Goal: Task Accomplishment & Management: Use online tool/utility

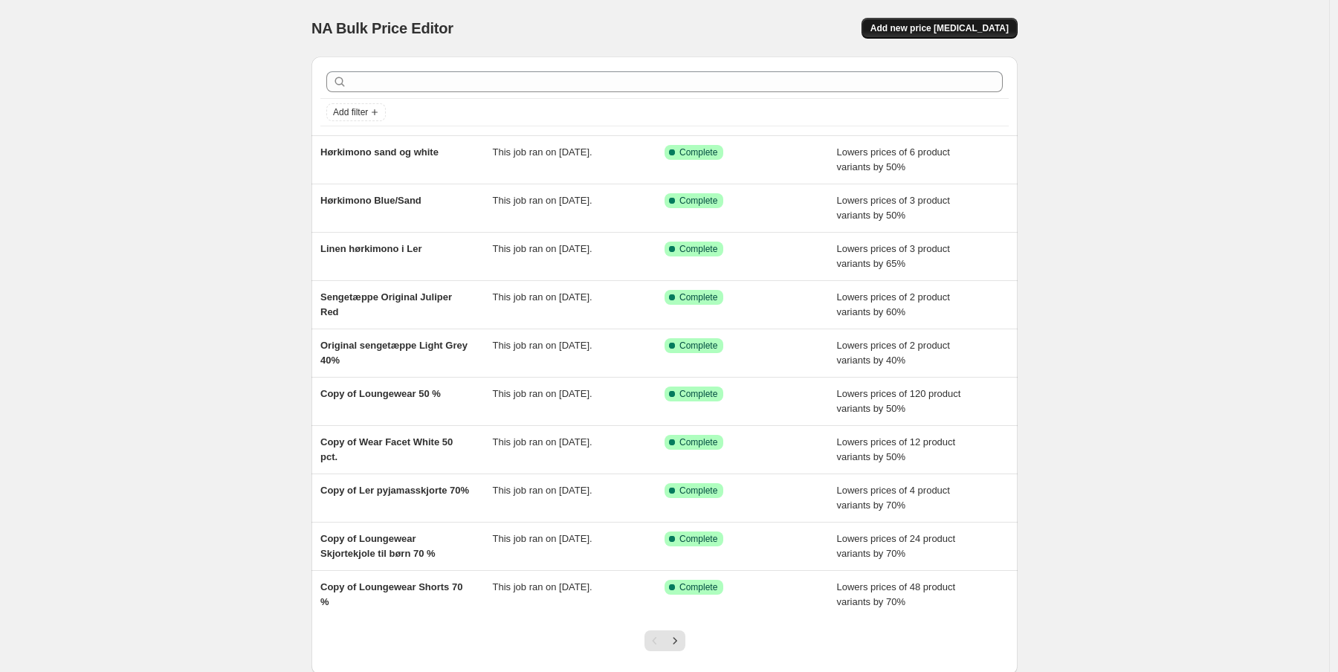
click at [967, 28] on span "Add new price change job" at bounding box center [939, 28] width 138 height 12
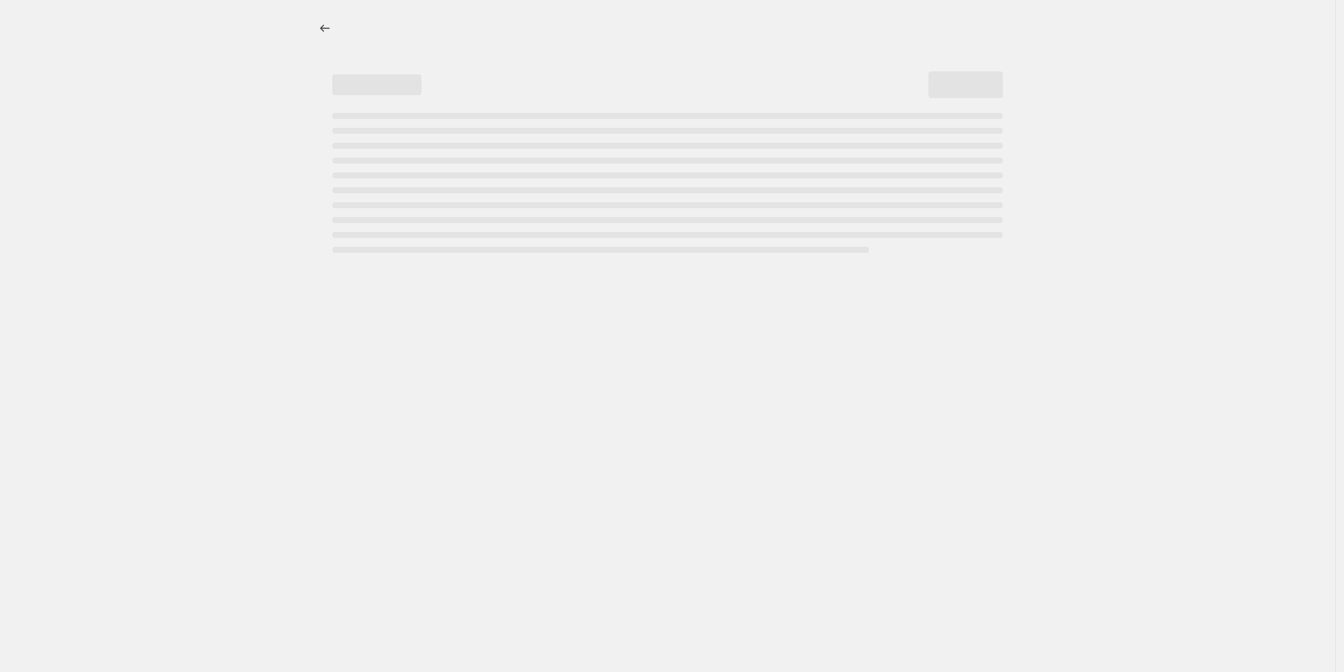
select select "percentage"
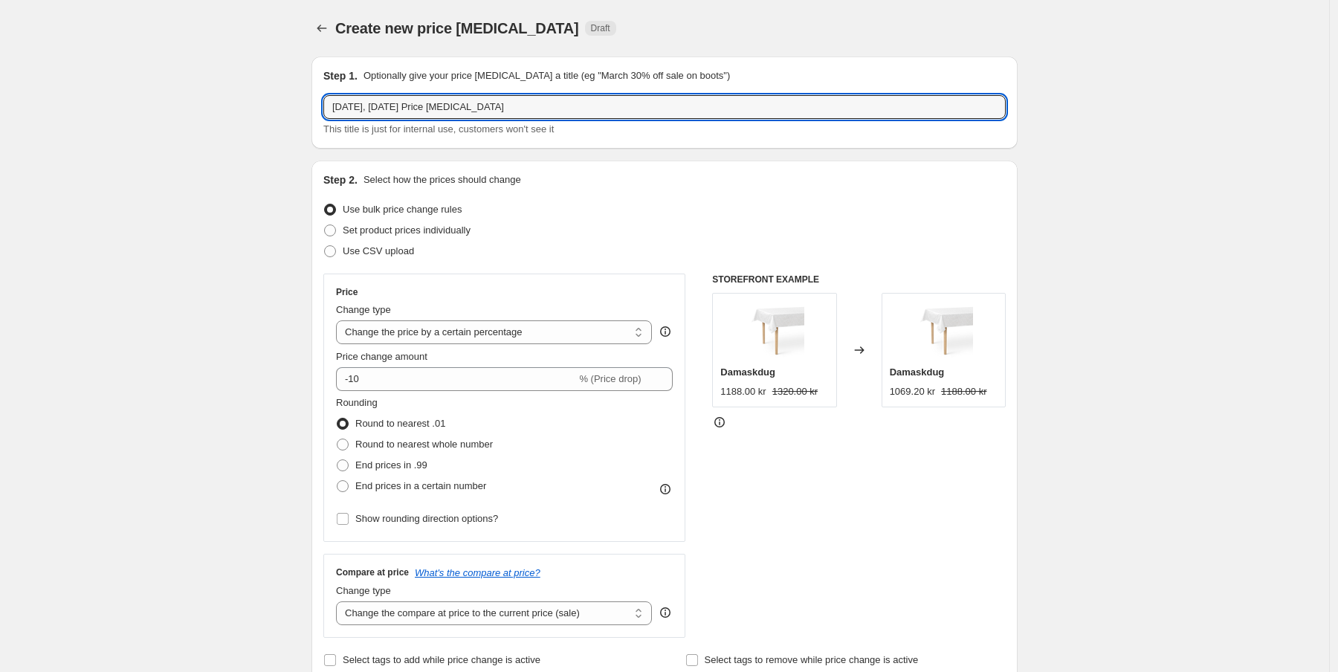
drag, startPoint x: 514, startPoint y: 105, endPoint x: 279, endPoint y: 95, distance: 235.0
paste input "Stk. Gæstehåndklæder"
type input "2 Stk. Gæstehåndklæder, Mineral Green"
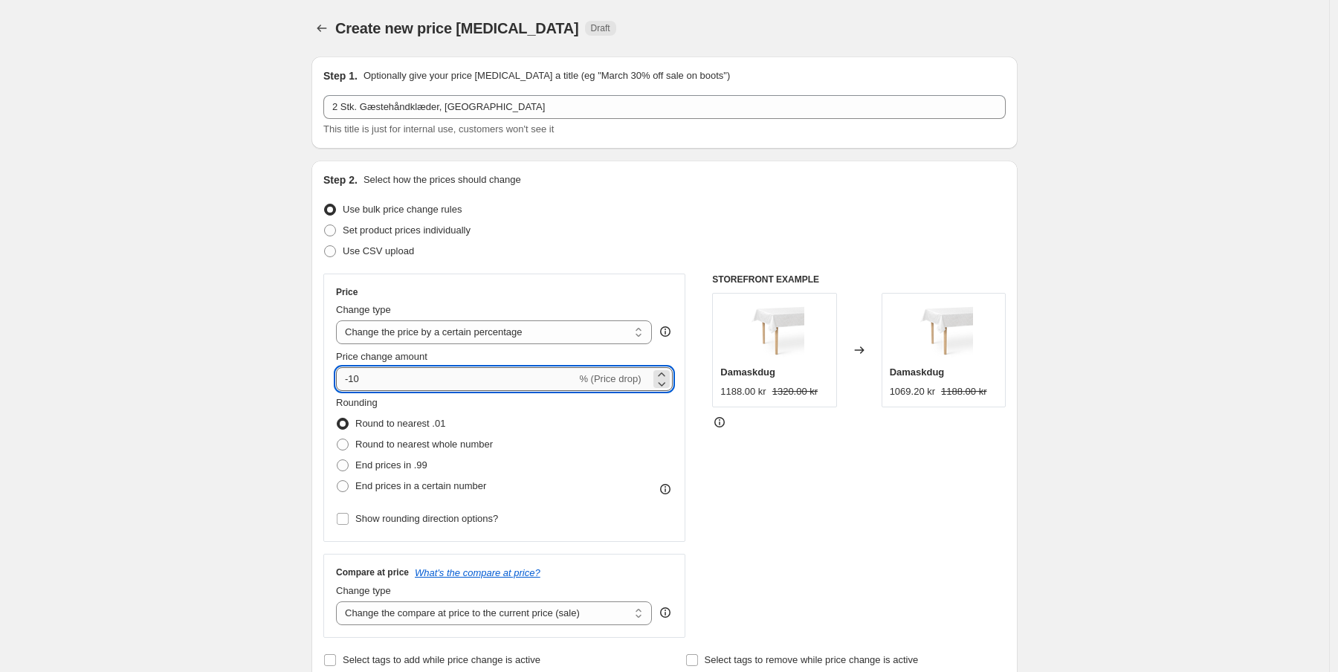
click at [403, 380] on input "-10" at bounding box center [456, 379] width 240 height 24
type input "-1"
type input "-100"
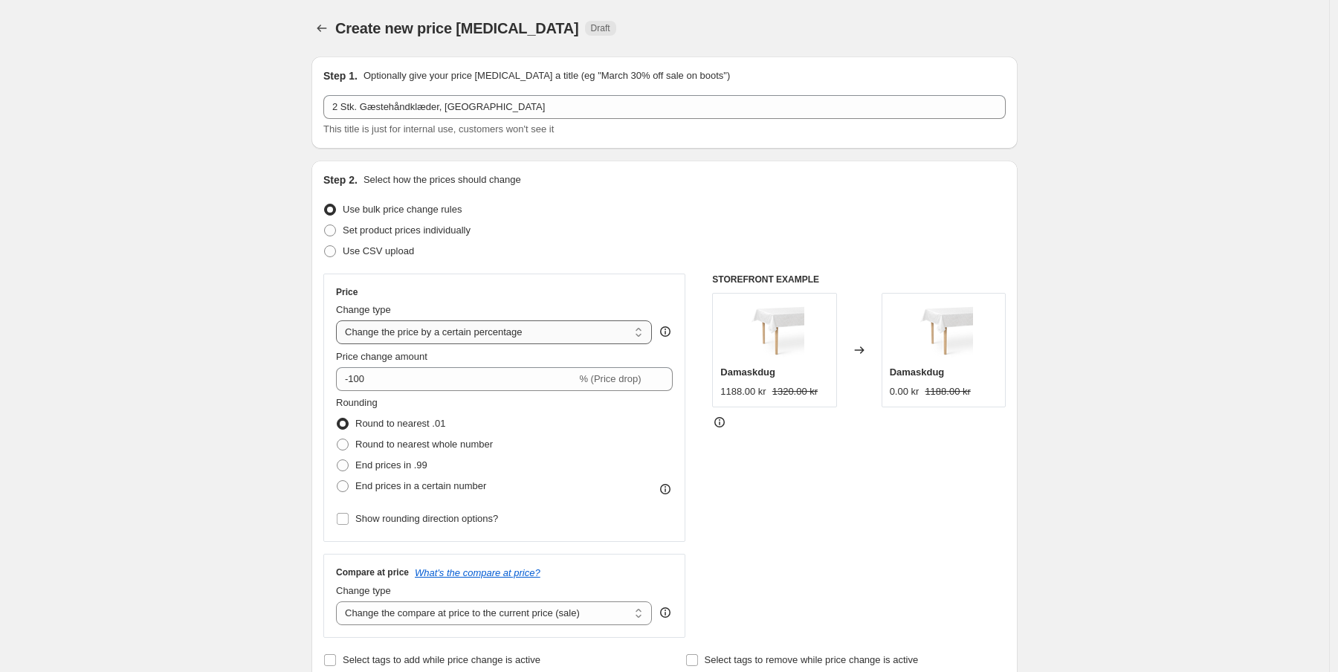
click at [640, 330] on select "Change the price to a certain amount Change the price by a certain amount Chang…" at bounding box center [494, 332] width 316 height 24
select select "to"
click at [338, 320] on select "Change the price to a certain amount Change the price by a certain amount Chang…" at bounding box center [494, 332] width 316 height 24
type input "80.00"
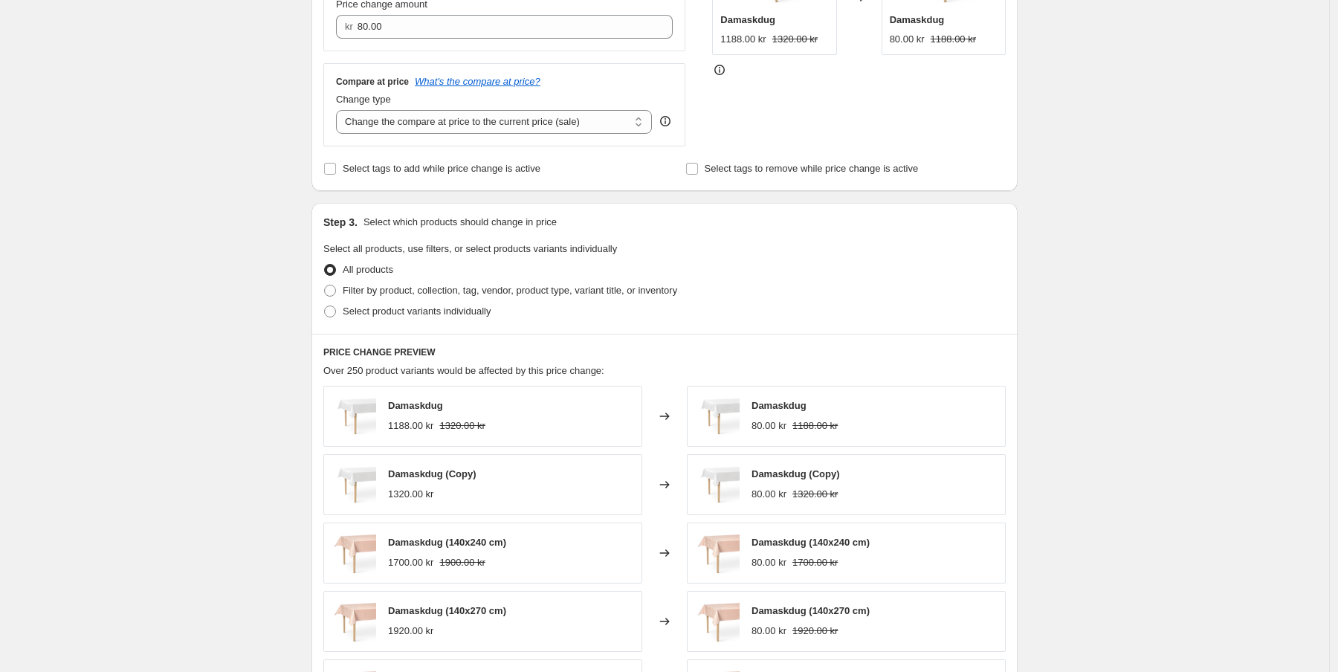
scroll to position [357, 0]
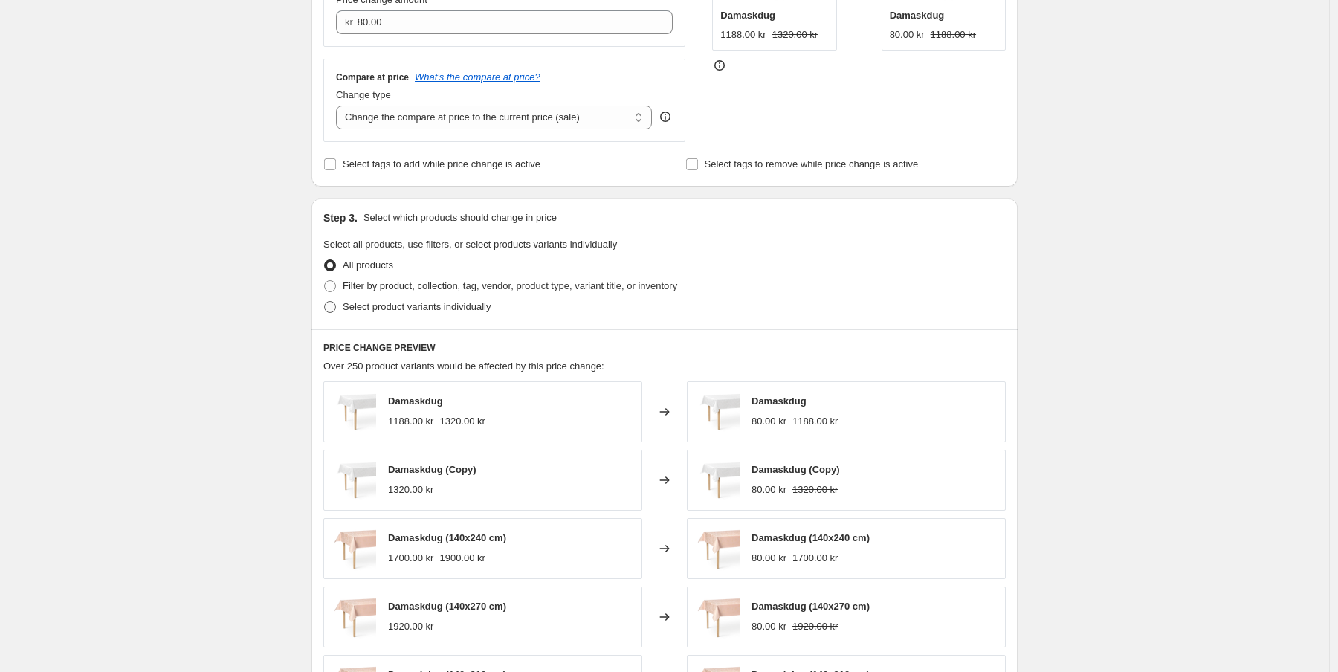
click at [331, 312] on span at bounding box center [330, 307] width 12 height 12
click at [325, 302] on input "Select product variants individually" at bounding box center [324, 301] width 1 height 1
radio input "true"
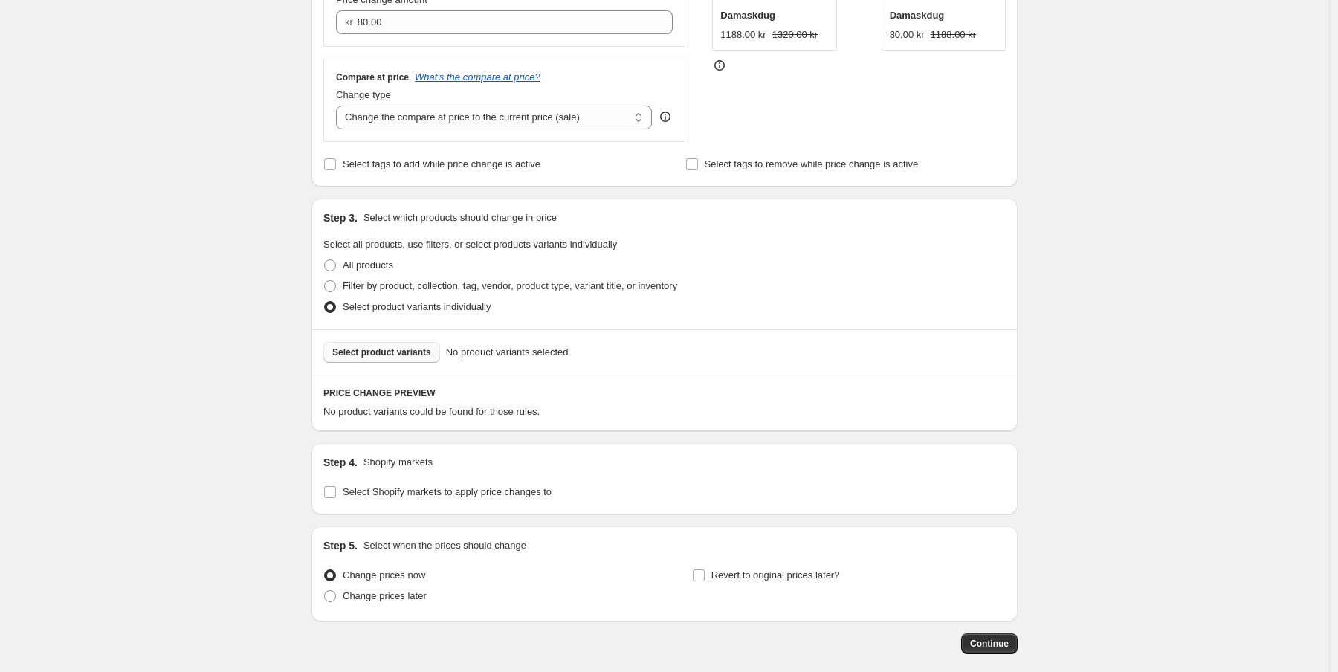
click at [397, 360] on button "Select product variants" at bounding box center [381, 352] width 117 height 21
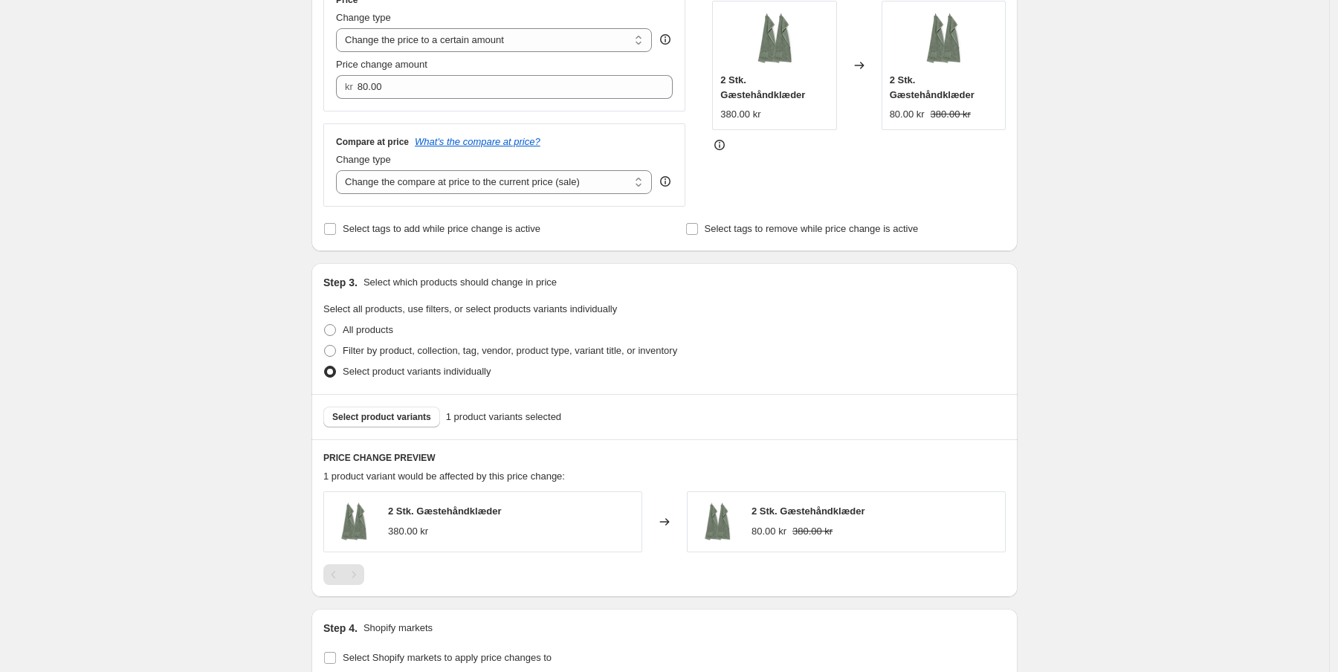
scroll to position [178, 0]
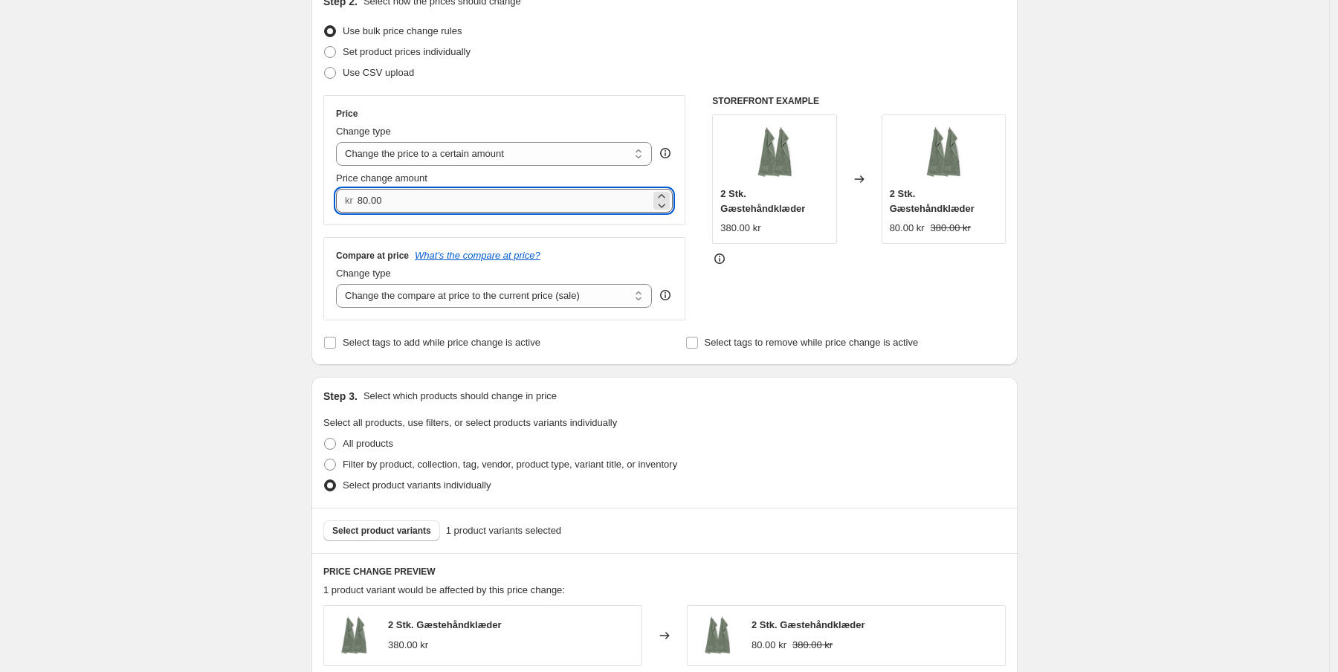
click at [395, 198] on input "80.00" at bounding box center [503, 201] width 293 height 24
type input "8"
type input "220.00"
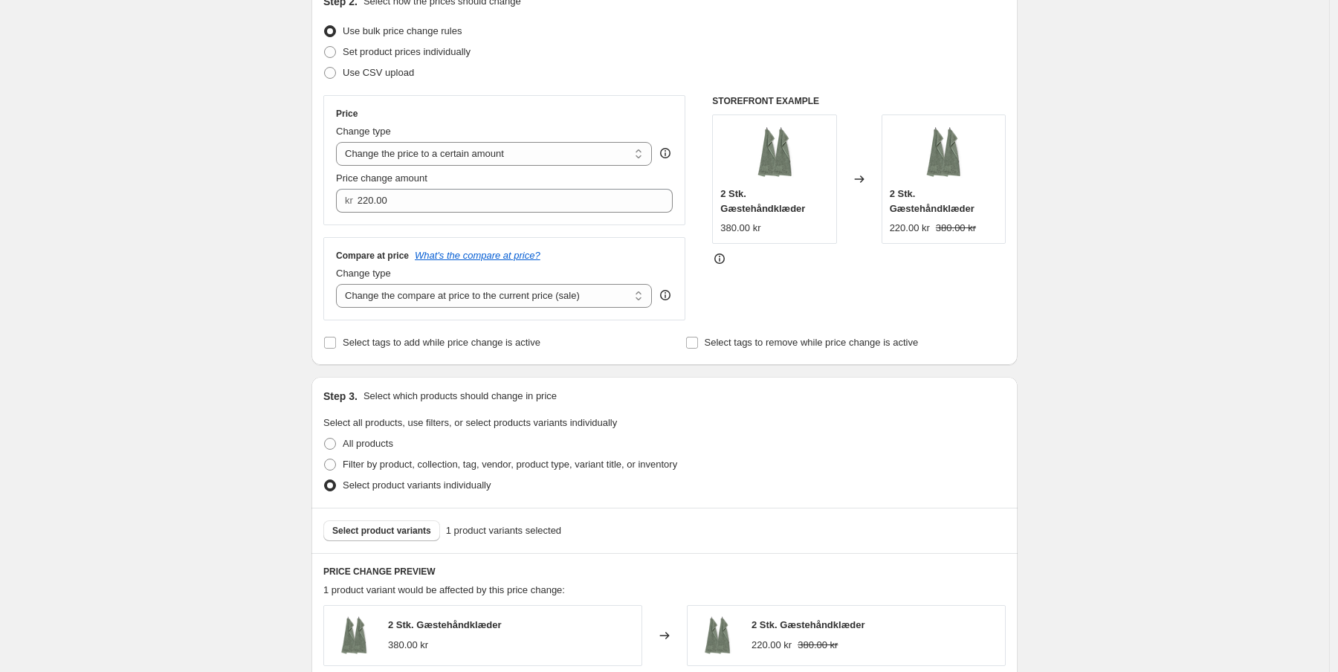
click at [561, 262] on div "Compare at price What's the compare at price? Change type Change the compare at…" at bounding box center [504, 279] width 337 height 58
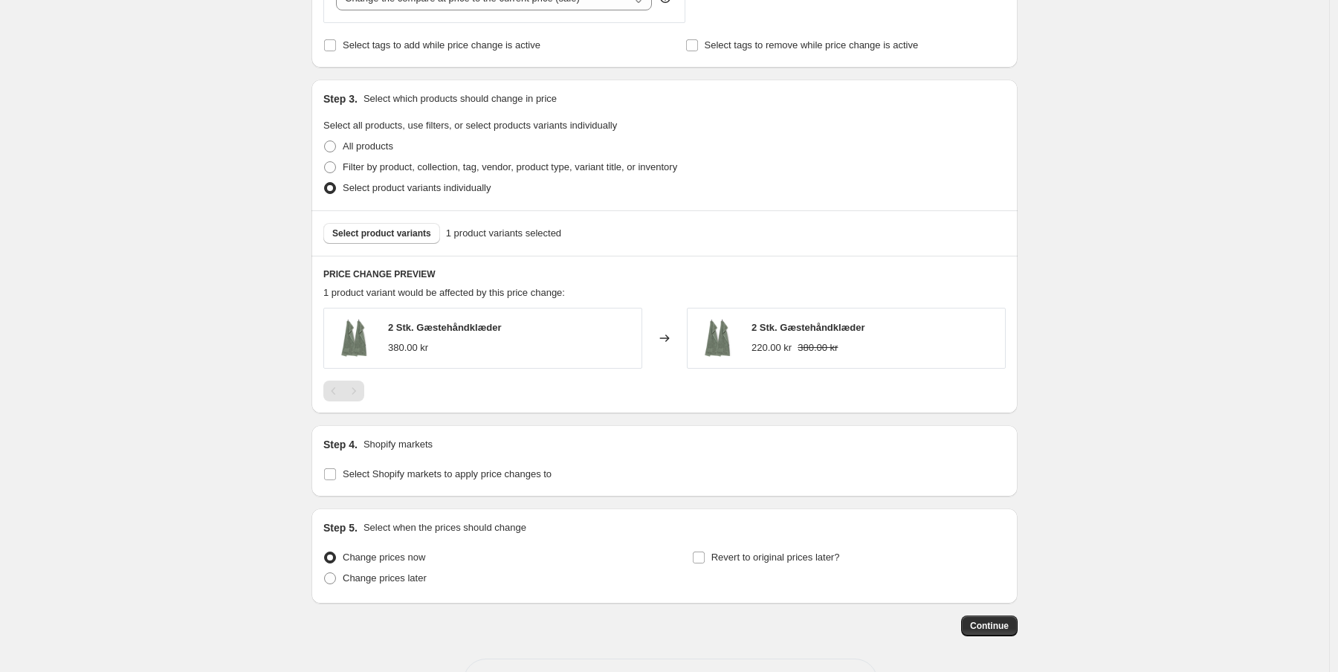
scroll to position [530, 0]
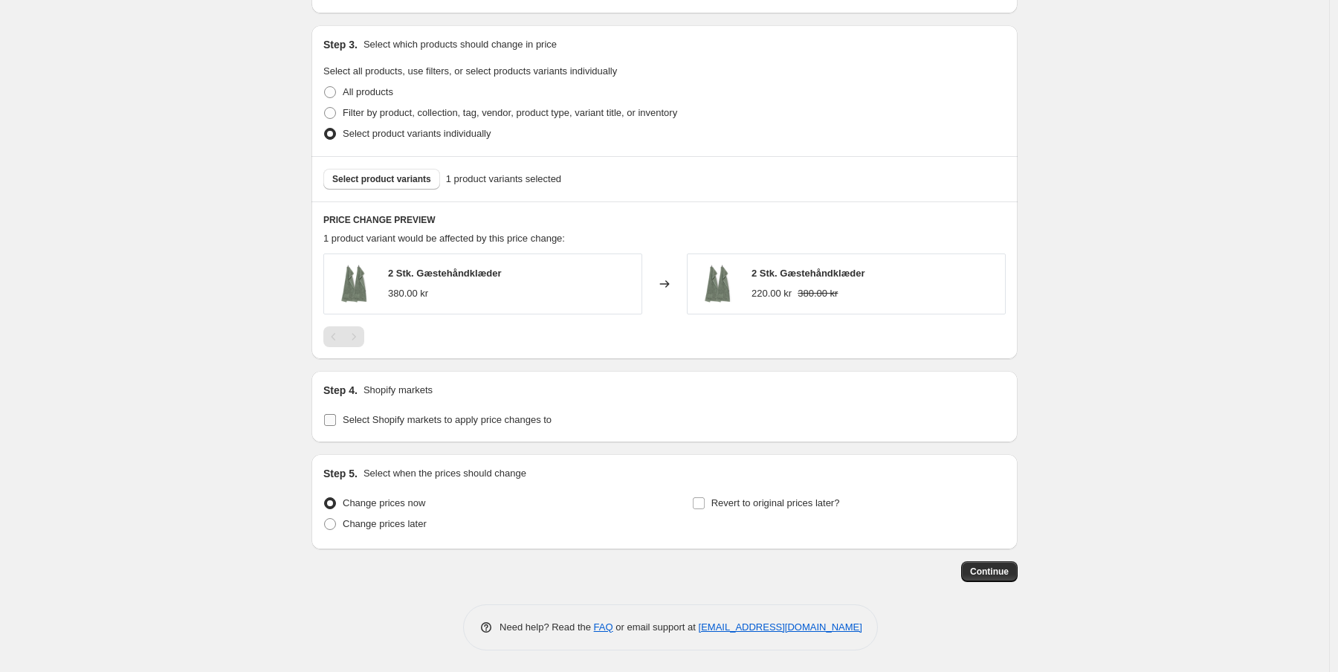
click at [334, 424] on input "Select Shopify markets to apply price changes to" at bounding box center [330, 420] width 12 height 12
checkbox input "true"
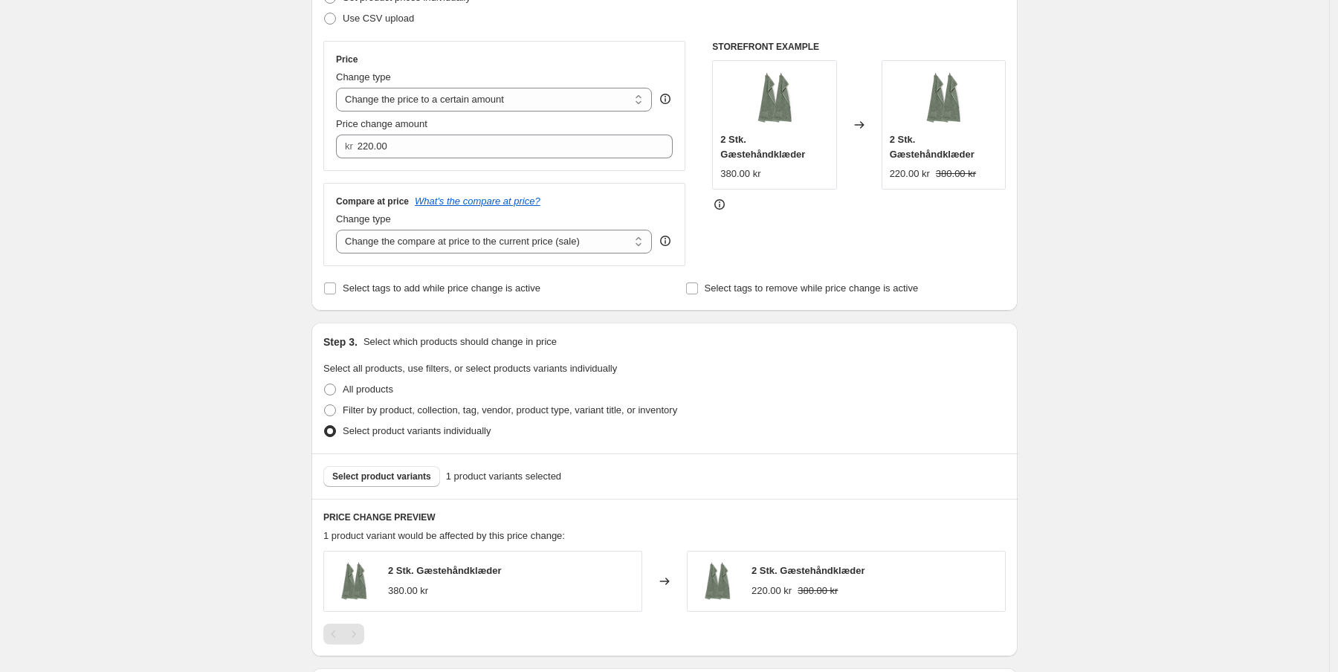
scroll to position [0, 0]
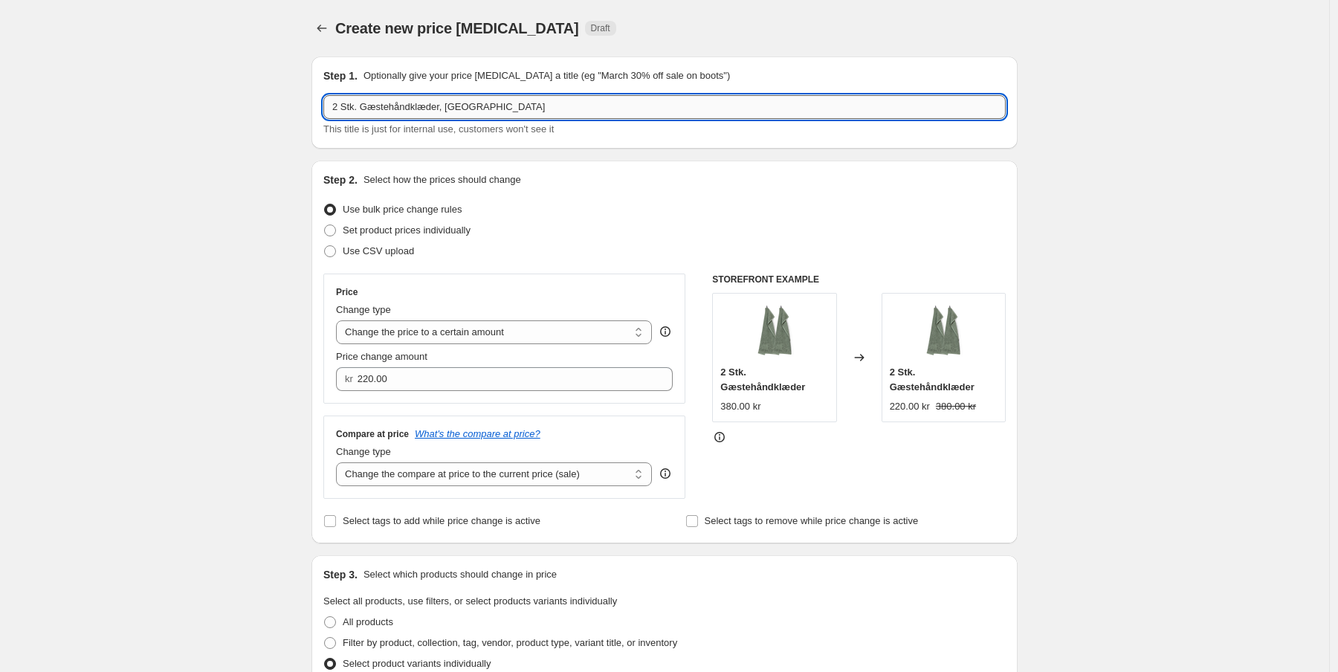
click at [334, 105] on input "2 Stk. Gæstehåndklæder, Mineral Green" at bounding box center [664, 107] width 682 height 24
drag, startPoint x: 622, startPoint y: 109, endPoint x: 325, endPoint y: 105, distance: 296.5
click at [325, 105] on input "DK 2 Stk. Gæstehåndklæder, Mineral Green" at bounding box center [664, 107] width 682 height 24
type input "DK 2 Stk. Gæstehåndklæder, Mineral Green"
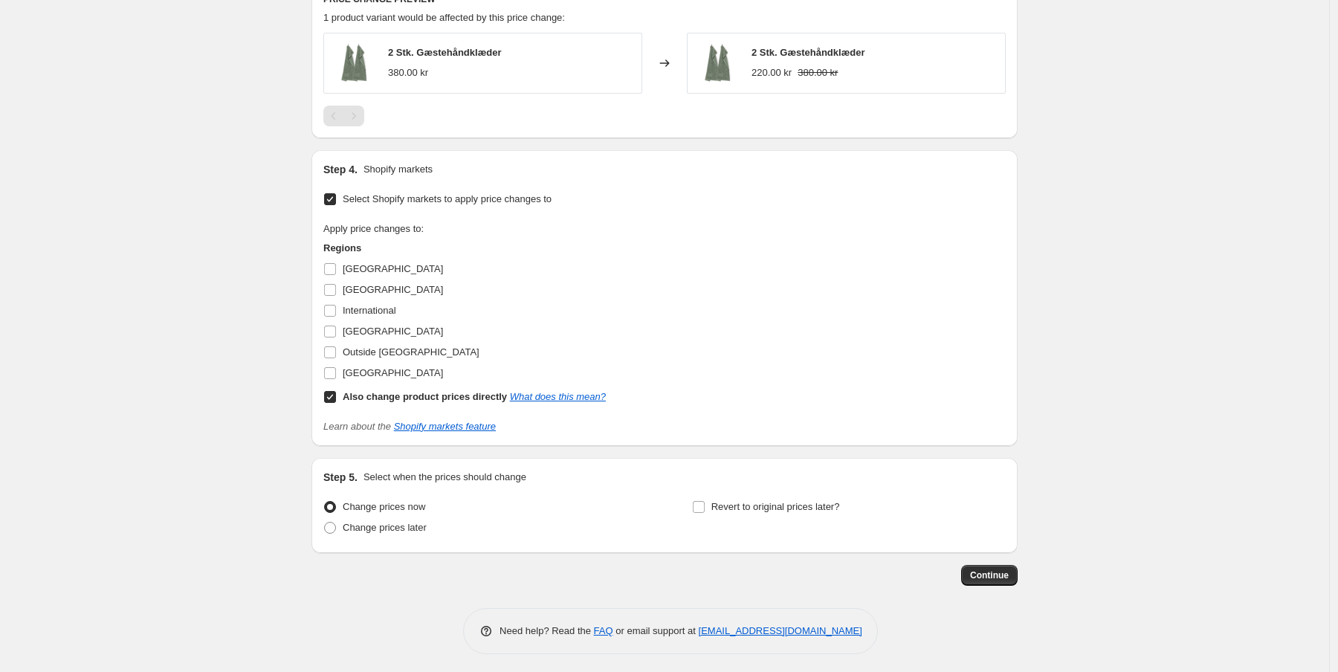
scroll to position [755, 0]
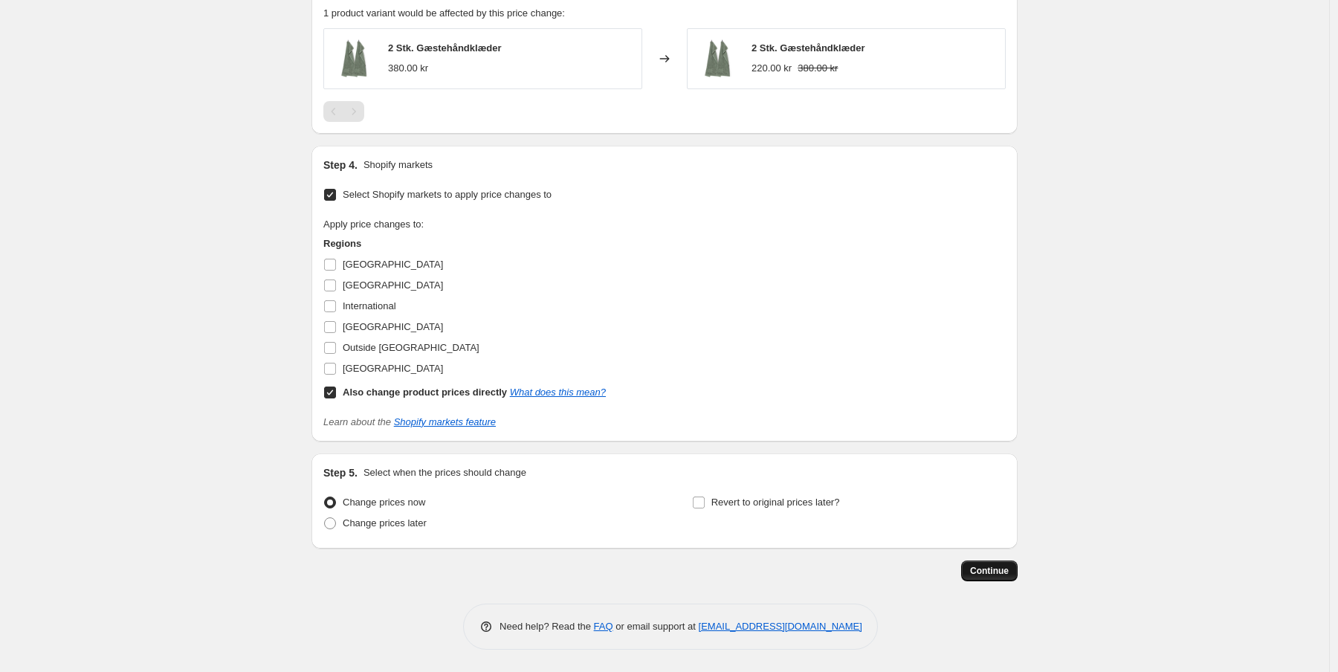
click at [1000, 568] on span "Continue" at bounding box center [989, 571] width 39 height 12
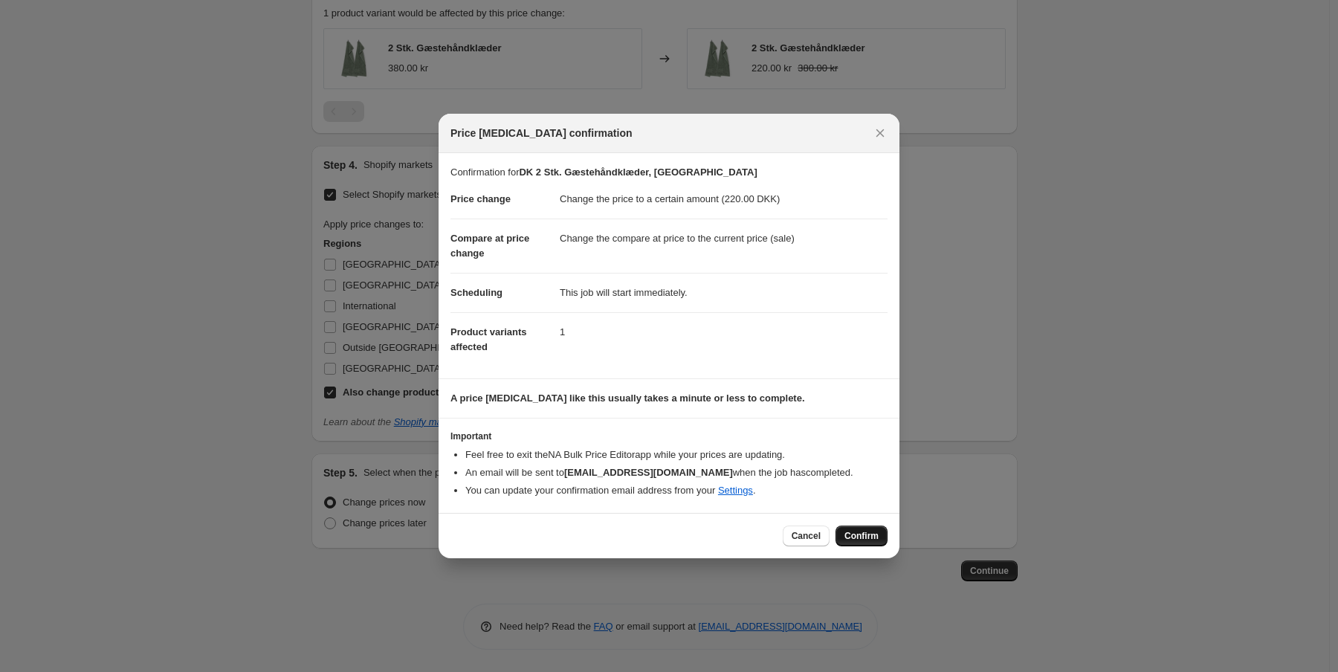
click at [853, 539] on span "Confirm" at bounding box center [861, 536] width 34 height 12
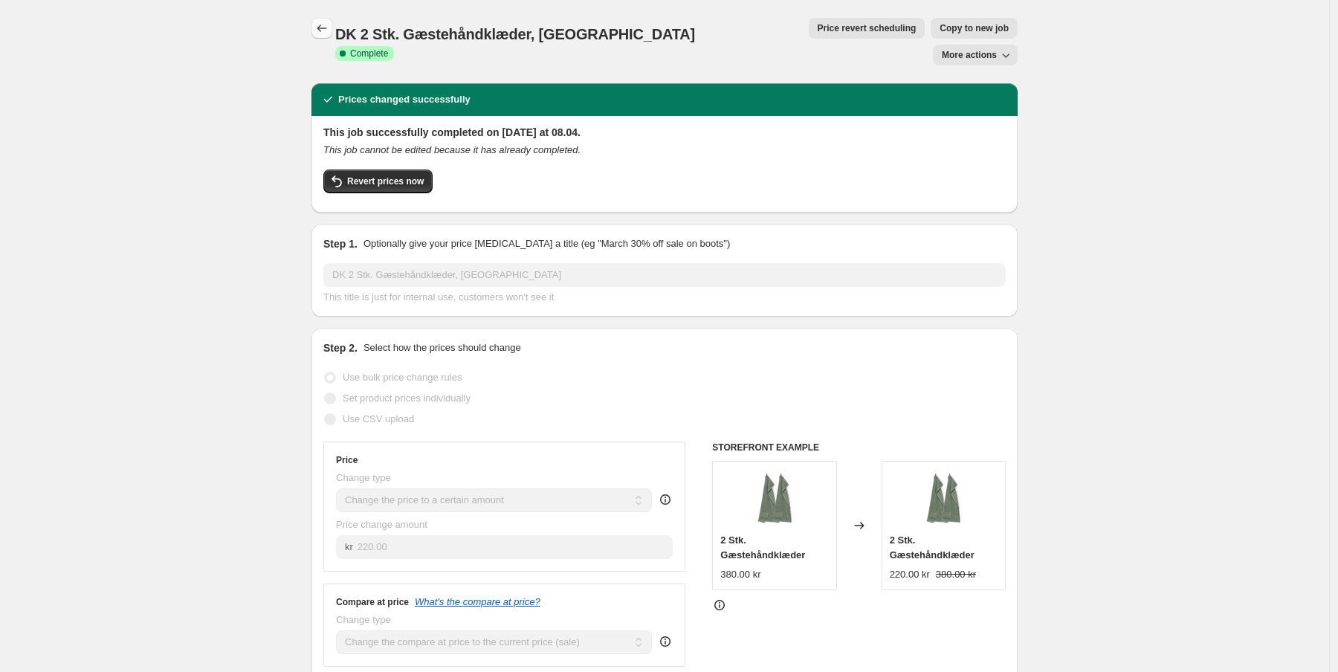
click at [319, 32] on icon "Price change jobs" at bounding box center [321, 28] width 15 height 15
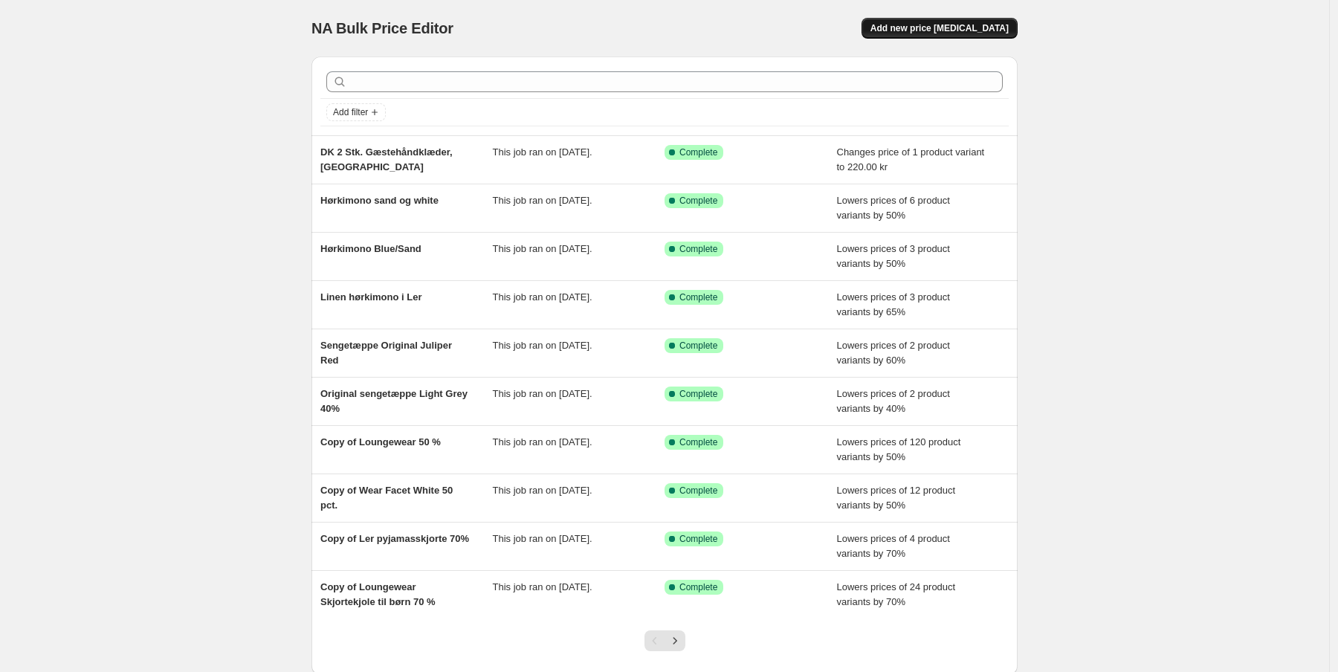
click at [935, 33] on span "Add new price change job" at bounding box center [939, 28] width 138 height 12
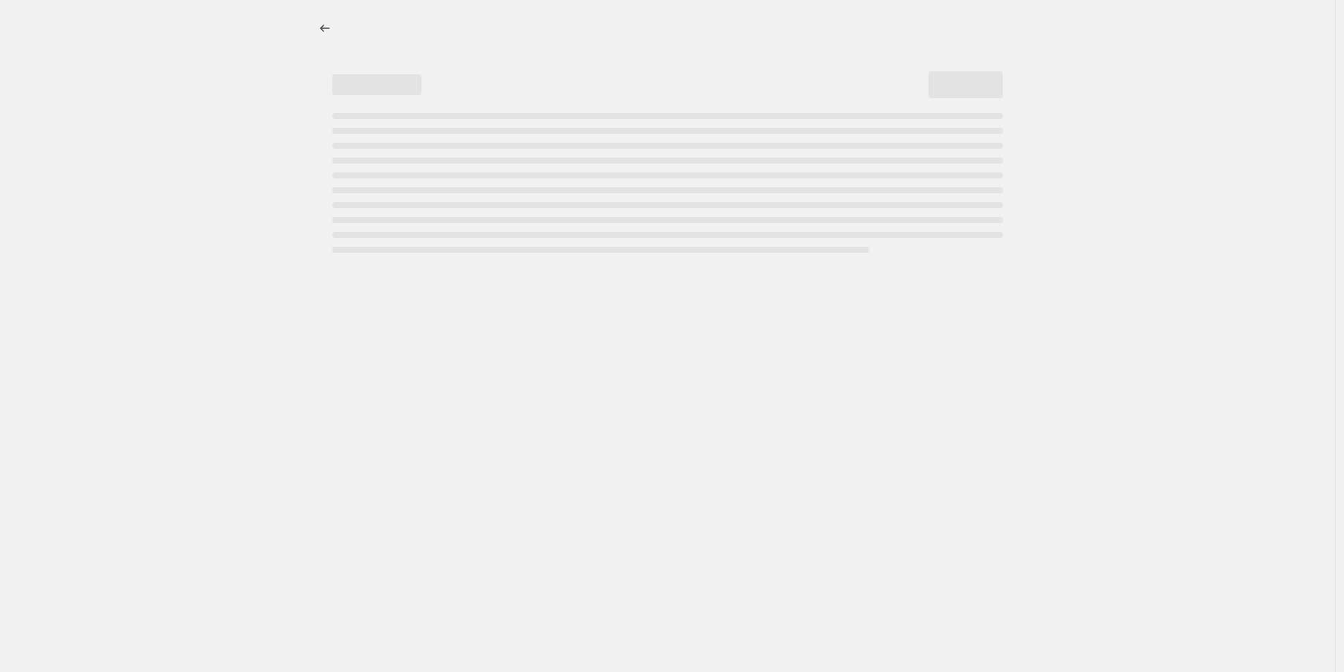
select select "percentage"
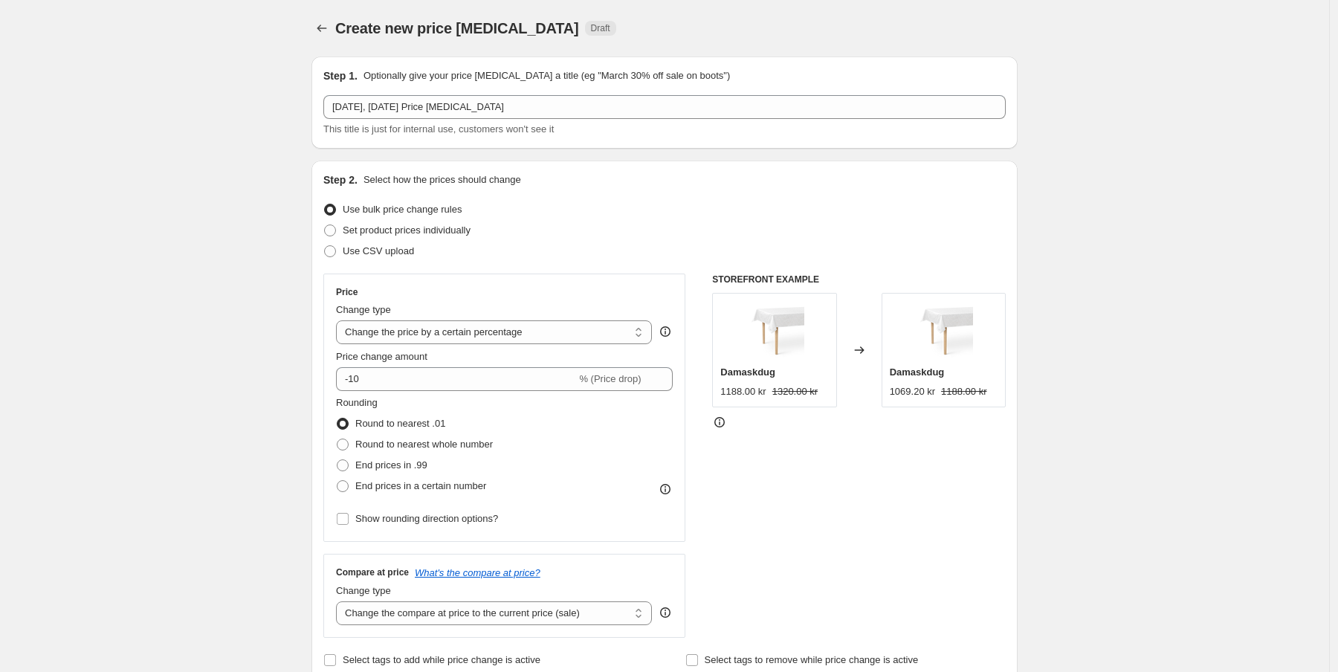
click at [414, 119] on div "25. aug. 2025, 08.02.13 Price change job This title is just for internal use, c…" at bounding box center [664, 116] width 682 height 42
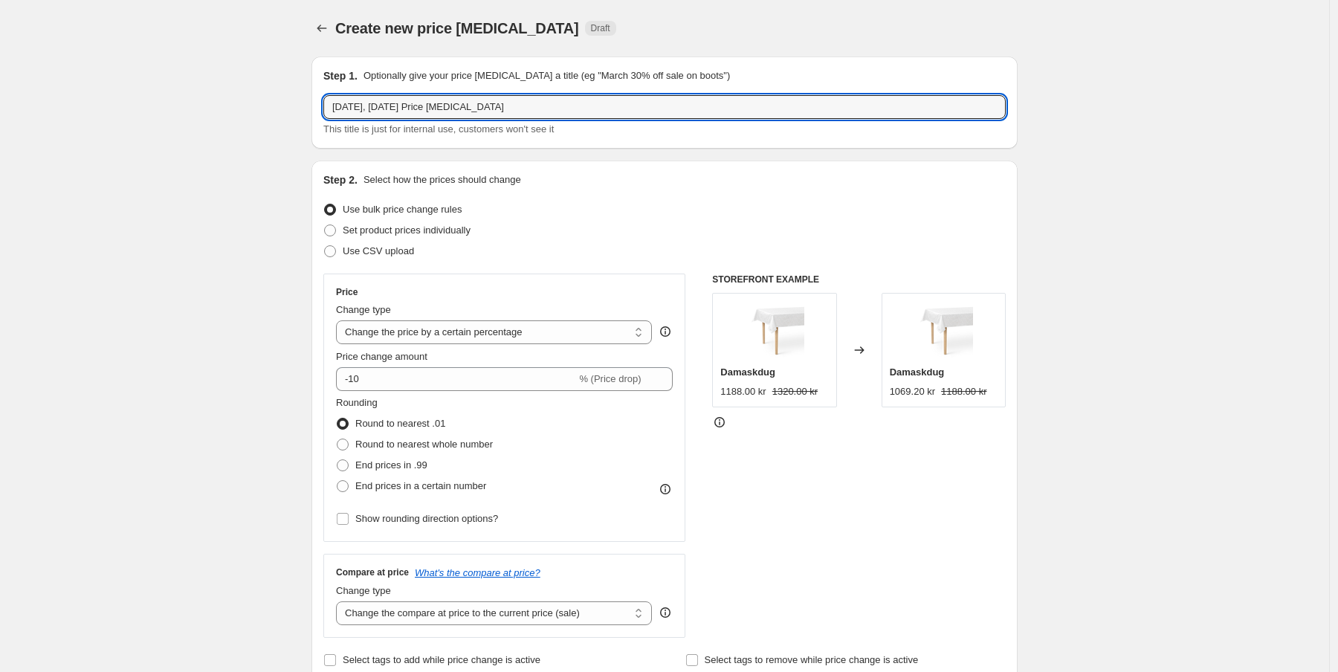
drag, startPoint x: 538, startPoint y: 108, endPoint x: 180, endPoint y: 71, distance: 360.1
paste input "DK 2 Stk. Gæstehåndklæder, Mineral Green"
drag, startPoint x: 346, startPoint y: 107, endPoint x: 314, endPoint y: 107, distance: 32.7
click at [314, 107] on div "Step 1. Optionally give your price change job a title (eg "March 30% off sale o…" at bounding box center [664, 102] width 706 height 92
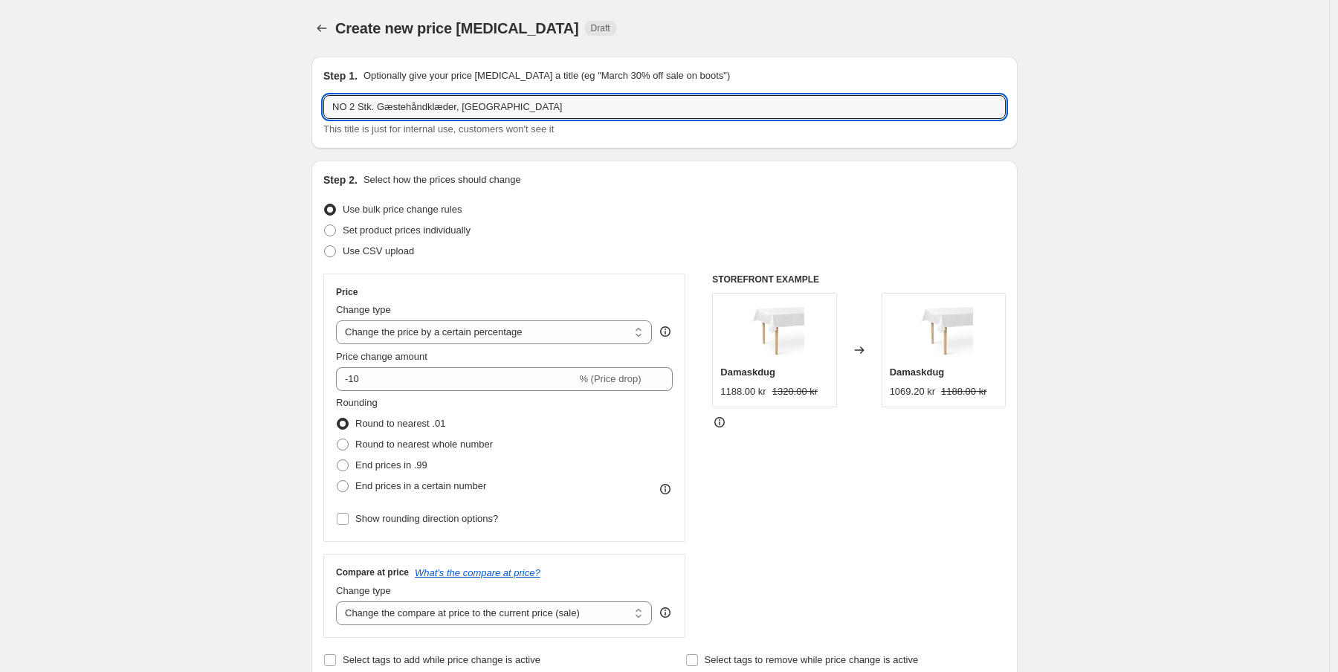
type input "NO 2 Stk. Gæstehåndklæder, Mineral Green"
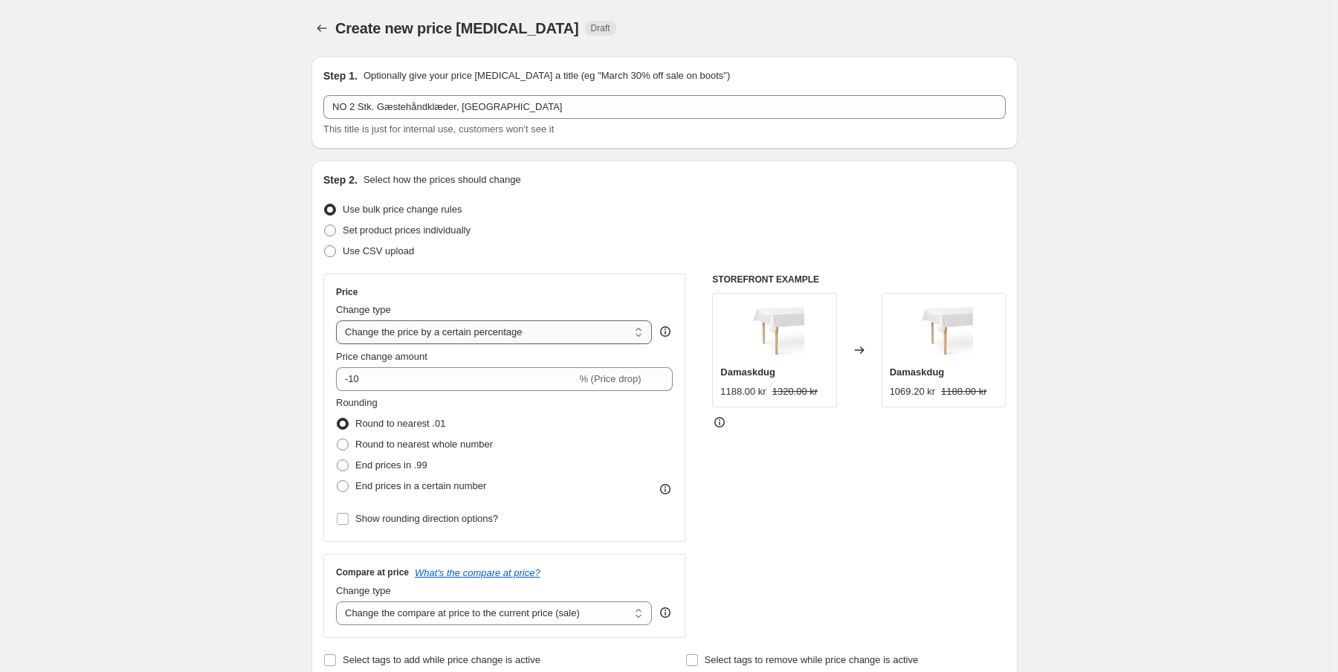
click at [458, 331] on select "Change the price to a certain amount Change the price by a certain amount Chang…" at bounding box center [494, 332] width 316 height 24
select select "to"
click at [338, 320] on select "Change the price to a certain amount Change the price by a certain amount Chang…" at bounding box center [494, 332] width 316 height 24
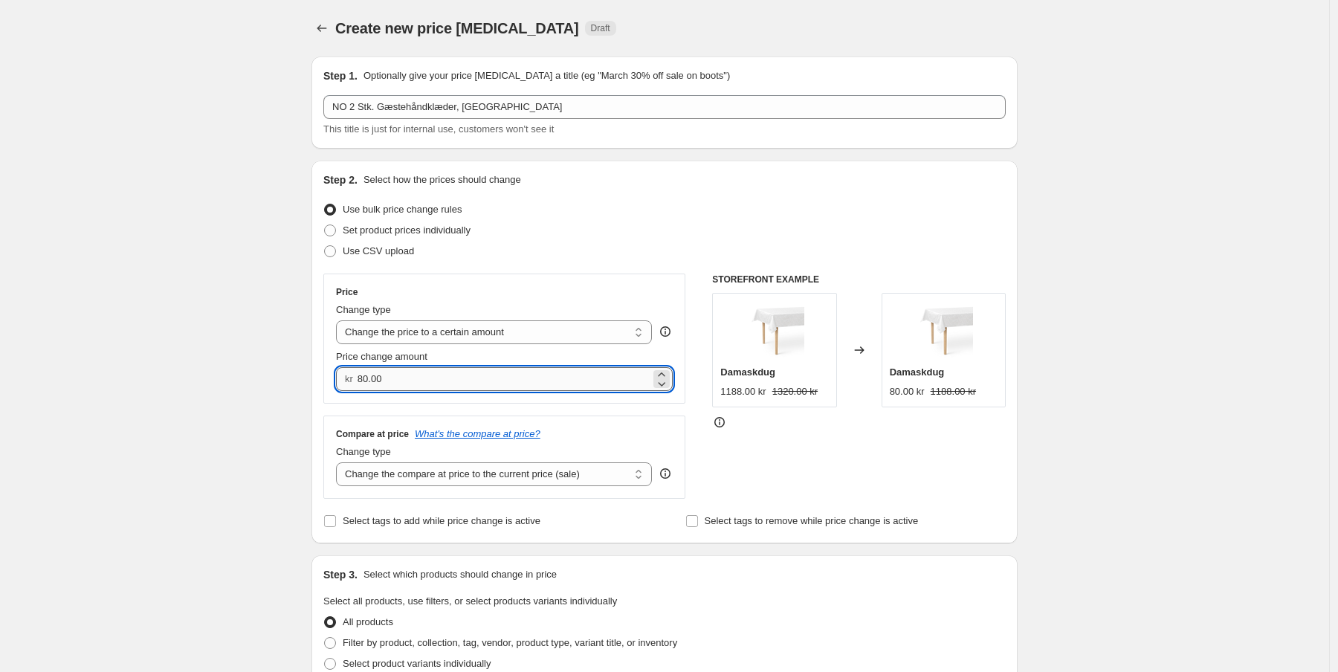
click at [360, 382] on input "80.00" at bounding box center [503, 379] width 293 height 24
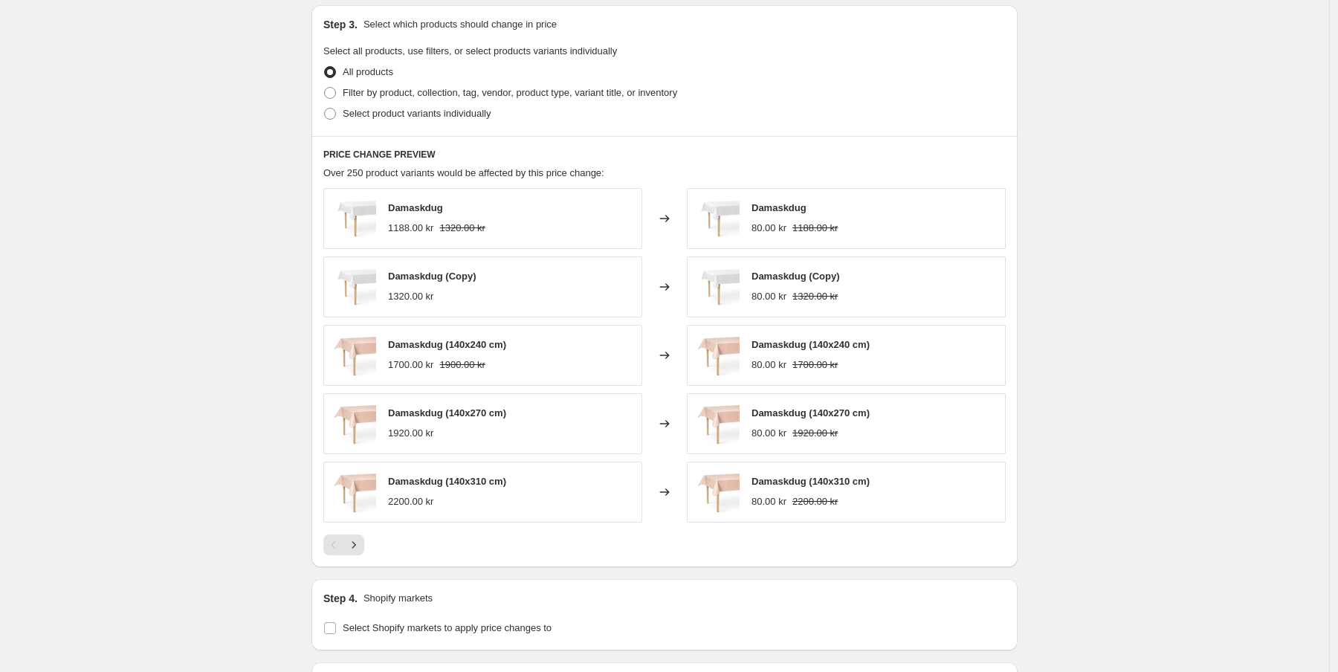
scroll to position [460, 0]
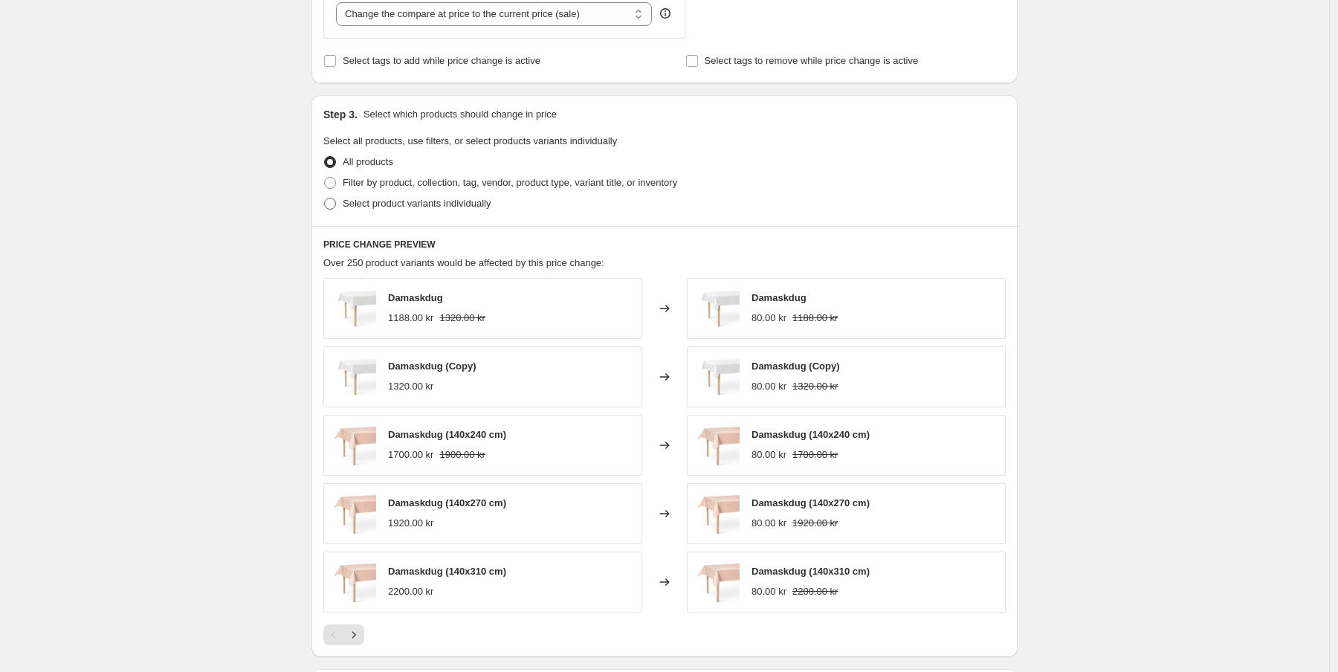
type input "340.00"
click at [340, 207] on label "Select product variants individually" at bounding box center [406, 203] width 167 height 21
click at [325, 198] on input "Select product variants individually" at bounding box center [324, 198] width 1 height 1
radio input "true"
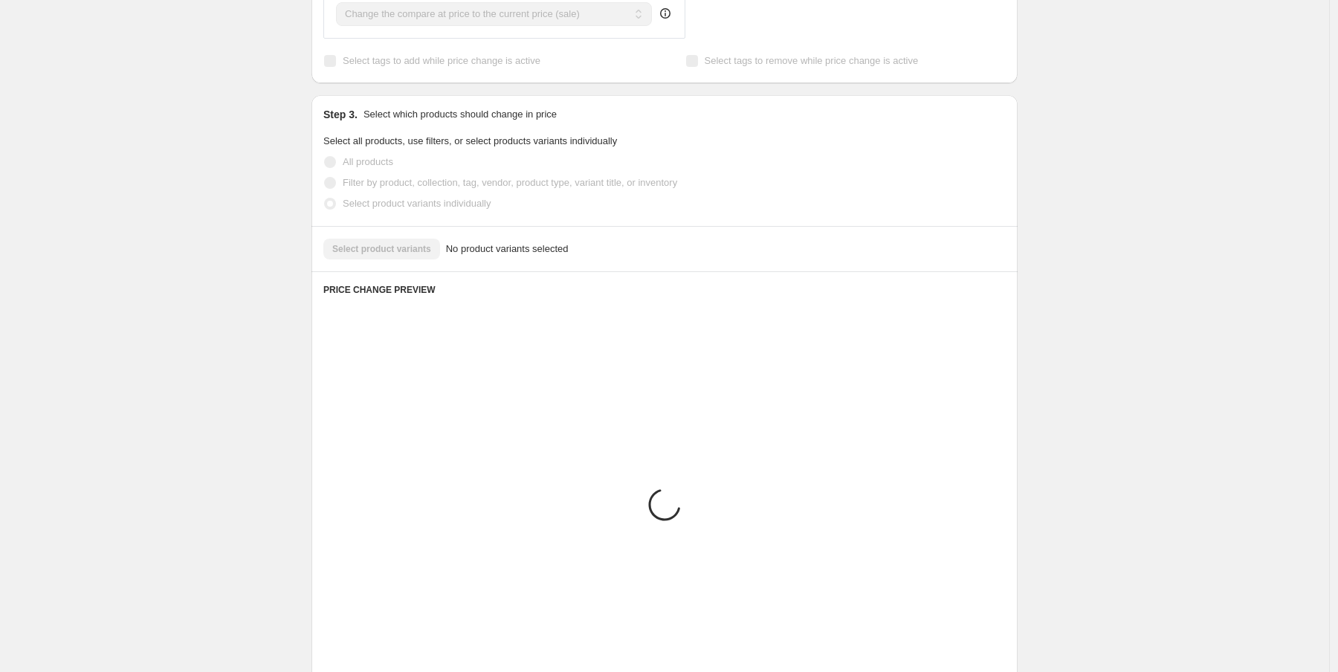
scroll to position [429, 0]
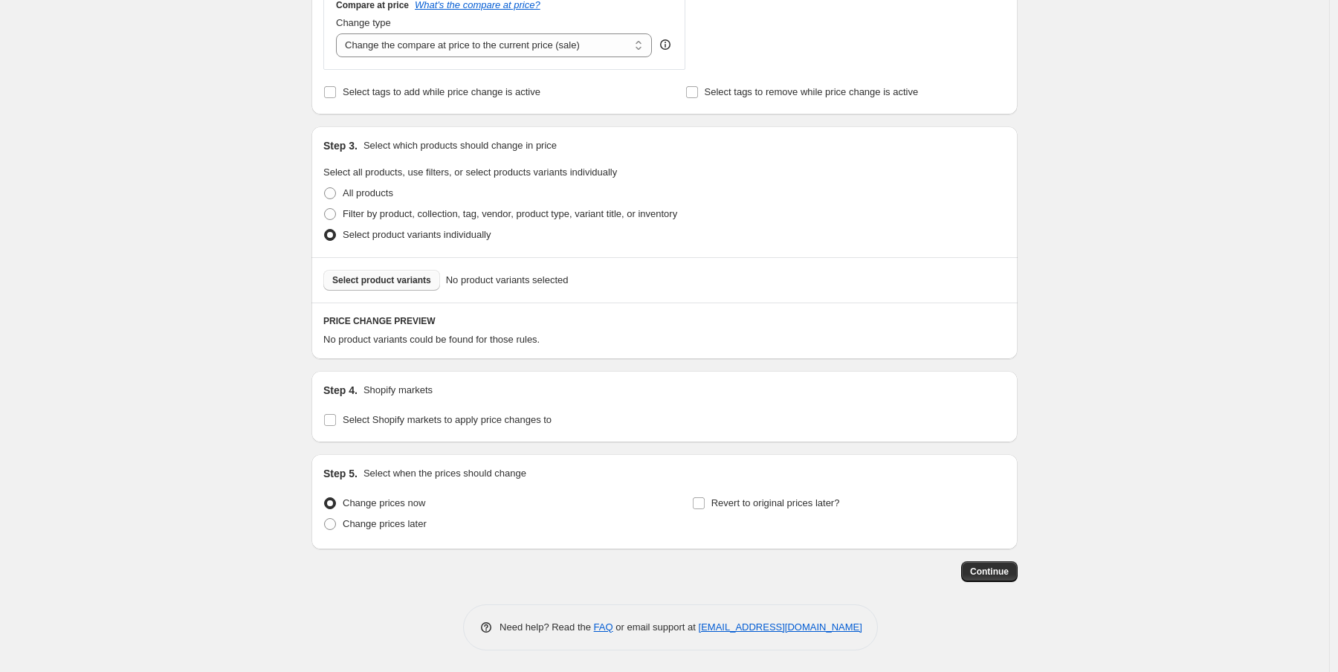
click at [401, 284] on span "Select product variants" at bounding box center [381, 280] width 99 height 12
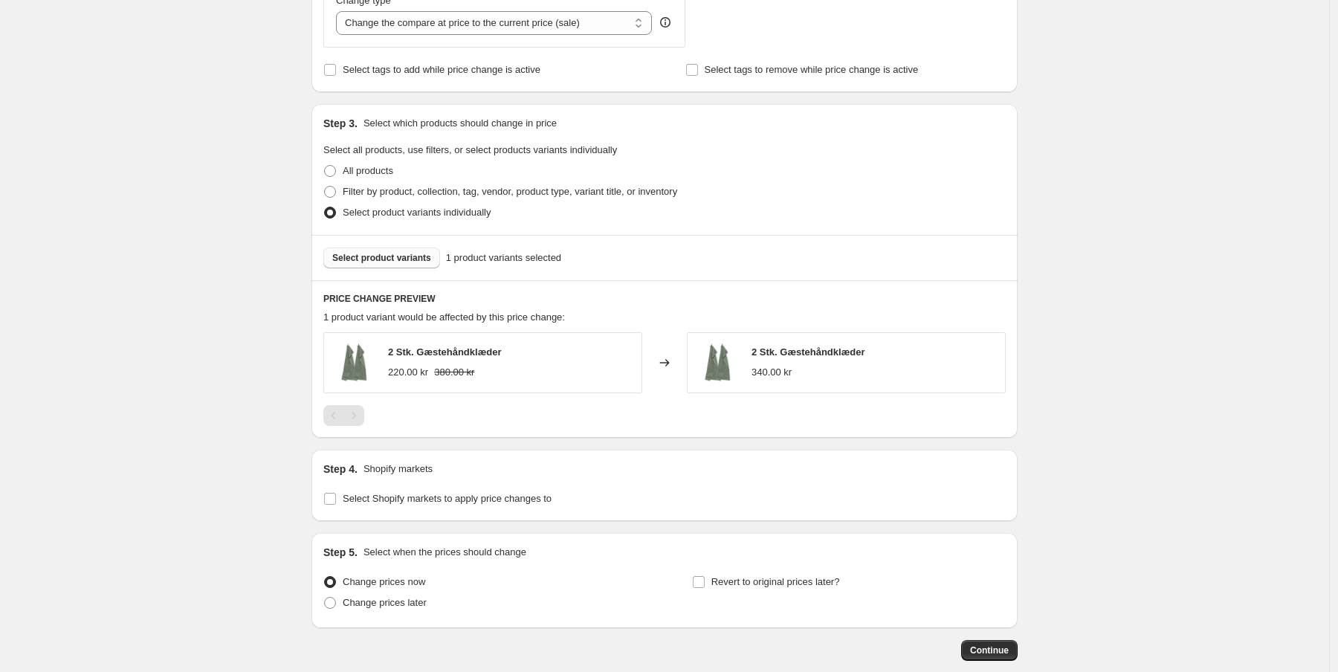
scroll to position [530, 0]
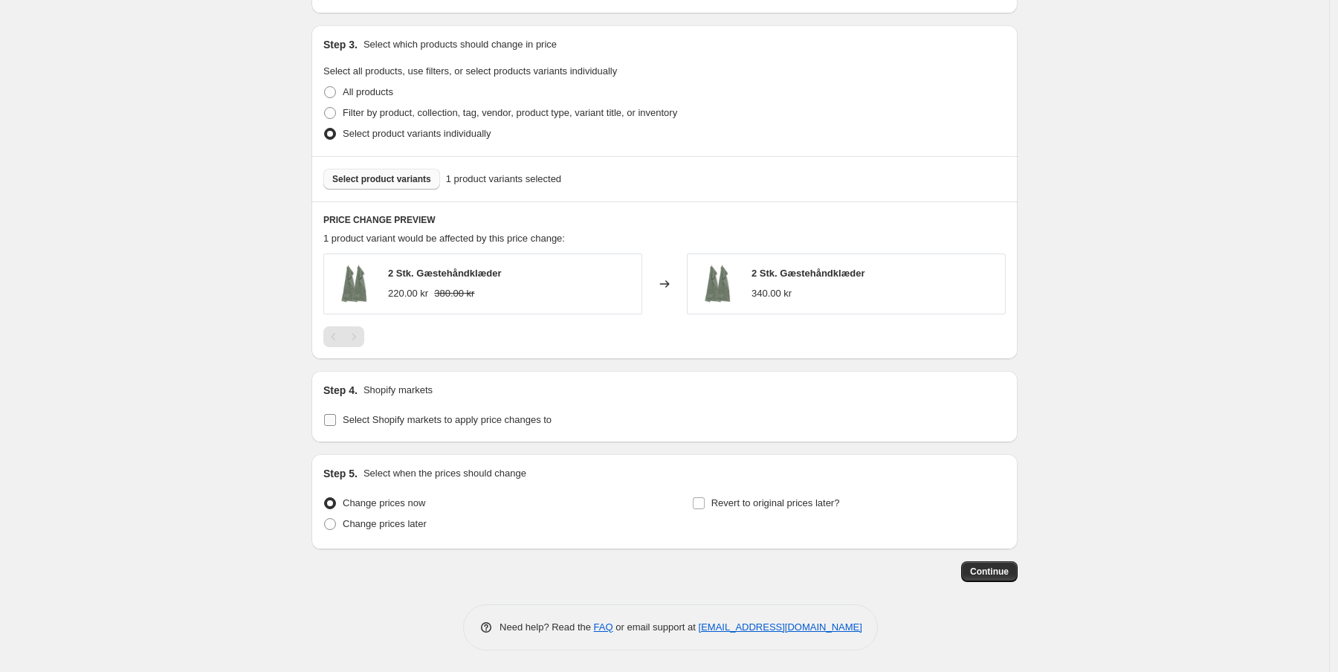
click at [336, 418] on input "Select Shopify markets to apply price changes to" at bounding box center [330, 420] width 12 height 12
checkbox input "true"
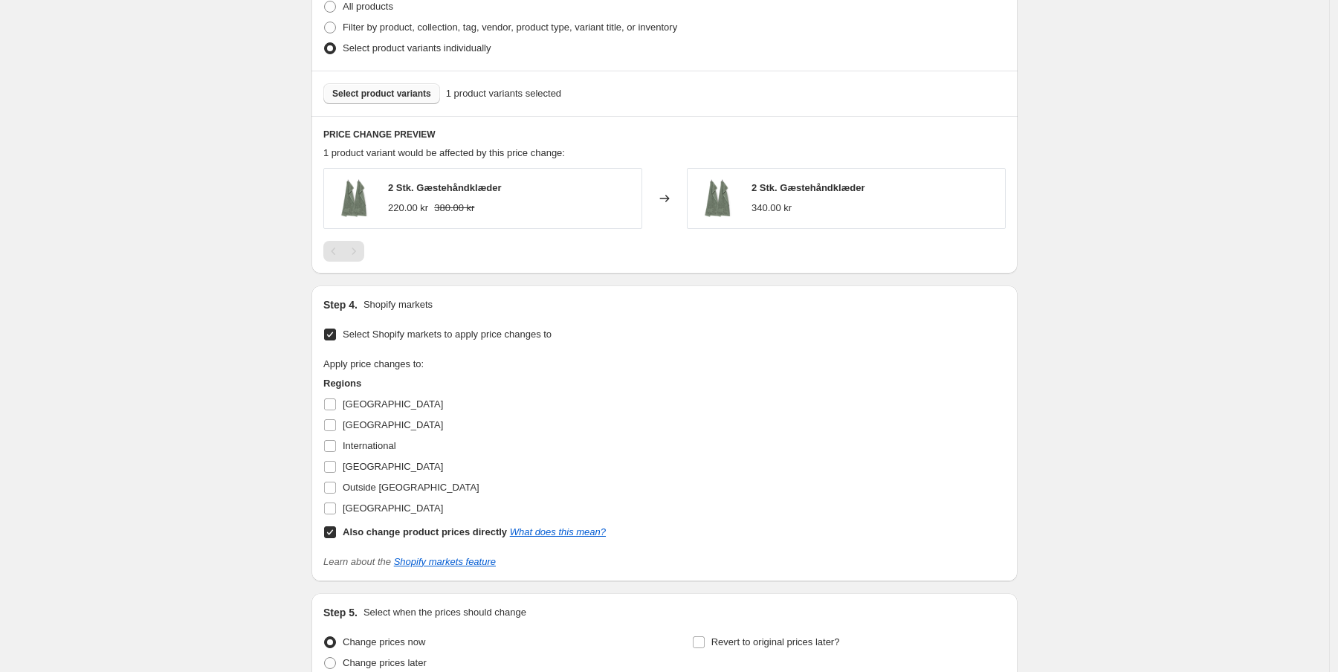
scroll to position [708, 0]
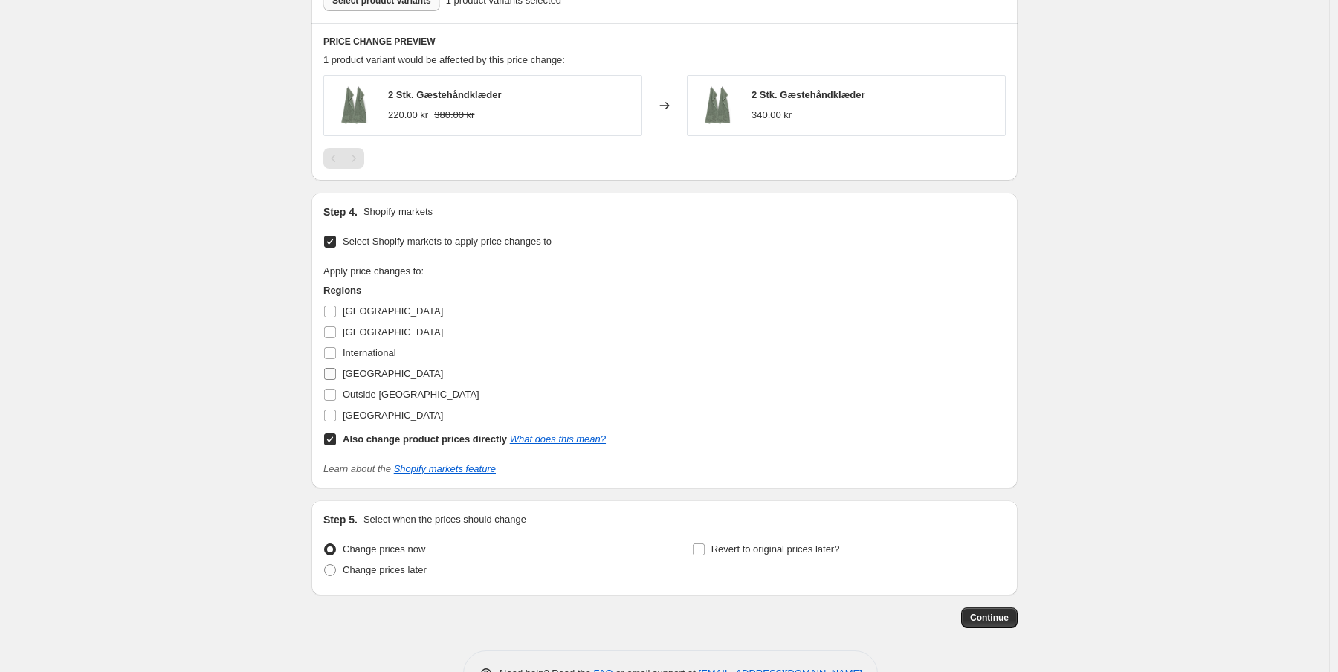
click at [333, 376] on input "Norway" at bounding box center [330, 374] width 12 height 12
checkbox input "true"
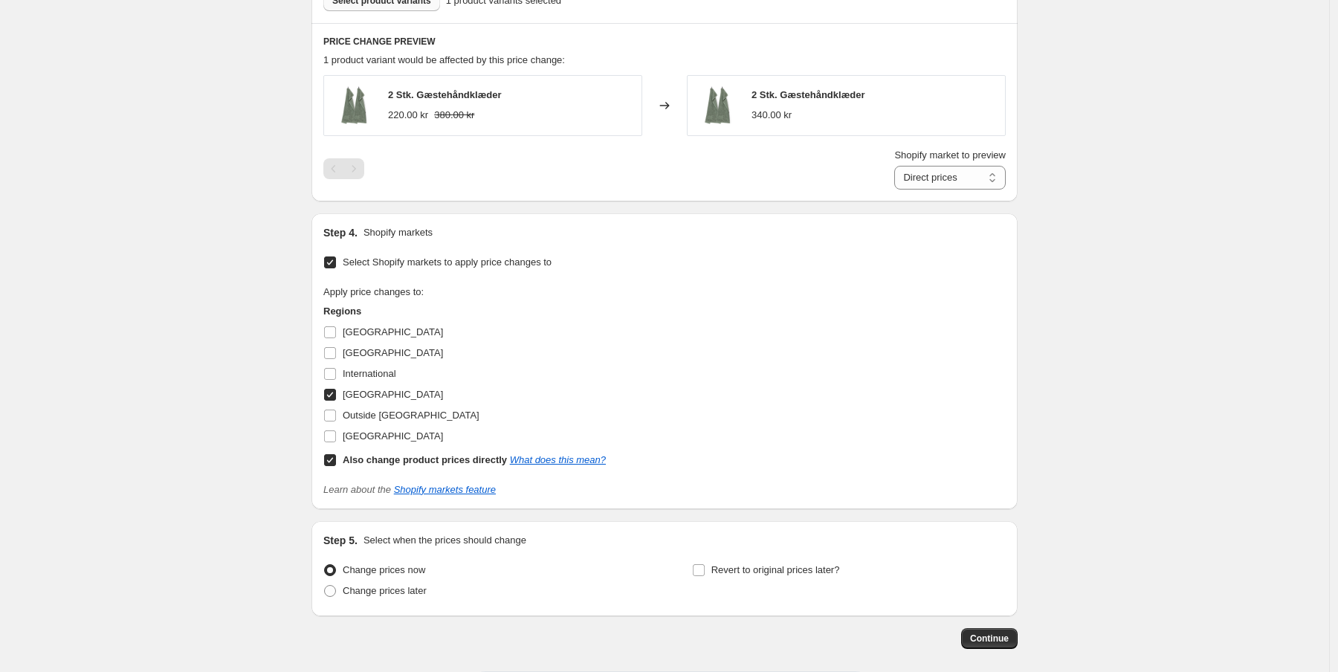
click at [336, 459] on input "Also change product prices directly What does this mean?" at bounding box center [330, 460] width 12 height 12
checkbox input "false"
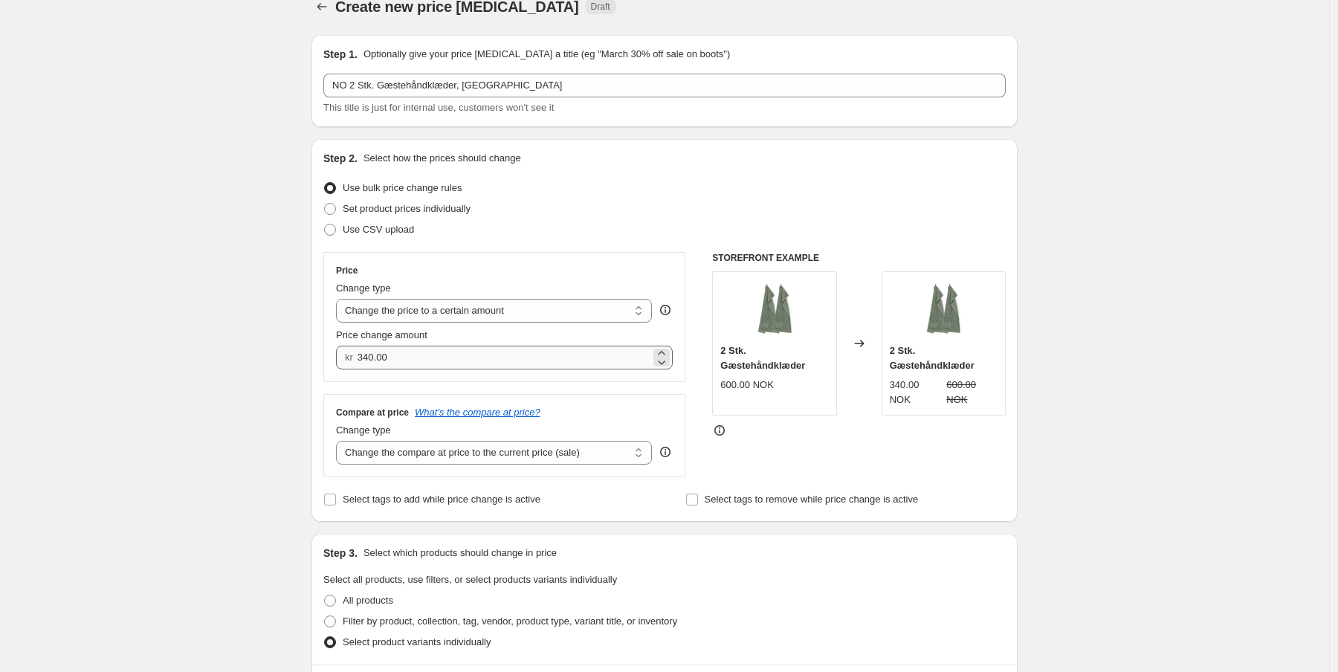
scroll to position [0, 0]
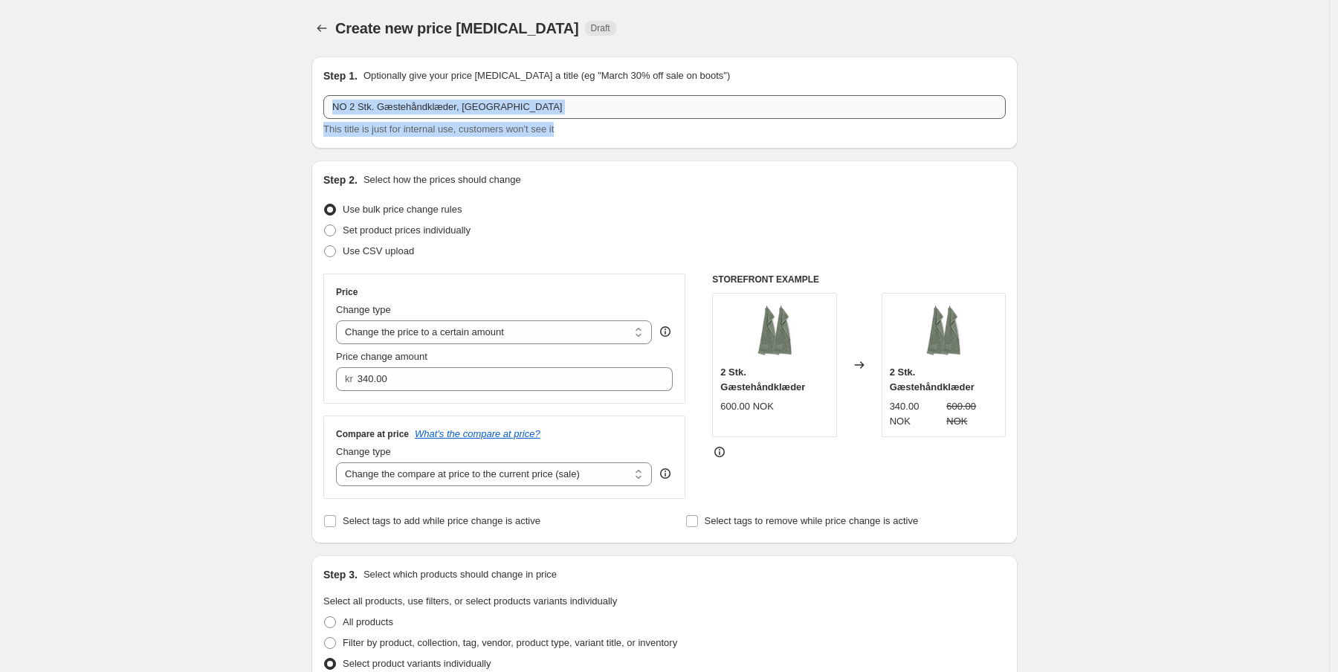
drag, startPoint x: 567, startPoint y: 117, endPoint x: 385, endPoint y: 107, distance: 182.4
click at [385, 107] on div "NO 2 Stk. Gæstehåndklæder, Mineral Green This title is just for internal use, c…" at bounding box center [664, 116] width 682 height 42
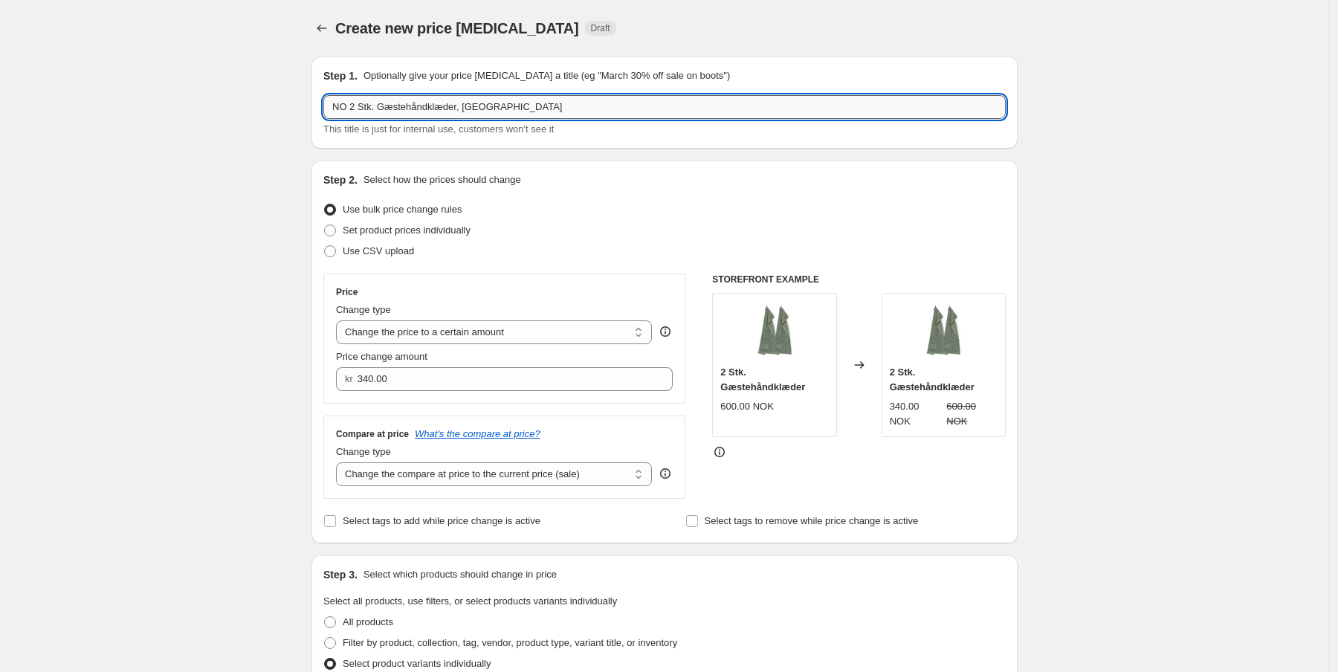
drag, startPoint x: 525, startPoint y: 111, endPoint x: 354, endPoint y: 116, distance: 171.0
click at [354, 116] on input "NO 2 Stk. Gæstehåndklæder, Mineral Green" at bounding box center [664, 107] width 682 height 24
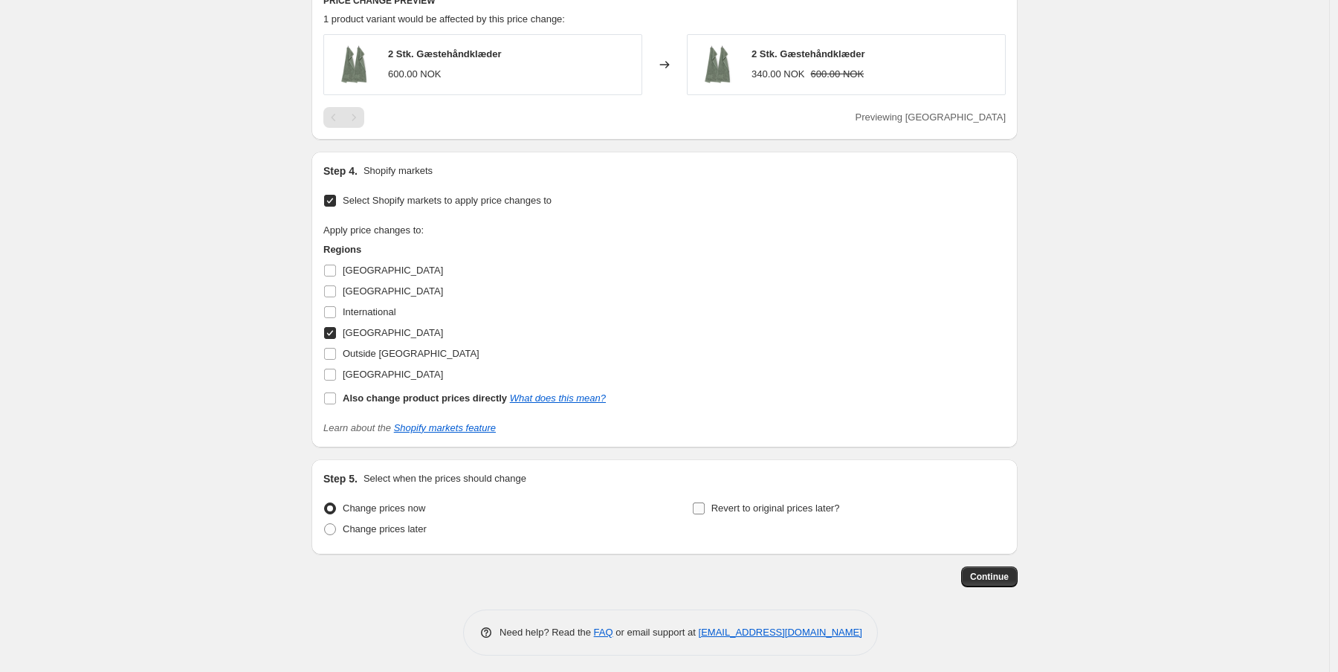
scroll to position [755, 0]
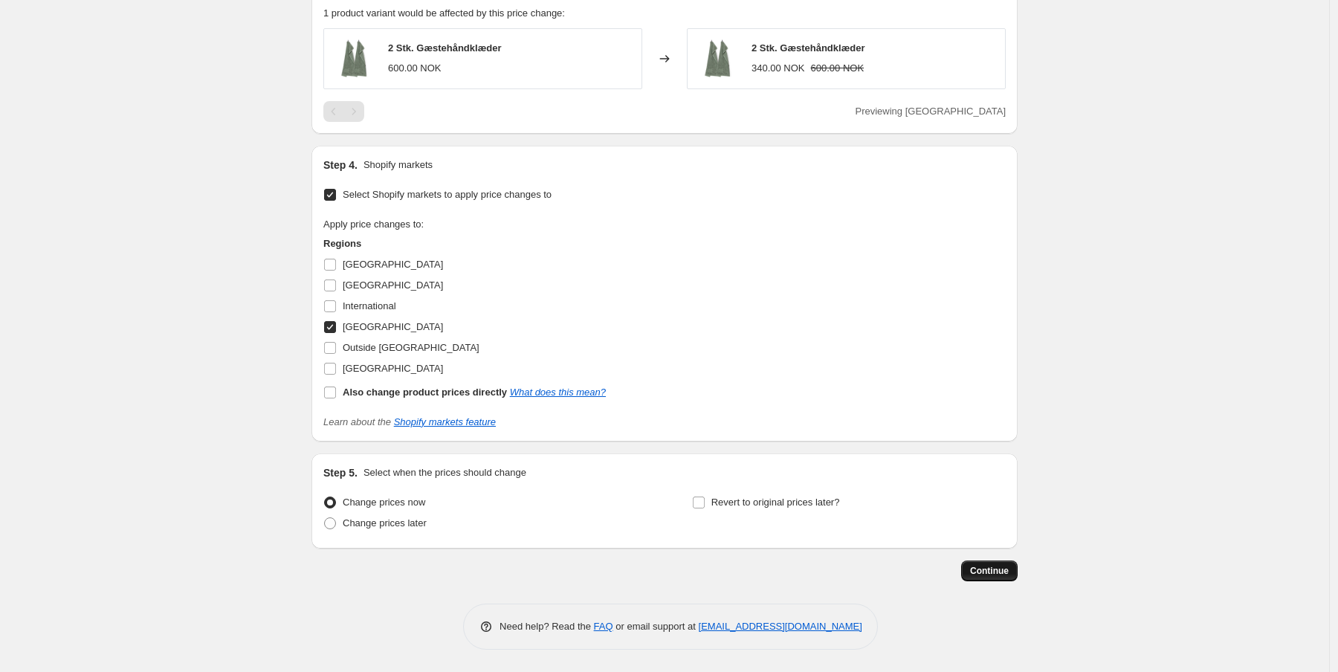
click at [996, 567] on span "Continue" at bounding box center [989, 571] width 39 height 12
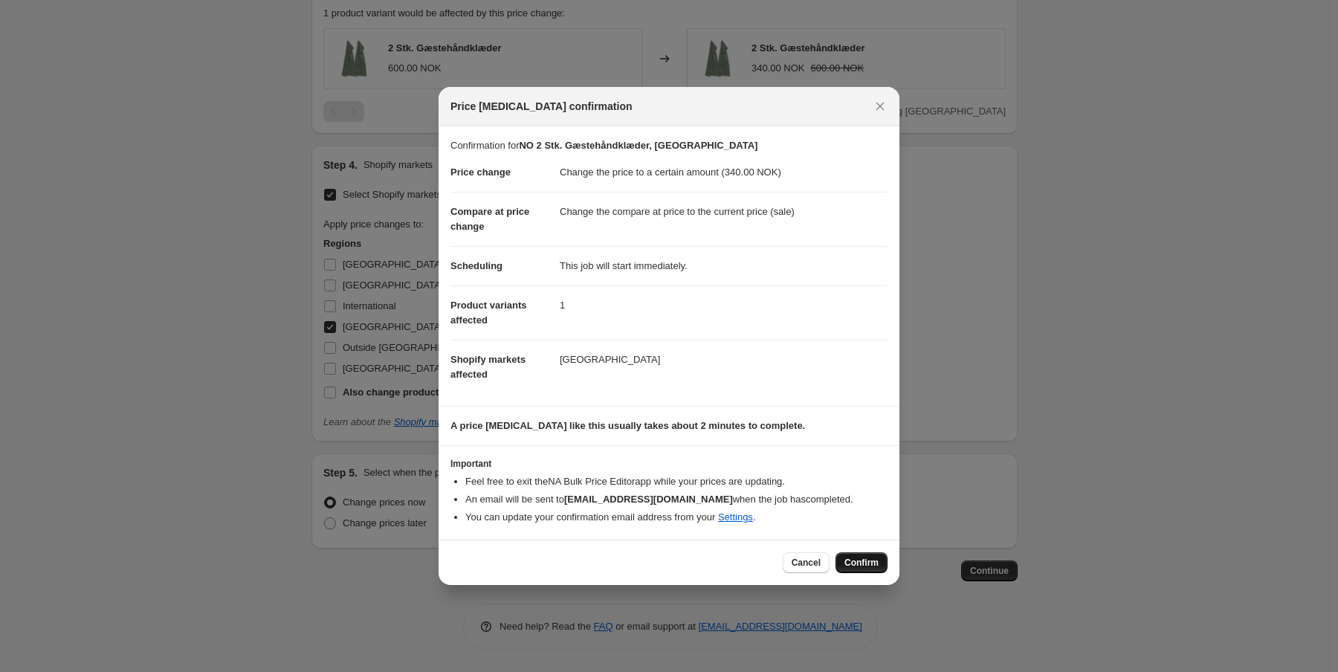
click at [865, 565] on span "Confirm" at bounding box center [861, 563] width 34 height 12
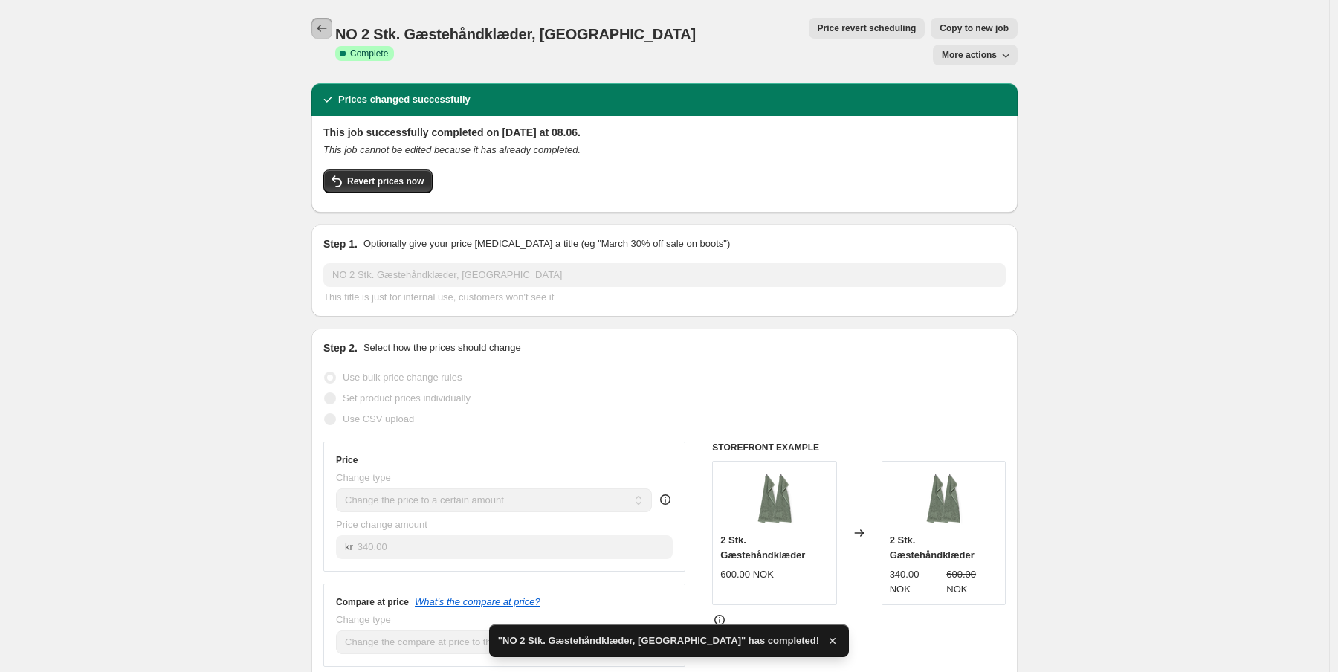
click at [321, 26] on icon "Price change jobs" at bounding box center [321, 28] width 15 height 15
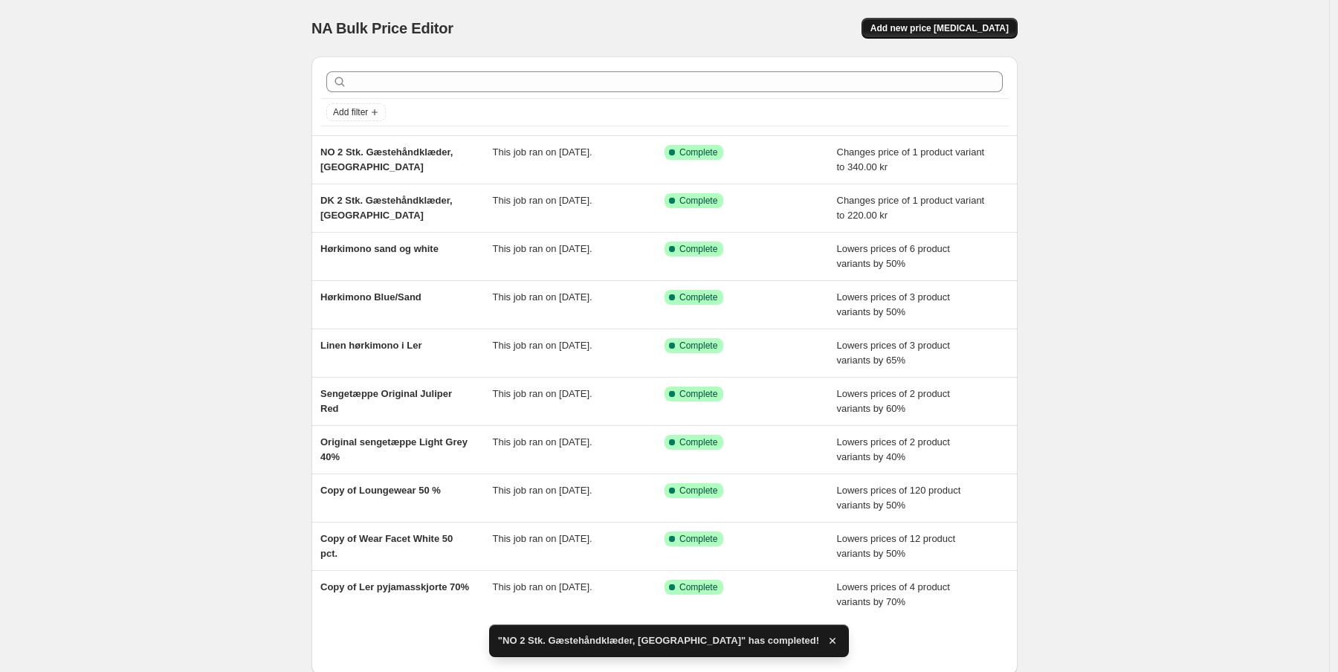
click at [935, 27] on span "Add new price change job" at bounding box center [939, 28] width 138 height 12
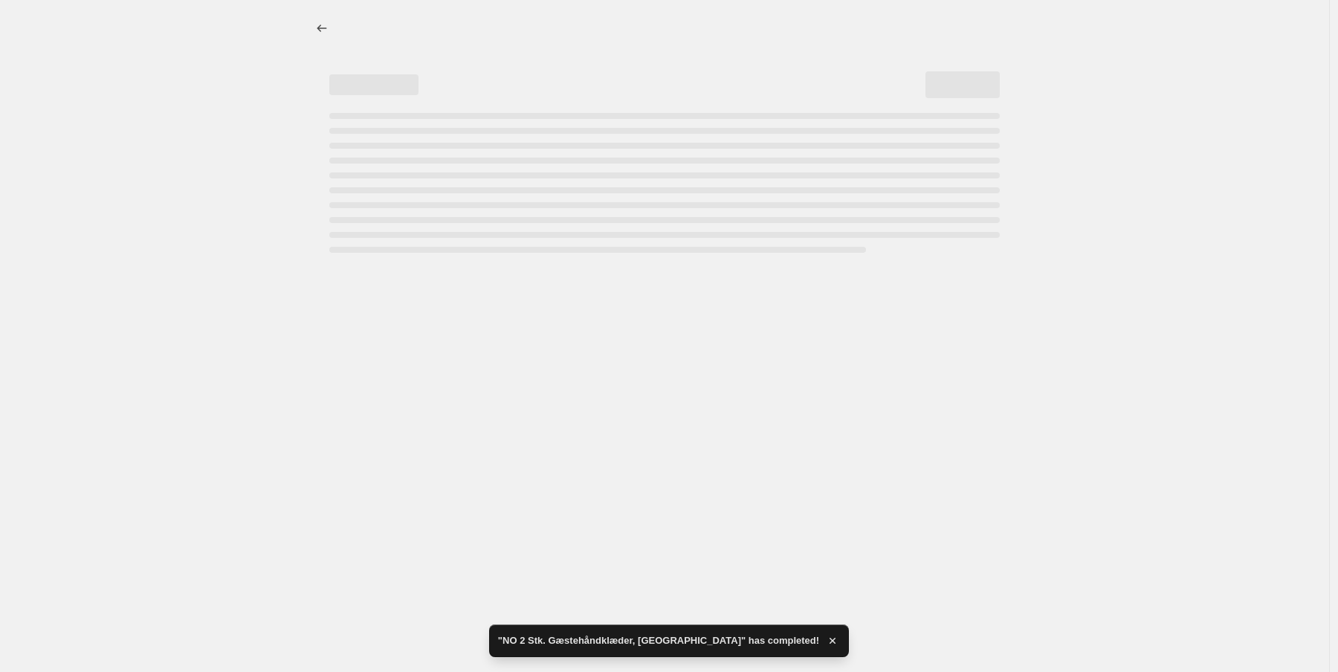
select select "percentage"
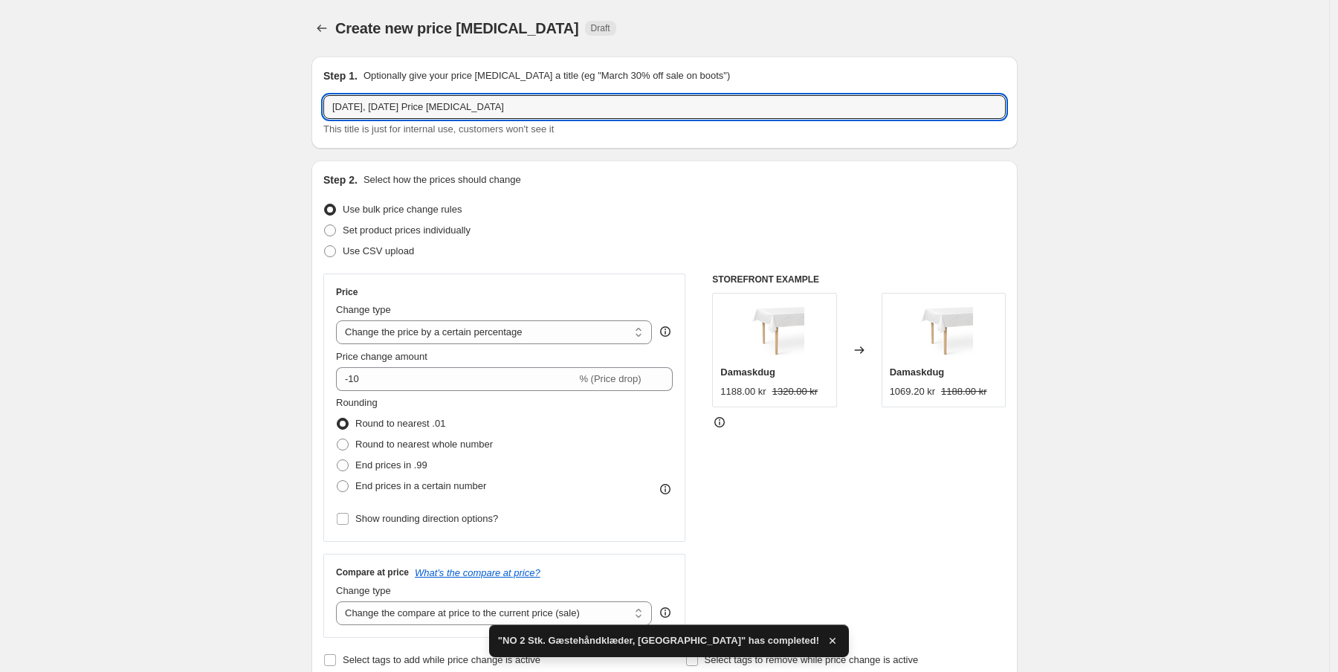
drag, startPoint x: 531, startPoint y: 110, endPoint x: 279, endPoint y: 82, distance: 253.5
paste input "2 Stk. Gæstehåndklæder, Mineral Green"
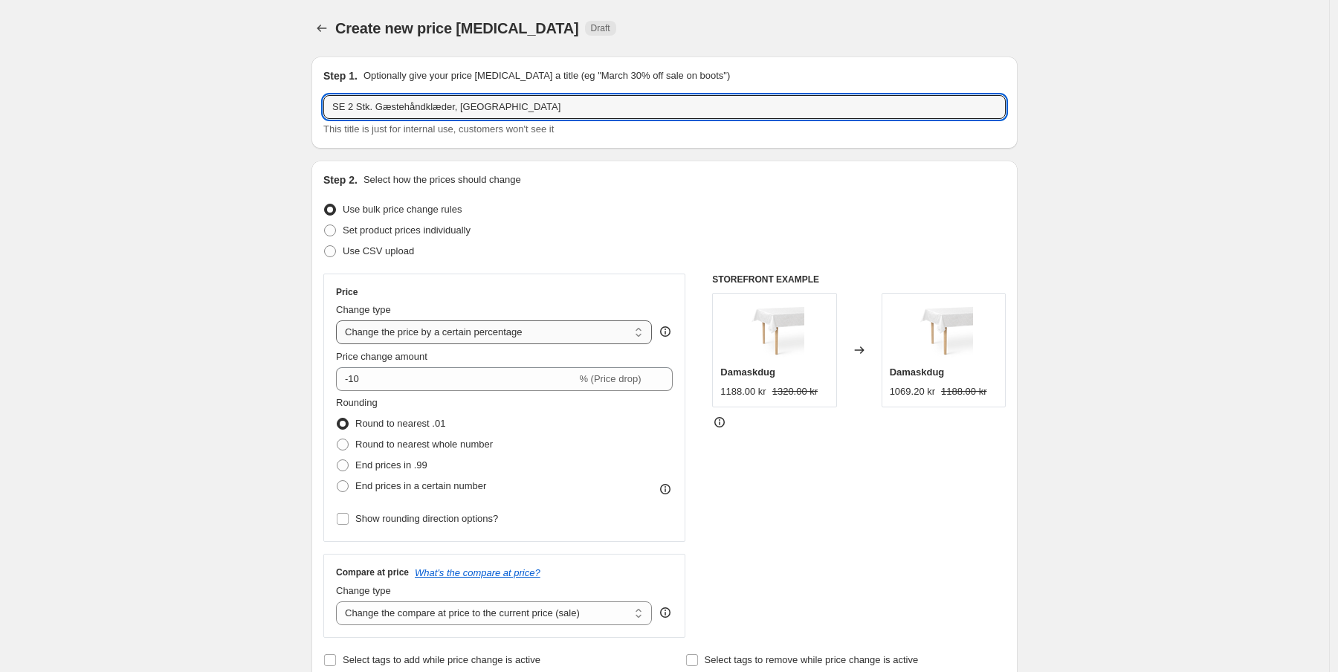
type input "SE 2 Stk. Gæstehåndklæder, Mineral Green"
click at [383, 335] on select "Change the price to a certain amount Change the price by a certain amount Chang…" at bounding box center [494, 332] width 316 height 24
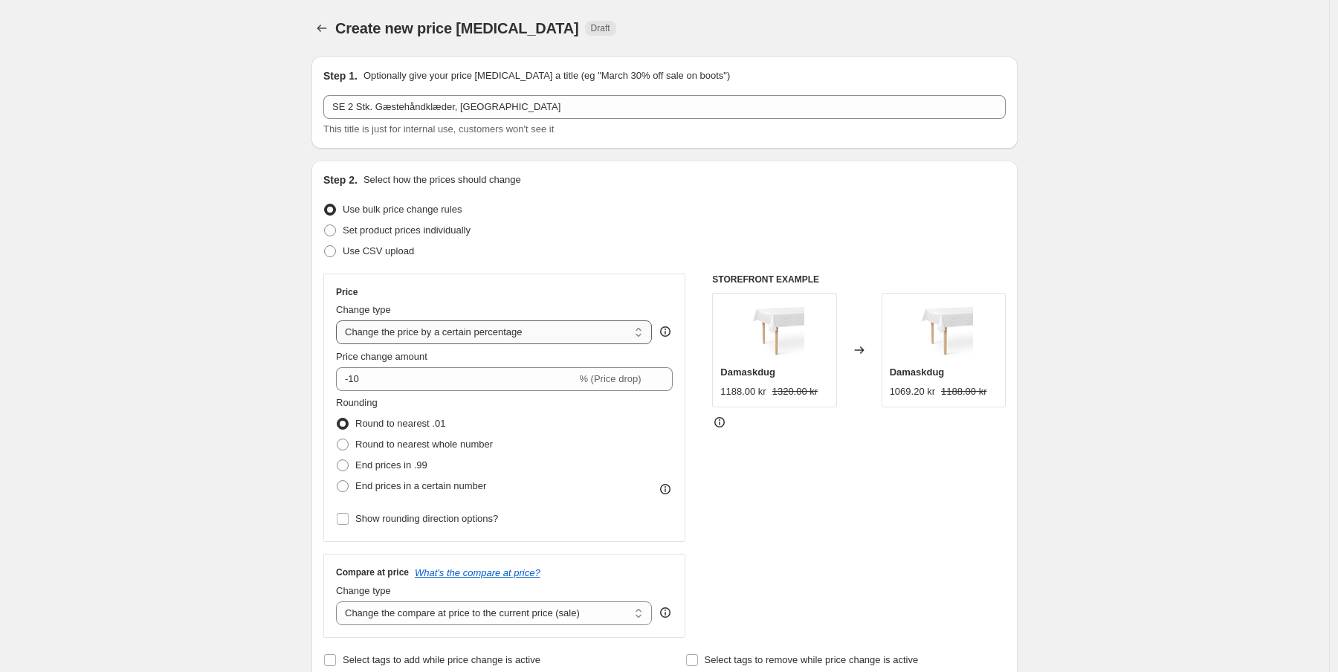
select select "to"
click at [338, 320] on select "Change the price to a certain amount Change the price by a certain amount Chang…" at bounding box center [494, 332] width 316 height 24
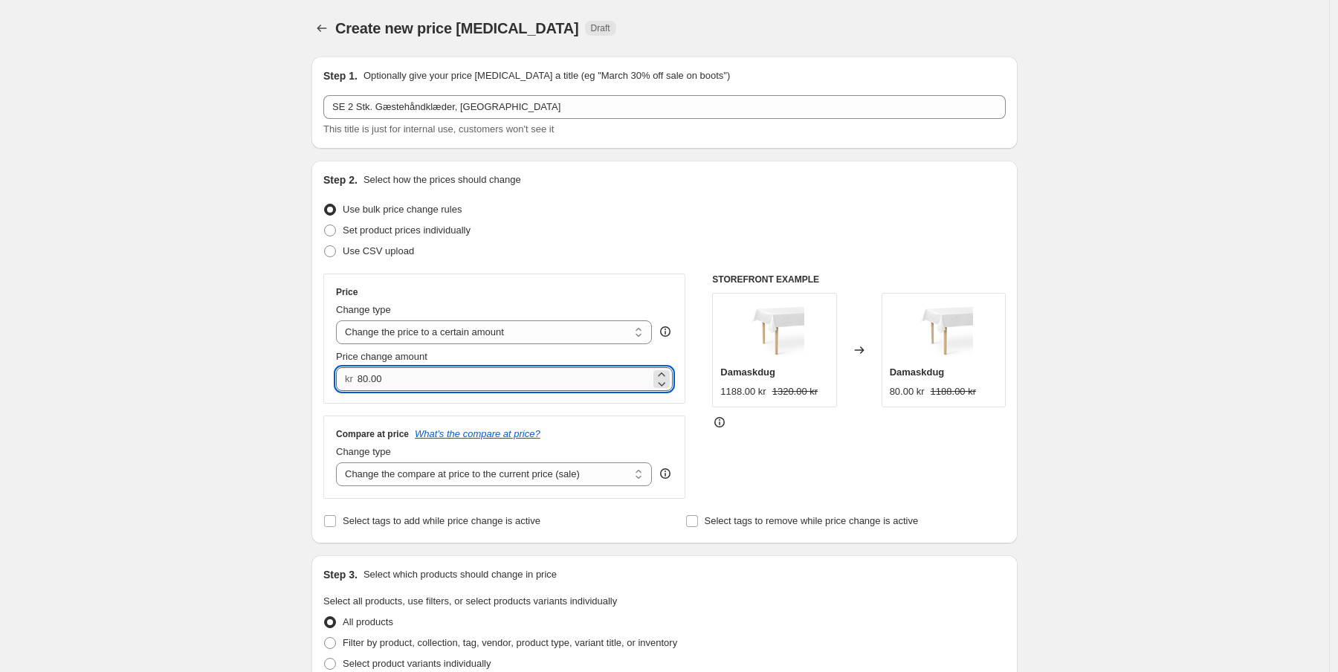
click at [360, 377] on input "80.00" at bounding box center [503, 379] width 293 height 24
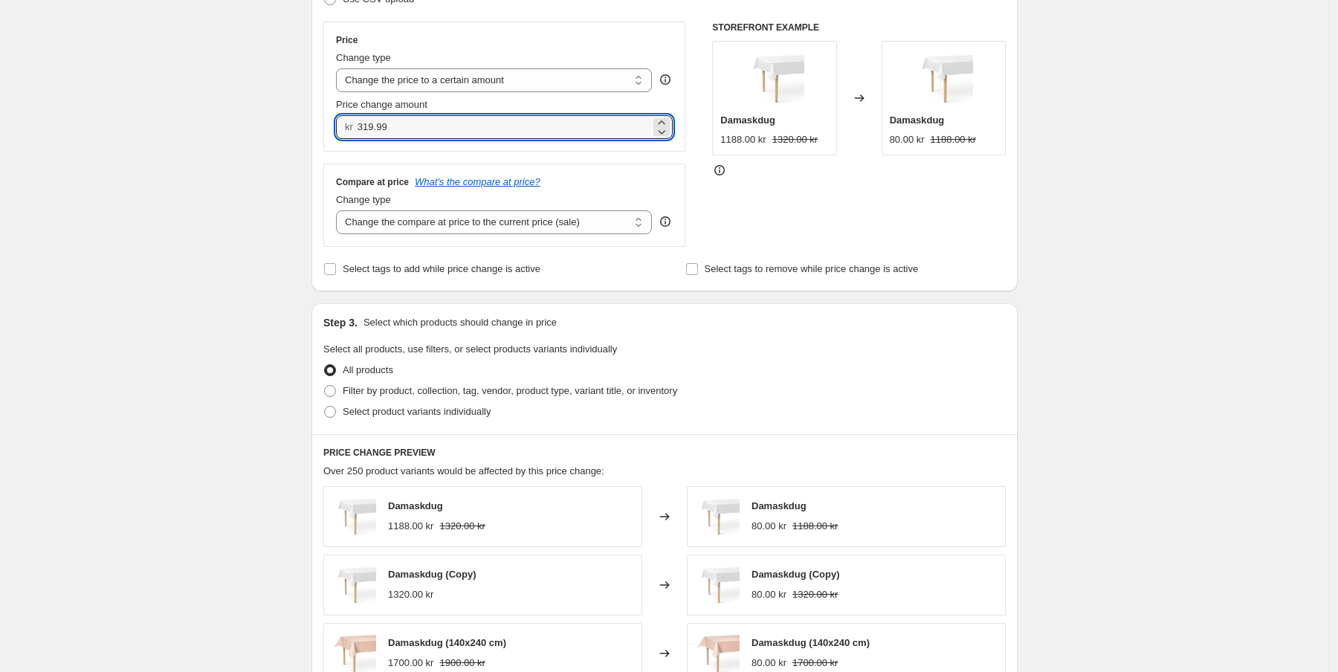
scroll to position [297, 0]
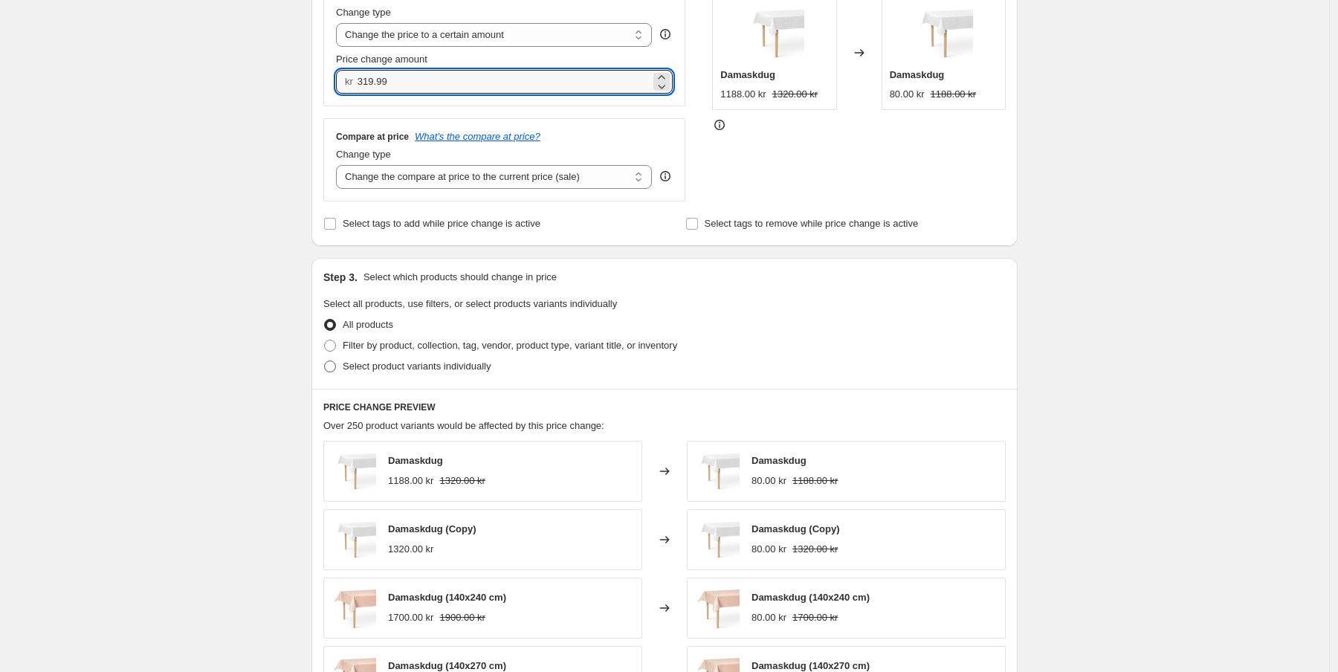
type input "319.99"
click at [336, 363] on span at bounding box center [330, 366] width 12 height 12
click at [325, 361] on input "Select product variants individually" at bounding box center [324, 360] width 1 height 1
radio input "true"
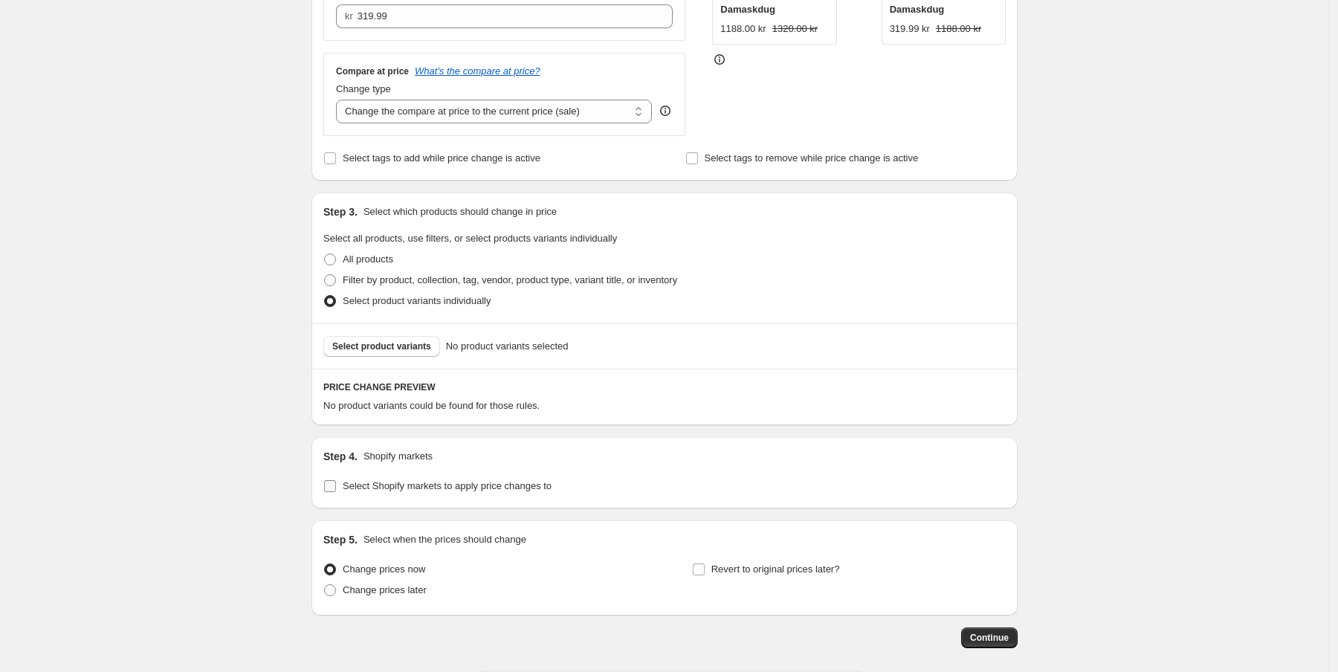
scroll to position [416, 0]
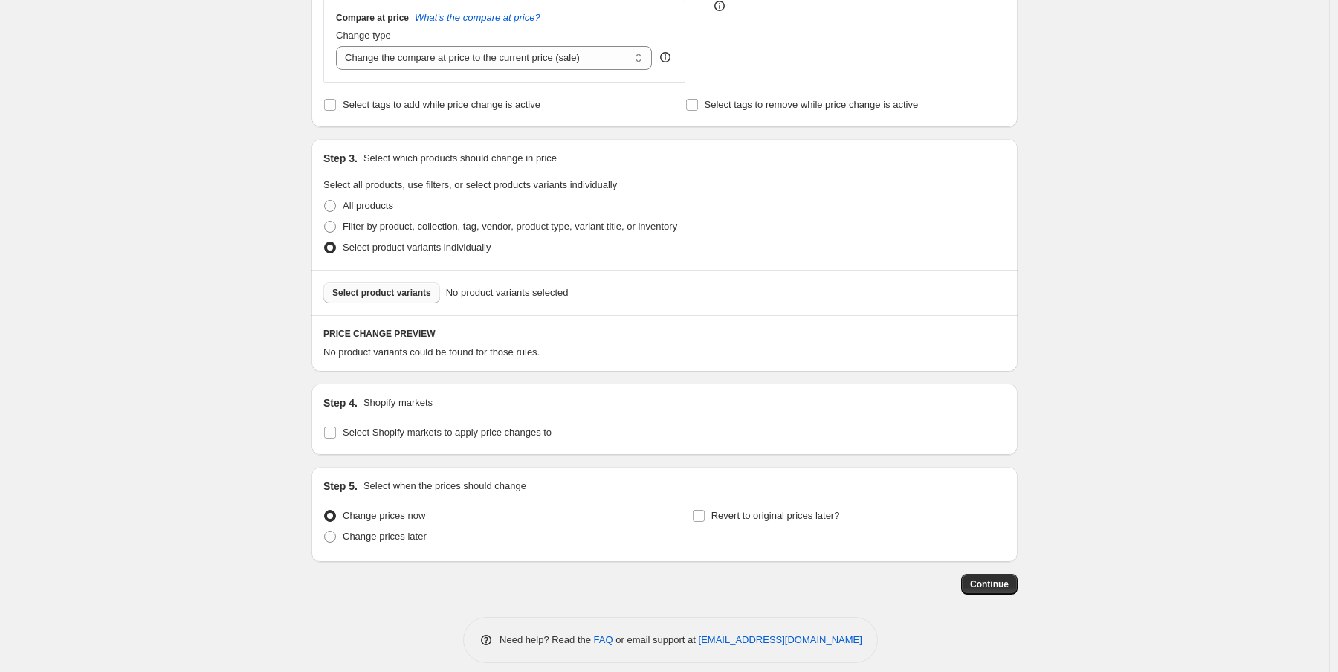
click at [363, 296] on span "Select product variants" at bounding box center [381, 293] width 99 height 12
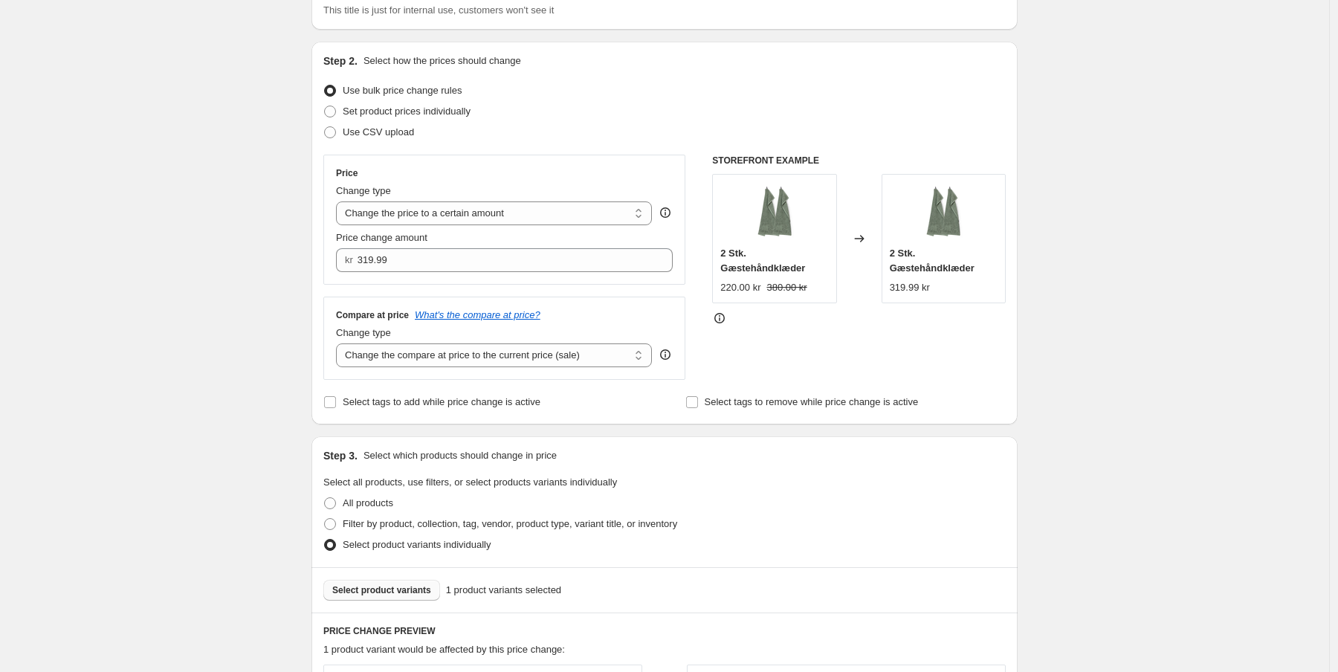
scroll to position [0, 0]
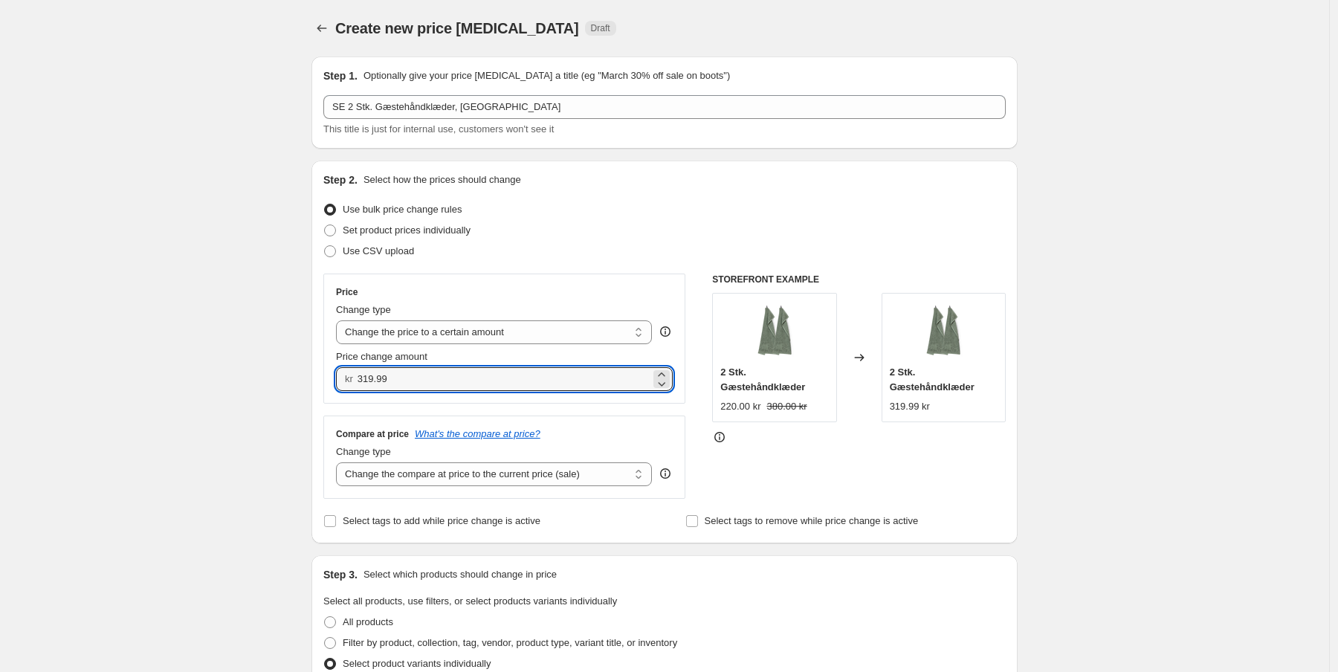
drag, startPoint x: 404, startPoint y: 375, endPoint x: 353, endPoint y: 371, distance: 51.4
click at [353, 371] on div "kr 319.99" at bounding box center [504, 379] width 337 height 24
type input "320.00"
click at [744, 465] on div "STOREFRONT EXAMPLE 2 Stk. Gæstehåndklæder 220.00 kr 380.00 kr Changed to 2 Stk.…" at bounding box center [859, 385] width 294 height 225
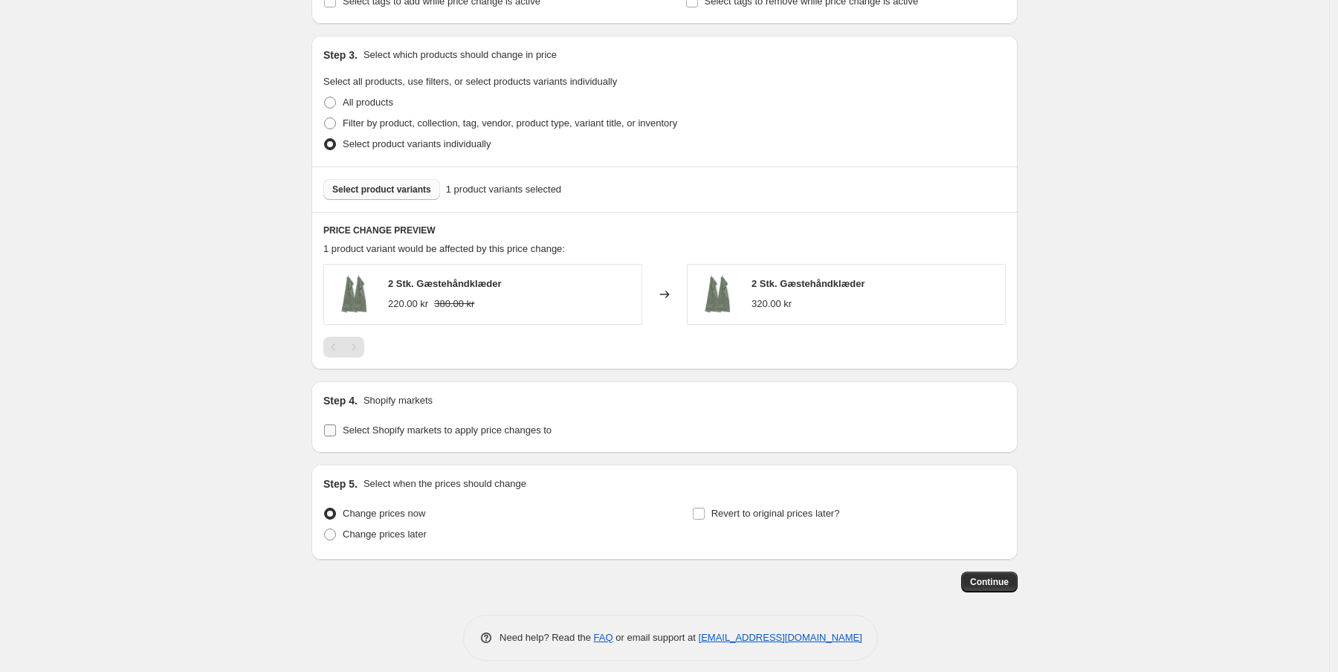
scroll to position [530, 0]
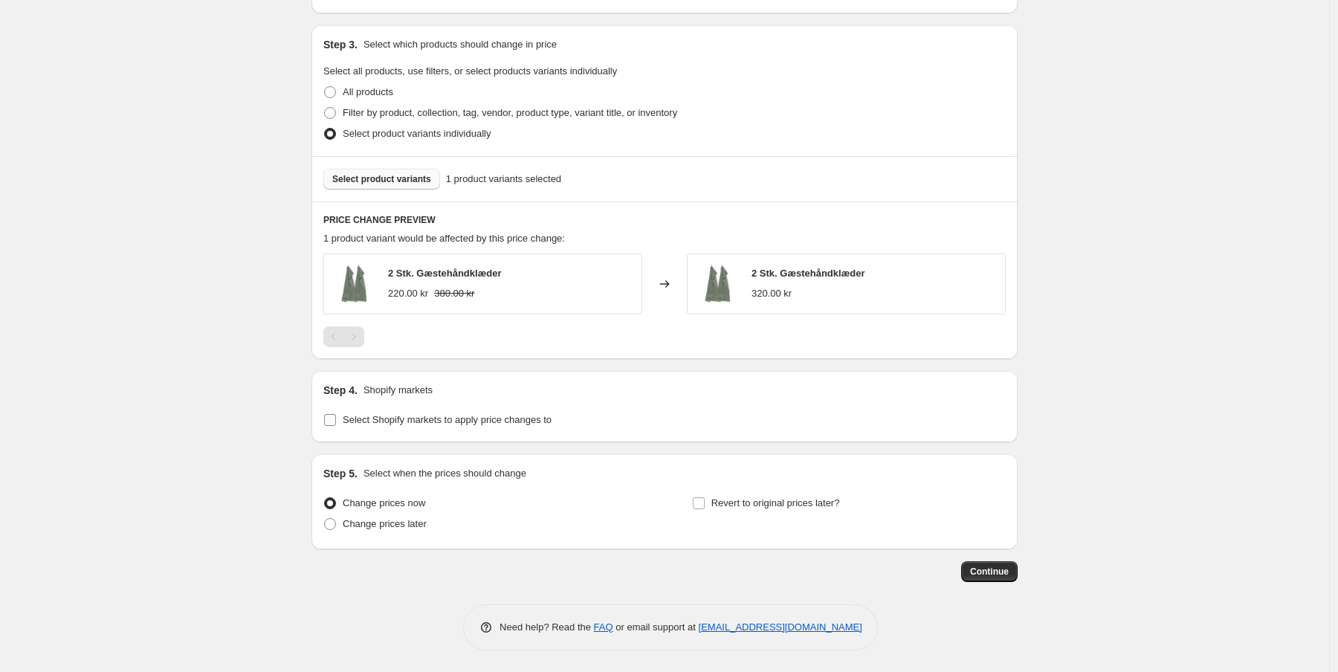
click at [333, 425] on span at bounding box center [329, 419] width 13 height 13
click at [333, 425] on input "Select Shopify markets to apply price changes to" at bounding box center [330, 420] width 12 height 12
checkbox input "true"
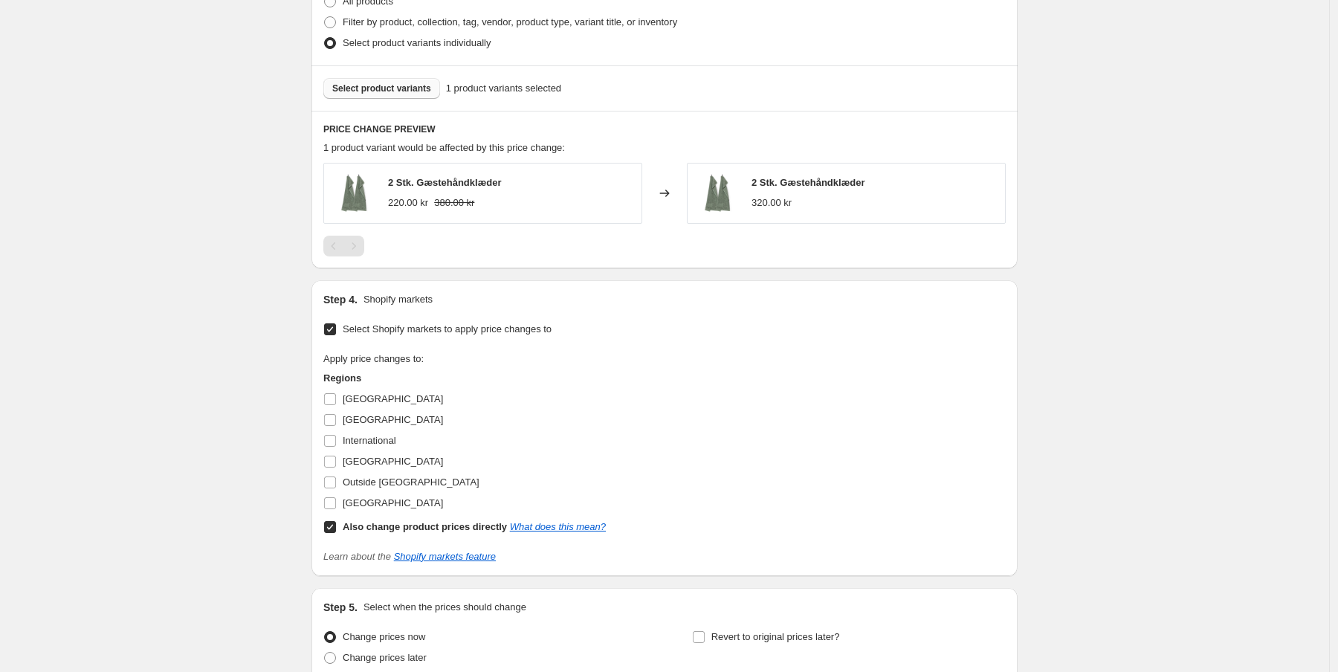
scroll to position [649, 0]
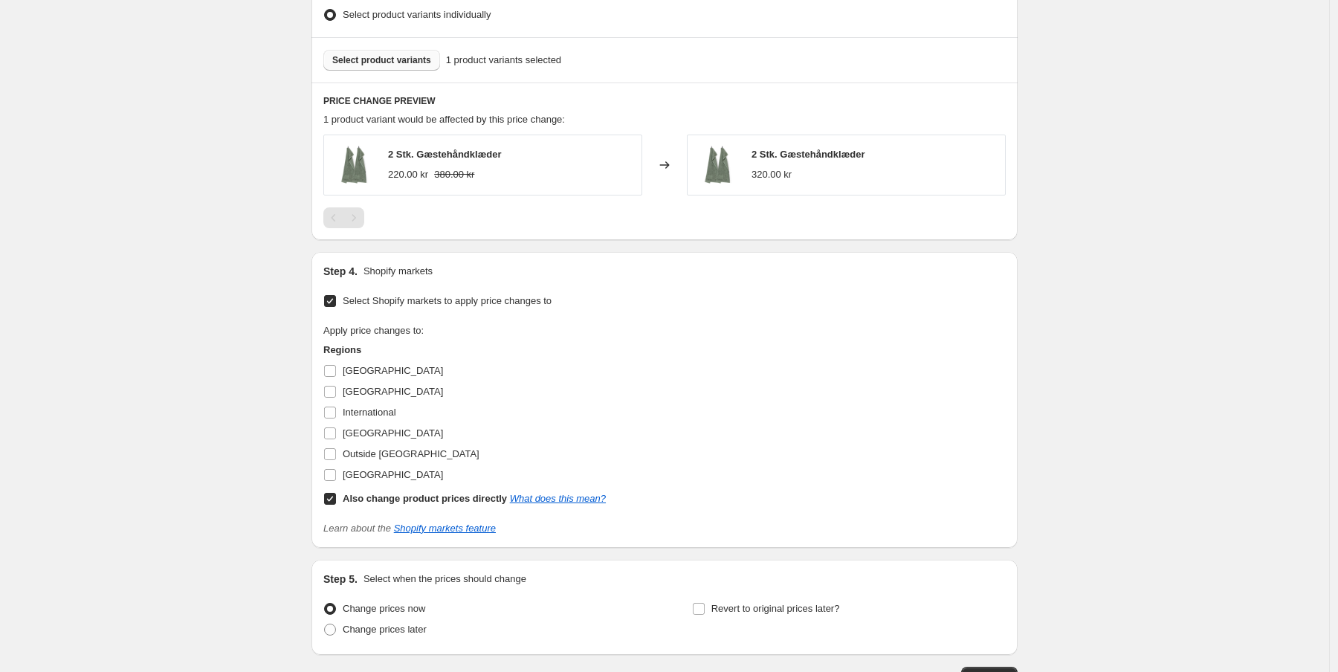
click at [334, 504] on span at bounding box center [329, 498] width 13 height 13
click at [334, 504] on input "Also change product prices directly What does this mean?" at bounding box center [330, 499] width 12 height 12
checkbox input "false"
click at [334, 482] on label "Sweden" at bounding box center [383, 474] width 120 height 21
click at [334, 481] on input "Sweden" at bounding box center [330, 475] width 12 height 12
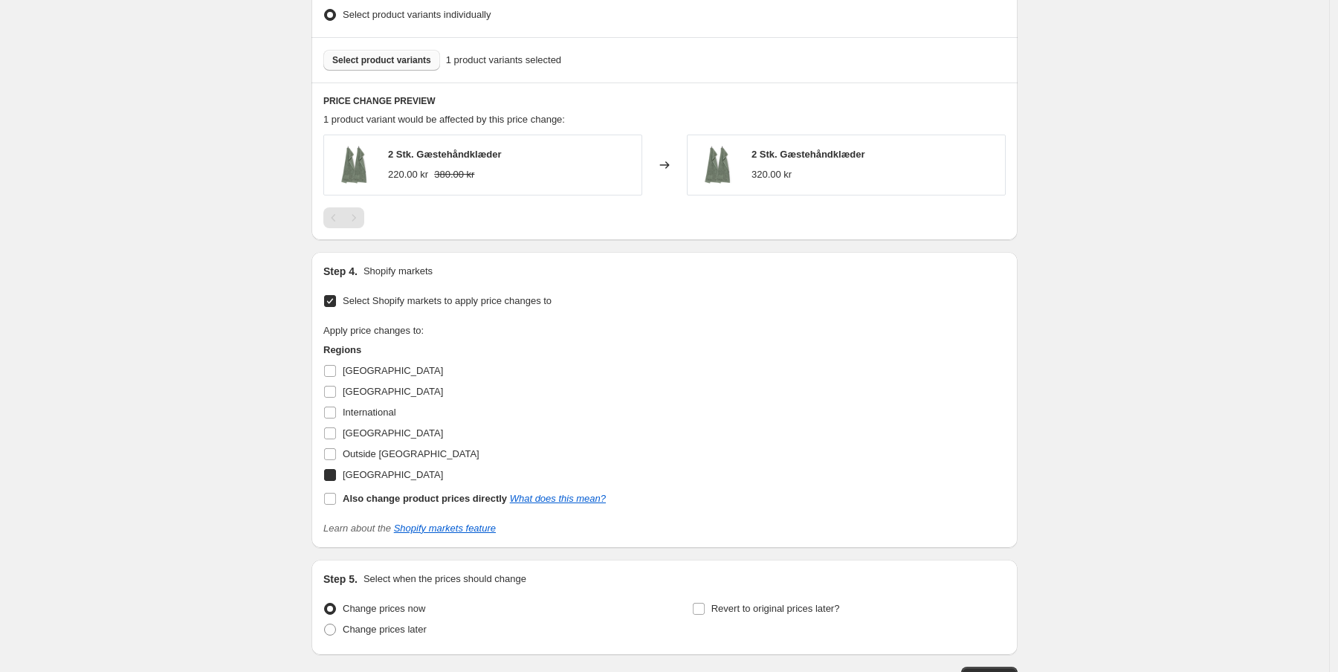
checkbox input "true"
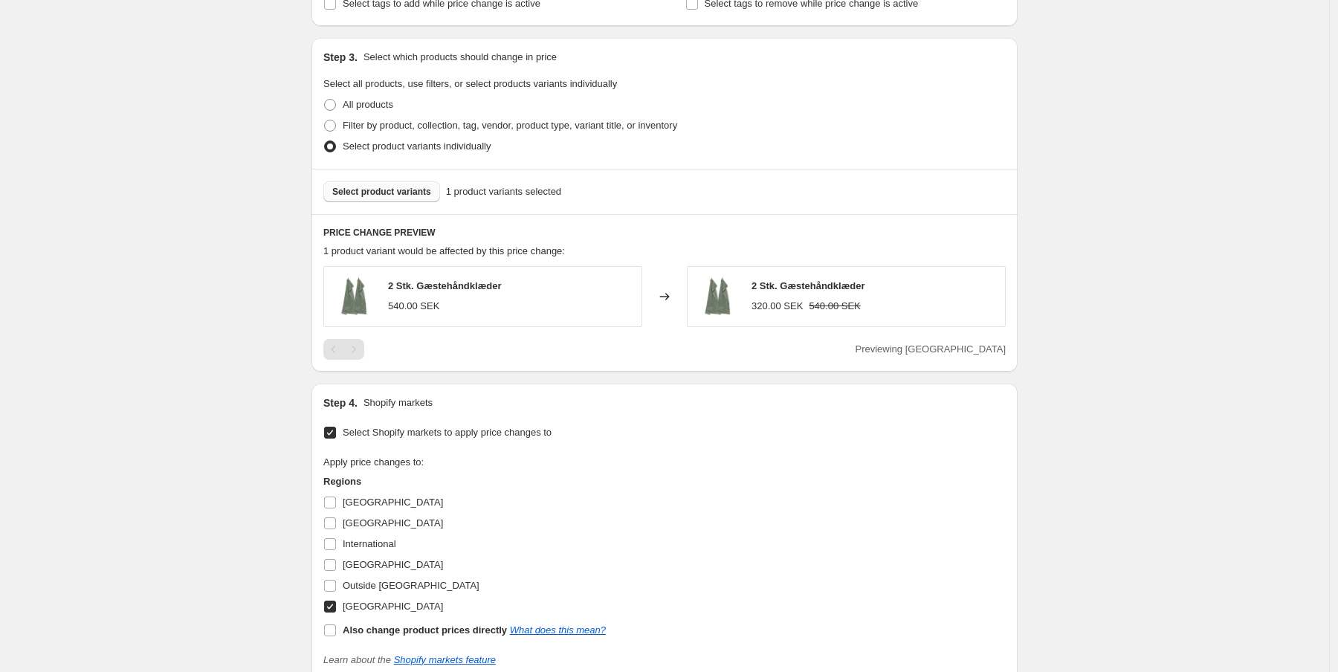
scroll to position [755, 0]
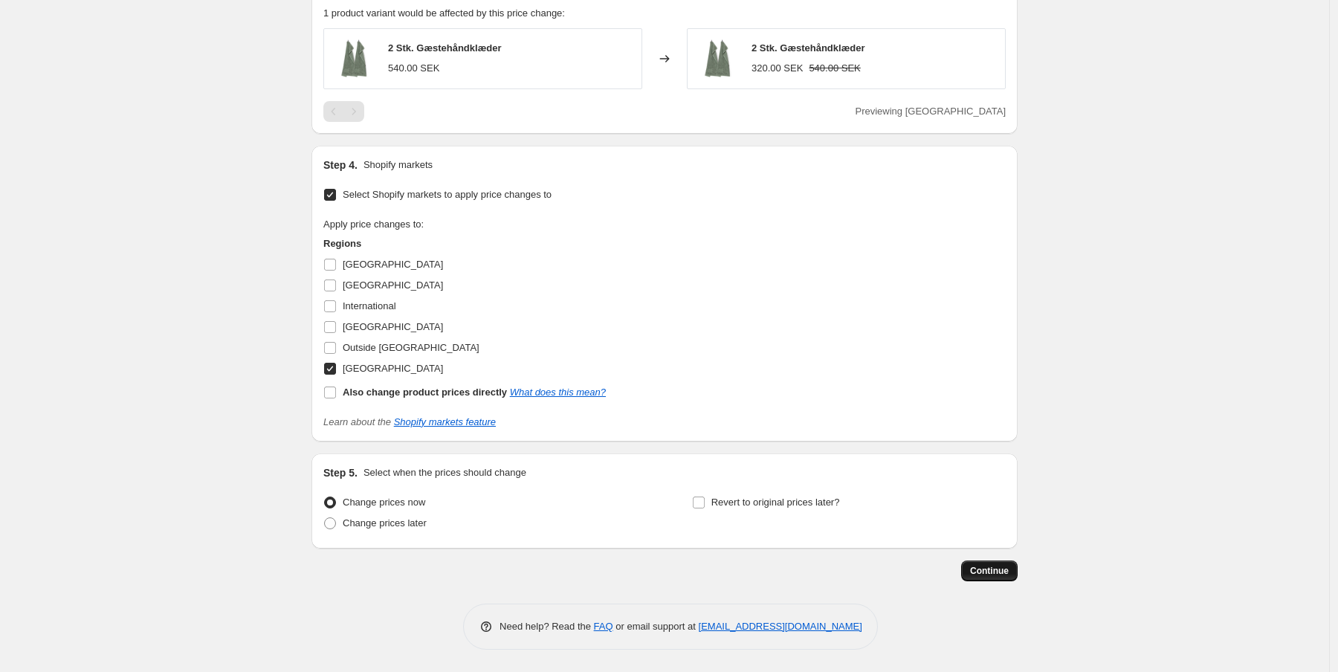
click at [994, 580] on button "Continue" at bounding box center [989, 570] width 56 height 21
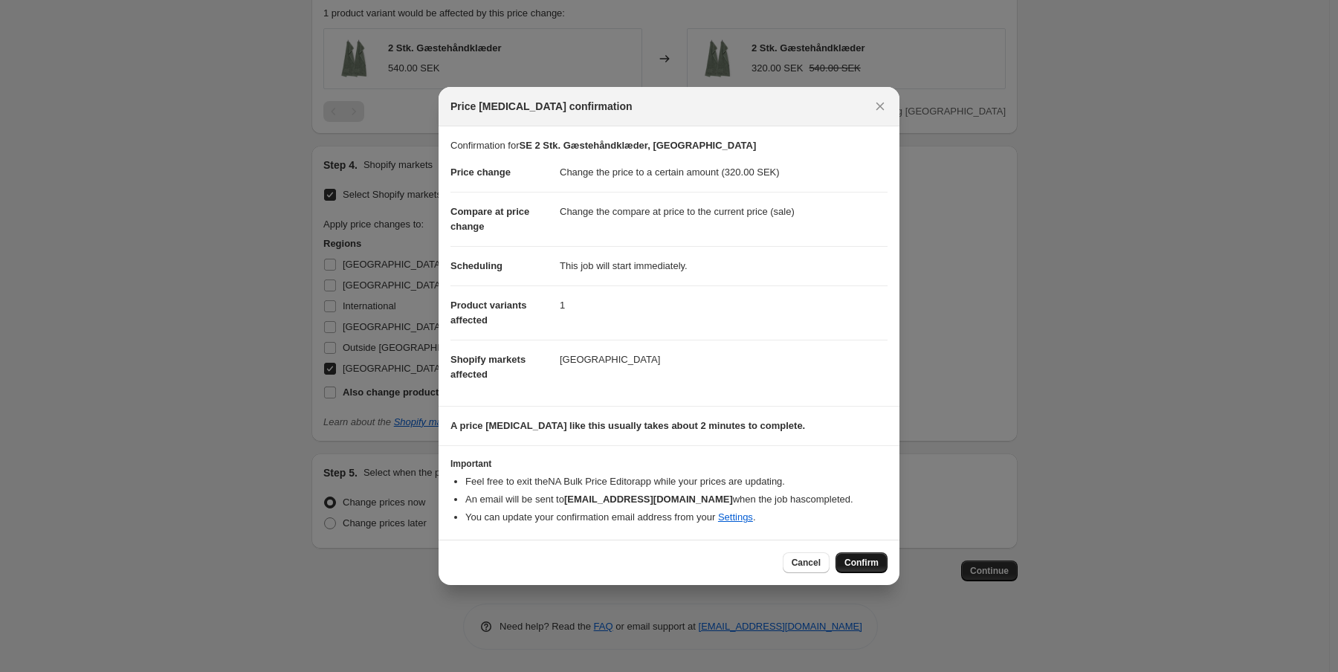
click at [871, 563] on span "Confirm" at bounding box center [861, 563] width 34 height 12
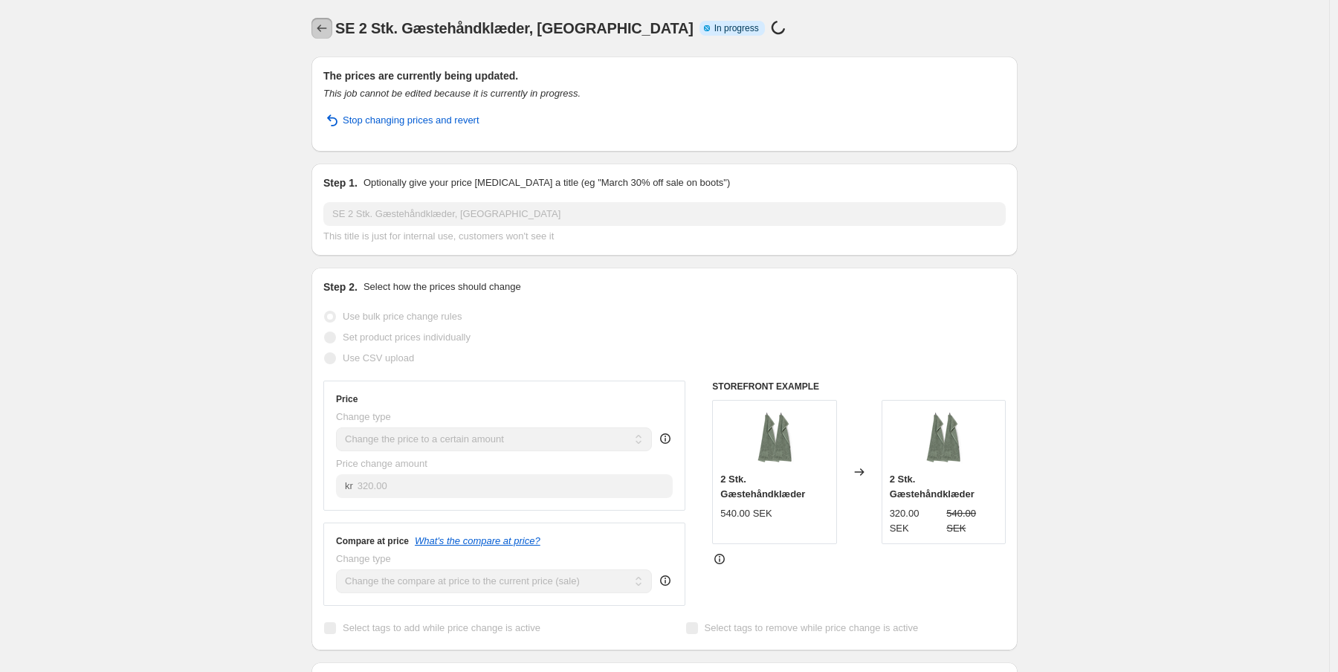
click at [321, 31] on icon "Price change jobs" at bounding box center [321, 28] width 15 height 15
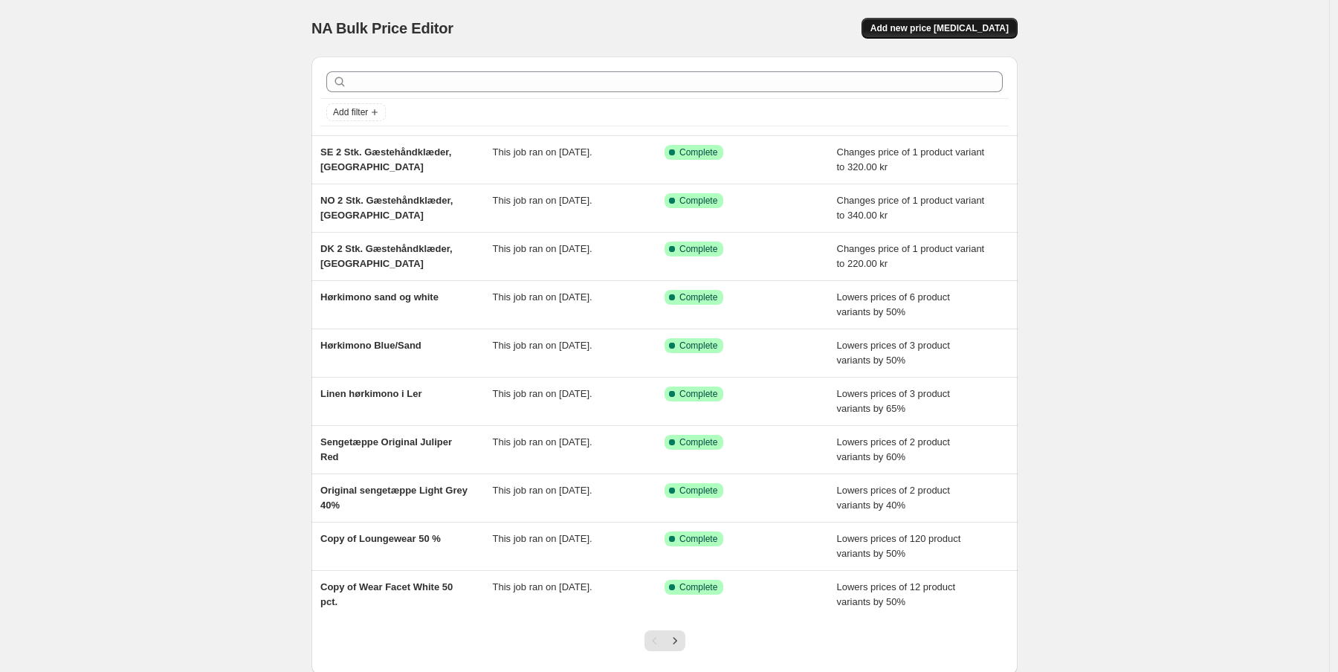
click at [965, 29] on span "Add new price change job" at bounding box center [939, 28] width 138 height 12
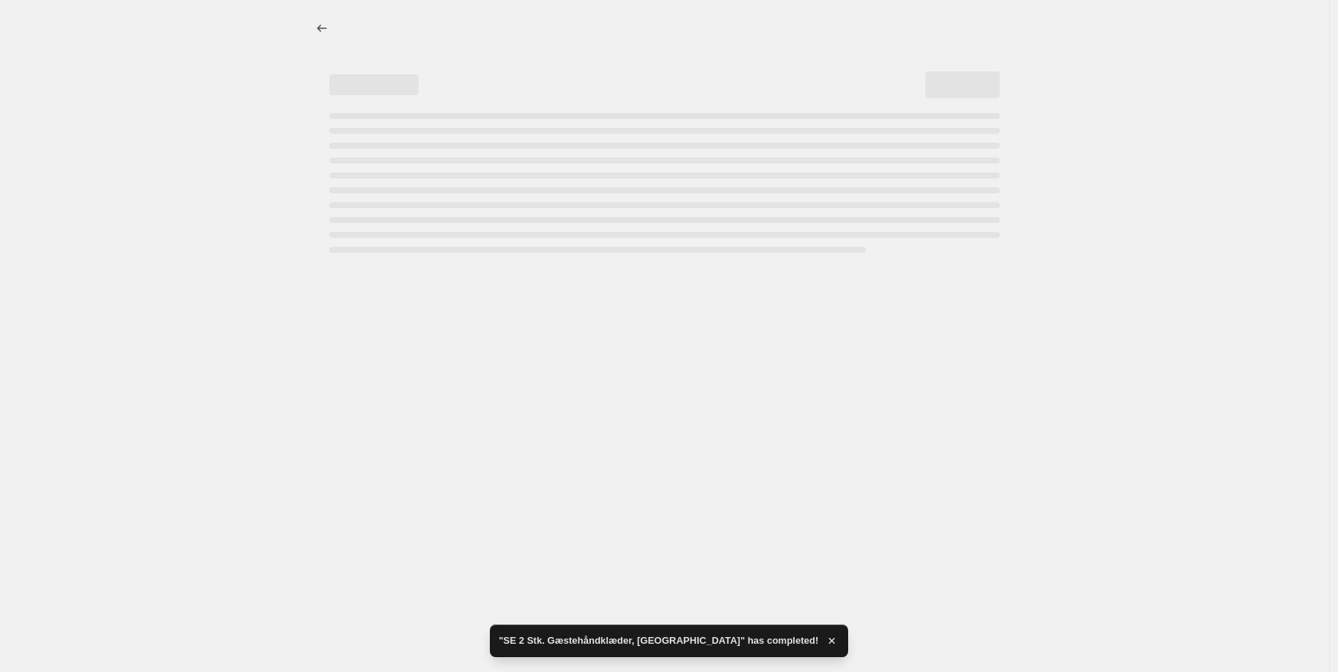
select select "percentage"
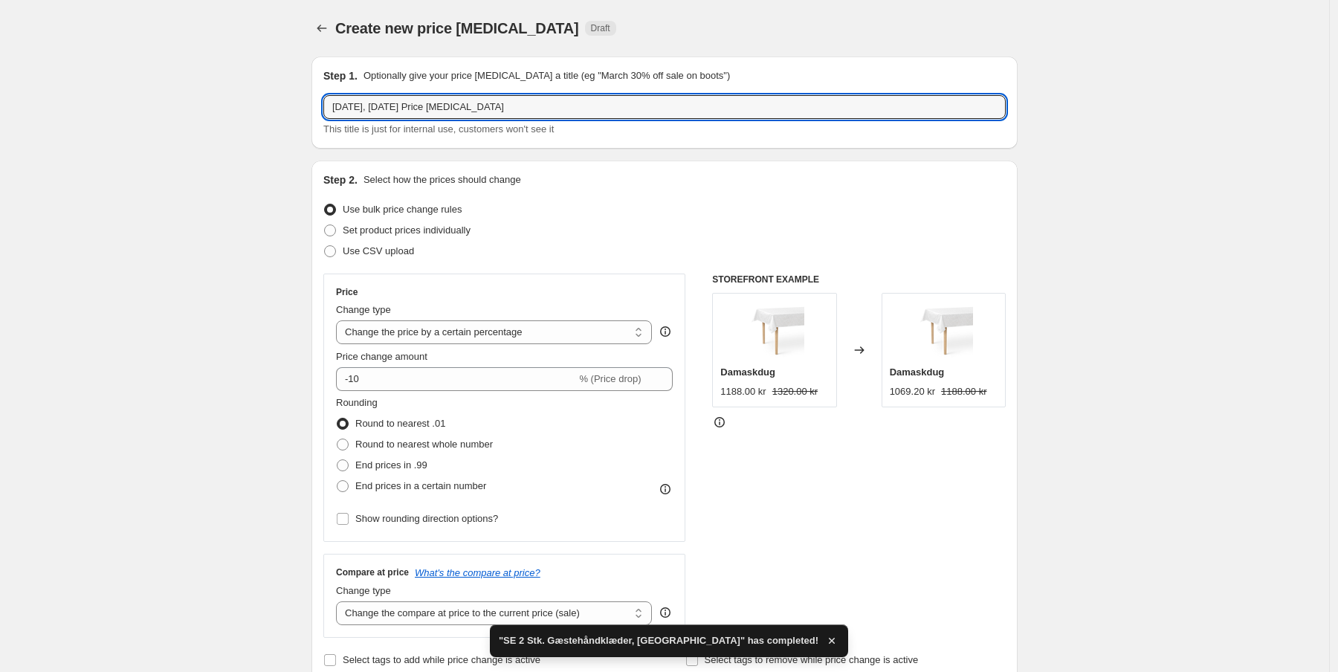
drag, startPoint x: 548, startPoint y: 111, endPoint x: 247, endPoint y: 95, distance: 302.1
paste input "2 Stk. Gæstehåndklæder, Mineral Green"
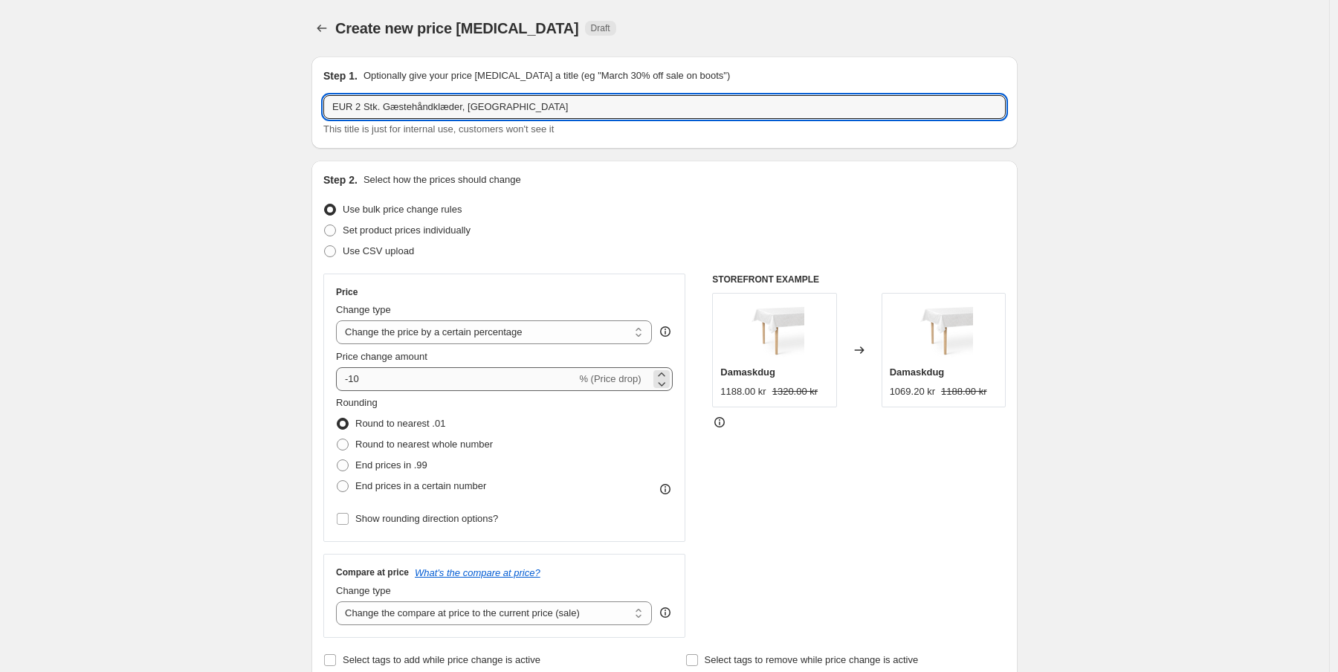
type input "EUR 2 Stk. Gæstehåndklæder, Mineral Green"
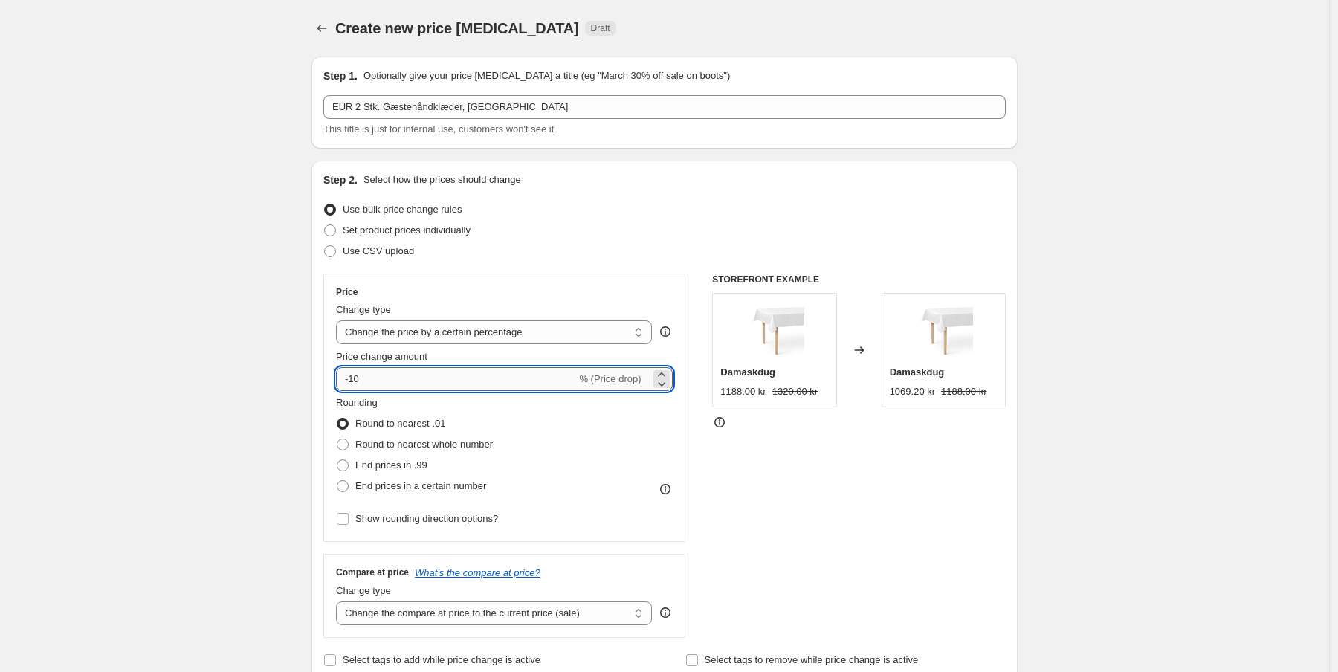
drag, startPoint x: 383, startPoint y: 377, endPoint x: 356, endPoint y: 379, distance: 27.5
click at [356, 379] on input "-10" at bounding box center [456, 379] width 240 height 24
click at [382, 383] on input "-10" at bounding box center [456, 379] width 240 height 24
type input "-1"
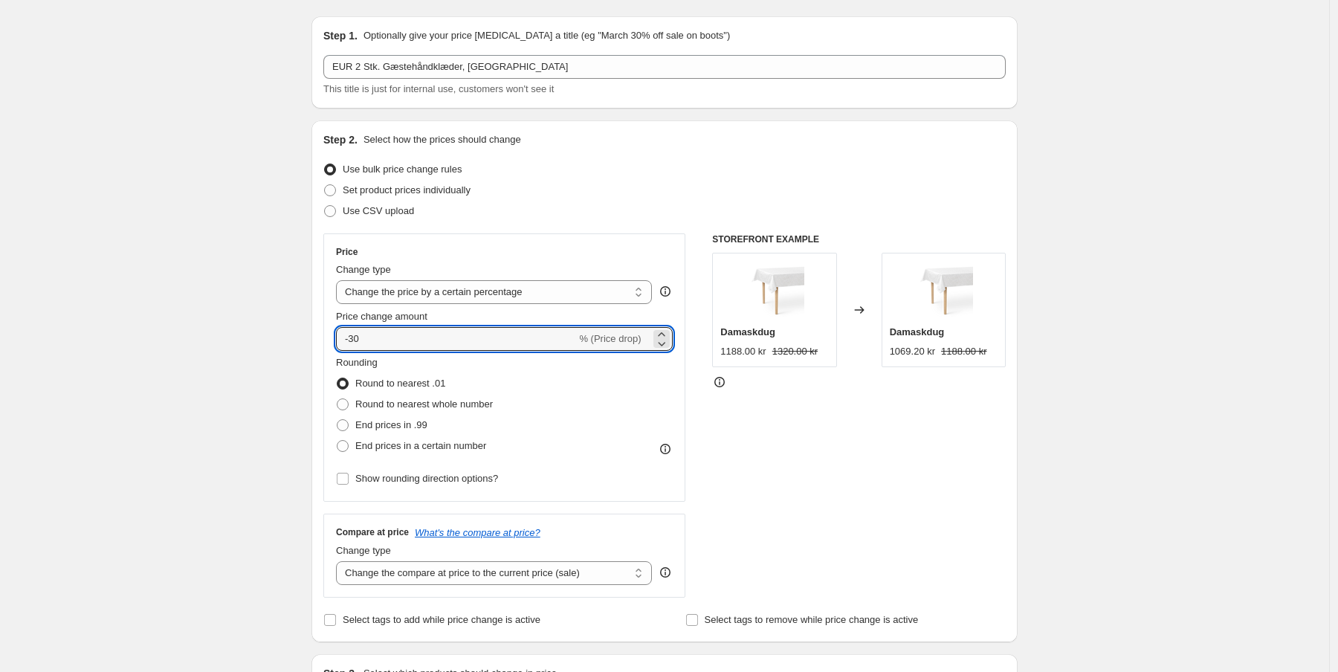
scroll to position [59, 0]
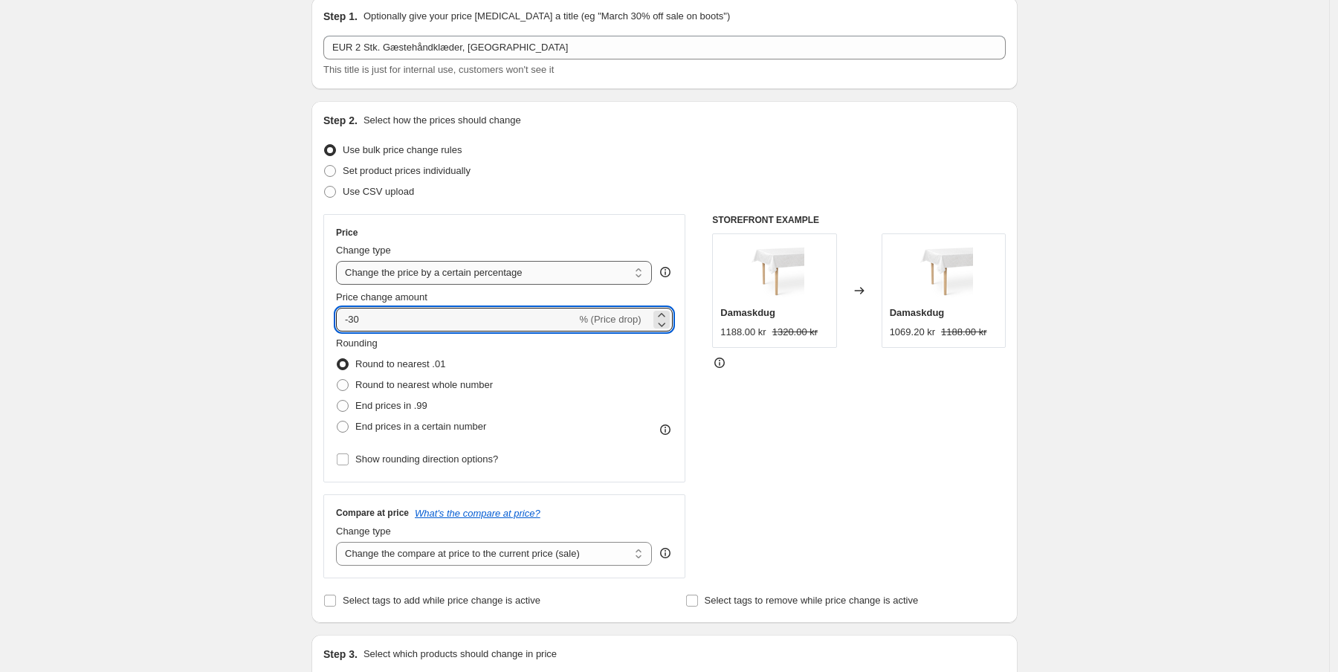
type input "-30"
click at [416, 270] on select "Change the price to a certain amount Change the price by a certain amount Chang…" at bounding box center [494, 273] width 316 height 24
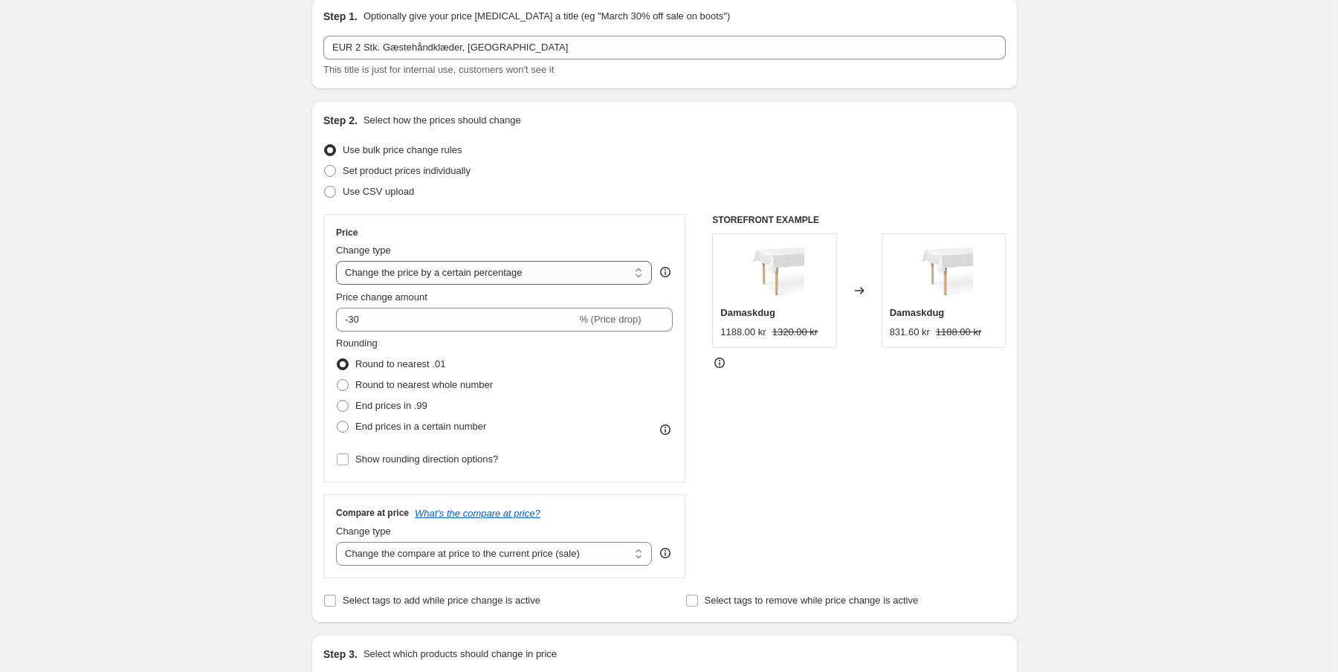
select select "to"
click at [338, 261] on select "Change the price to a certain amount Change the price by a certain amount Chang…" at bounding box center [494, 273] width 316 height 24
type input "80.00"
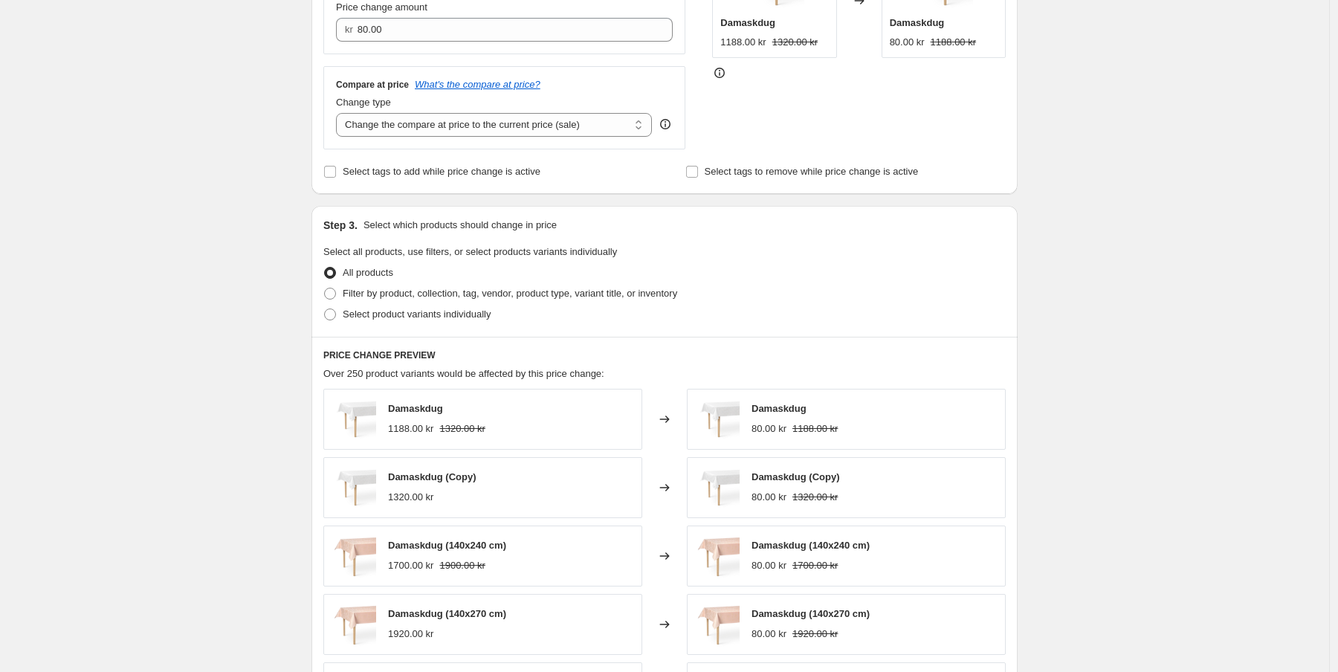
scroll to position [357, 0]
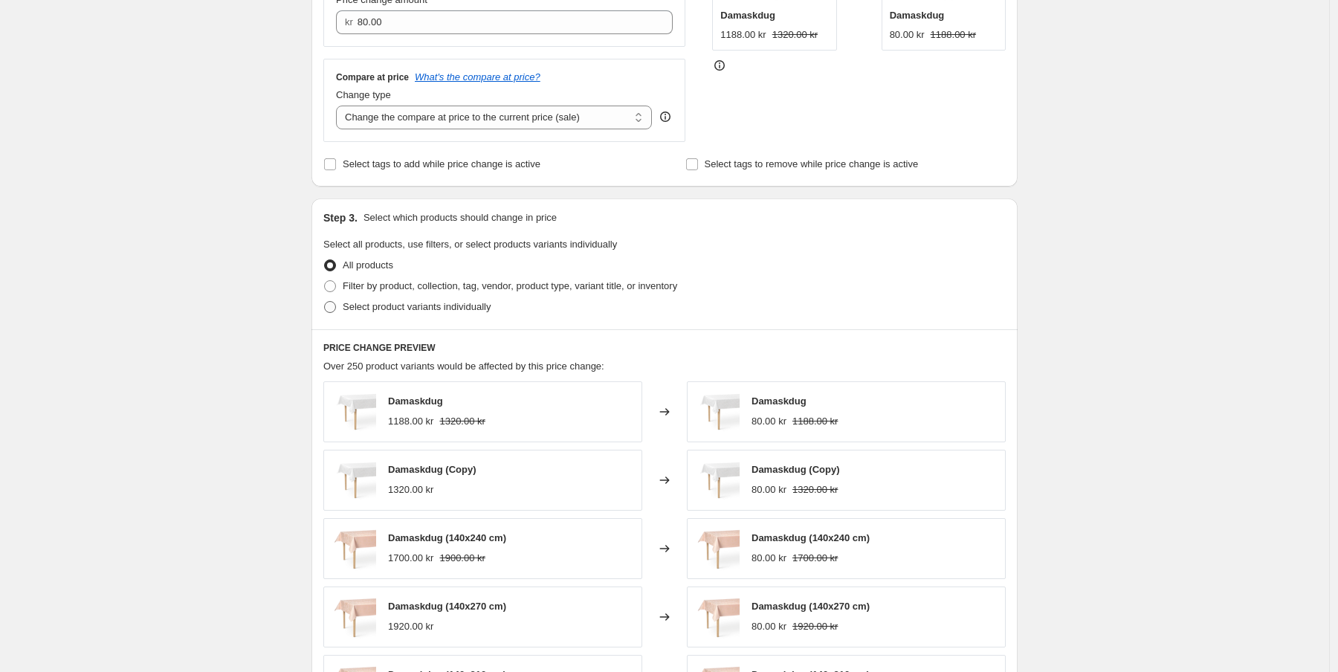
click at [334, 311] on span at bounding box center [330, 307] width 12 height 12
click at [325, 302] on input "Select product variants individually" at bounding box center [324, 301] width 1 height 1
radio input "true"
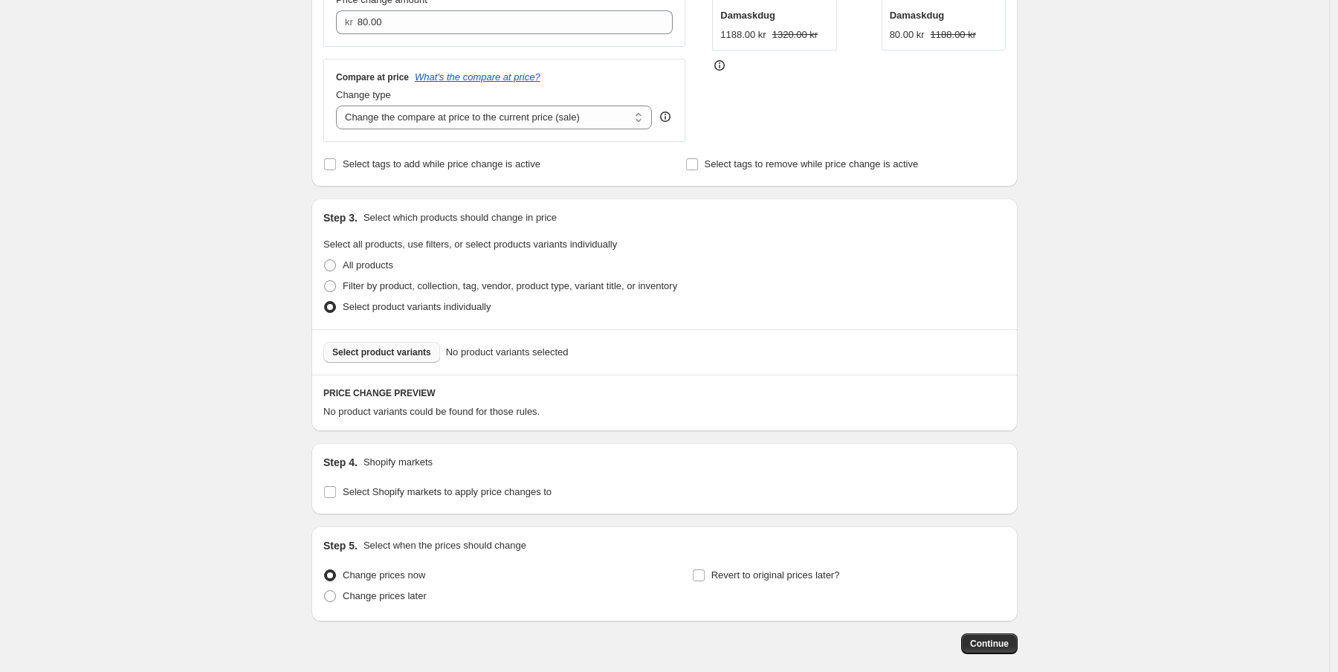
click at [395, 360] on button "Select product variants" at bounding box center [381, 352] width 117 height 21
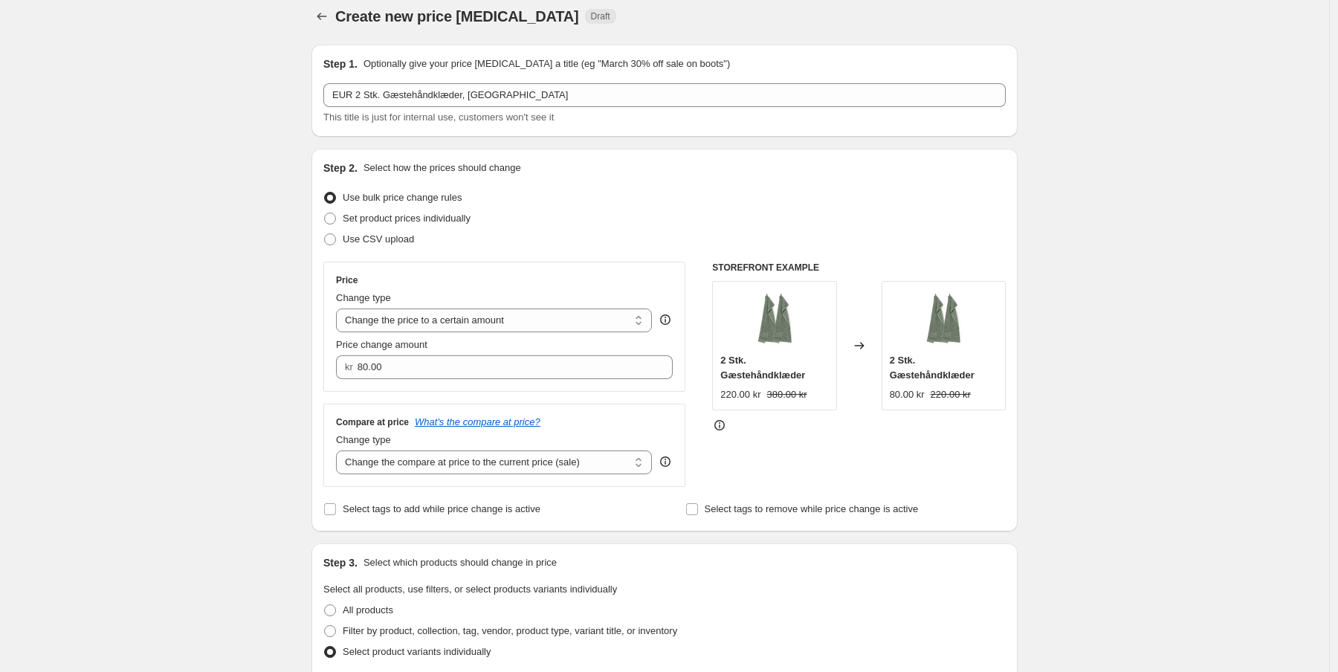
scroll to position [0, 0]
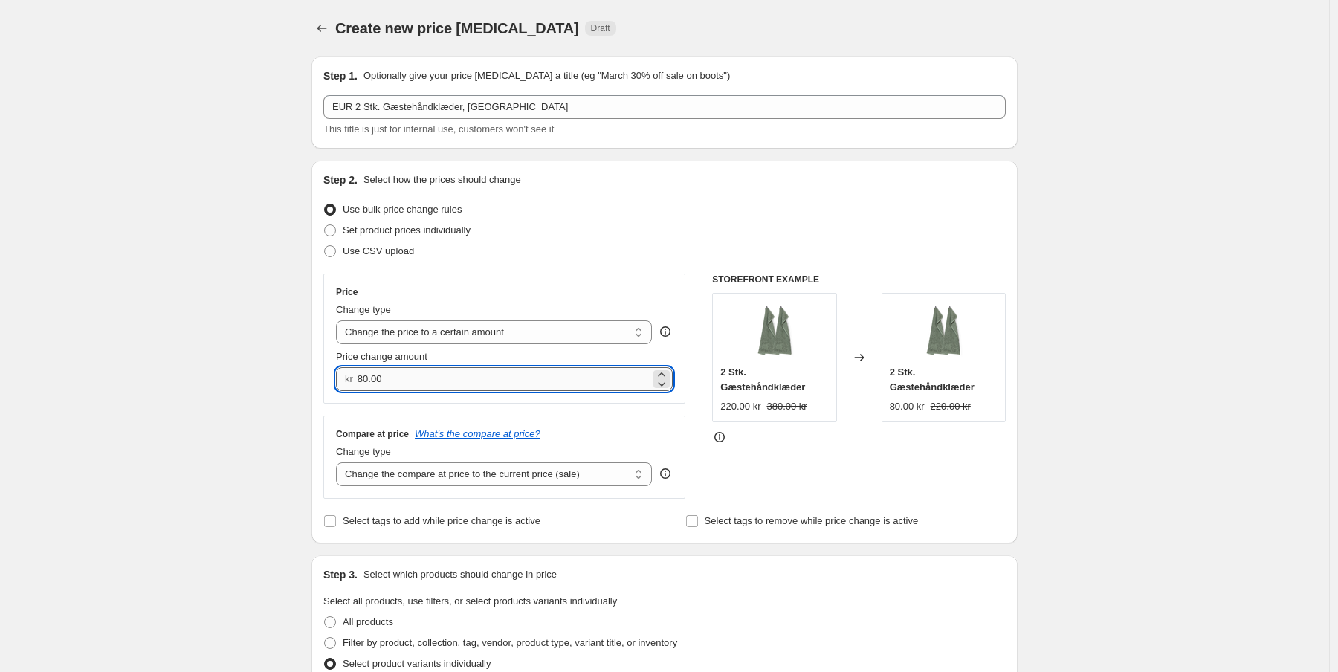
click at [360, 383] on input "80.00" at bounding box center [503, 379] width 293 height 24
type input "30.00"
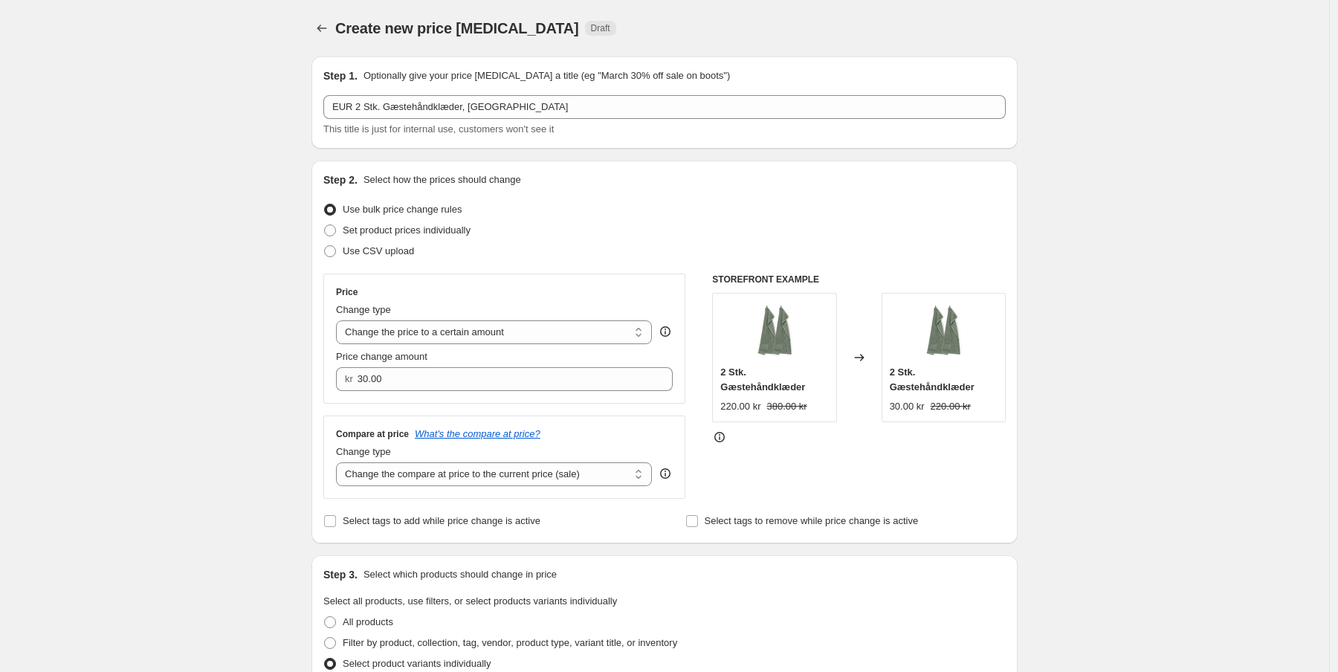
click at [398, 412] on div "Price Change type Change the price to a certain amount Change the price by a ce…" at bounding box center [504, 385] width 362 height 225
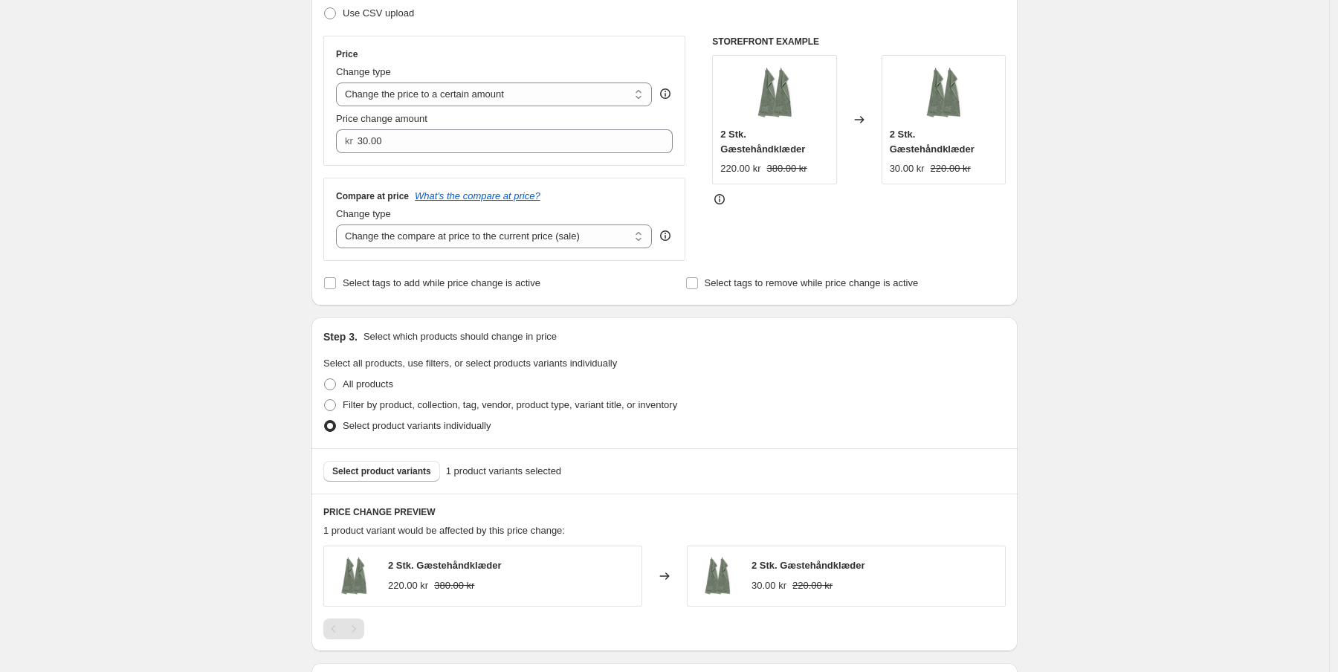
scroll to position [530, 0]
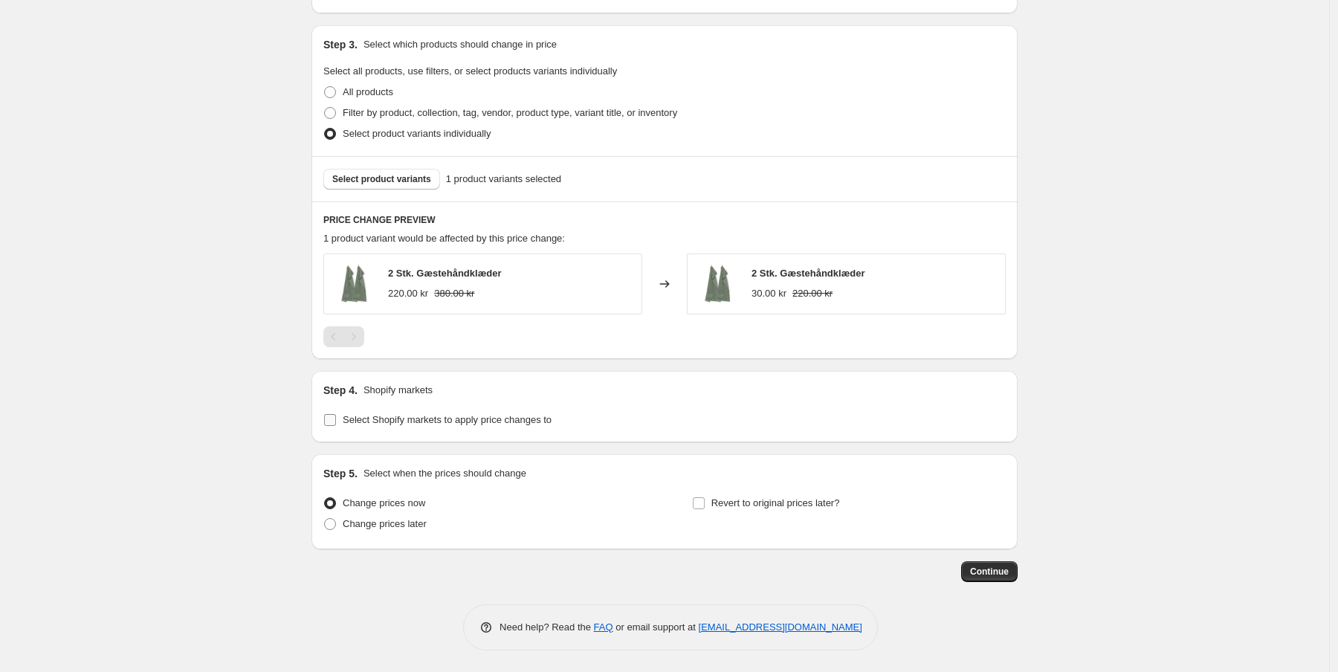
click at [334, 425] on span at bounding box center [329, 419] width 13 height 13
click at [334, 425] on input "Select Shopify markets to apply price changes to" at bounding box center [330, 420] width 12 height 12
checkbox input "true"
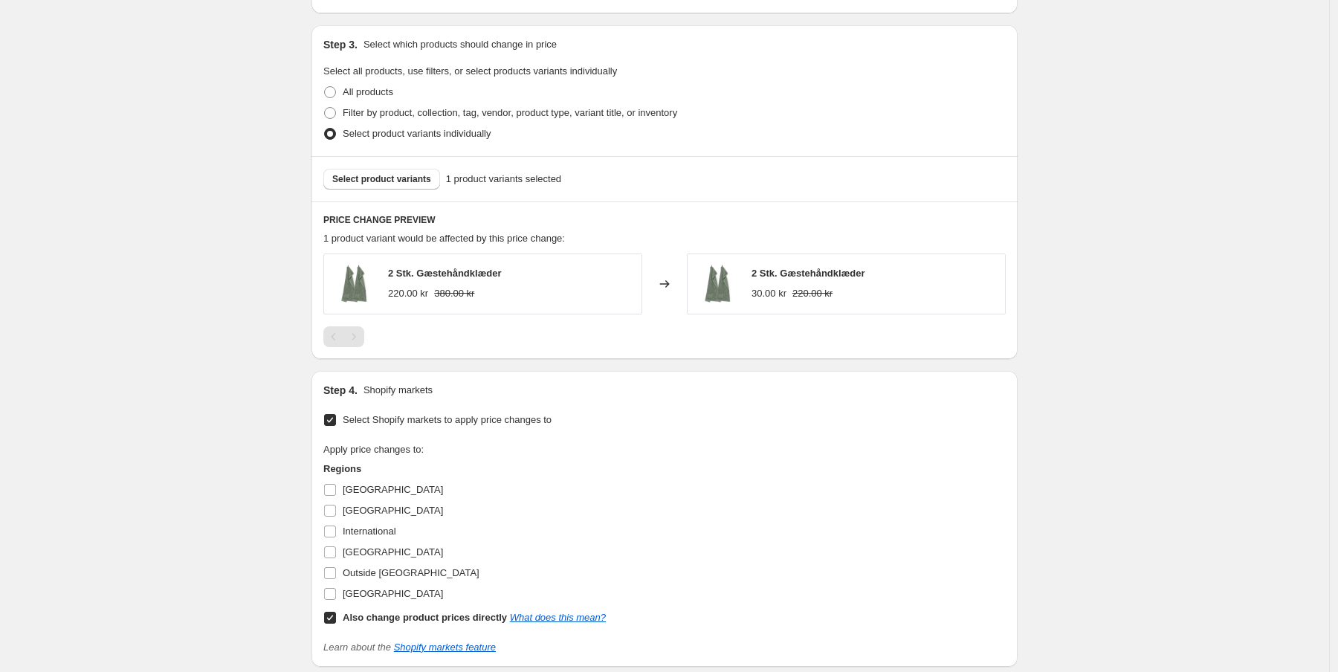
click at [334, 615] on input "Also change product prices directly What does this mean?" at bounding box center [330, 618] width 12 height 12
checkbox input "false"
click at [328, 535] on input "International" at bounding box center [330, 531] width 12 height 12
checkbox input "true"
click at [333, 513] on input "Germany" at bounding box center [330, 511] width 12 height 12
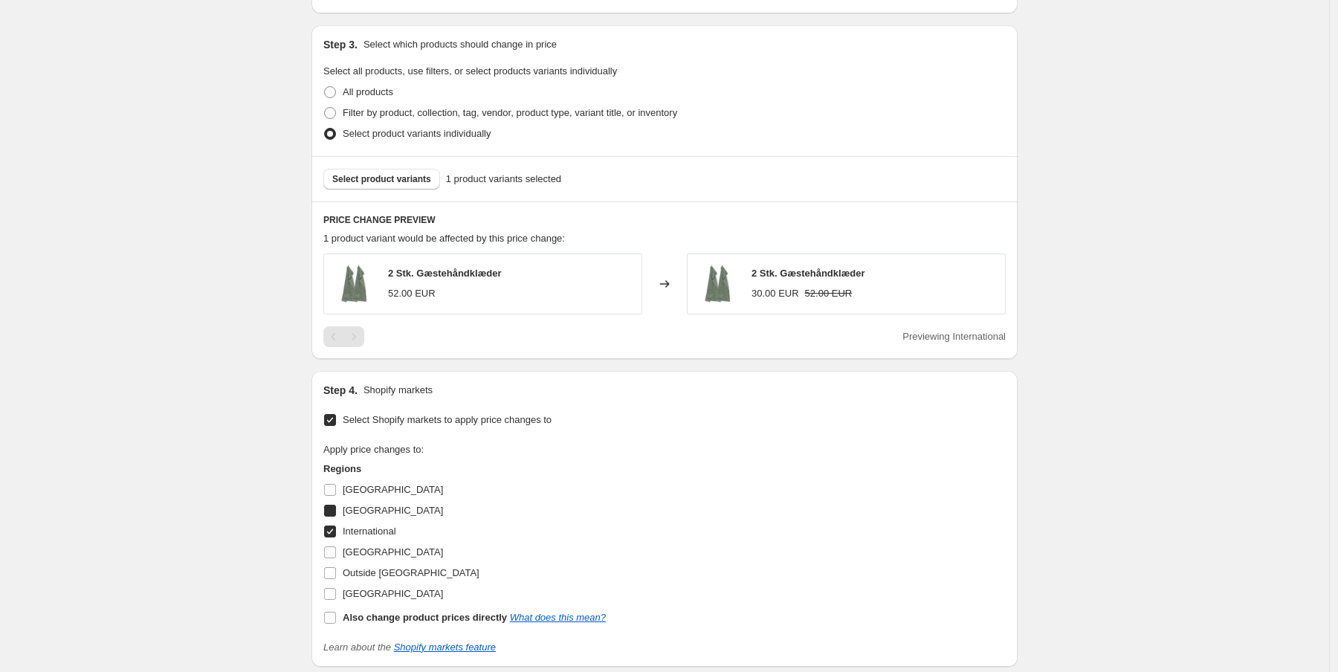
checkbox input "true"
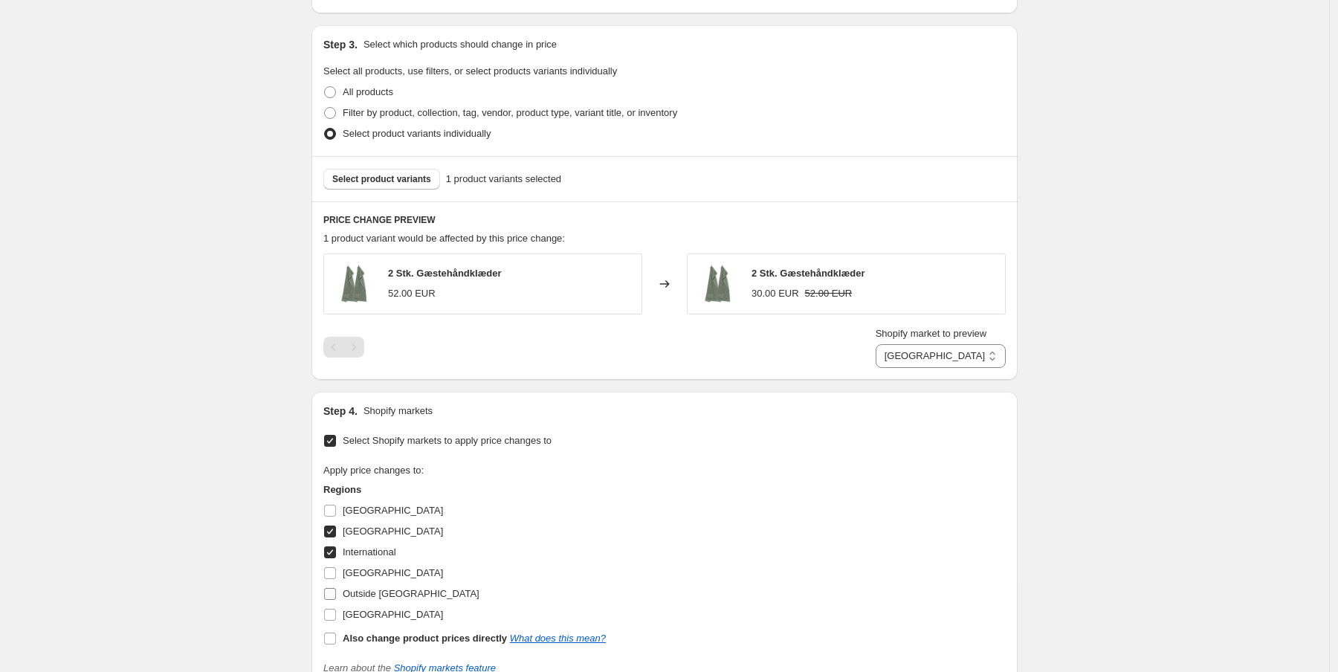
click at [336, 594] on input "Outside EU" at bounding box center [330, 594] width 12 height 12
checkbox input "true"
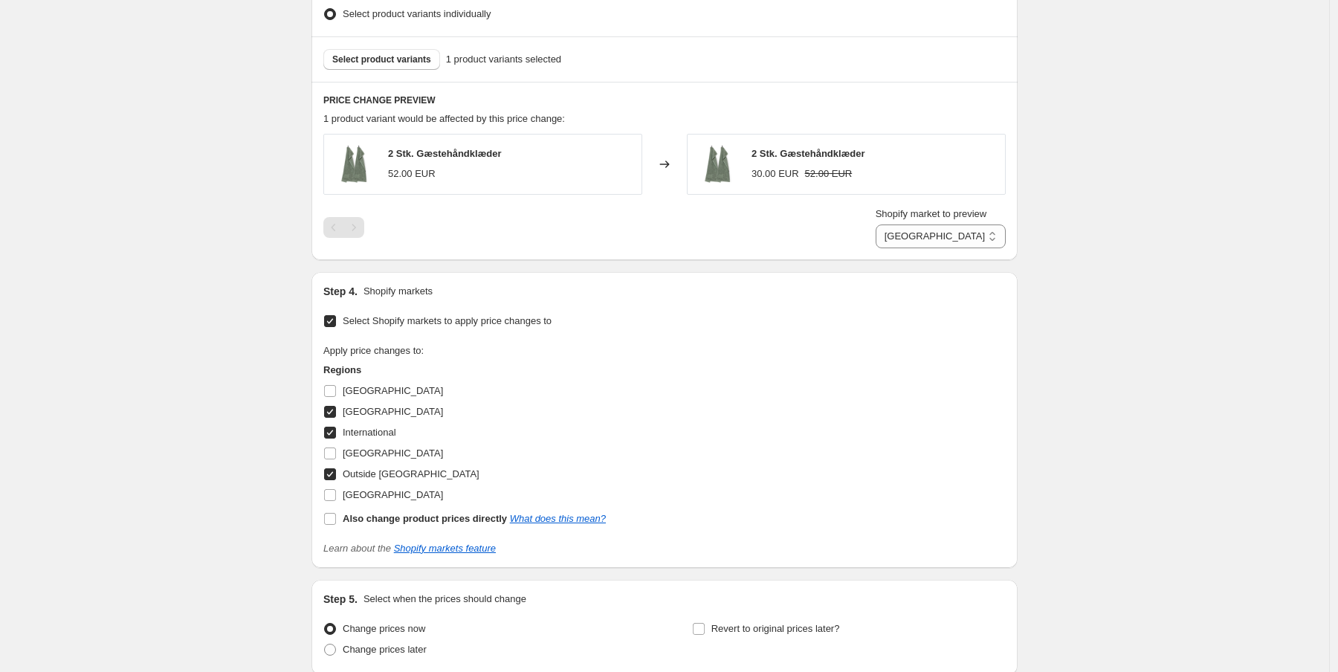
scroll to position [768, 0]
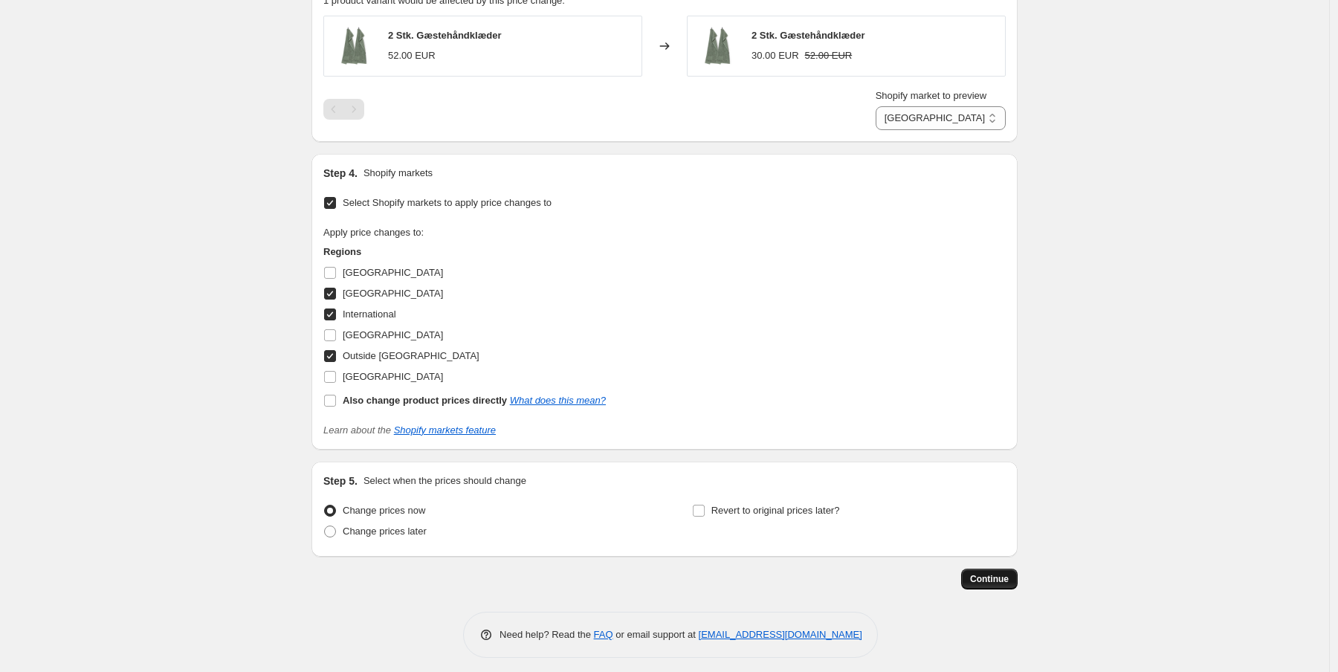
click at [987, 580] on span "Continue" at bounding box center [989, 579] width 39 height 12
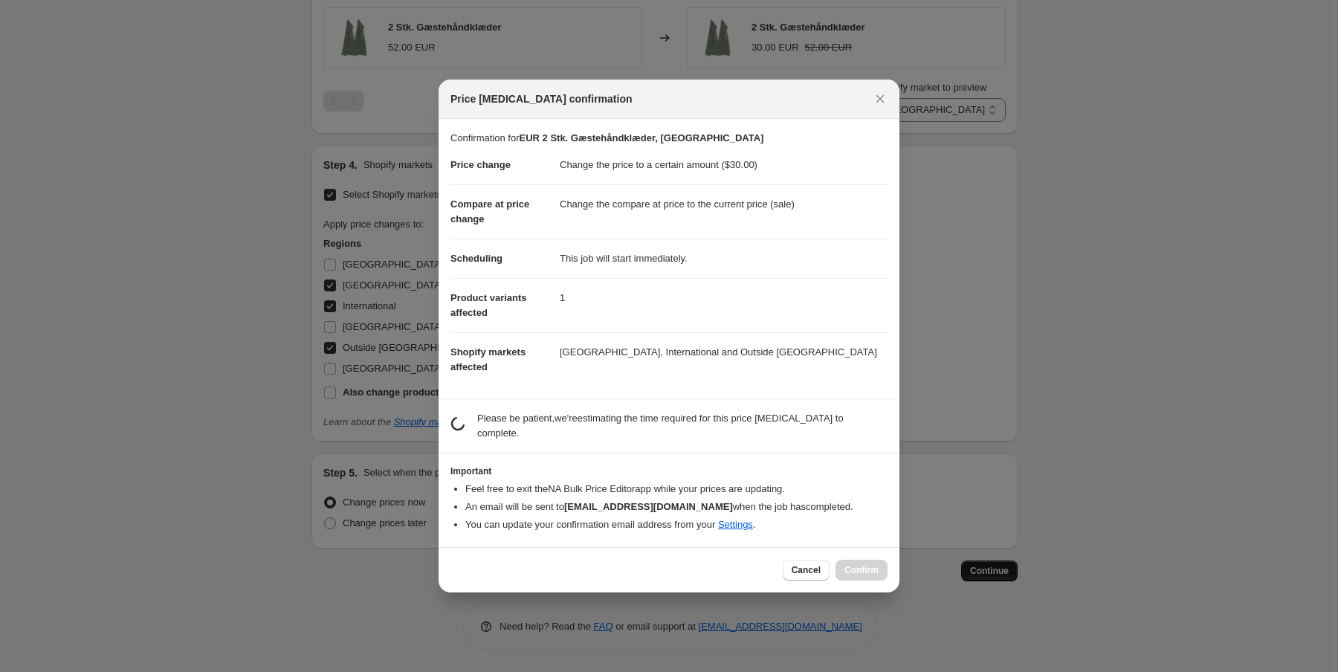
scroll to position [0, 0]
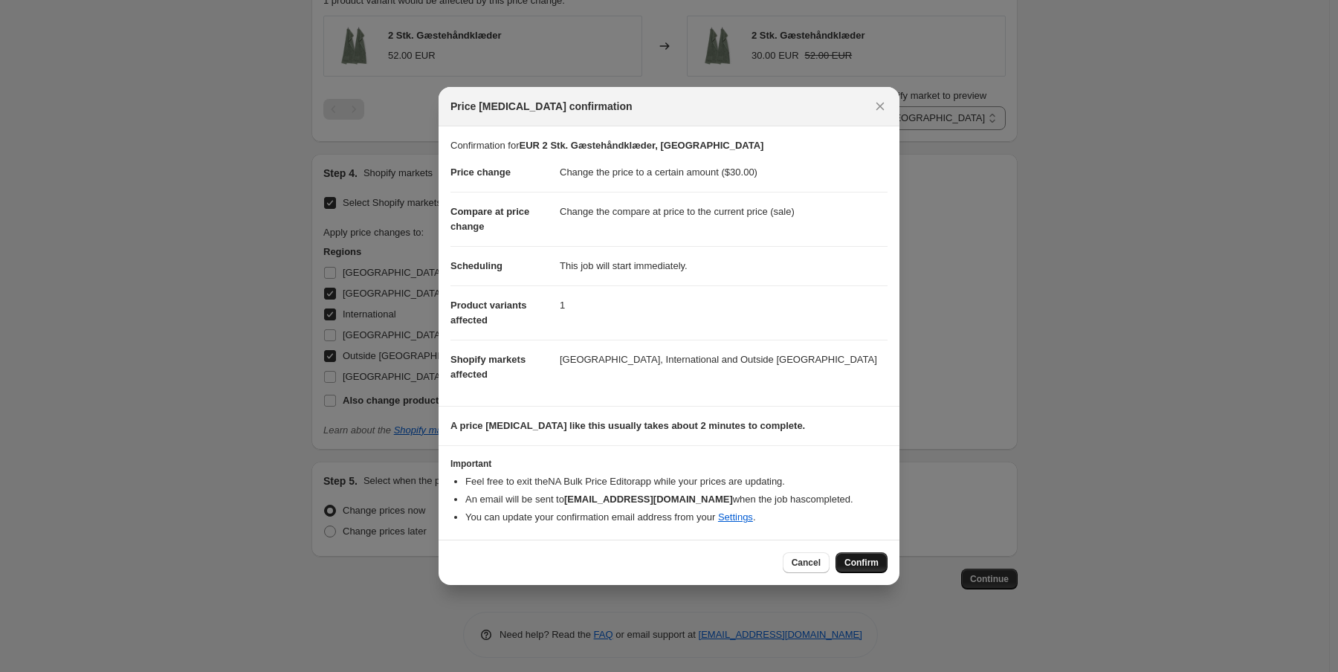
click at [863, 562] on span "Confirm" at bounding box center [861, 563] width 34 height 12
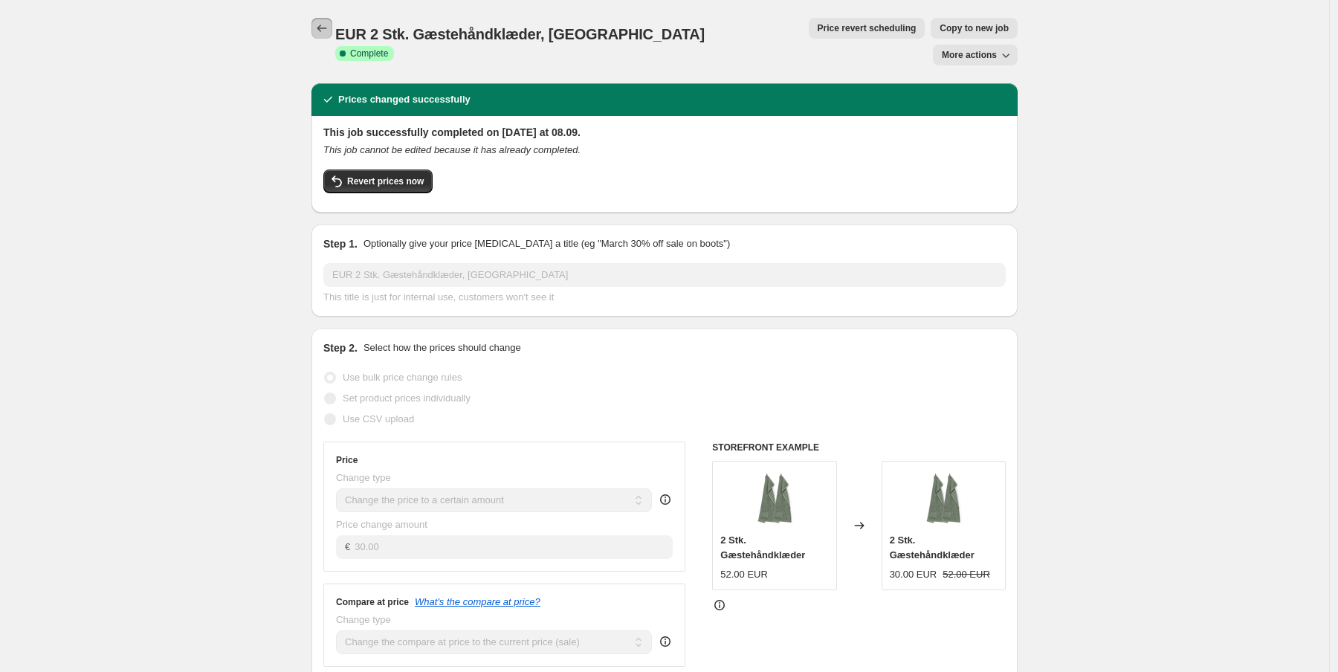
click at [323, 26] on icon "Price change jobs" at bounding box center [322, 28] width 10 height 7
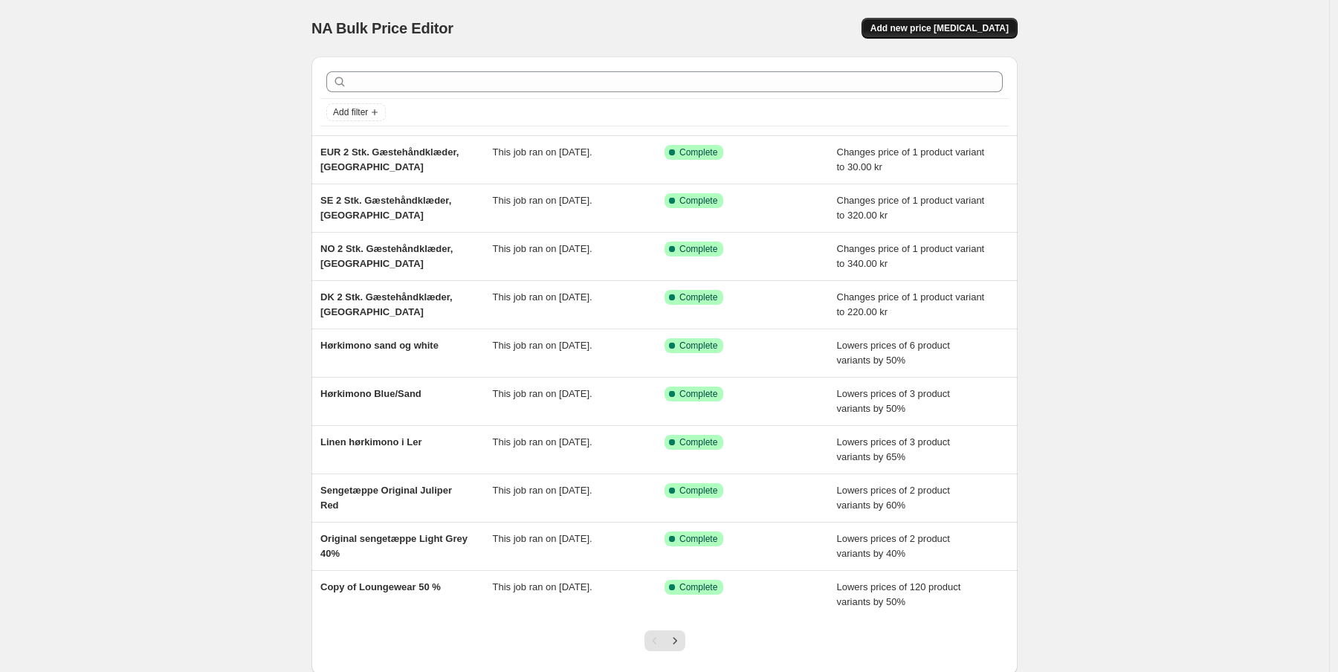
click at [948, 27] on span "Add new price change job" at bounding box center [939, 28] width 138 height 12
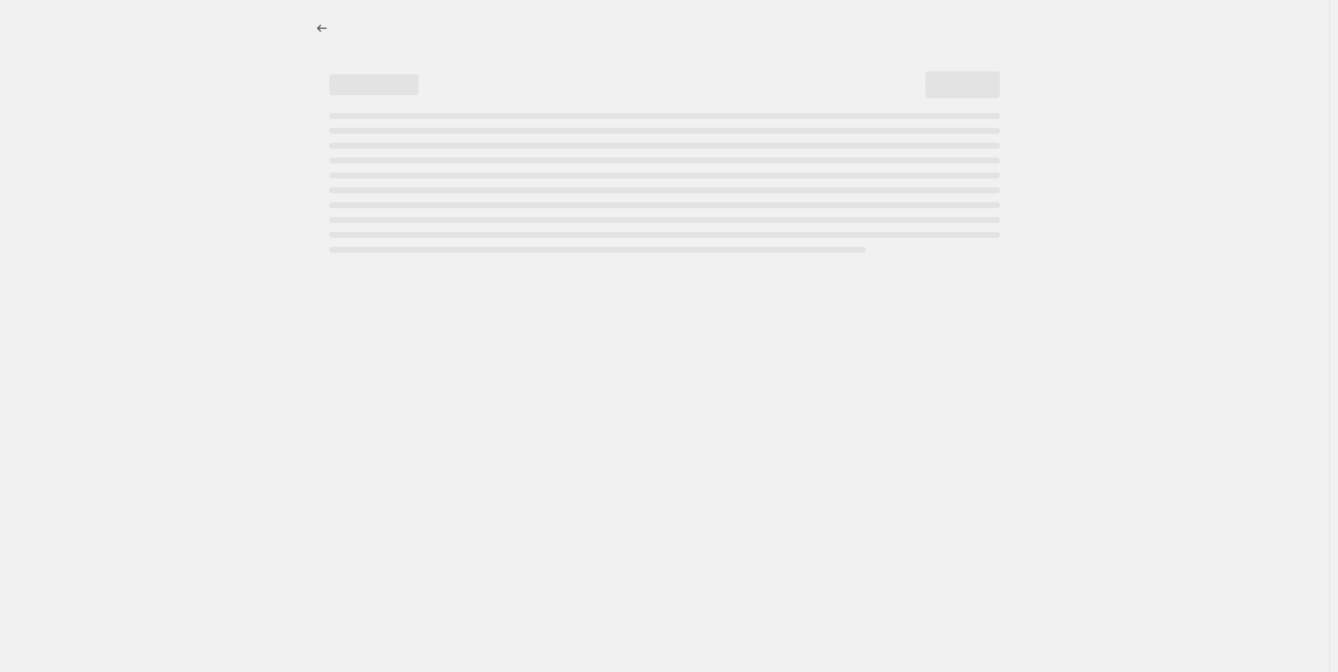
select select "percentage"
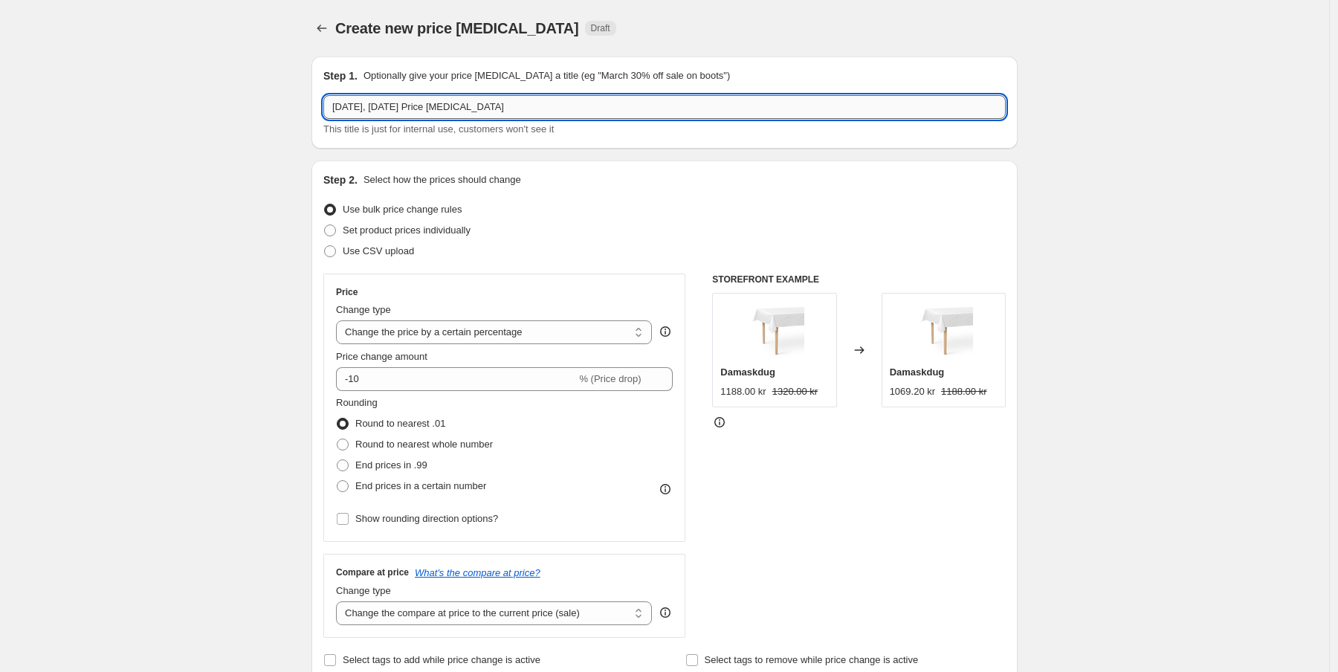
click at [372, 98] on input "25. aug. 2025, 08.02.13 Price change job" at bounding box center [664, 107] width 682 height 24
drag, startPoint x: 532, startPoint y: 107, endPoint x: 294, endPoint y: 106, distance: 237.8
paste input "Stk. Gæstehåndklæder, Mineral Green"
click at [336, 110] on input "2 Stk. Gæstehåndklæder, Mineral Green" at bounding box center [664, 107] width 682 height 24
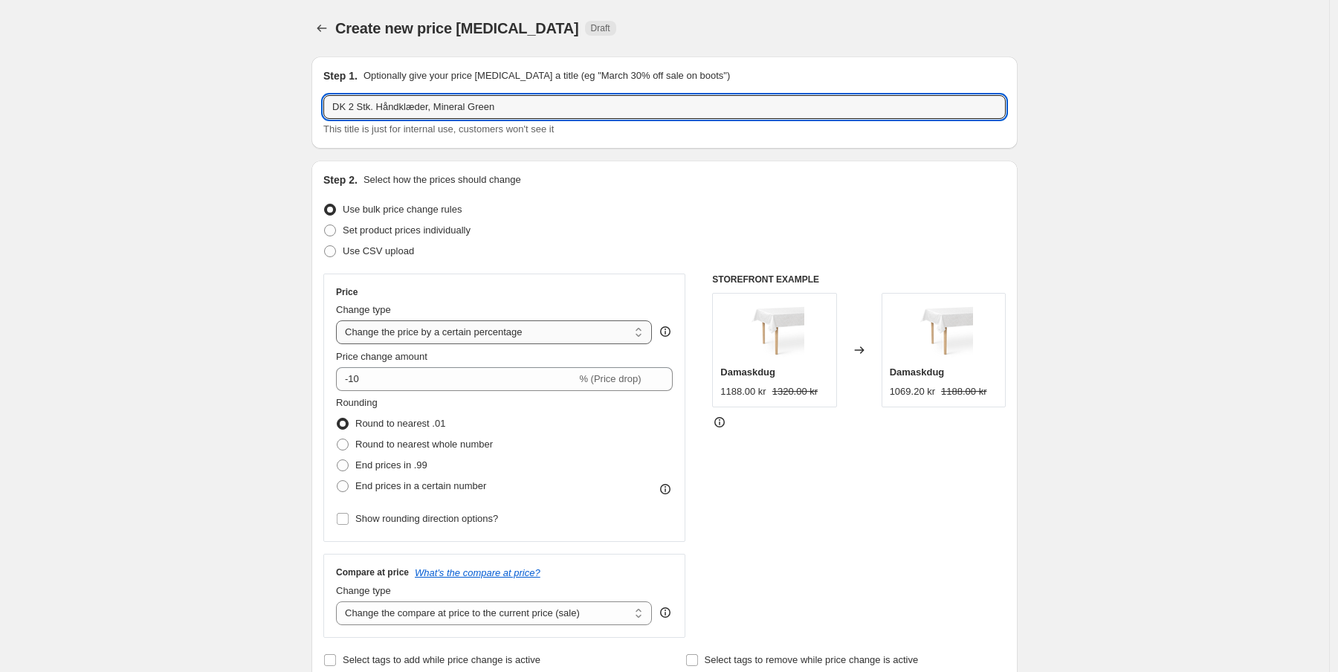
type input "DK 2 Stk. Håndklæder, Mineral Green"
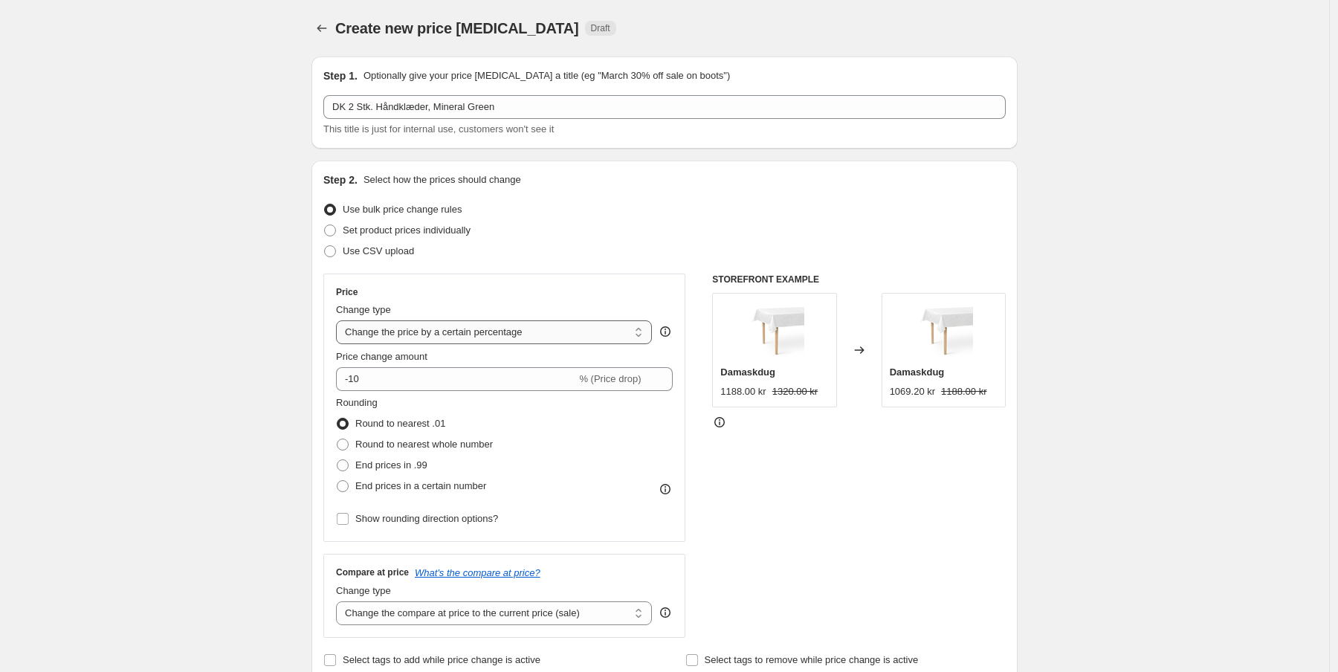
click at [392, 336] on select "Change the price to a certain amount Change the price by a certain amount Chang…" at bounding box center [494, 332] width 316 height 24
select select "to"
click at [338, 320] on select "Change the price to a certain amount Change the price by a certain amount Chang…" at bounding box center [494, 332] width 316 height 24
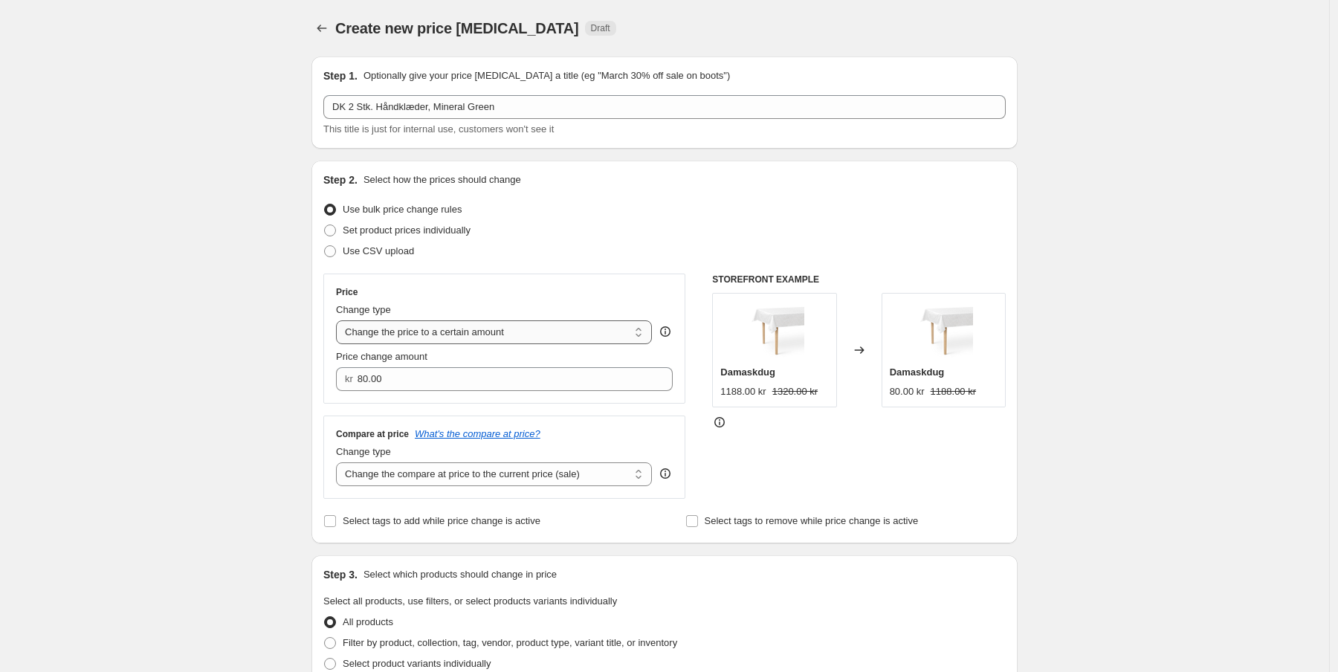
click at [401, 337] on select "Change the price to a certain amount Change the price by a certain amount Chang…" at bounding box center [494, 332] width 316 height 24
click at [496, 259] on div "Use CSV upload" at bounding box center [664, 251] width 682 height 21
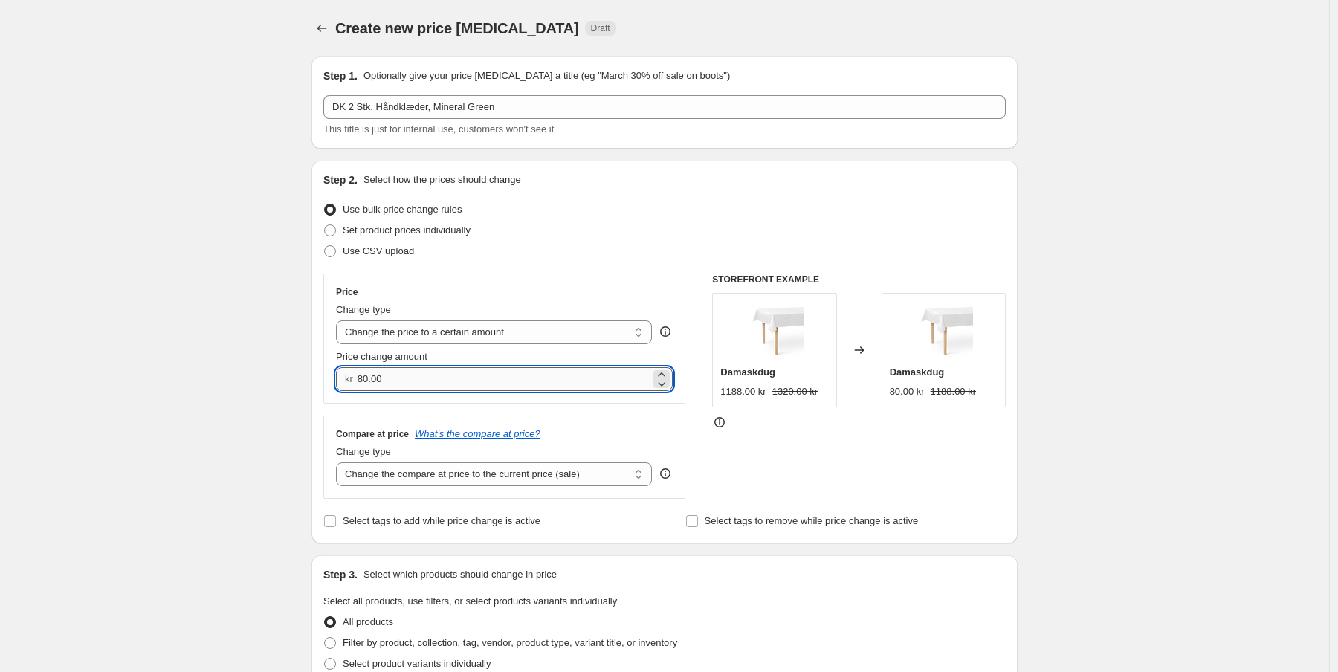
click at [360, 382] on input "80.00" at bounding box center [503, 379] width 293 height 24
type input "320.00"
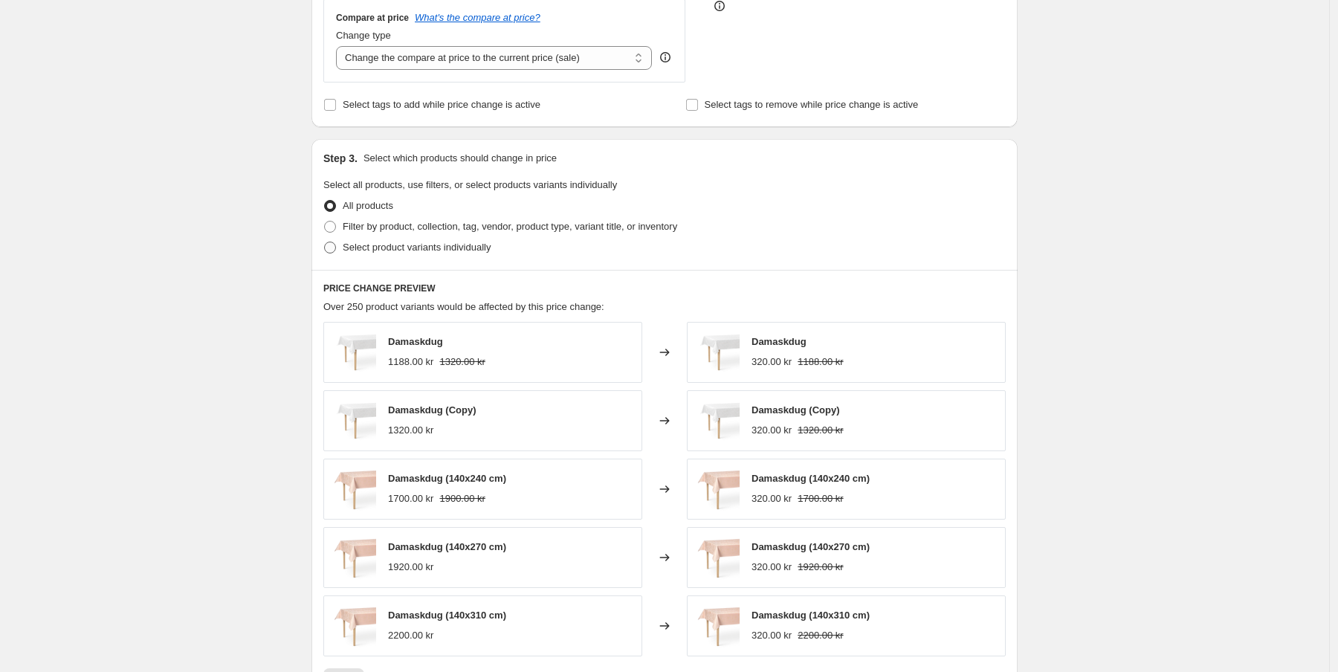
scroll to position [476, 0]
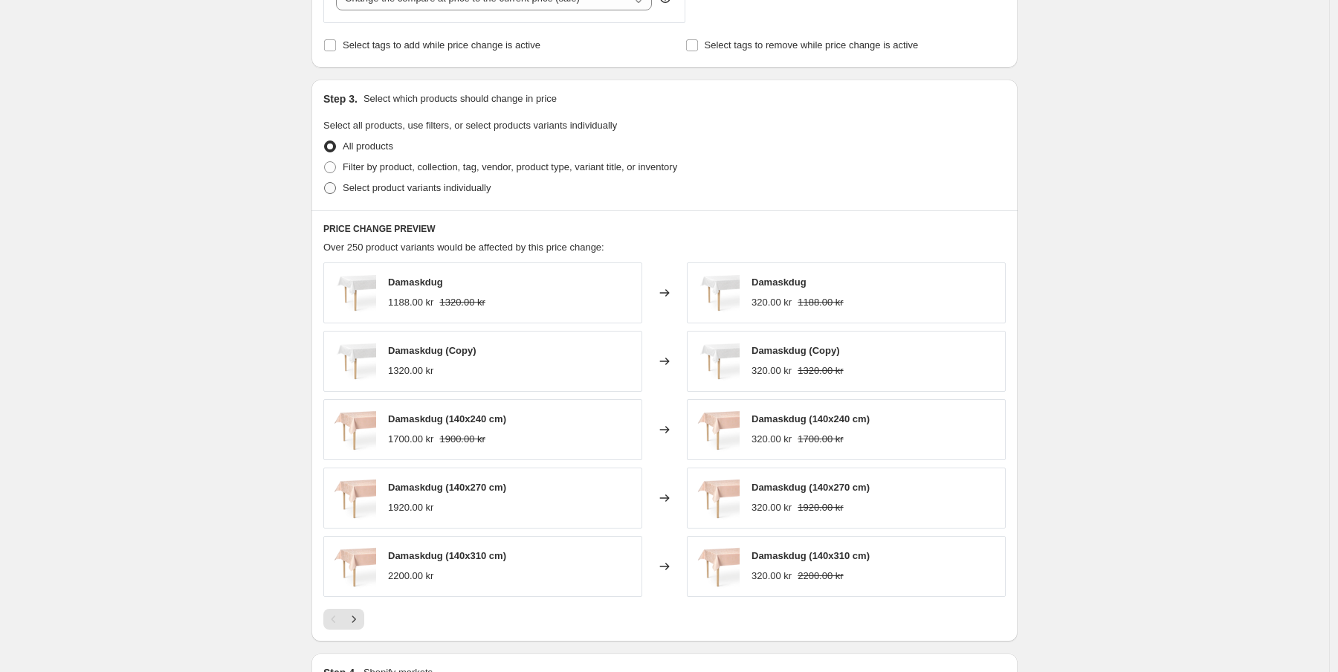
click at [331, 190] on span at bounding box center [330, 188] width 12 height 12
click at [325, 183] on input "Select product variants individually" at bounding box center [324, 182] width 1 height 1
radio input "true"
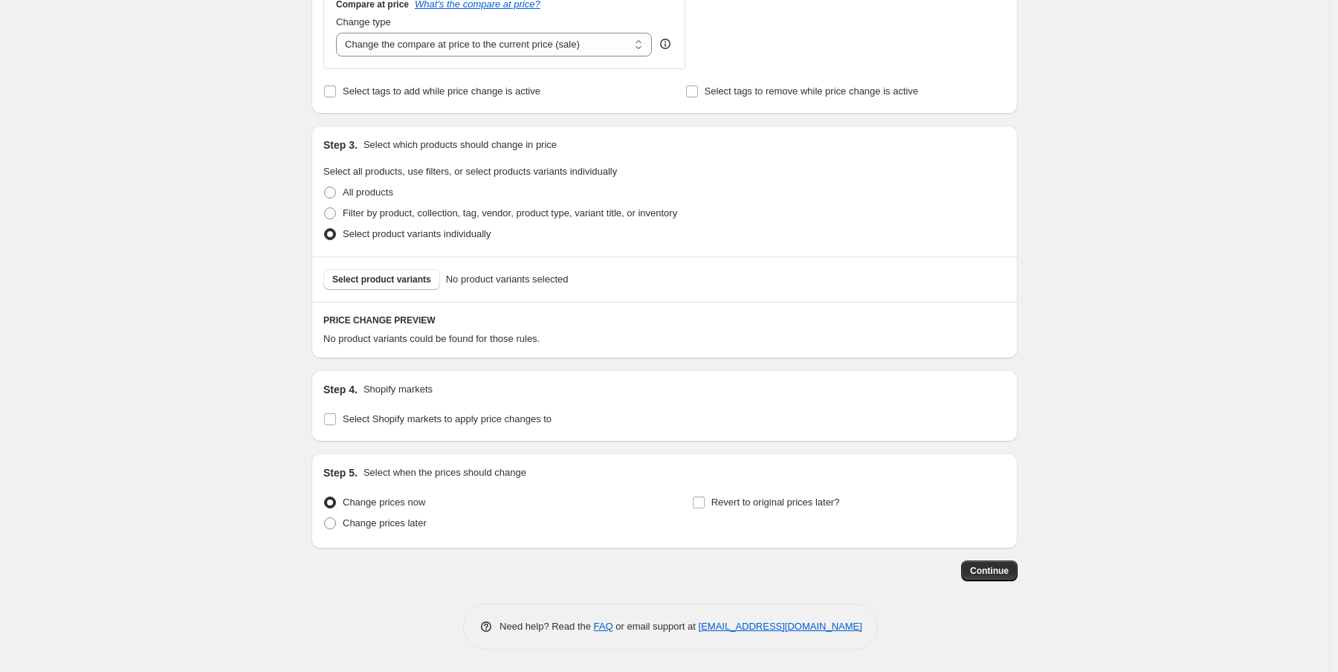
scroll to position [429, 0]
click at [398, 288] on button "Select product variants" at bounding box center [381, 280] width 117 height 21
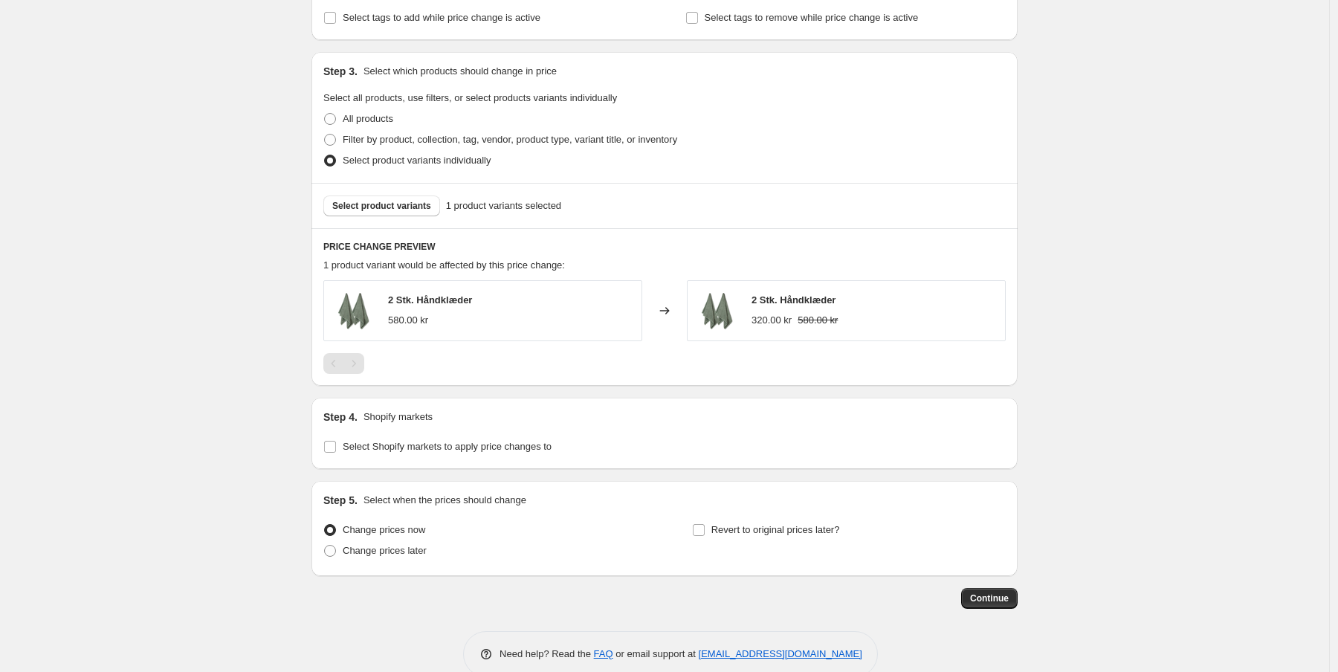
scroll to position [530, 0]
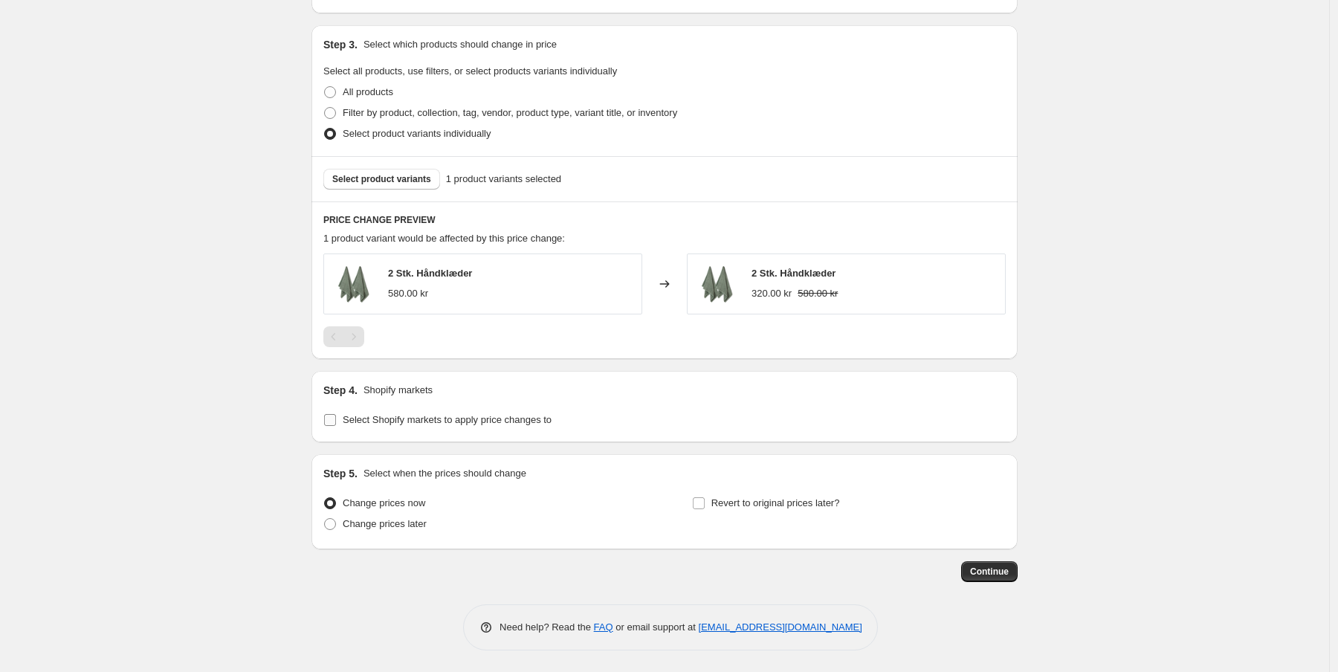
click at [337, 426] on label "Select Shopify markets to apply price changes to" at bounding box center [437, 419] width 228 height 21
click at [336, 426] on input "Select Shopify markets to apply price changes to" at bounding box center [330, 420] width 12 height 12
checkbox input "true"
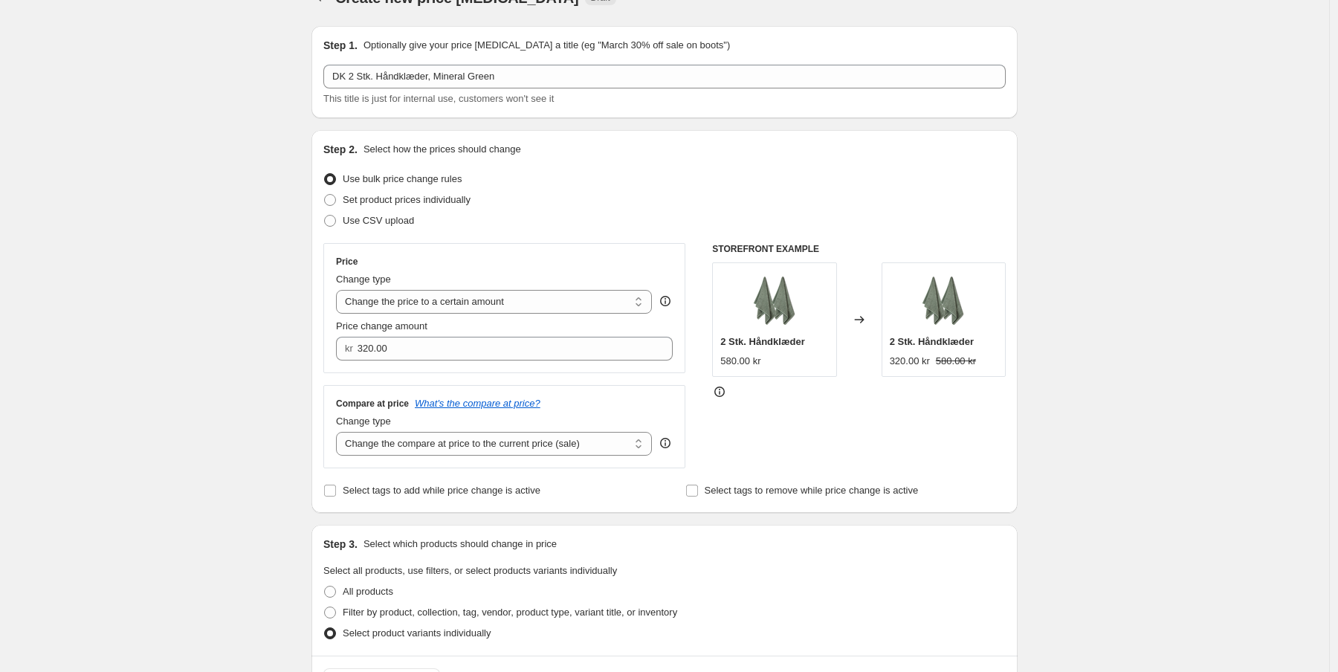
scroll to position [0, 0]
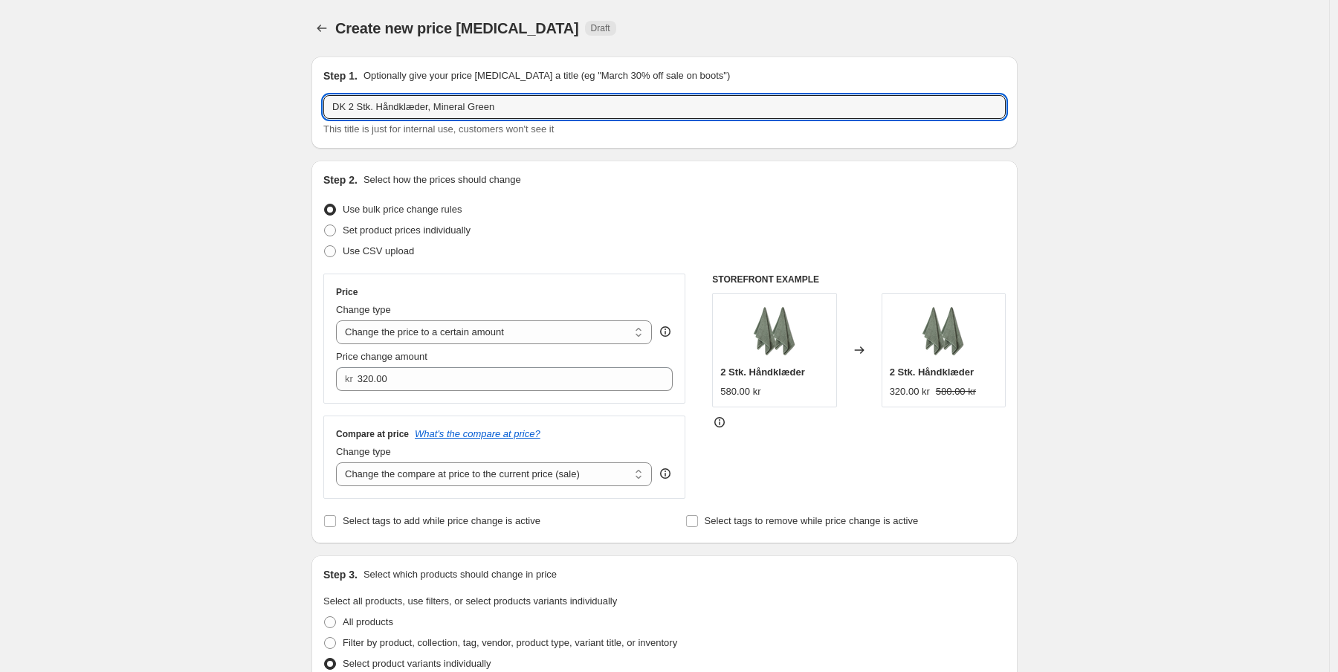
drag, startPoint x: 511, startPoint y: 104, endPoint x: 319, endPoint y: 107, distance: 191.7
click at [319, 107] on div "Step 1. Optionally give your price change job a title (eg "March 30% off sale o…" at bounding box center [664, 102] width 706 height 92
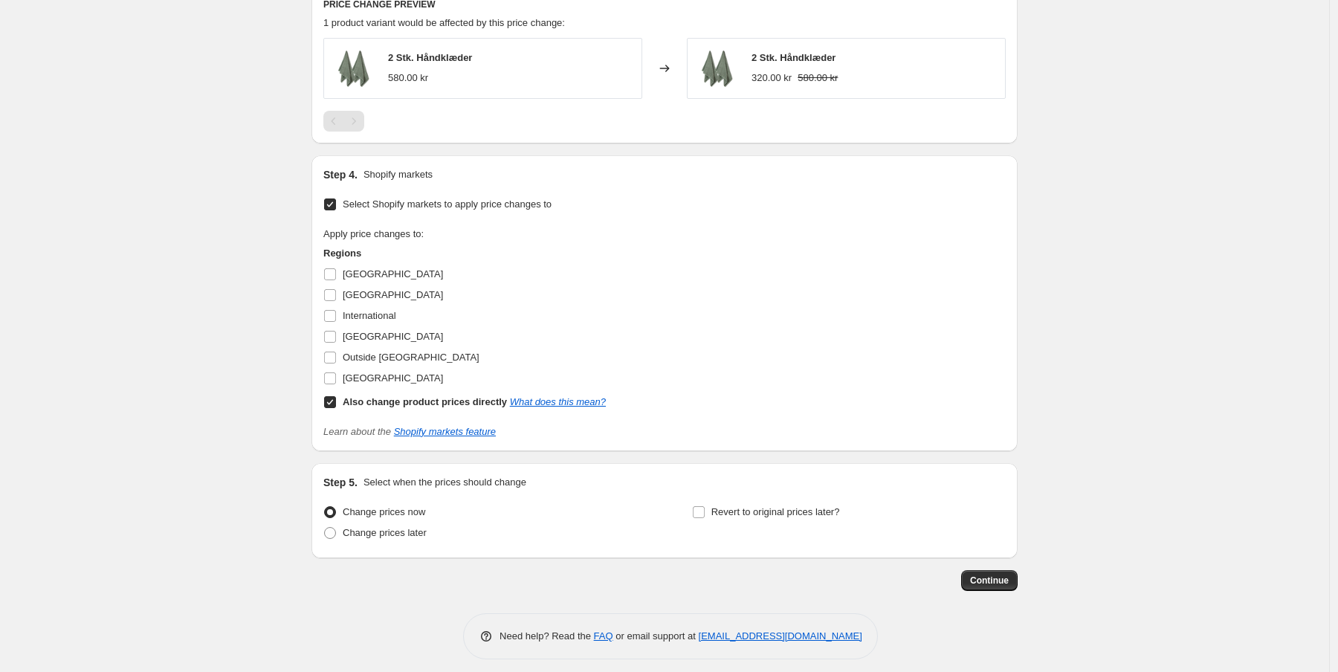
scroll to position [755, 0]
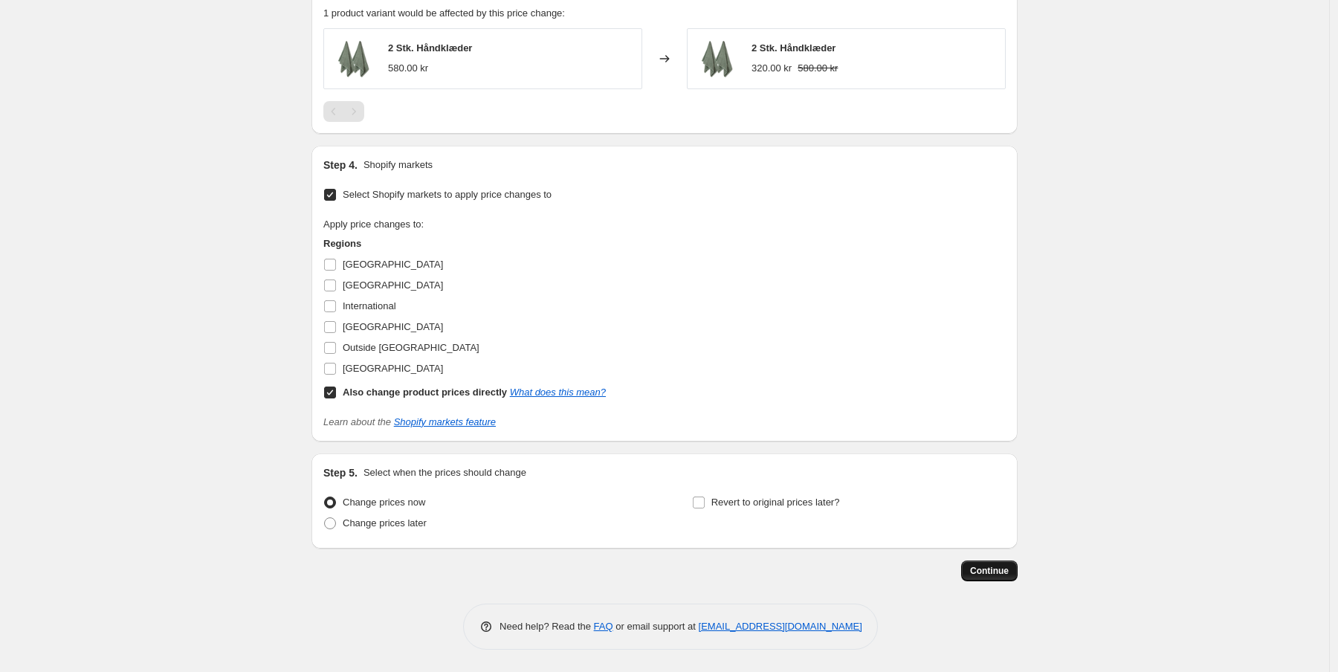
click at [1005, 571] on span "Continue" at bounding box center [989, 571] width 39 height 12
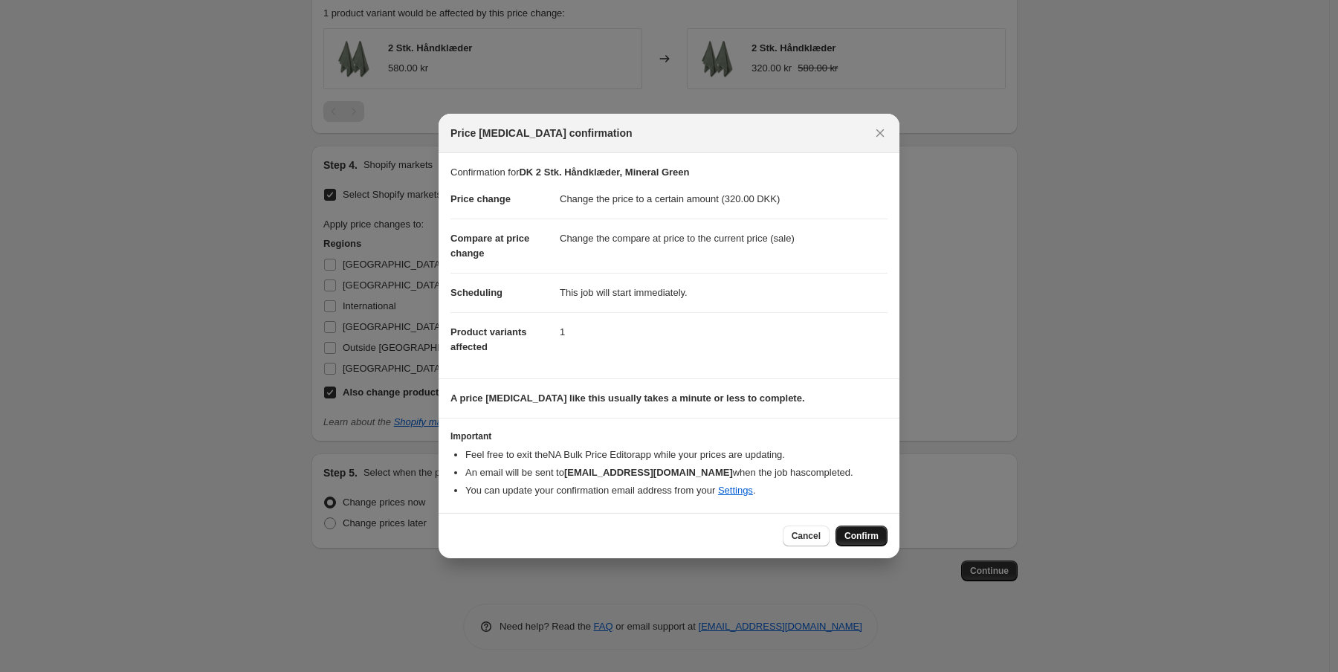
click at [853, 532] on span "Confirm" at bounding box center [861, 536] width 34 height 12
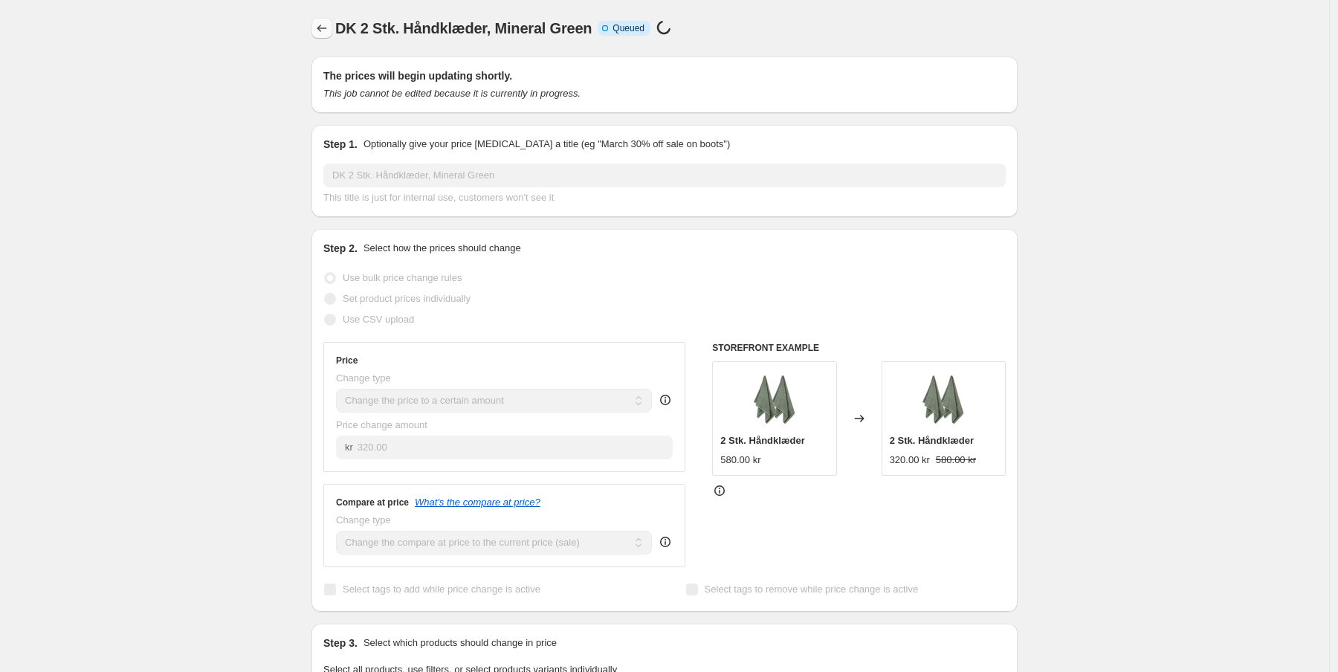
click at [324, 24] on icon "Price change jobs" at bounding box center [321, 28] width 15 height 15
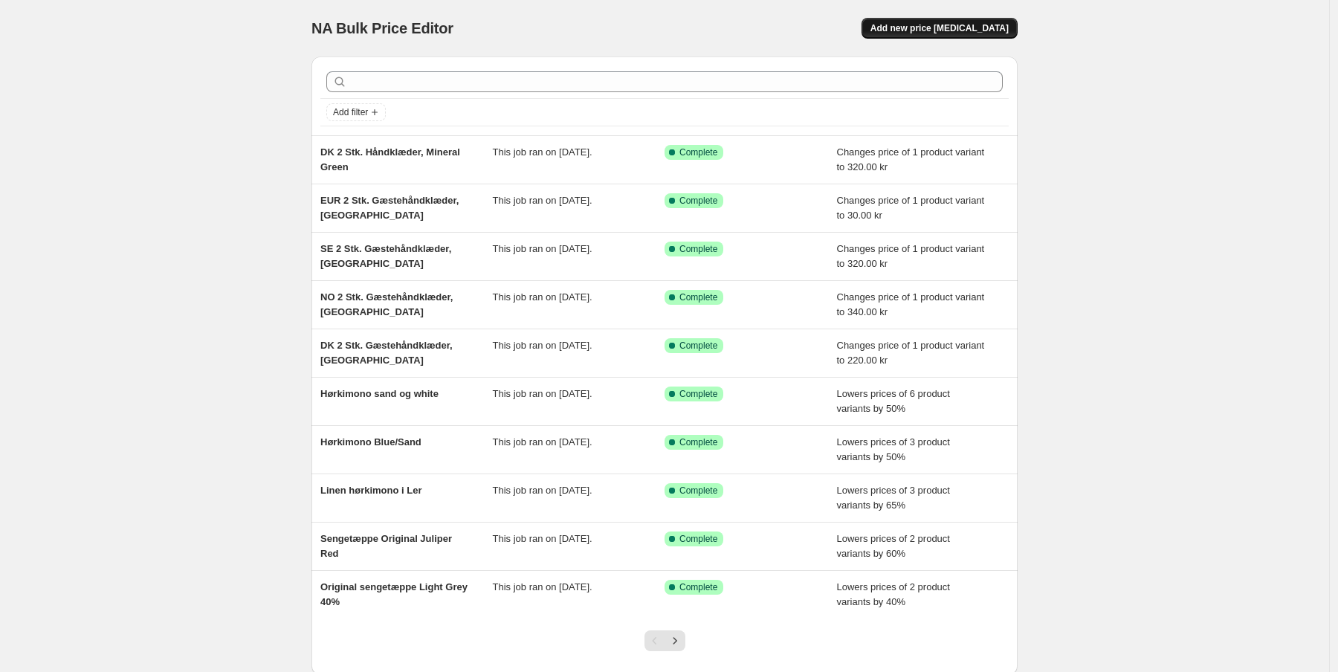
click at [955, 27] on span "Add new price change job" at bounding box center [939, 28] width 138 height 12
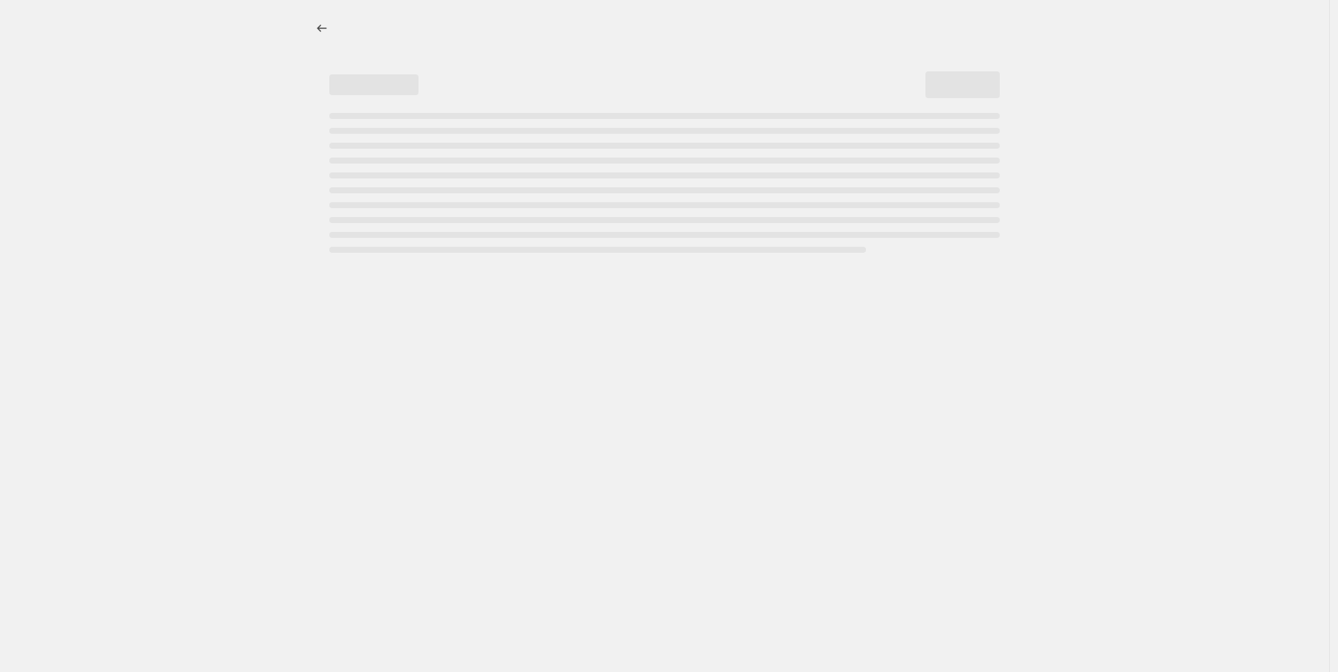
select select "percentage"
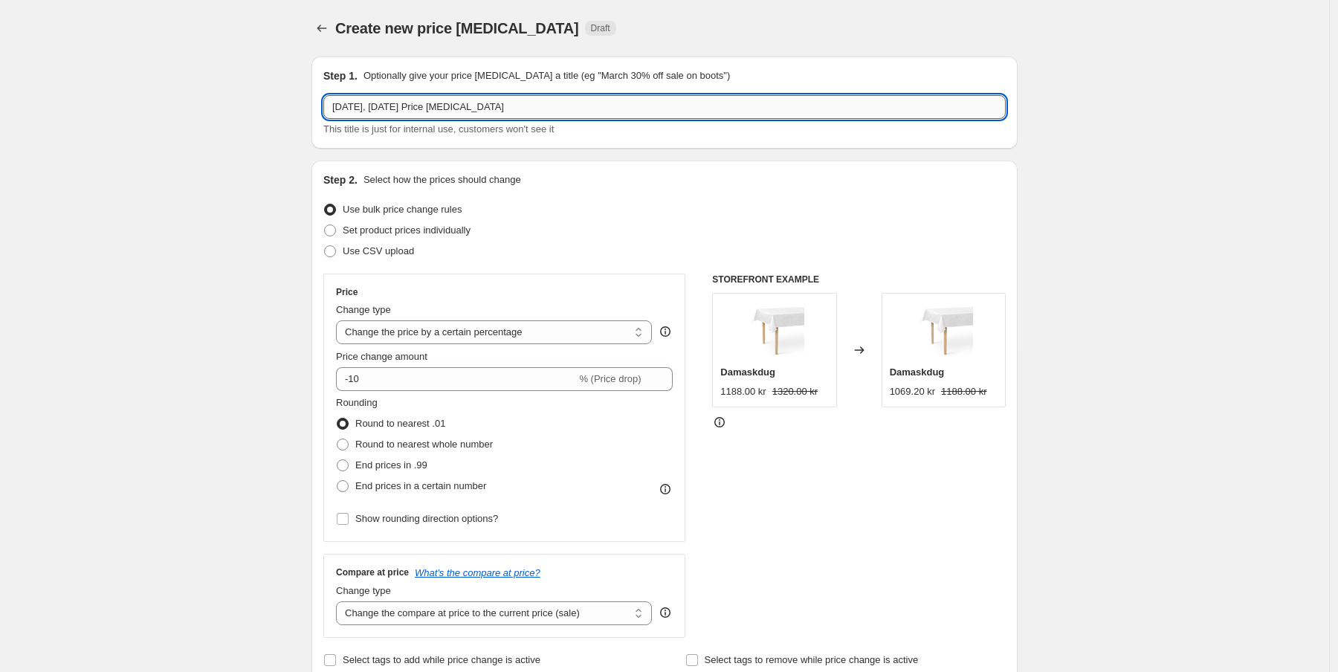
click at [444, 110] on input "25. aug. 2025, 08.02.13 Price change job" at bounding box center [664, 107] width 682 height 24
drag, startPoint x: 415, startPoint y: 93, endPoint x: 218, endPoint y: 80, distance: 198.1
paste input "DK 2 Stk. Håndklæder, Mineral Green"
drag, startPoint x: 345, startPoint y: 105, endPoint x: 287, endPoint y: 103, distance: 58.0
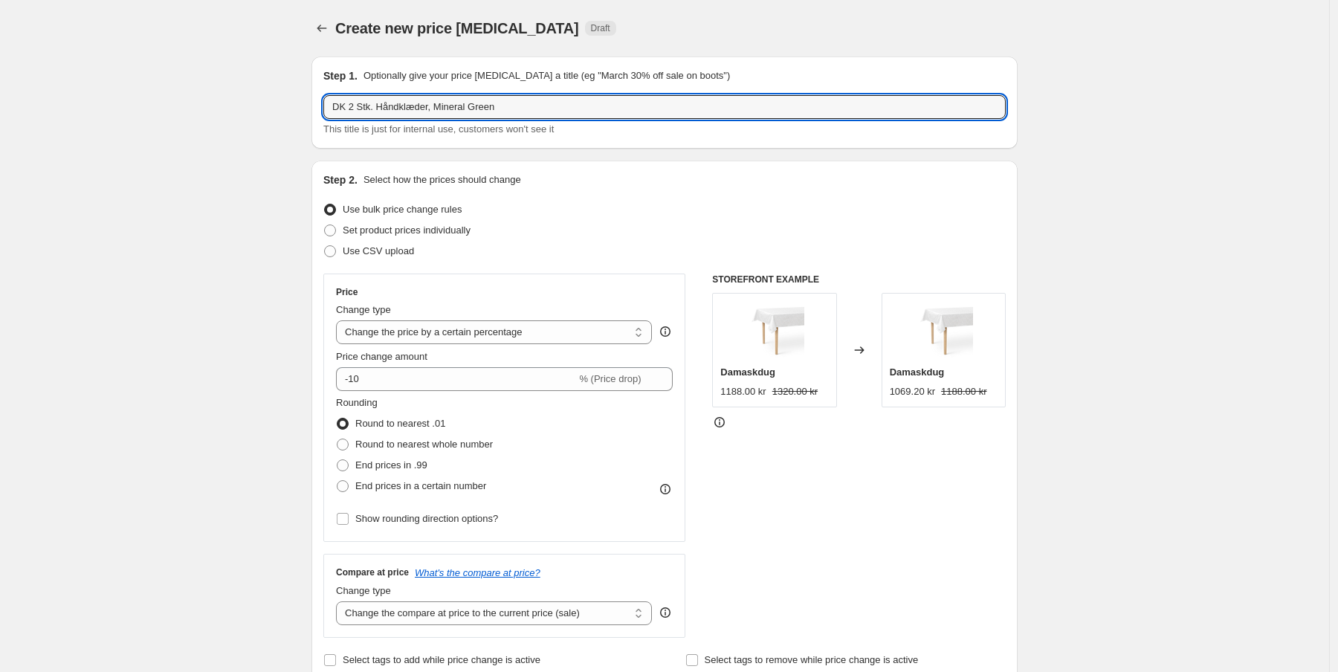
type input "NO 2 Stk. Håndklæder, Mineral Green"
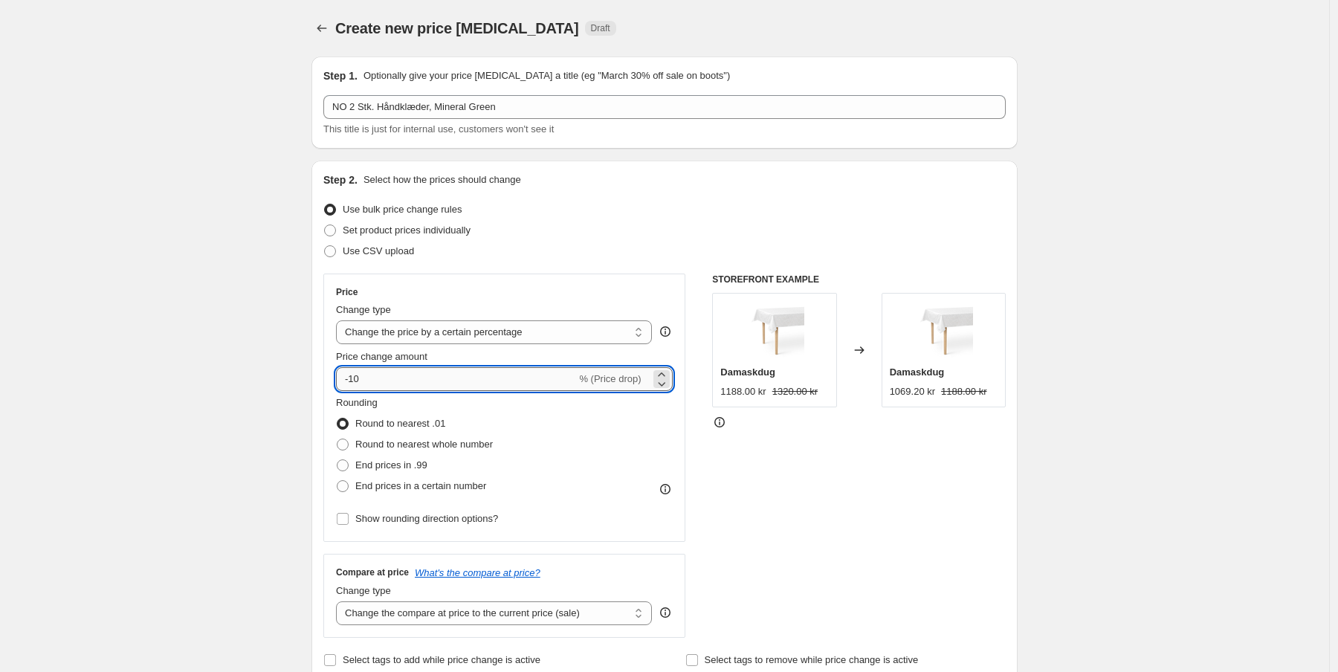
click at [450, 377] on input "-10" at bounding box center [456, 379] width 240 height 24
type input "-1"
type input "-100"
click at [443, 333] on select "Change the price to a certain amount Change the price by a certain amount Chang…" at bounding box center [494, 332] width 316 height 24
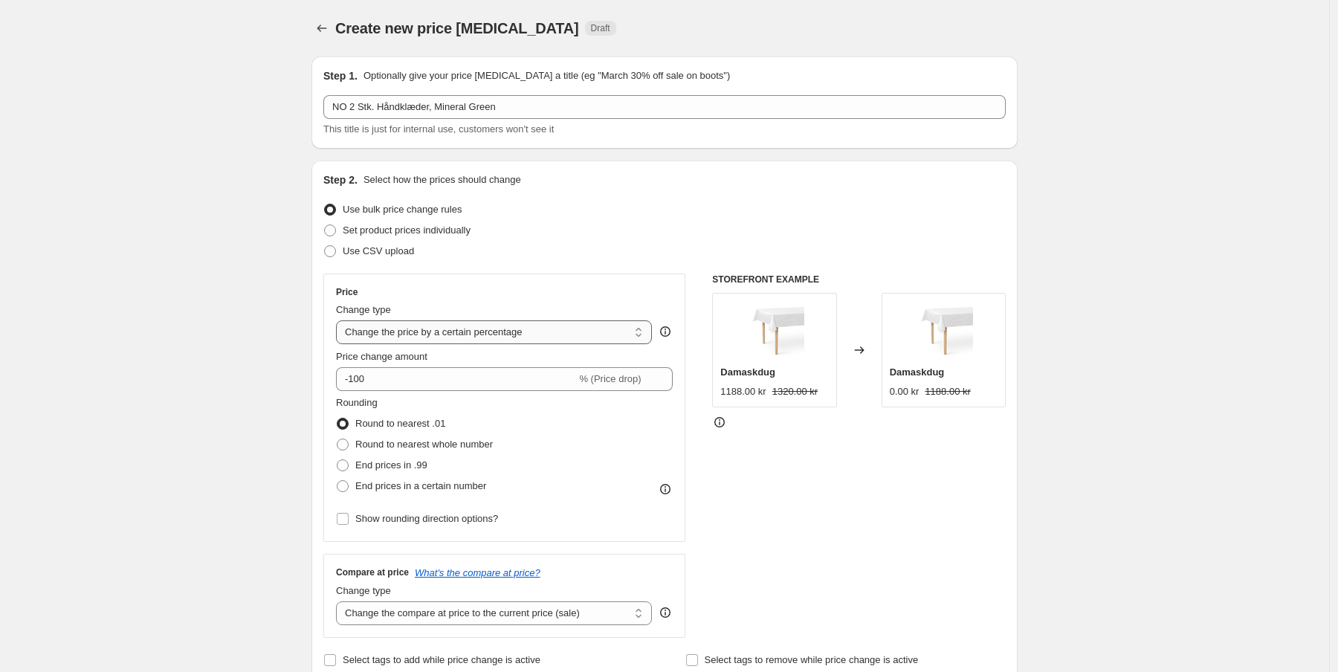
select select "to"
click at [338, 320] on select "Change the price to a certain amount Change the price by a certain amount Chang…" at bounding box center [494, 332] width 316 height 24
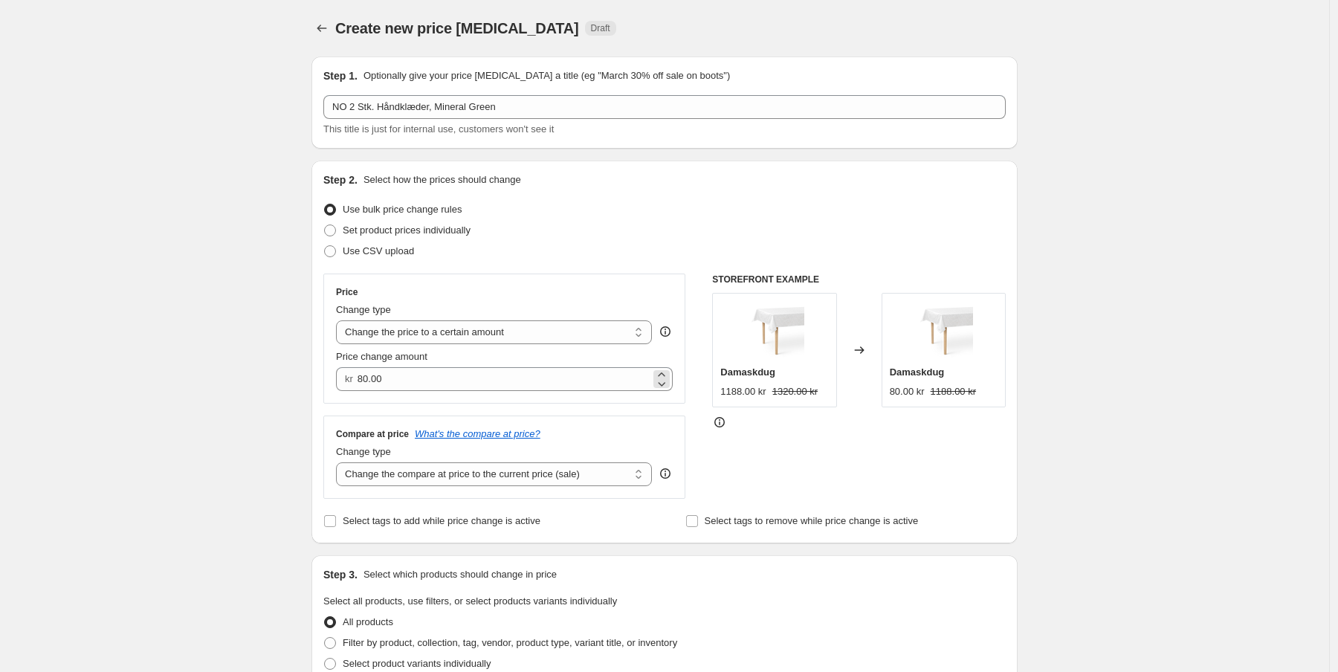
click at [359, 383] on div "kr 80.00" at bounding box center [504, 379] width 337 height 24
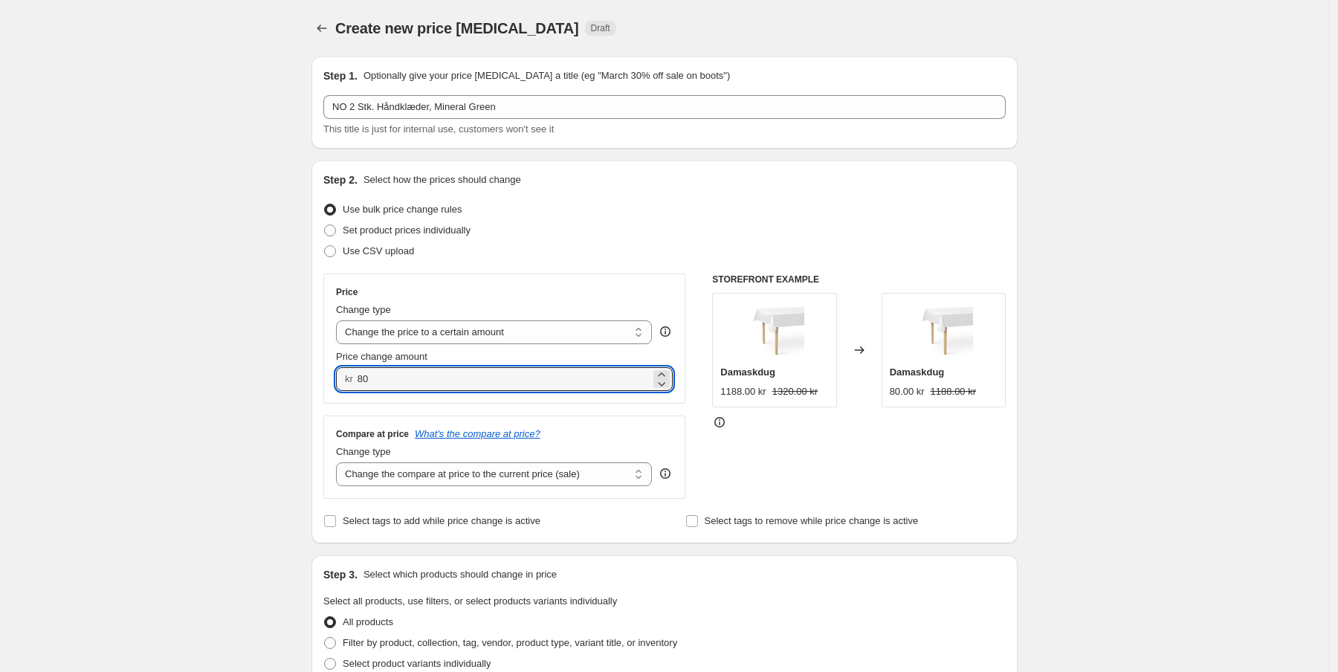
type input "8"
type input "490.00"
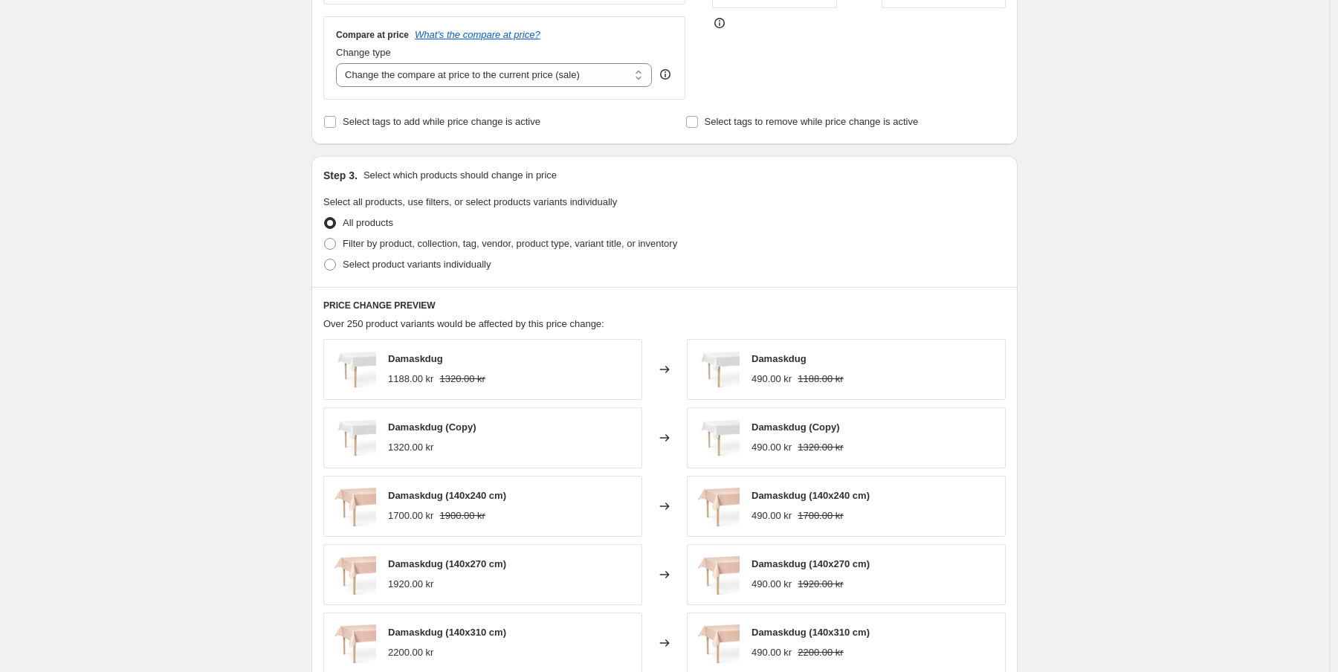
scroll to position [416, 0]
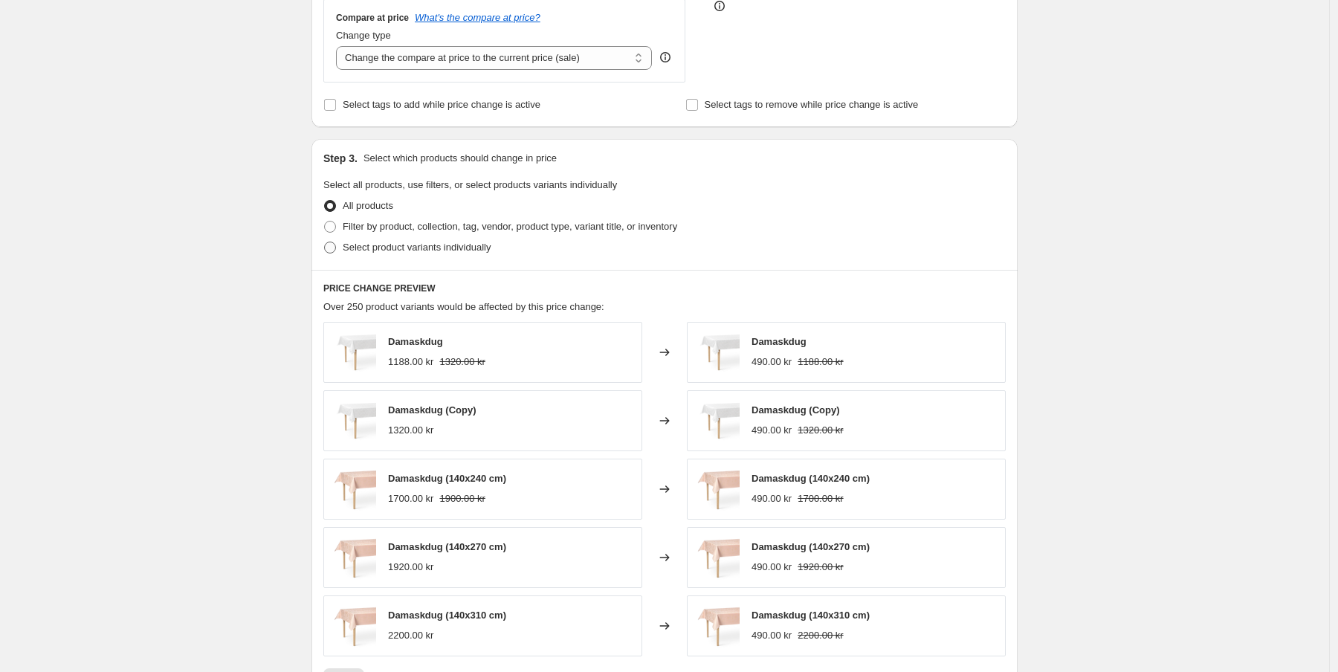
click at [331, 249] on span at bounding box center [330, 248] width 12 height 12
click at [325, 242] on input "Select product variants individually" at bounding box center [324, 242] width 1 height 1
radio input "true"
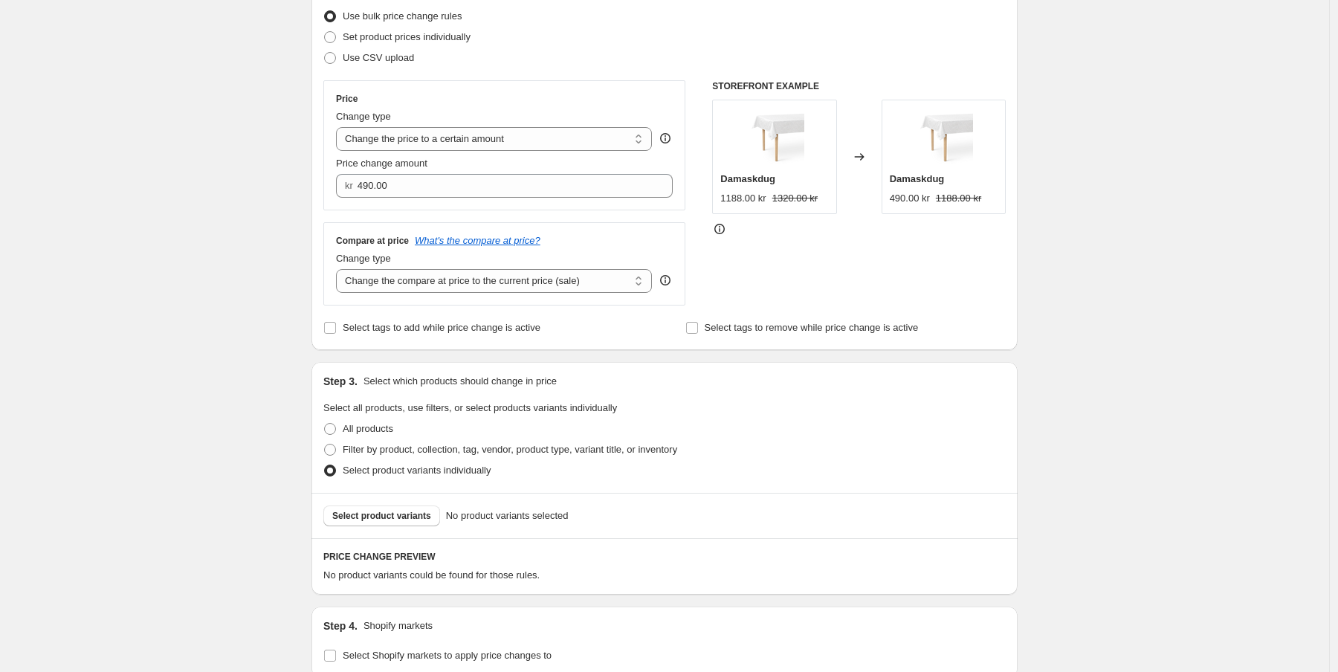
scroll to position [297, 0]
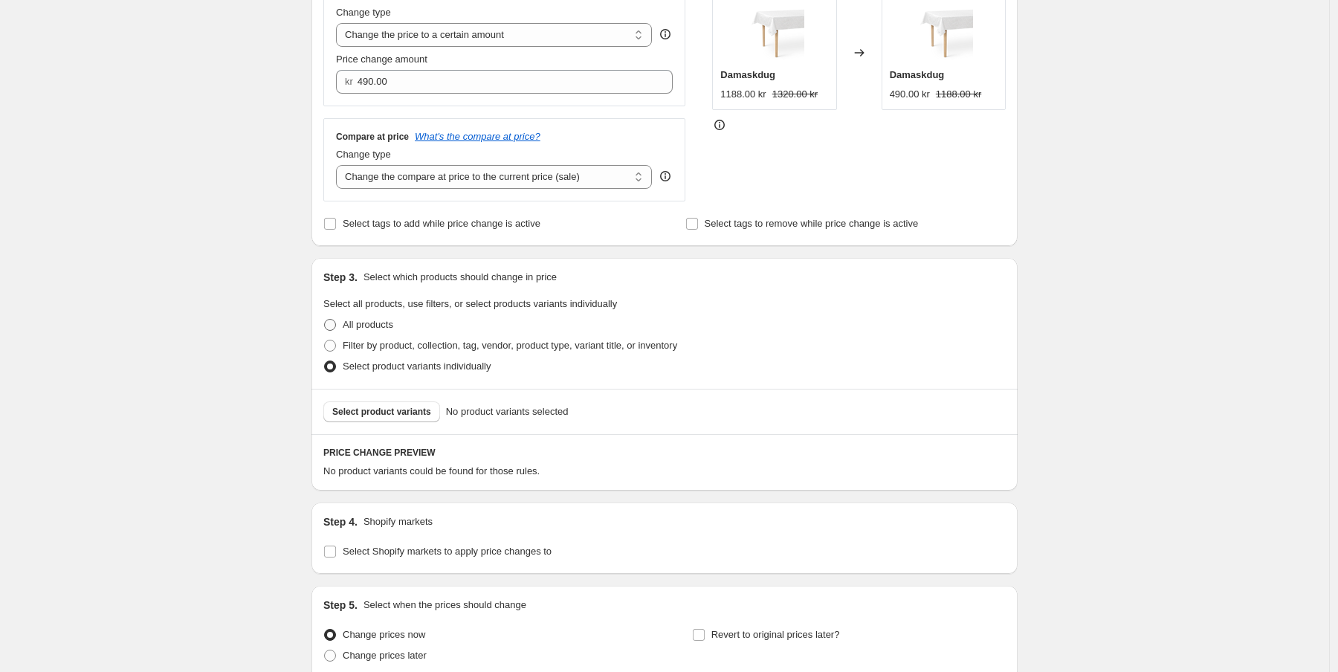
click at [336, 329] on span at bounding box center [330, 325] width 12 height 12
click at [325, 320] on input "All products" at bounding box center [324, 319] width 1 height 1
radio input "true"
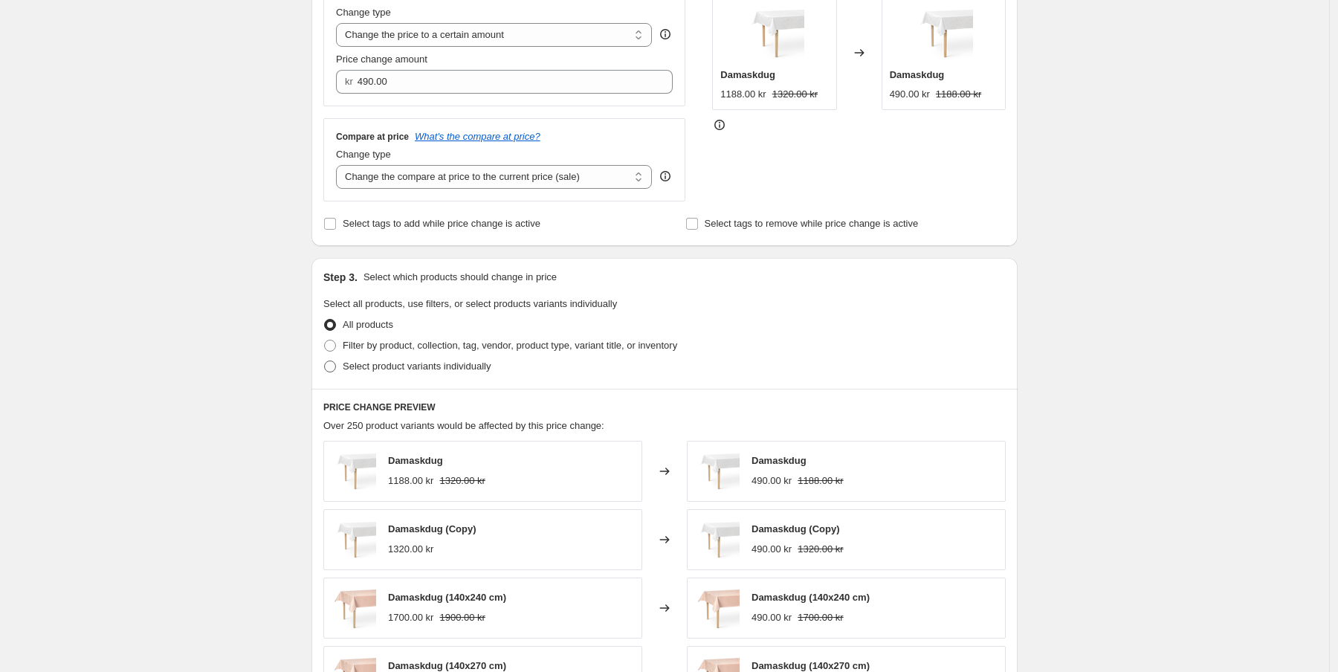
click at [336, 372] on span at bounding box center [330, 366] width 12 height 12
click at [325, 361] on input "Select product variants individually" at bounding box center [324, 360] width 1 height 1
radio input "true"
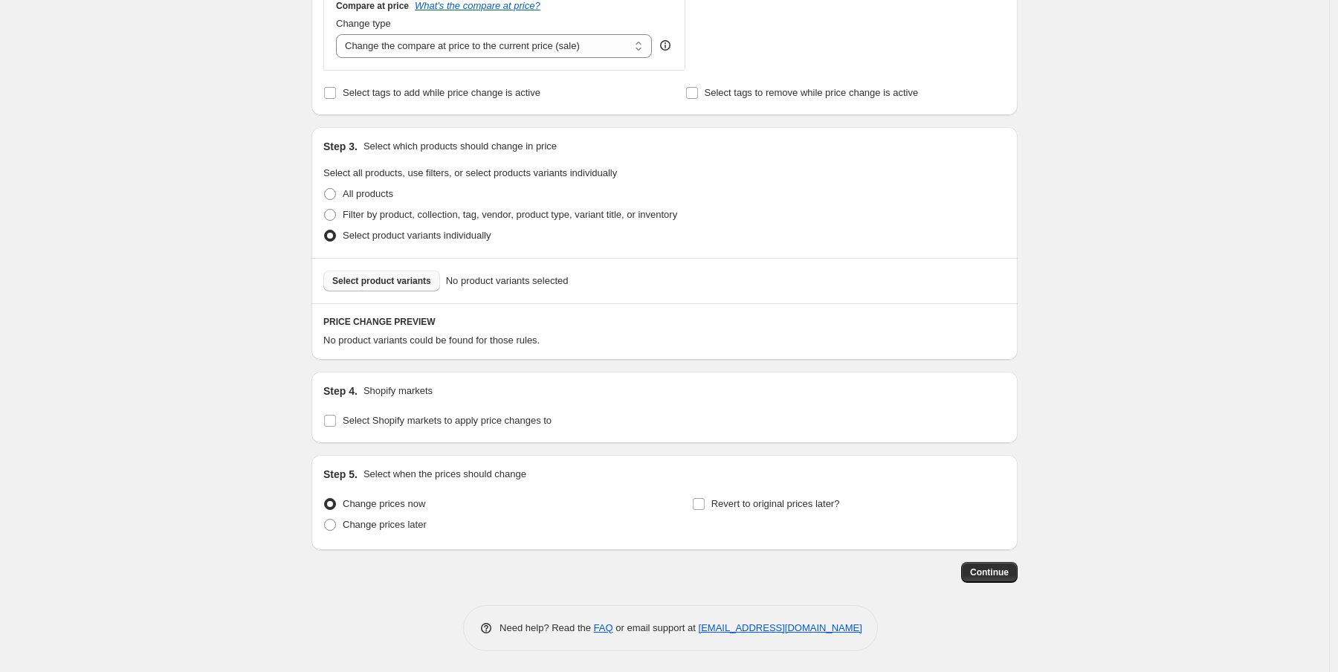
scroll to position [429, 0]
click at [406, 284] on span "Select product variants" at bounding box center [381, 280] width 99 height 12
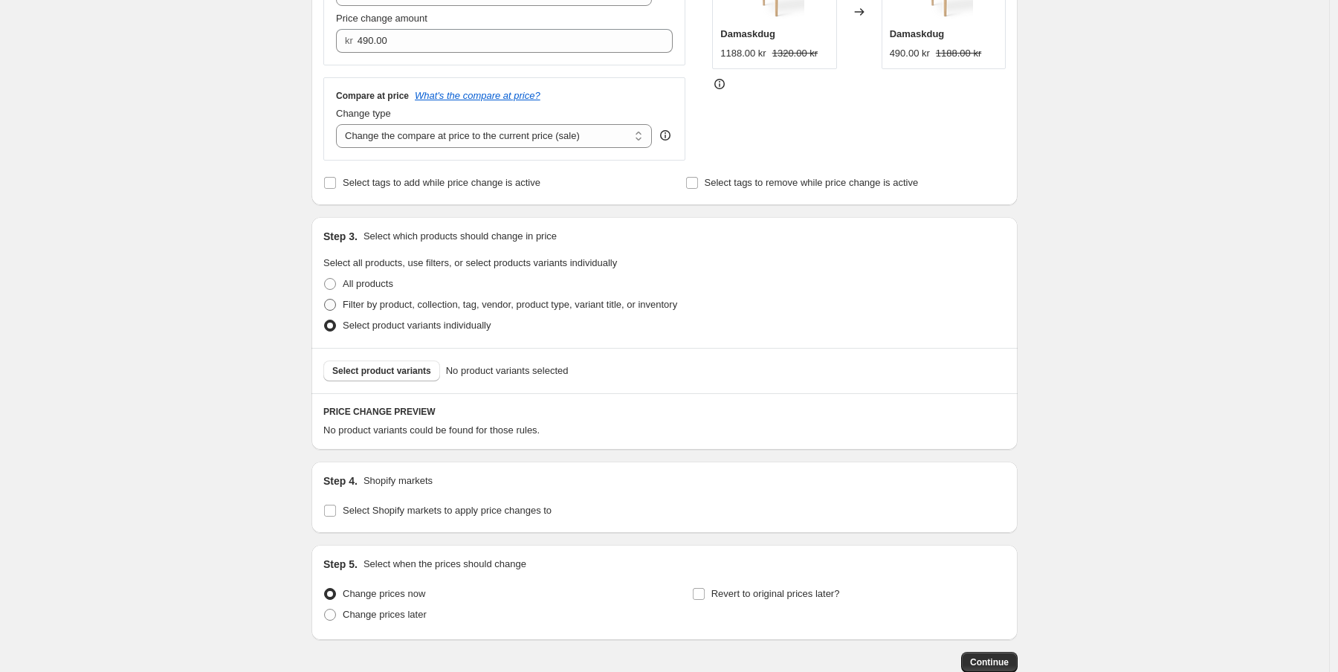
scroll to position [357, 0]
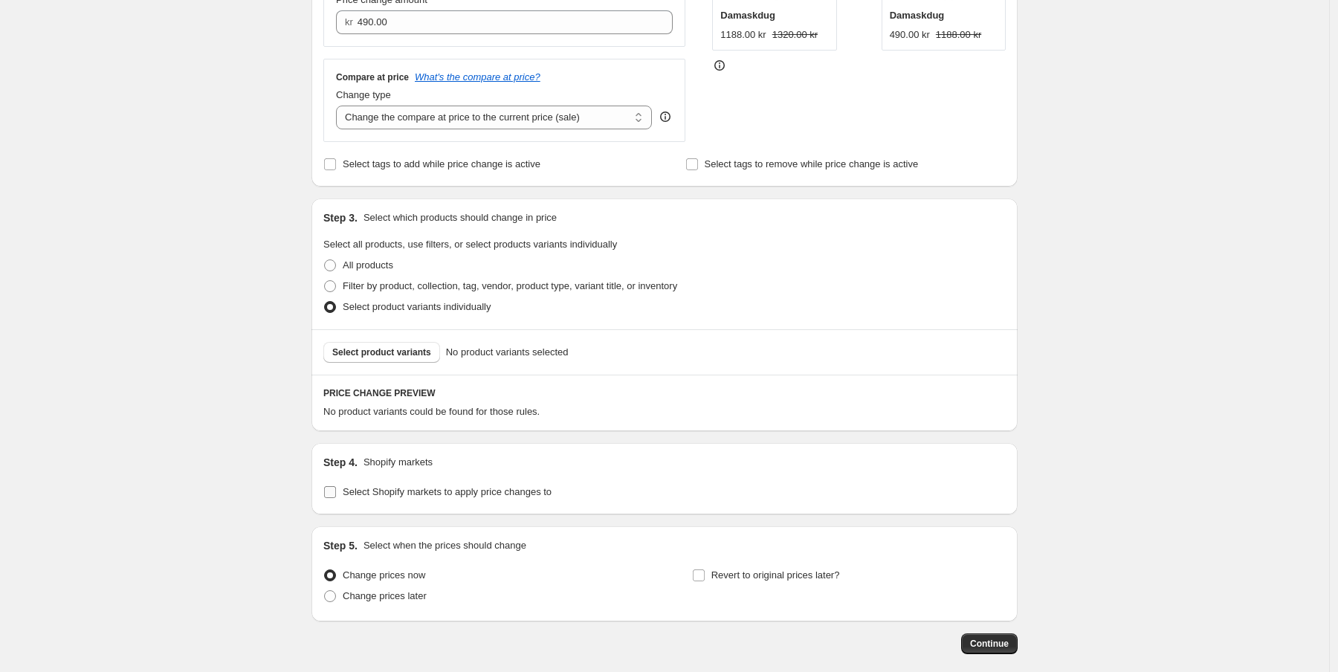
click at [331, 494] on input "Select Shopify markets to apply price changes to" at bounding box center [330, 492] width 12 height 12
checkbox input "true"
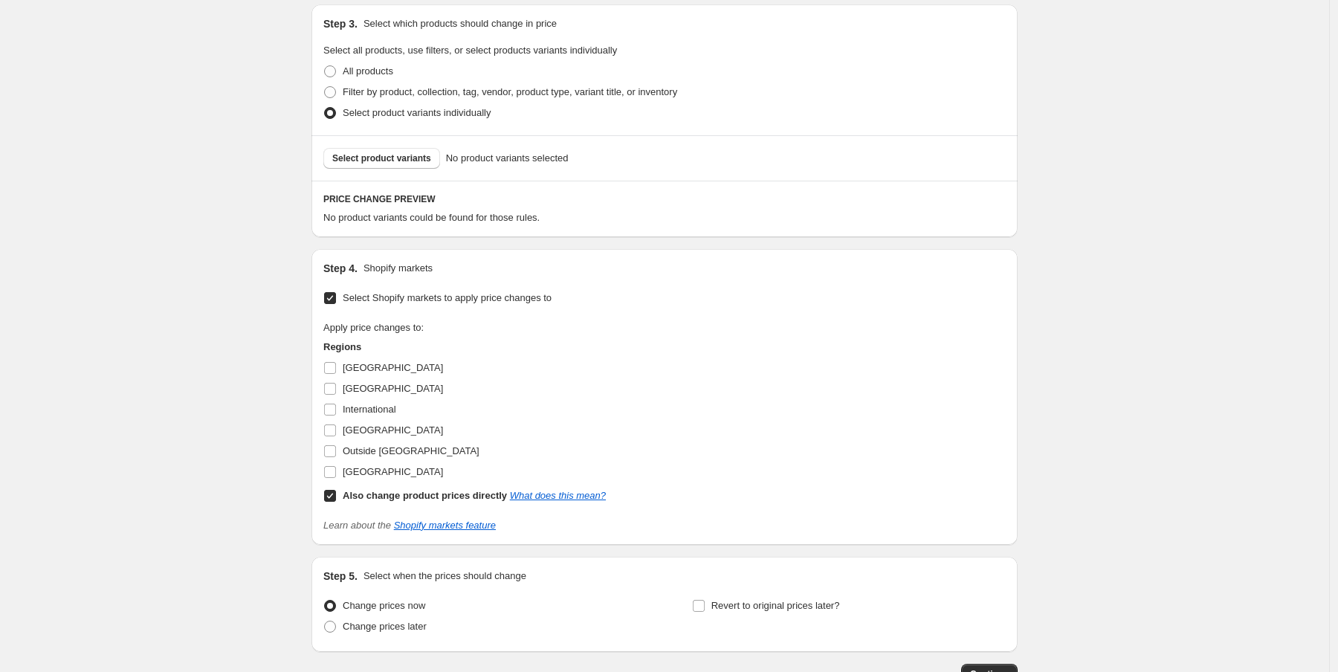
scroll to position [594, 0]
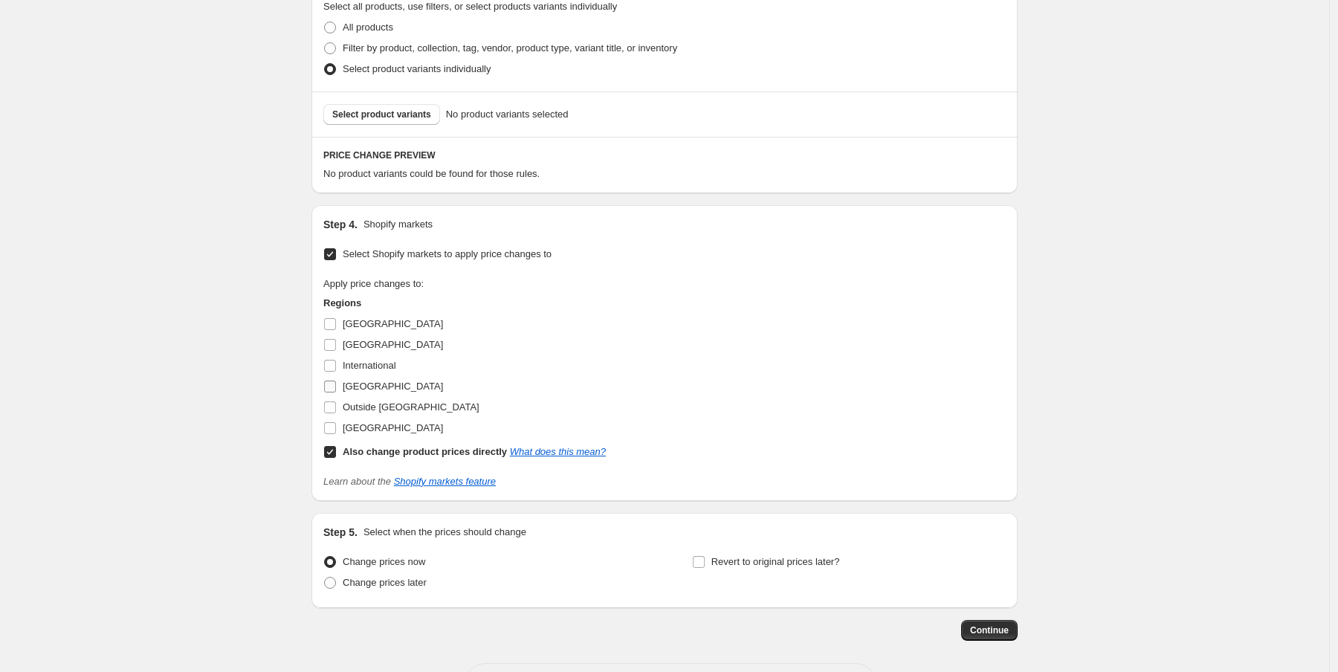
click at [334, 389] on input "Norway" at bounding box center [330, 386] width 12 height 12
checkbox input "true"
click at [333, 456] on input "Also change product prices directly What does this mean?" at bounding box center [330, 452] width 12 height 12
checkbox input "false"
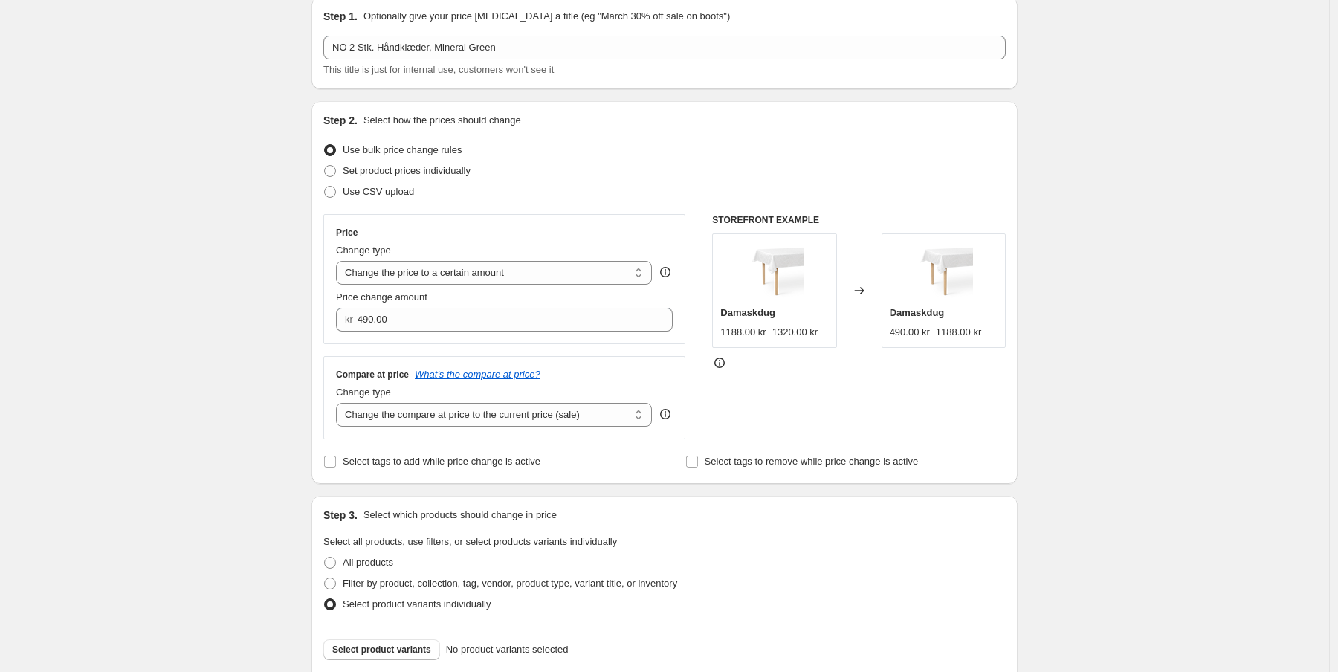
scroll to position [119, 0]
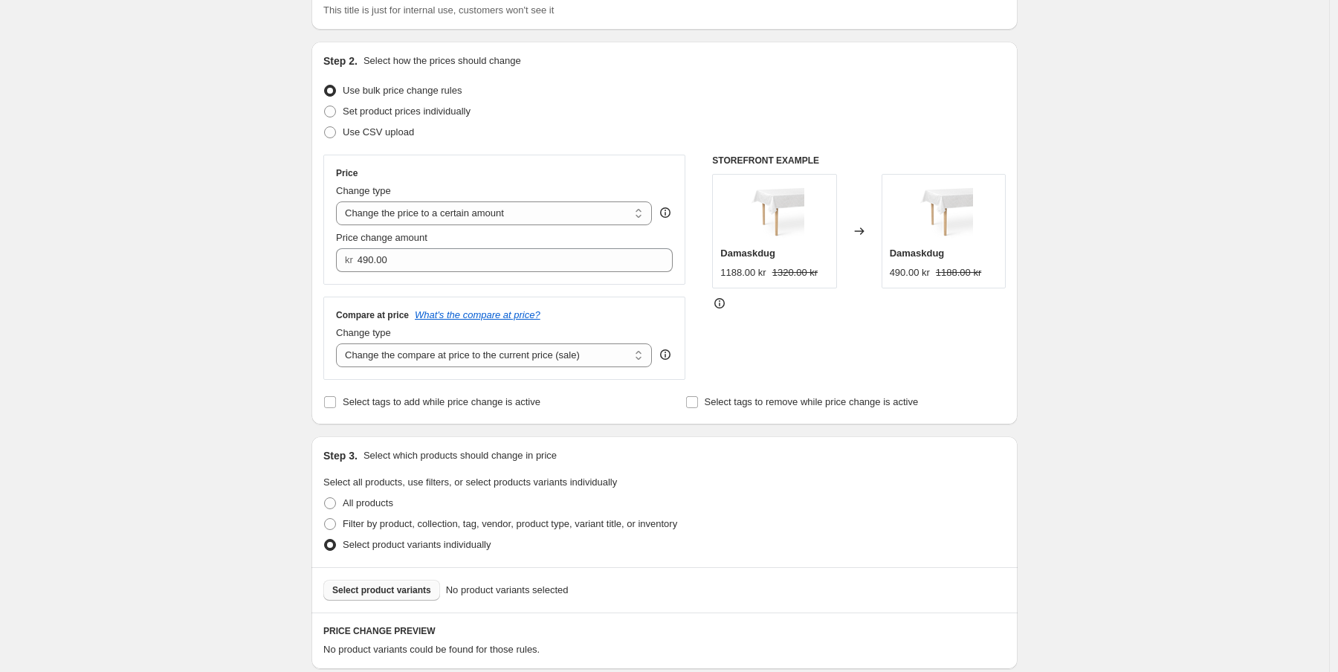
click at [383, 597] on button "Select product variants" at bounding box center [381, 590] width 117 height 21
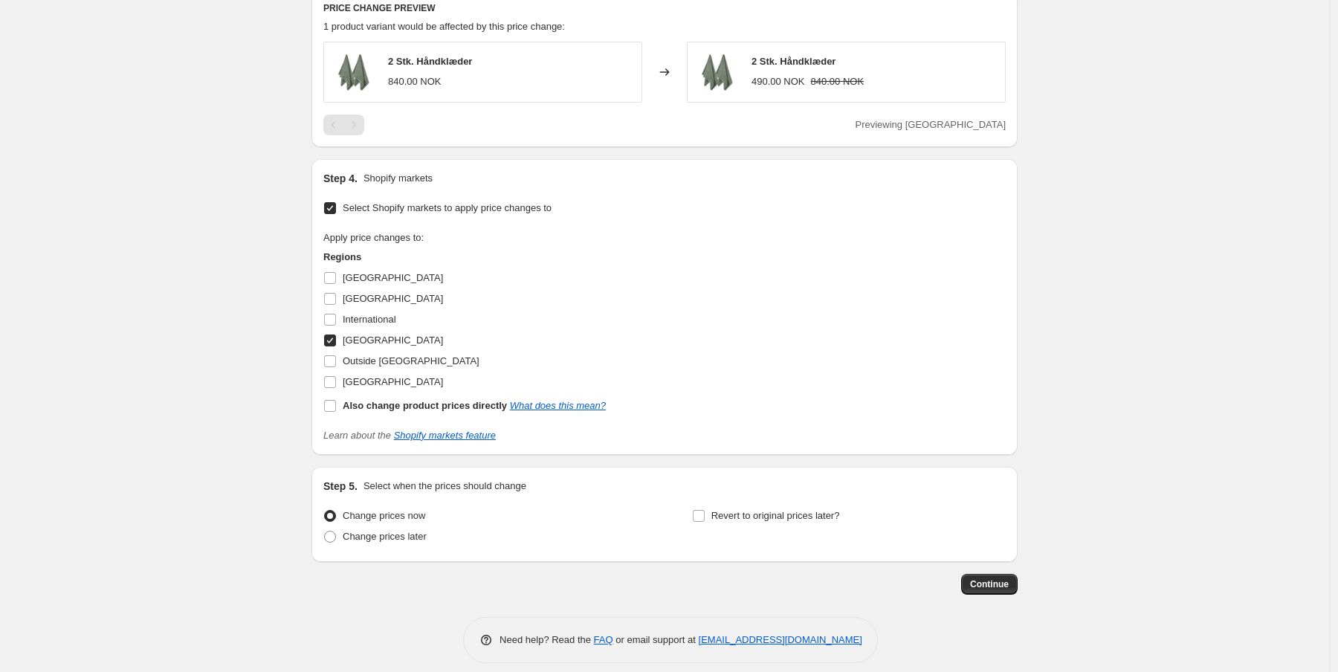
scroll to position [755, 0]
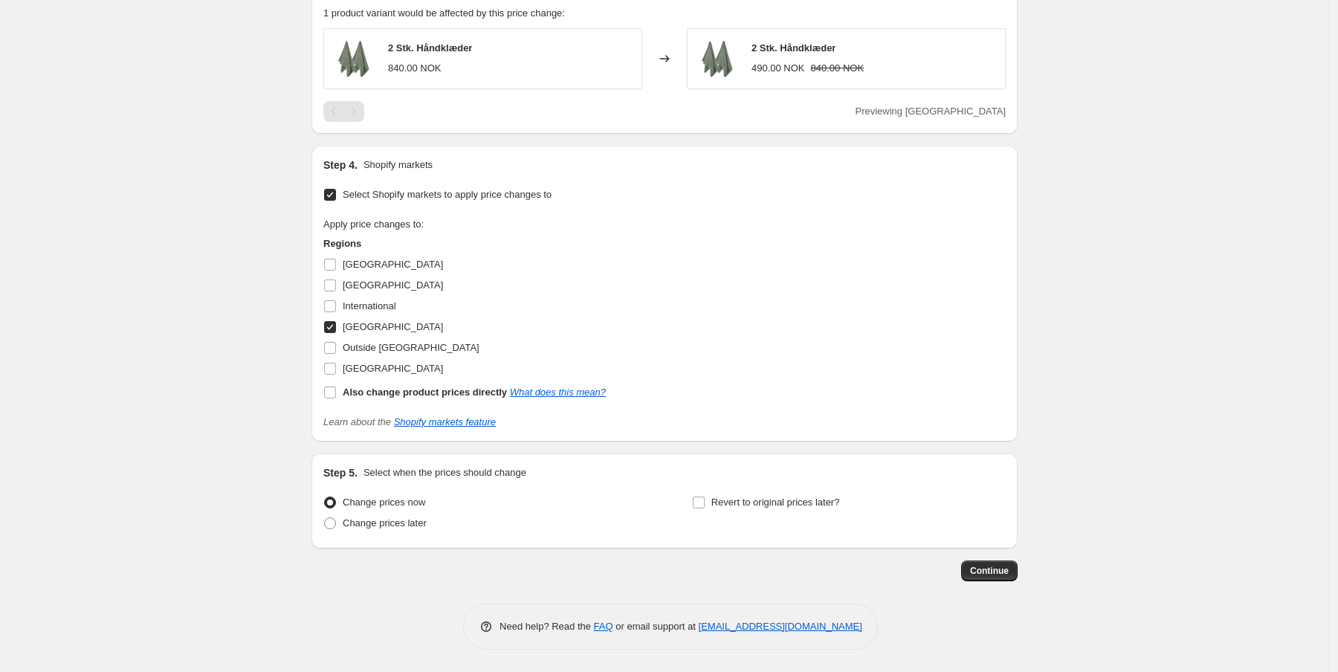
drag, startPoint x: 993, startPoint y: 577, endPoint x: 1158, endPoint y: 575, distance: 165.7
click at [1000, 577] on button "Continue" at bounding box center [989, 570] width 56 height 21
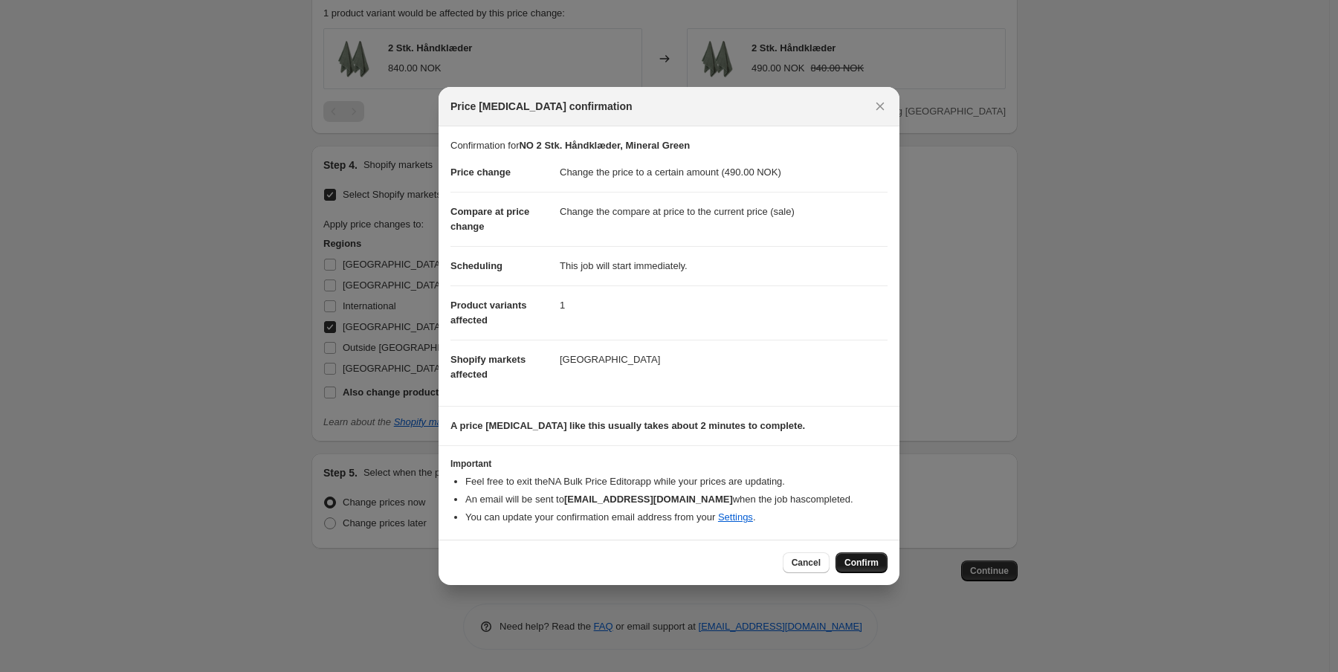
click at [865, 564] on span "Confirm" at bounding box center [861, 563] width 34 height 12
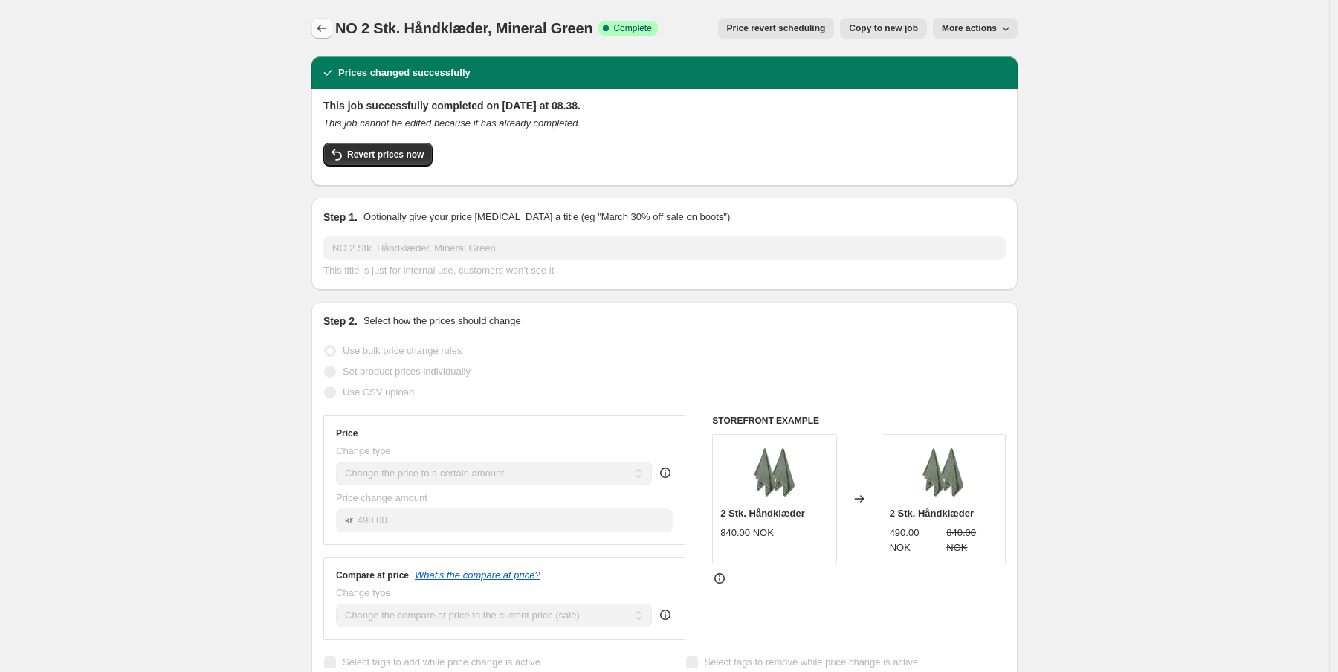
click at [321, 28] on icon "Price change jobs" at bounding box center [322, 28] width 10 height 7
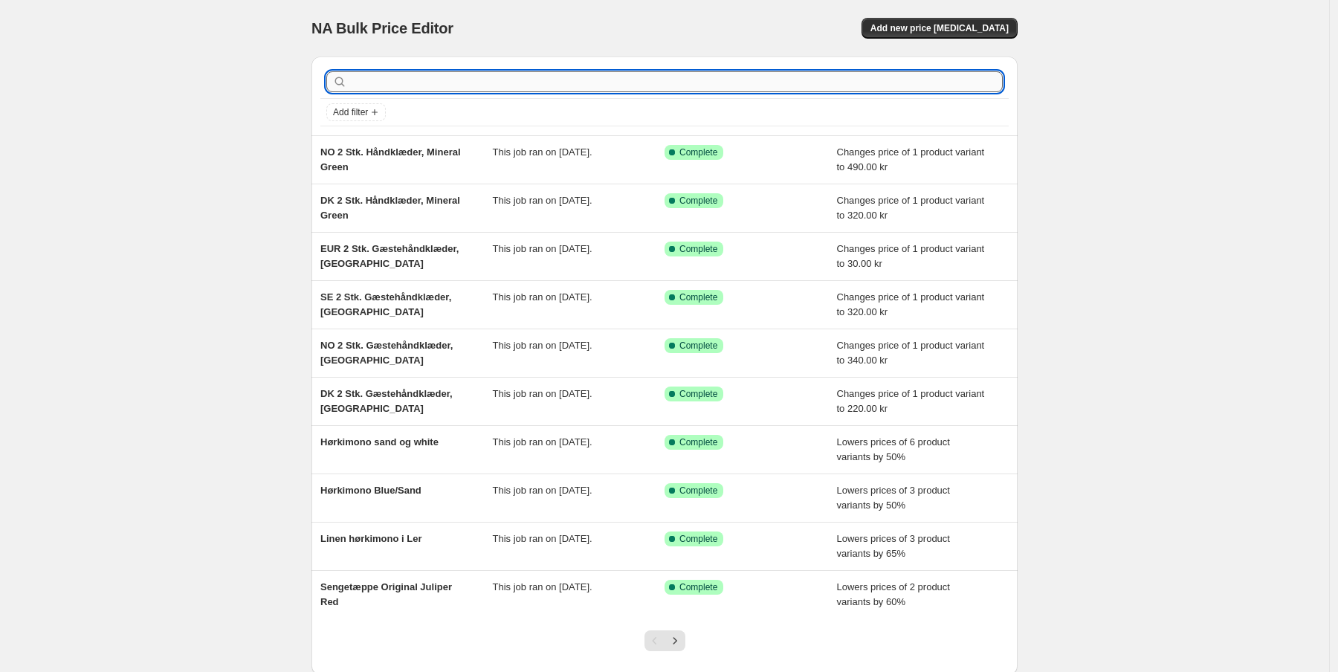
click at [406, 80] on input "text" at bounding box center [676, 81] width 652 height 21
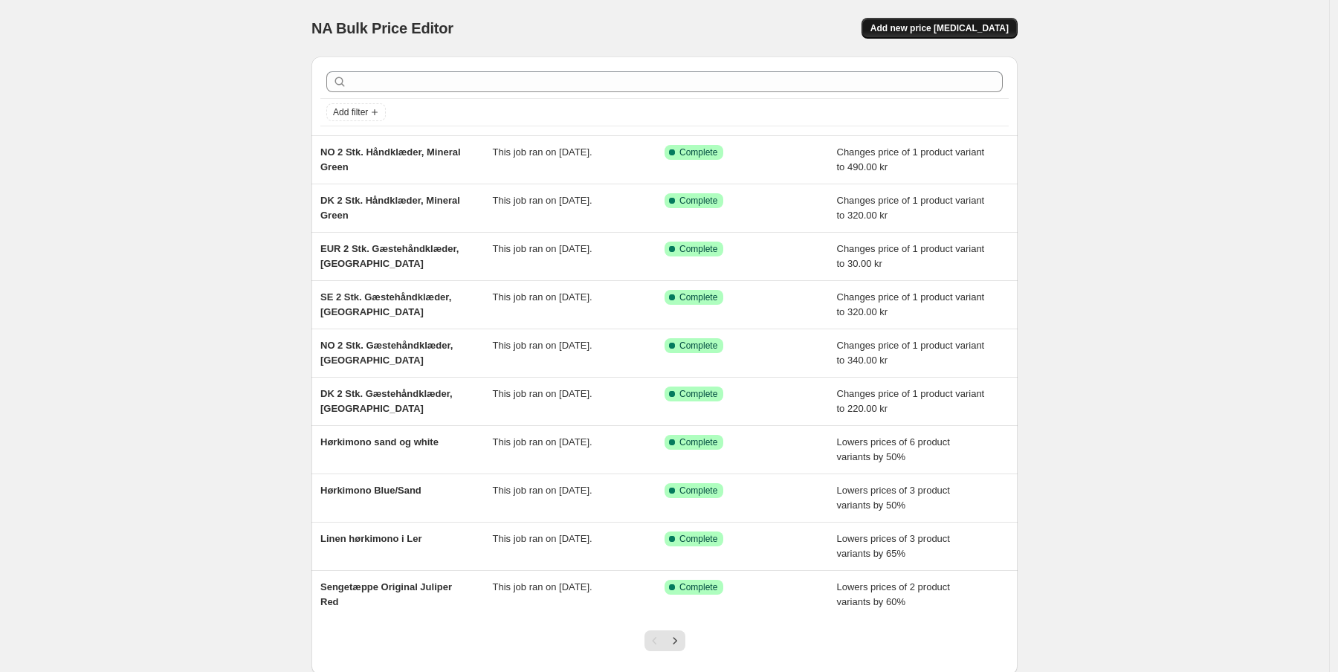
click at [957, 27] on span "Add new price change job" at bounding box center [939, 28] width 138 height 12
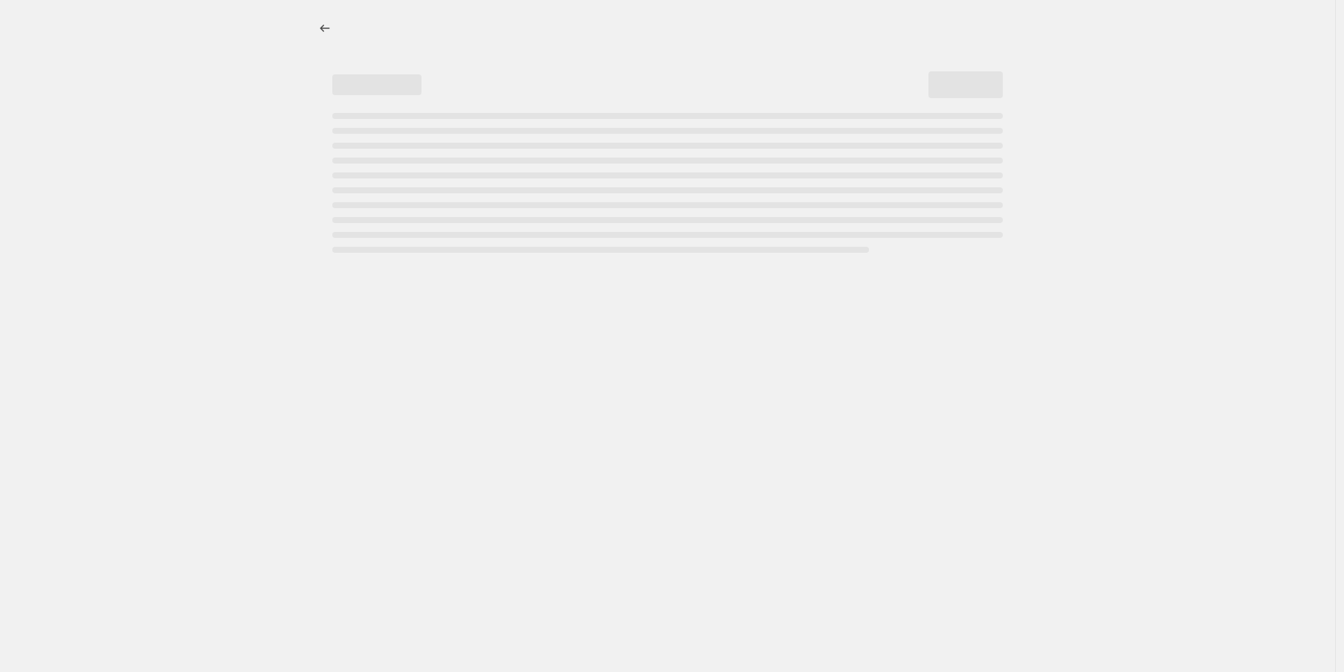
select select "percentage"
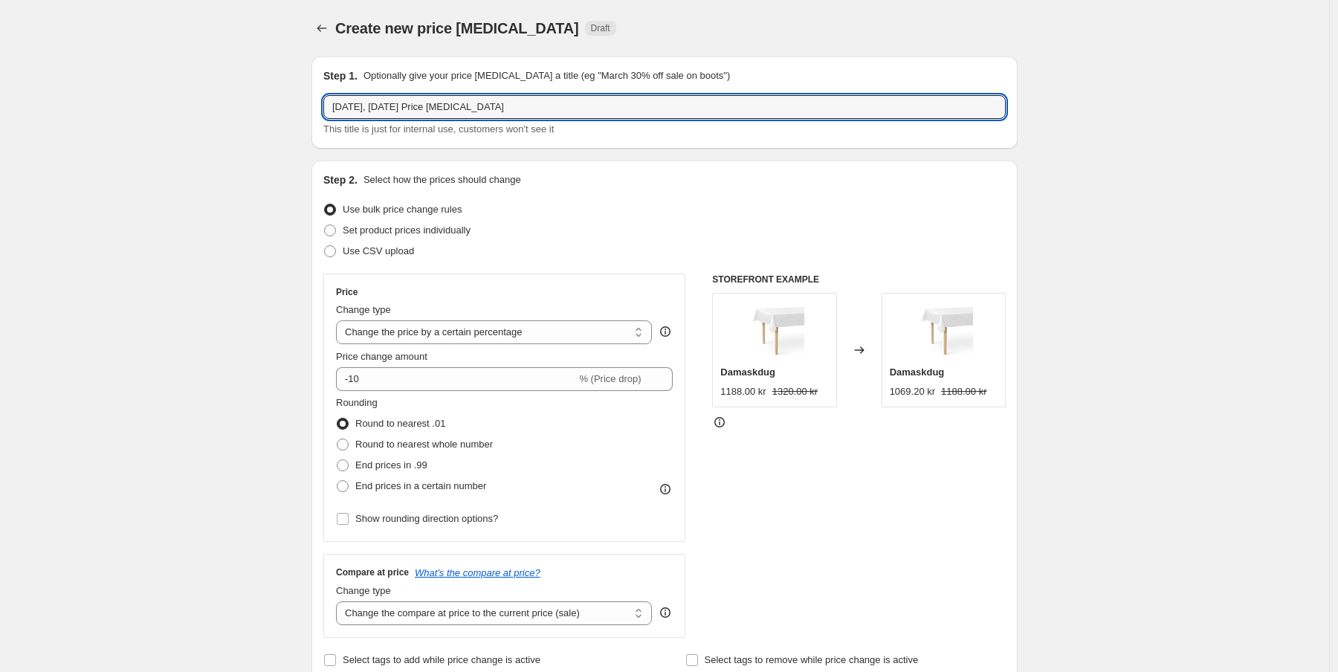
drag, startPoint x: 540, startPoint y: 114, endPoint x: 317, endPoint y: 104, distance: 223.9
click at [317, 104] on div "Step 1. Optionally give your price change job a title (eg "March 30% off sale o…" at bounding box center [664, 102] width 706 height 92
paste input "DK 2 Stk. Håndklæder, Mineral Green"
drag, startPoint x: 345, startPoint y: 108, endPoint x: 312, endPoint y: 108, distance: 32.7
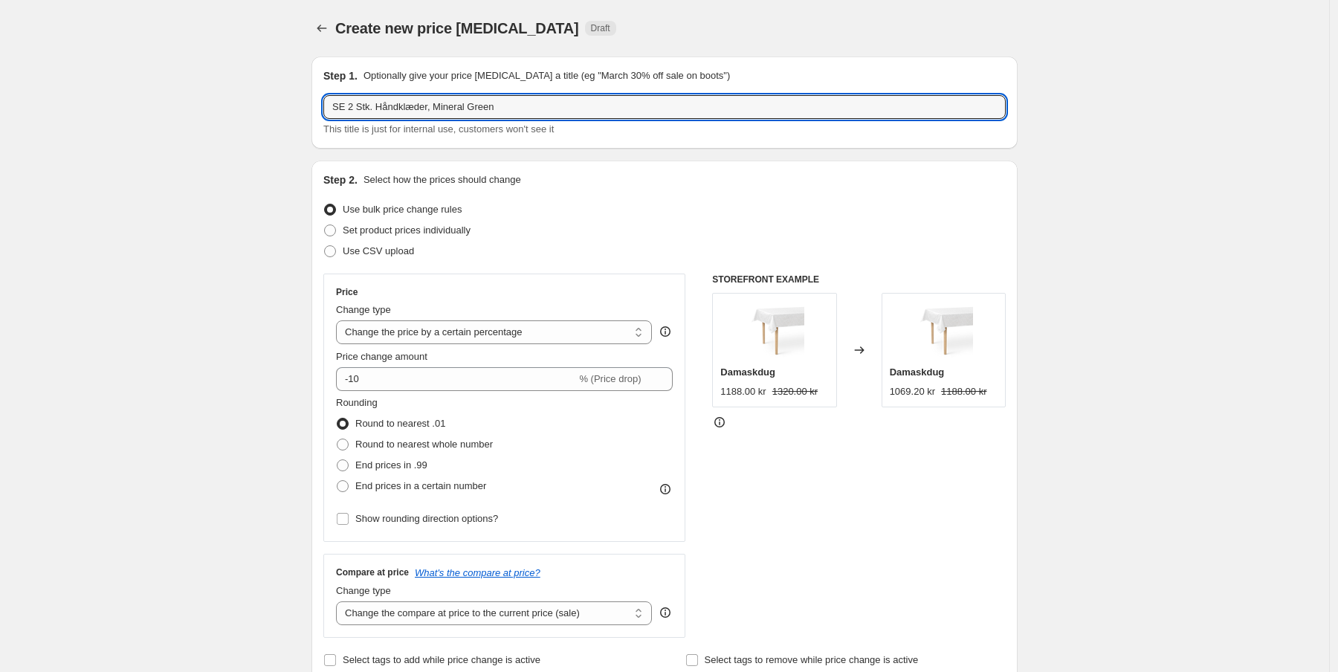
type input "SE 2 Stk. Håndklæder, Mineral Green"
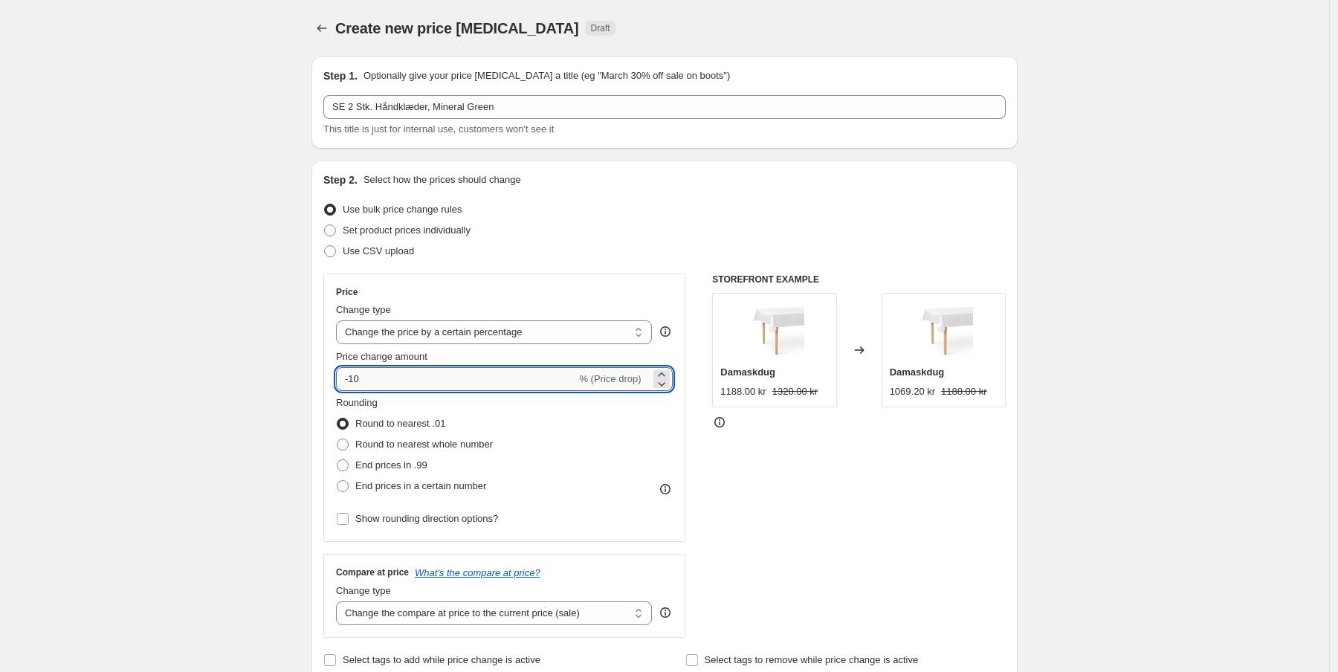
click at [372, 377] on input "-10" at bounding box center [456, 379] width 240 height 24
type input "-1"
type input "-100"
click at [422, 329] on select "Change the price to a certain amount Change the price by a certain amount Chang…" at bounding box center [494, 332] width 316 height 24
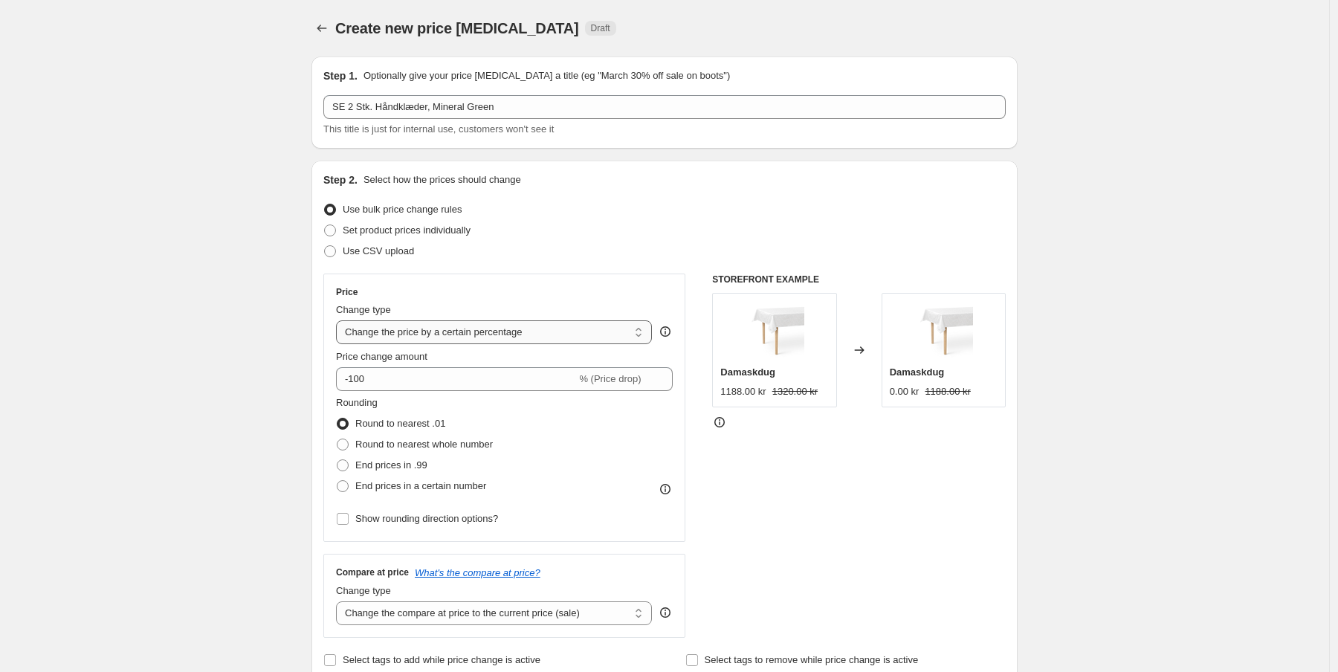
select select "to"
click at [338, 320] on select "Change the price to a certain amount Change the price by a certain amount Chang…" at bounding box center [494, 332] width 316 height 24
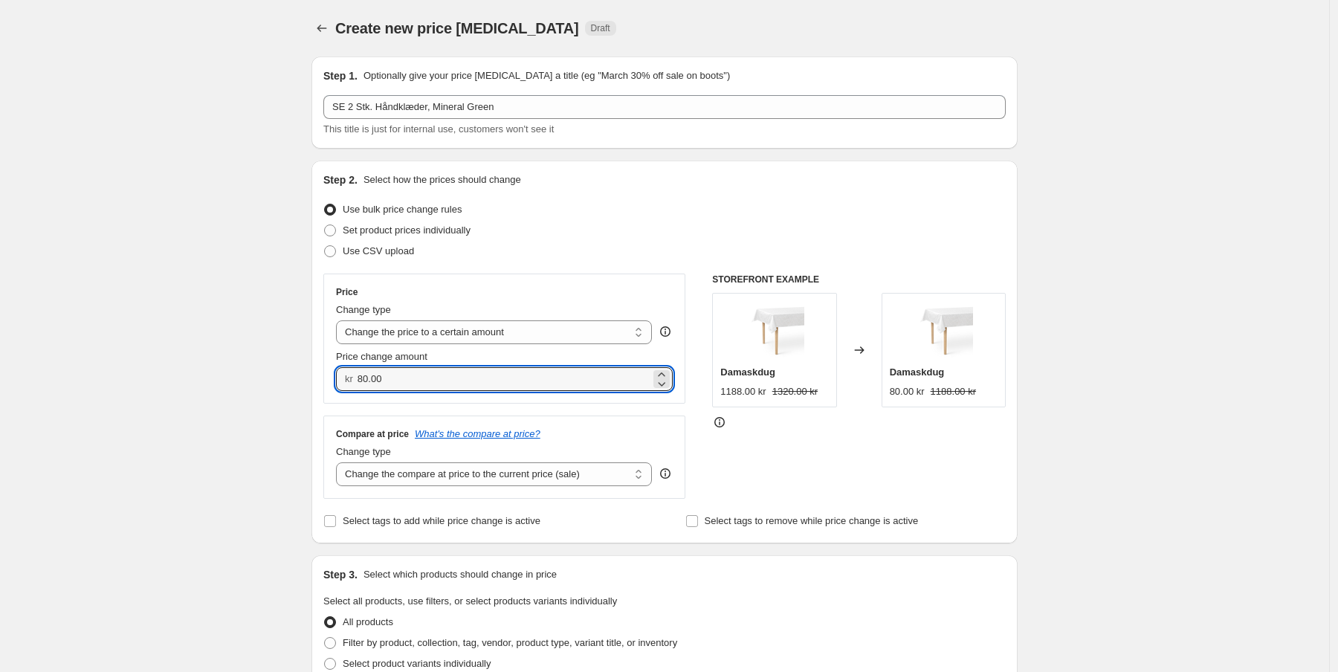
drag, startPoint x: 389, startPoint y: 378, endPoint x: 354, endPoint y: 383, distance: 35.3
click at [354, 383] on div "kr 80.00" at bounding box center [504, 379] width 337 height 24
type input "470.00"
click at [435, 484] on select "Change the compare at price to the current price (sale) Change the compare at p…" at bounding box center [494, 474] width 316 height 24
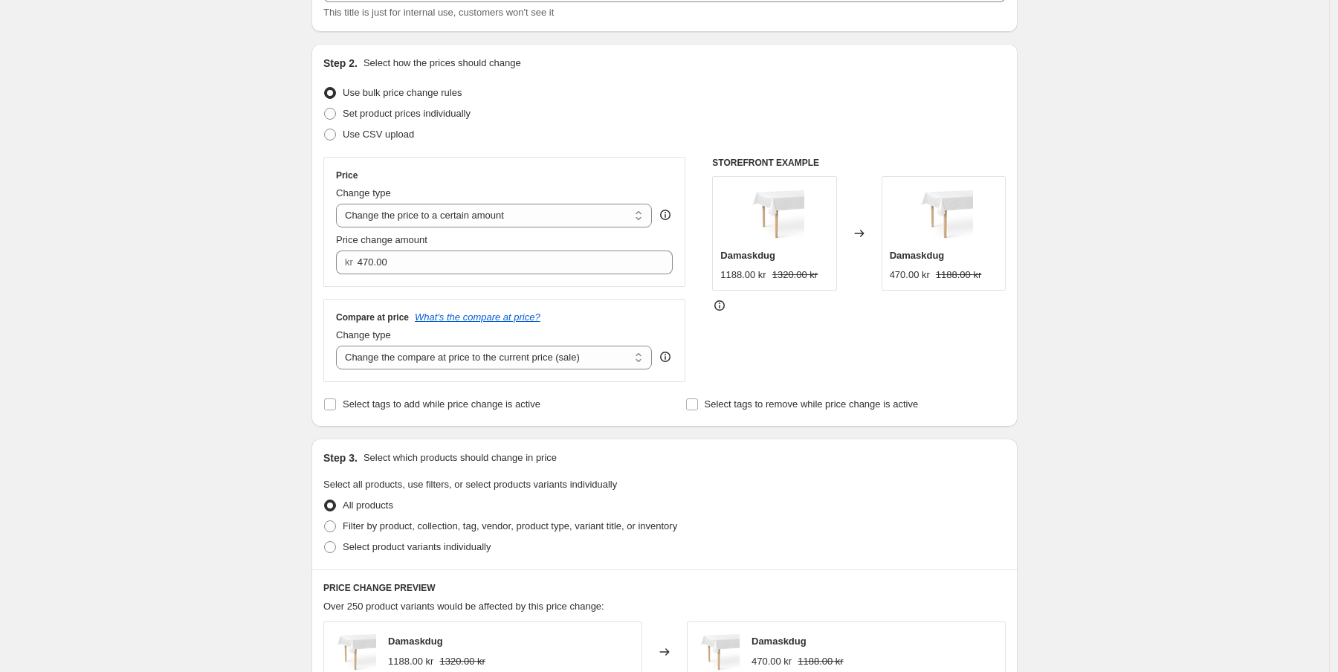
scroll to position [178, 0]
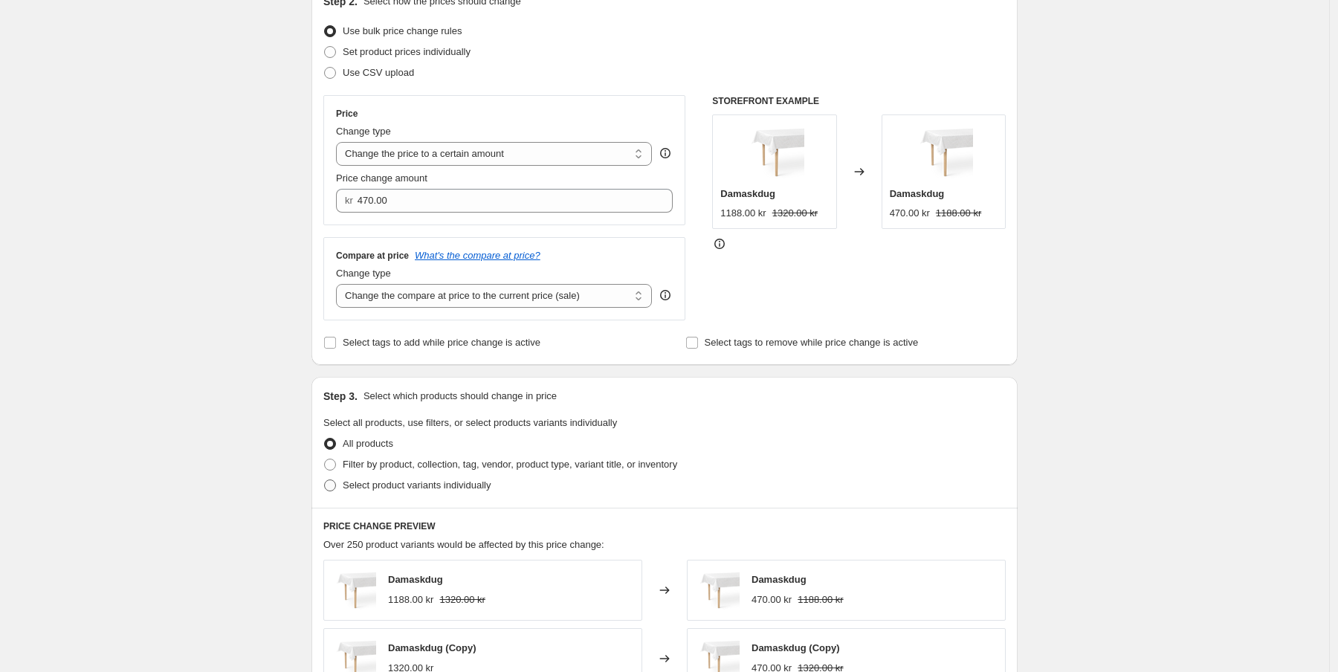
click at [340, 487] on label "Select product variants individually" at bounding box center [406, 485] width 167 height 21
click at [325, 480] on input "Select product variants individually" at bounding box center [324, 479] width 1 height 1
radio input "true"
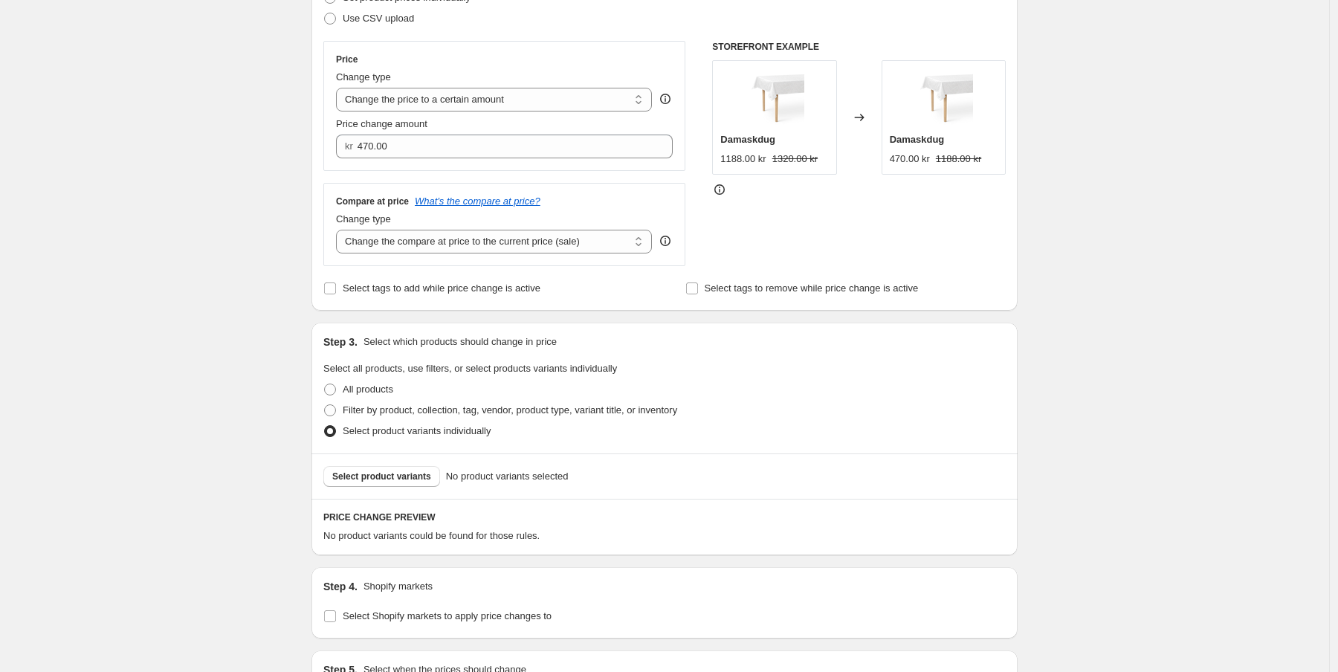
scroll to position [297, 0]
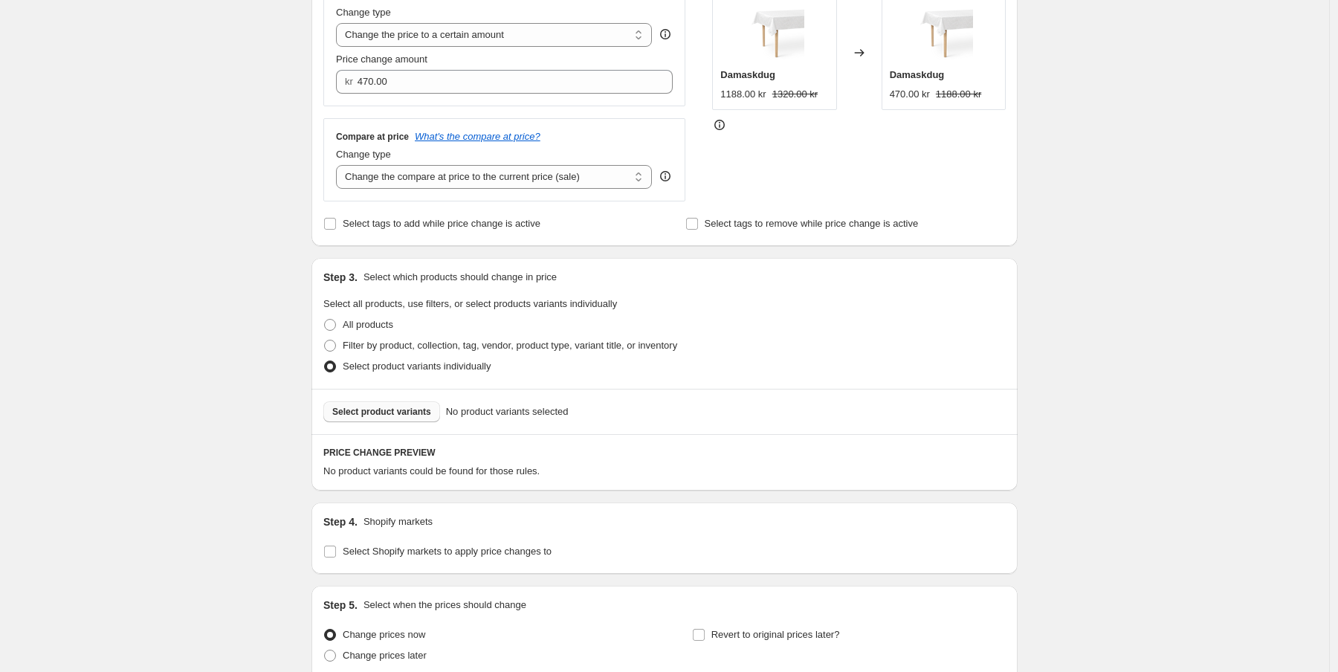
click at [389, 416] on span "Select product variants" at bounding box center [381, 412] width 99 height 12
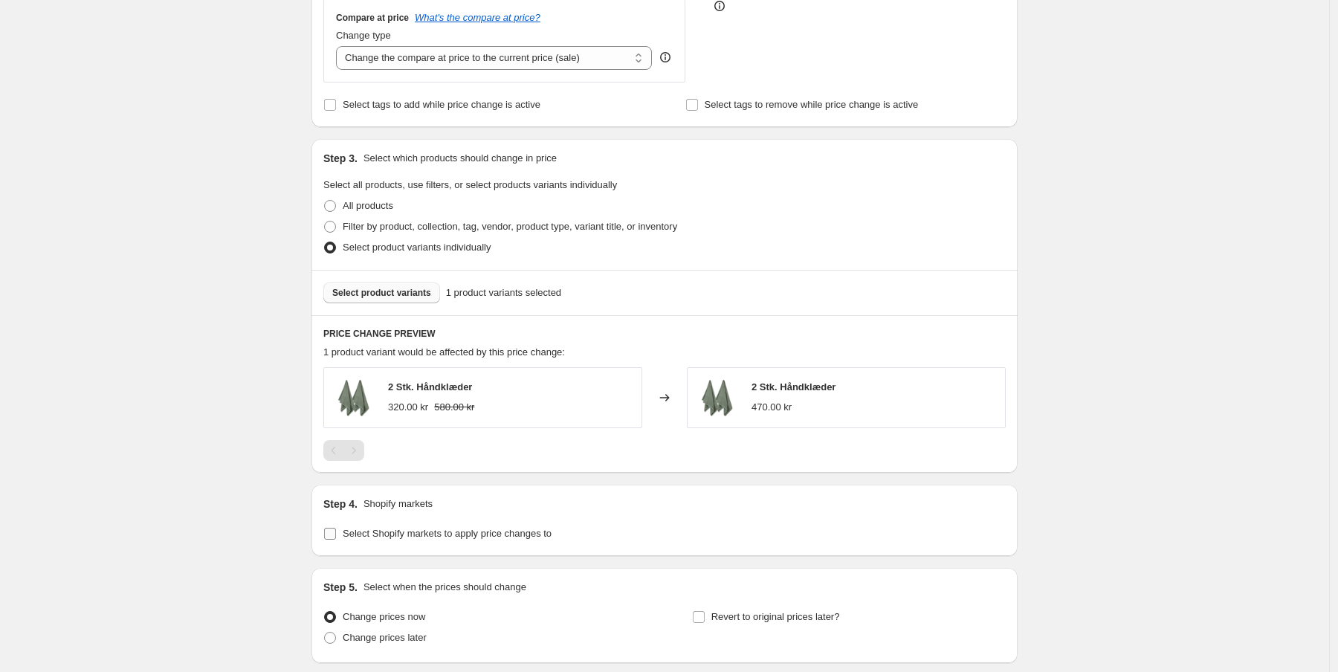
scroll to position [476, 0]
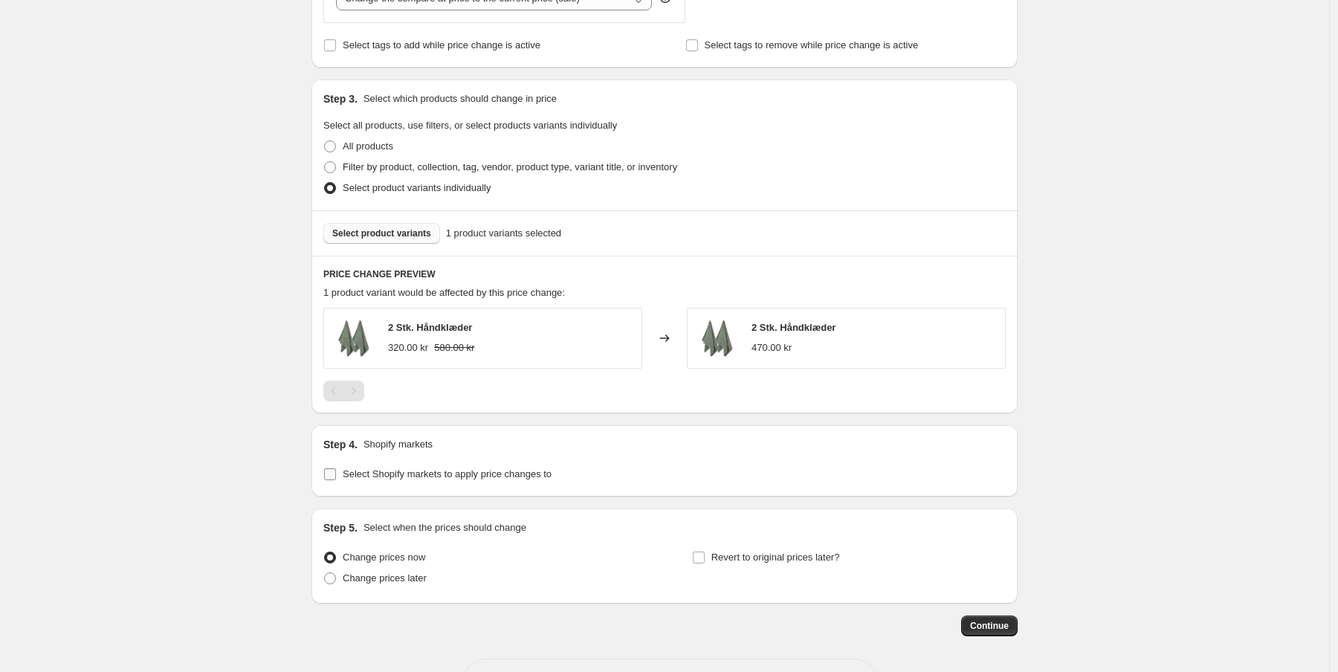
click at [327, 479] on input "Select Shopify markets to apply price changes to" at bounding box center [330, 474] width 12 height 12
checkbox input "true"
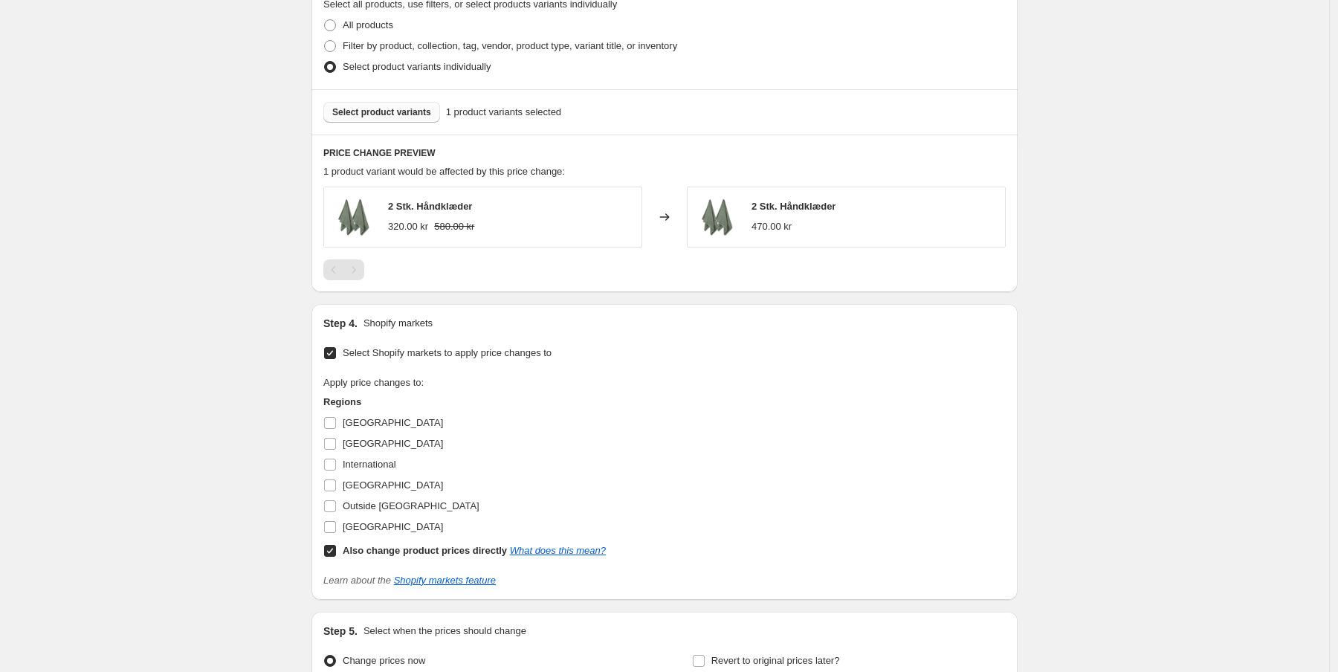
scroll to position [654, 0]
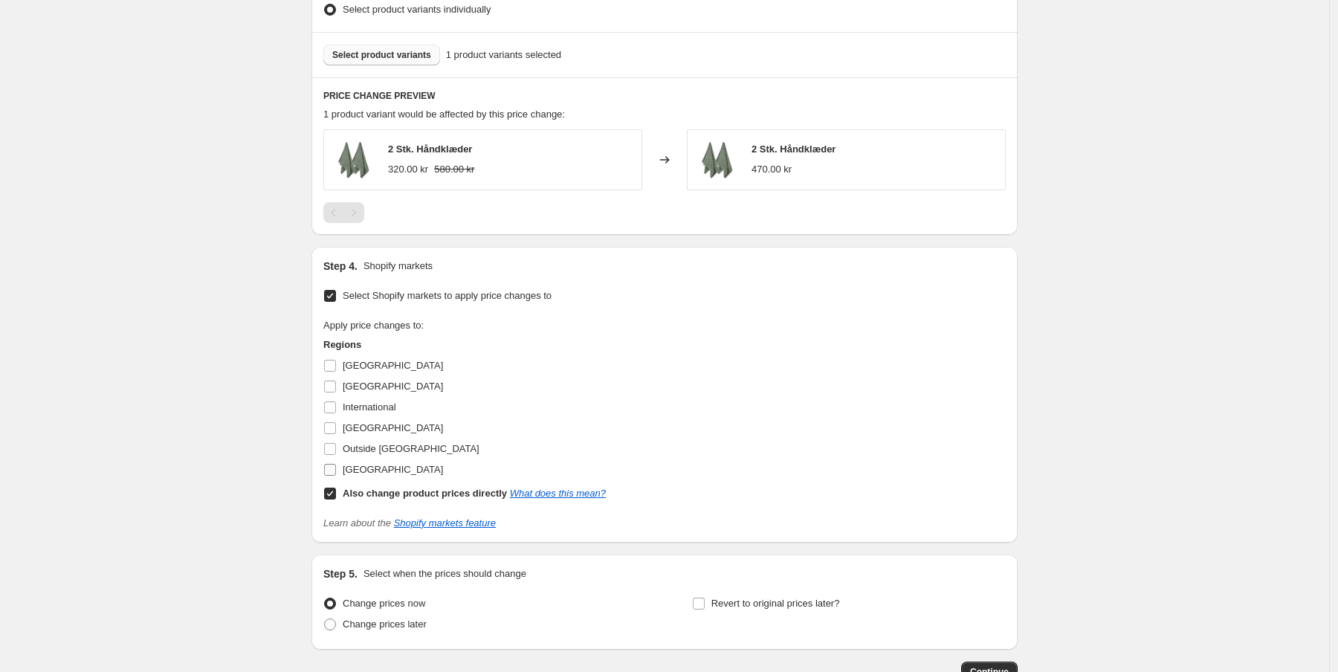
click at [330, 470] on input "Sweden" at bounding box center [330, 470] width 12 height 12
checkbox input "true"
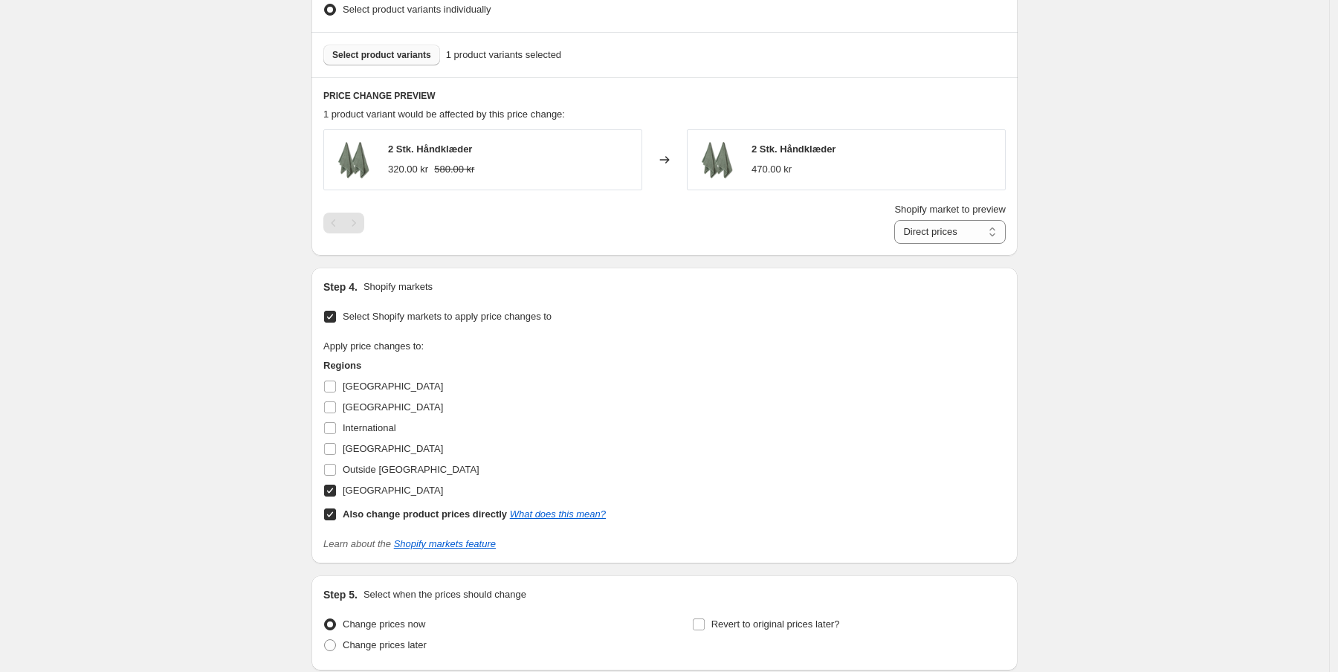
click at [334, 511] on input "Also change product prices directly What does this mean?" at bounding box center [330, 514] width 12 height 12
checkbox input "false"
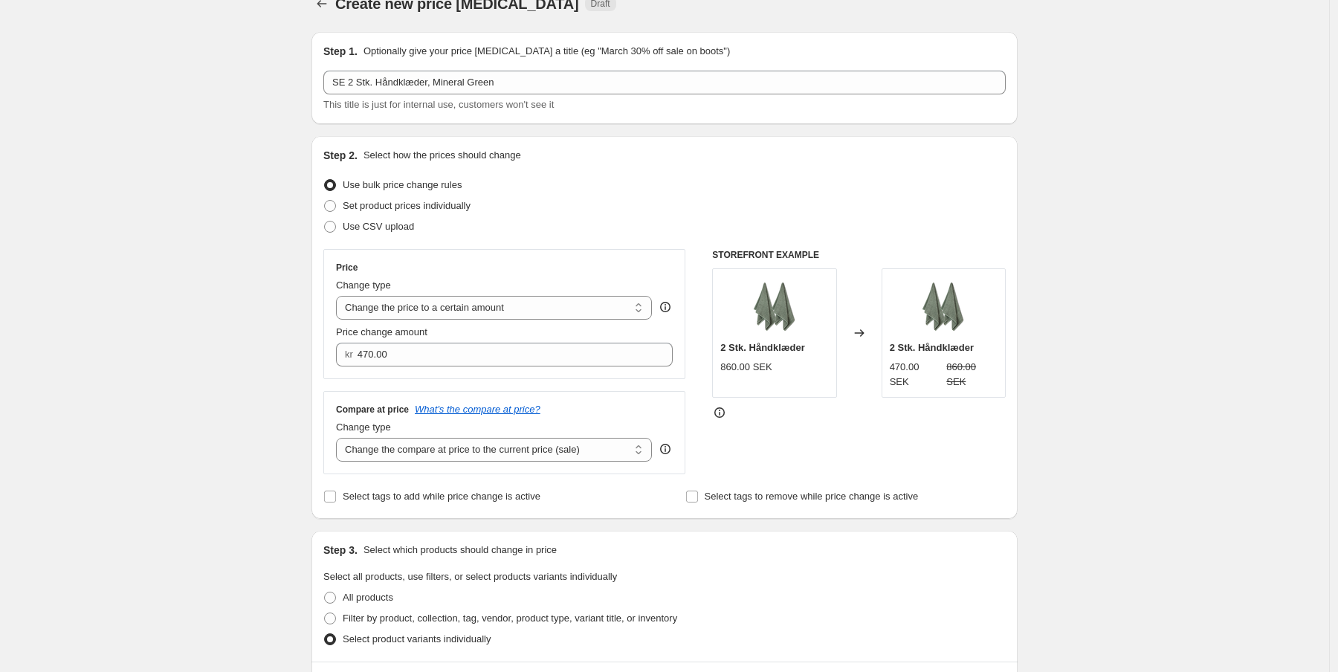
scroll to position [0, 0]
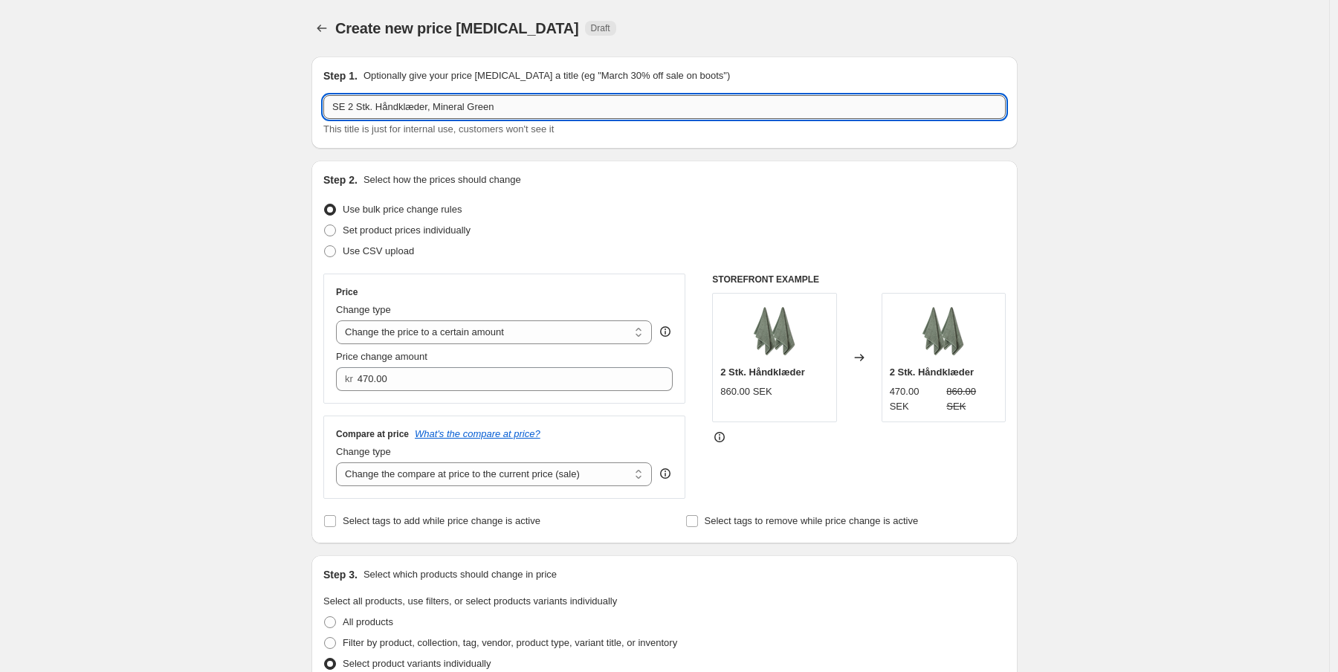
drag, startPoint x: 497, startPoint y: 107, endPoint x: 346, endPoint y: 110, distance: 150.9
click at [346, 110] on input "SE 2 Stk. Håndklæder, Mineral Green" at bounding box center [664, 107] width 682 height 24
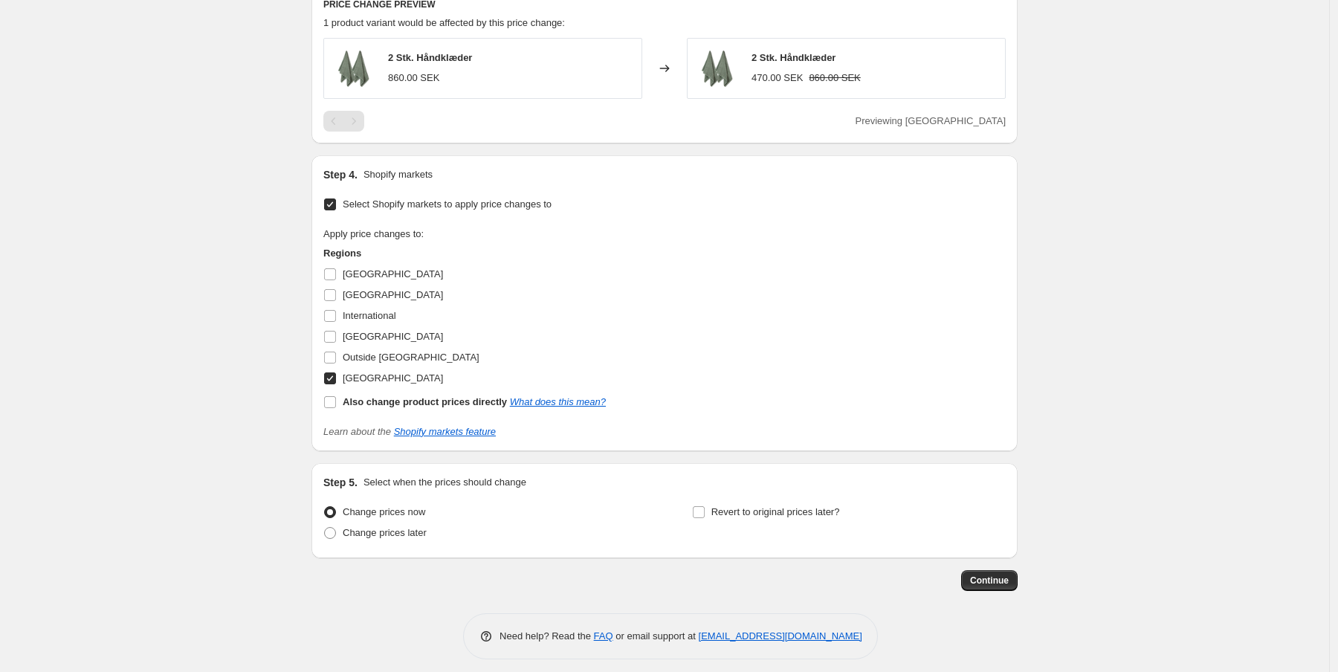
scroll to position [755, 0]
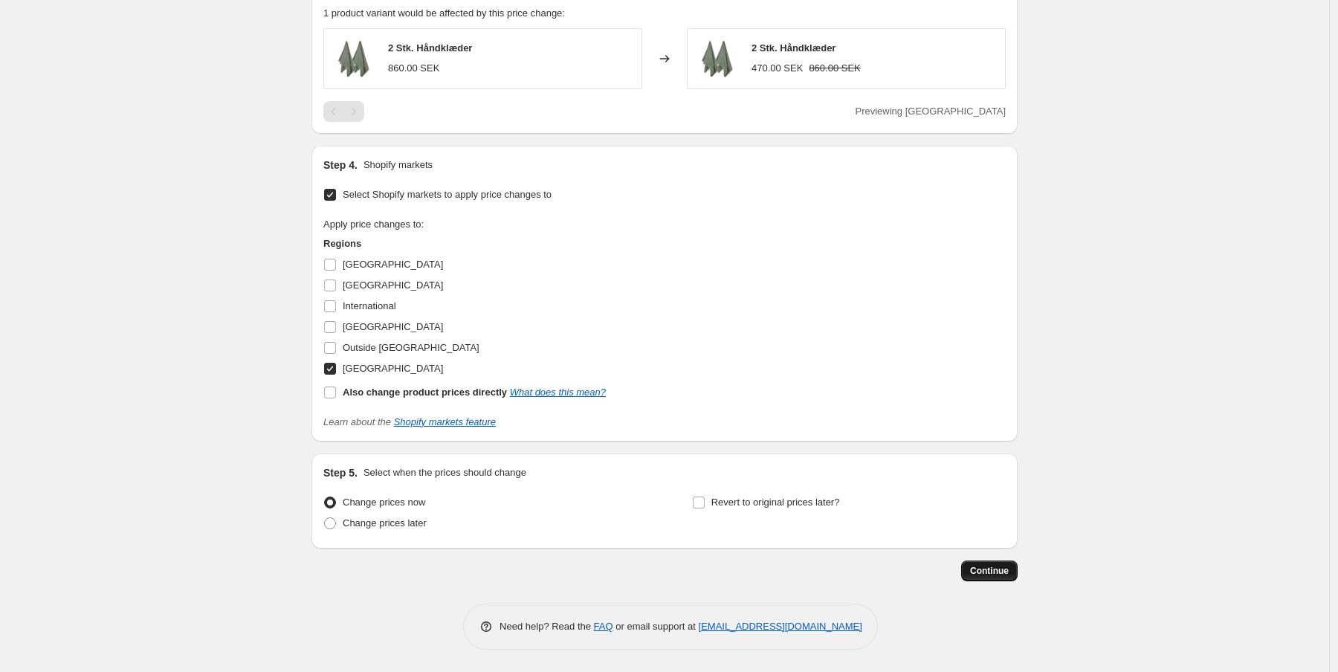
click at [994, 574] on span "Continue" at bounding box center [989, 571] width 39 height 12
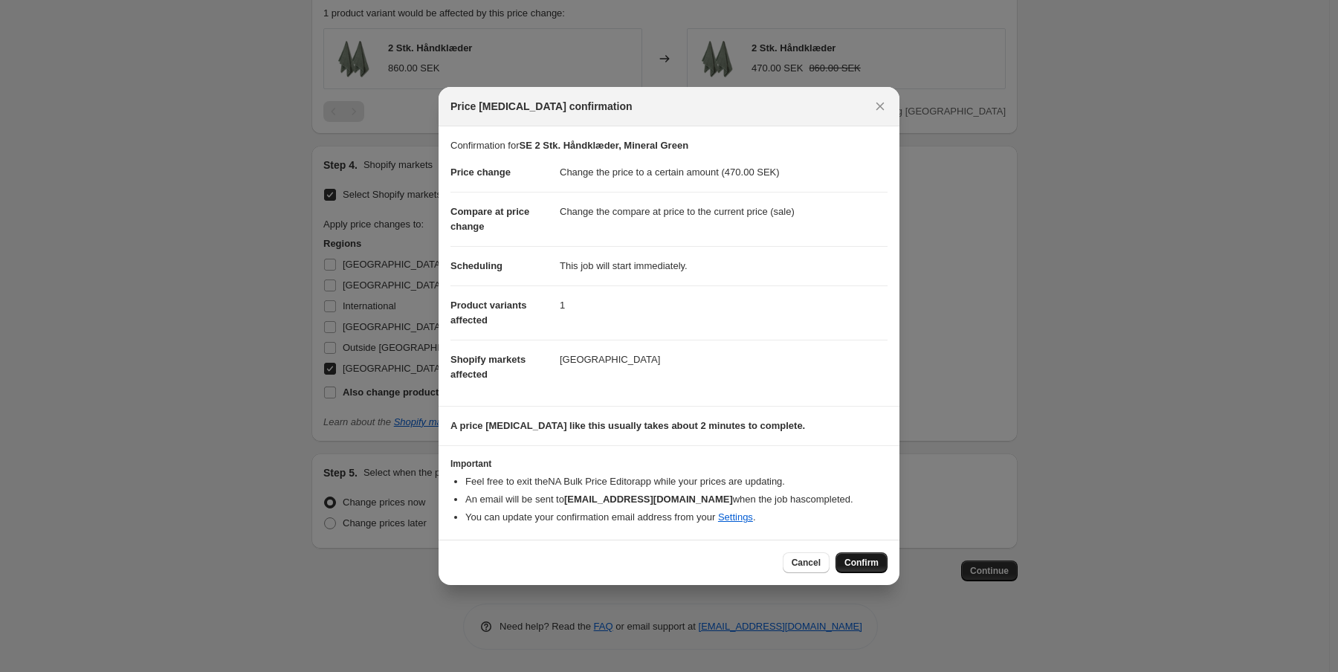
click at [862, 563] on span "Confirm" at bounding box center [861, 563] width 34 height 12
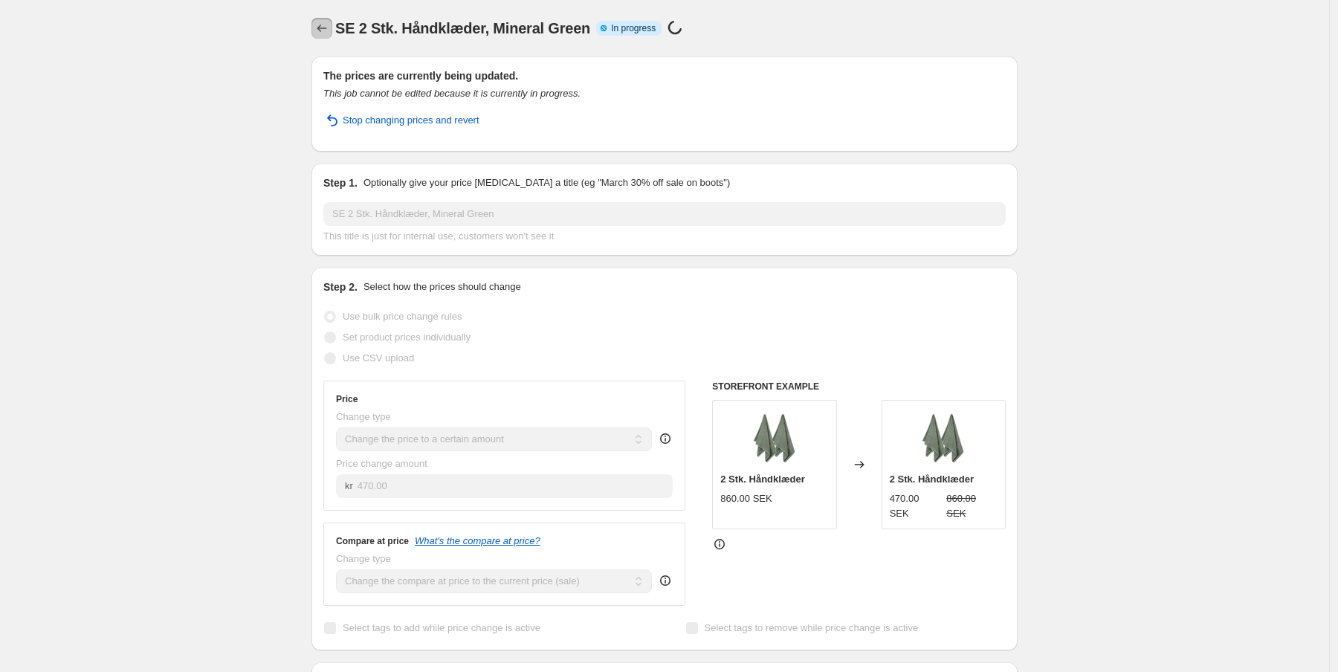
click at [318, 26] on icon "Price change jobs" at bounding box center [321, 28] width 15 height 15
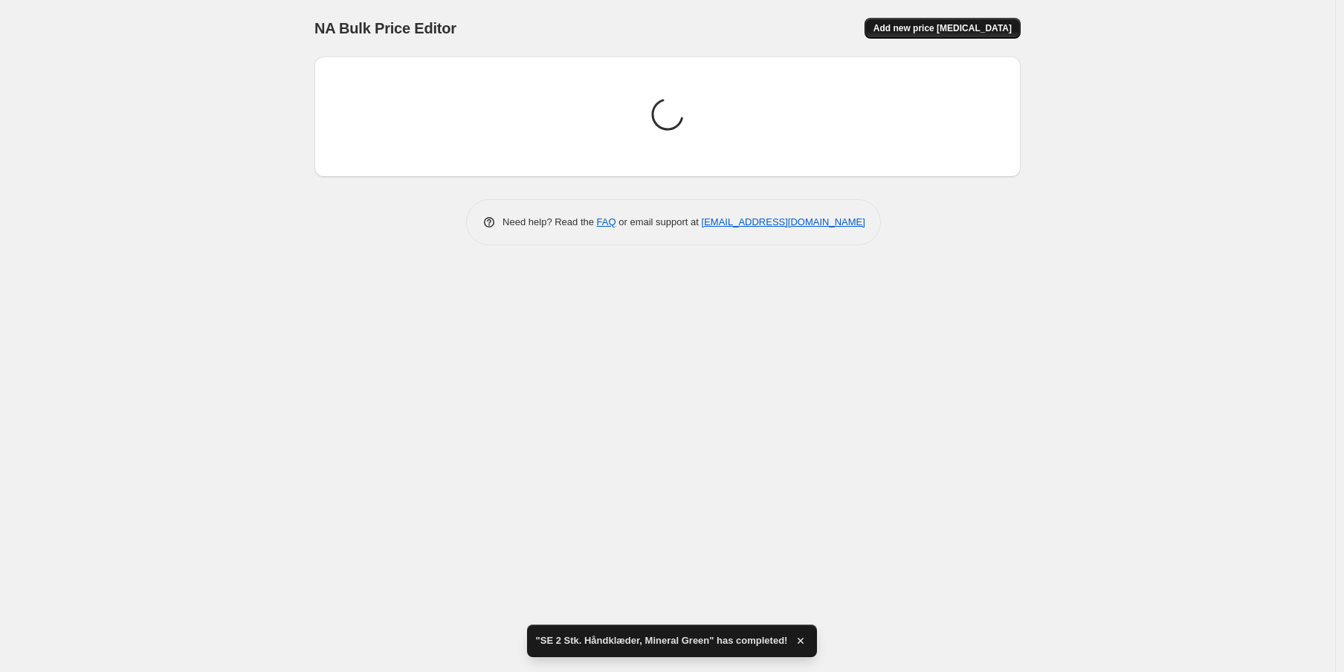
click at [963, 33] on span "Add new price change job" at bounding box center [942, 28] width 138 height 12
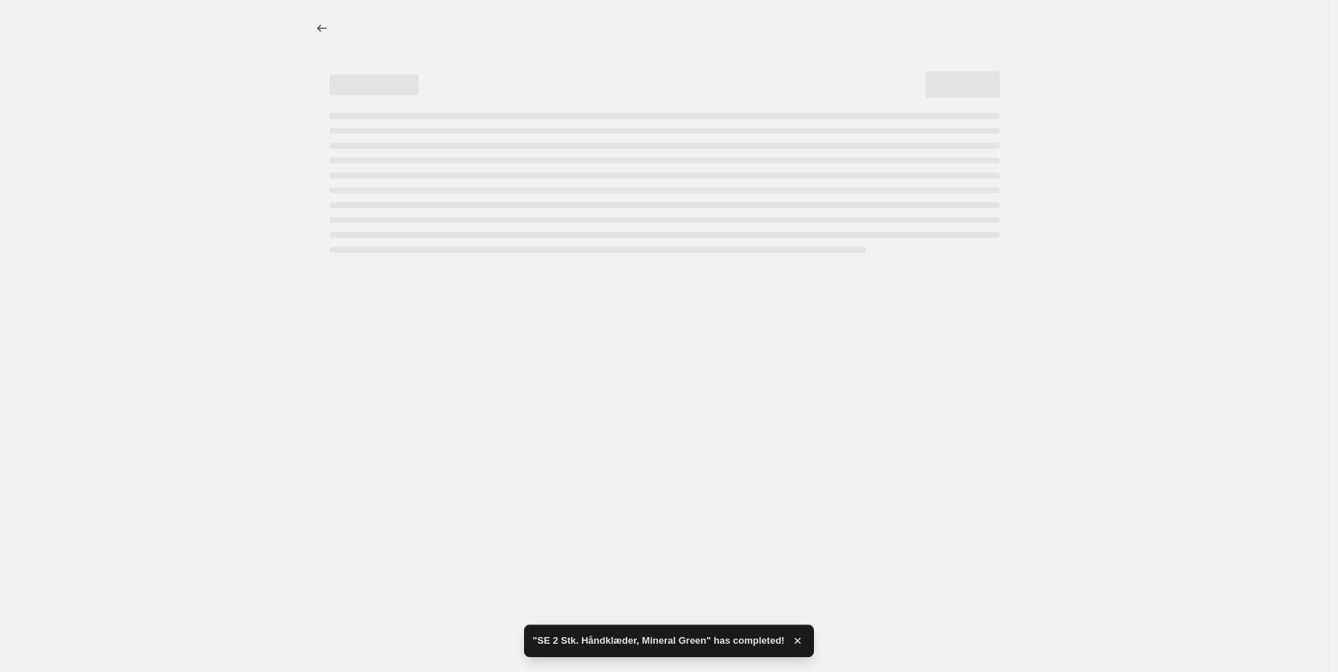
select select "percentage"
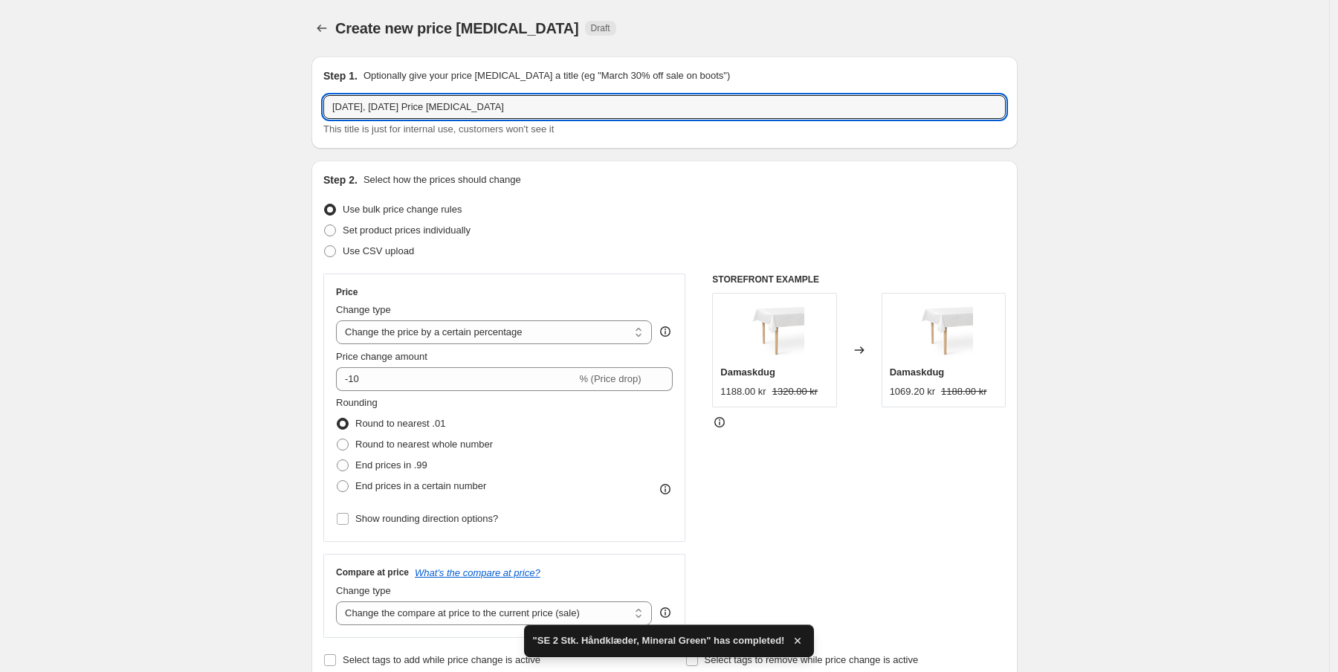
drag, startPoint x: 517, startPoint y: 108, endPoint x: 232, endPoint y: 89, distance: 286.0
paste input "Stk. Håndklæder, Mineral Green"
click at [331, 109] on input "2 Stk. Håndklæder, Mineral Green" at bounding box center [664, 107] width 682 height 24
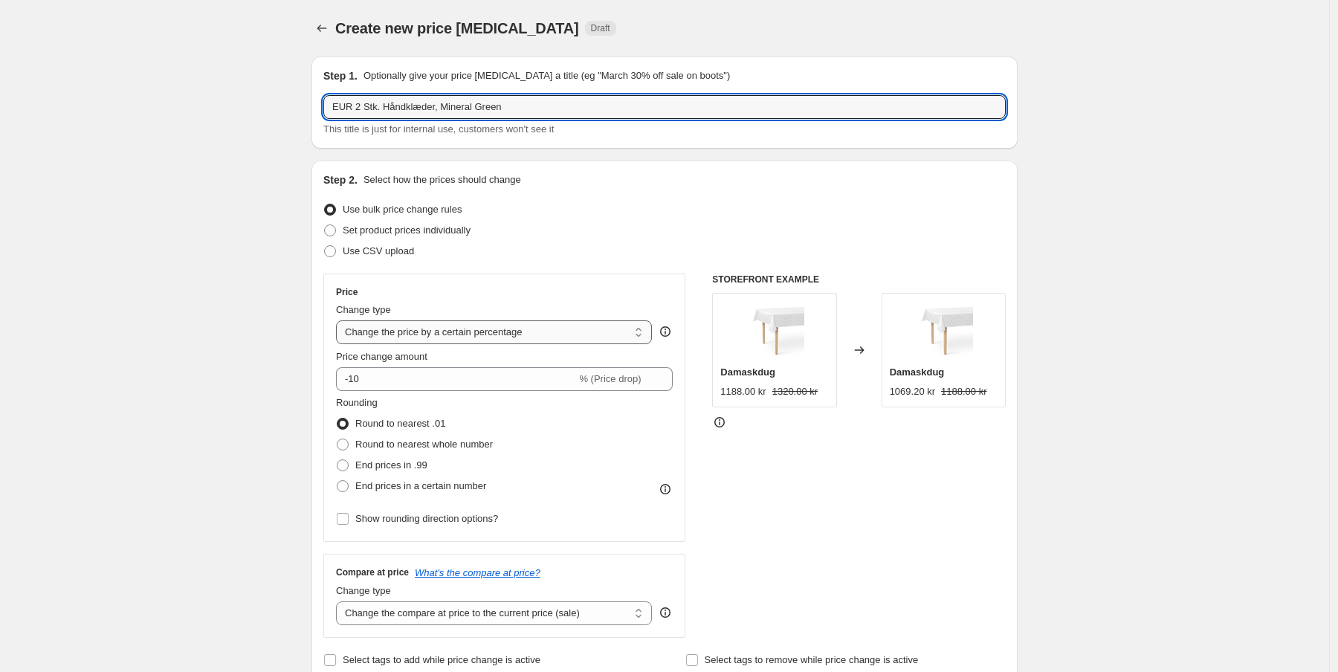
type input "EUR 2 Stk. Håndklæder, Mineral Green"
click at [388, 334] on select "Change the price to a certain amount Change the price by a certain amount Chang…" at bounding box center [494, 332] width 316 height 24
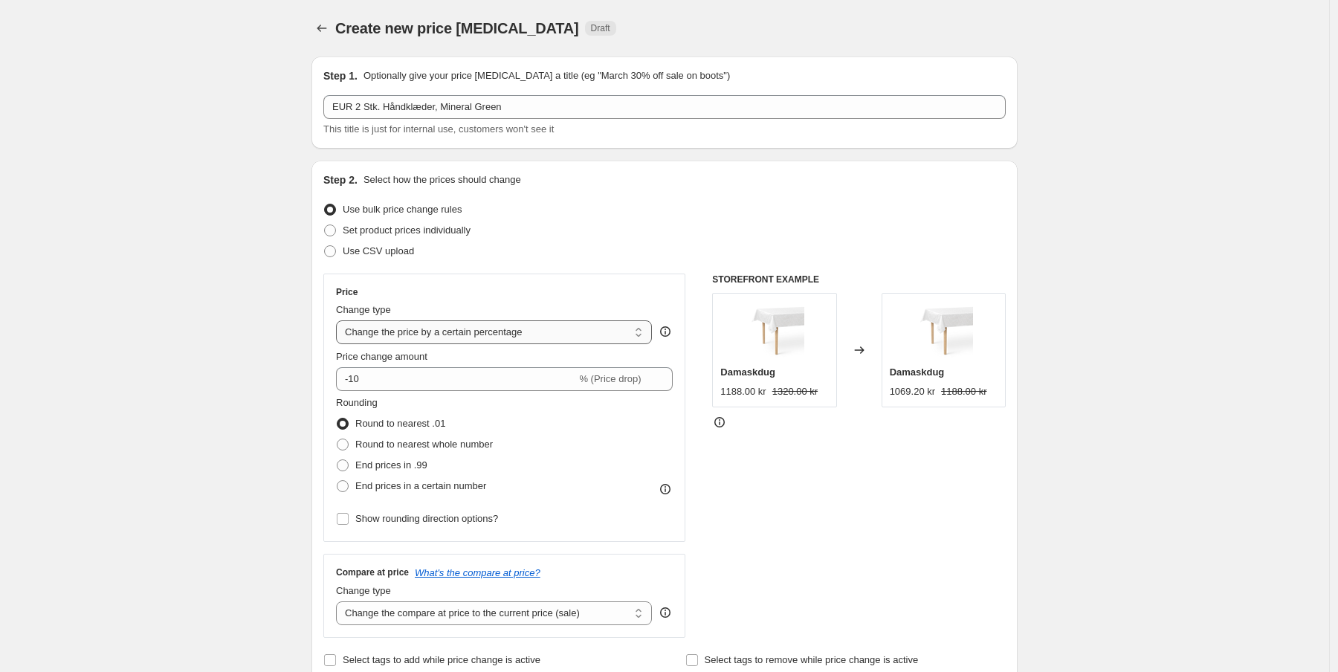
select select "to"
click at [338, 320] on select "Change the price to a certain amount Change the price by a certain amount Chang…" at bounding box center [494, 332] width 316 height 24
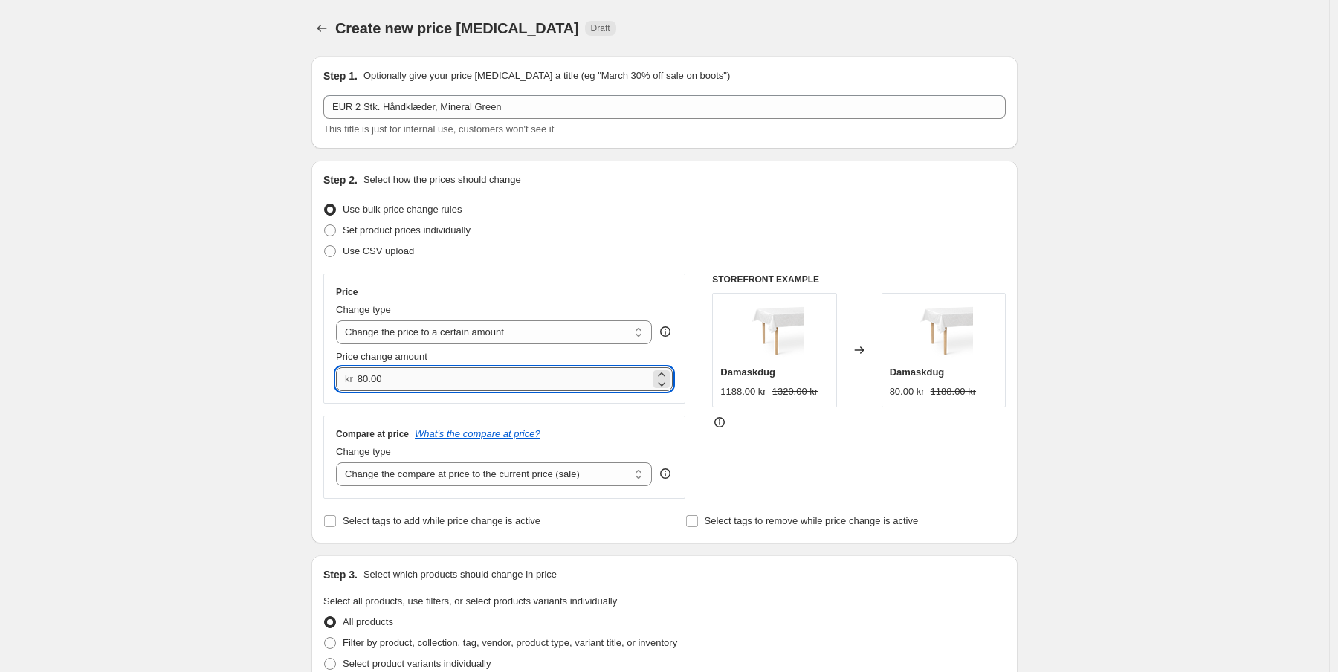
click at [387, 376] on input "80.00" at bounding box center [503, 379] width 293 height 24
type input "8"
type input "43.00"
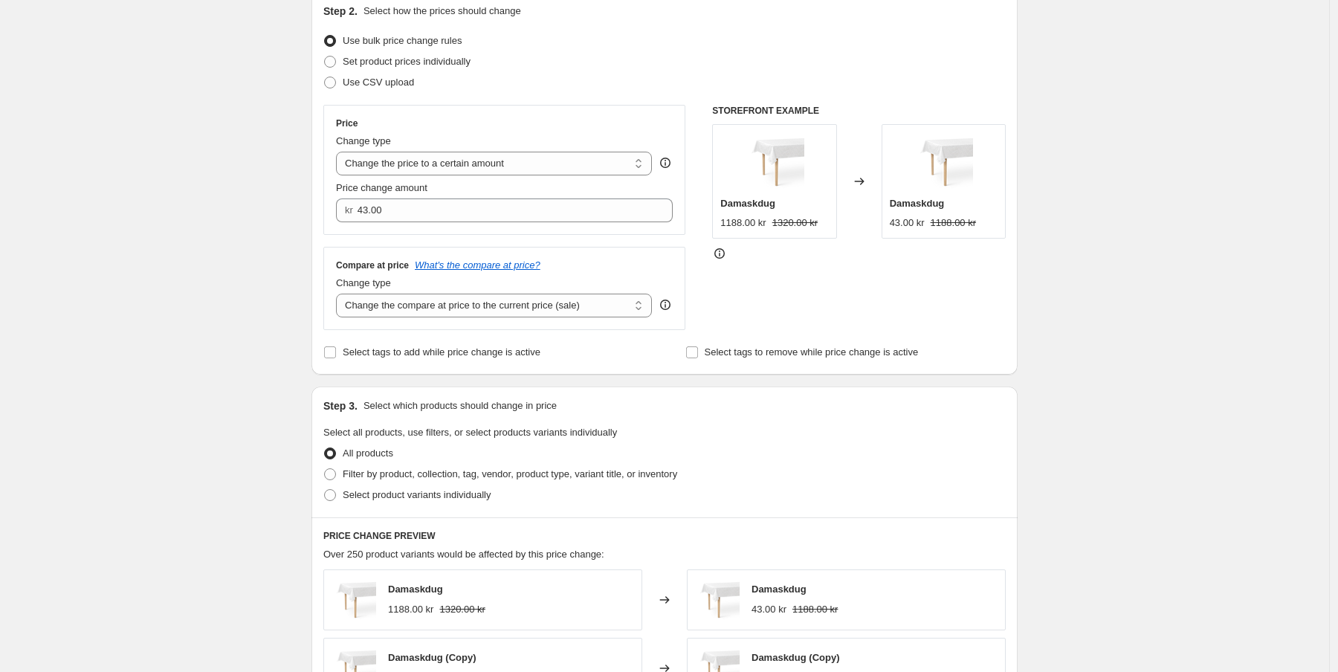
scroll to position [178, 0]
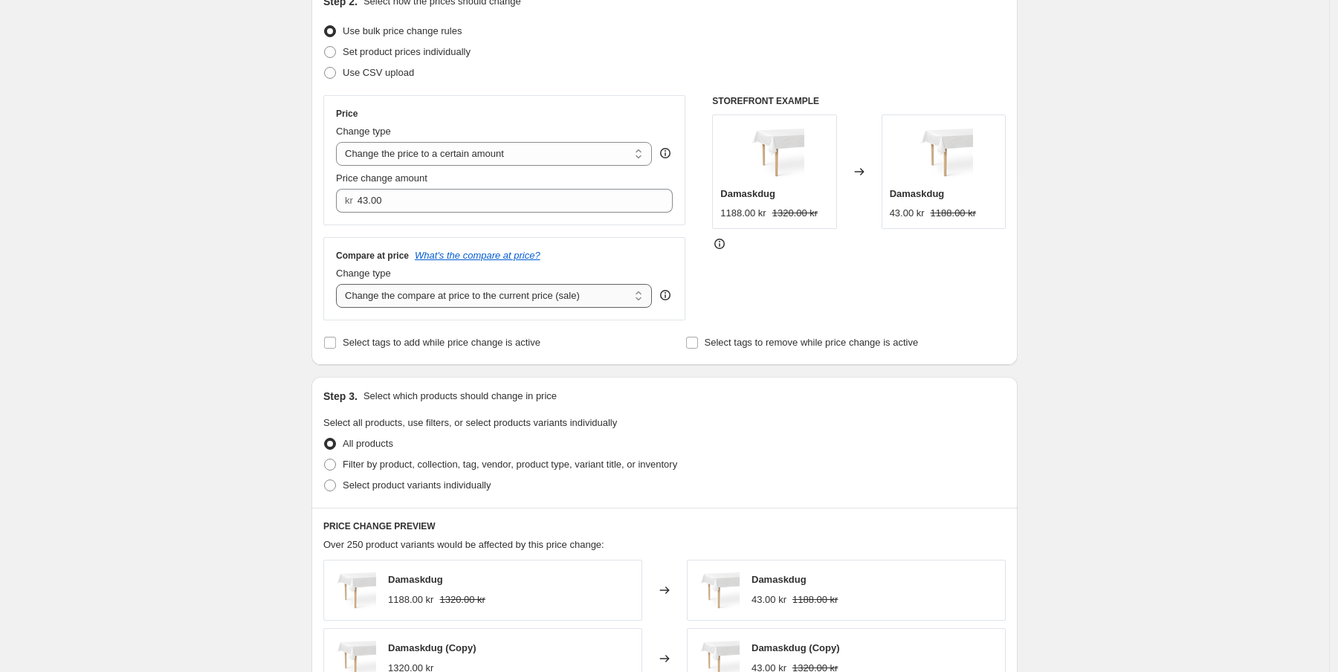
click at [389, 298] on select "Change the compare at price to the current price (sale) Change the compare at p…" at bounding box center [494, 296] width 316 height 24
click at [205, 299] on div "Create new price change job. This page is ready Create new price change job Dra…" at bounding box center [664, 537] width 1329 height 1430
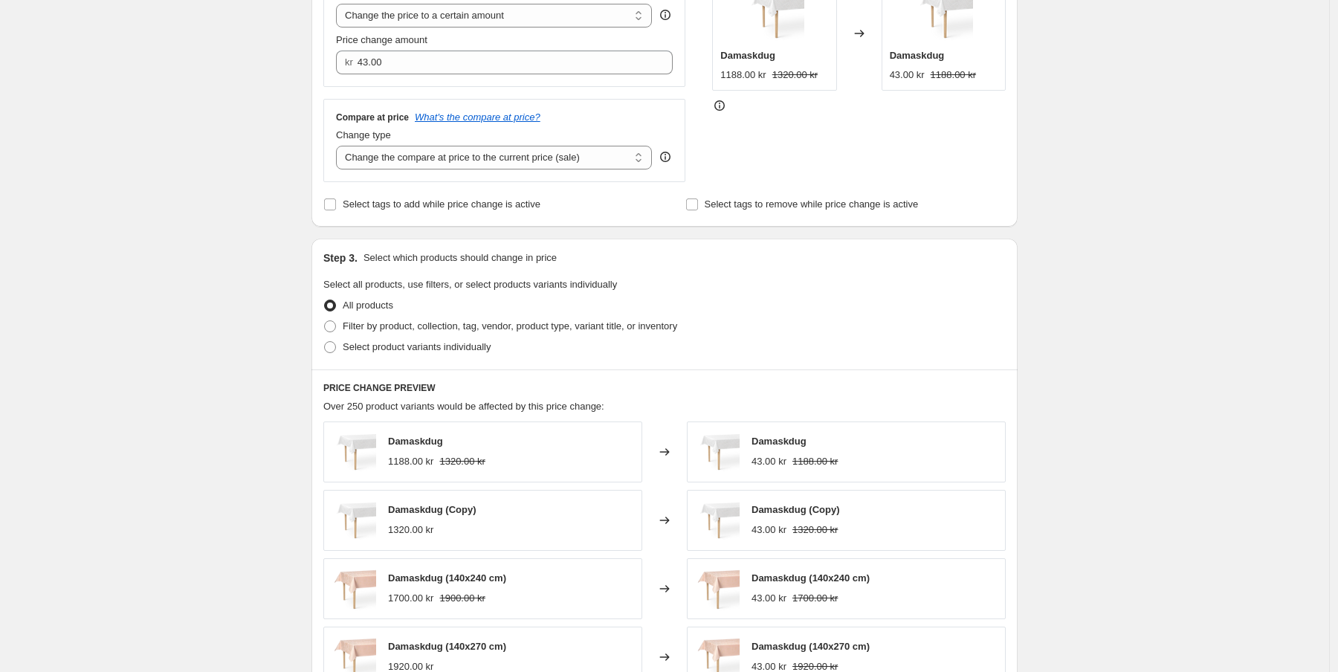
scroll to position [357, 0]
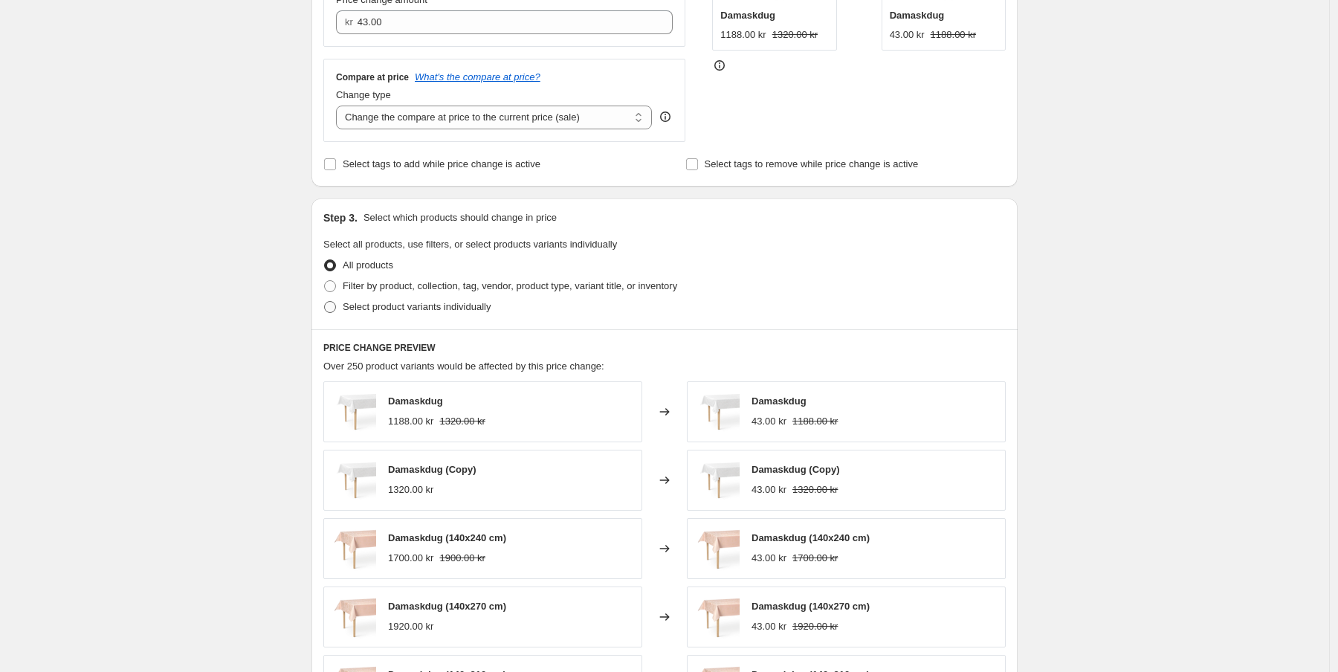
click at [332, 308] on span at bounding box center [330, 307] width 12 height 12
click at [325, 302] on input "Select product variants individually" at bounding box center [324, 301] width 1 height 1
radio input "true"
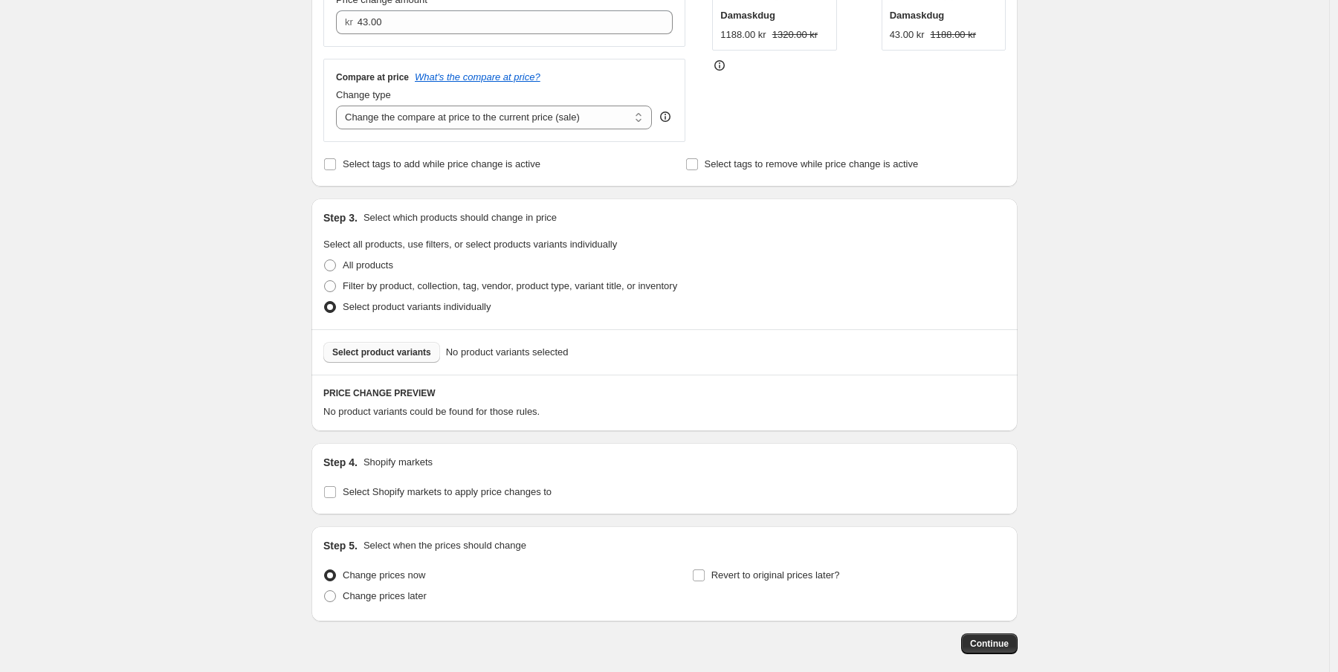
click at [403, 354] on span "Select product variants" at bounding box center [381, 352] width 99 height 12
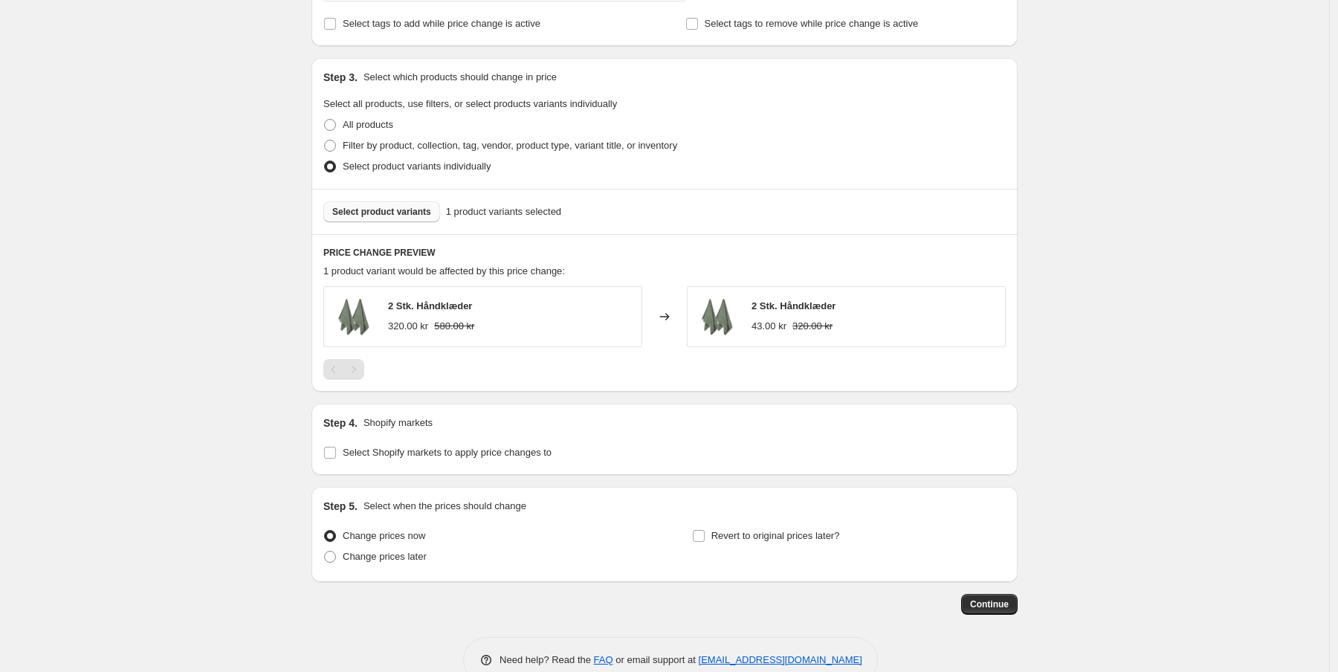
scroll to position [530, 0]
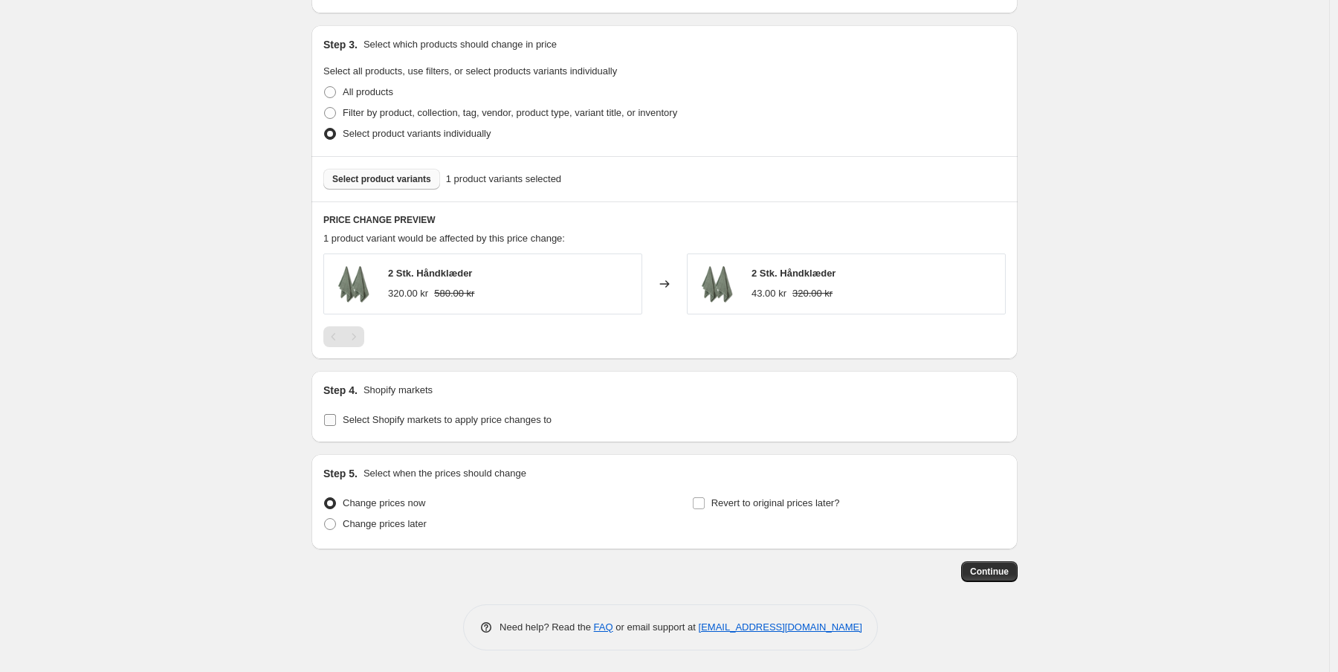
click at [333, 423] on input "Select Shopify markets to apply price changes to" at bounding box center [330, 420] width 12 height 12
checkbox input "true"
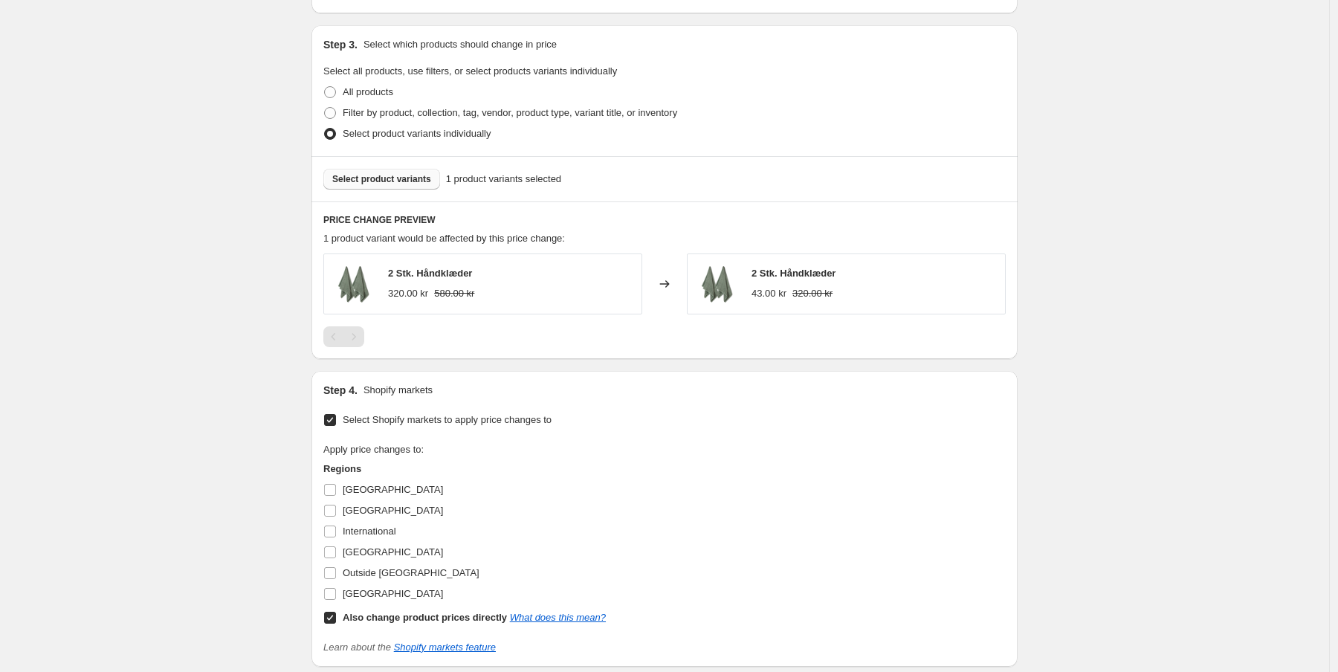
click at [333, 618] on input "Also change product prices directly What does this mean?" at bounding box center [330, 618] width 12 height 12
checkbox input "false"
click at [333, 534] on input "International" at bounding box center [330, 531] width 12 height 12
checkbox input "true"
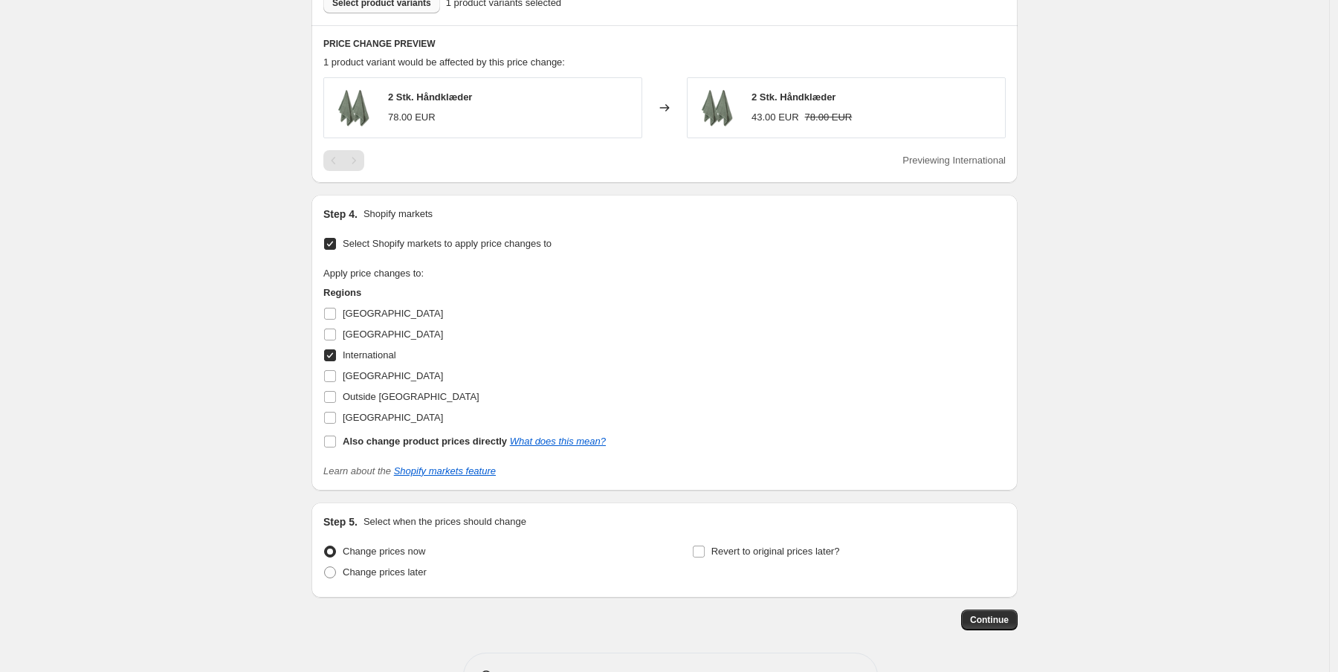
scroll to position [708, 0]
click at [333, 336] on input "Germany" at bounding box center [330, 332] width 12 height 12
checkbox input "true"
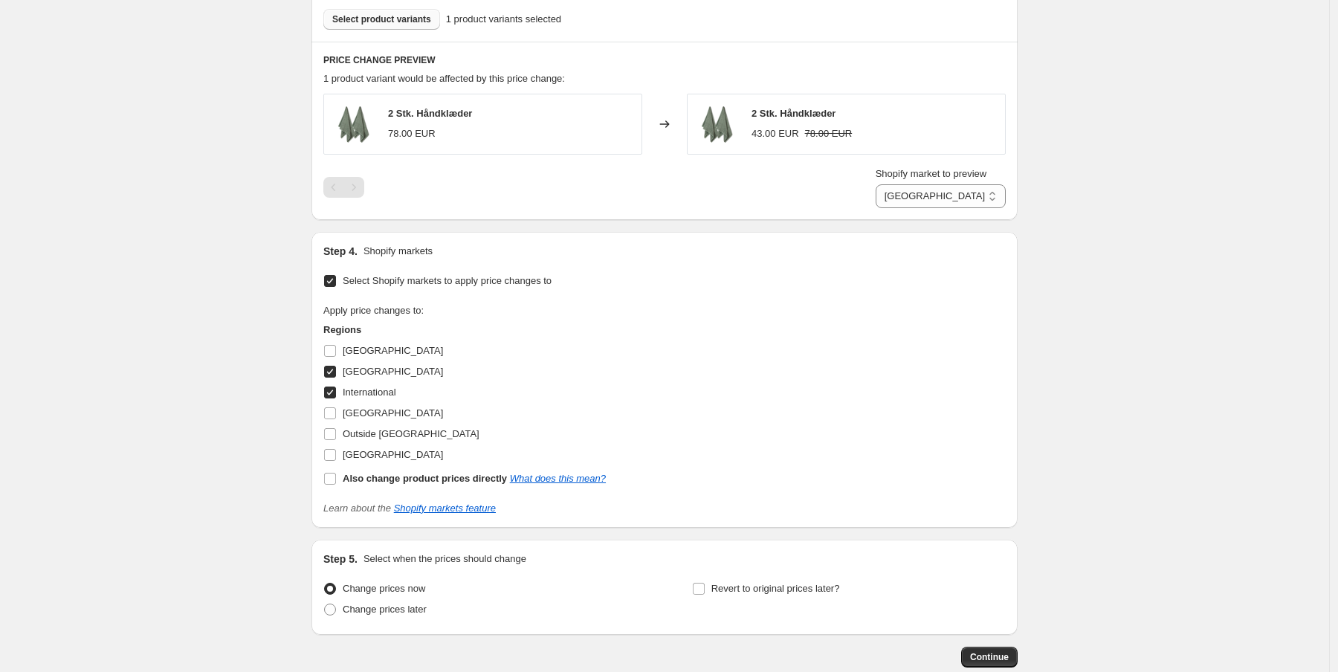
scroll to position [776, 0]
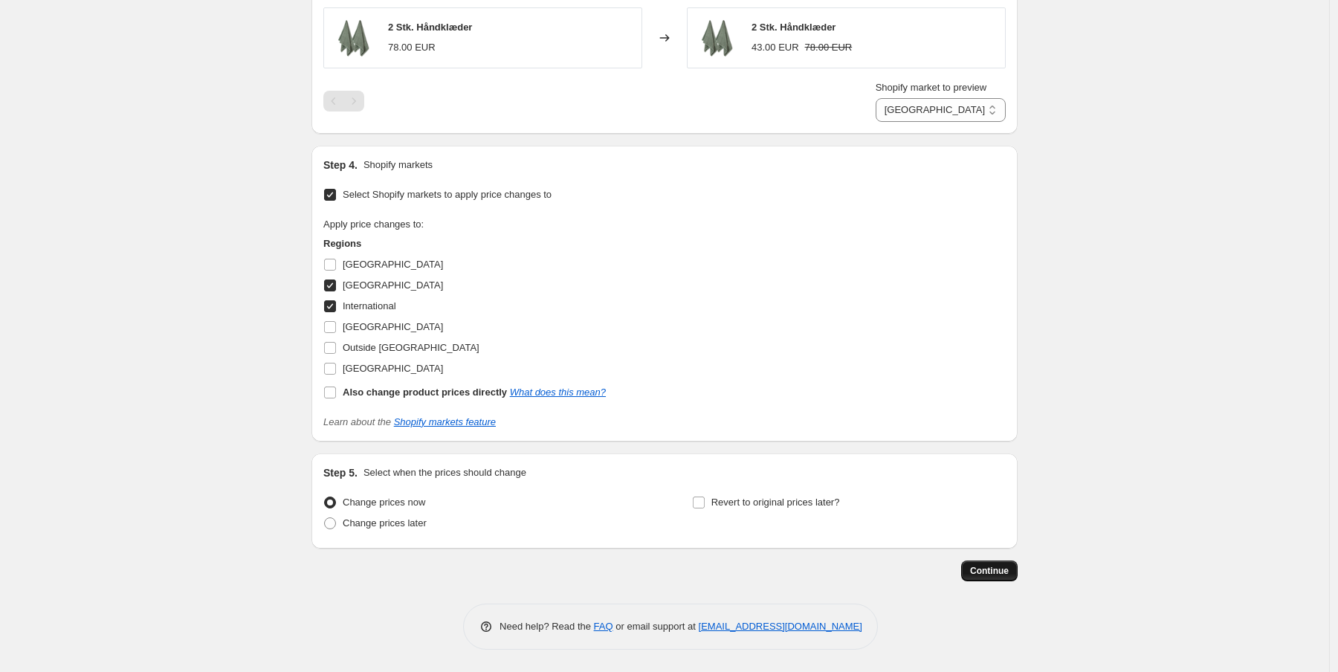
click at [996, 577] on button "Continue" at bounding box center [989, 570] width 56 height 21
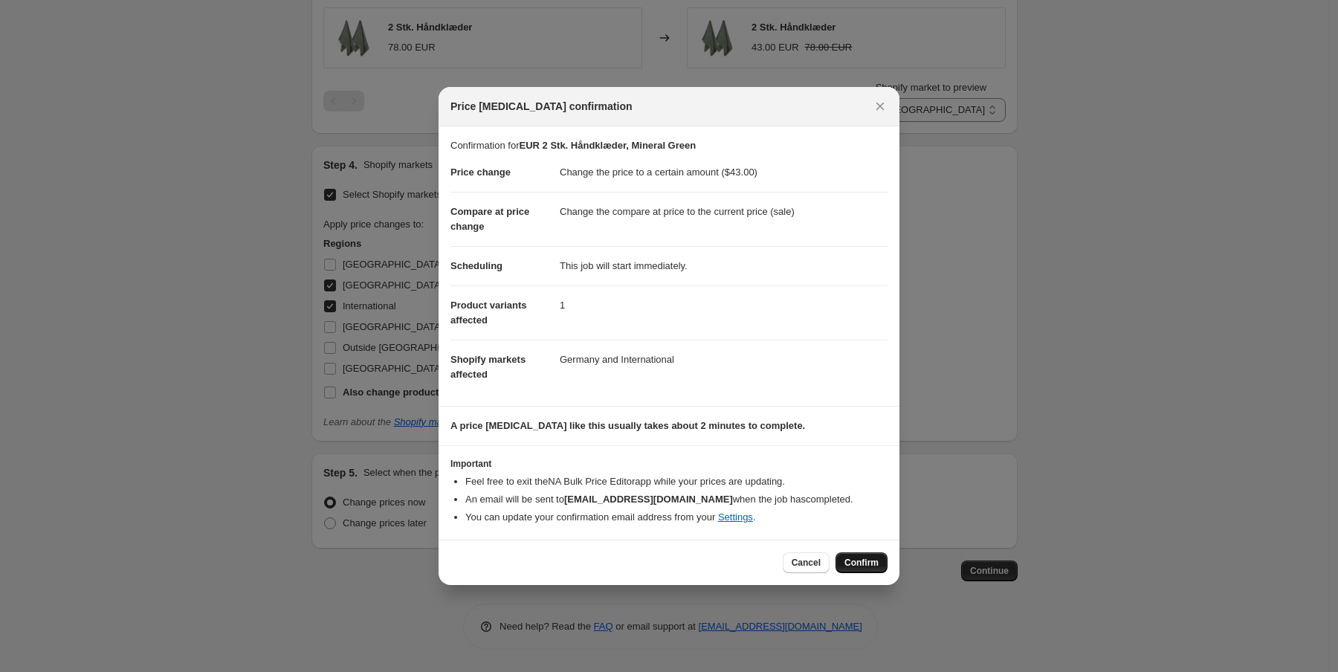
click at [863, 567] on span "Confirm" at bounding box center [861, 563] width 34 height 12
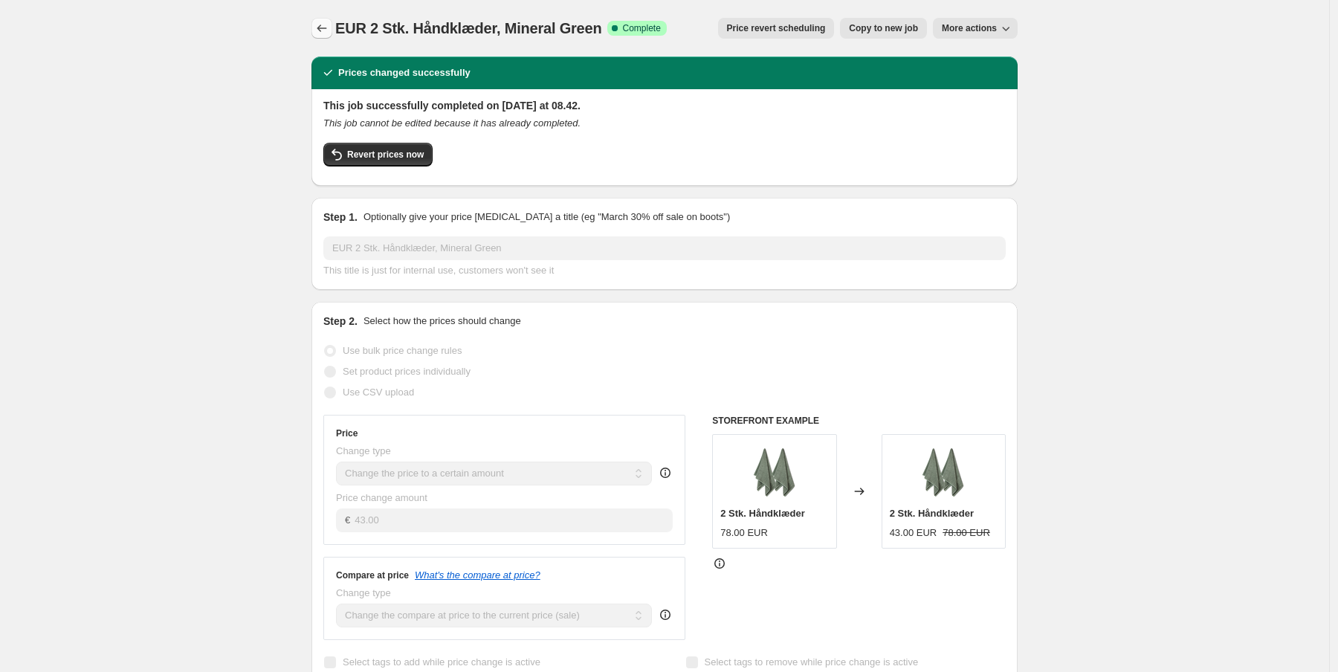
click at [321, 24] on icon "Price change jobs" at bounding box center [321, 28] width 15 height 15
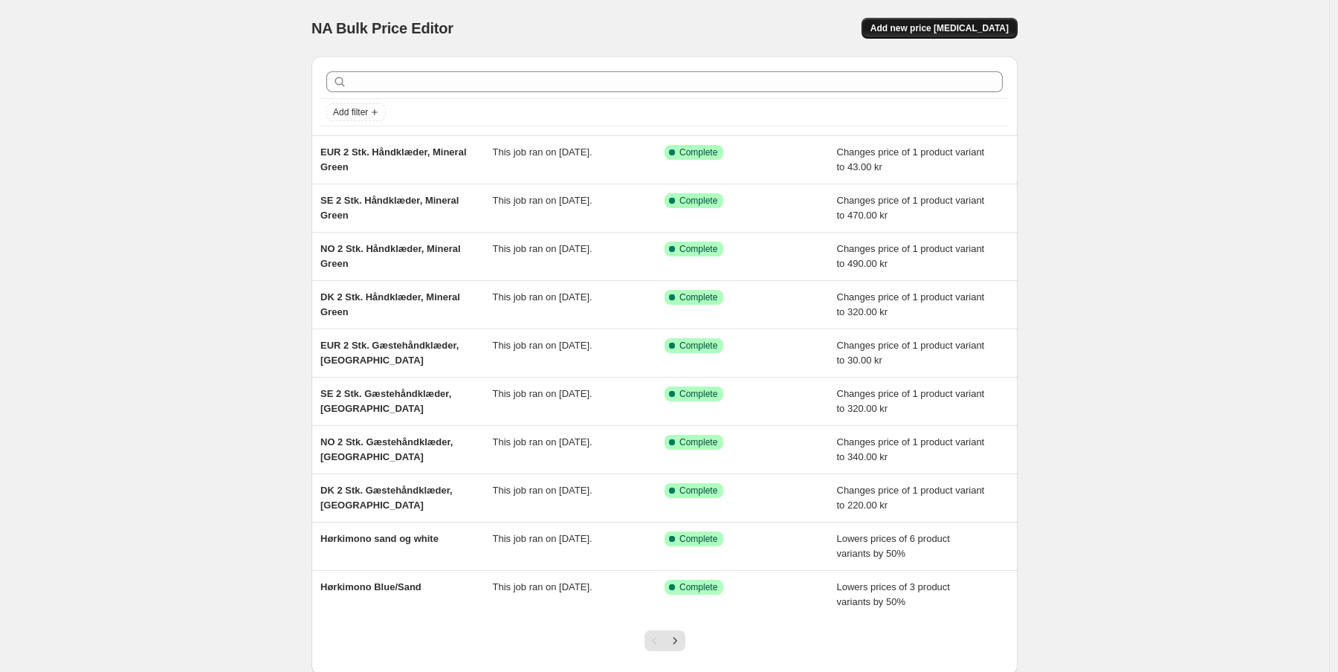
click at [963, 30] on span "Add new price change job" at bounding box center [939, 28] width 138 height 12
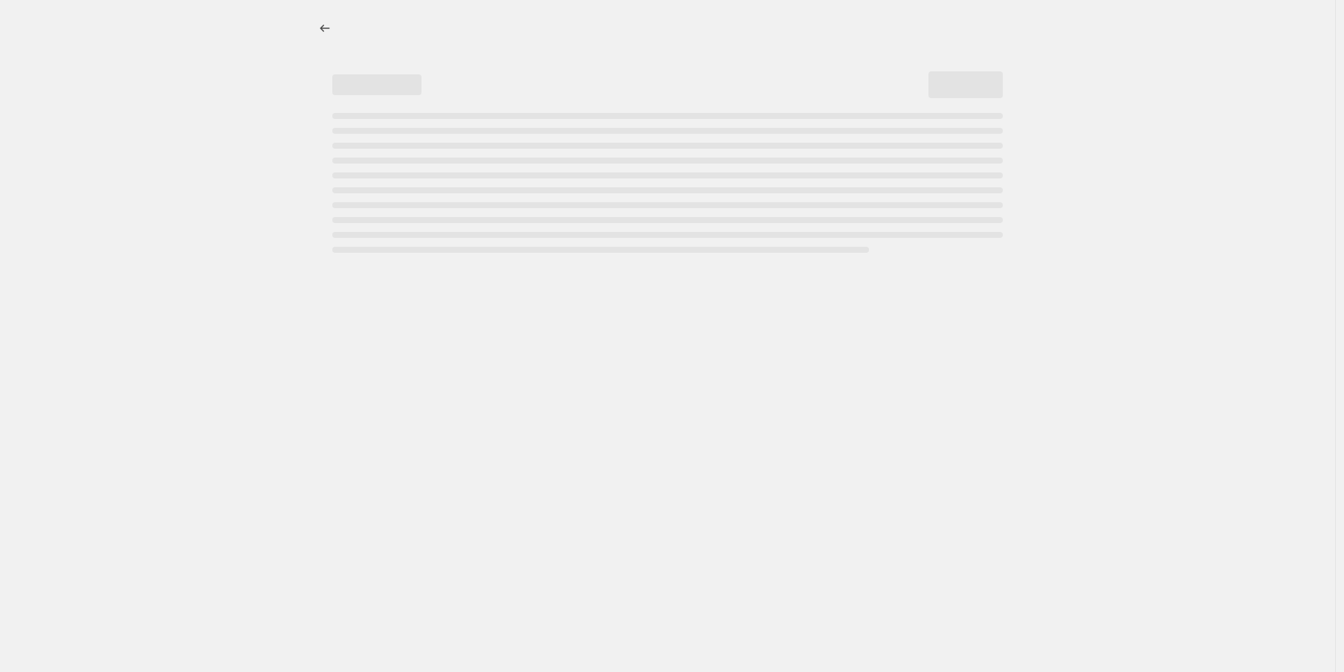
select select "percentage"
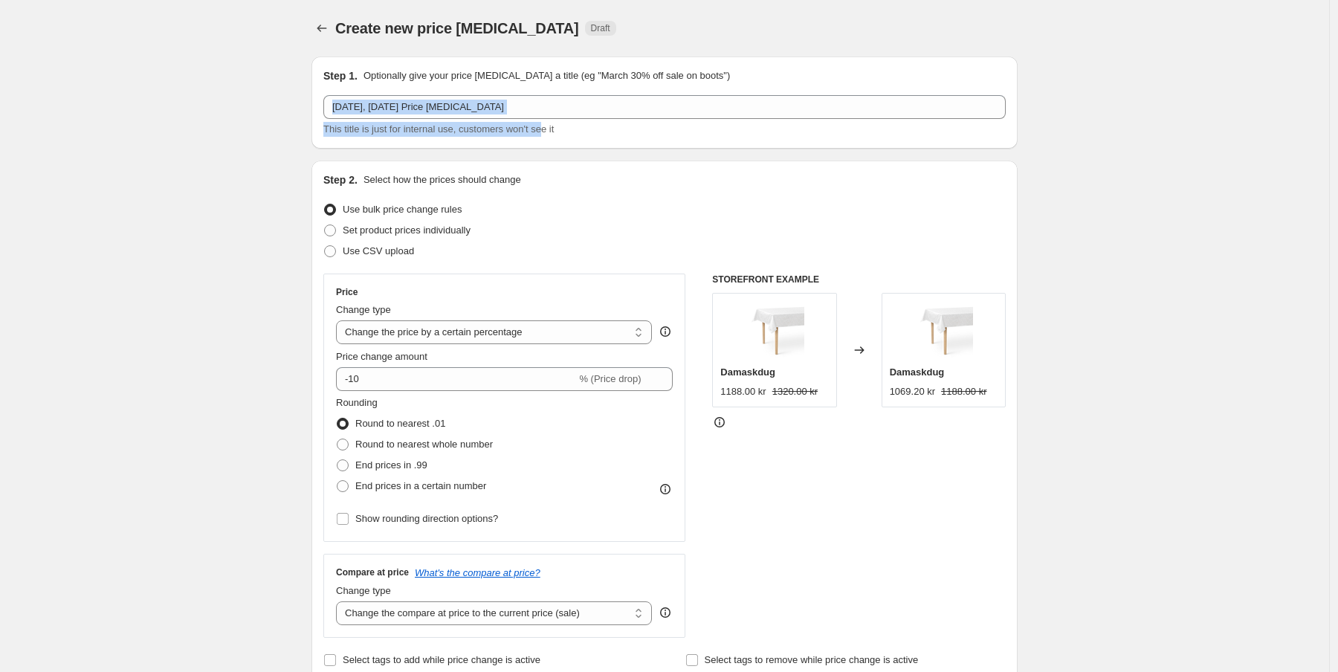
drag, startPoint x: 541, startPoint y: 119, endPoint x: 401, endPoint y: 90, distance: 143.4
click at [401, 90] on div "Step 1. Optionally give your price change job a title (eg "March 30% off sale o…" at bounding box center [664, 102] width 682 height 68
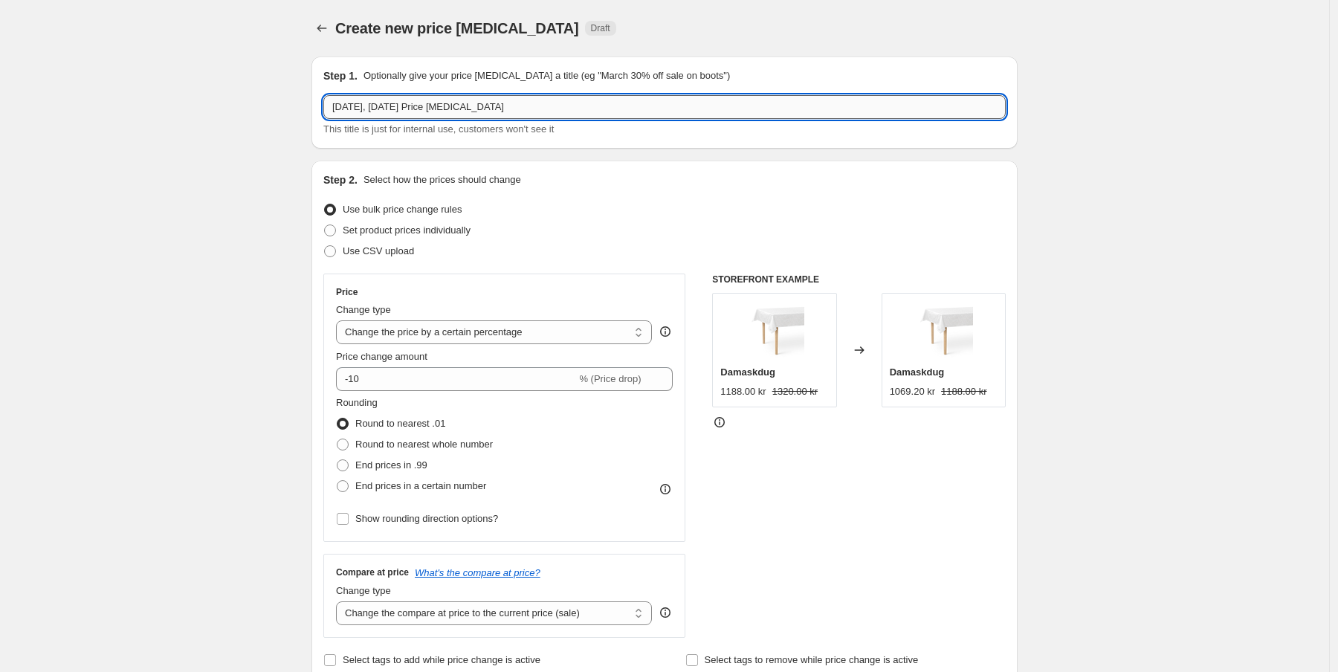
drag, startPoint x: 571, startPoint y: 121, endPoint x: 525, endPoint y: 104, distance: 49.1
click at [571, 121] on div "25. aug. 2025, 08.02.13 Price change job This title is just for internal use, c…" at bounding box center [664, 116] width 682 height 42
drag, startPoint x: 535, startPoint y: 106, endPoint x: 282, endPoint y: 96, distance: 252.9
paste input "Stk. Håndklæder, Mineral Green"
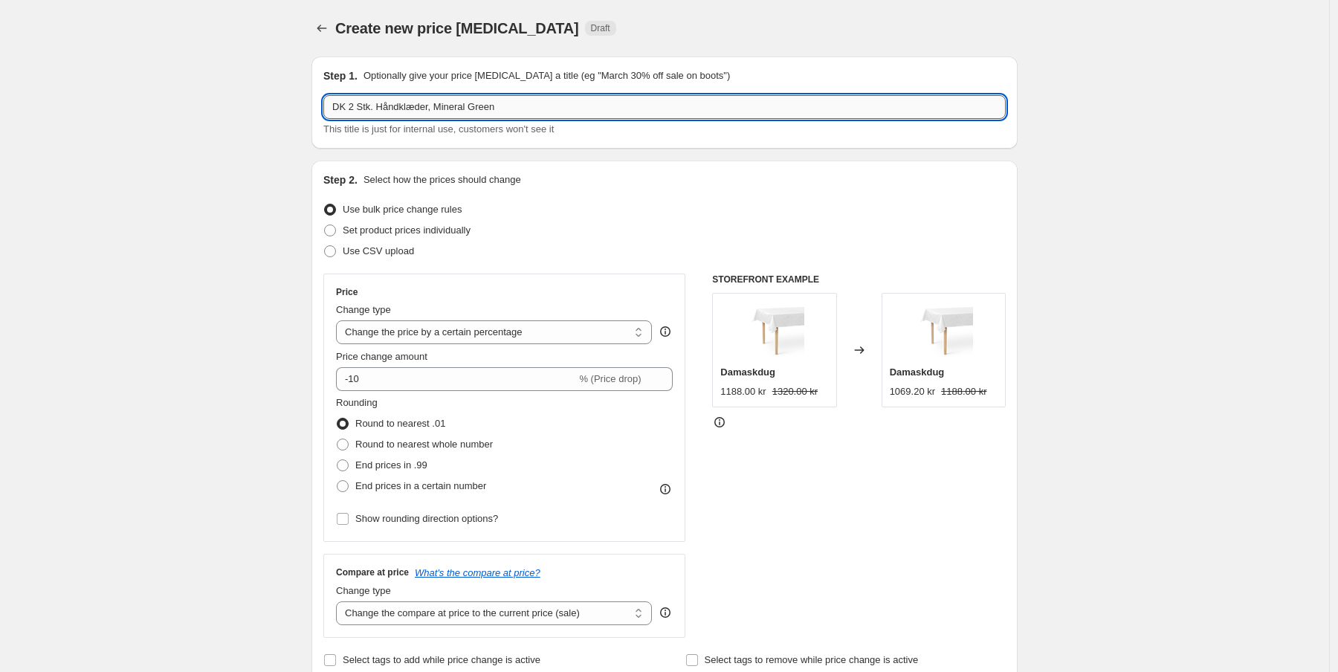
click at [376, 104] on input "DK 2 Stk. Håndklæder, Mineral Green" at bounding box center [664, 107] width 682 height 24
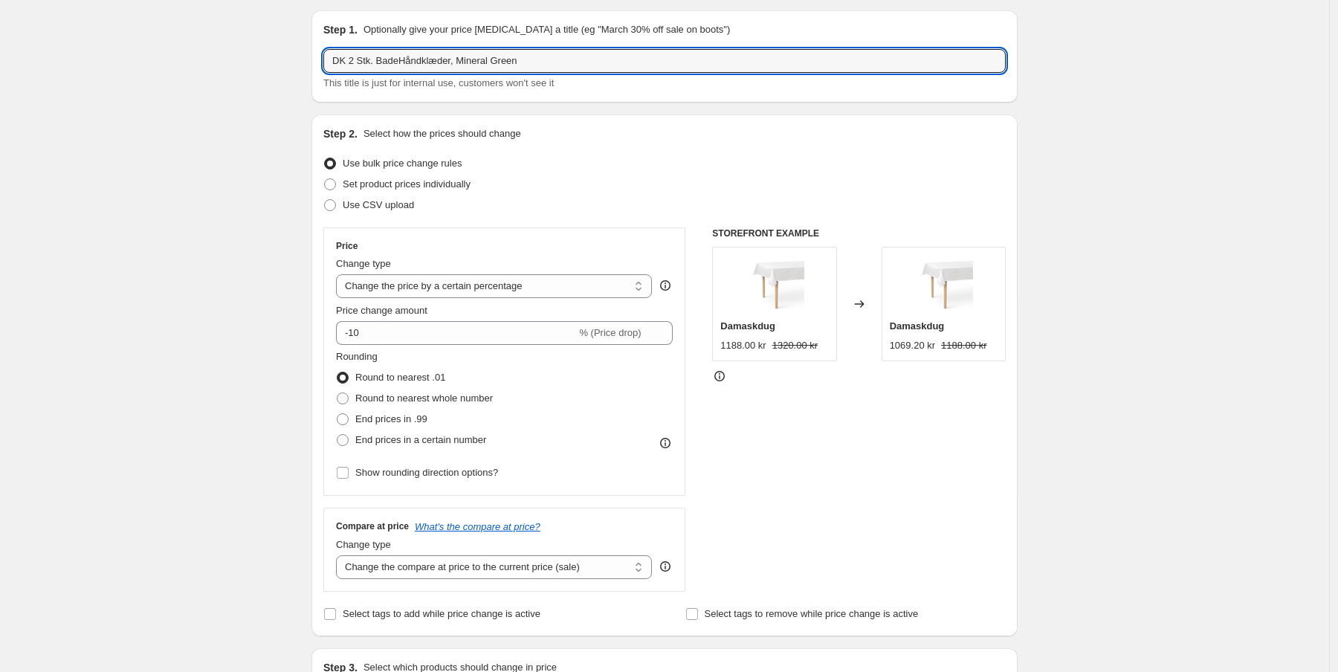
scroll to position [59, 0]
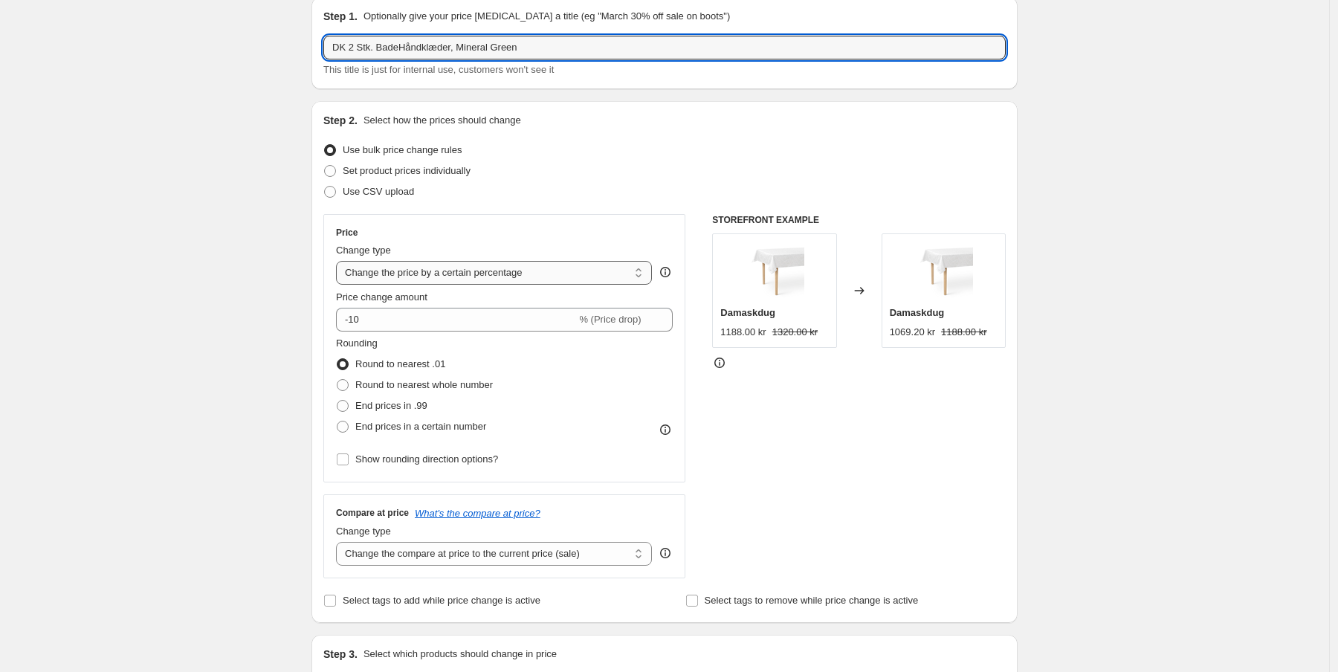
type input "DK 2 Stk. BadeHåndklæder, Mineral Green"
click at [419, 273] on select "Change the price to a certain amount Change the price by a certain amount Chang…" at bounding box center [494, 273] width 316 height 24
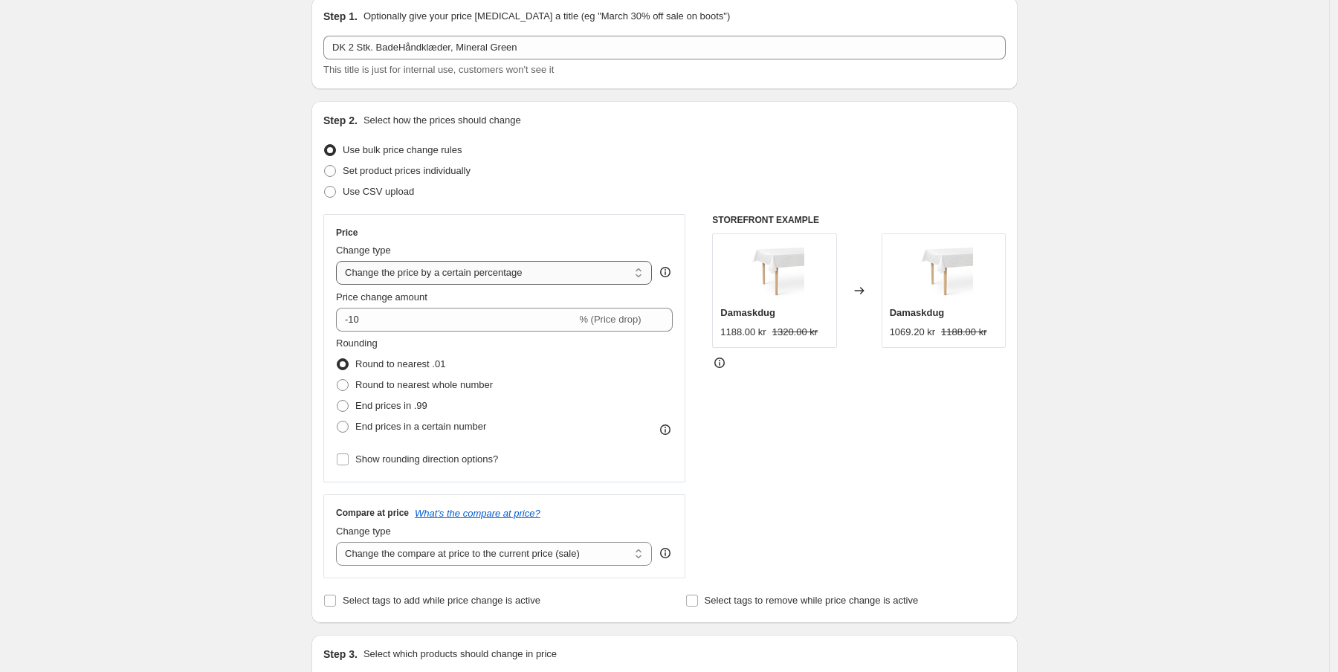
select select "to"
click at [338, 261] on select "Change the price to a certain amount Change the price by a certain amount Chang…" at bounding box center [494, 273] width 316 height 24
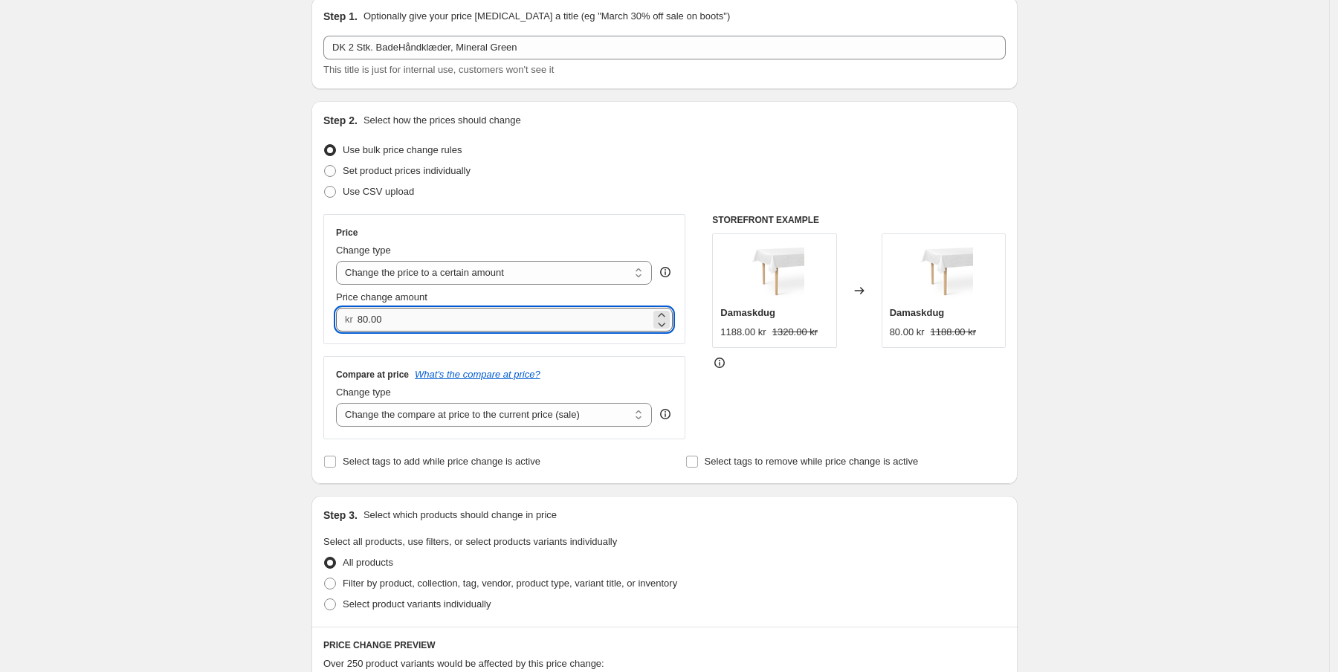
click at [396, 323] on input "80.00" at bounding box center [503, 320] width 293 height 24
drag, startPoint x: 396, startPoint y: 323, endPoint x: 324, endPoint y: 306, distance: 74.1
click at [324, 306] on div "Step 2. Select how the prices should change Use bulk price change rules Set pro…" at bounding box center [664, 292] width 706 height 383
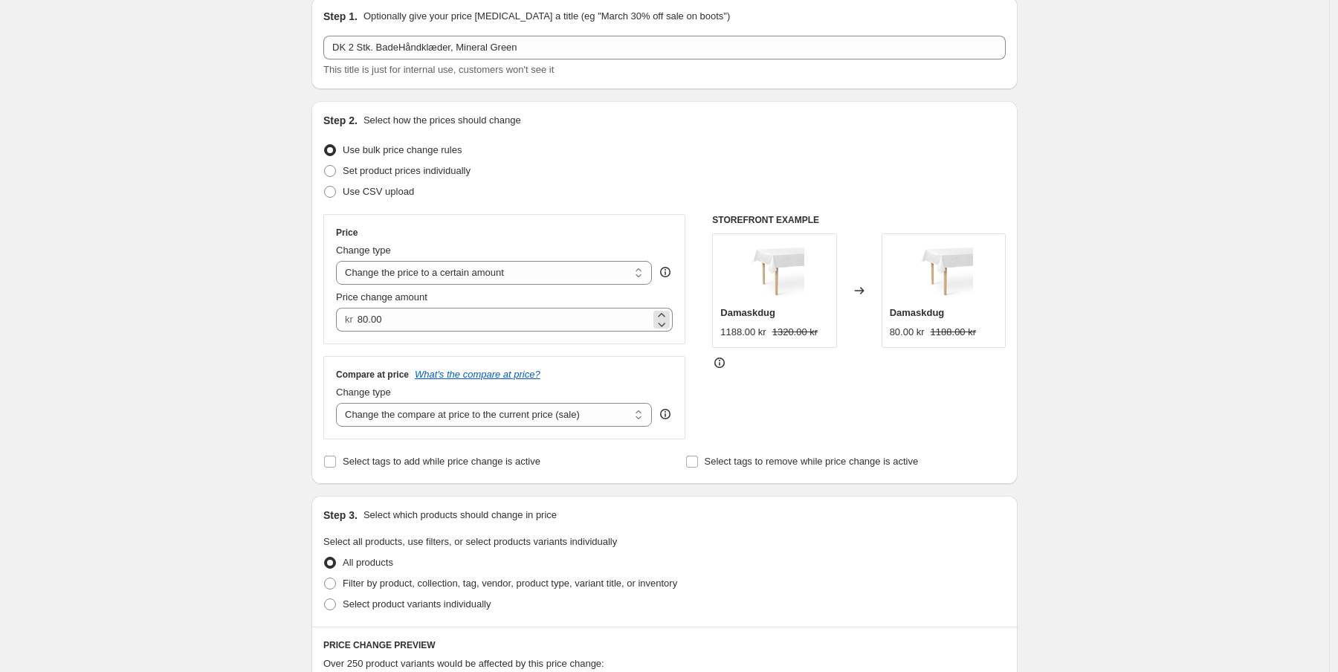
click at [353, 321] on span "kr" at bounding box center [349, 319] width 8 height 11
click at [359, 318] on div "kr 80.00" at bounding box center [504, 320] width 337 height 24
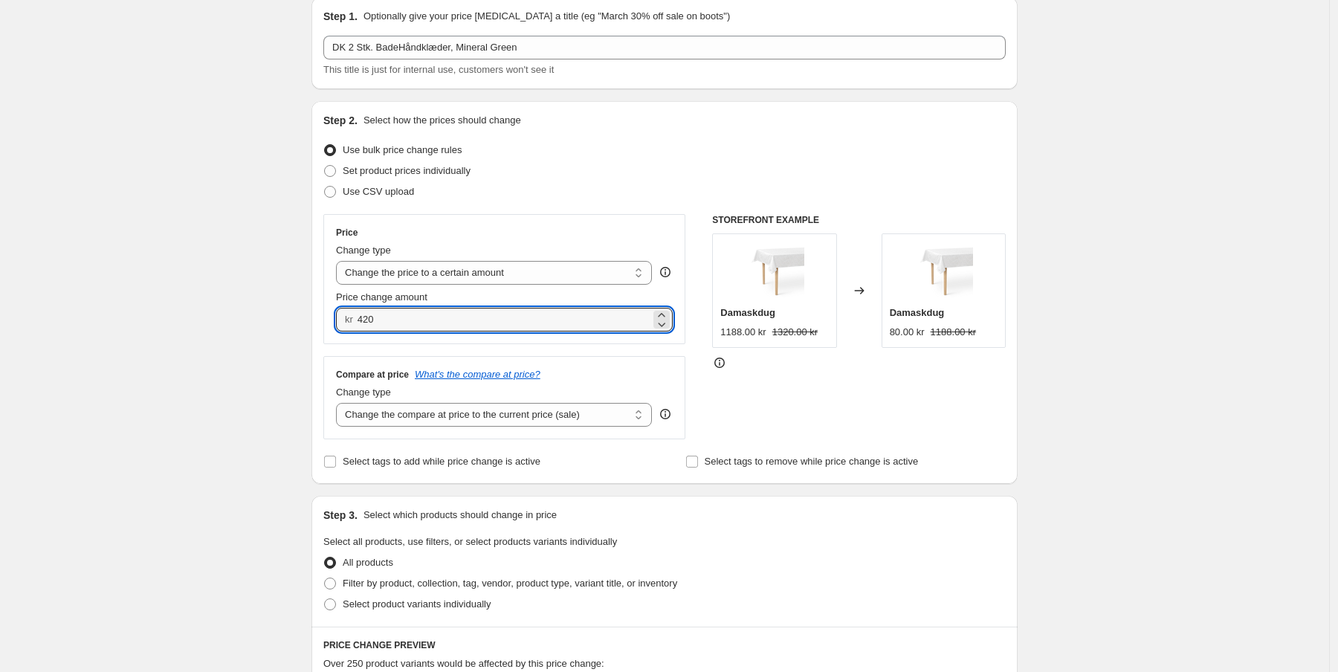
type input "420.00"
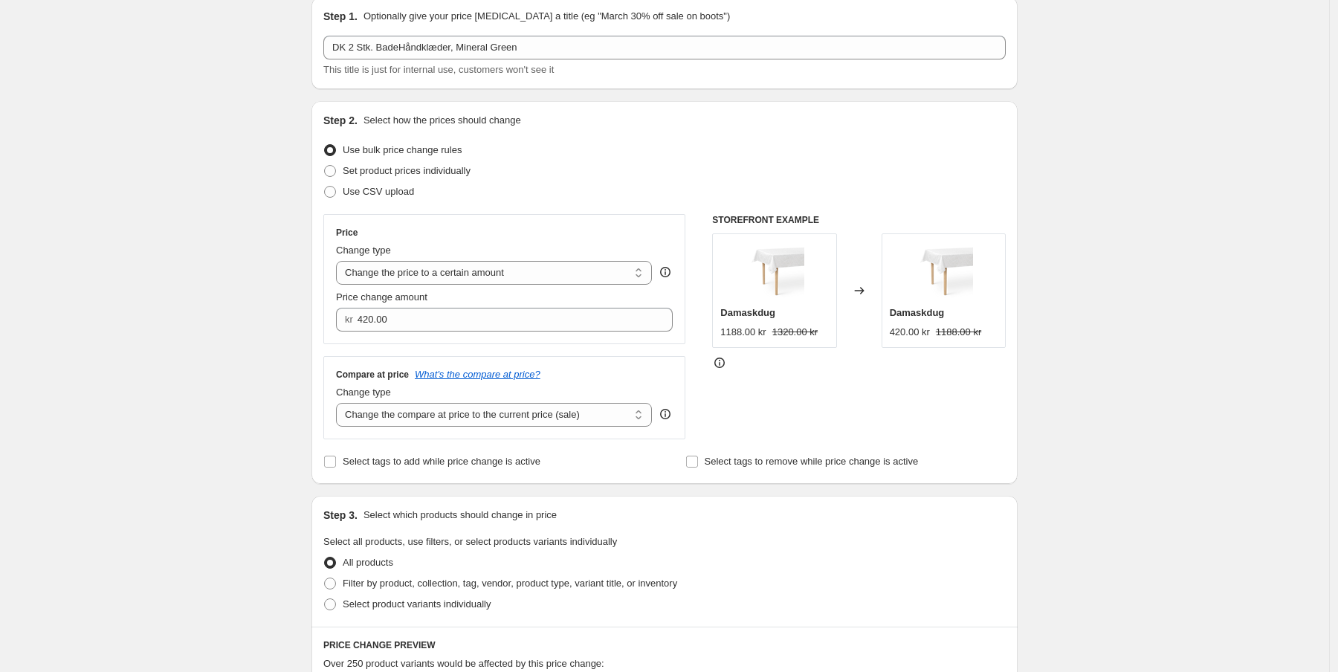
click at [275, 291] on div "Create new price change job. This page is ready Create new price change job Dra…" at bounding box center [664, 656] width 1329 height 1430
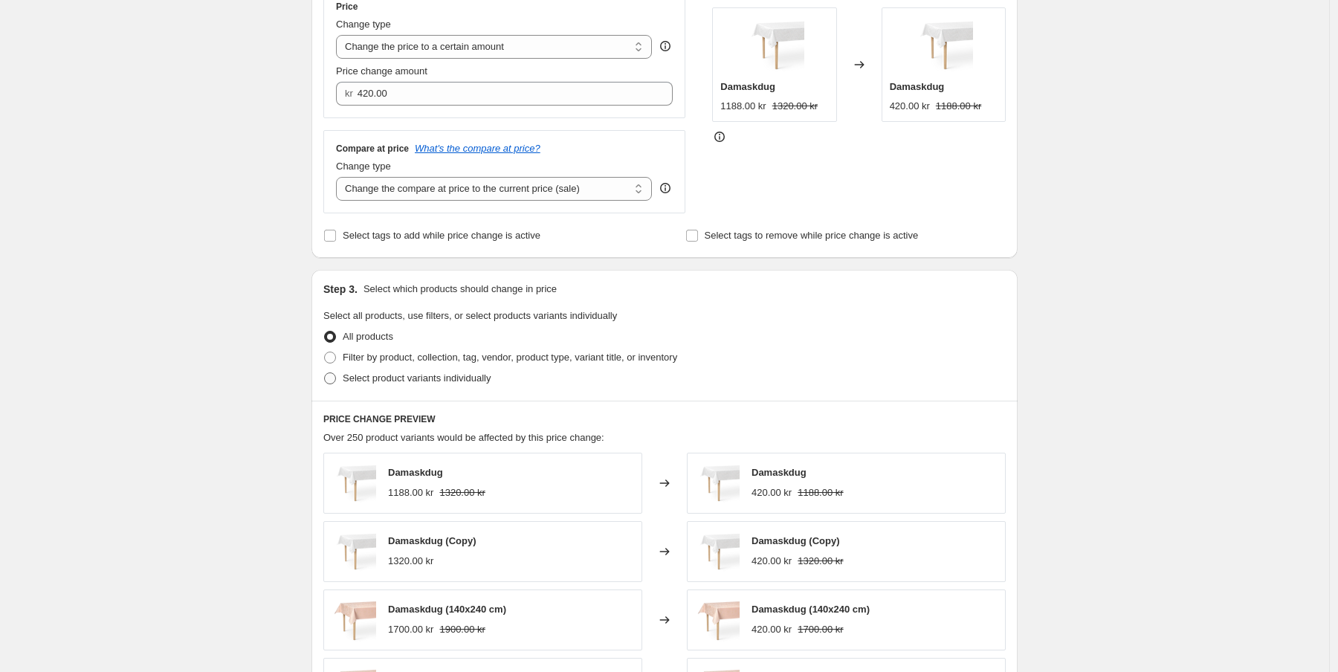
scroll to position [297, 0]
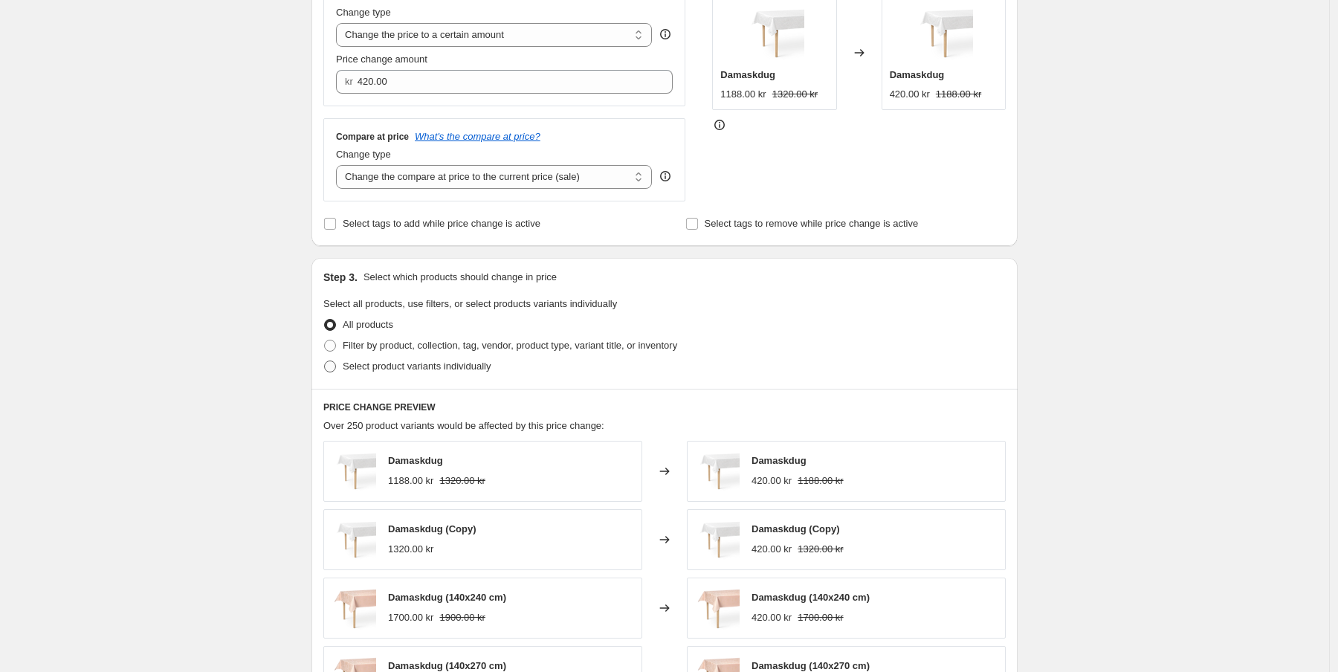
click at [336, 363] on span at bounding box center [330, 366] width 12 height 12
click at [325, 361] on input "Select product variants individually" at bounding box center [324, 360] width 1 height 1
radio input "true"
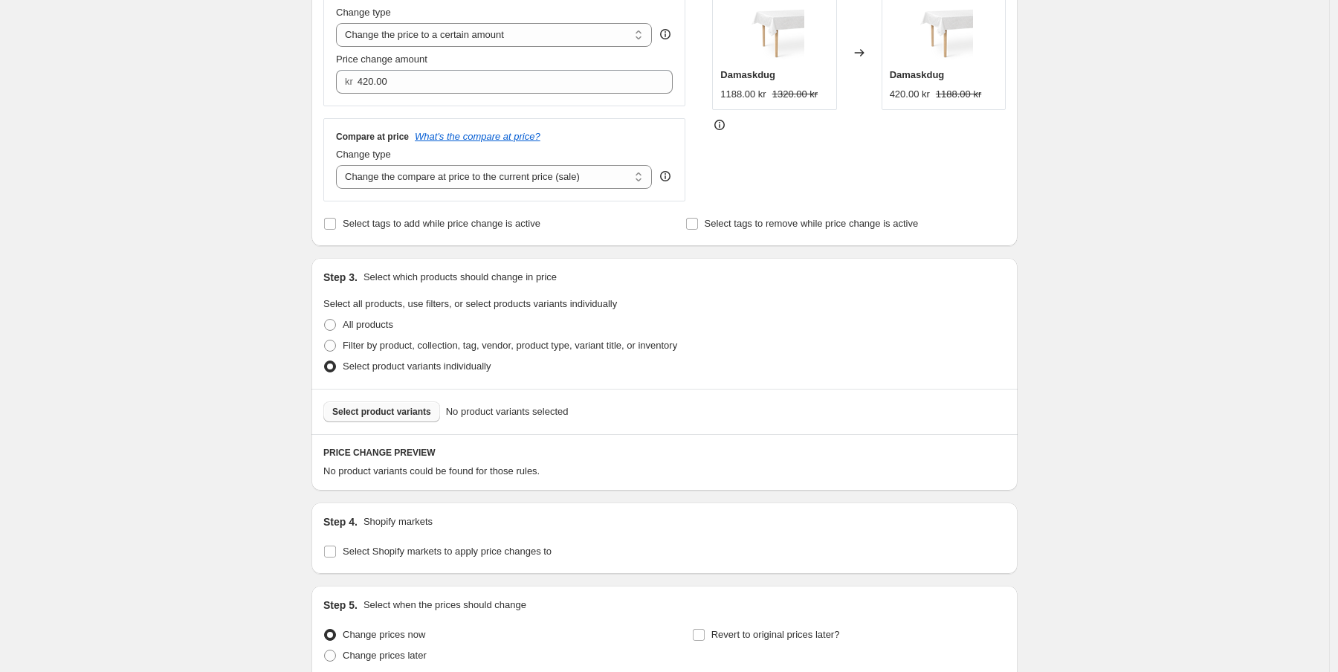
click at [403, 415] on span "Select product variants" at bounding box center [381, 412] width 99 height 12
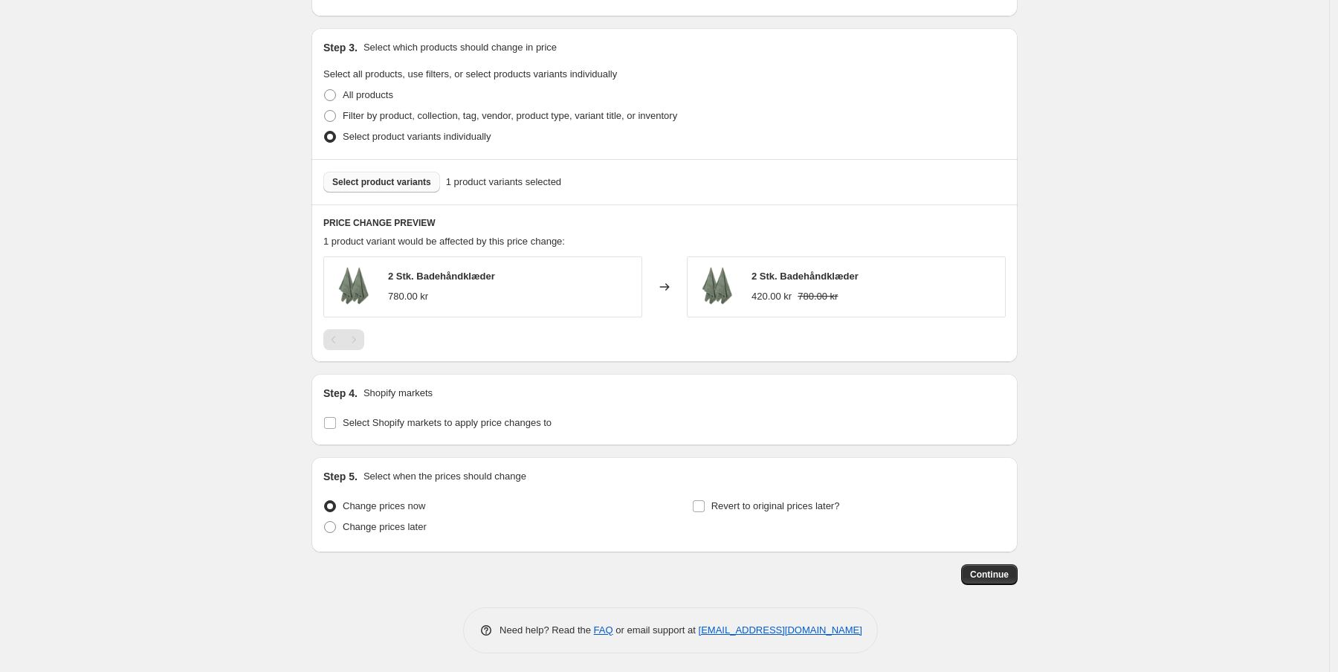
scroll to position [530, 0]
click at [335, 425] on span at bounding box center [329, 419] width 13 height 13
click at [335, 425] on input "Select Shopify markets to apply price changes to" at bounding box center [330, 420] width 12 height 12
checkbox input "true"
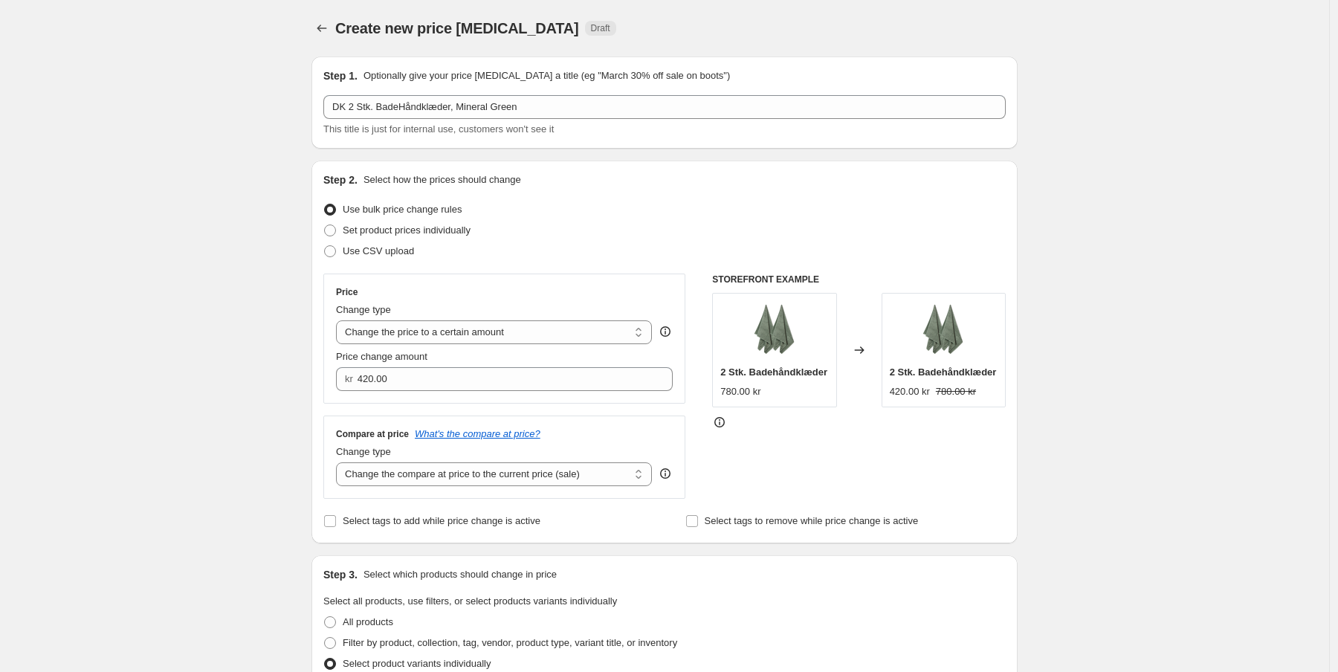
scroll to position [59, 0]
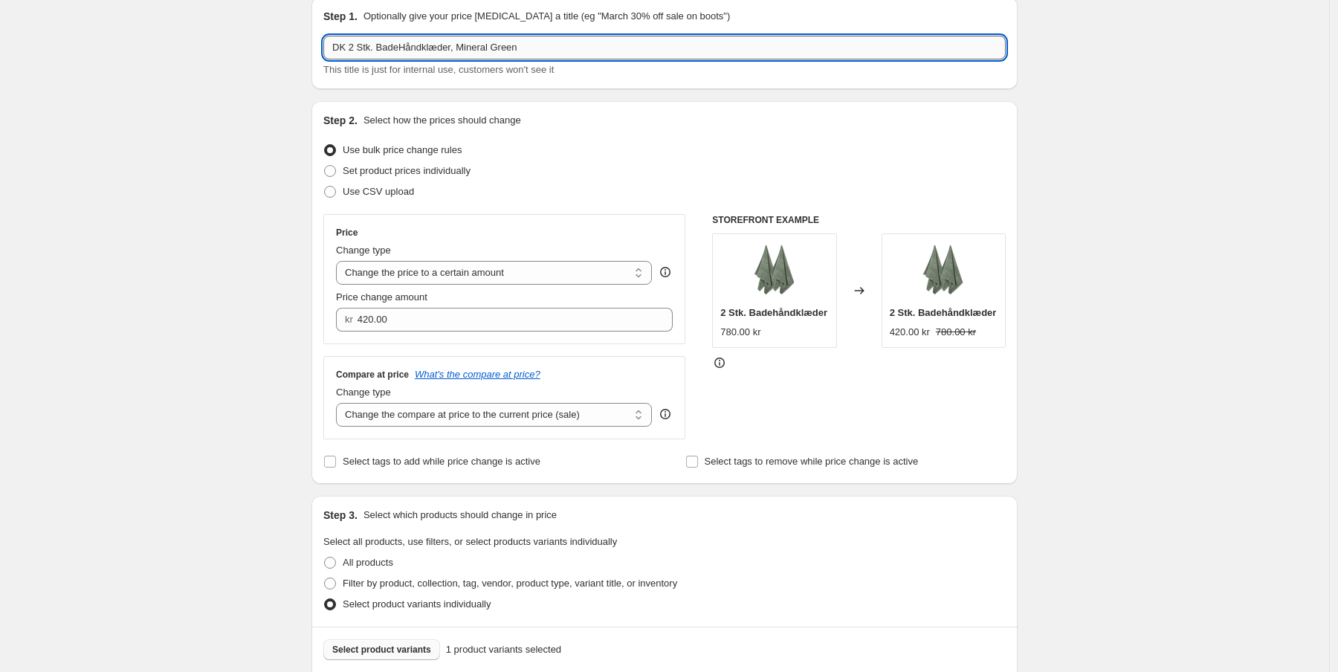
drag, startPoint x: 528, startPoint y: 52, endPoint x: 350, endPoint y: 40, distance: 178.0
click at [350, 40] on input "DK 2 Stk. BadeHåndklæder, Mineral Green" at bounding box center [664, 48] width 682 height 24
click at [92, 203] on div "Create new price change job. This page is ready Create new price change job Dra…" at bounding box center [664, 654] width 1329 height 1427
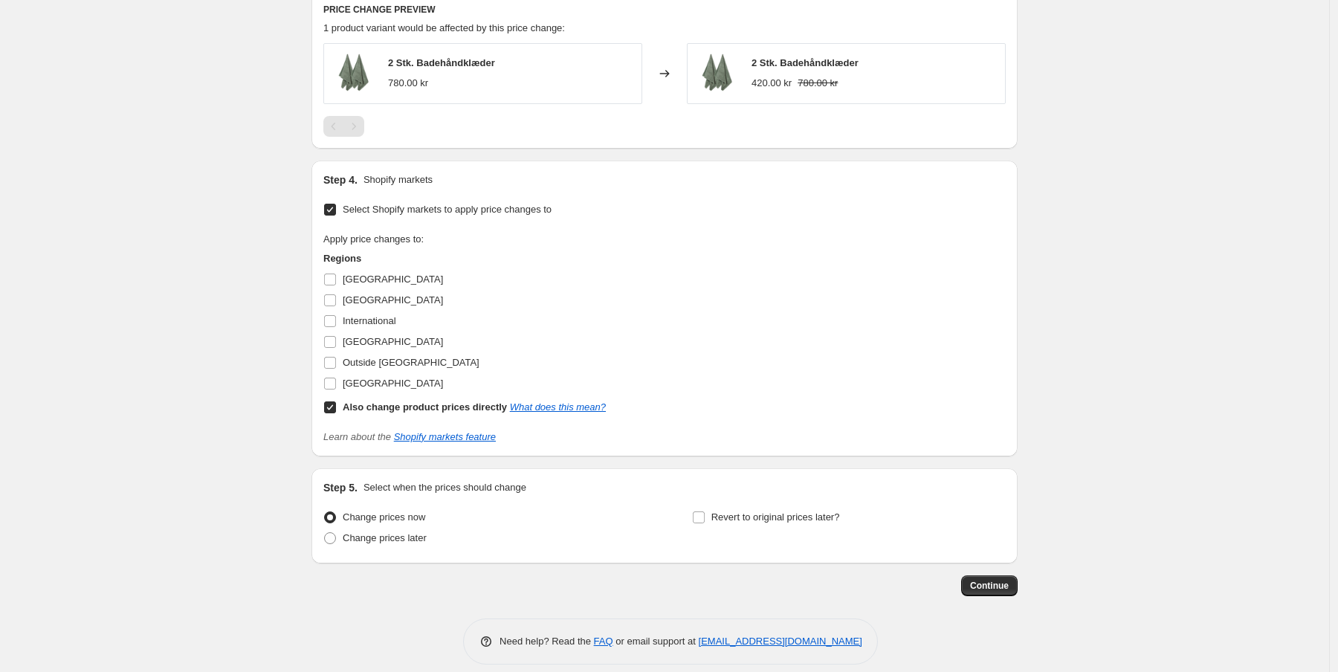
scroll to position [755, 0]
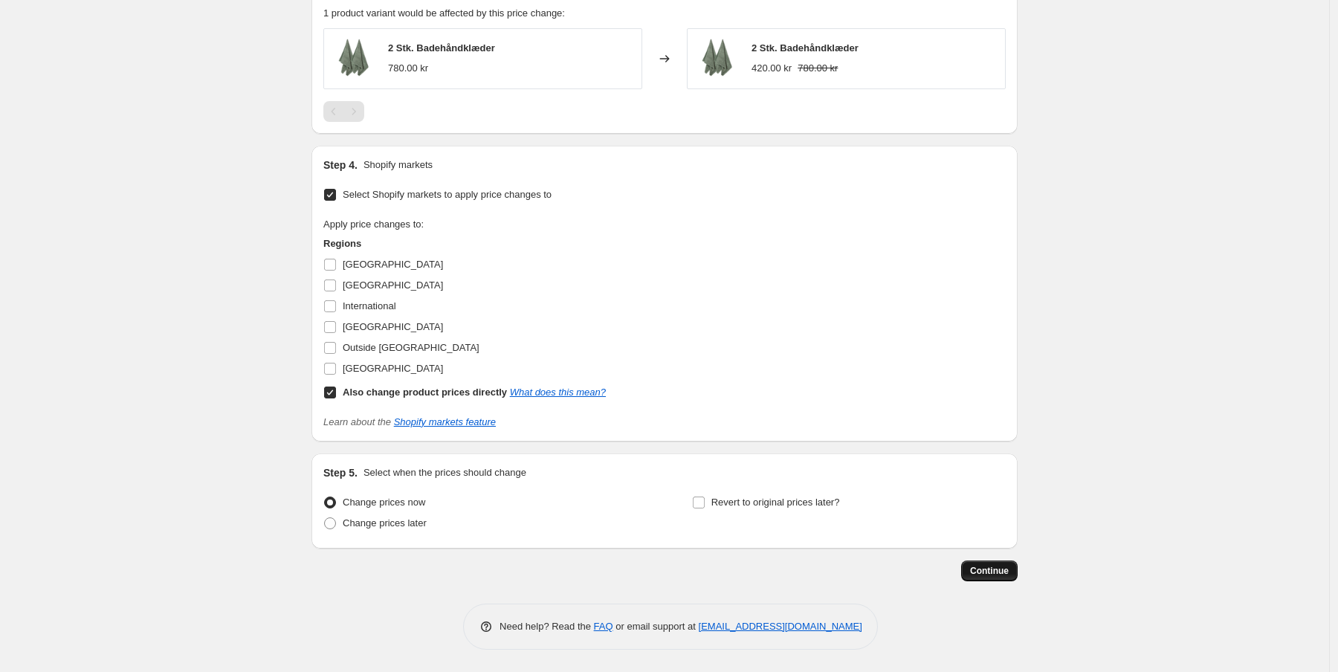
click at [999, 574] on span "Continue" at bounding box center [989, 571] width 39 height 12
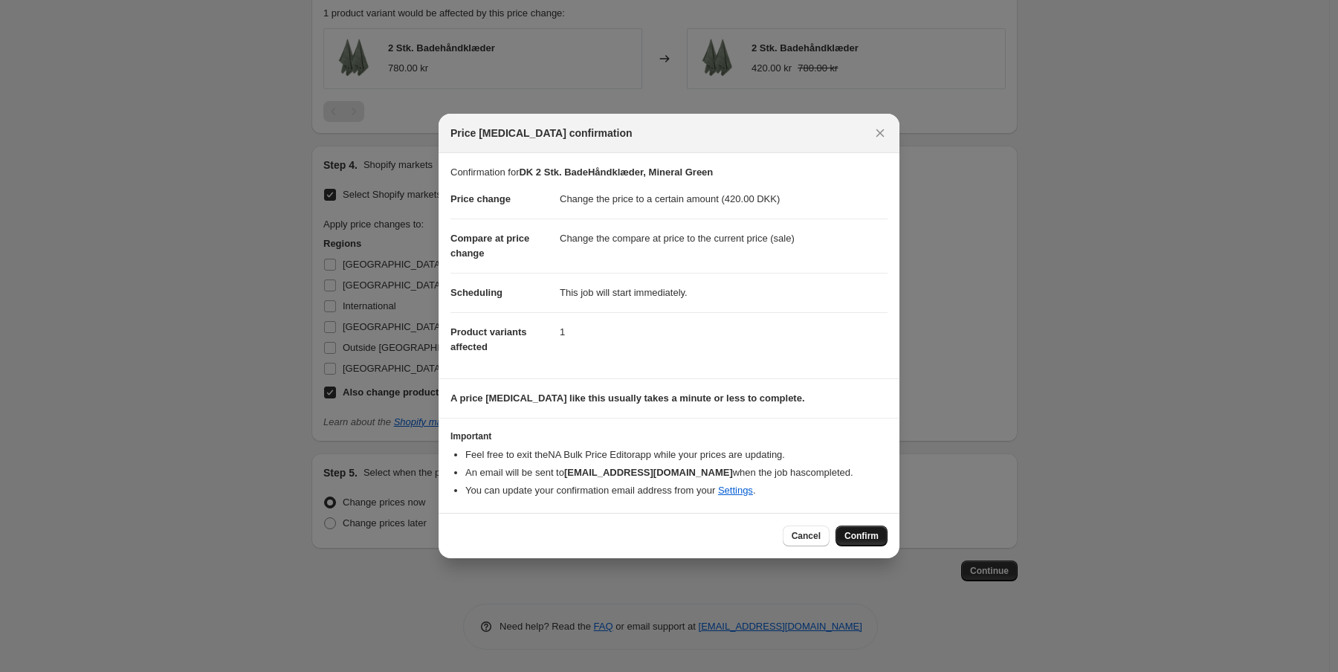
click at [874, 545] on button "Confirm" at bounding box center [861, 535] width 52 height 21
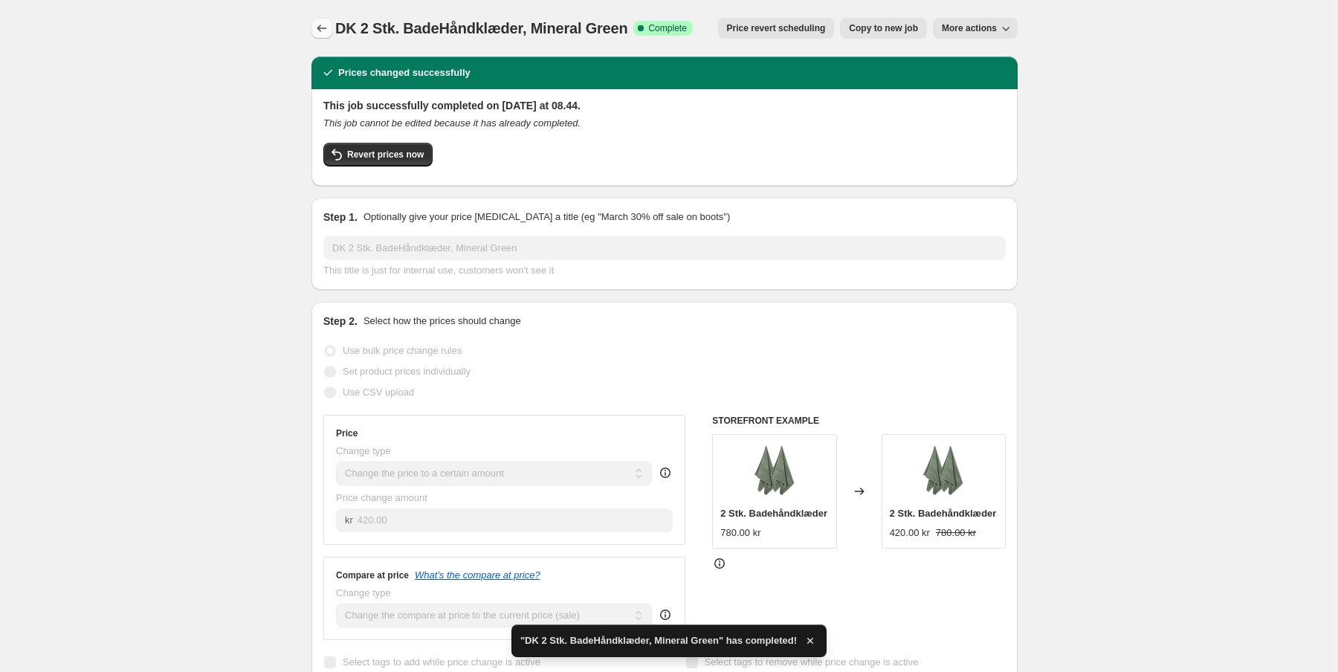
click at [322, 30] on icon "Price change jobs" at bounding box center [322, 28] width 10 height 7
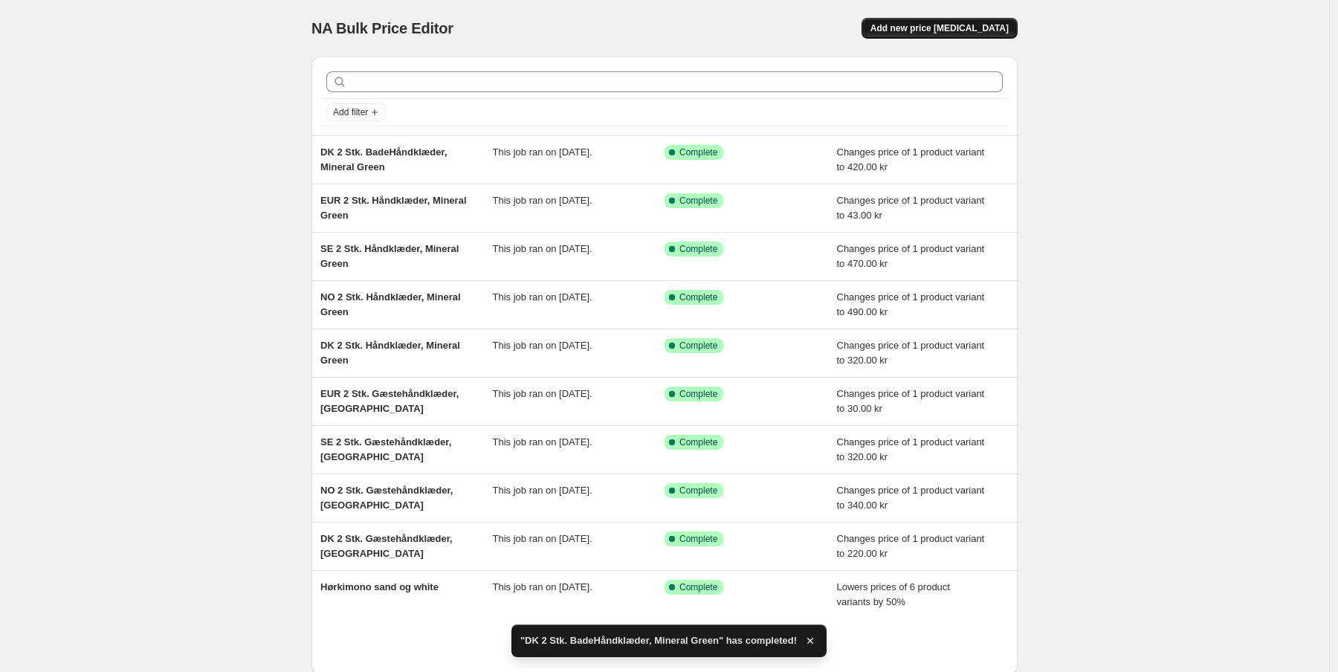
click at [962, 30] on span "Add new price change job" at bounding box center [939, 28] width 138 height 12
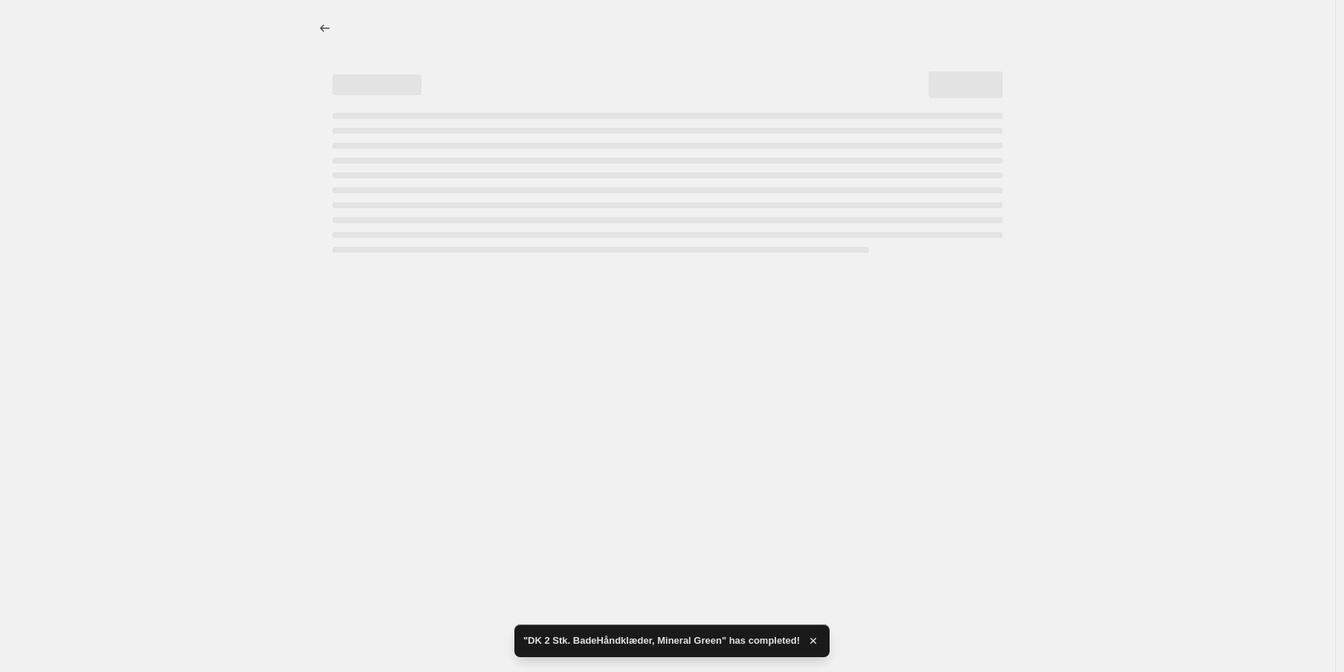
select select "percentage"
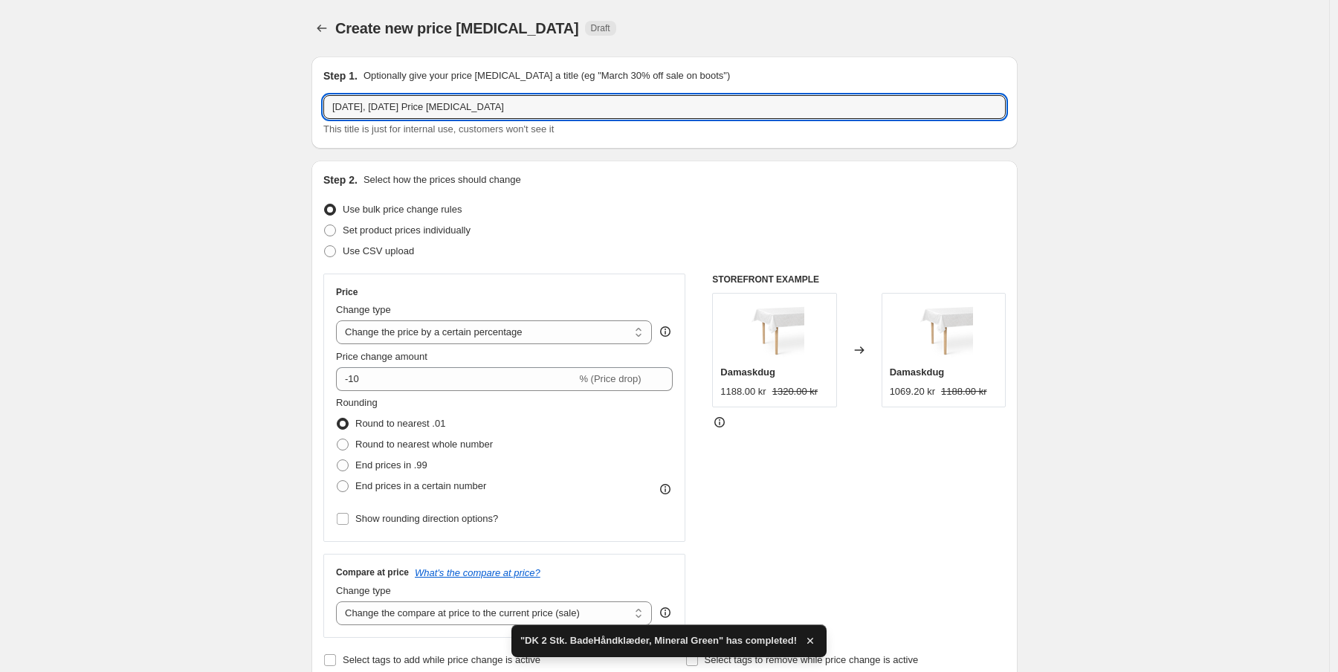
drag, startPoint x: 544, startPoint y: 112, endPoint x: 273, endPoint y: 86, distance: 271.7
paste input "Stk. BadeHåndklæder, Mineral Green"
click at [331, 103] on input "2 Stk. BadeHåndklæder, Mineral Green" at bounding box center [664, 107] width 682 height 24
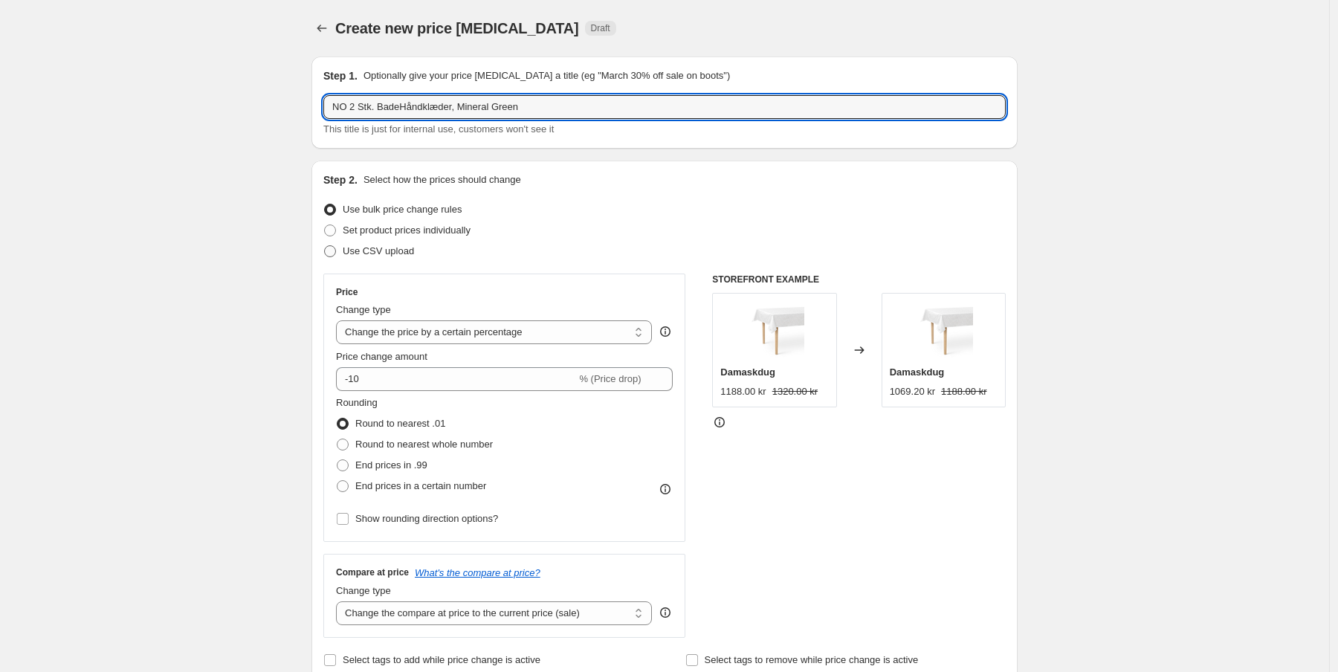
type input "NO 2 Stk. BadeHåndklæder, Mineral Green"
click at [342, 253] on label "Use CSV upload" at bounding box center [368, 251] width 91 height 21
click at [325, 246] on input "Use CSV upload" at bounding box center [324, 245] width 1 height 1
radio input "true"
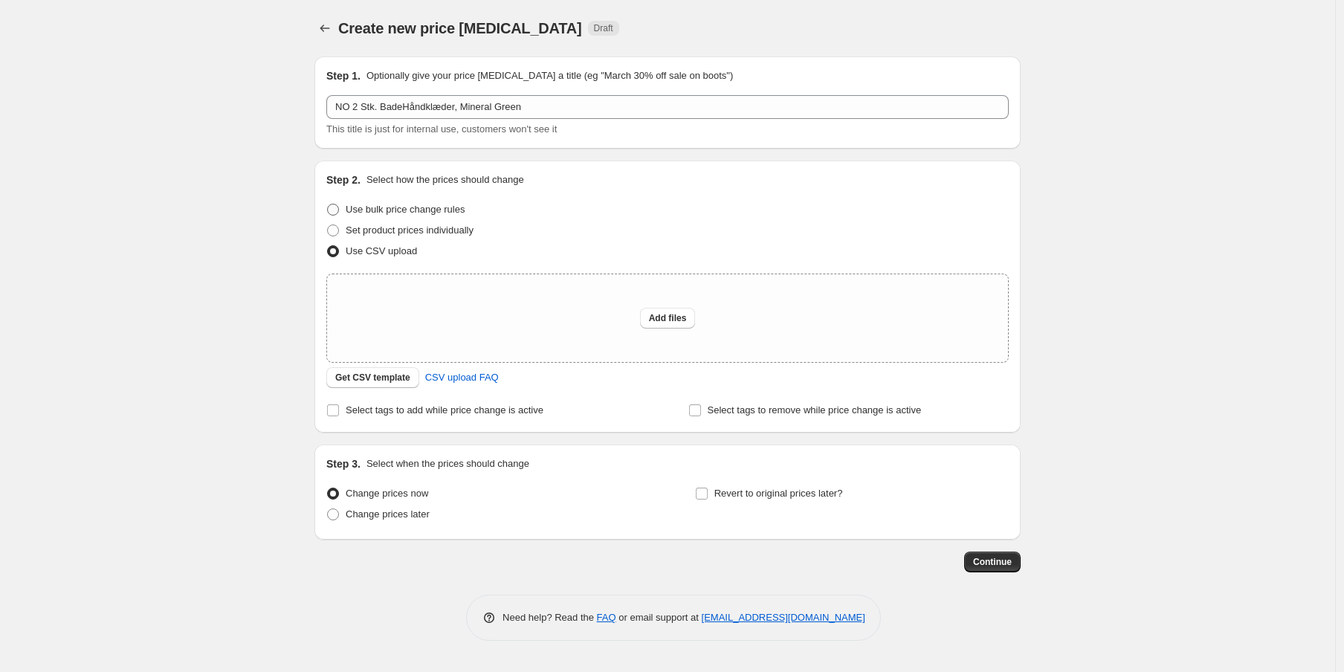
click at [334, 216] on label "Use bulk price change rules" at bounding box center [395, 209] width 138 height 21
click at [328, 204] on input "Use bulk price change rules" at bounding box center [327, 204] width 1 height 1
radio input "true"
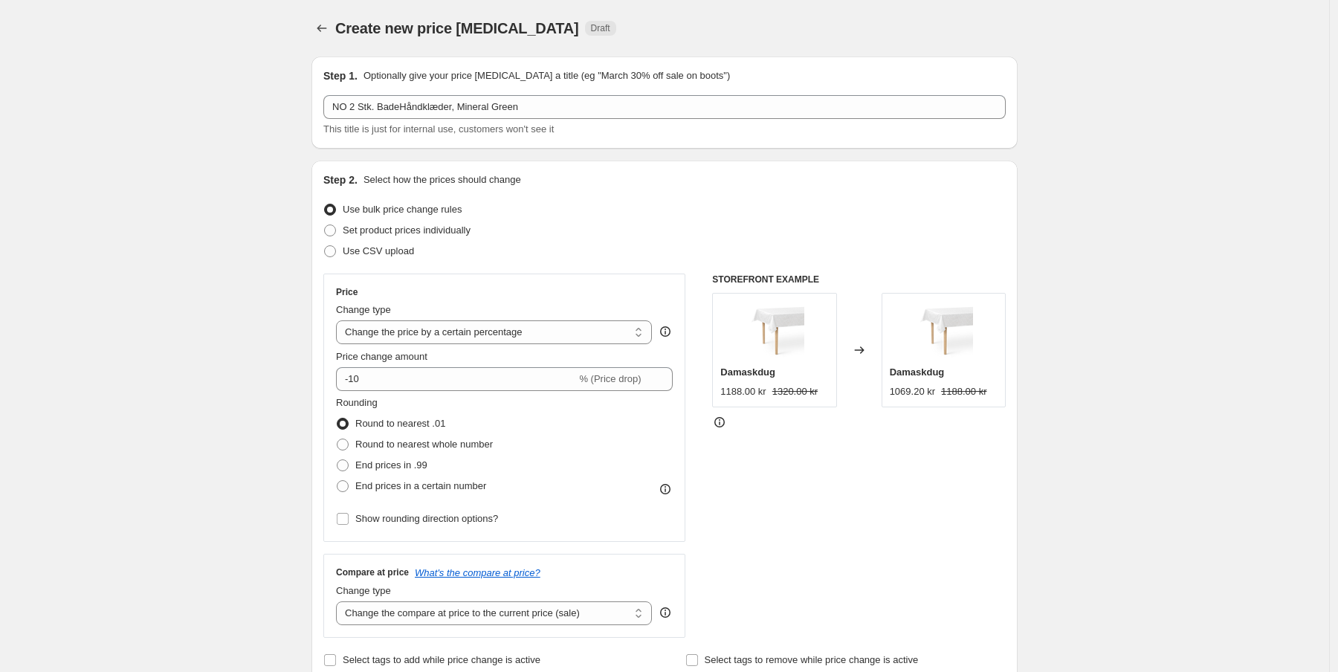
click at [412, 345] on div "Price Change type Change the price to a certain amount Change the price by a ce…" at bounding box center [504, 407] width 337 height 243
click at [409, 338] on select "Change the price to a certain amount Change the price by a certain amount Chang…" at bounding box center [494, 332] width 316 height 24
select select "by"
click at [338, 320] on select "Change the price to a certain amount Change the price by a certain amount Chang…" at bounding box center [494, 332] width 316 height 24
type input "-10.00"
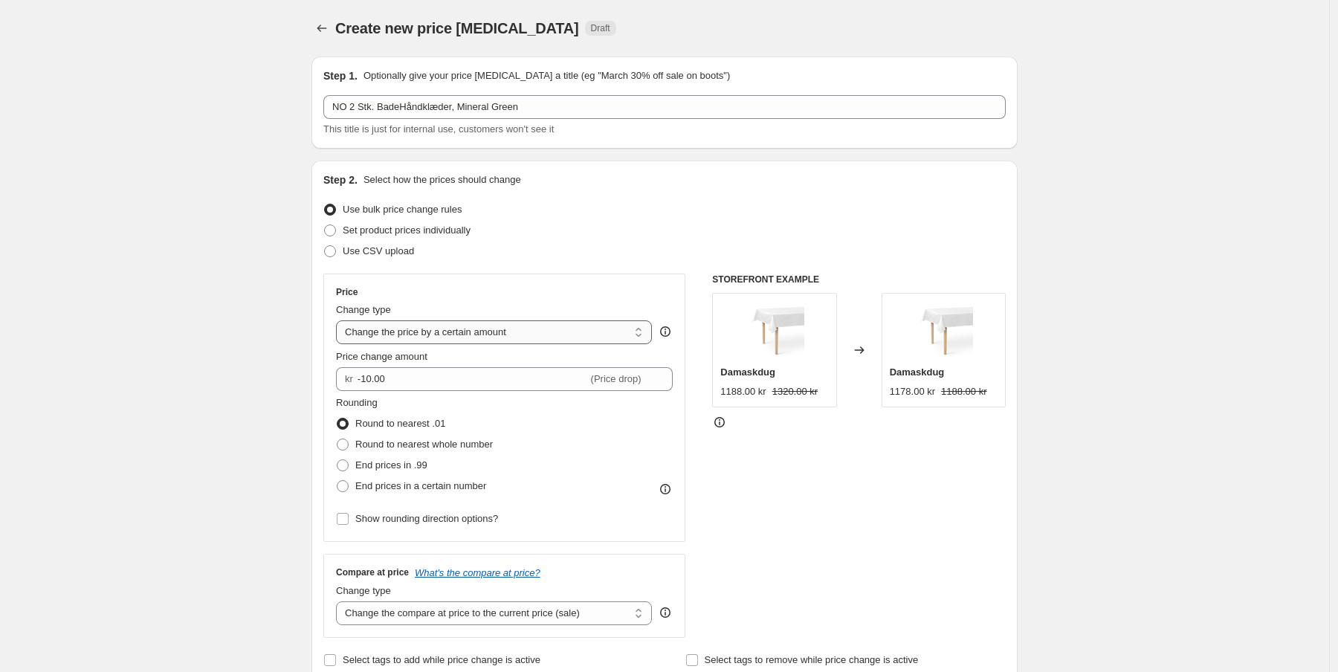
click at [424, 339] on select "Change the price to a certain amount Change the price by a certain amount Chang…" at bounding box center [494, 332] width 316 height 24
select select "to"
click at [338, 320] on select "Change the price to a certain amount Change the price by a certain amount Chang…" at bounding box center [494, 332] width 316 height 24
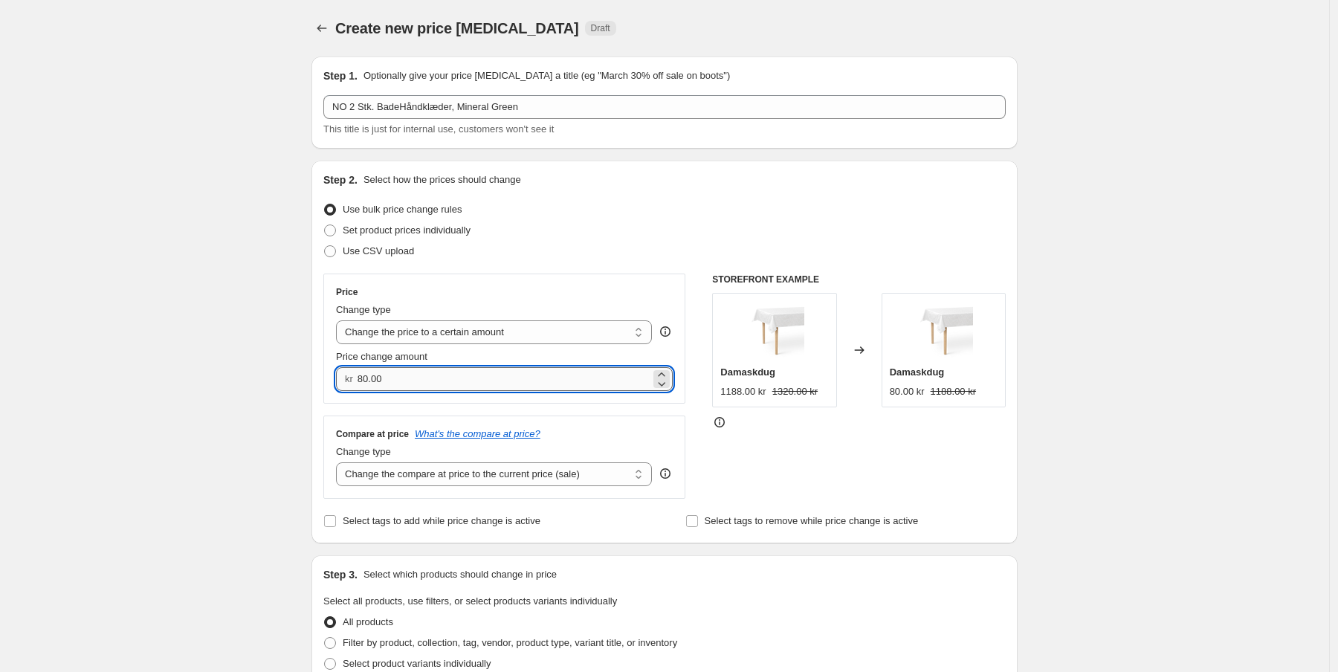
click at [363, 378] on input "80.00" at bounding box center [503, 379] width 293 height 24
type input "650.00"
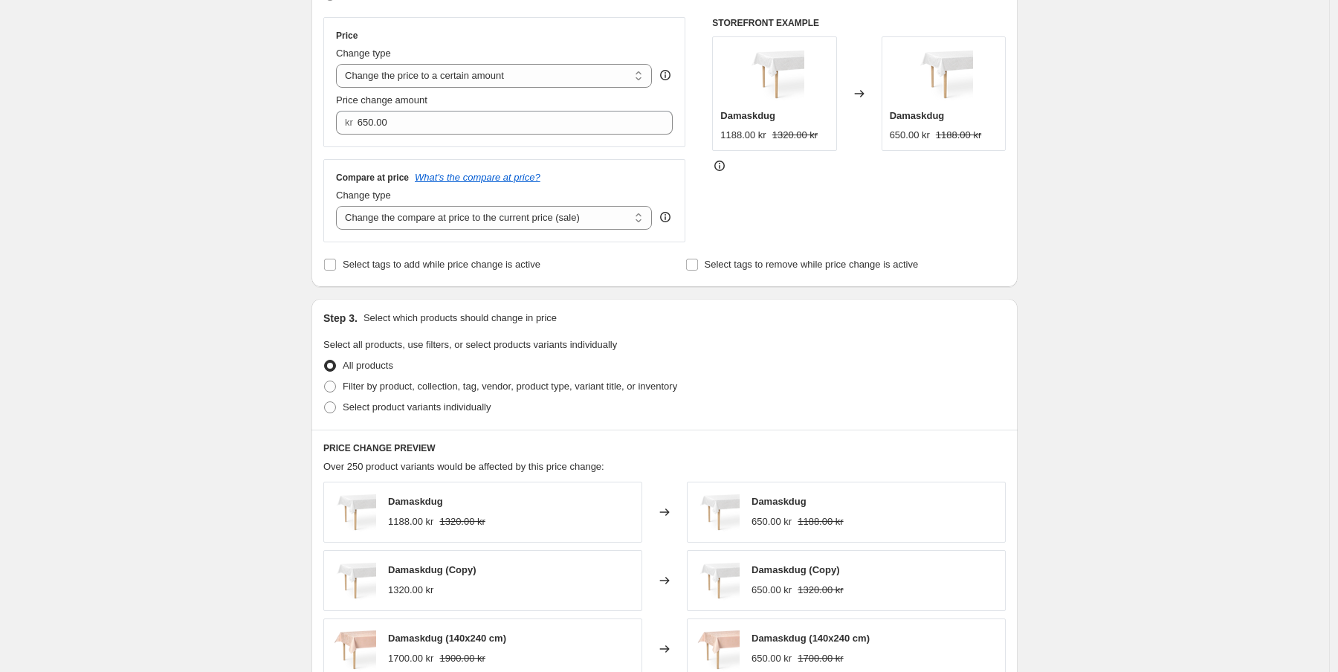
scroll to position [297, 0]
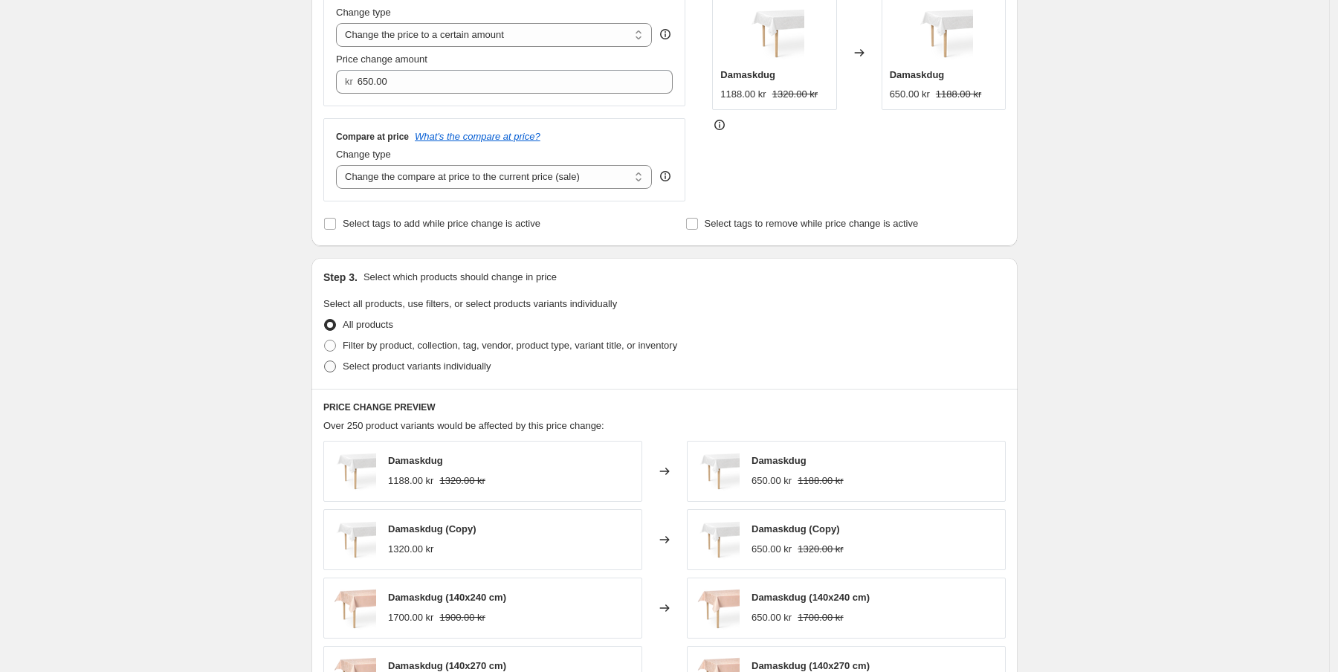
click at [333, 372] on span at bounding box center [330, 366] width 12 height 12
click at [325, 361] on input "Select product variants individually" at bounding box center [324, 360] width 1 height 1
radio input "true"
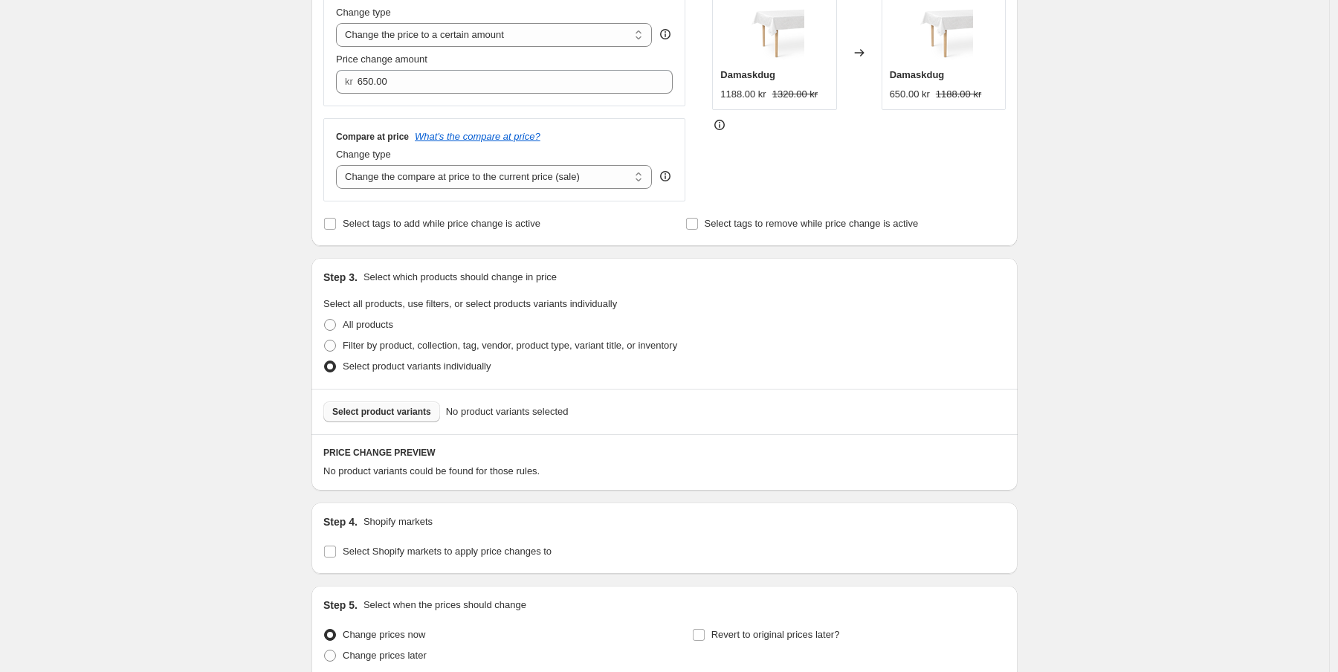
click at [397, 417] on span "Select product variants" at bounding box center [381, 412] width 99 height 12
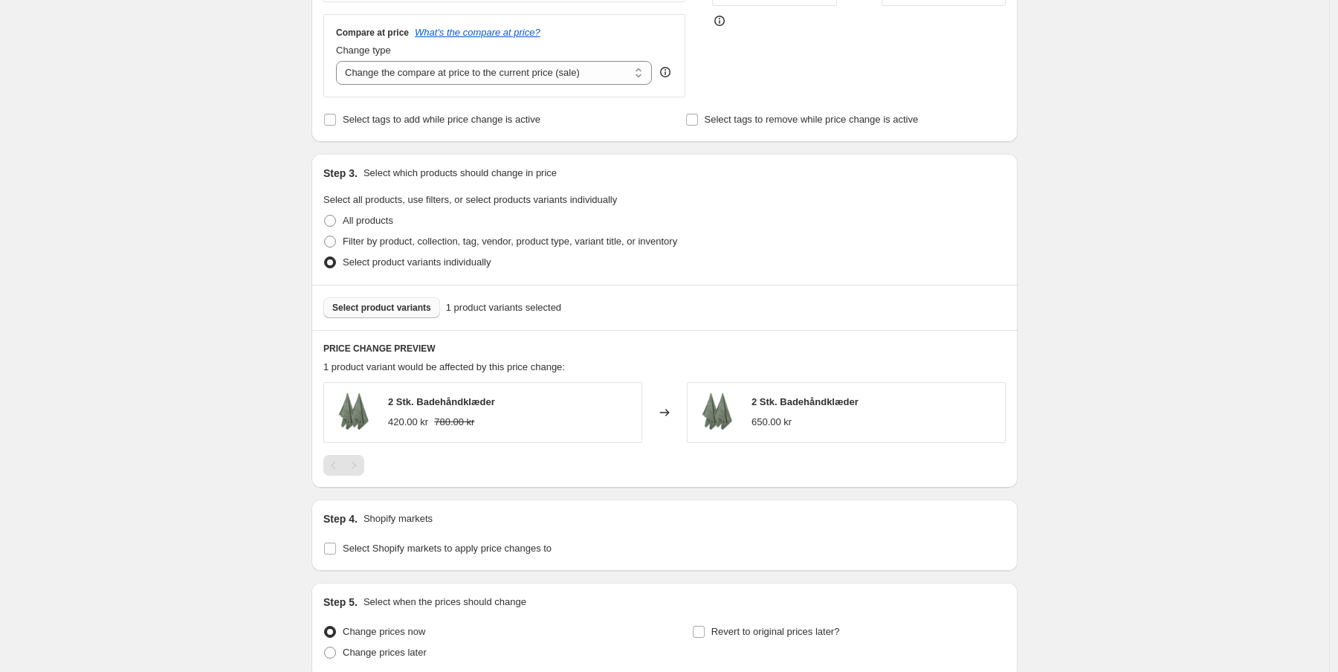
scroll to position [530, 0]
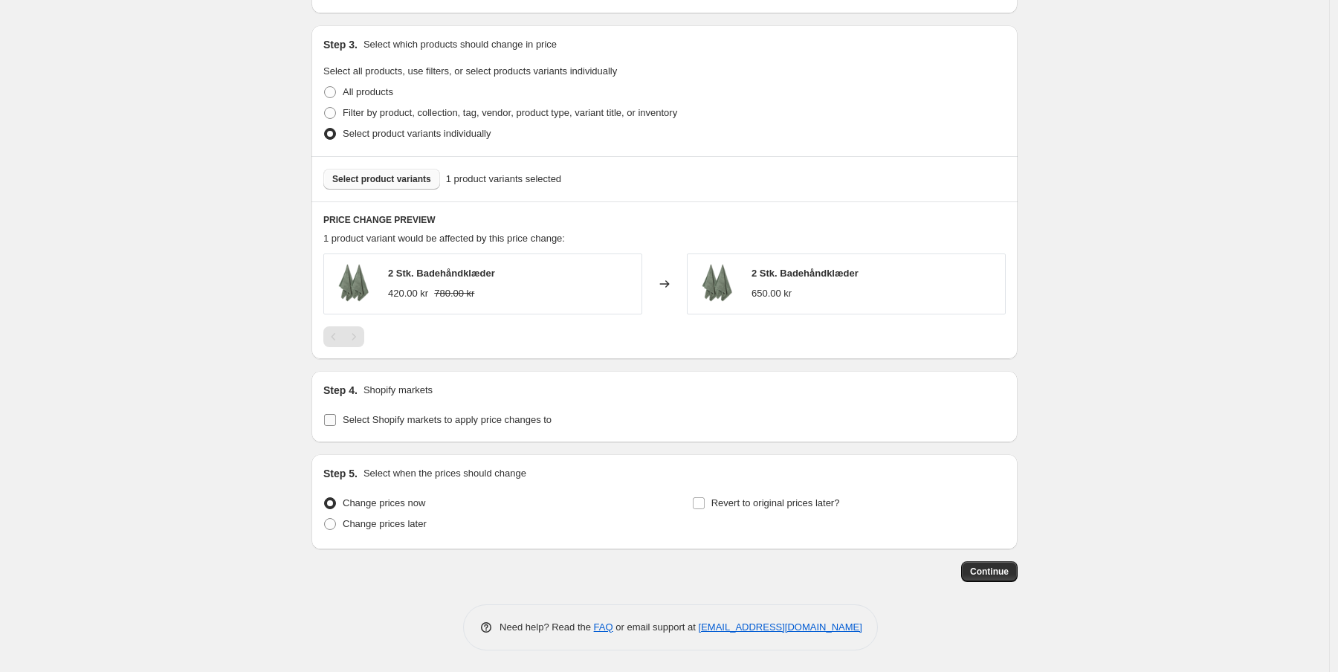
click at [331, 423] on input "Select Shopify markets to apply price changes to" at bounding box center [330, 420] width 12 height 12
checkbox input "true"
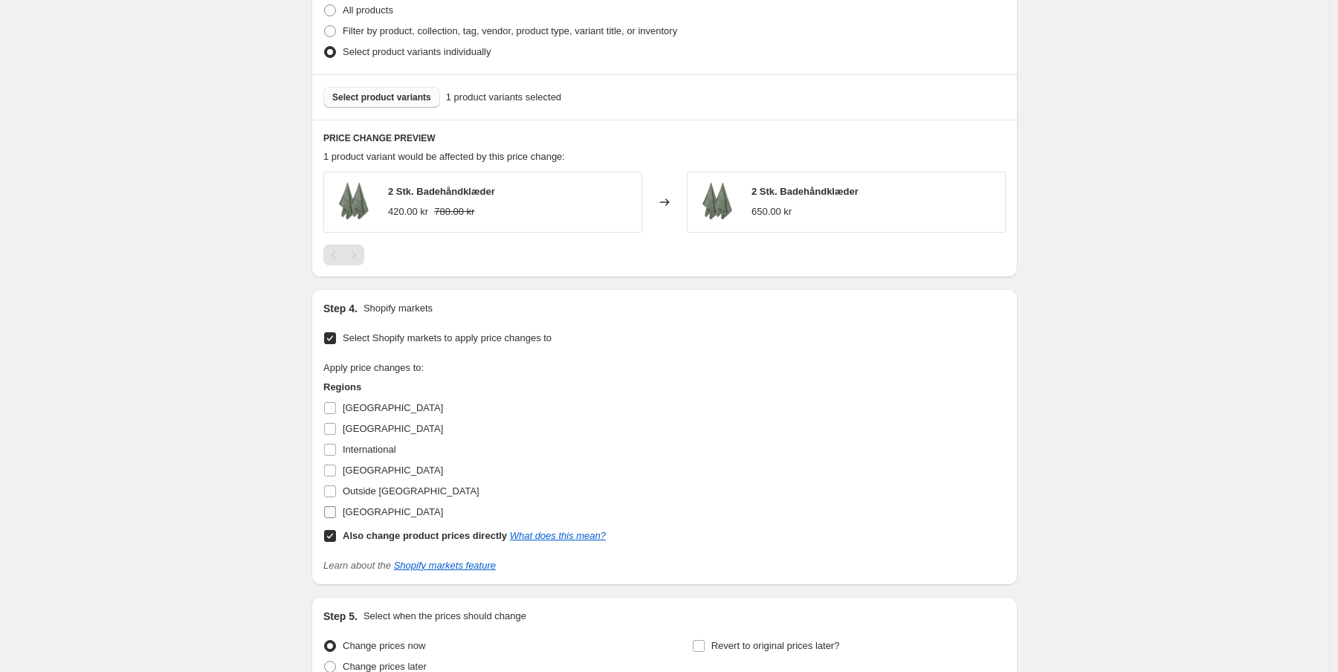
scroll to position [649, 0]
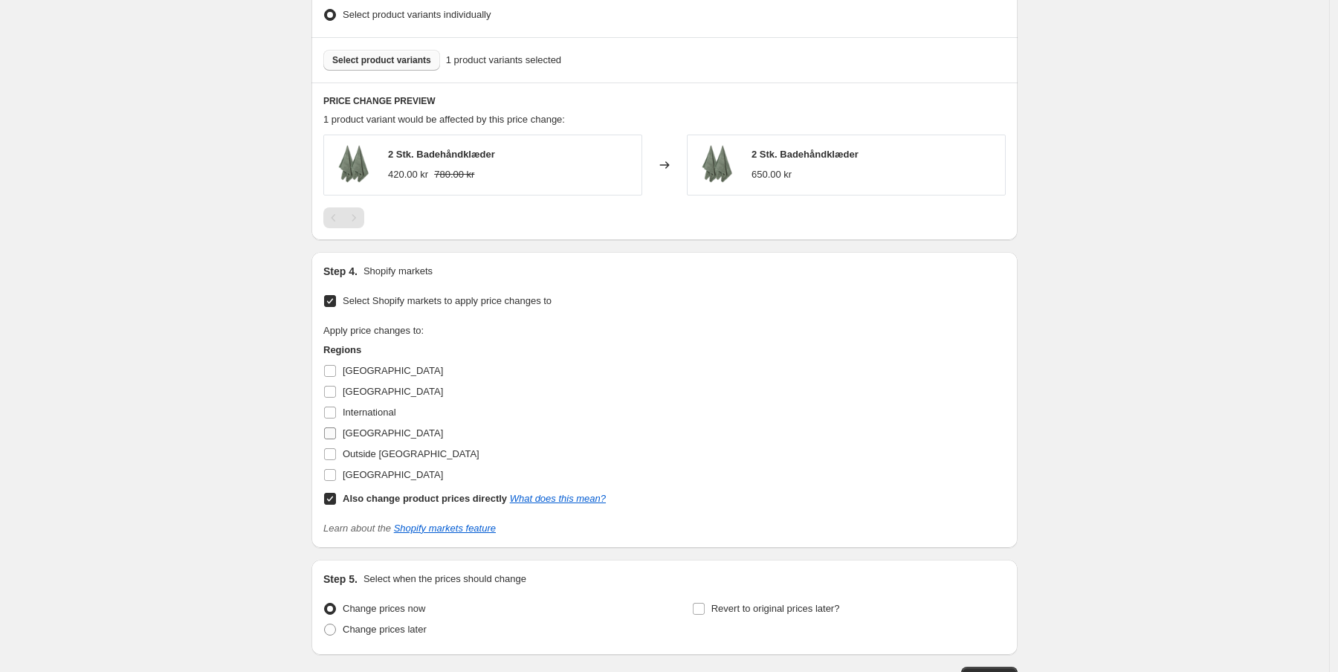
click at [336, 432] on input "Norway" at bounding box center [330, 433] width 12 height 12
checkbox input "true"
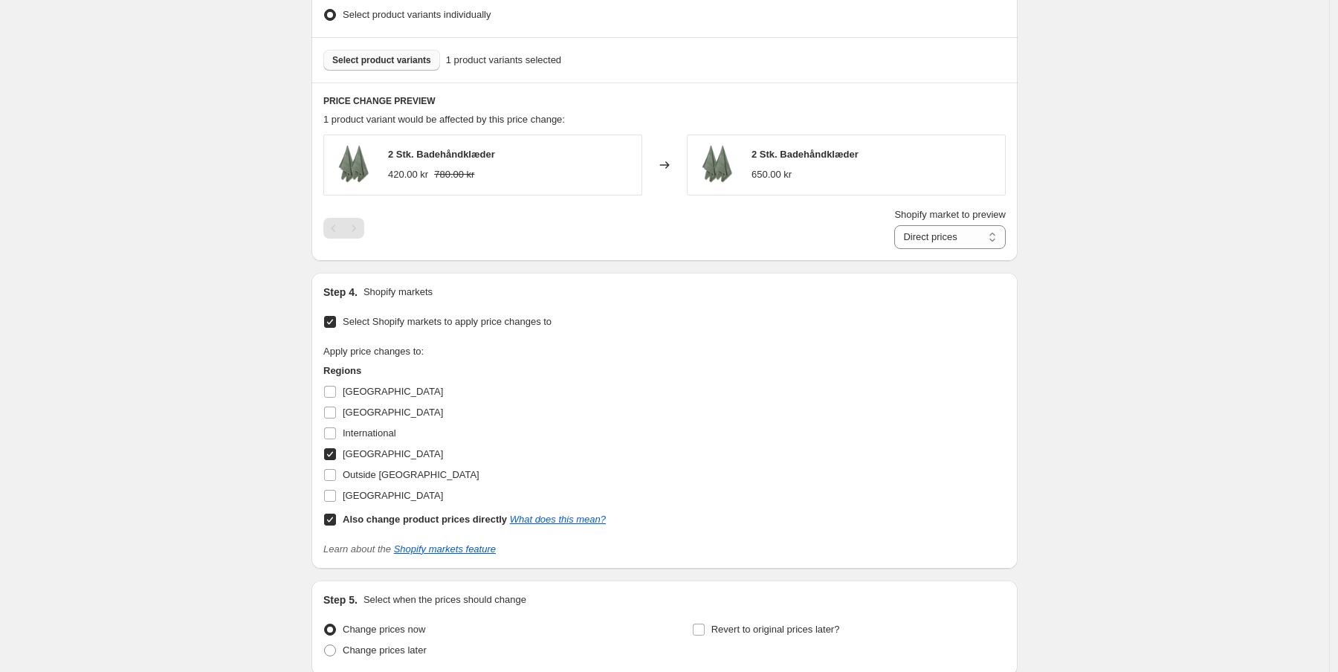
click at [336, 520] on input "Also change product prices directly What does this mean?" at bounding box center [330, 519] width 12 height 12
checkbox input "false"
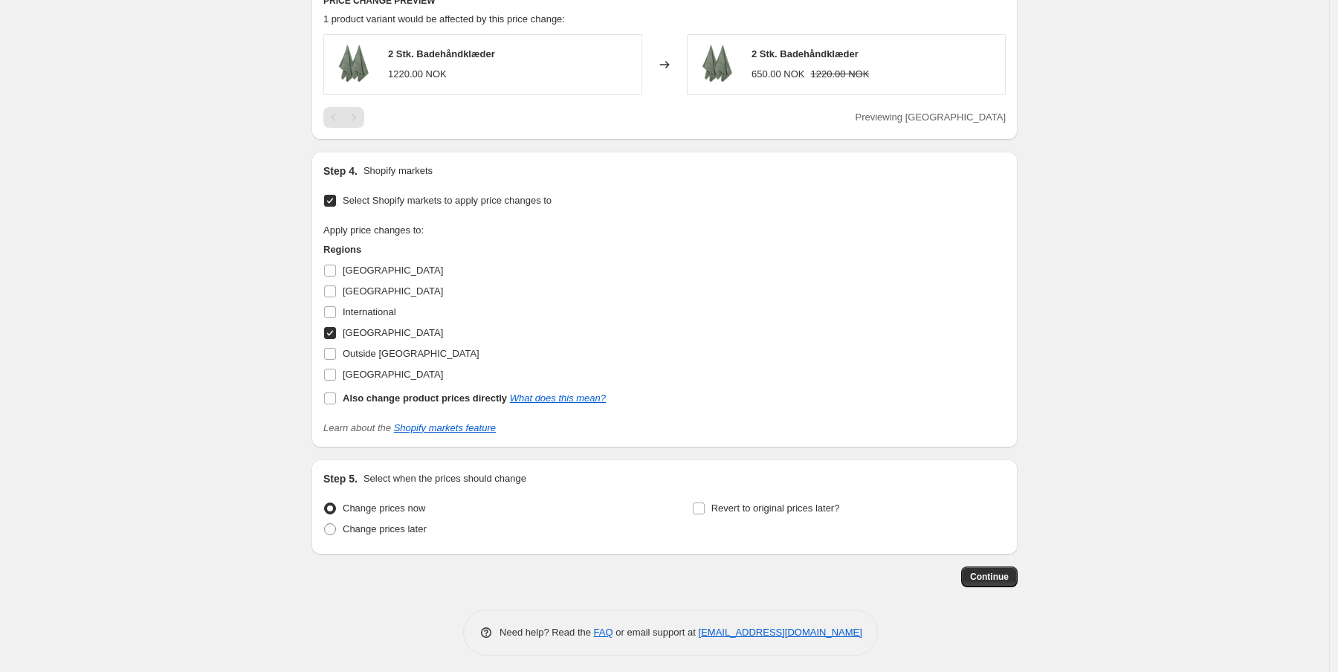
scroll to position [755, 0]
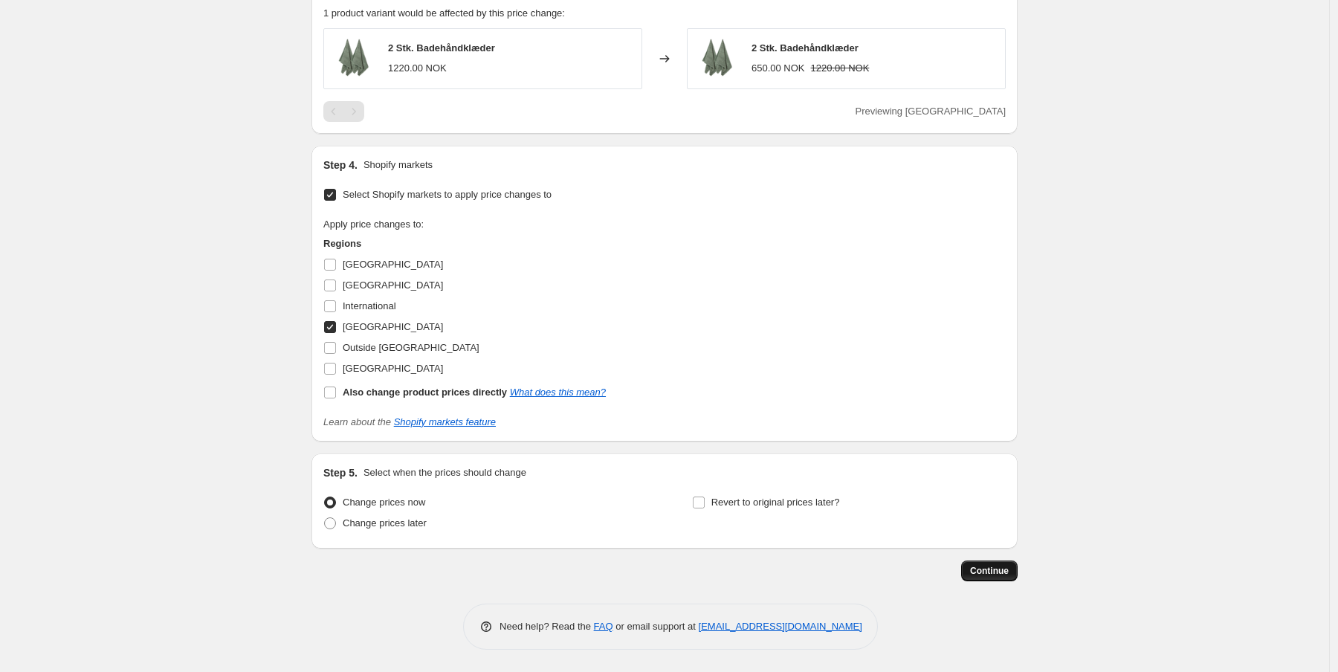
click at [1006, 576] on span "Continue" at bounding box center [989, 571] width 39 height 12
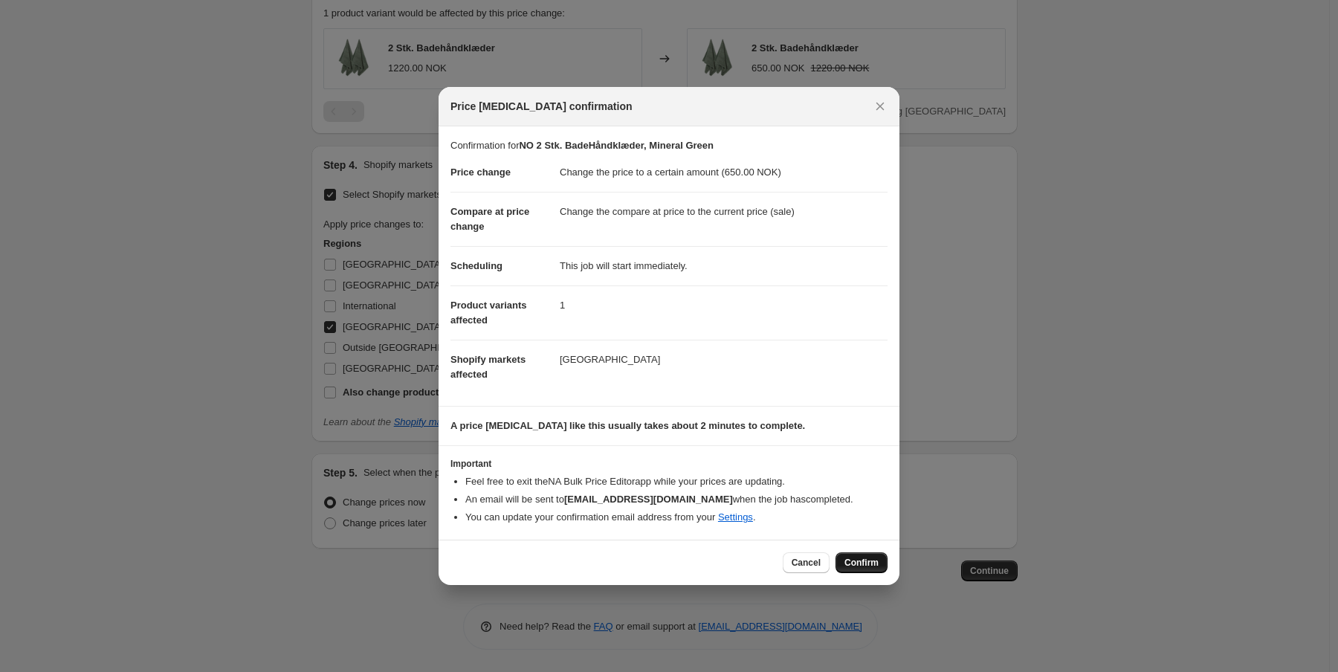
click at [864, 563] on span "Confirm" at bounding box center [861, 563] width 34 height 12
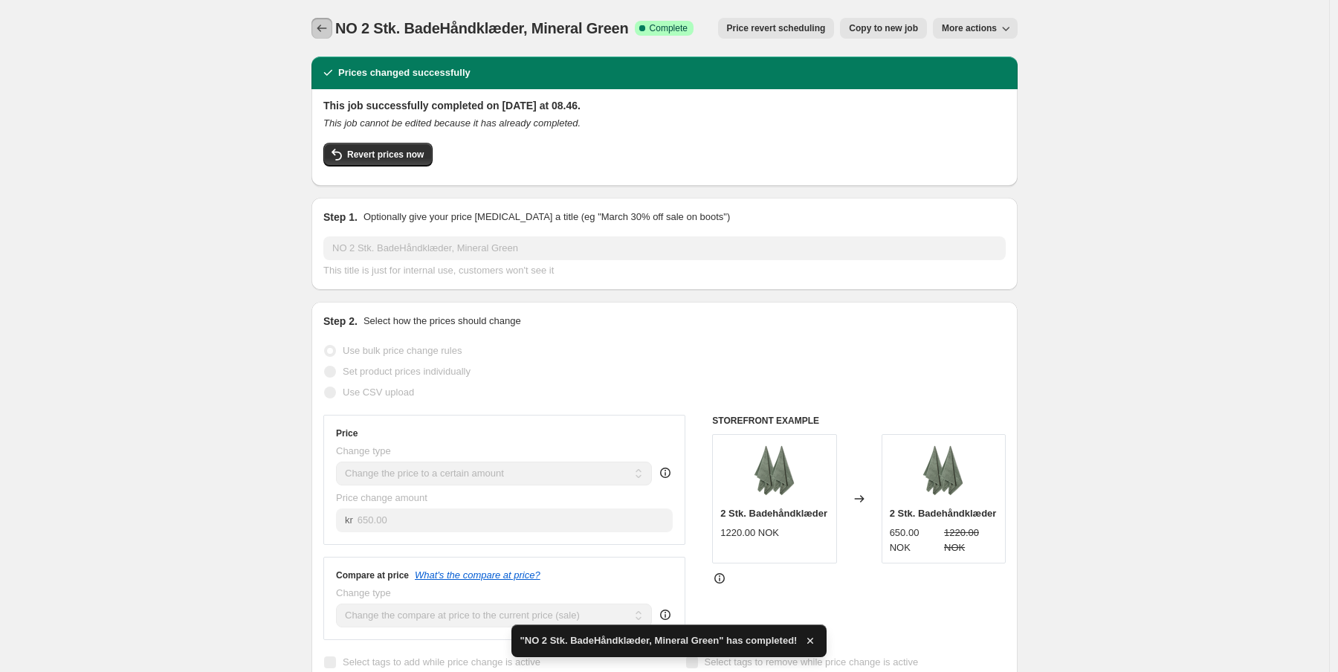
click at [325, 28] on icon "Price change jobs" at bounding box center [322, 28] width 10 height 7
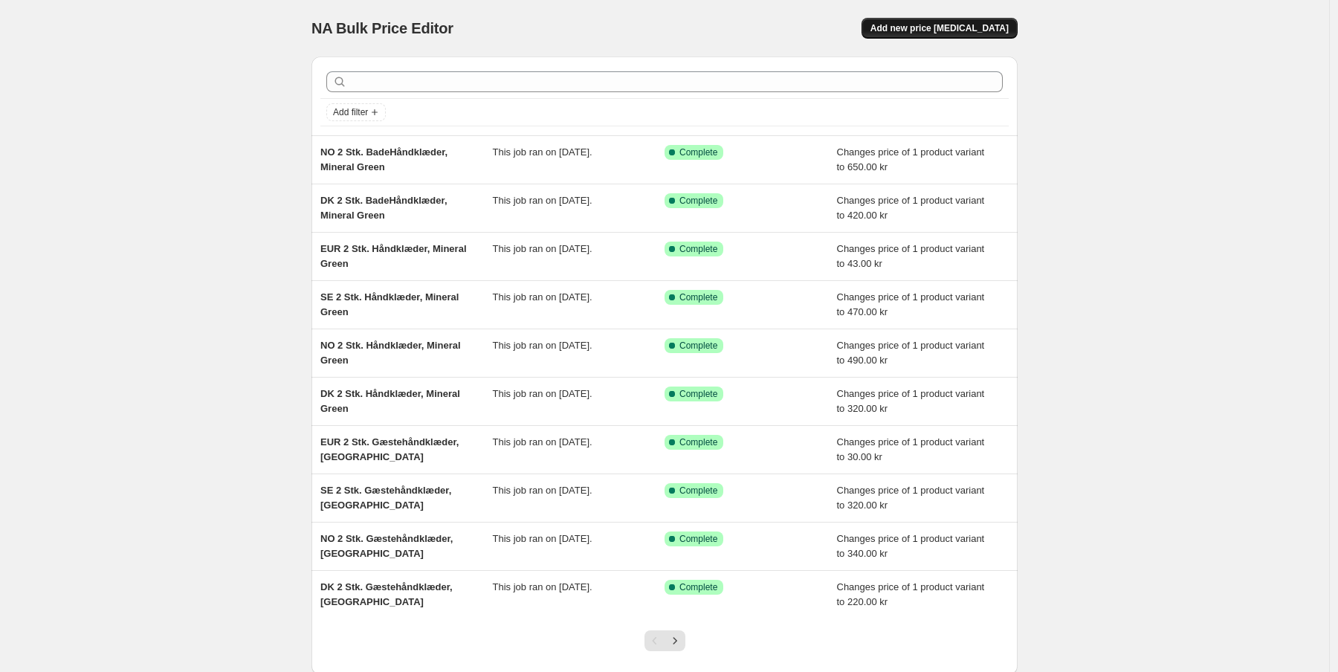
click at [973, 27] on span "Add new price change job" at bounding box center [939, 28] width 138 height 12
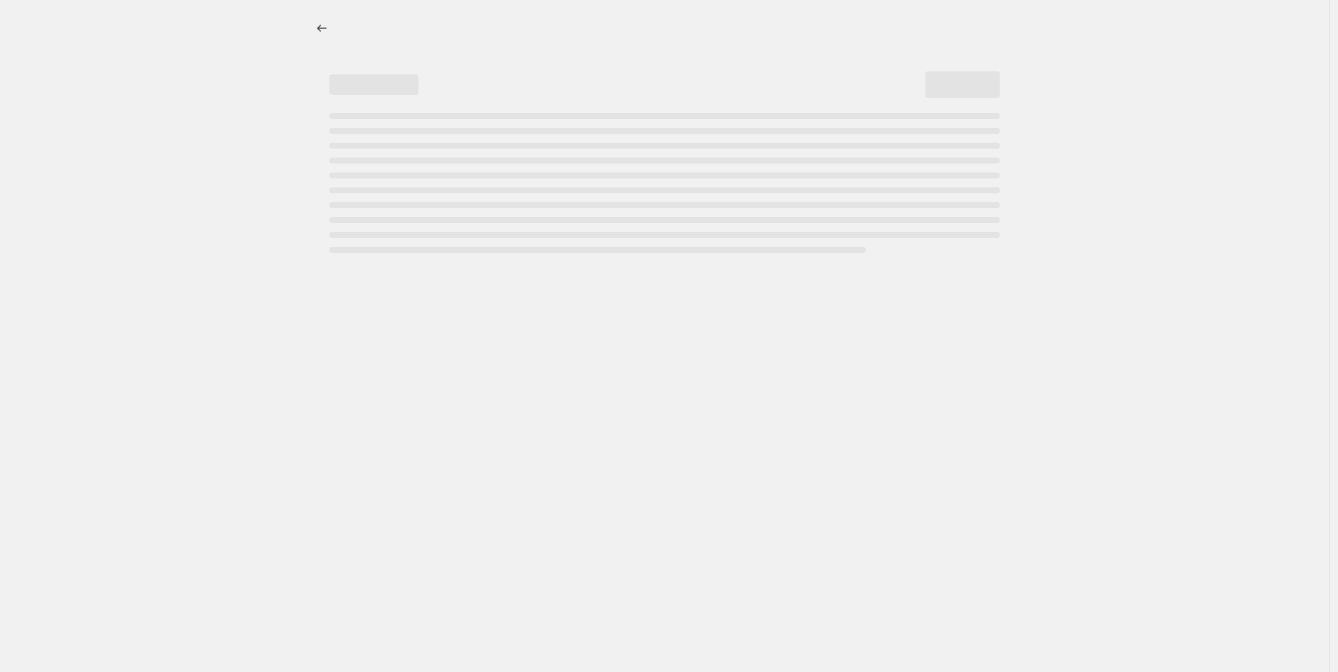
select select "percentage"
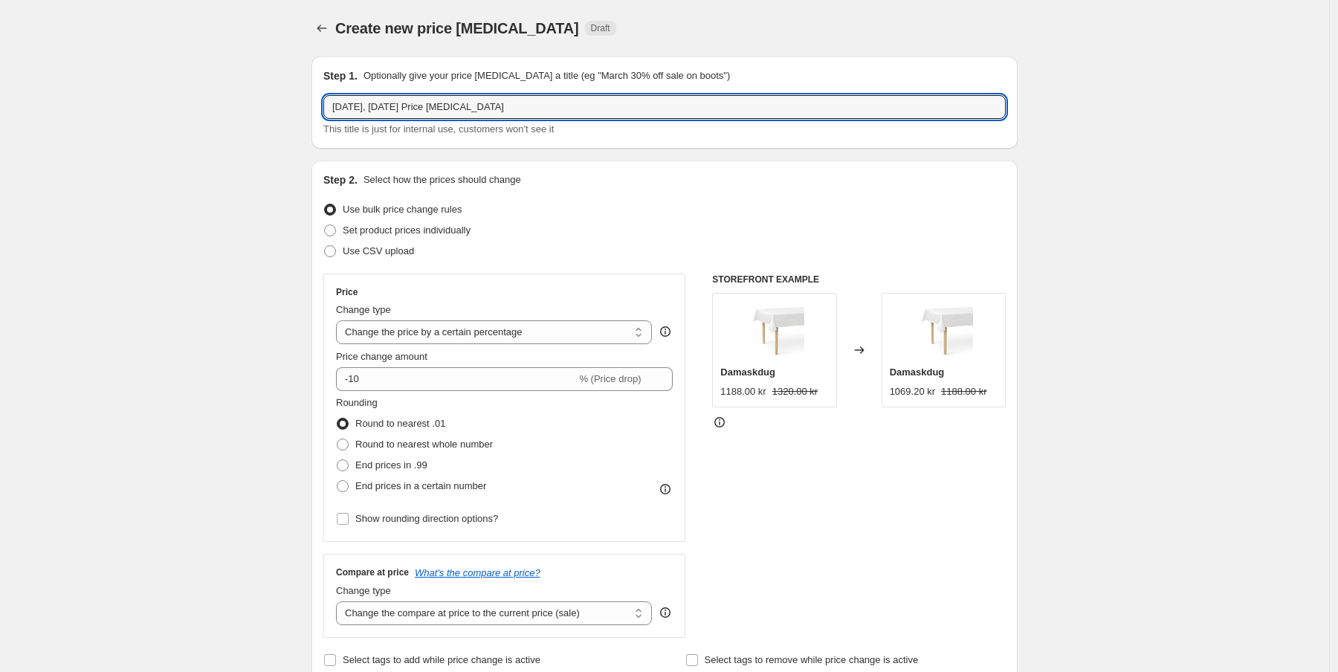
drag, startPoint x: 519, startPoint y: 106, endPoint x: 196, endPoint y: 82, distance: 323.4
paste input "Stk. BadeHåndklæder, Mineral Green"
click at [334, 104] on input "2 Stk. BadeHåndklæder, Mineral Green" at bounding box center [664, 107] width 682 height 24
type input "SE 2 Stk. BadeHåndklæder, Mineral Green"
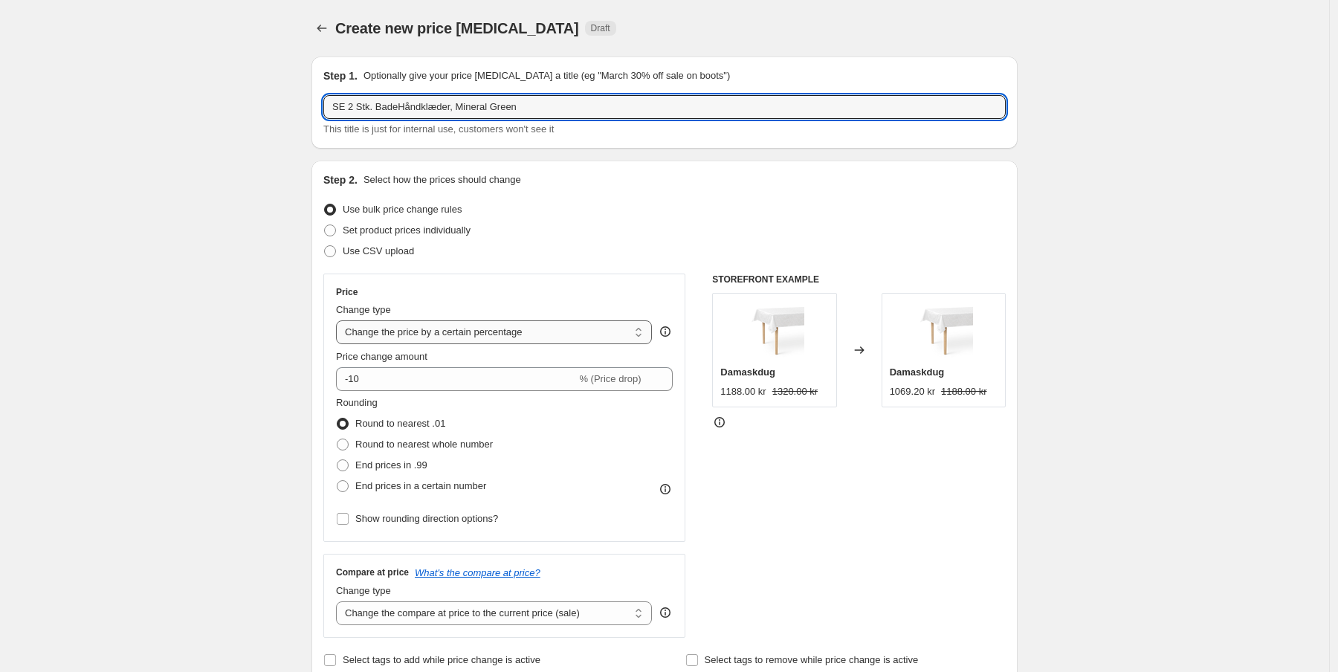
click at [390, 336] on select "Change the price to a certain amount Change the price by a certain amount Chang…" at bounding box center [494, 332] width 316 height 24
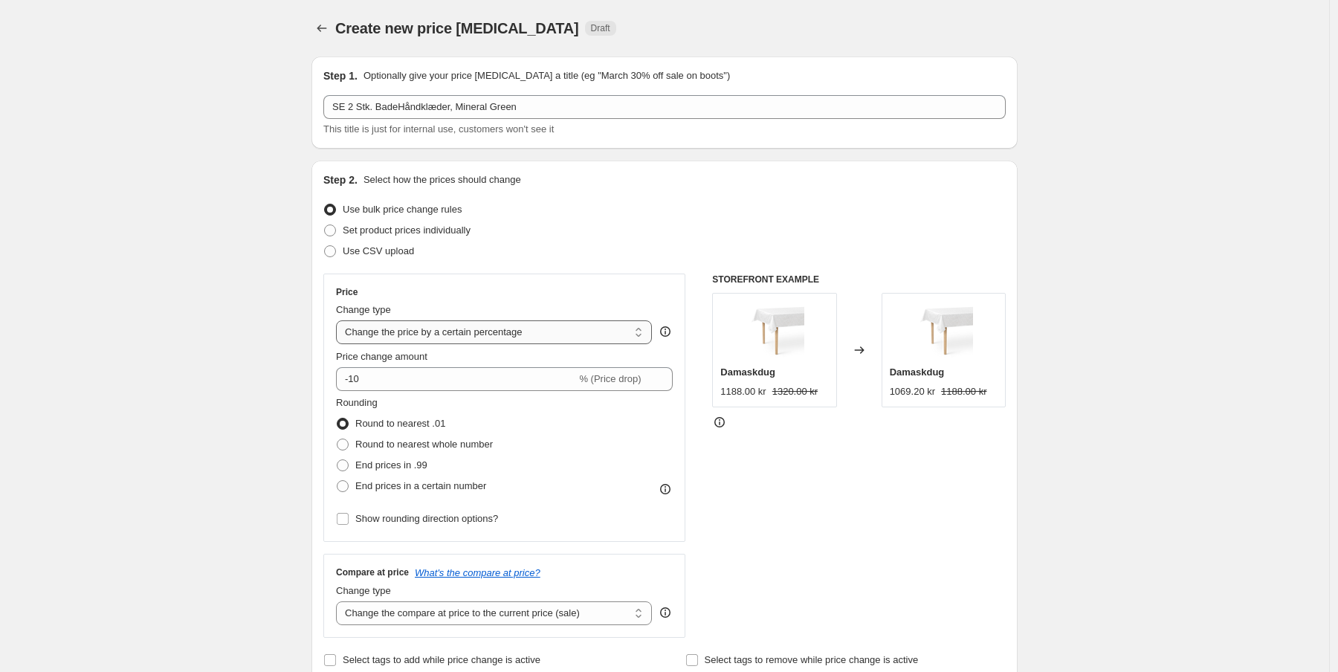
select select "to"
click at [338, 320] on select "Change the price to a certain amount Change the price by a certain amount Chang…" at bounding box center [494, 332] width 316 height 24
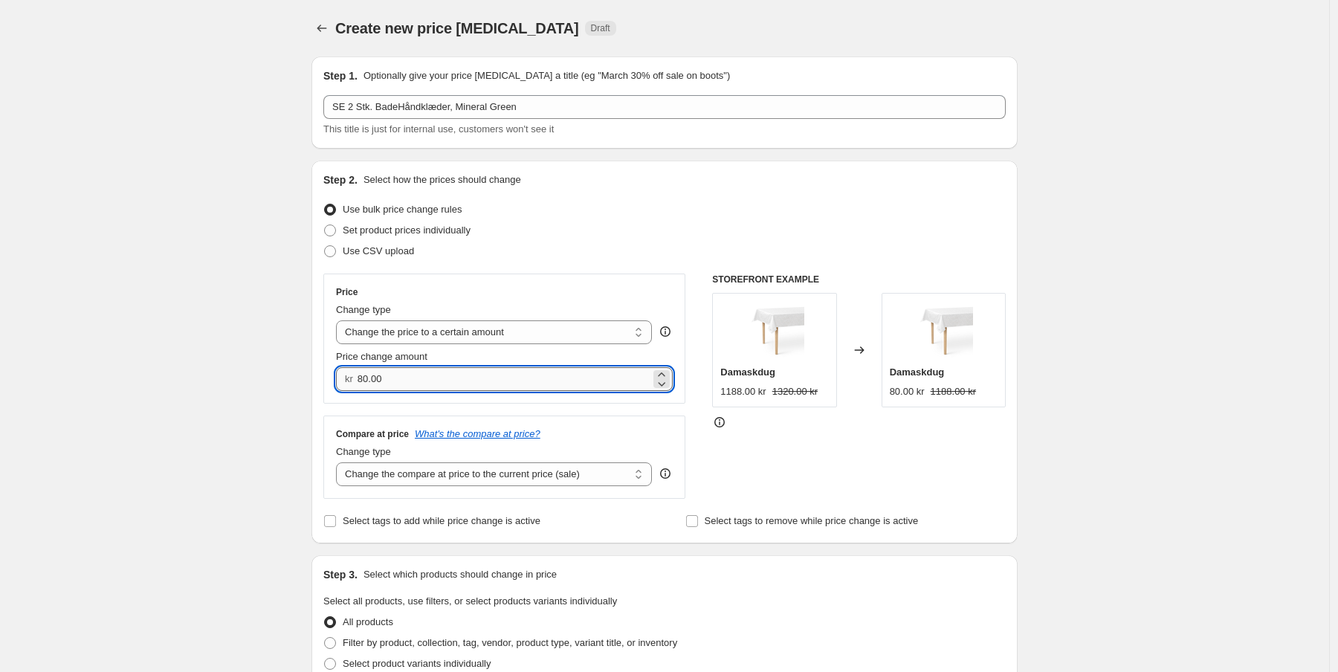
click at [363, 380] on input "80.00" at bounding box center [503, 379] width 293 height 24
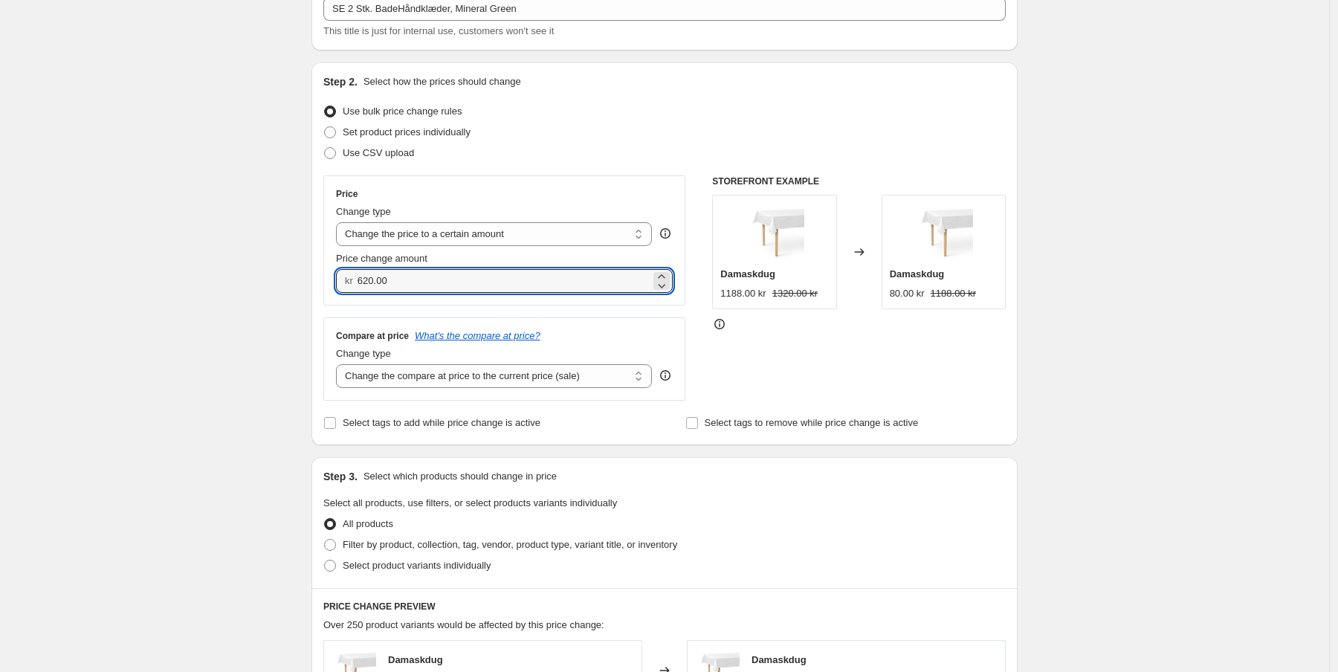
scroll to position [178, 0]
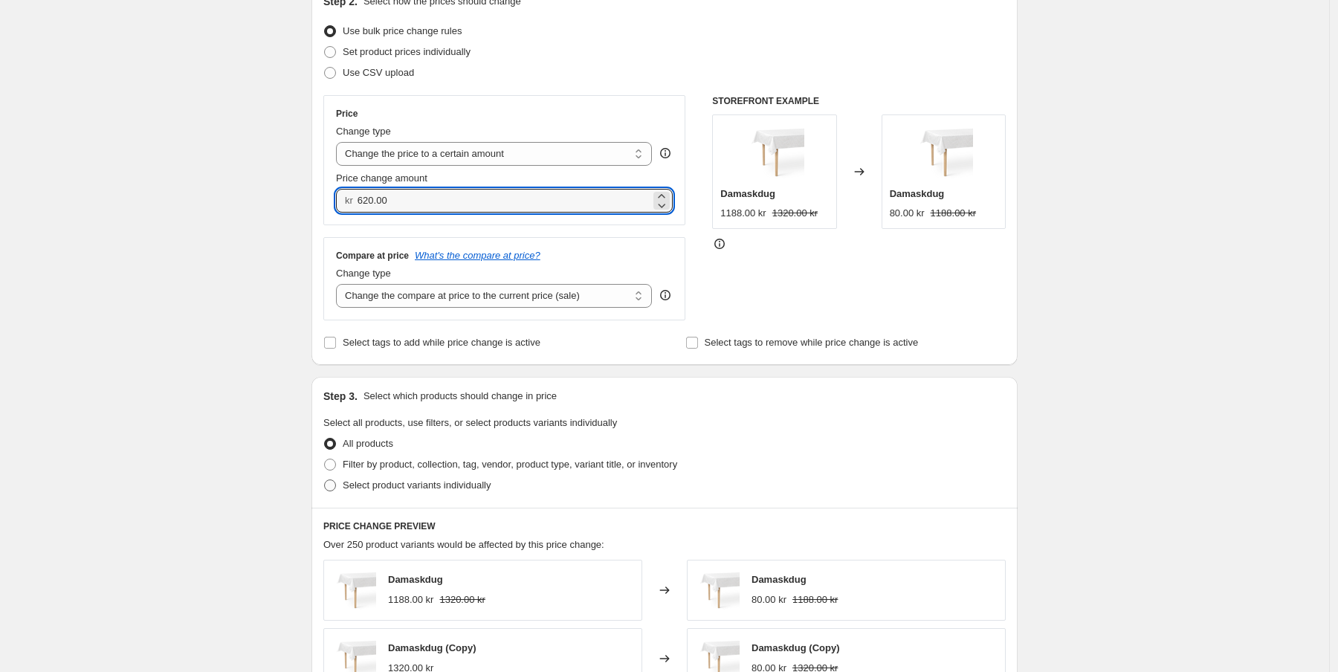
type input "620.00"
click at [335, 484] on span at bounding box center [330, 485] width 12 height 12
click at [325, 480] on input "Select product variants individually" at bounding box center [324, 479] width 1 height 1
radio input "true"
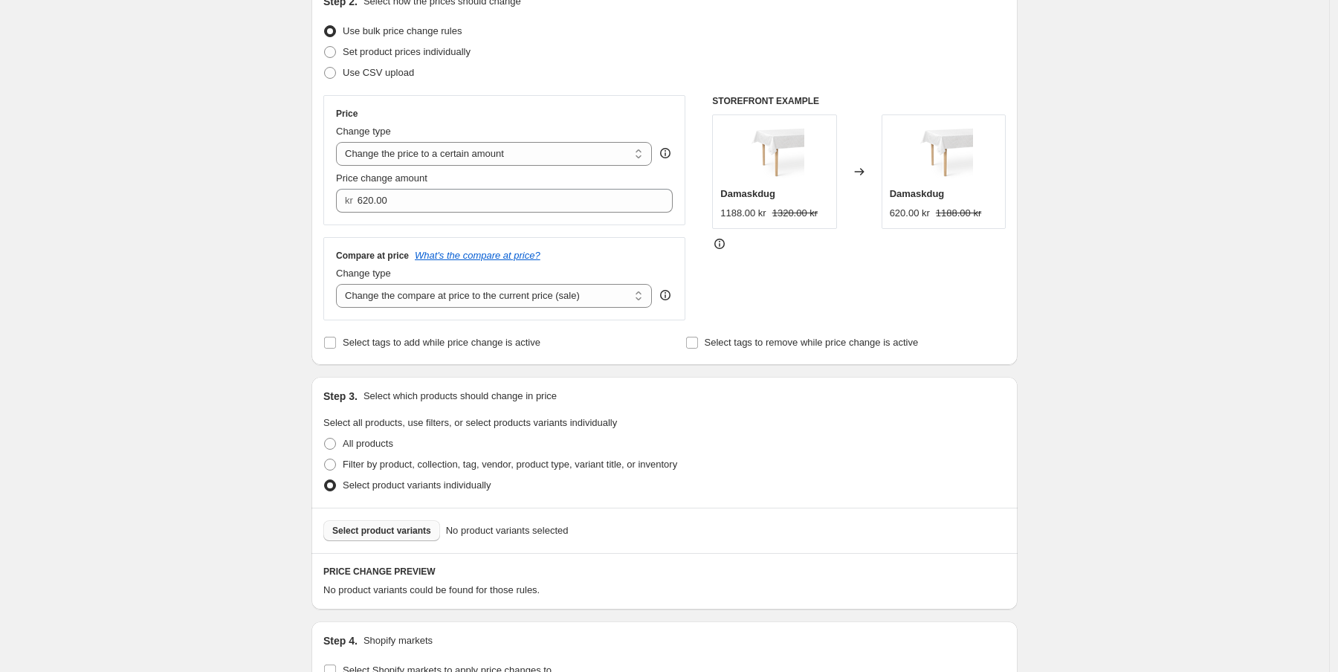
click at [395, 535] on span "Select product variants" at bounding box center [381, 531] width 99 height 12
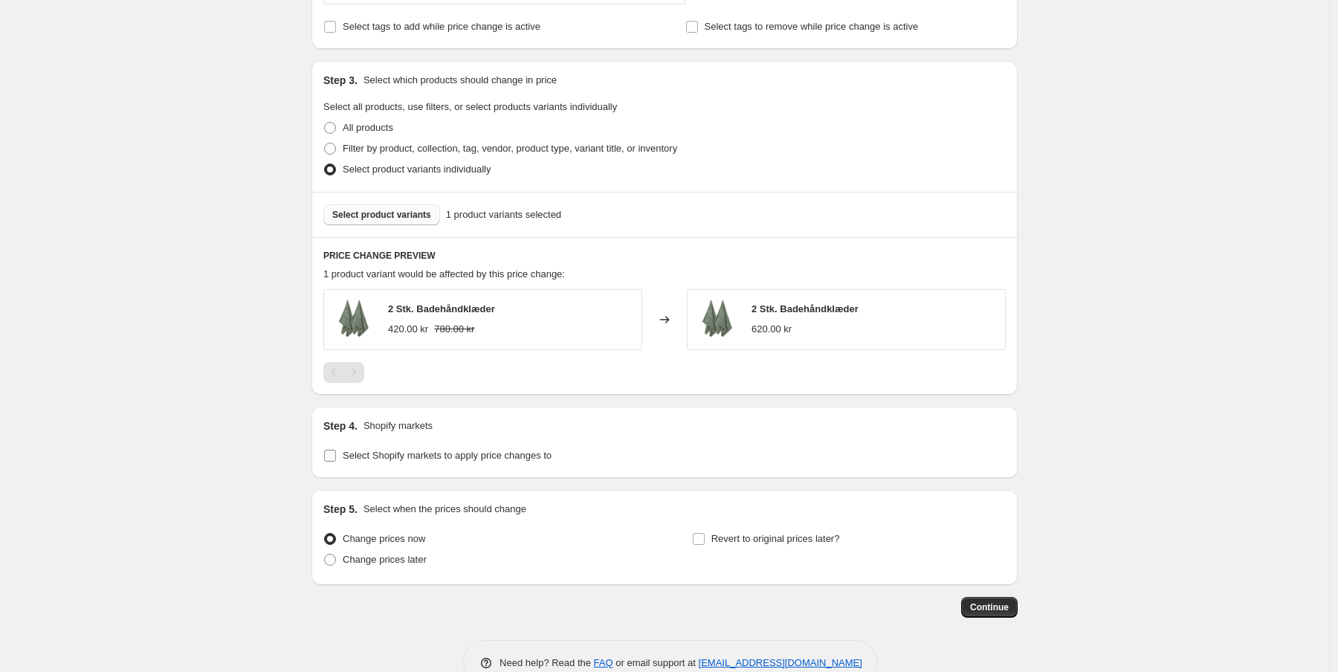
scroll to position [530, 0]
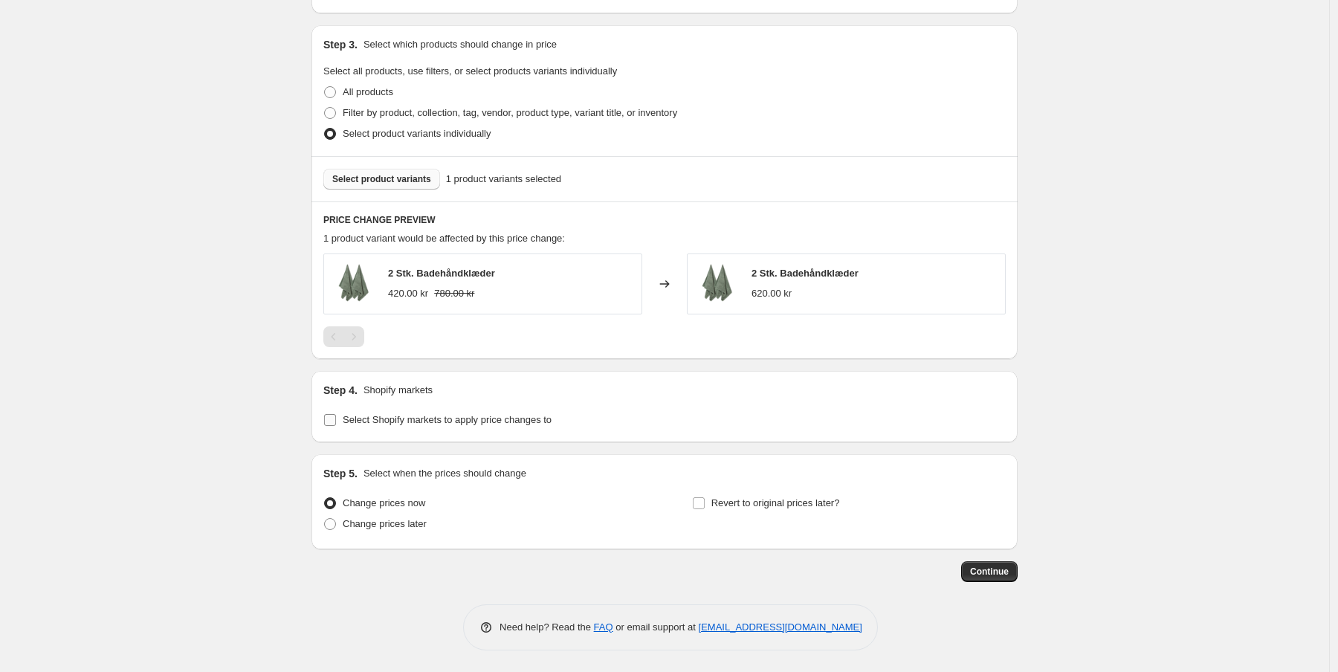
click at [337, 421] on span at bounding box center [329, 419] width 13 height 13
click at [336, 421] on input "Select Shopify markets to apply price changes to" at bounding box center [330, 420] width 12 height 12
checkbox input "true"
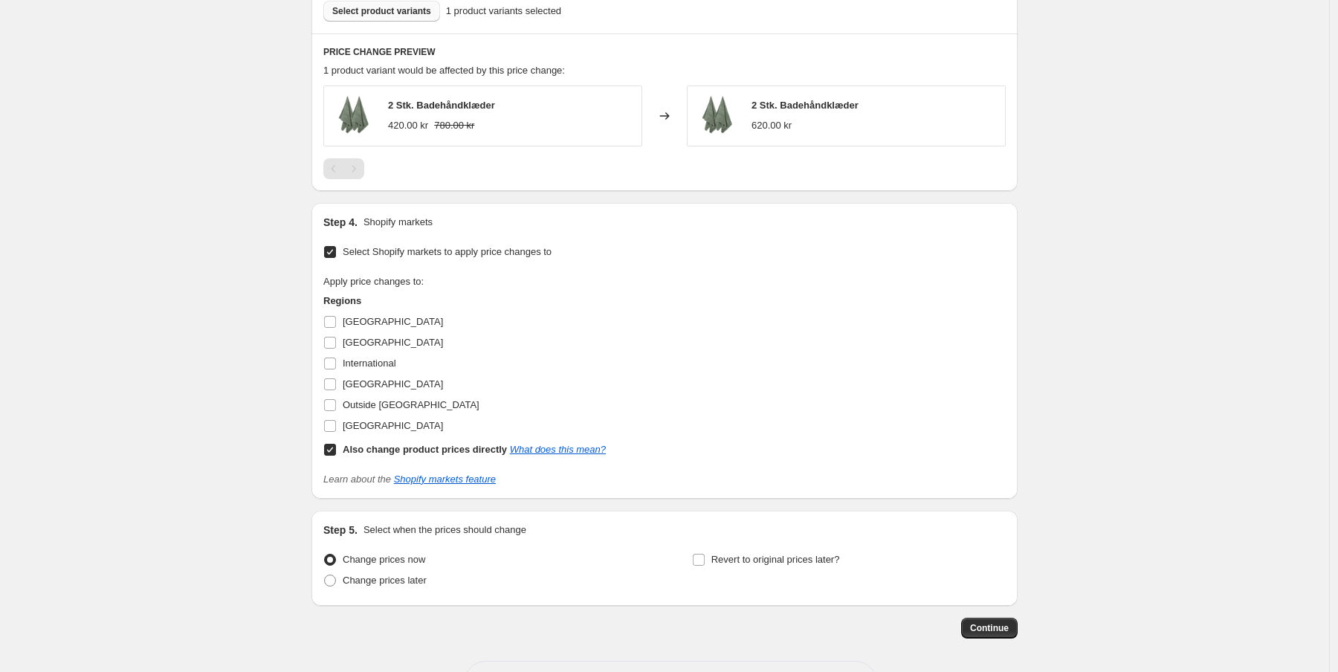
scroll to position [708, 0]
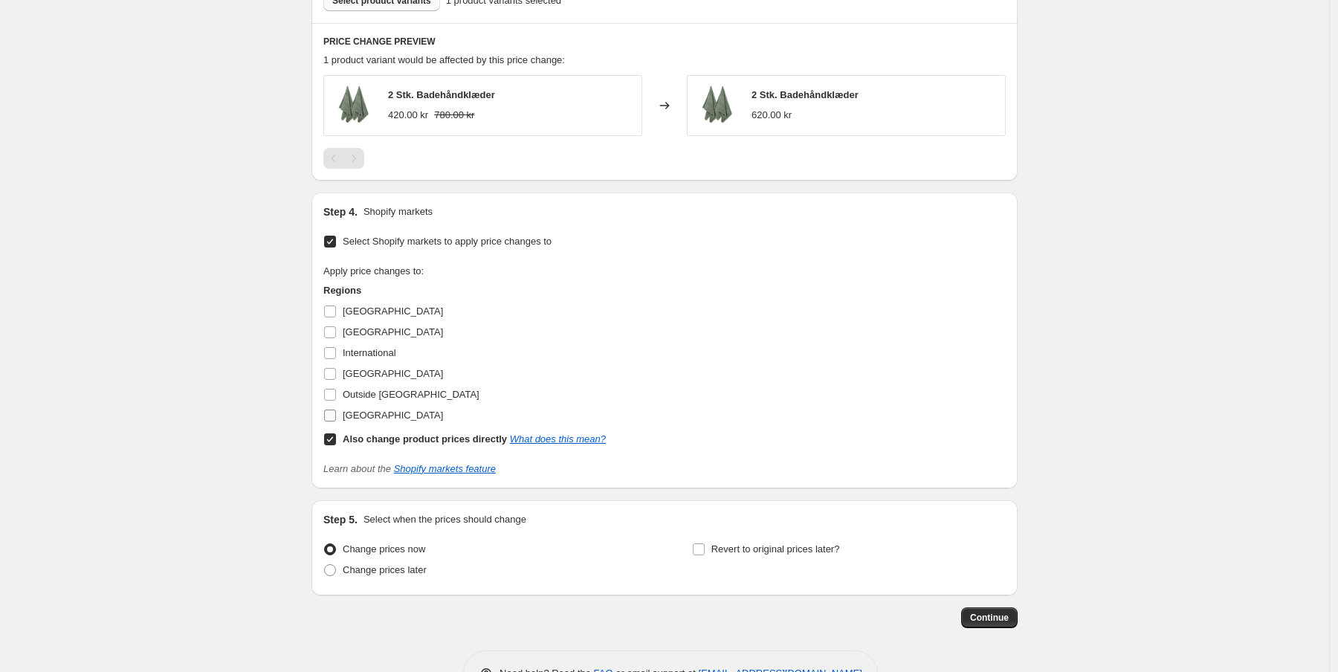
click at [334, 416] on input "Sweden" at bounding box center [330, 415] width 12 height 12
checkbox input "true"
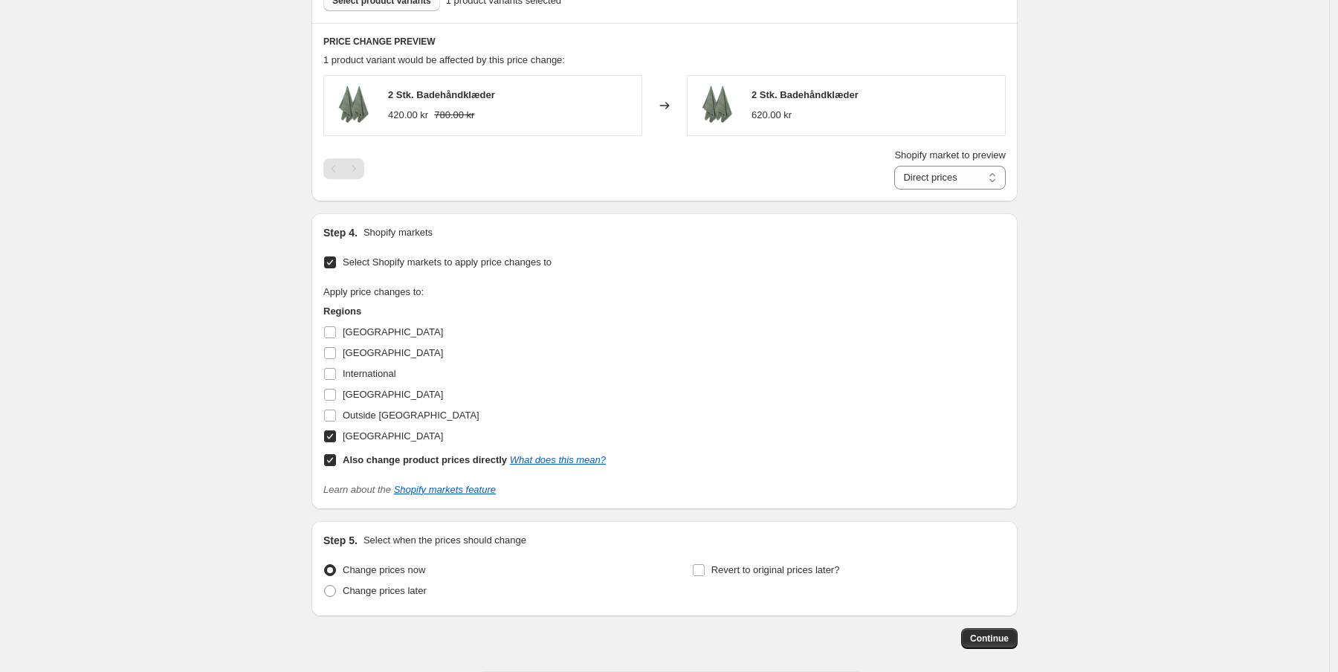
click at [335, 455] on input "Also change product prices directly What does this mean?" at bounding box center [330, 460] width 12 height 12
checkbox input "false"
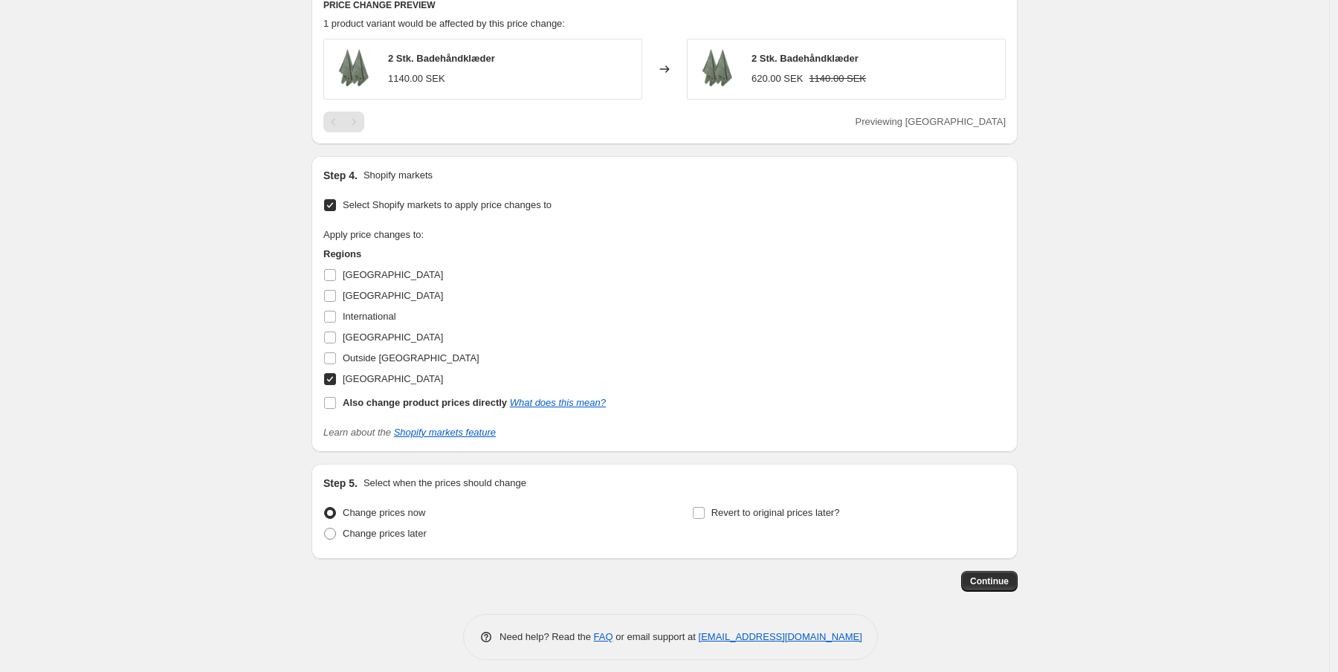
scroll to position [755, 0]
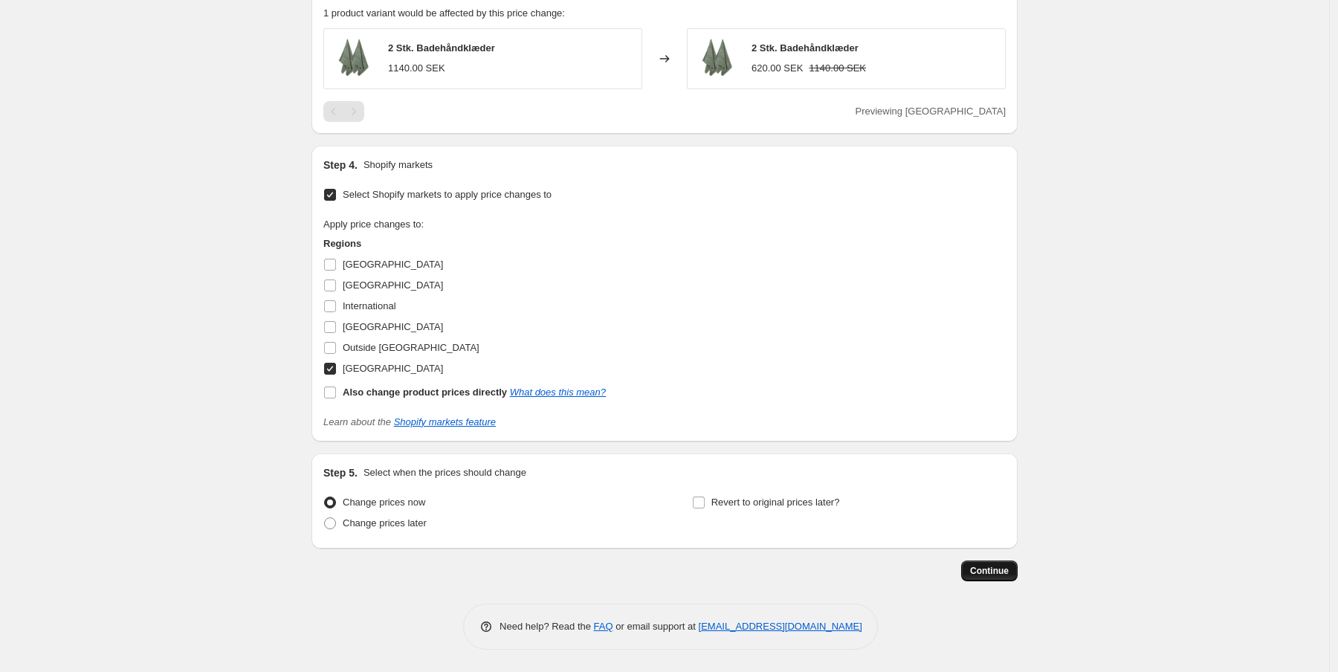
click at [996, 574] on span "Continue" at bounding box center [989, 571] width 39 height 12
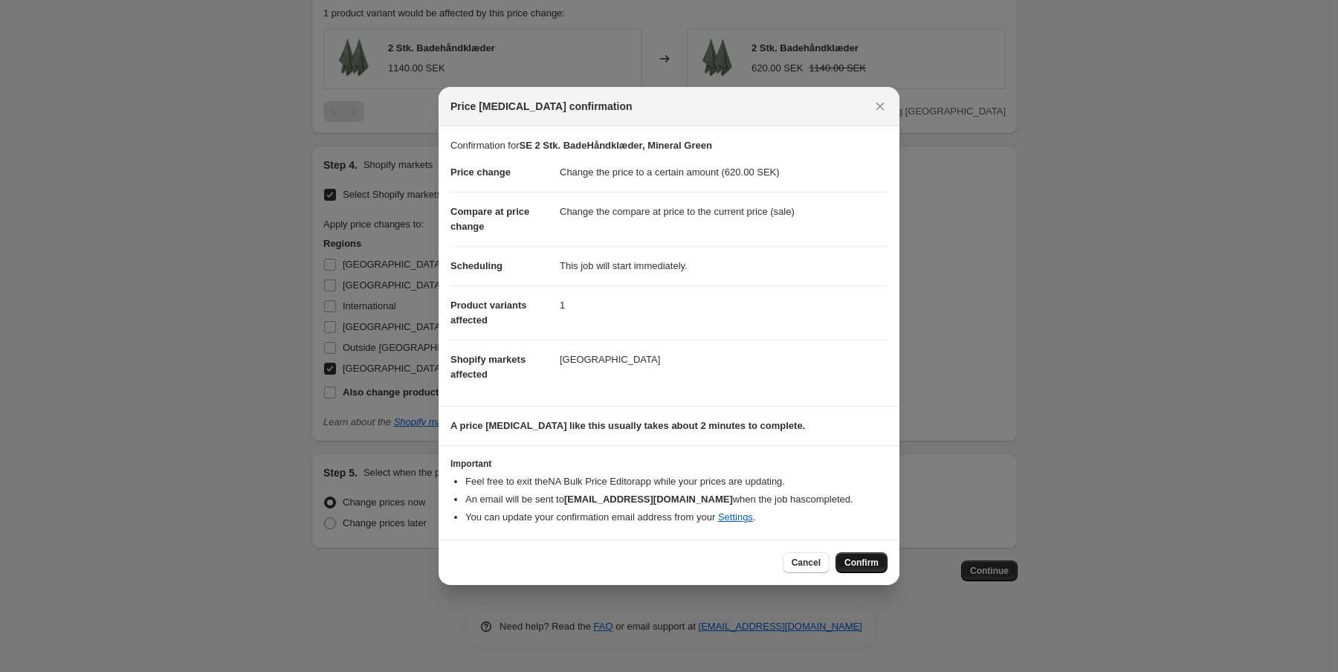
click at [858, 560] on span "Confirm" at bounding box center [861, 563] width 34 height 12
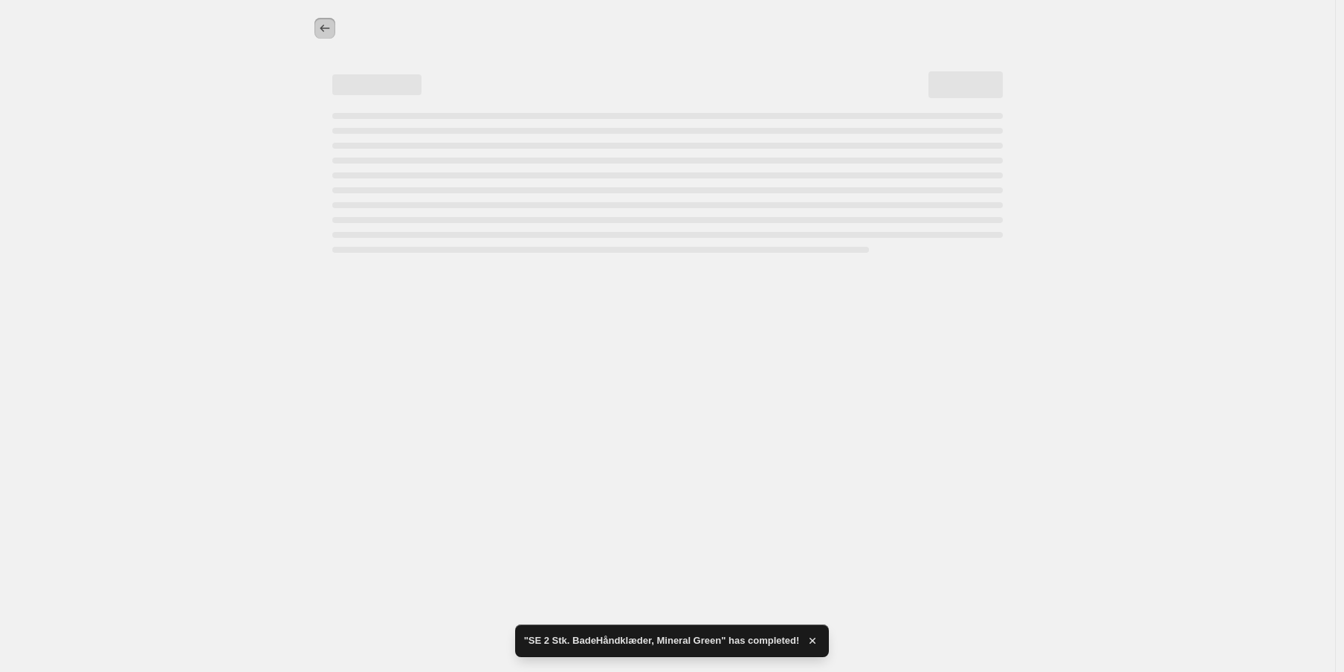
click at [321, 27] on icon "Price change jobs" at bounding box center [325, 28] width 10 height 7
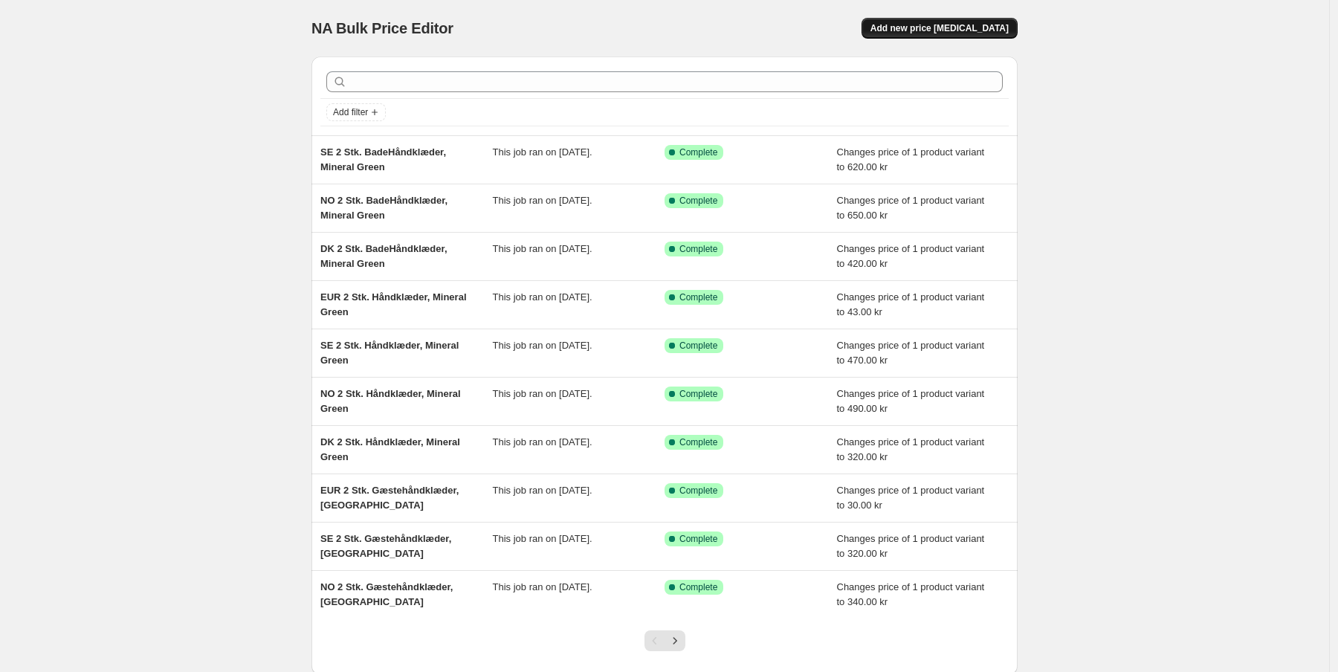
click at [964, 28] on span "Add new price change job" at bounding box center [939, 28] width 138 height 12
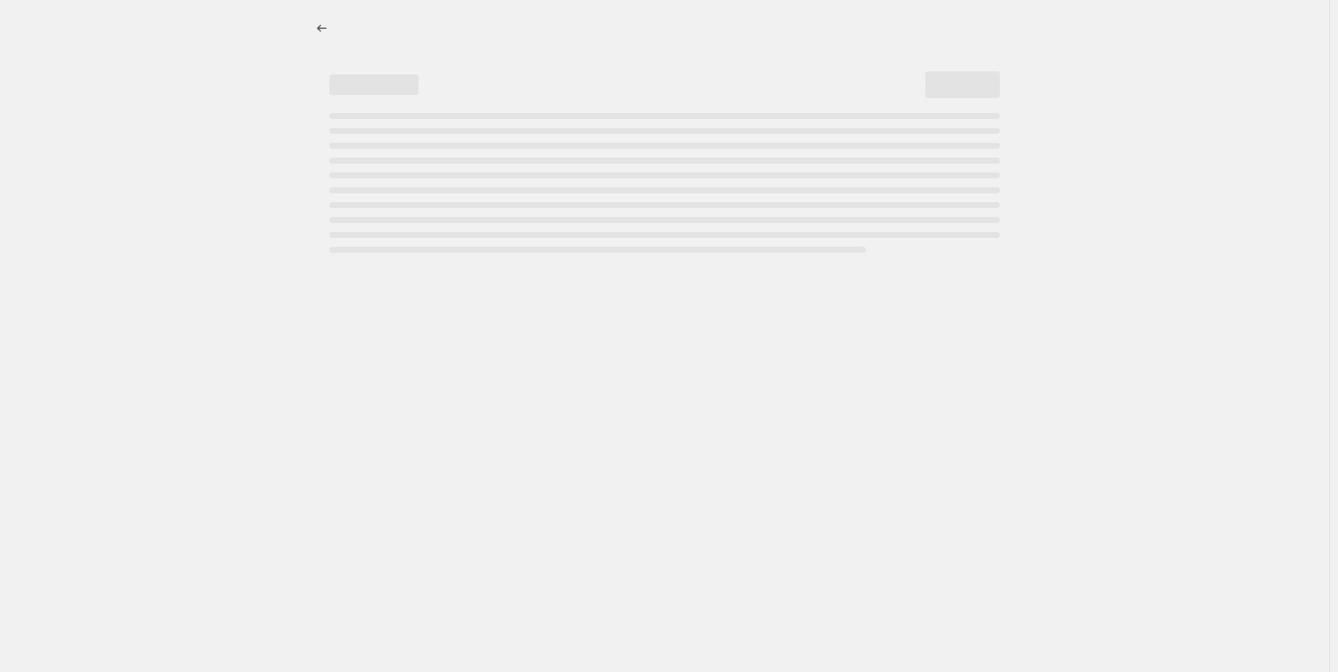
select select "percentage"
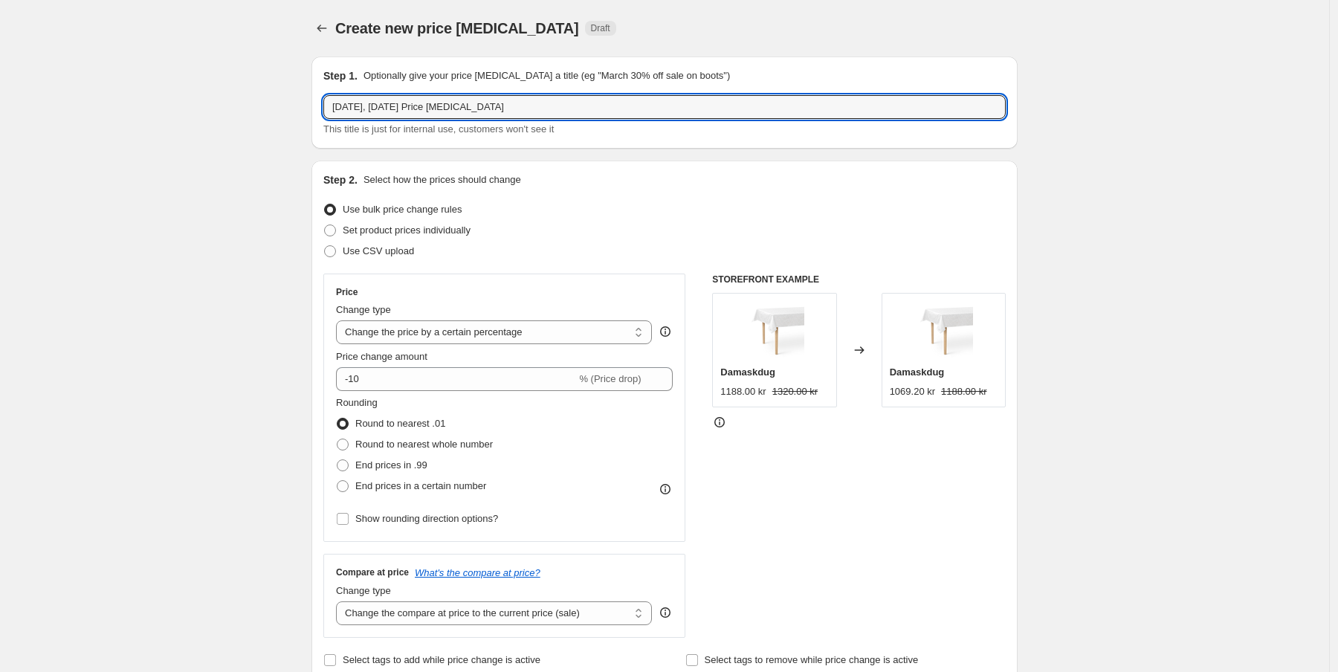
drag, startPoint x: 547, startPoint y: 115, endPoint x: 262, endPoint y: 101, distance: 285.7
paste input "Stk. BadeHåndklæder, Mineral Green"
click at [334, 110] on input "2 Stk. BadeHåndklæder, Mineral Green" at bounding box center [664, 107] width 682 height 24
type input "EUR 2 Stk. BadeHåndklæder, Mineral Green"
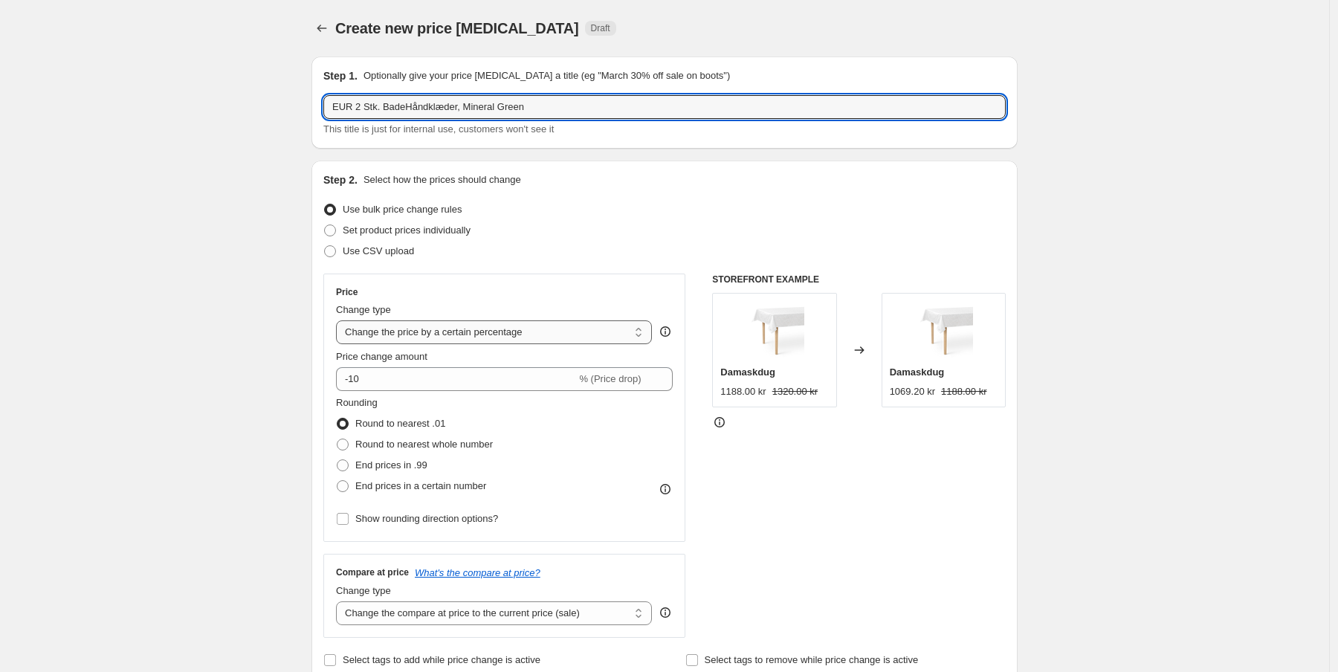
click at [364, 331] on select "Change the price to a certain amount Change the price by a certain amount Chang…" at bounding box center [494, 332] width 316 height 24
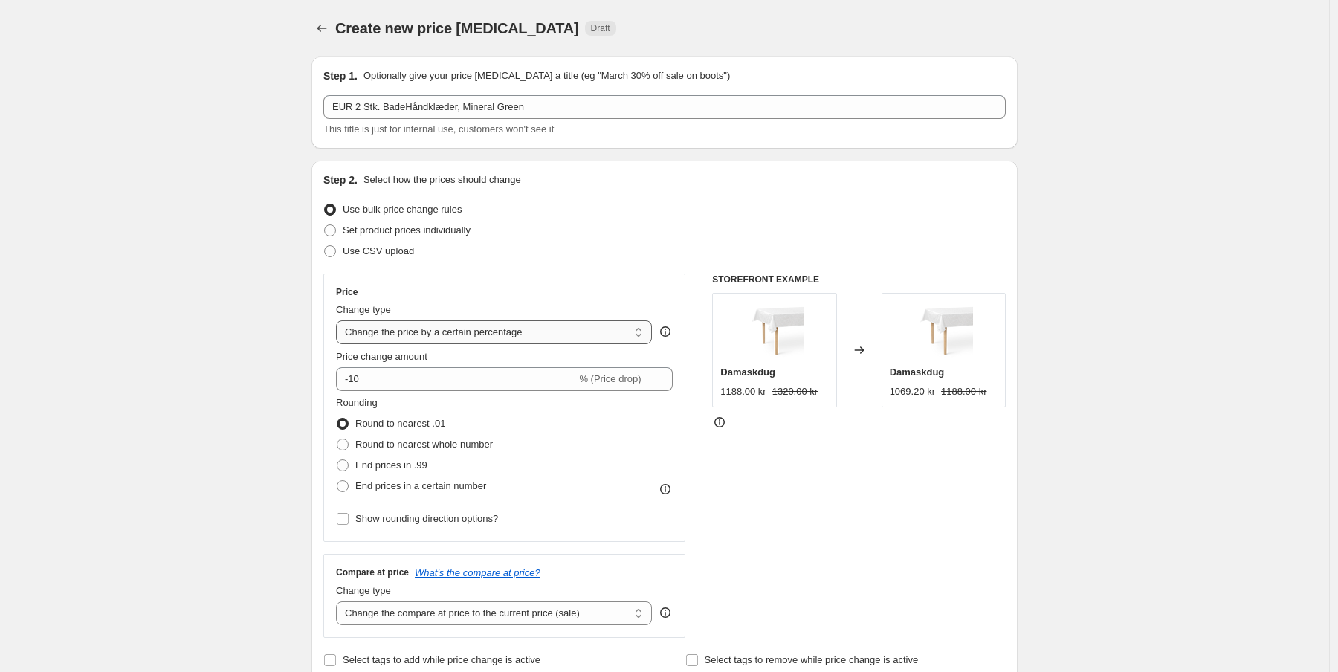
select select "to"
click at [338, 320] on select "Change the price to a certain amount Change the price by a certain amount Chang…" at bounding box center [494, 332] width 316 height 24
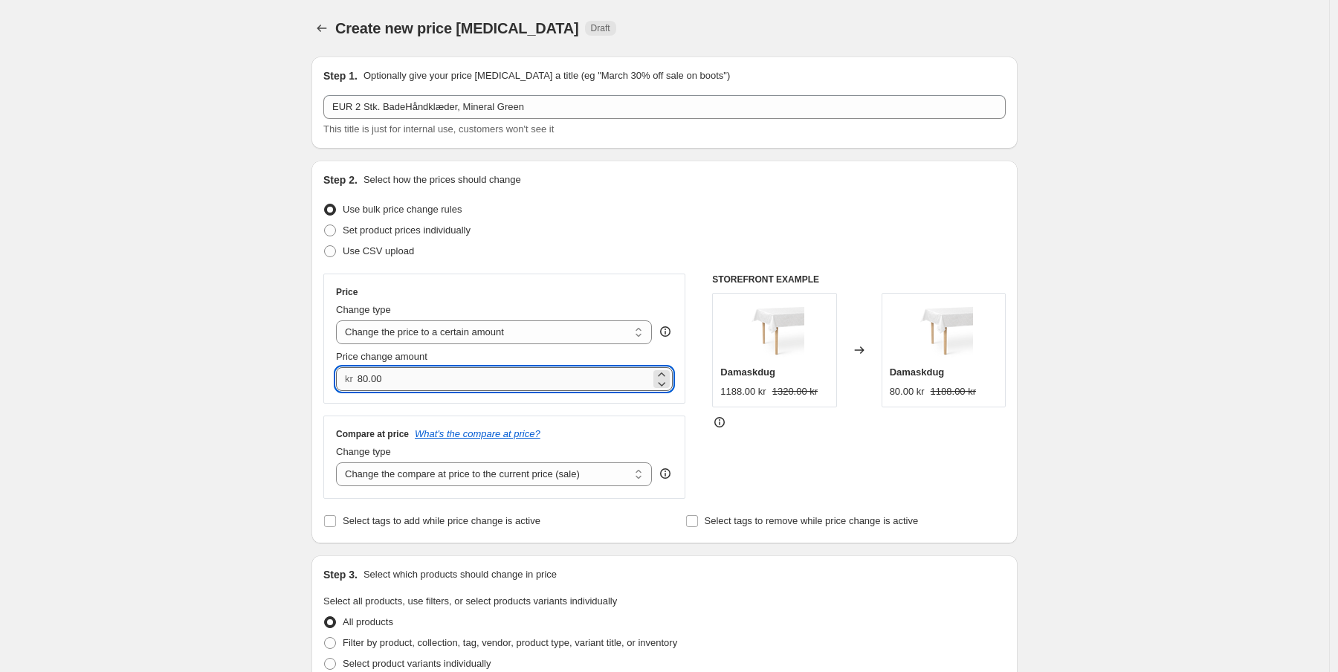
click at [361, 377] on input "80.00" at bounding box center [503, 379] width 293 height 24
type input "57.00"
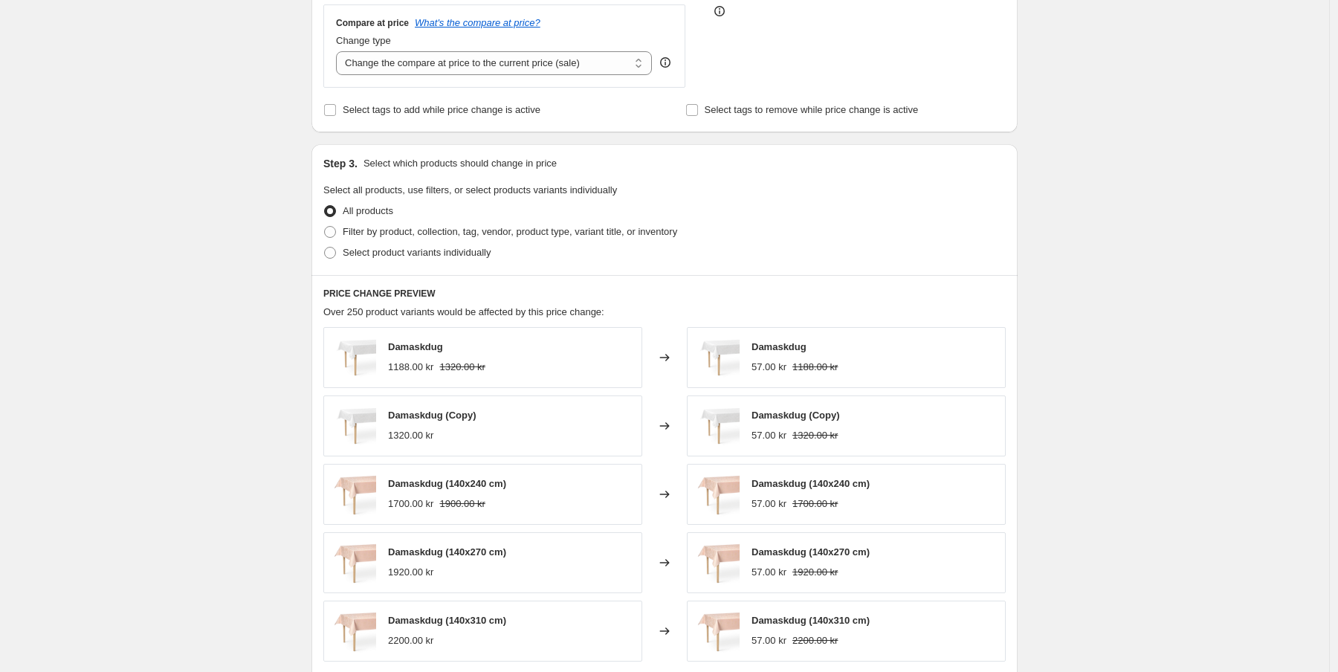
scroll to position [416, 0]
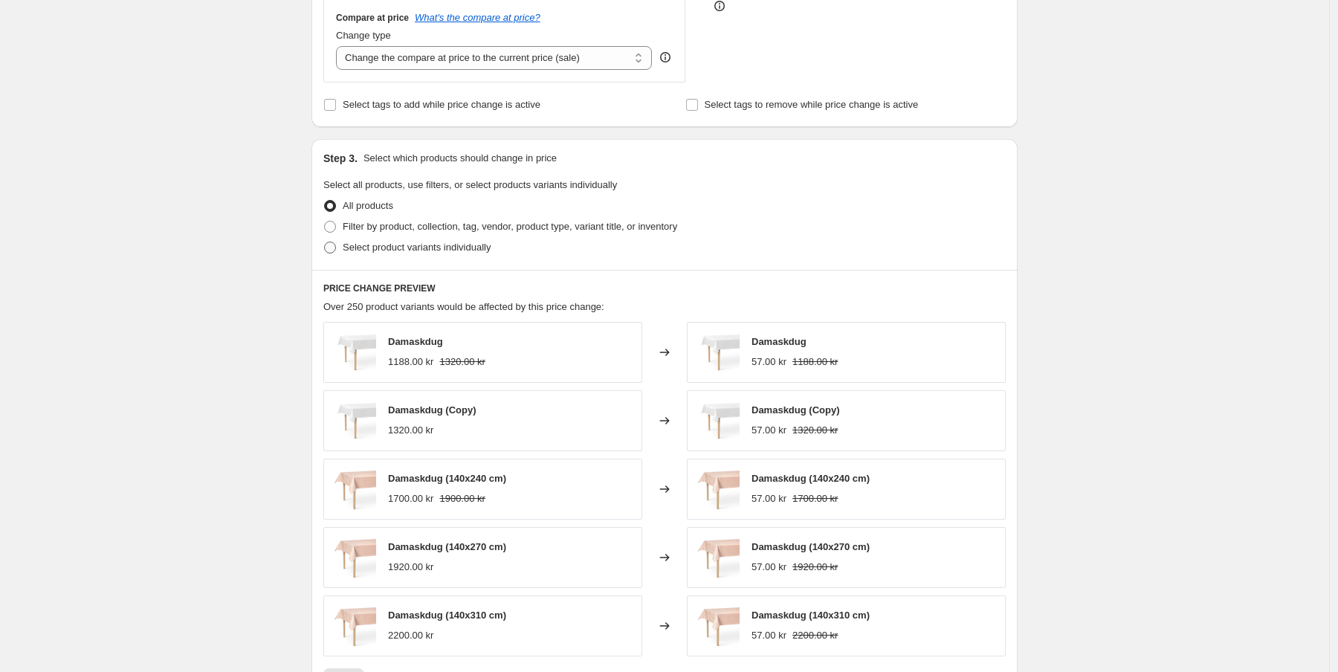
click at [333, 249] on span at bounding box center [330, 248] width 12 height 12
click at [325, 242] on input "Select product variants individually" at bounding box center [324, 242] width 1 height 1
radio input "true"
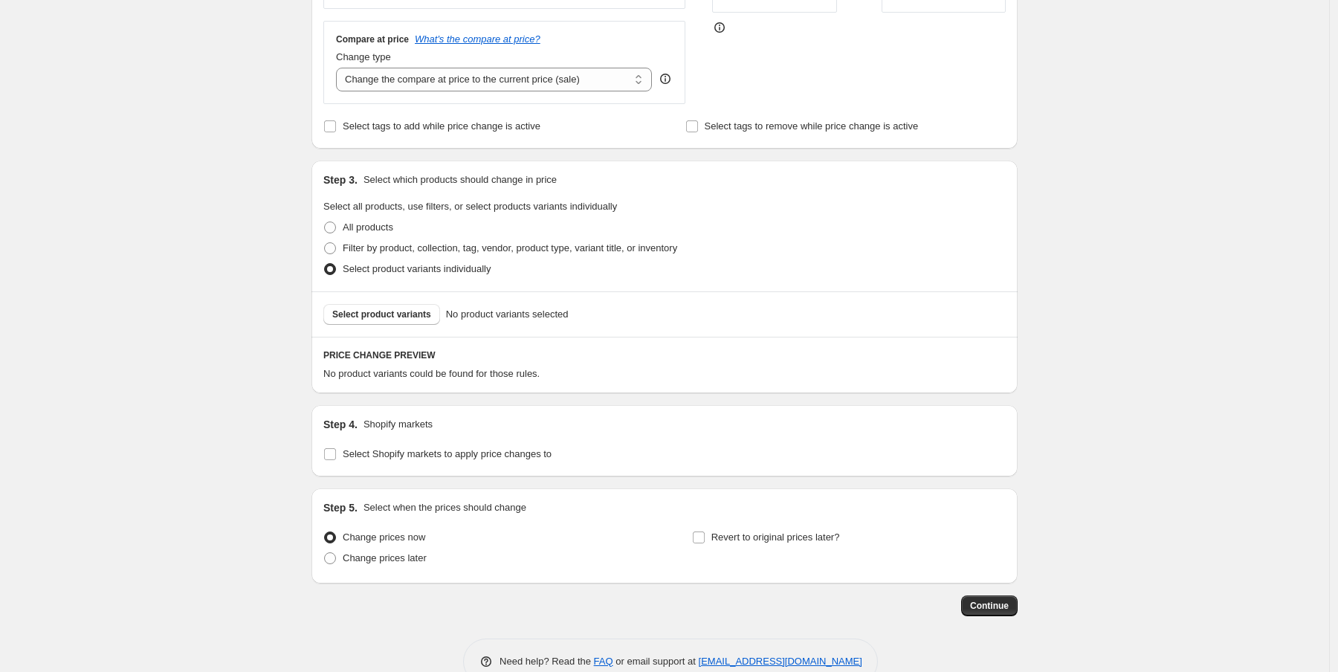
scroll to position [429, 0]
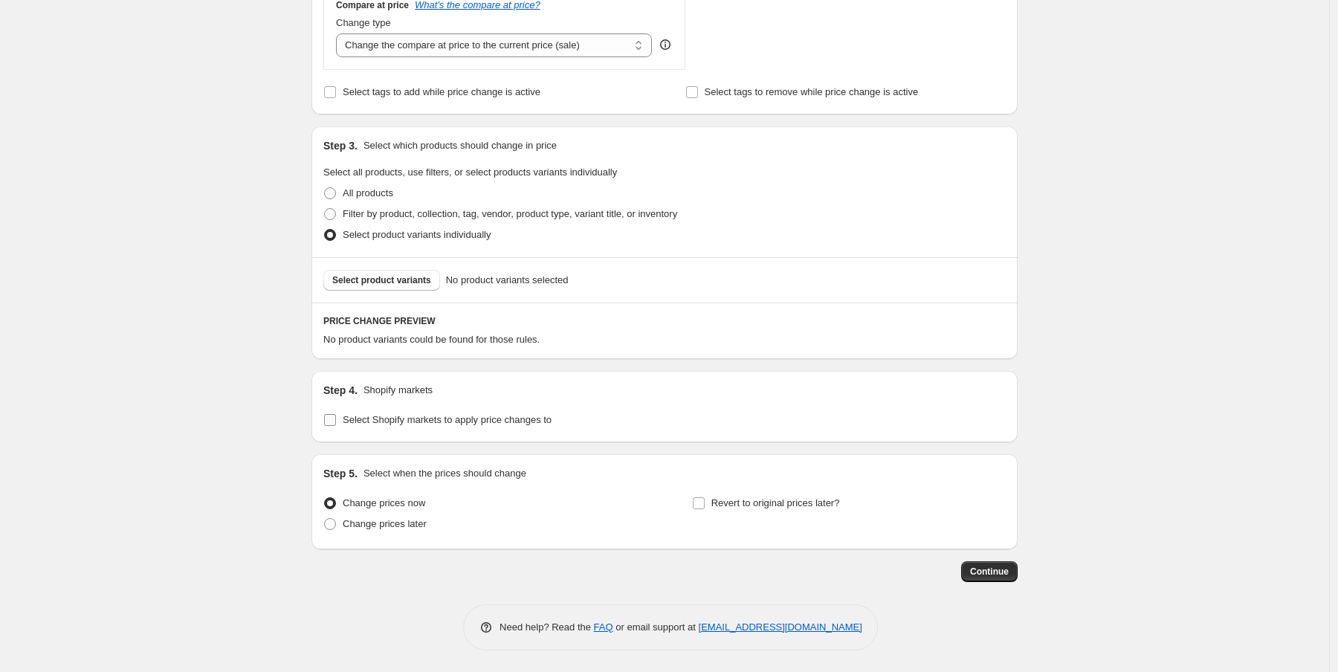
click at [331, 415] on input "Select Shopify markets to apply price changes to" at bounding box center [330, 420] width 12 height 12
checkbox input "true"
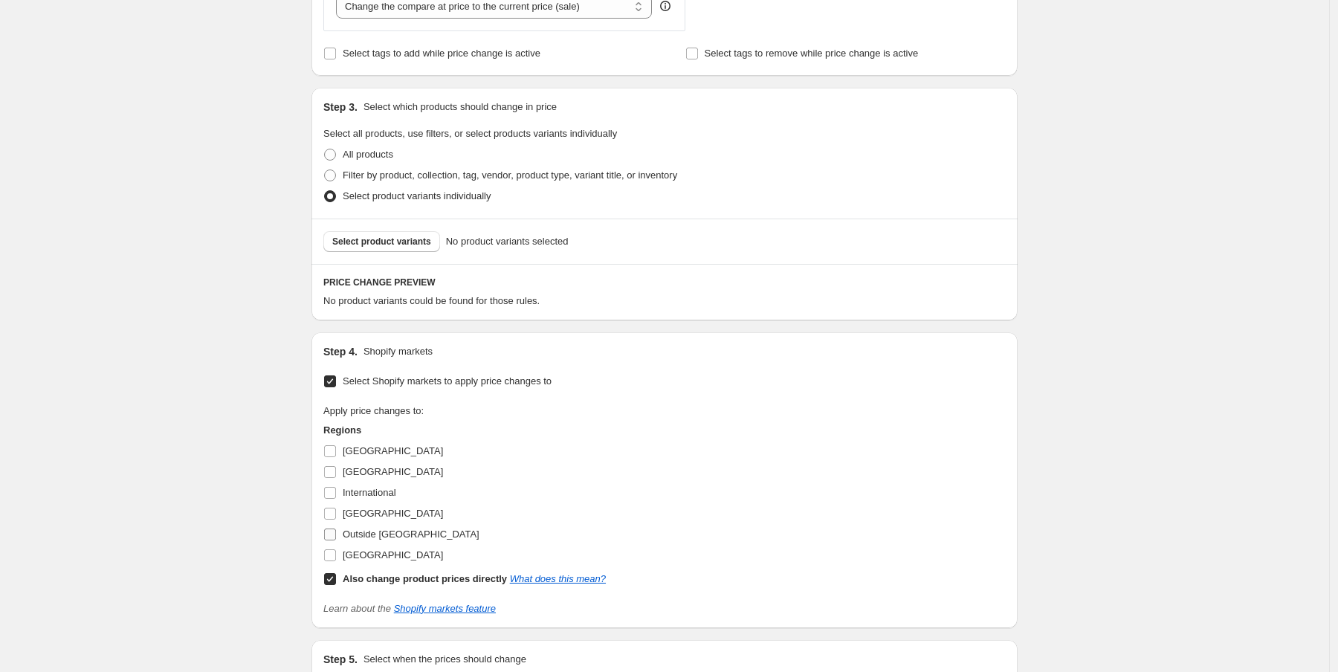
scroll to position [488, 0]
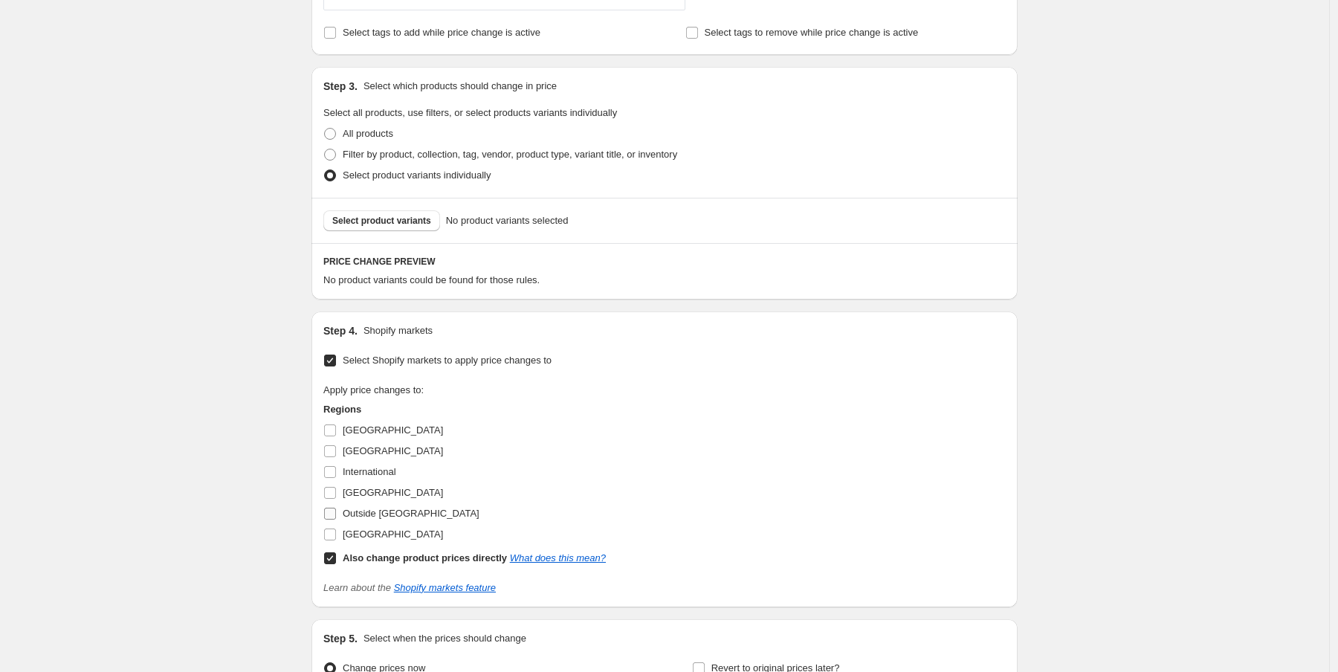
click at [331, 511] on input "Outside EU" at bounding box center [330, 514] width 12 height 12
checkbox input "true"
click at [333, 473] on input "International" at bounding box center [330, 472] width 12 height 12
checkbox input "true"
click at [333, 453] on input "Germany" at bounding box center [330, 451] width 12 height 12
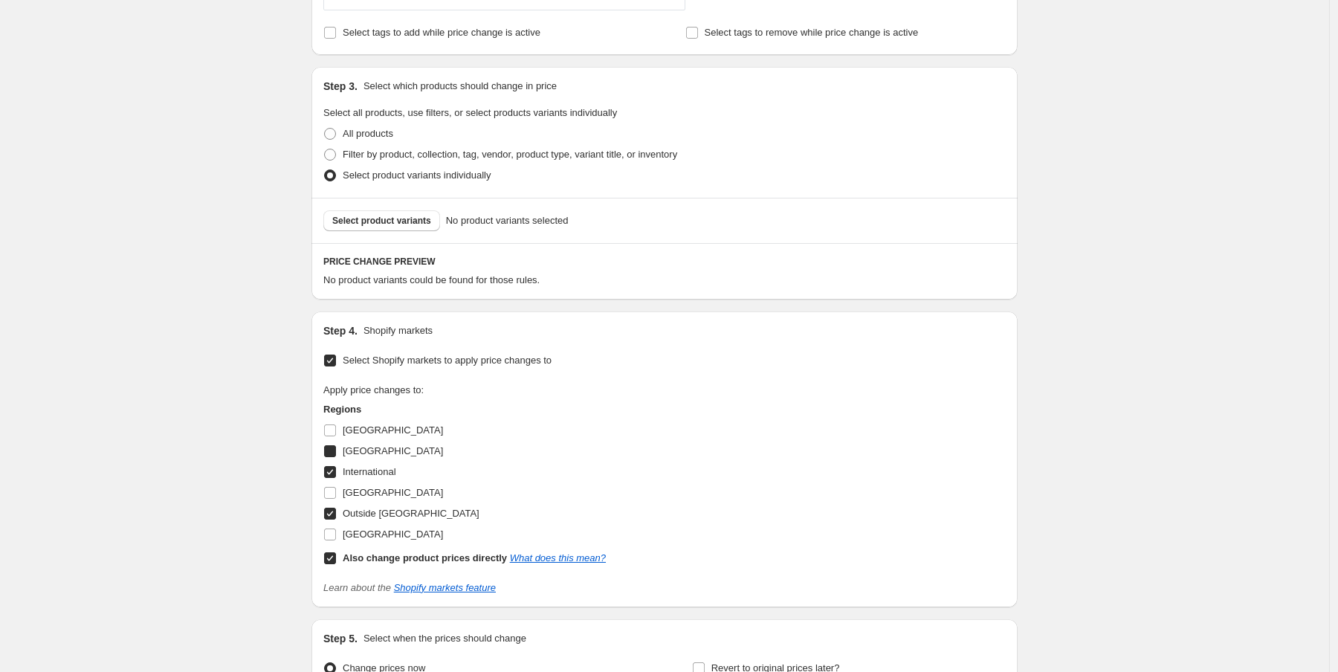
checkbox input "true"
click at [335, 556] on input "Also change product prices directly What does this mean?" at bounding box center [330, 558] width 12 height 12
checkbox input "false"
click at [389, 229] on button "Select product variants" at bounding box center [381, 220] width 117 height 21
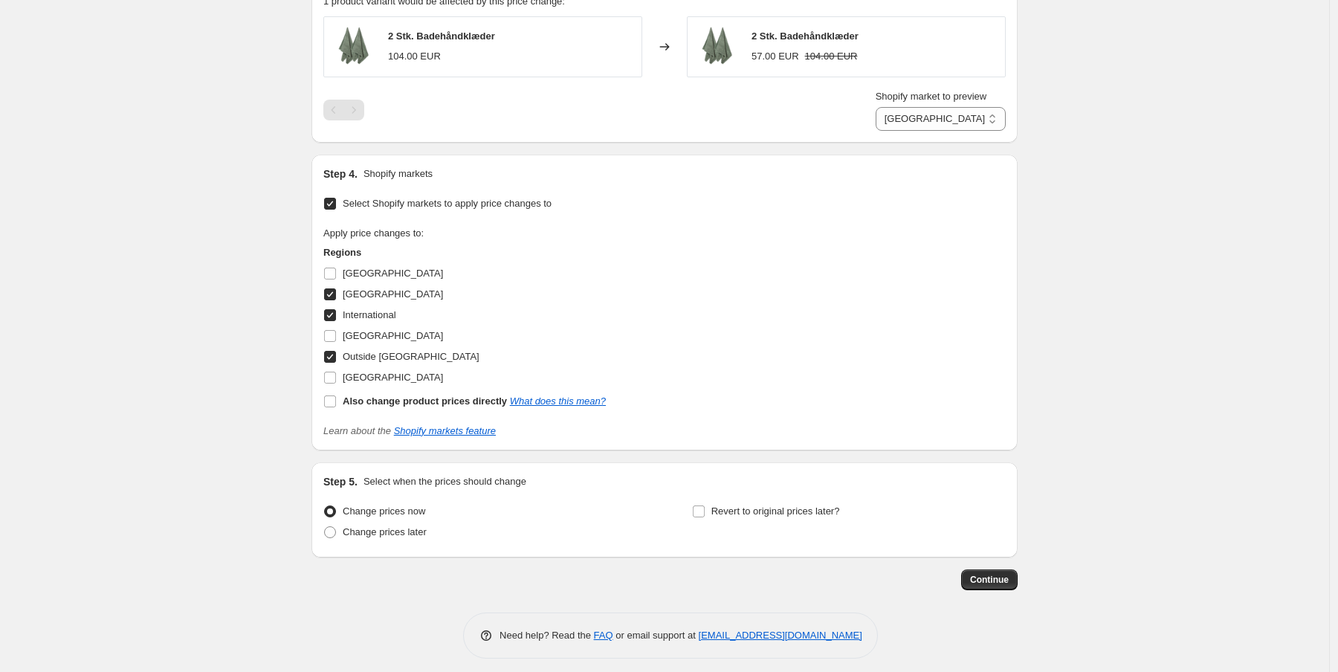
scroll to position [776, 0]
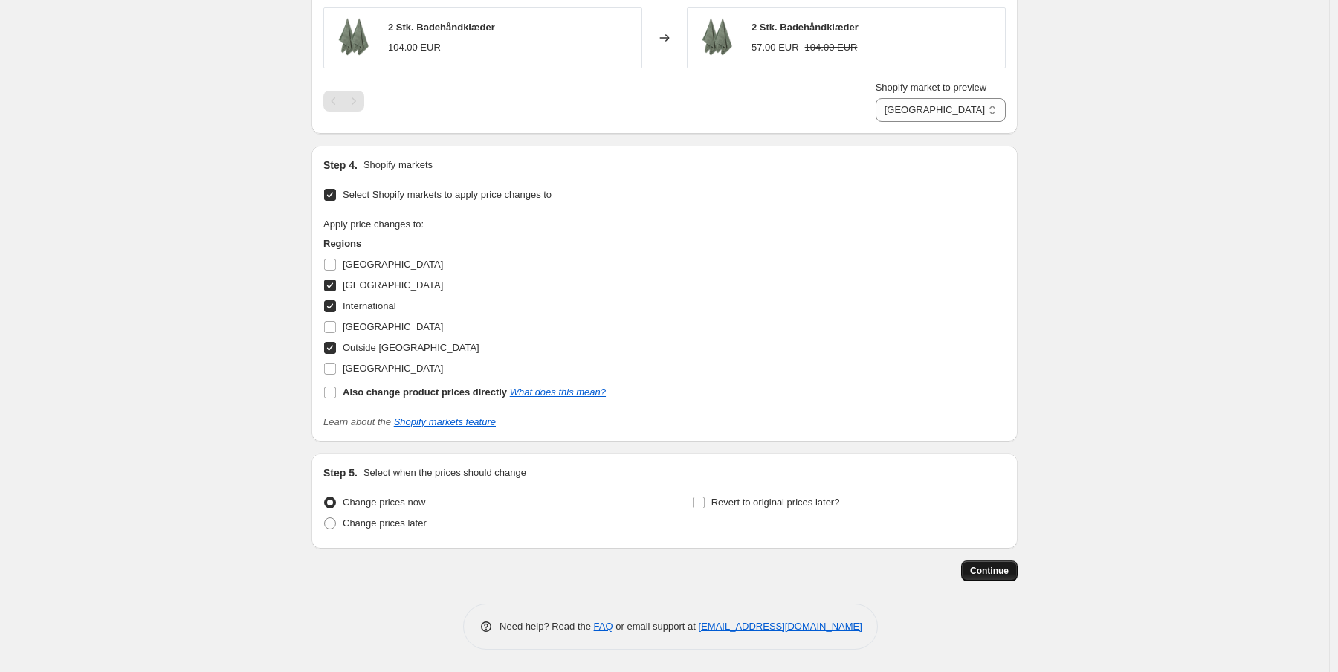
click at [984, 571] on span "Continue" at bounding box center [989, 571] width 39 height 12
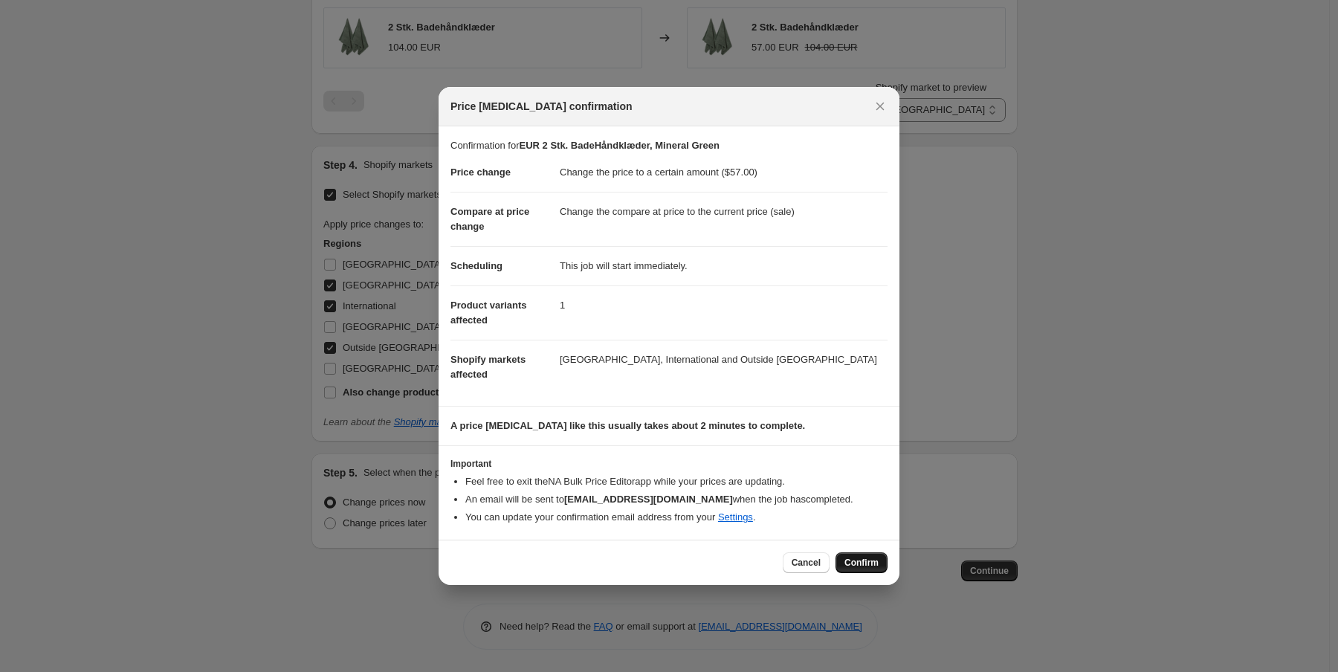
click at [857, 560] on span "Confirm" at bounding box center [861, 563] width 34 height 12
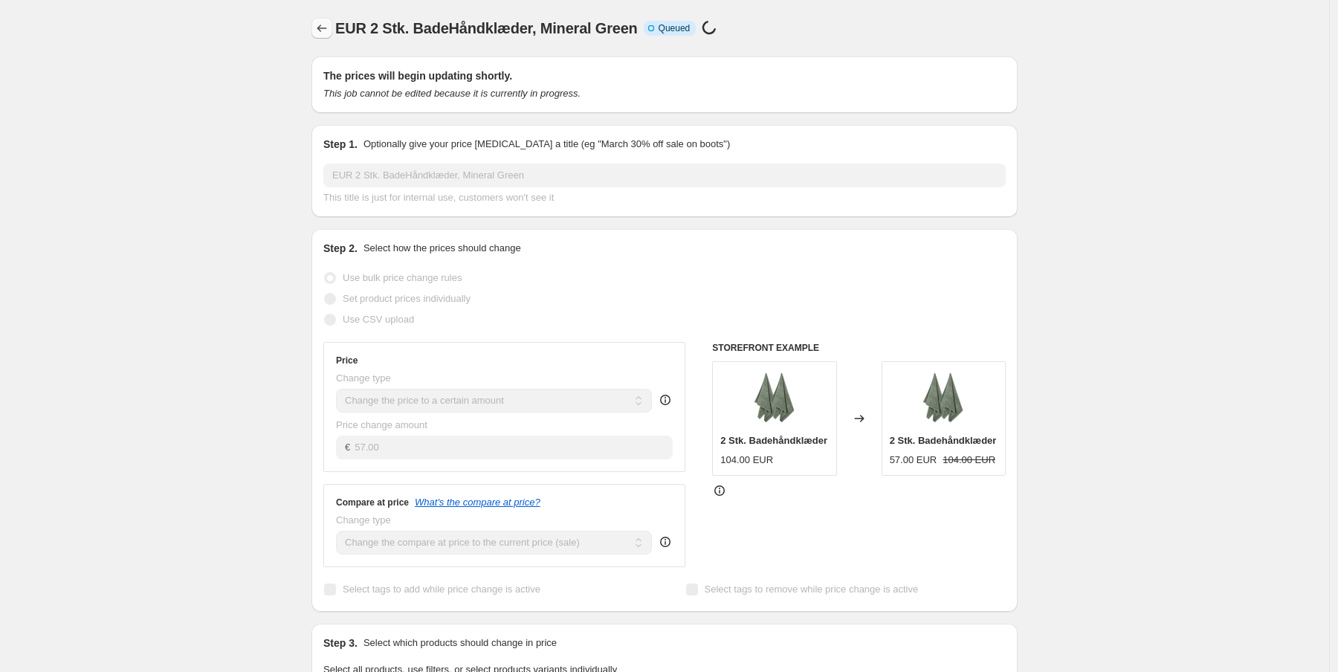
click at [329, 27] on icon "Price change jobs" at bounding box center [321, 28] width 15 height 15
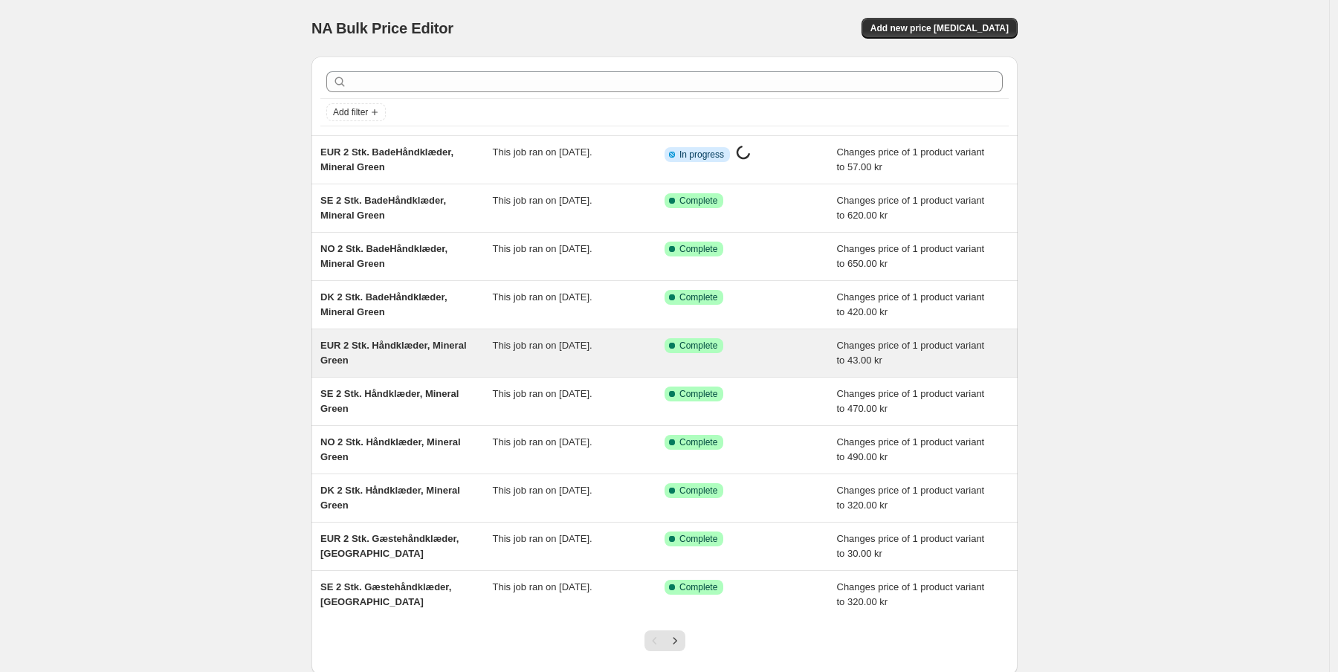
click at [389, 346] on span "EUR 2 Stk. Håndklæder, Mineral Green" at bounding box center [393, 353] width 146 height 26
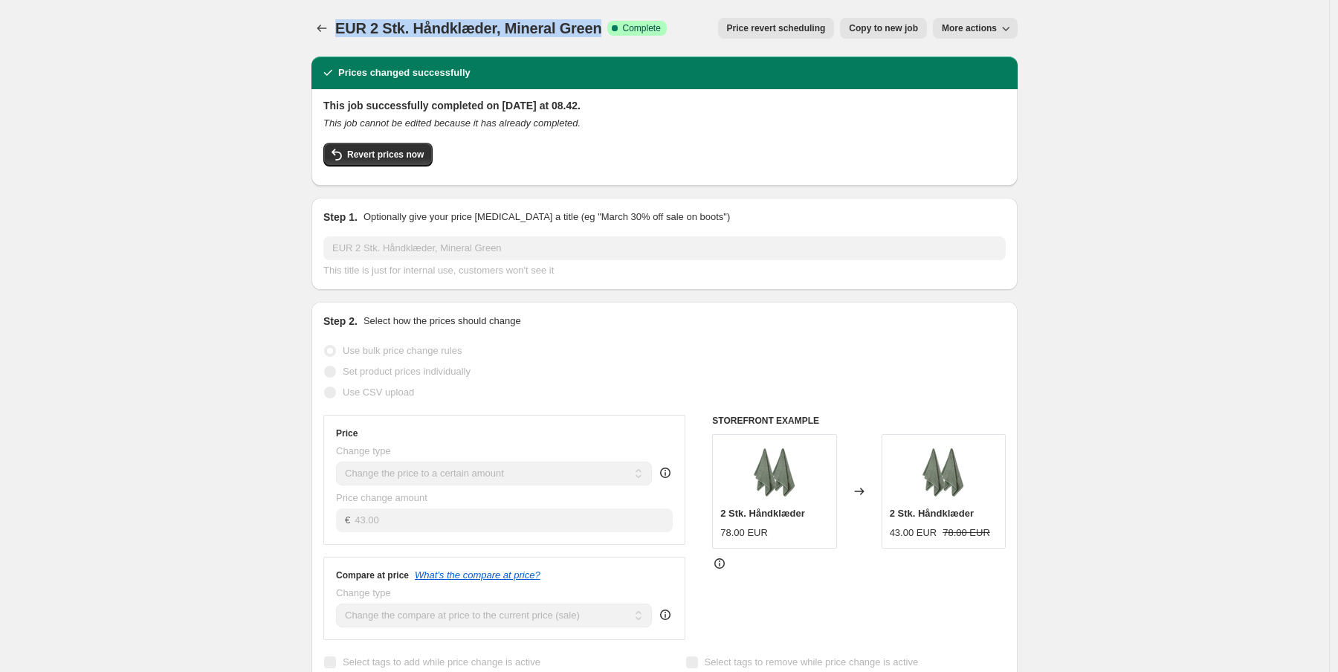
drag, startPoint x: 339, startPoint y: 27, endPoint x: 599, endPoint y: 30, distance: 260.1
click at [599, 30] on span "EUR 2 Stk. Håndklæder, Mineral Green" at bounding box center [468, 28] width 266 height 16
copy span "EUR 2 Stk. Håndklæder, Mineral Green"
click at [392, 158] on span "Revert prices now" at bounding box center [385, 155] width 77 height 12
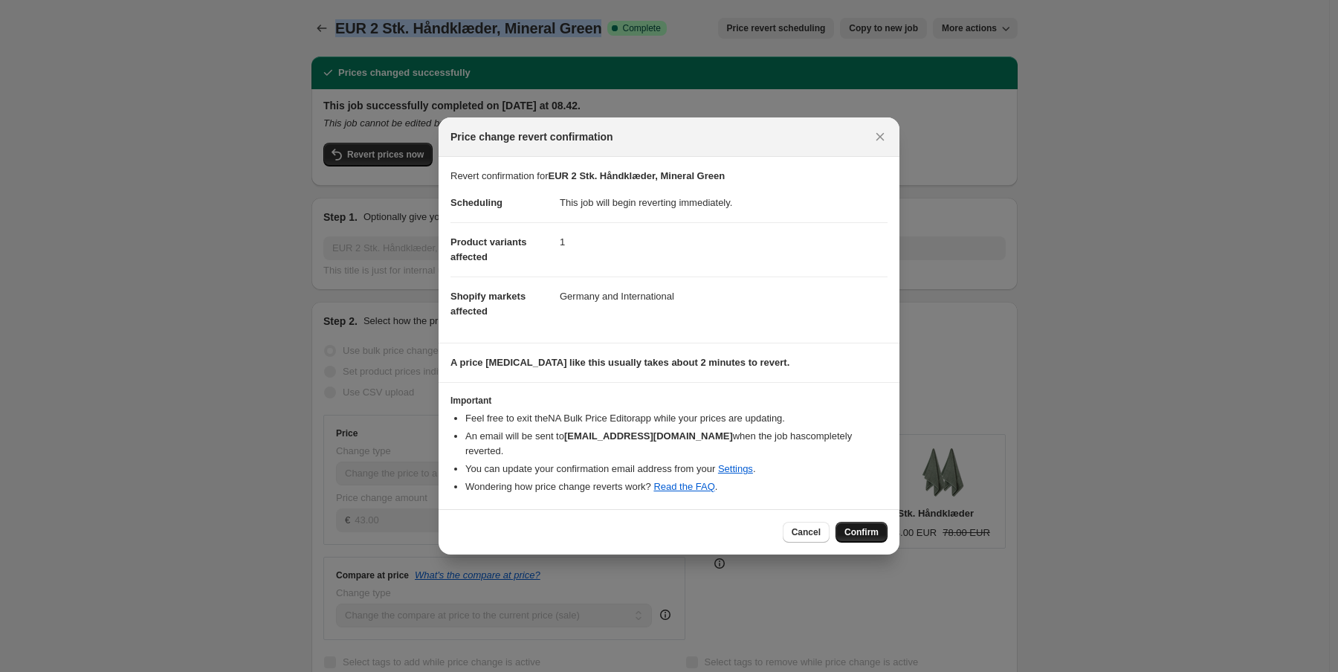
click at [866, 526] on span "Confirm" at bounding box center [861, 532] width 34 height 12
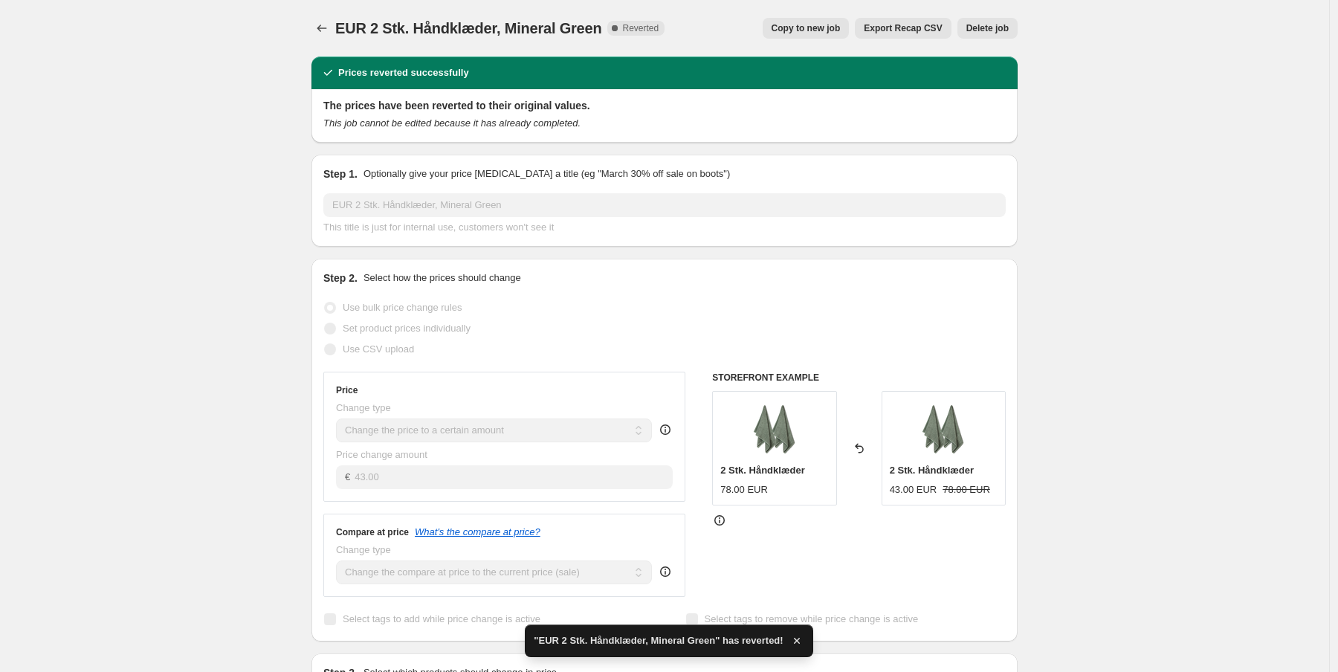
click at [822, 31] on span "Copy to new job" at bounding box center [805, 28] width 69 height 12
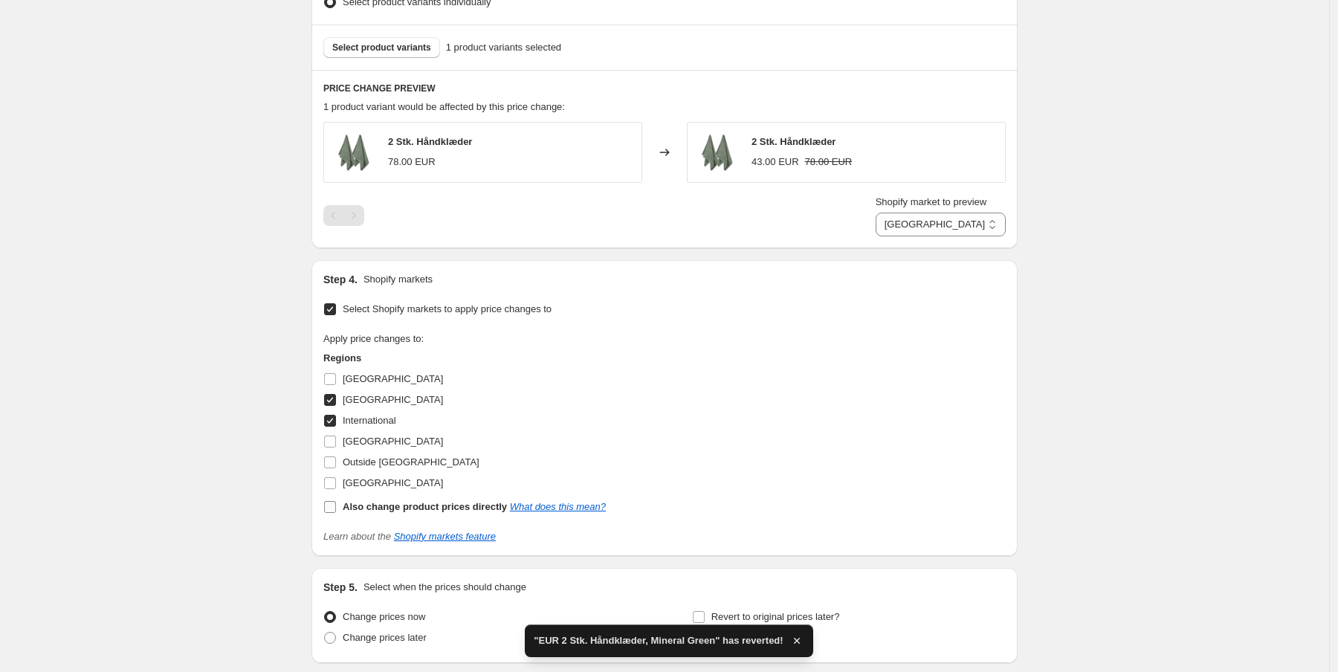
scroll to position [773, 0]
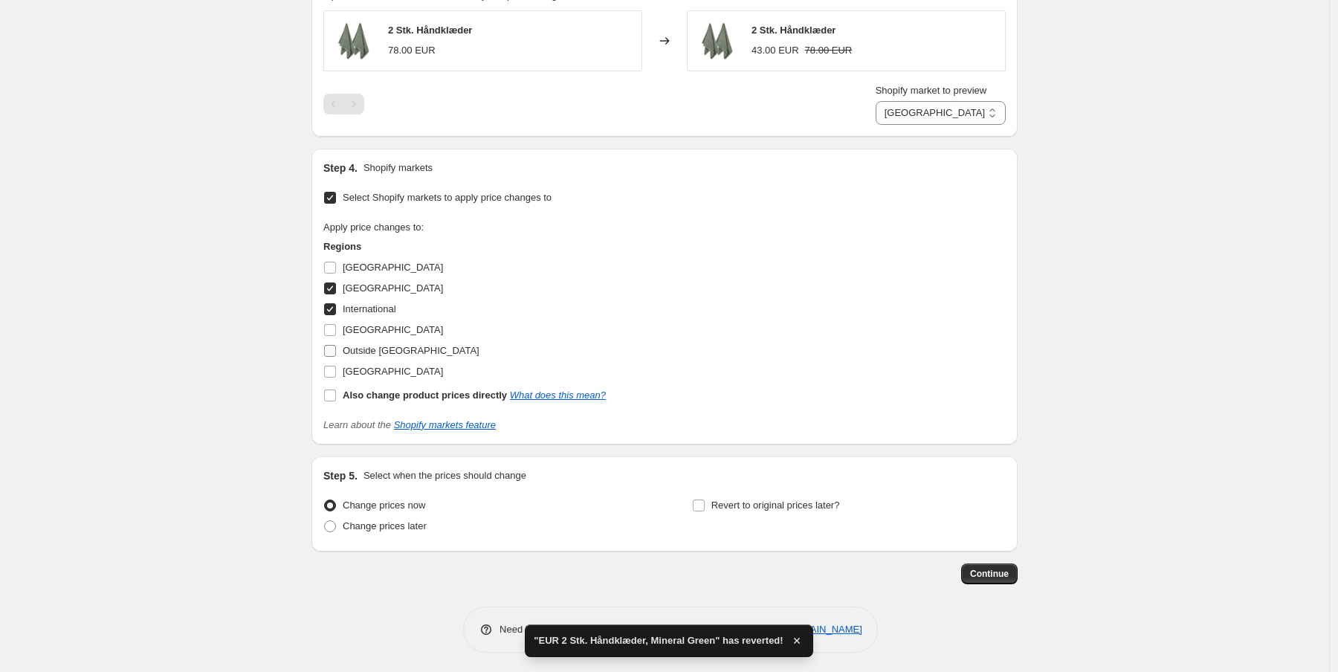
click at [335, 348] on input "Outside EU" at bounding box center [330, 351] width 12 height 12
checkbox input "true"
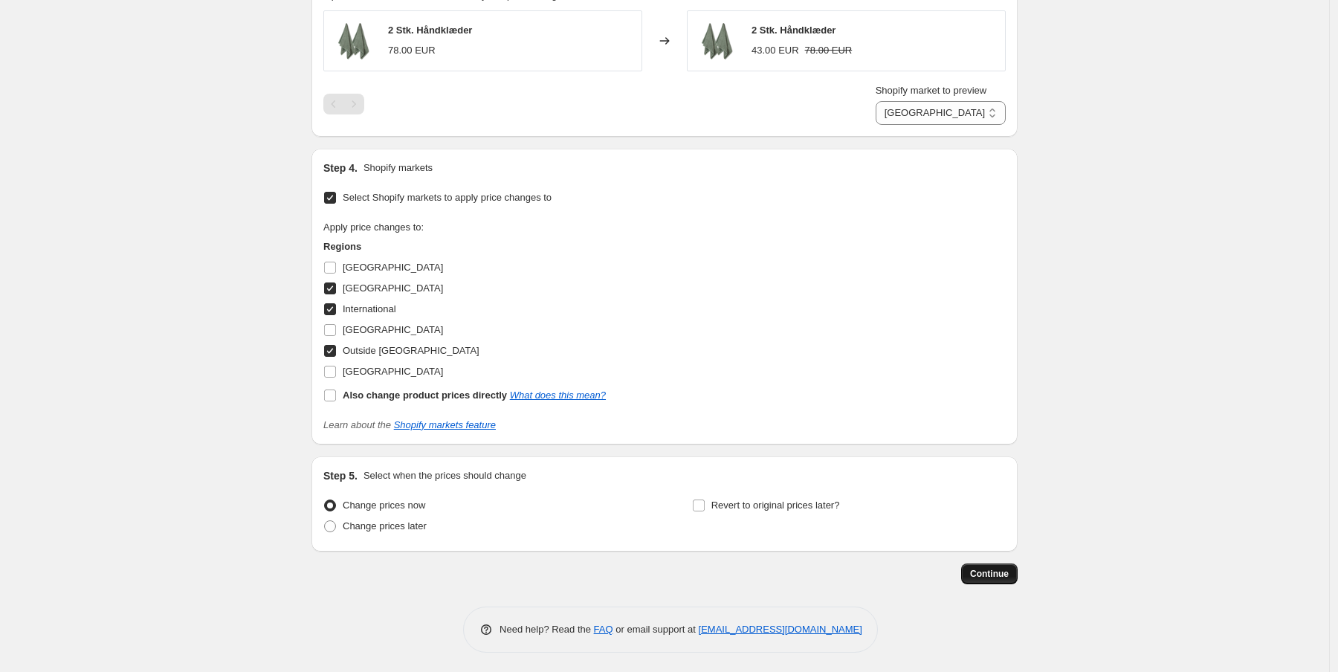
click at [981, 576] on span "Continue" at bounding box center [989, 574] width 39 height 12
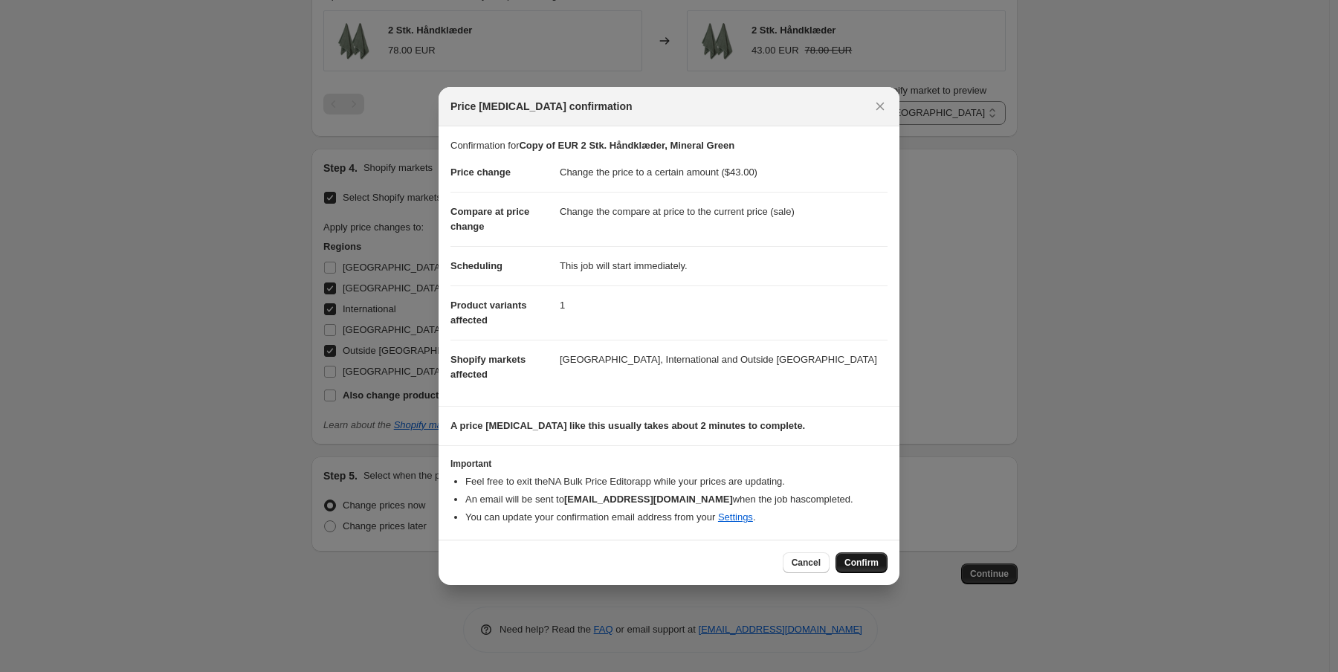
click at [859, 562] on span "Confirm" at bounding box center [861, 563] width 34 height 12
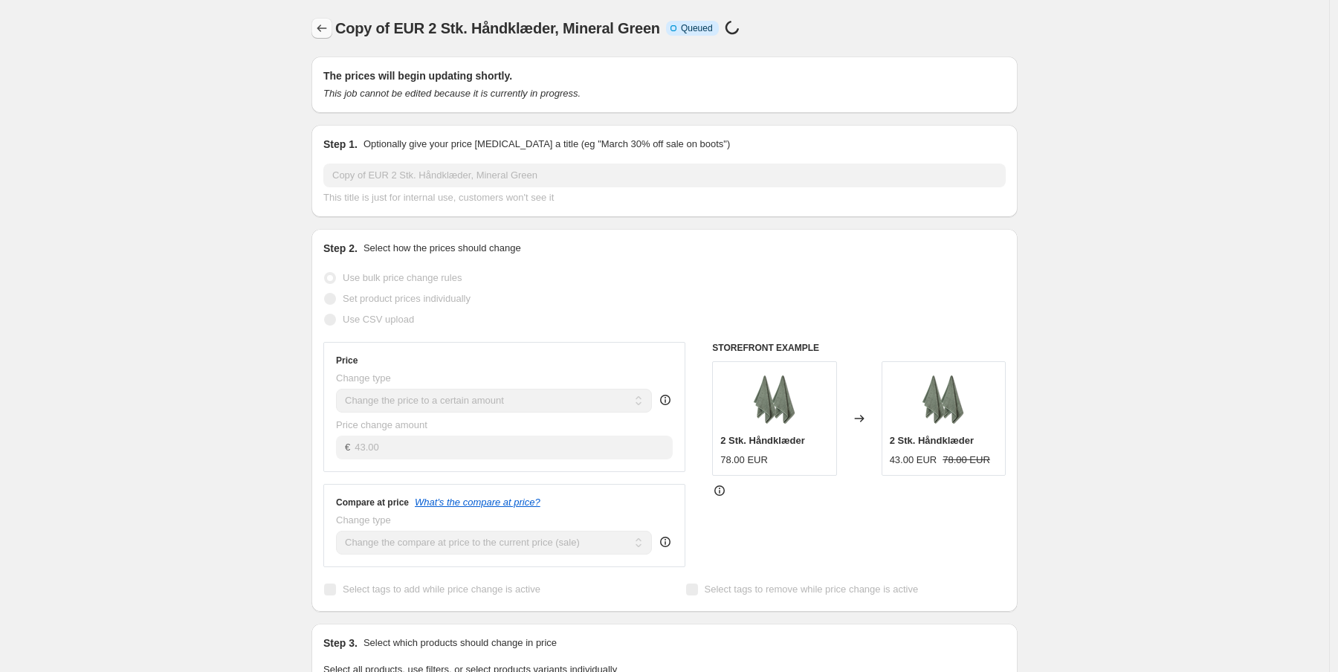
click at [325, 25] on icon "Price change jobs" at bounding box center [321, 28] width 15 height 15
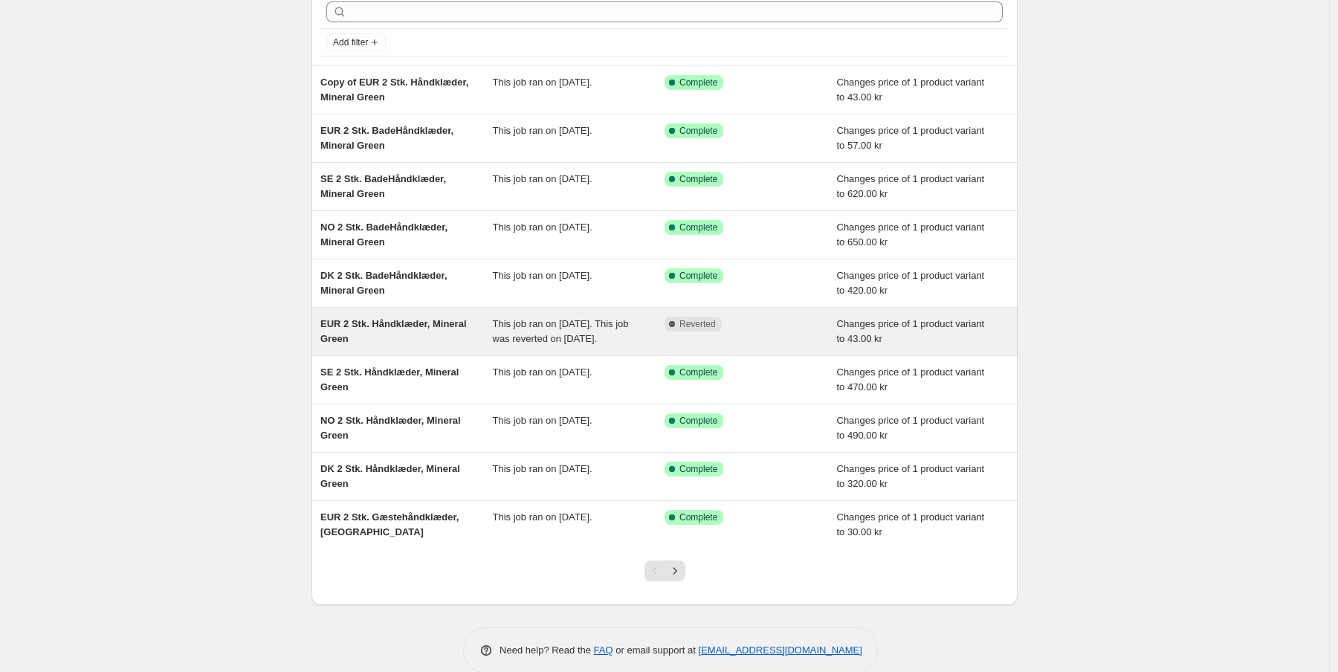
scroll to position [106, 0]
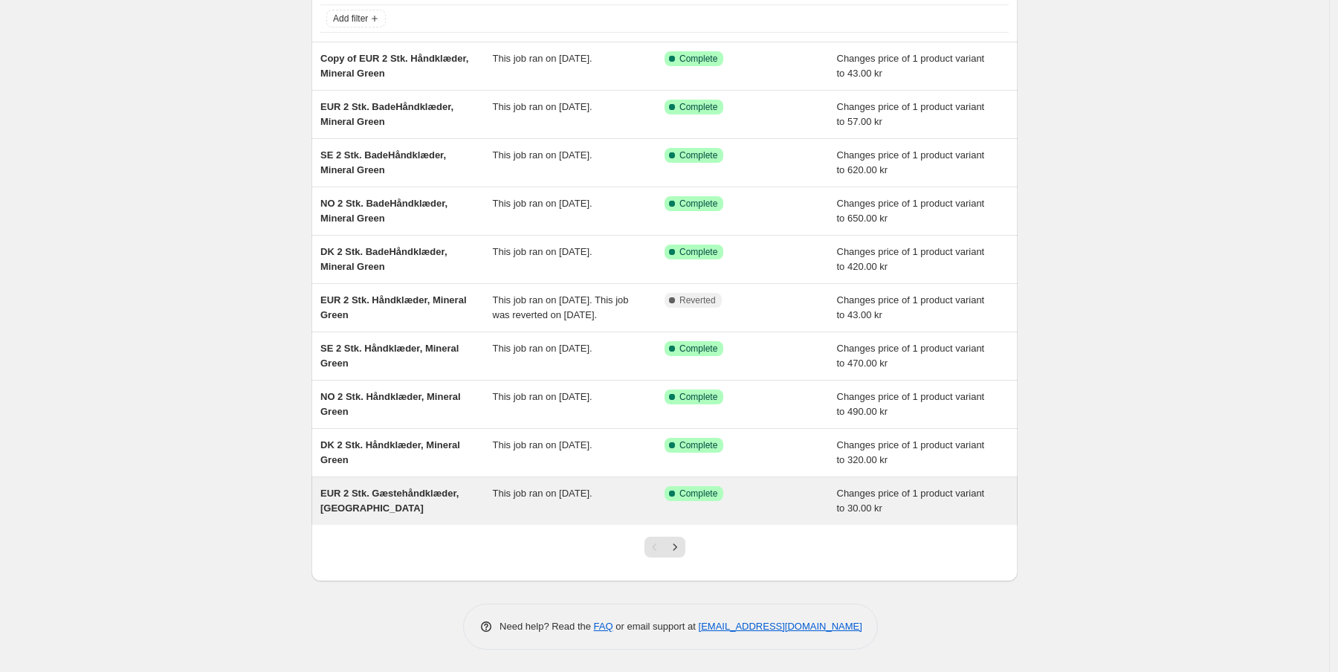
click at [396, 510] on div "EUR 2 Stk. Gæstehåndklæder, Mineral Green" at bounding box center [406, 501] width 172 height 30
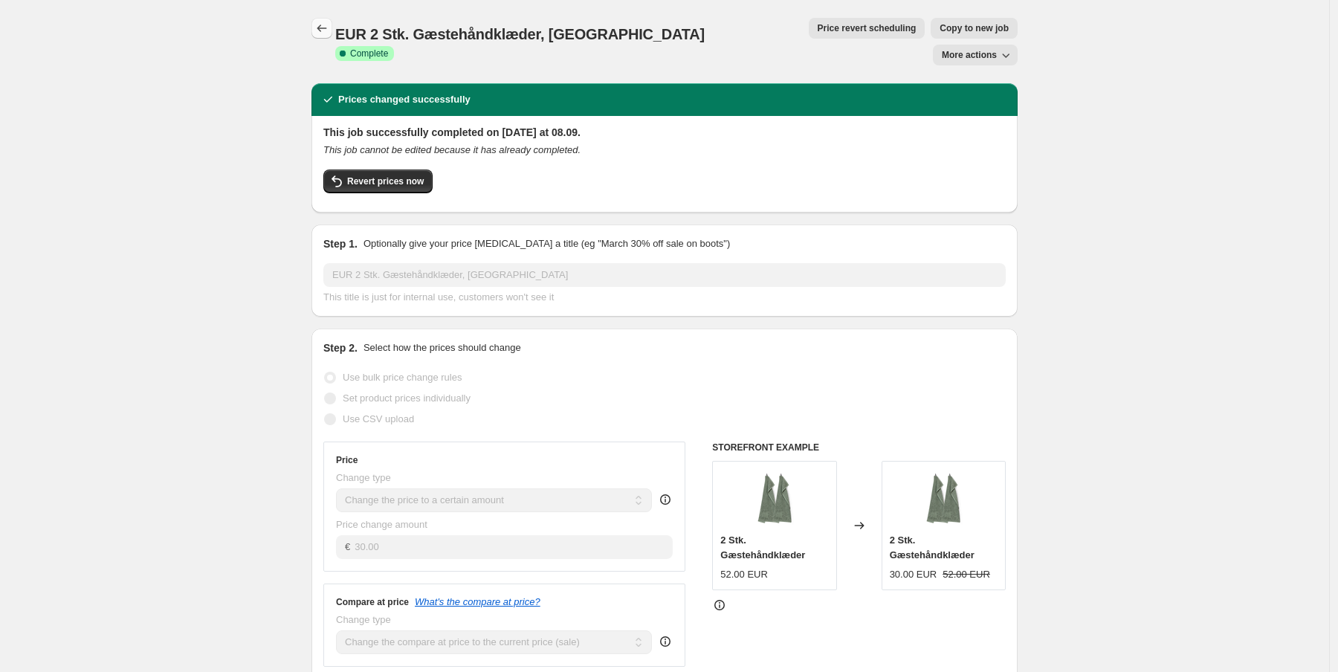
click at [318, 20] on button "Price change jobs" at bounding box center [321, 28] width 21 height 21
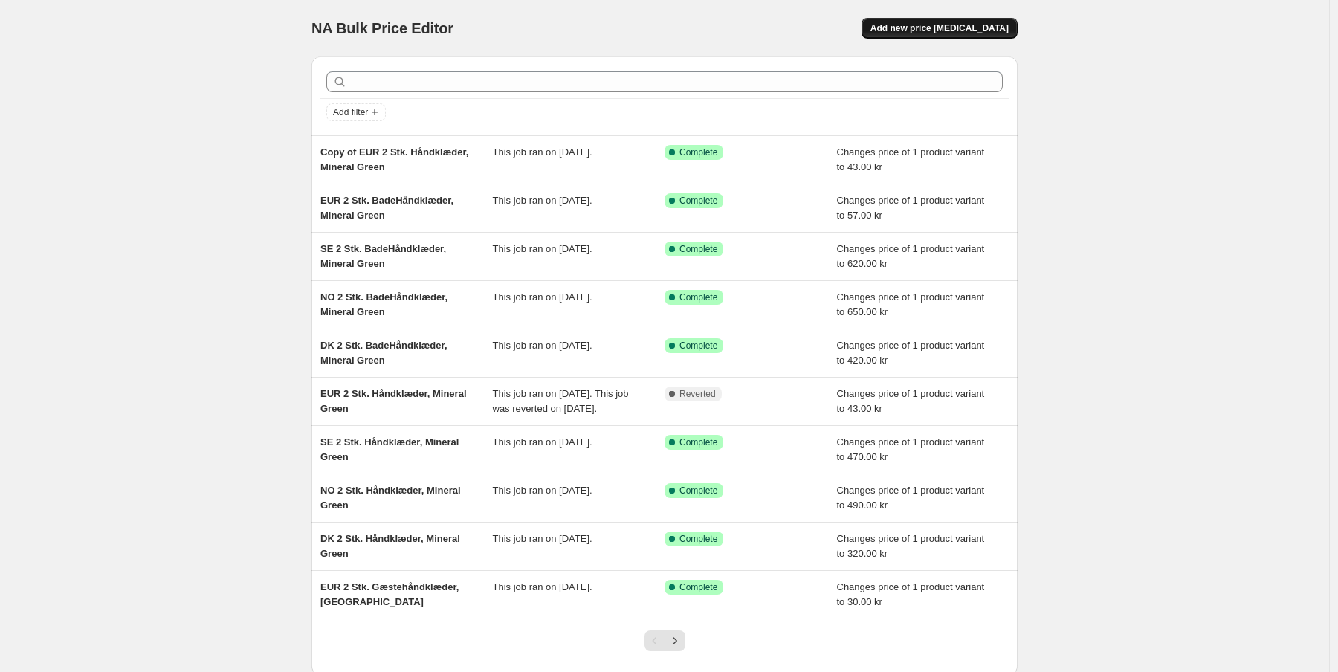
click at [987, 30] on span "Add new price change job" at bounding box center [939, 28] width 138 height 12
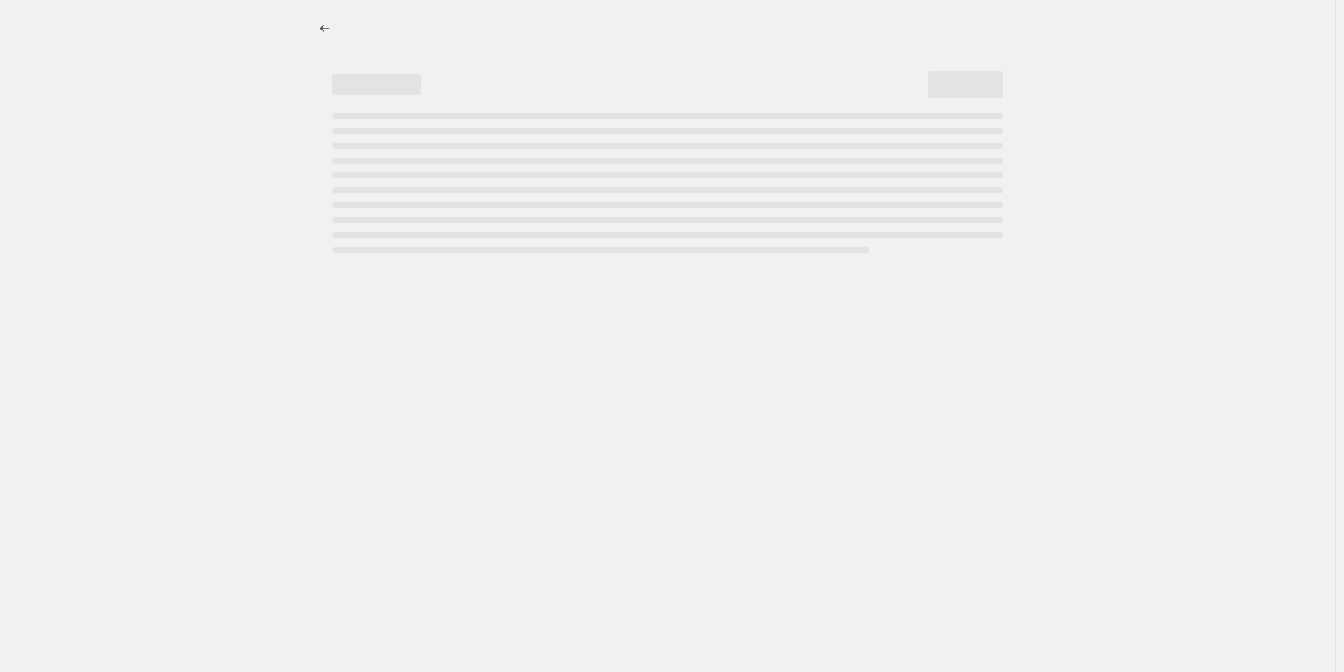
select select "percentage"
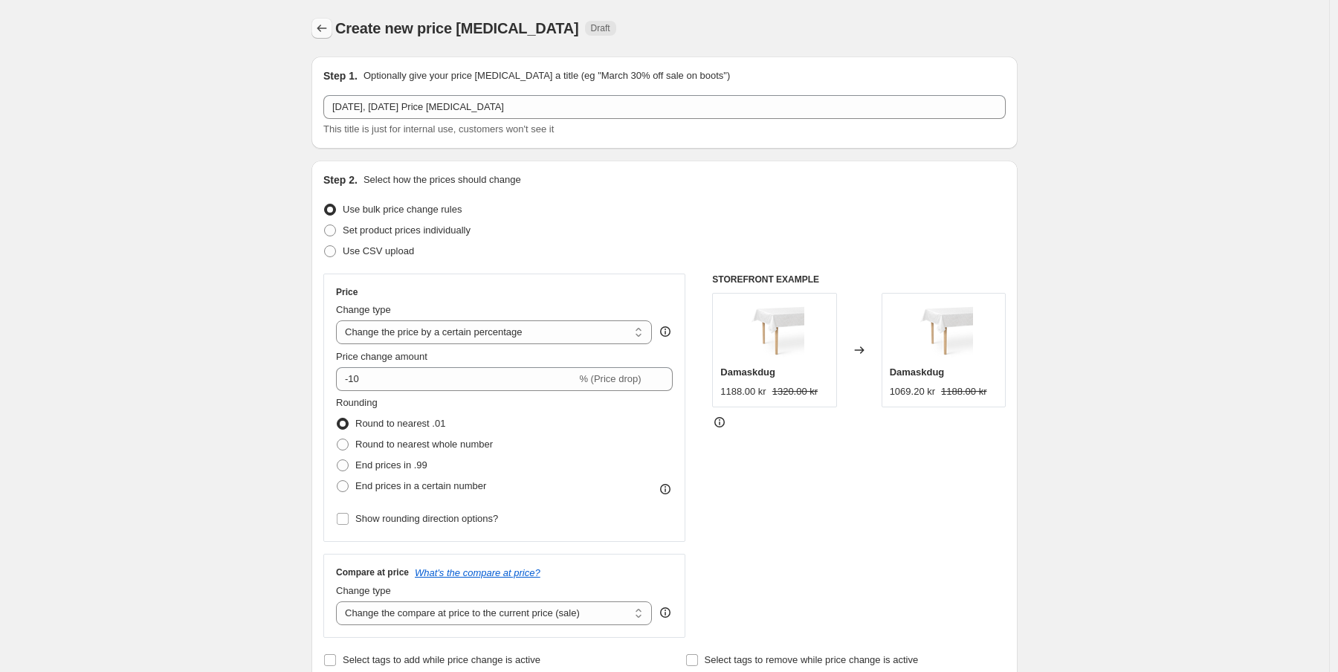
click at [318, 30] on icon "Price change jobs" at bounding box center [321, 28] width 15 height 15
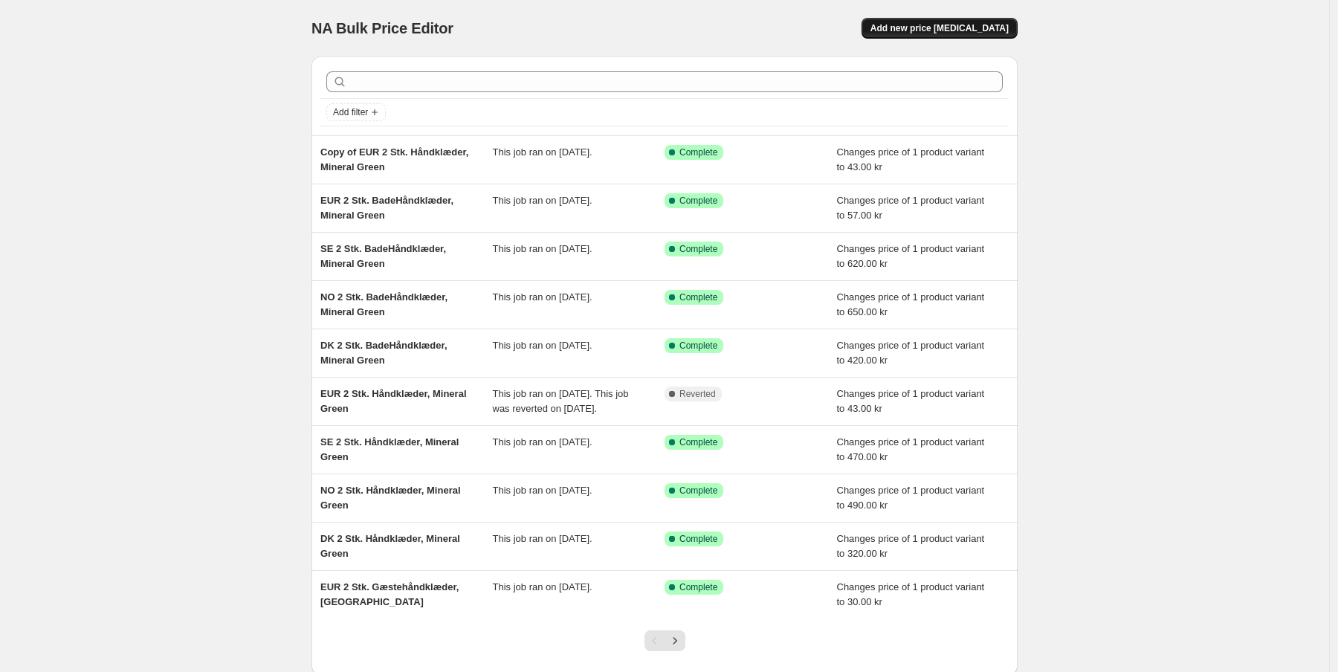
click at [933, 30] on span "Add new price change job" at bounding box center [939, 28] width 138 height 12
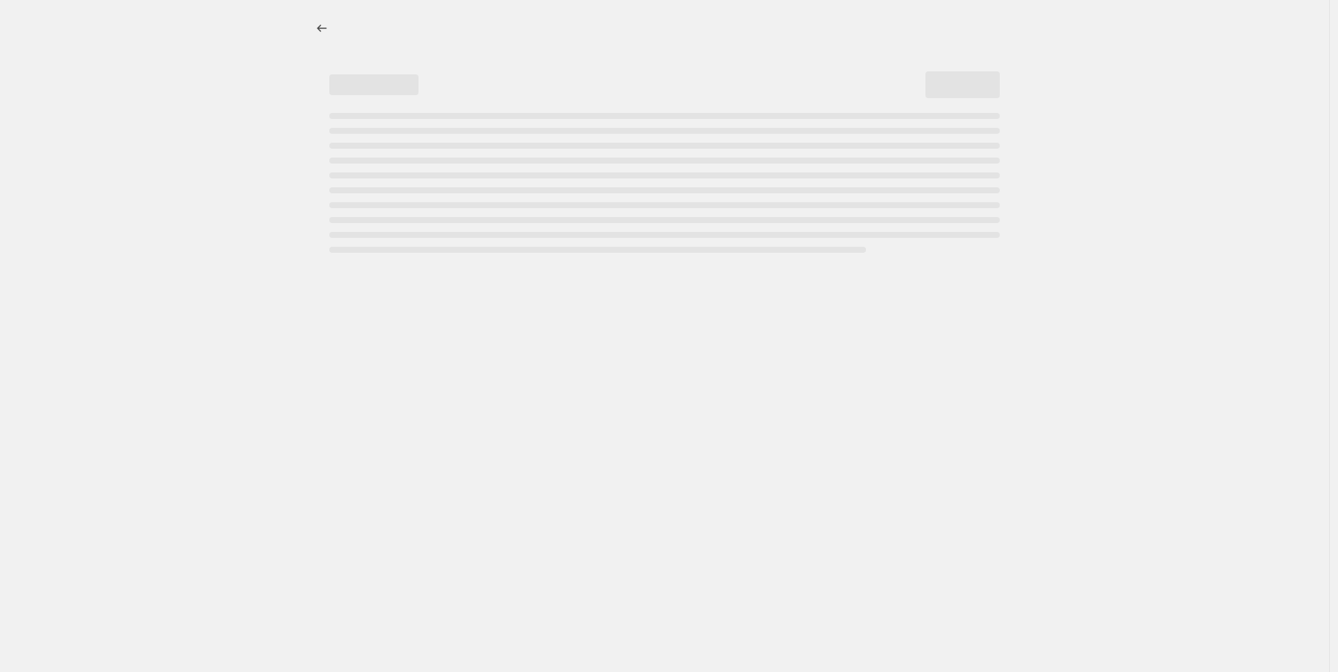
select select "percentage"
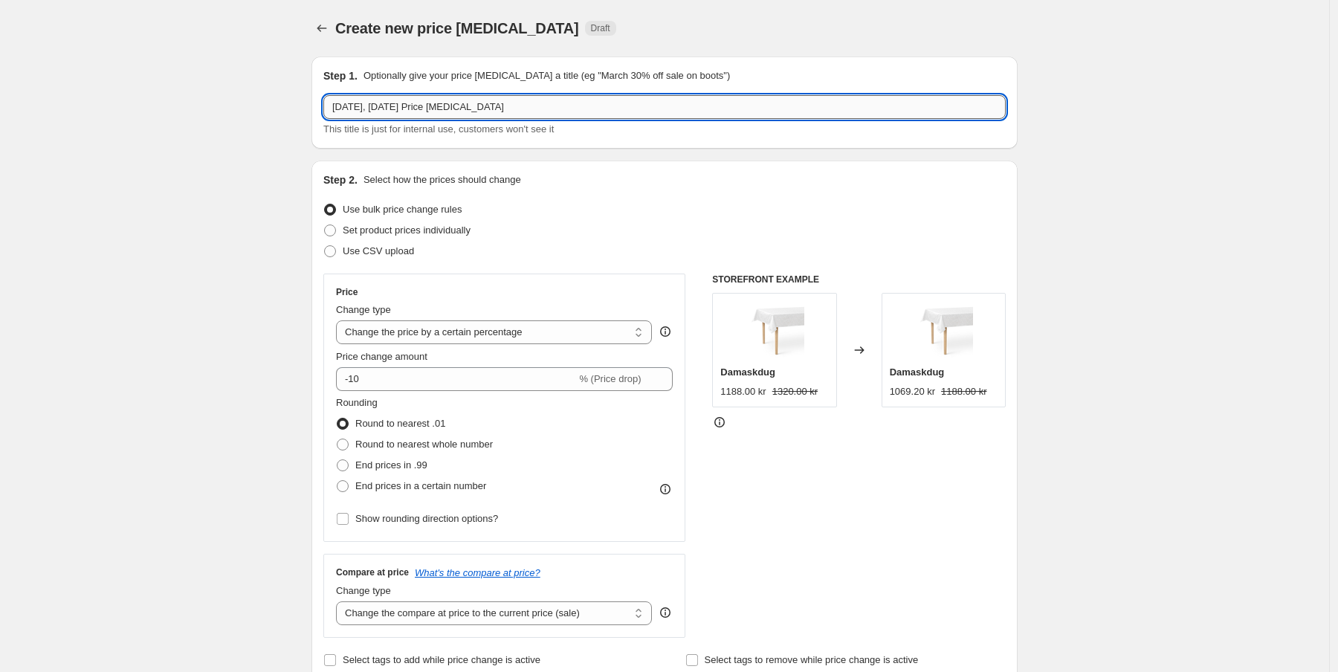
click at [419, 111] on input "25. aug. 2025, 08.02.13 Price change job" at bounding box center [664, 107] width 682 height 24
drag, startPoint x: 565, startPoint y: 113, endPoint x: 244, endPoint y: 89, distance: 322.6
paste input "Stk. Badelagner"
type input "2 Stk. Badelagner"
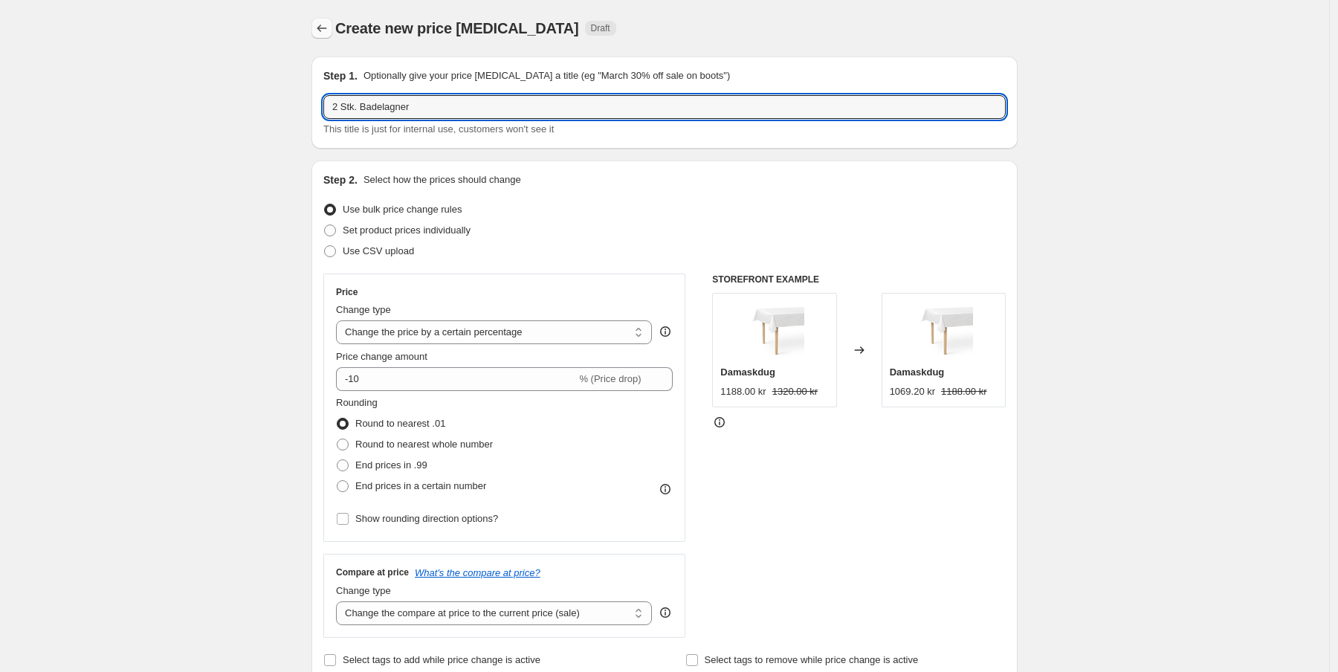
click at [326, 29] on icon "Price change jobs" at bounding box center [321, 28] width 15 height 15
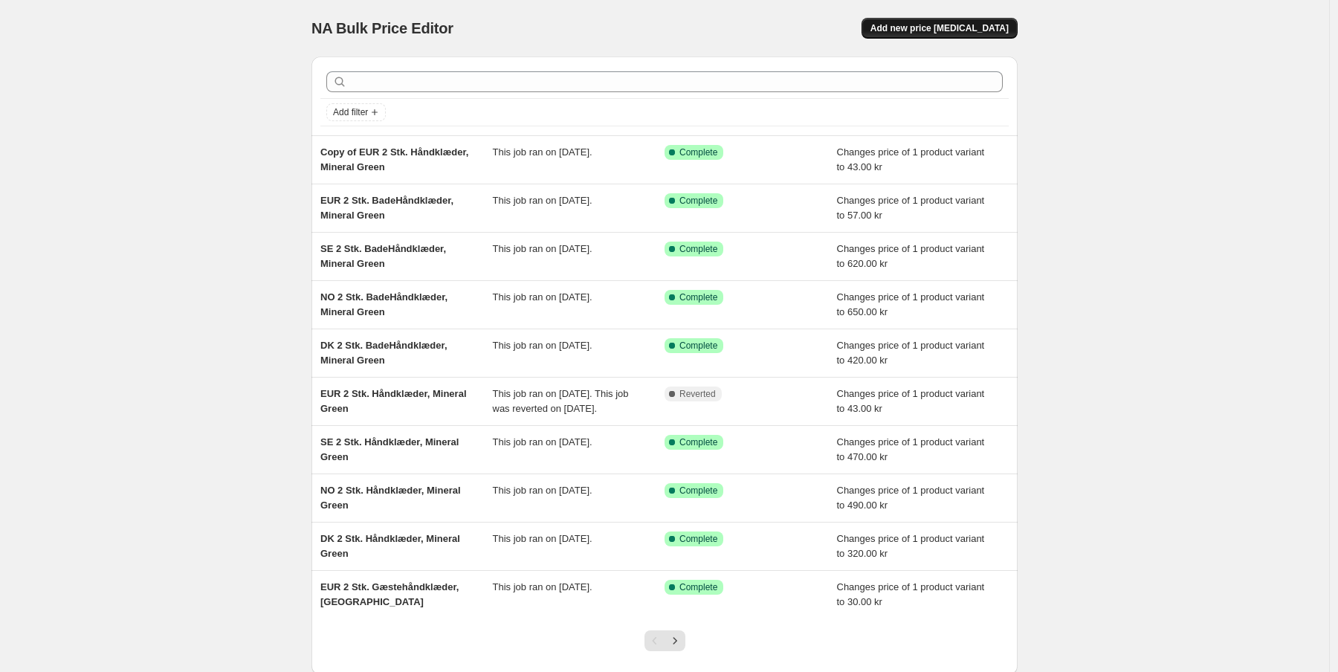
click at [954, 24] on span "Add new price change job" at bounding box center [939, 28] width 138 height 12
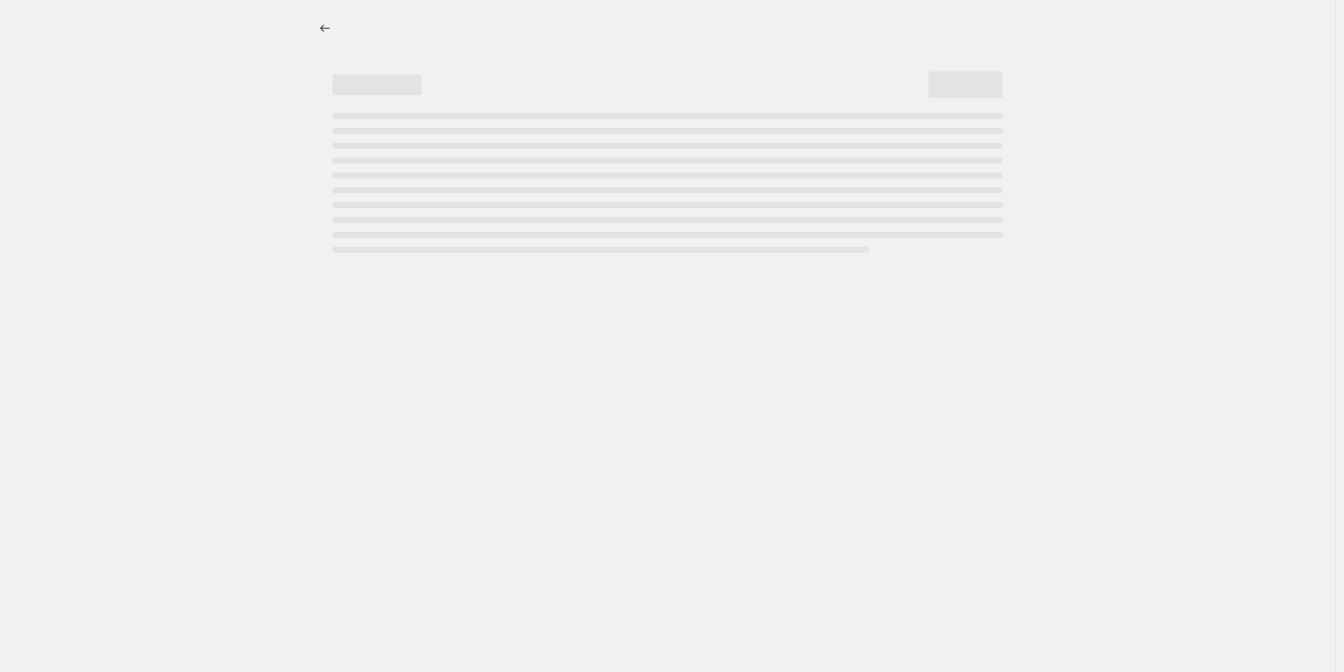
select select "percentage"
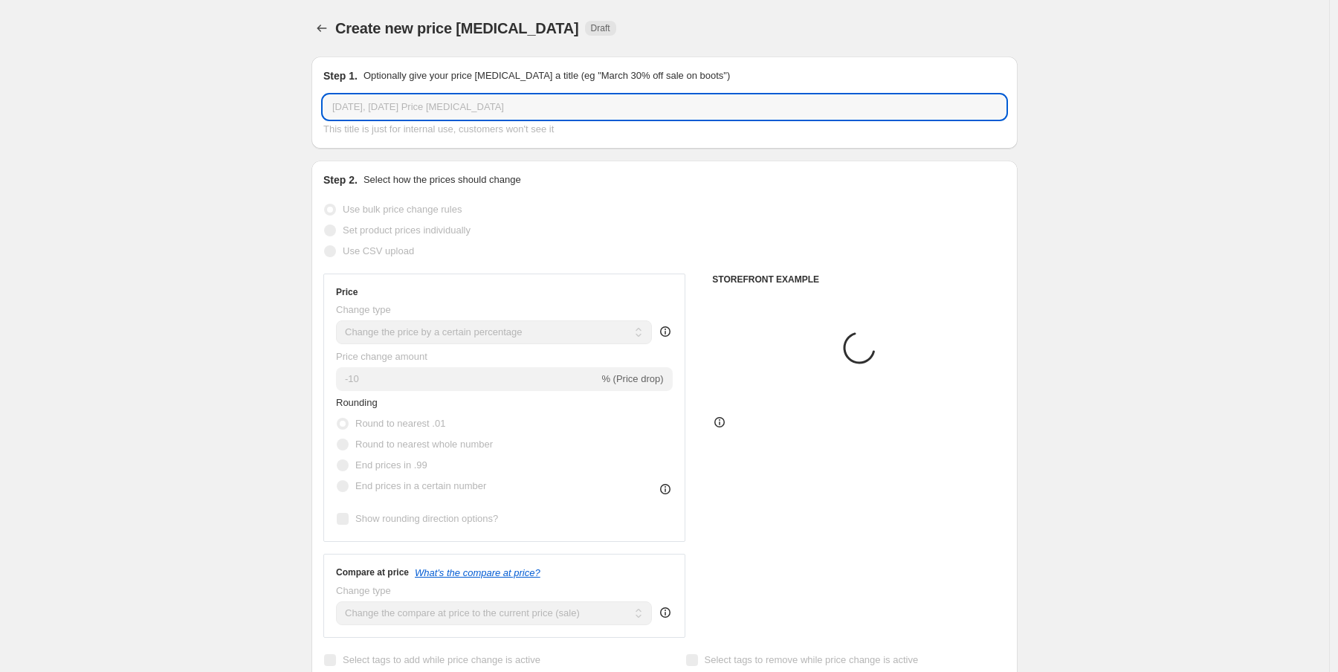
click at [435, 108] on input "25. aug. 2025, 08.02.13 Price change job" at bounding box center [664, 107] width 682 height 24
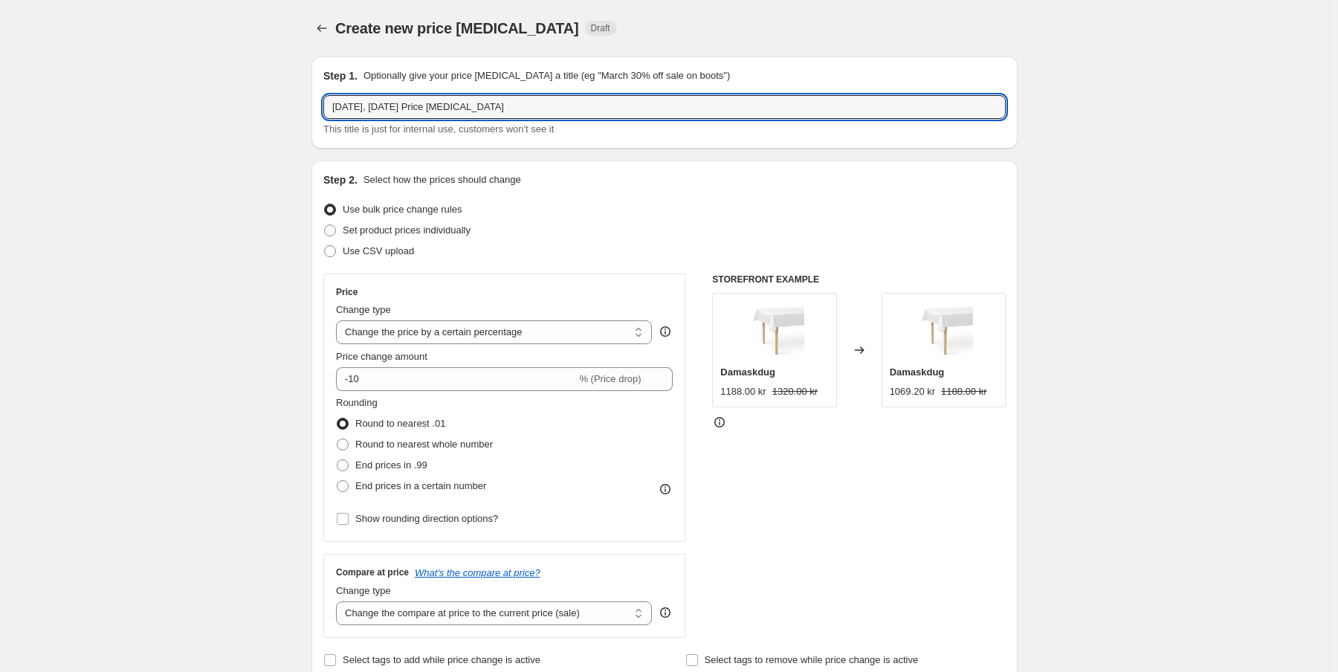
drag, startPoint x: 541, startPoint y: 101, endPoint x: 295, endPoint y: 97, distance: 246.0
paste input "Stk. Badelagner"
click at [333, 111] on input "2 Stk. Badelagner, Mineral Green" at bounding box center [664, 107] width 682 height 24
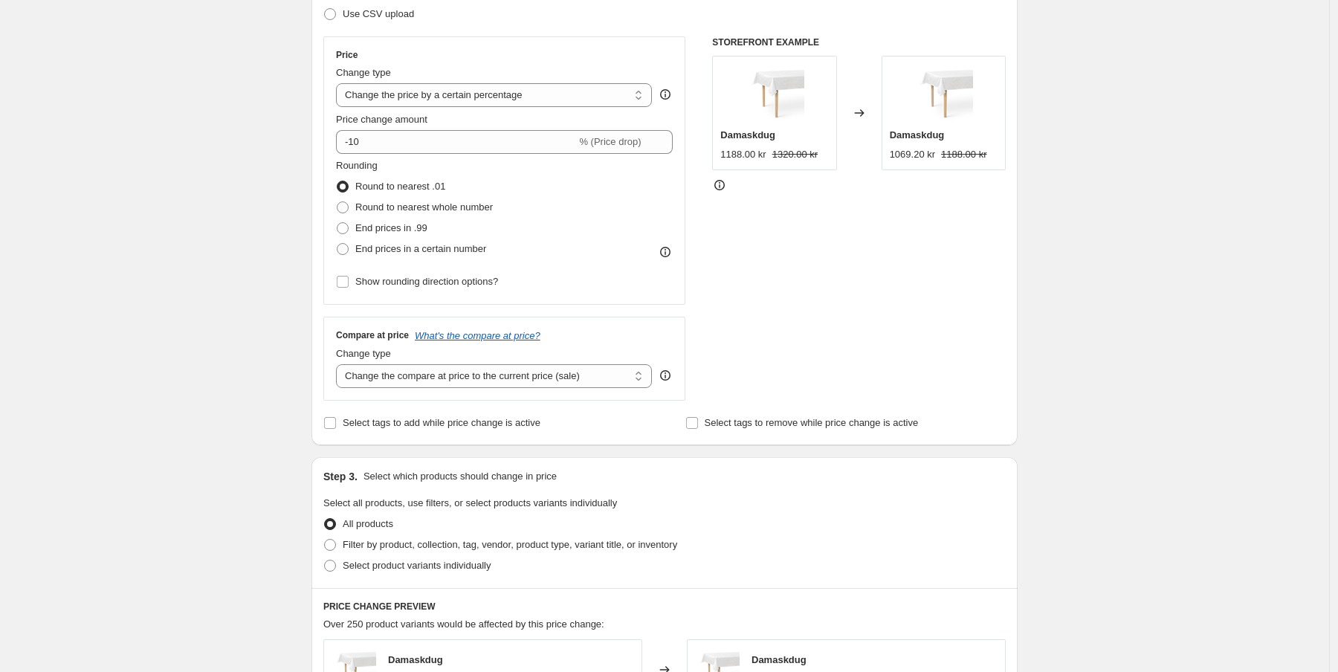
scroll to position [238, 0]
type input "DK 2 Stk. Badelagner, Mineral Green"
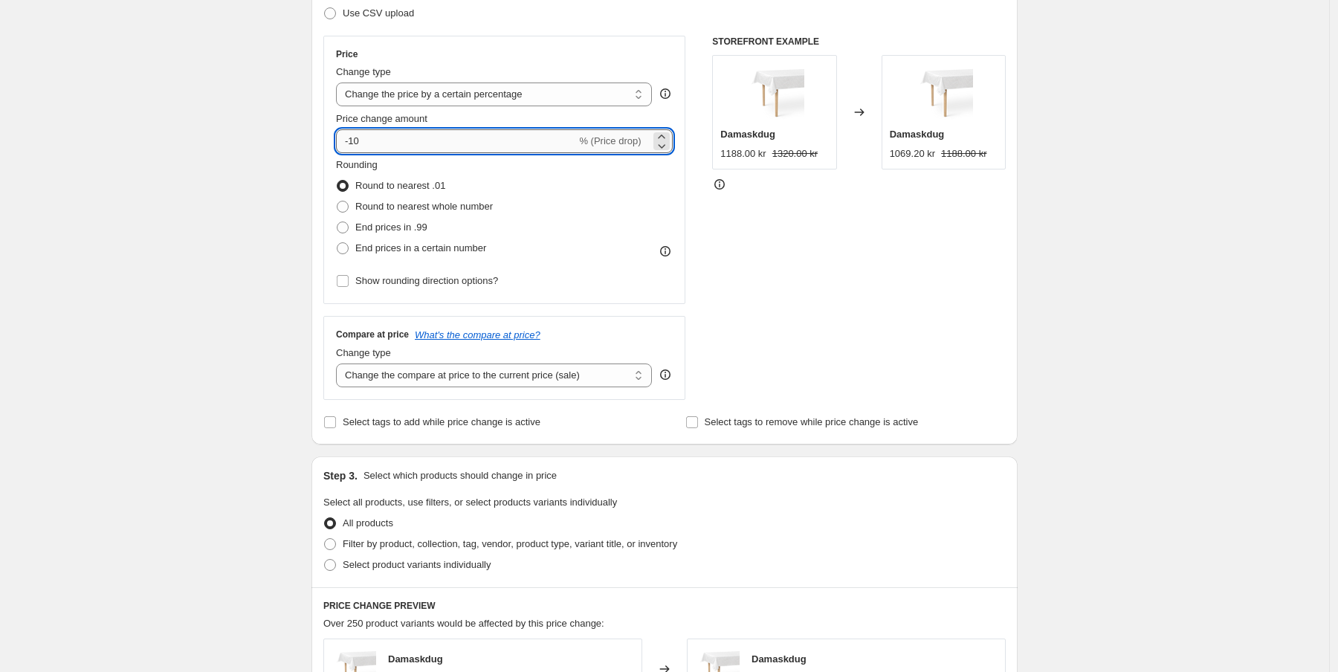
drag, startPoint x: 377, startPoint y: 140, endPoint x: 346, endPoint y: 137, distance: 30.6
click at [346, 137] on input "-10" at bounding box center [456, 141] width 240 height 24
click at [340, 137] on input "520" at bounding box center [447, 141] width 223 height 24
type input "-100"
click at [458, 380] on select "Change the compare at price to the current price (sale) Change the compare at p…" at bounding box center [494, 375] width 316 height 24
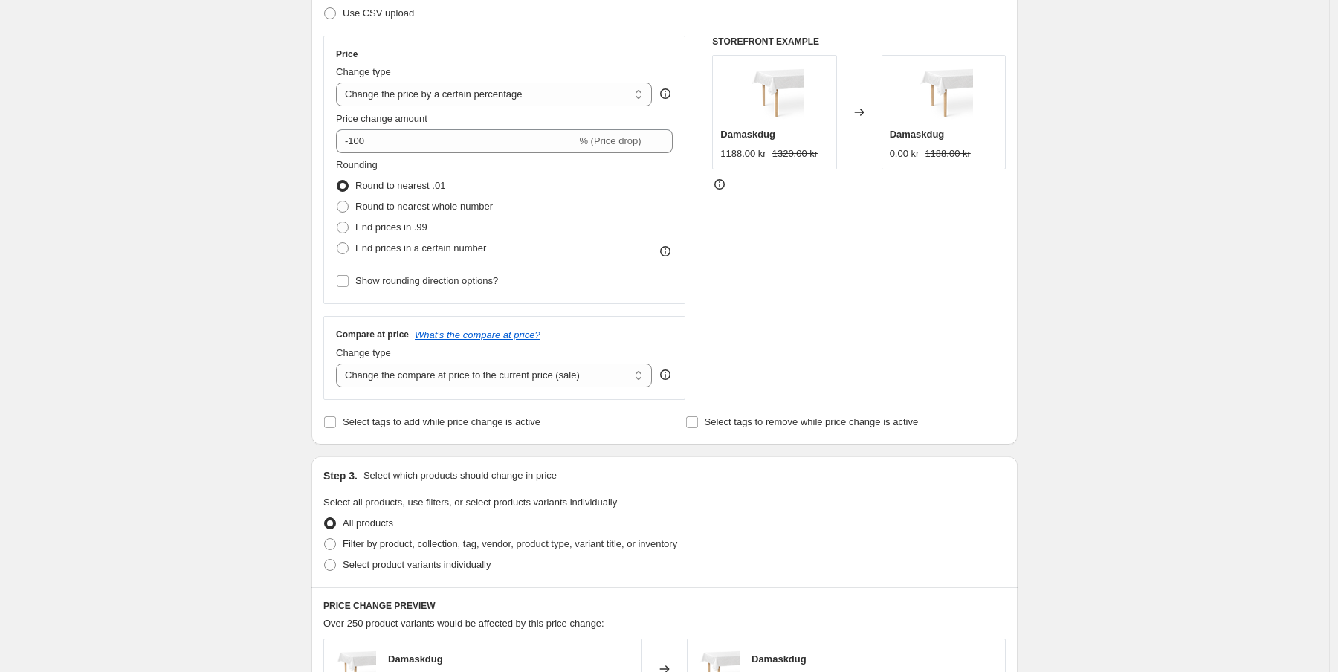
click at [861, 353] on div "STOREFRONT EXAMPLE Damaskdug 1188.00 kr 1320.00 kr Changed to Damaskdug 0.00 kr…" at bounding box center [859, 218] width 294 height 364
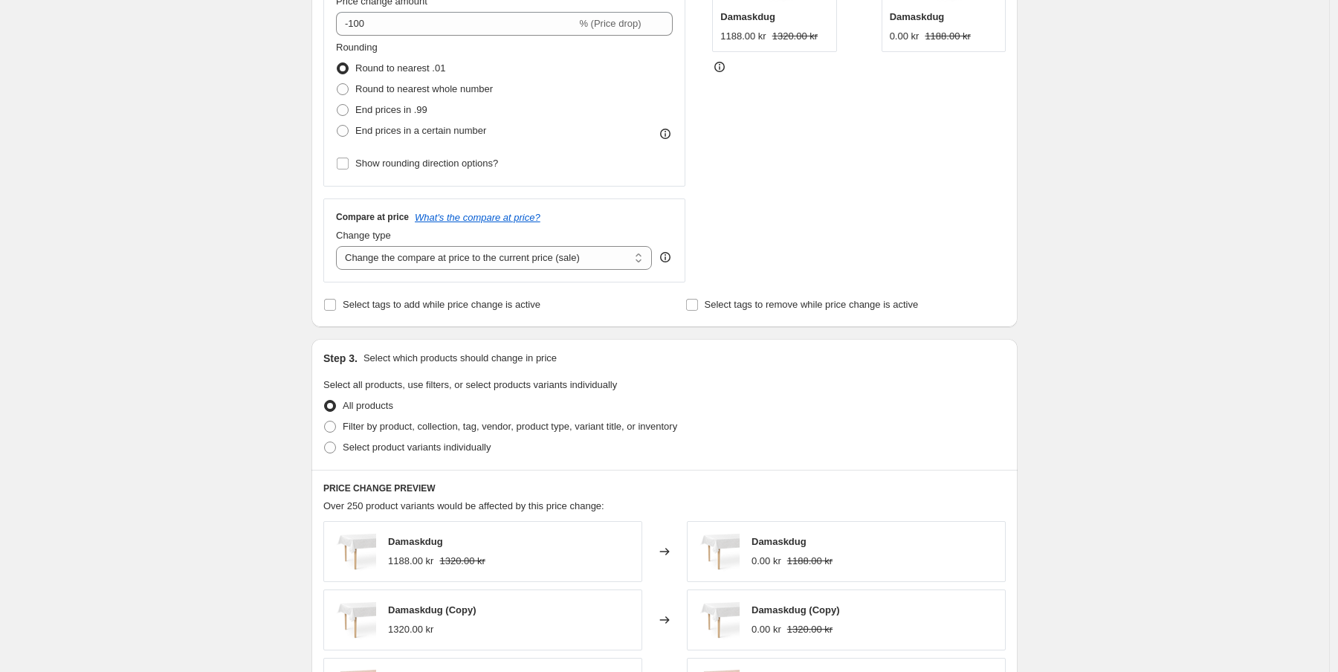
scroll to position [357, 0]
click at [333, 447] on span at bounding box center [330, 446] width 12 height 12
click at [325, 441] on input "Select product variants individually" at bounding box center [324, 440] width 1 height 1
radio input "true"
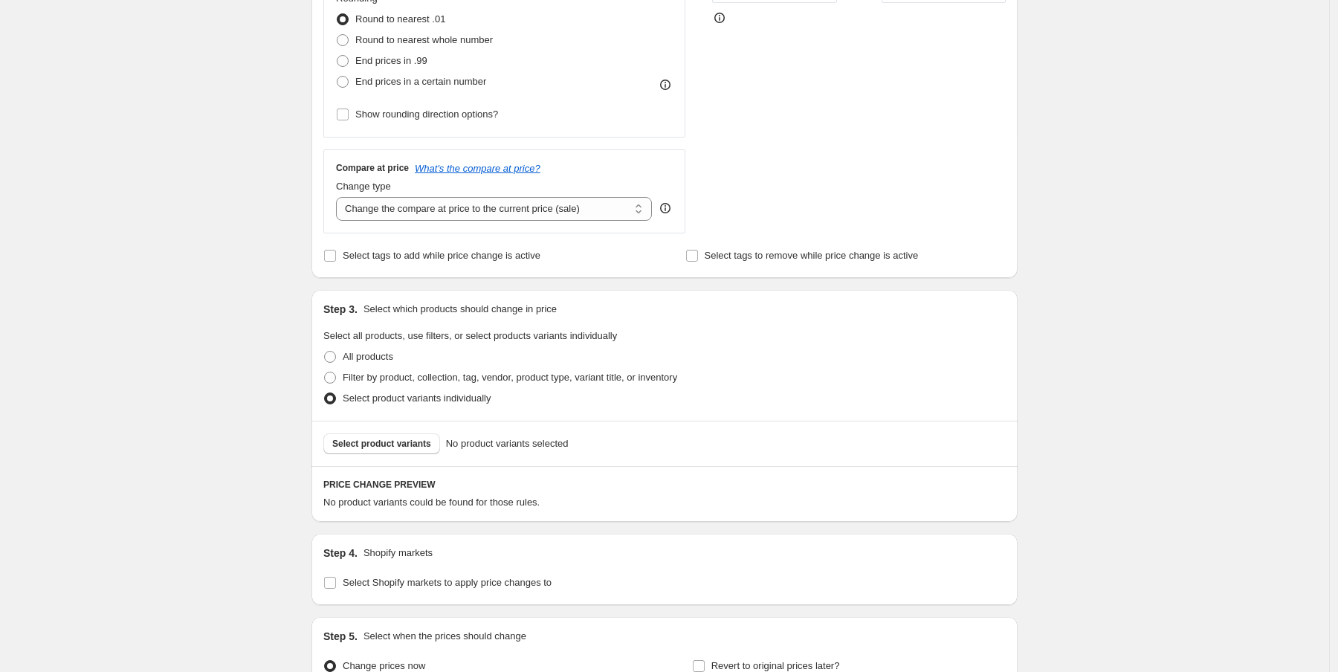
scroll to position [416, 0]
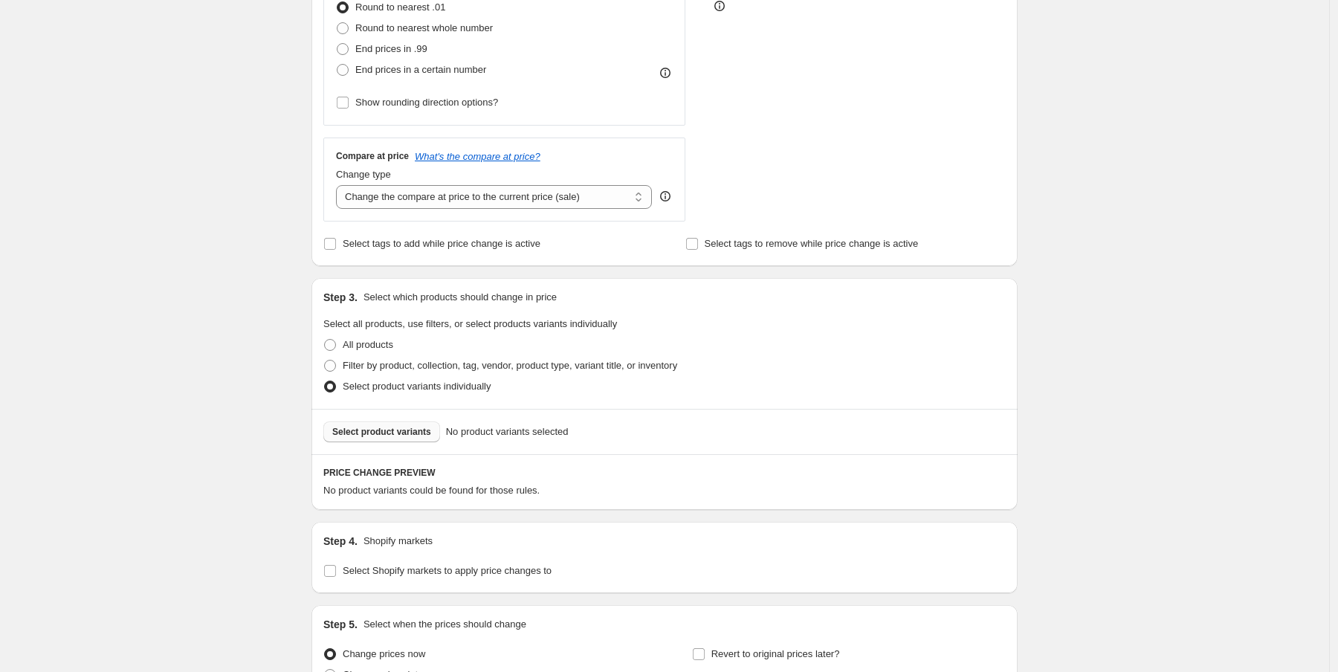
click at [384, 434] on span "Select product variants" at bounding box center [381, 432] width 99 height 12
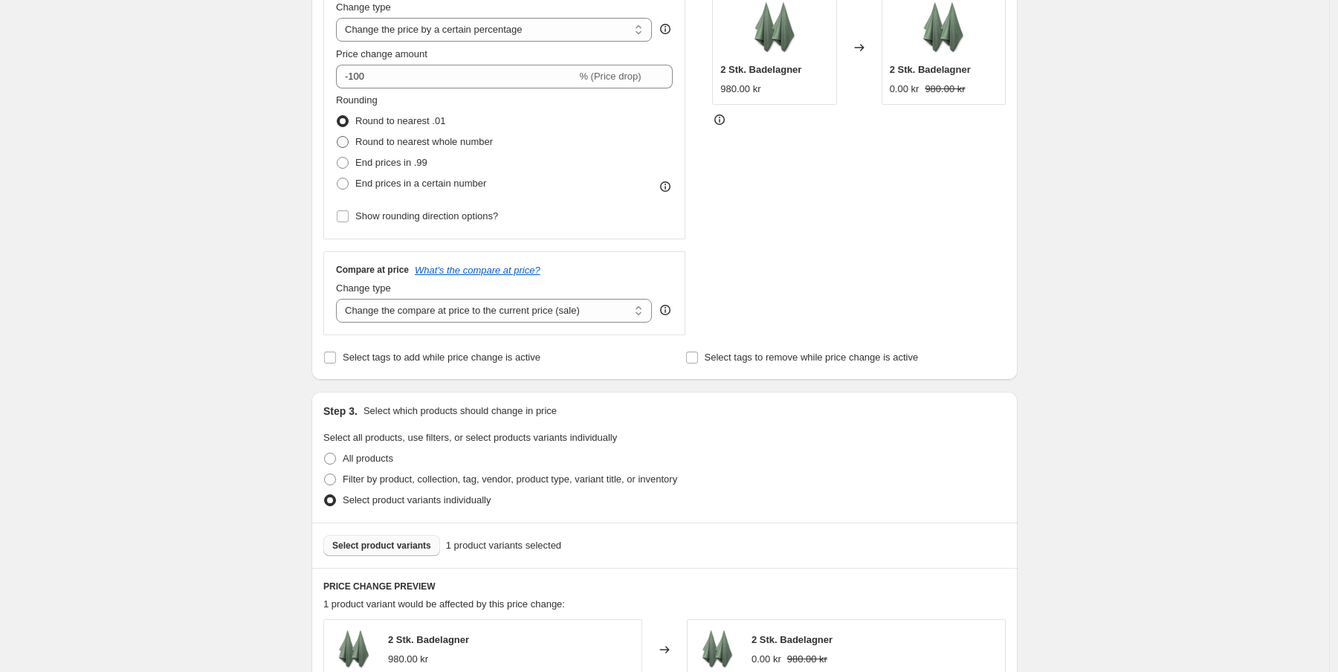
scroll to position [238, 0]
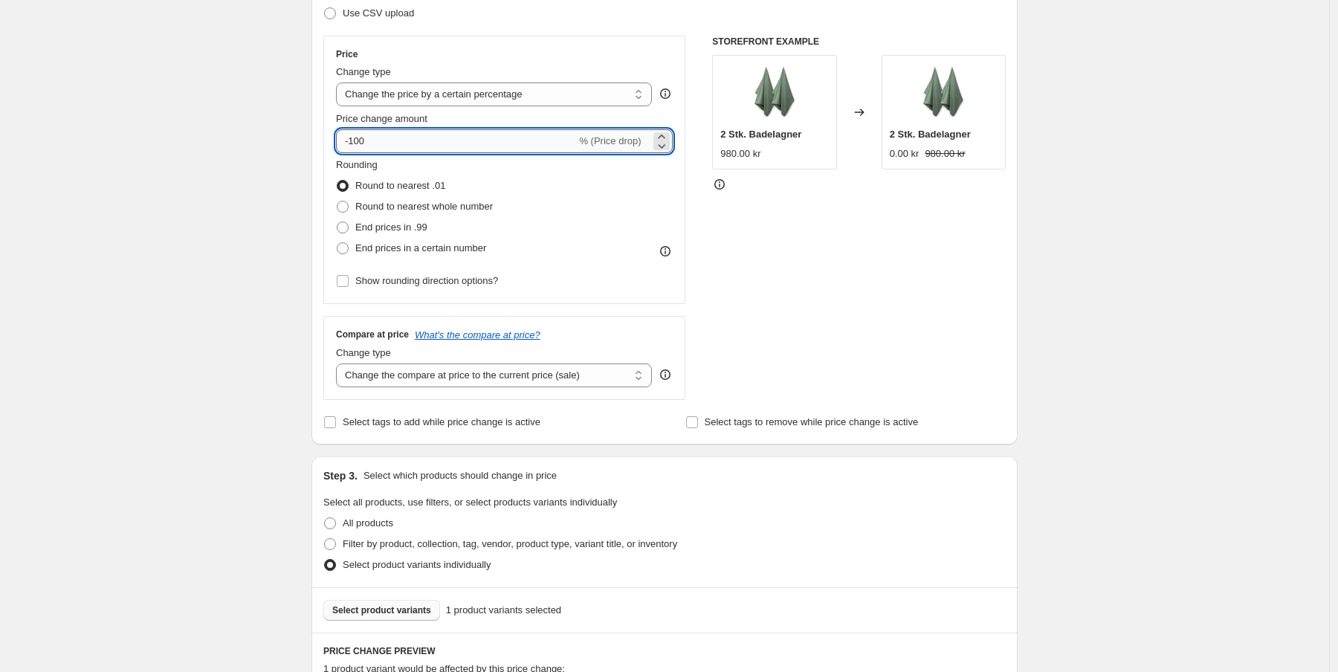
drag, startPoint x: 351, startPoint y: 143, endPoint x: 390, endPoint y: 143, distance: 38.6
click at [390, 143] on input "-100" at bounding box center [456, 141] width 240 height 24
type input "-100"
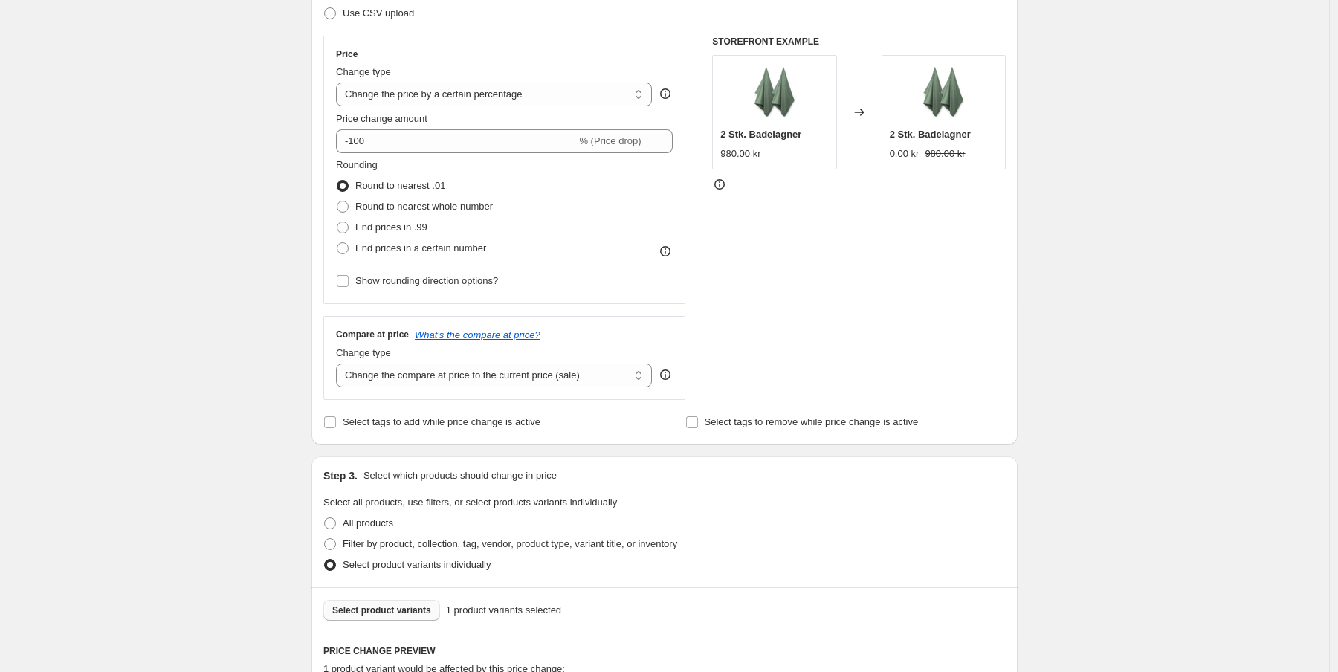
click at [207, 340] on div "Create new price change job. This page is ready Create new price change job Dra…" at bounding box center [664, 432] width 1329 height 1341
click at [375, 97] on select "Change the price to a certain amount Change the price by a certain amount Chang…" at bounding box center [494, 94] width 316 height 24
select select "to"
click at [338, 82] on select "Change the price to a certain amount Change the price by a certain amount Chang…" at bounding box center [494, 94] width 316 height 24
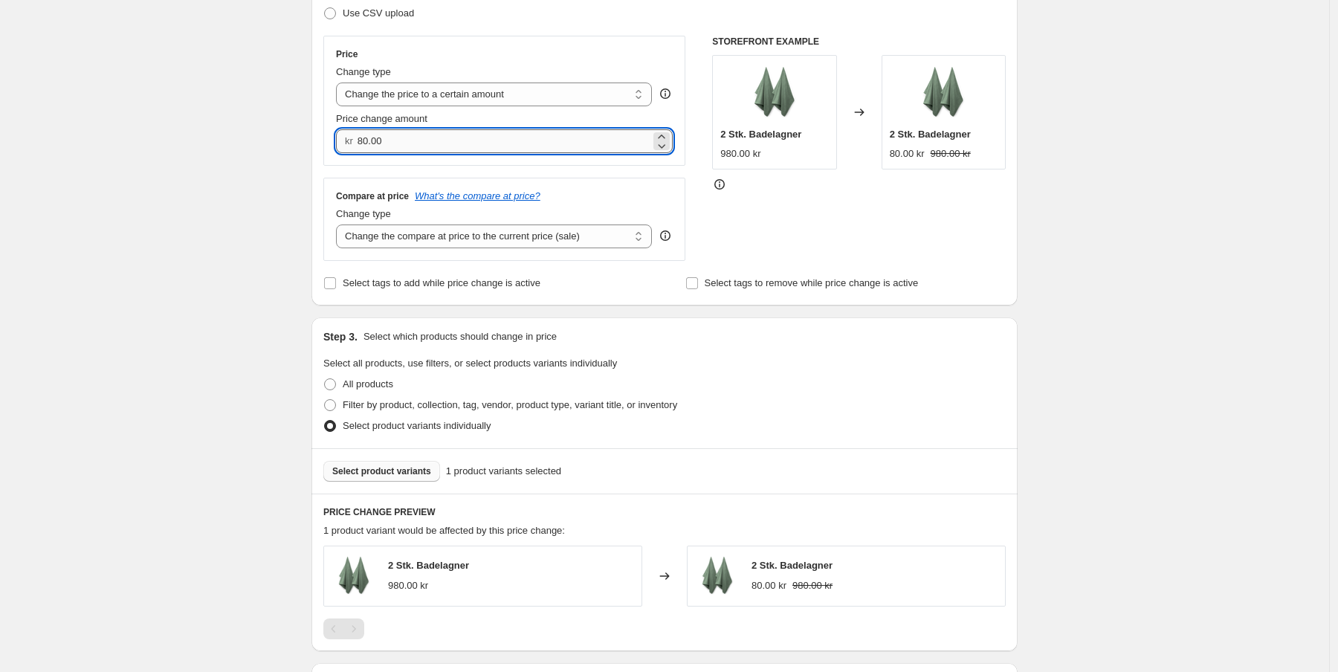
drag, startPoint x: 360, startPoint y: 138, endPoint x: 458, endPoint y: 148, distance: 98.6
click at [458, 148] on div "kr 80.00" at bounding box center [504, 141] width 337 height 24
drag, startPoint x: 363, startPoint y: 143, endPoint x: 398, endPoint y: 143, distance: 35.7
click at [398, 143] on input "80.00" at bounding box center [503, 141] width 293 height 24
type input "520.00"
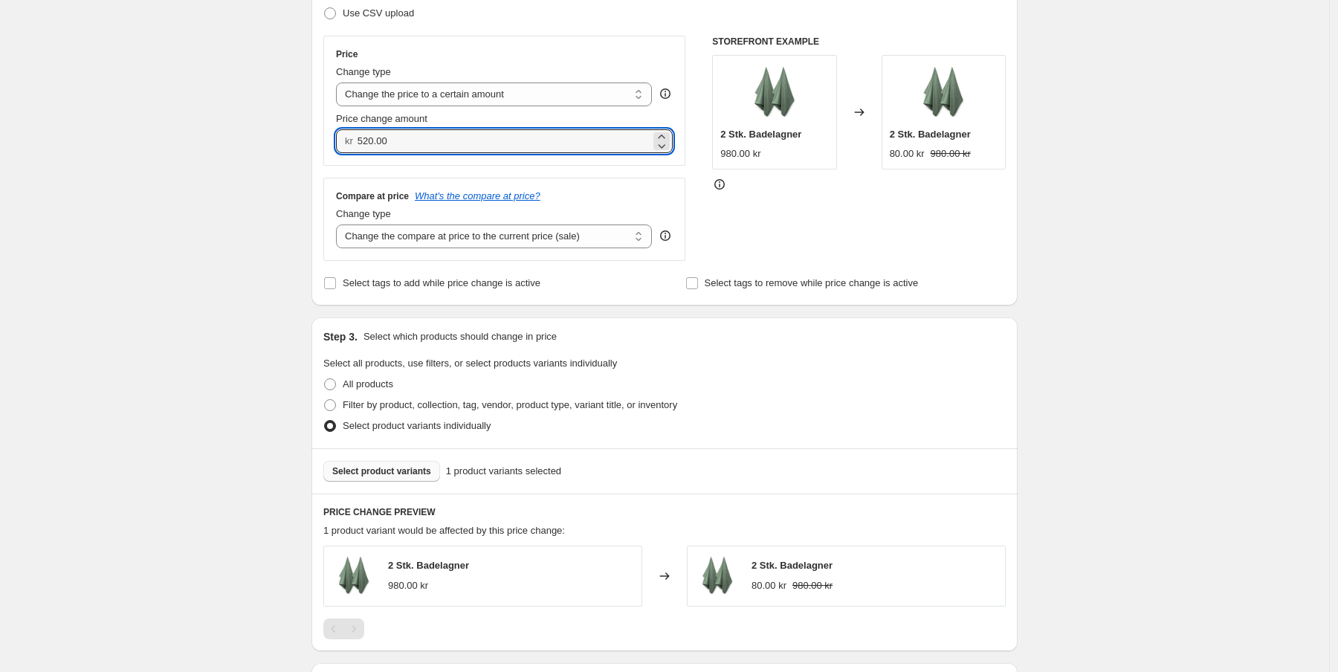
click at [172, 262] on div "Create new price change job. This page is ready Create new price change job Dra…" at bounding box center [664, 363] width 1329 height 1202
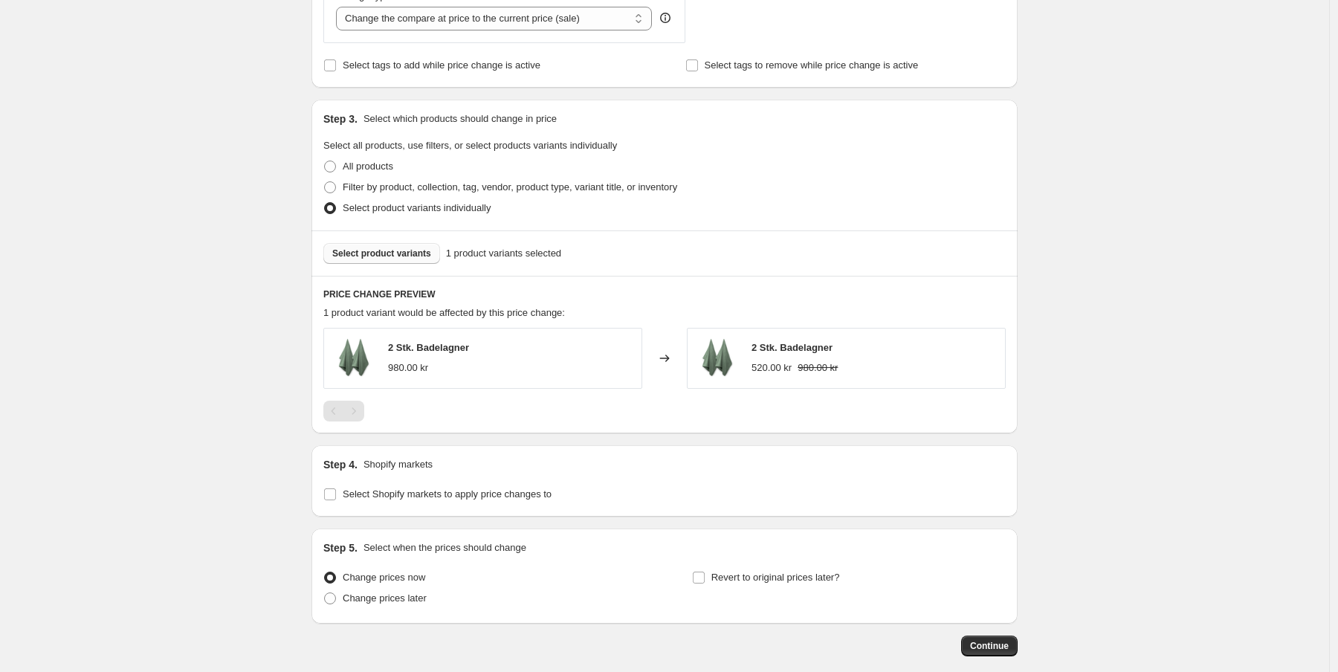
scroll to position [530, 0]
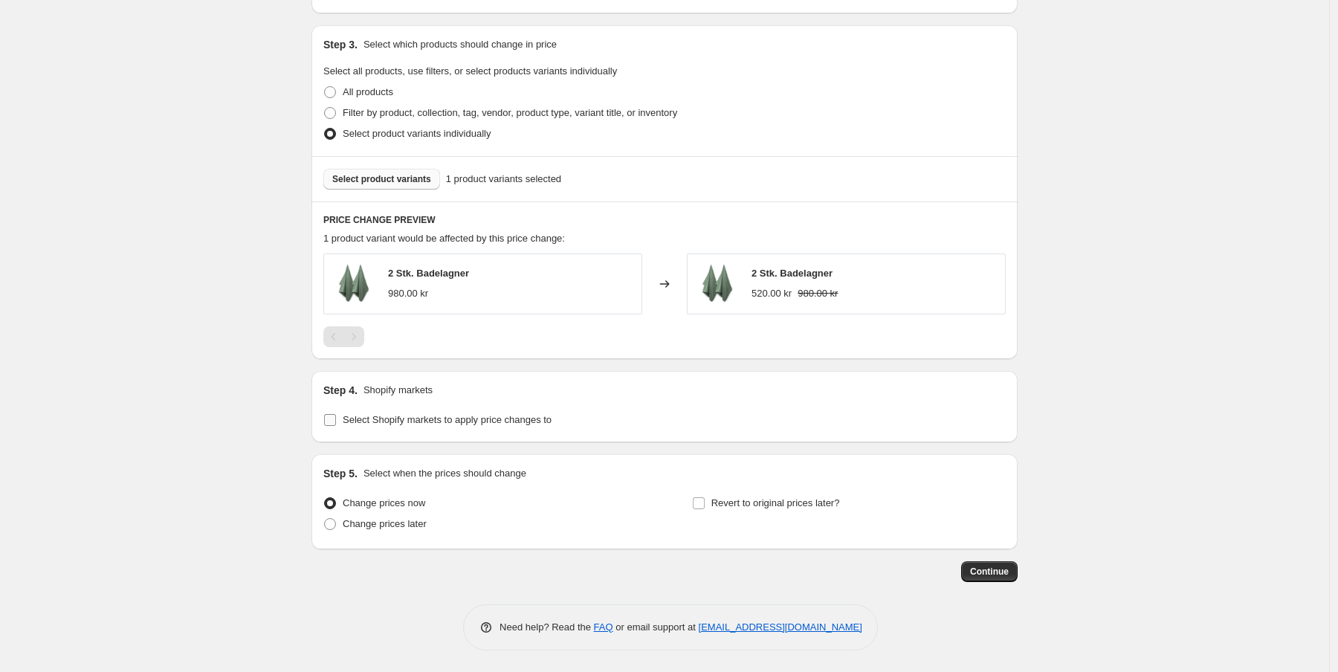
click at [330, 421] on input "Select Shopify markets to apply price changes to" at bounding box center [330, 420] width 12 height 12
checkbox input "true"
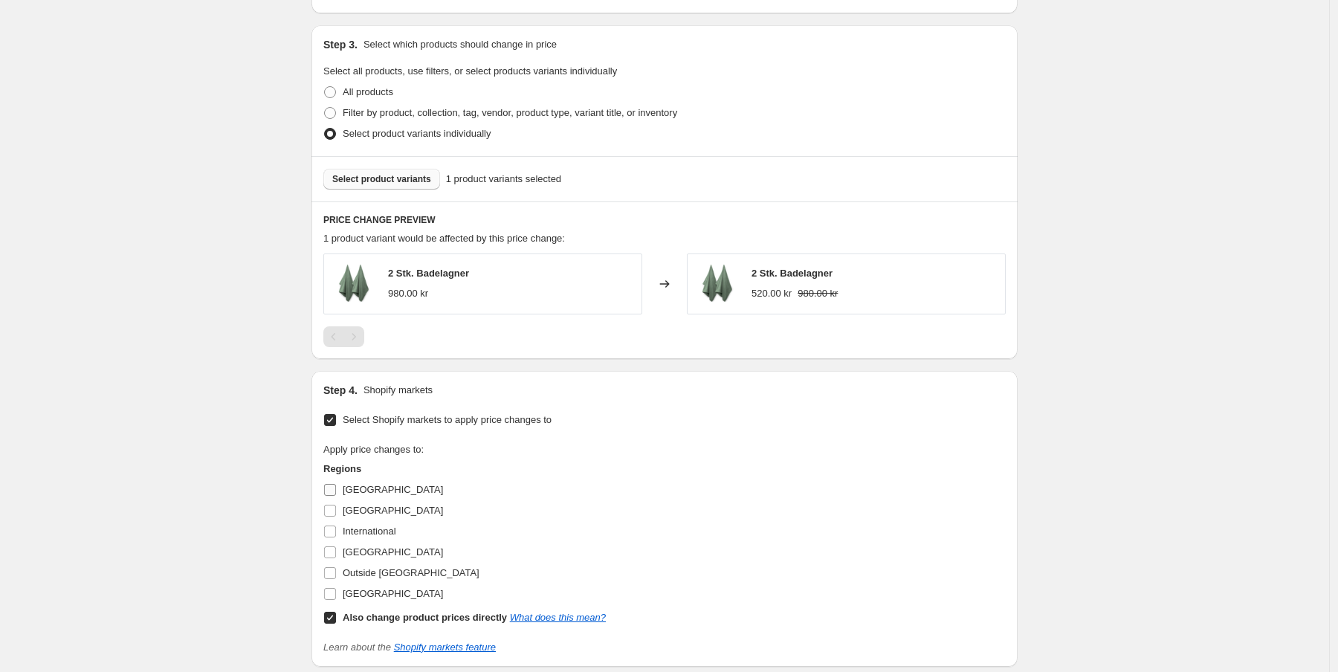
click at [332, 487] on input "Denmark" at bounding box center [330, 490] width 12 height 12
checkbox input "true"
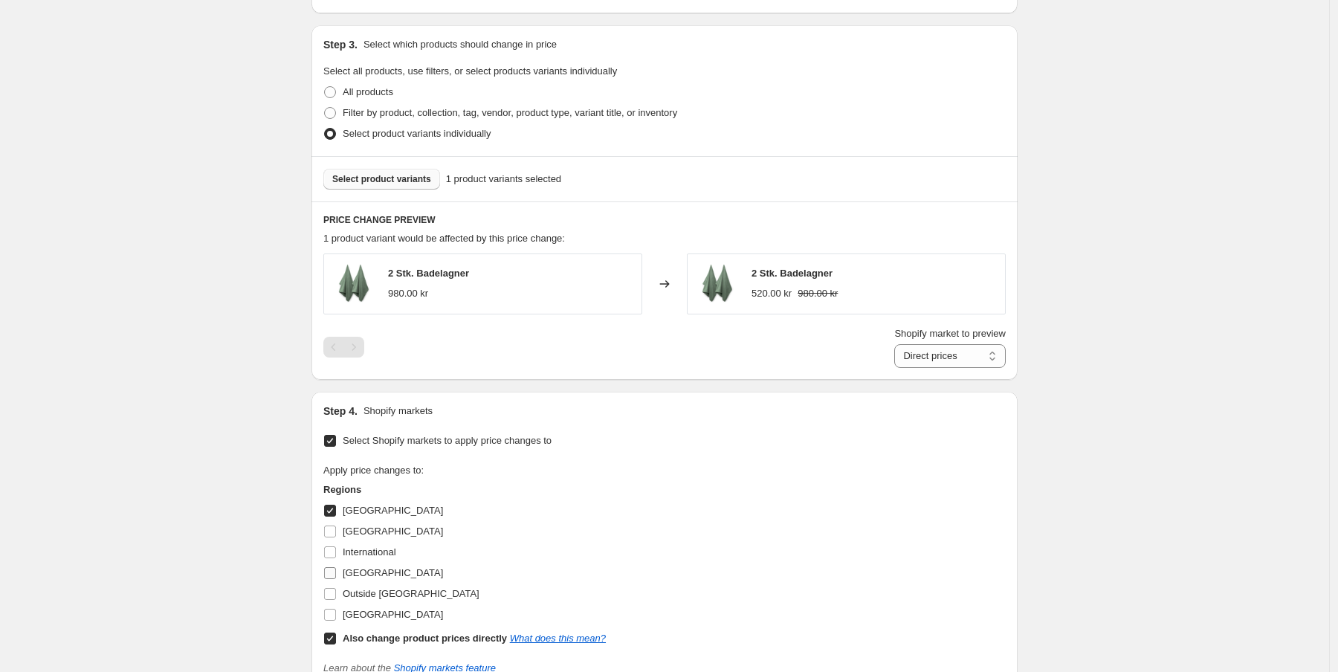
scroll to position [589, 0]
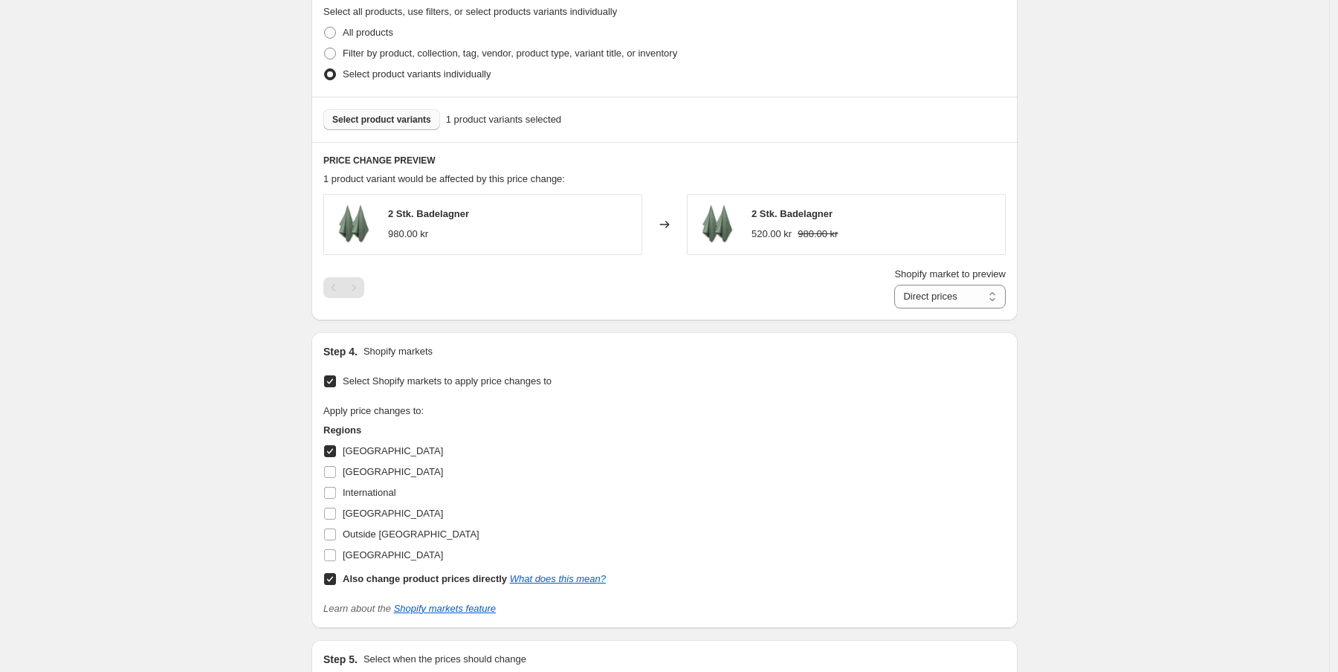
click at [334, 583] on input "Also change product prices directly What does this mean?" at bounding box center [330, 579] width 12 height 12
checkbox input "false"
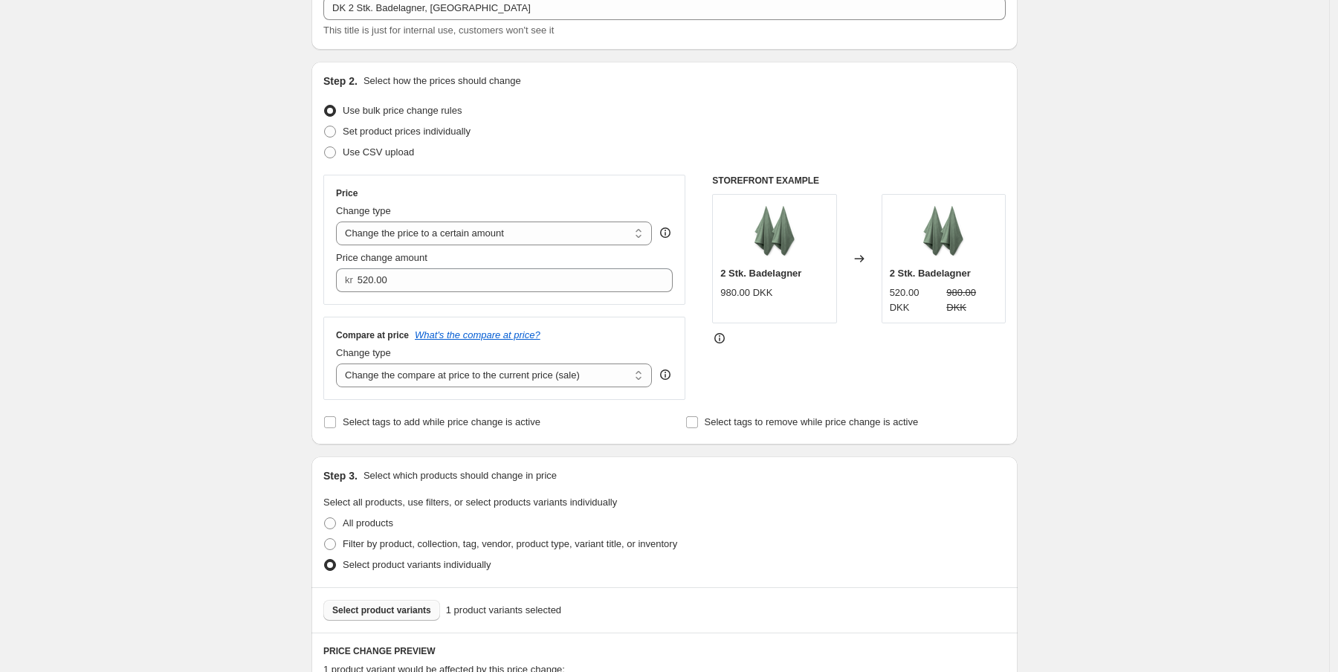
scroll to position [0, 0]
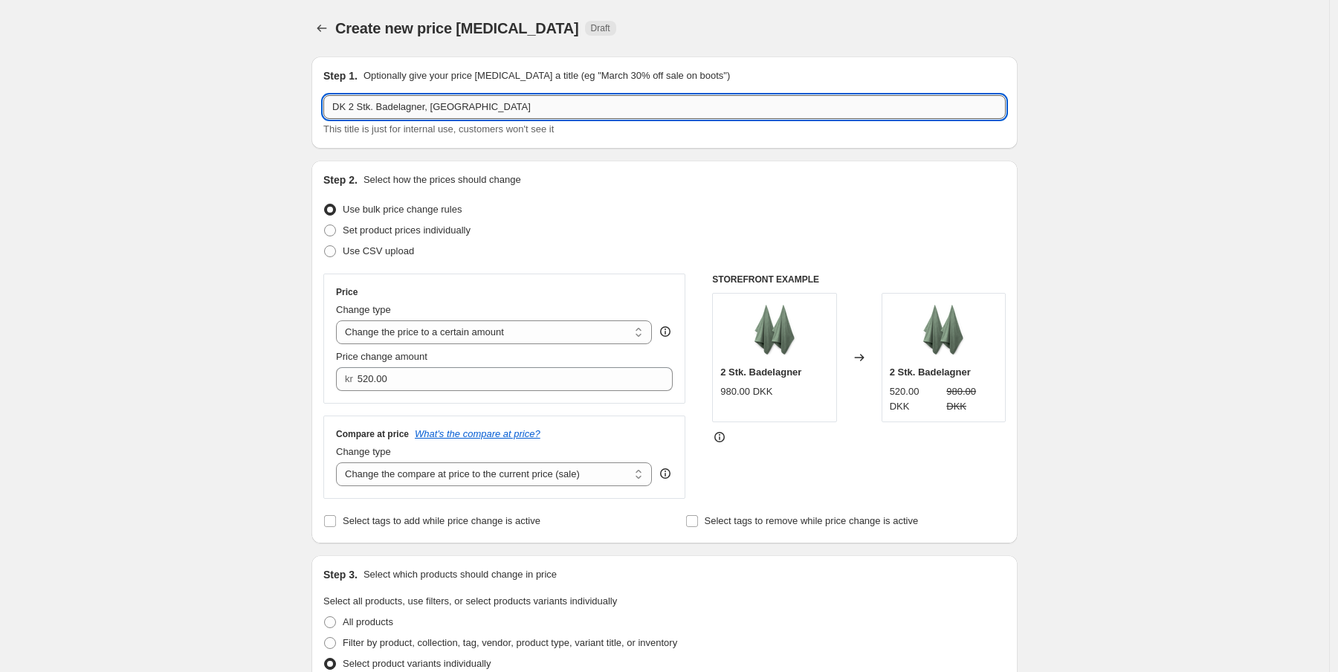
drag, startPoint x: 526, startPoint y: 114, endPoint x: 351, endPoint y: 103, distance: 175.7
click at [351, 103] on input "DK 2 Stk. Badelagner, Mineral Green" at bounding box center [664, 107] width 682 height 24
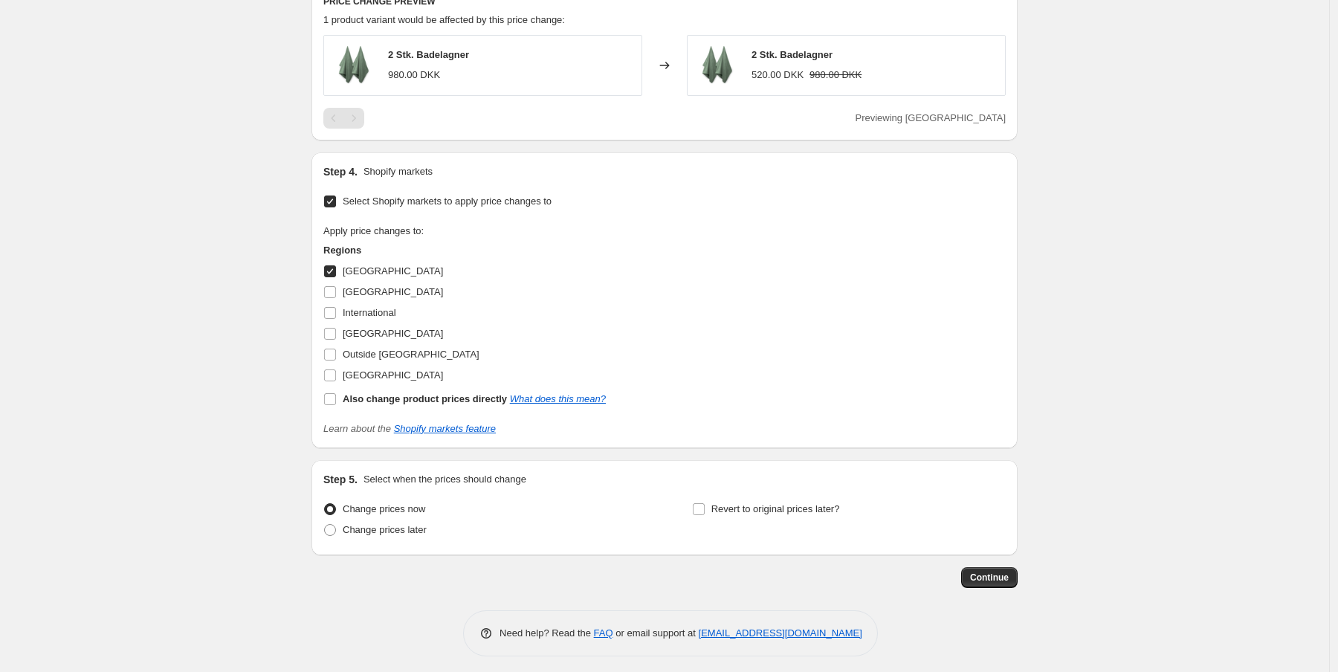
scroll to position [755, 0]
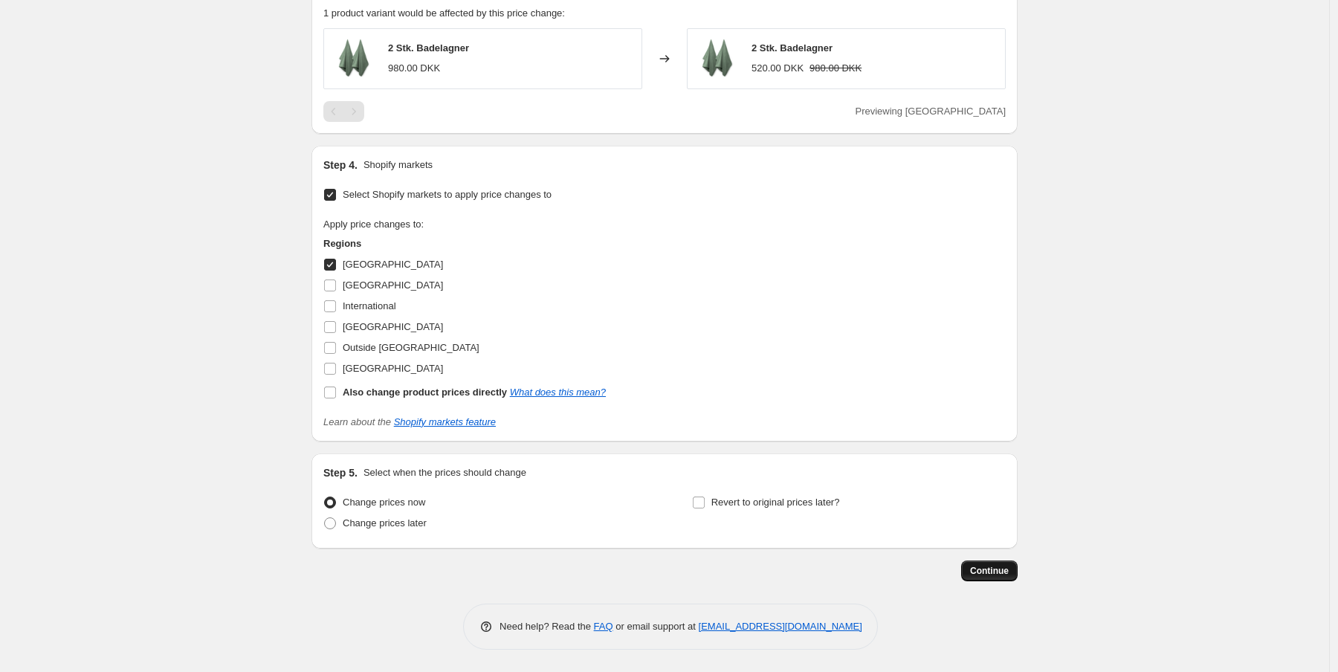
click at [995, 567] on span "Continue" at bounding box center [989, 571] width 39 height 12
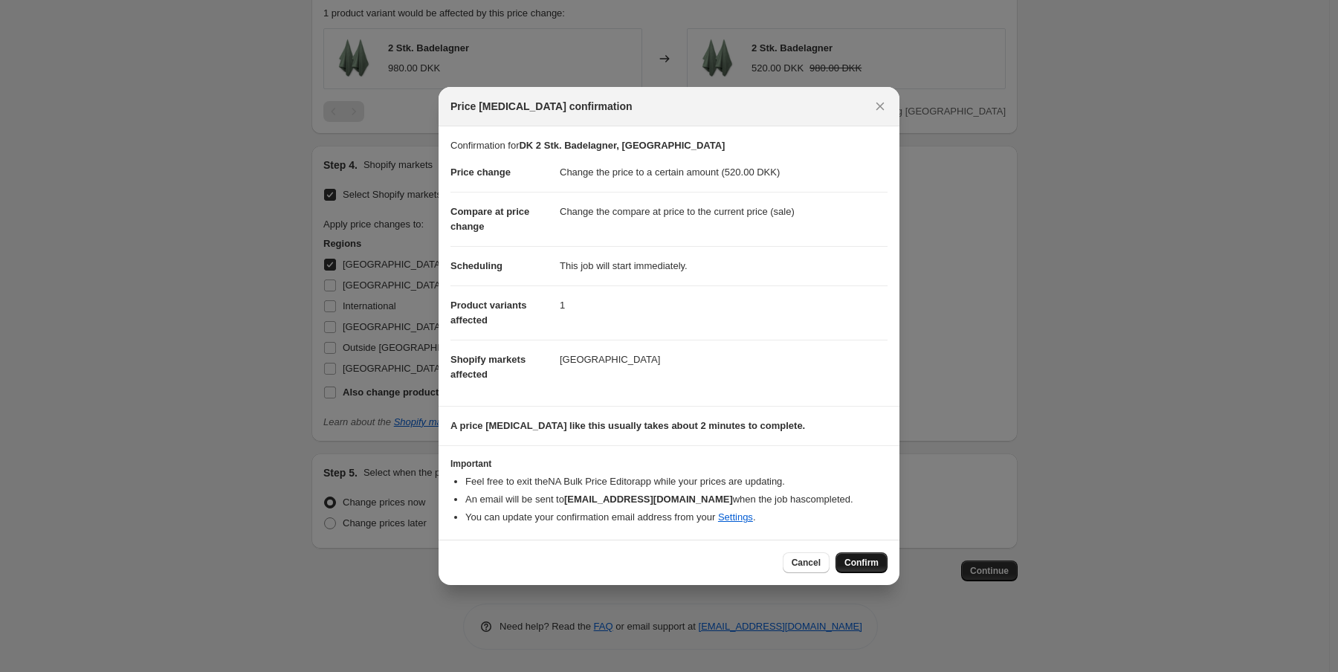
click at [860, 568] on button "Confirm" at bounding box center [861, 562] width 52 height 21
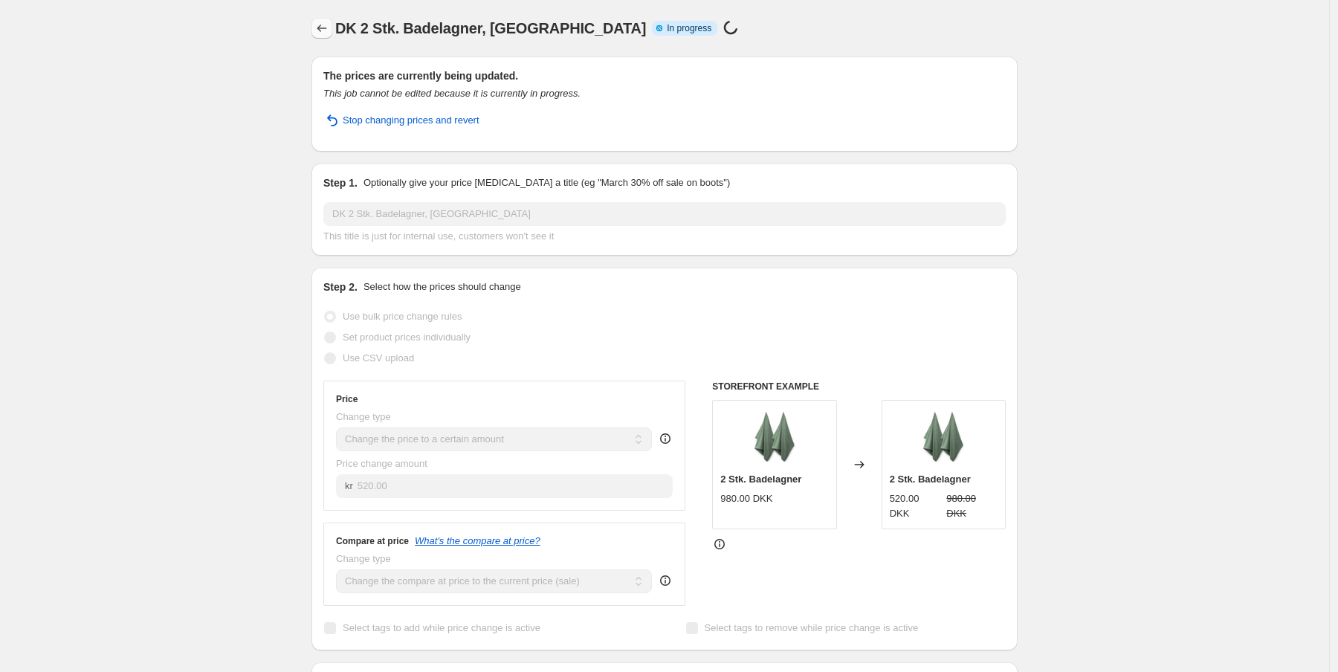
click at [318, 24] on icon "Price change jobs" at bounding box center [321, 28] width 15 height 15
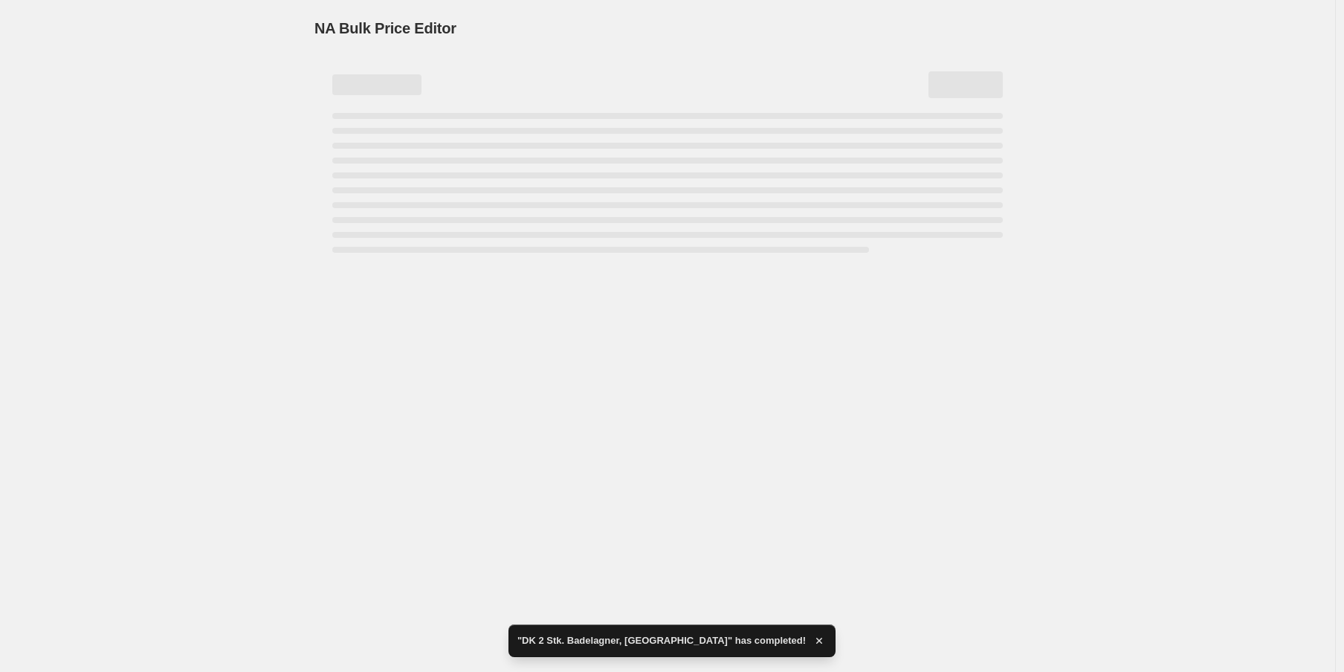
click at [950, 32] on div "NA Bulk Price Editor" at bounding box center [667, 28] width 706 height 21
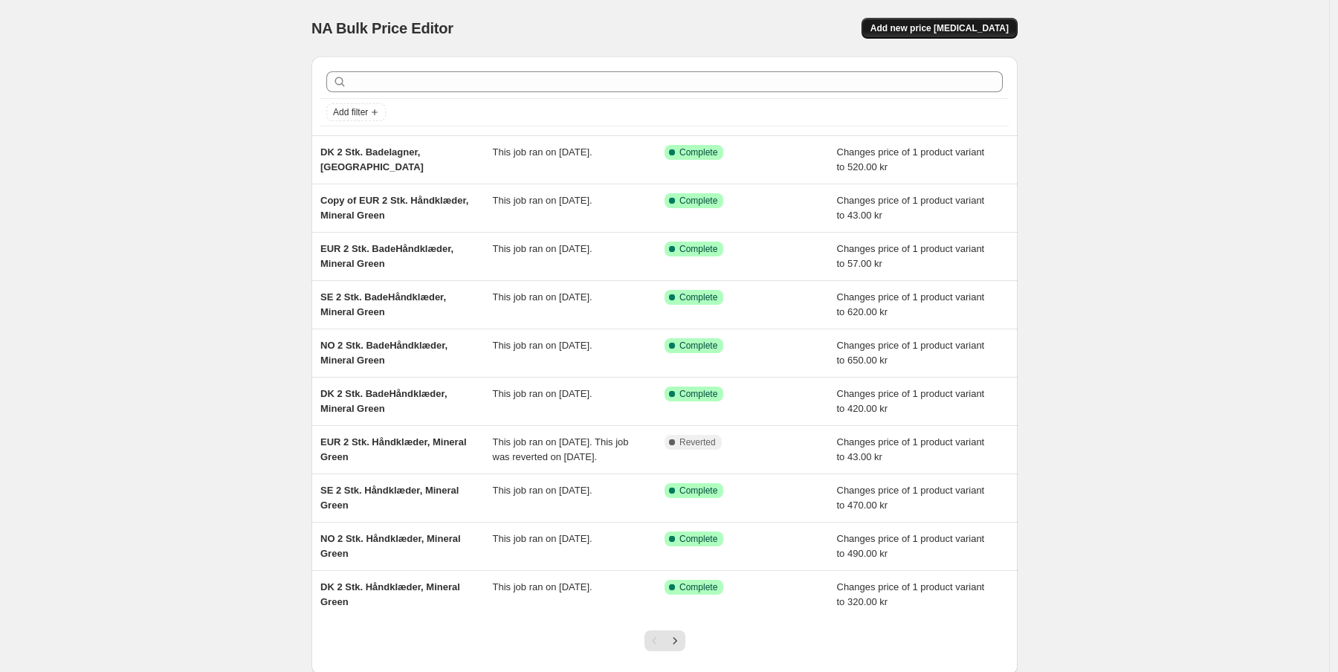
click at [965, 33] on span "Add new price change job" at bounding box center [939, 28] width 138 height 12
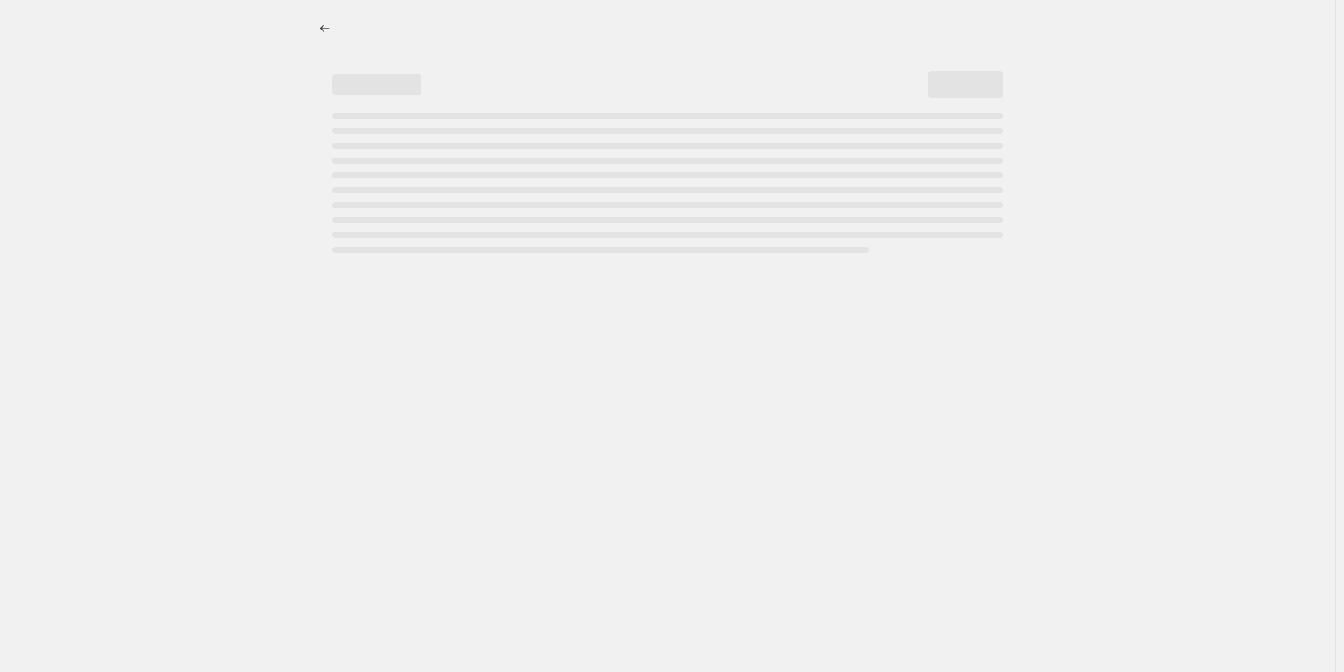
select select "percentage"
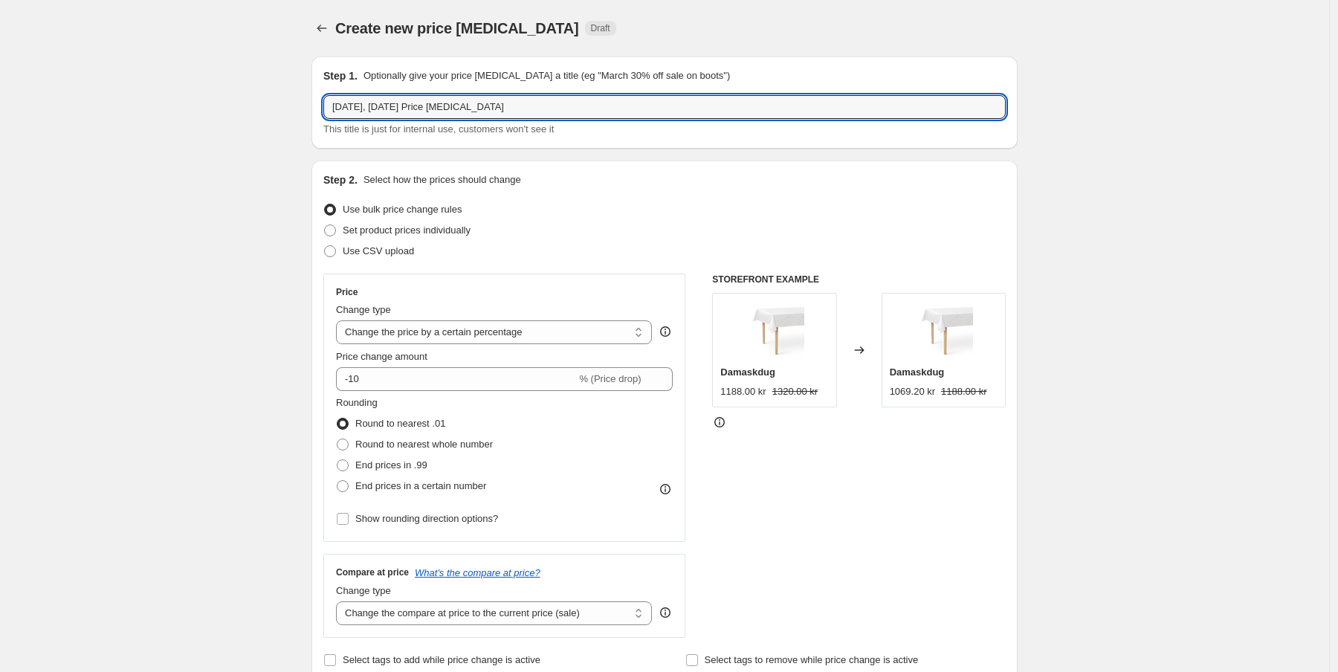
drag, startPoint x: 533, startPoint y: 106, endPoint x: 236, endPoint y: 86, distance: 297.9
paste input "Stk. Badelagner, Mineral Green"
click at [333, 106] on input "2 Stk. Badelagner, Mineral Green" at bounding box center [664, 107] width 682 height 24
type input "NO 2 Stk. Badelagner, Mineral Green"
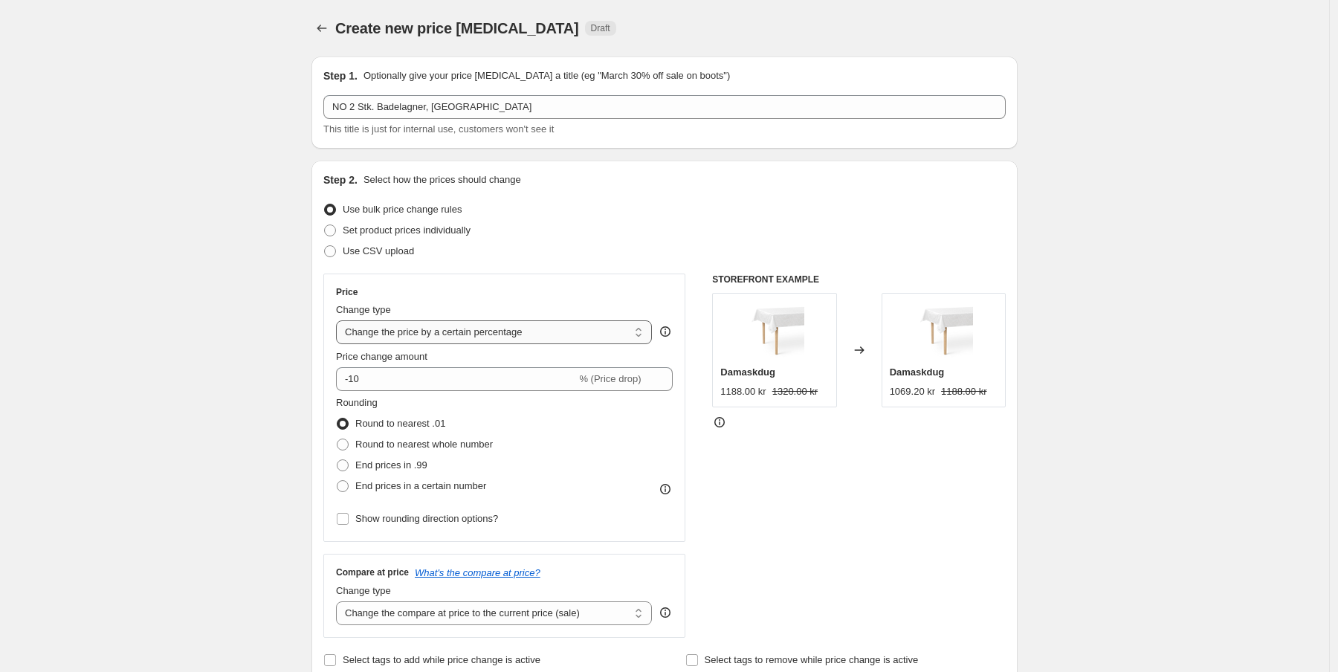
click at [409, 332] on select "Change the price to a certain amount Change the price by a certain amount Chang…" at bounding box center [494, 332] width 316 height 24
select select "to"
click at [338, 320] on select "Change the price to a certain amount Change the price by a certain amount Chang…" at bounding box center [494, 332] width 316 height 24
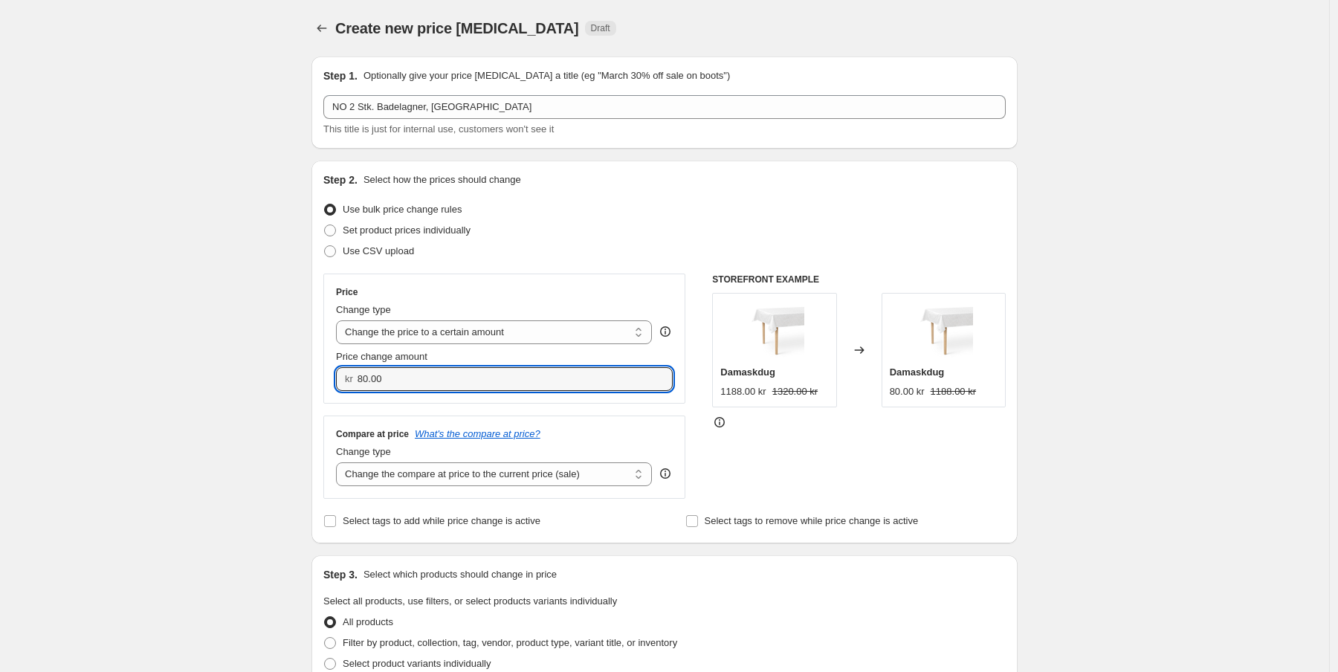
drag, startPoint x: 360, startPoint y: 377, endPoint x: 439, endPoint y: 400, distance: 82.8
click at [439, 400] on div "Price Change type Change the price to a certain amount Change the price by a ce…" at bounding box center [504, 338] width 362 height 130
type input "820.00"
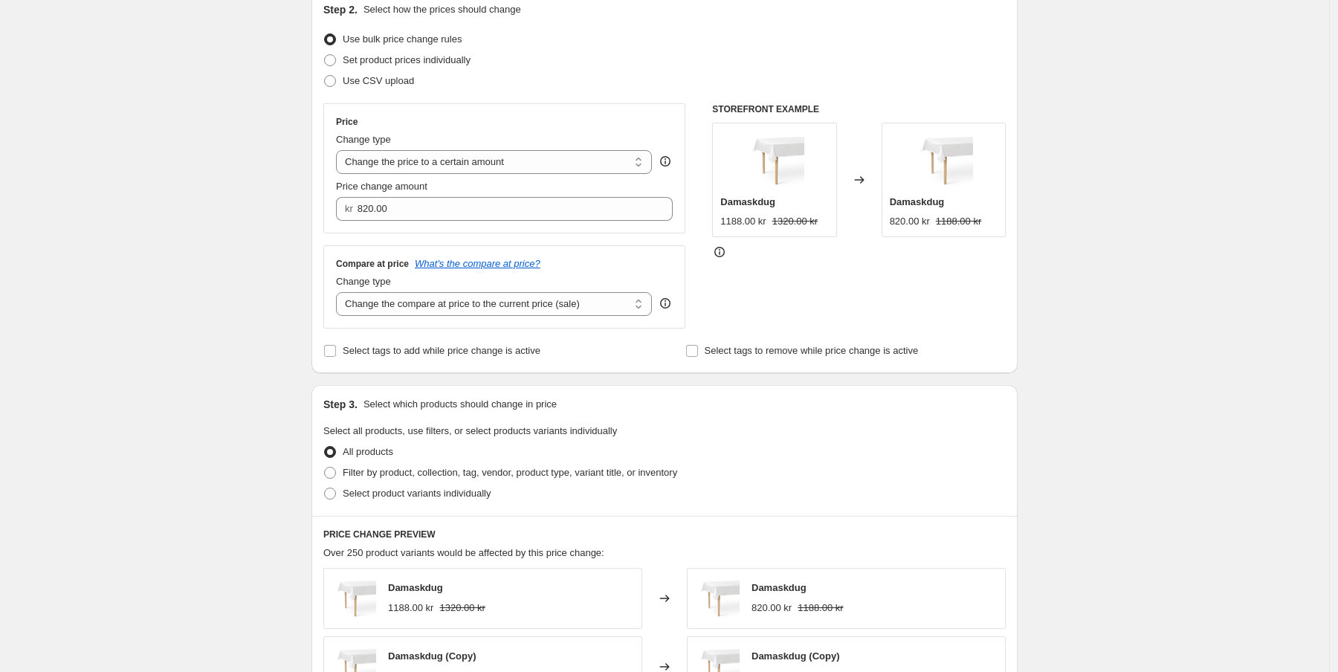
scroll to position [178, 0]
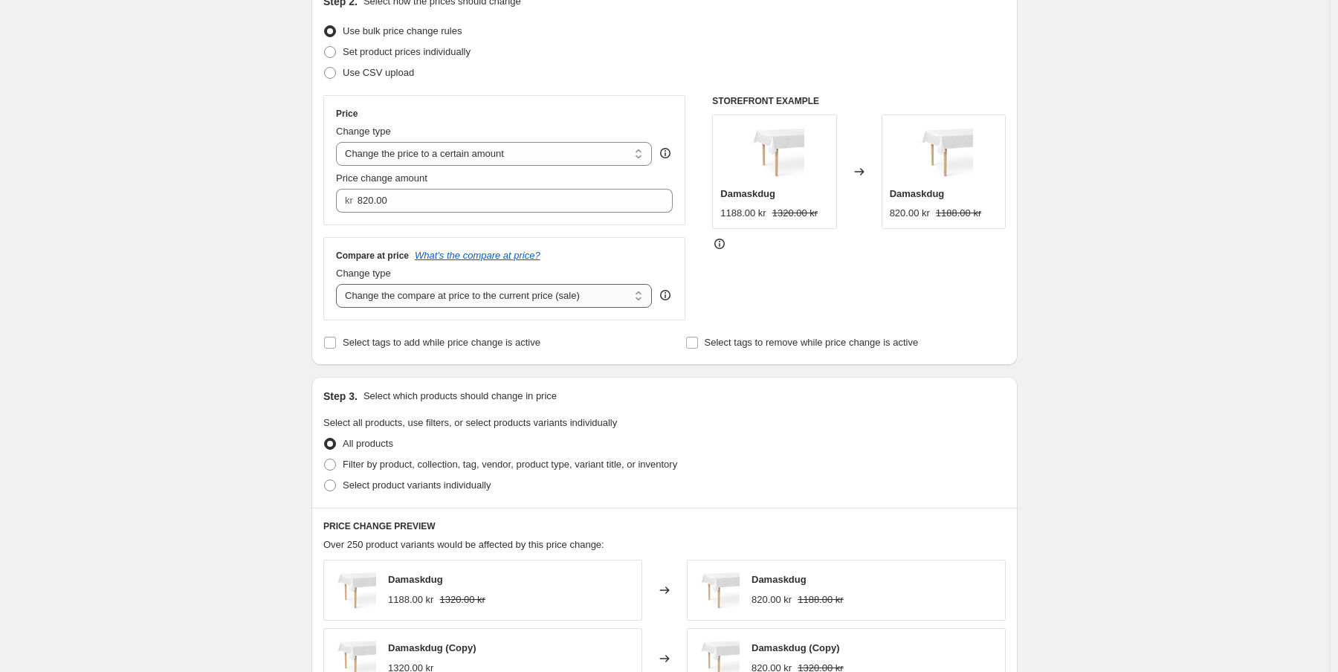
click at [404, 299] on select "Change the compare at price to the current price (sale) Change the compare at p…" at bounding box center [494, 296] width 316 height 24
click at [254, 333] on div "Create new price change job. This page is ready Create new price change job Dra…" at bounding box center [664, 537] width 1329 height 1430
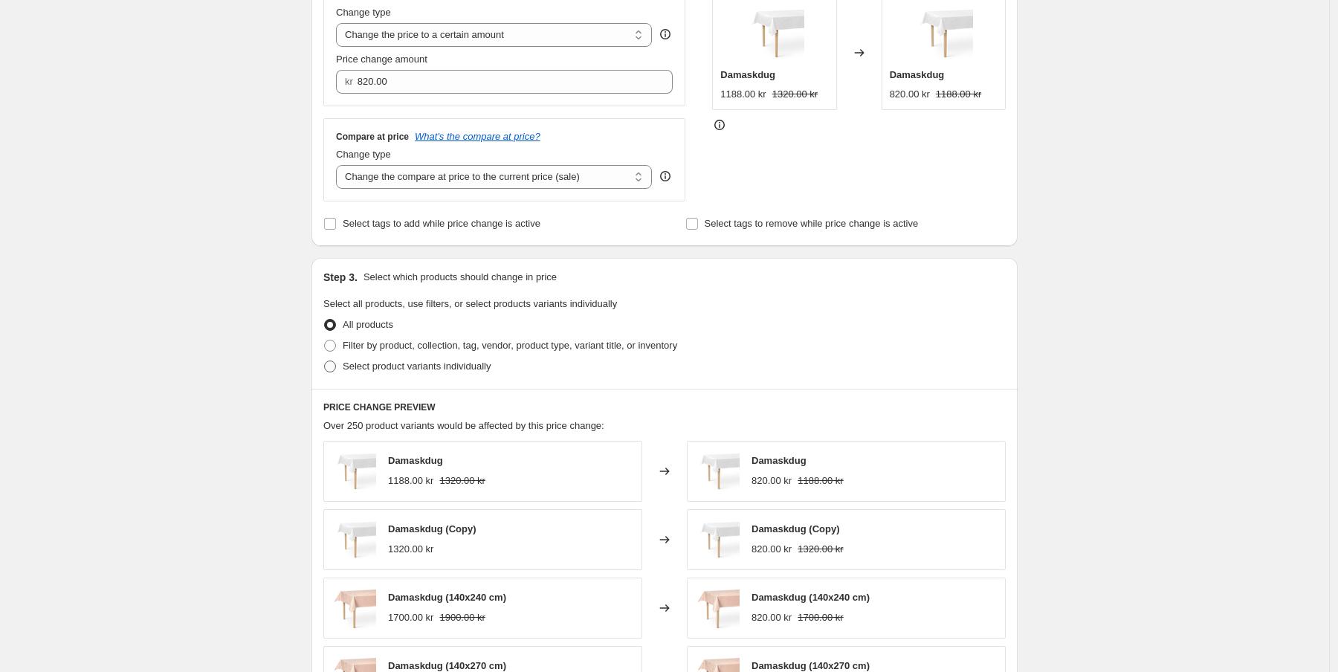
click at [331, 366] on span at bounding box center [330, 366] width 12 height 12
click at [325, 361] on input "Select product variants individually" at bounding box center [324, 360] width 1 height 1
radio input "true"
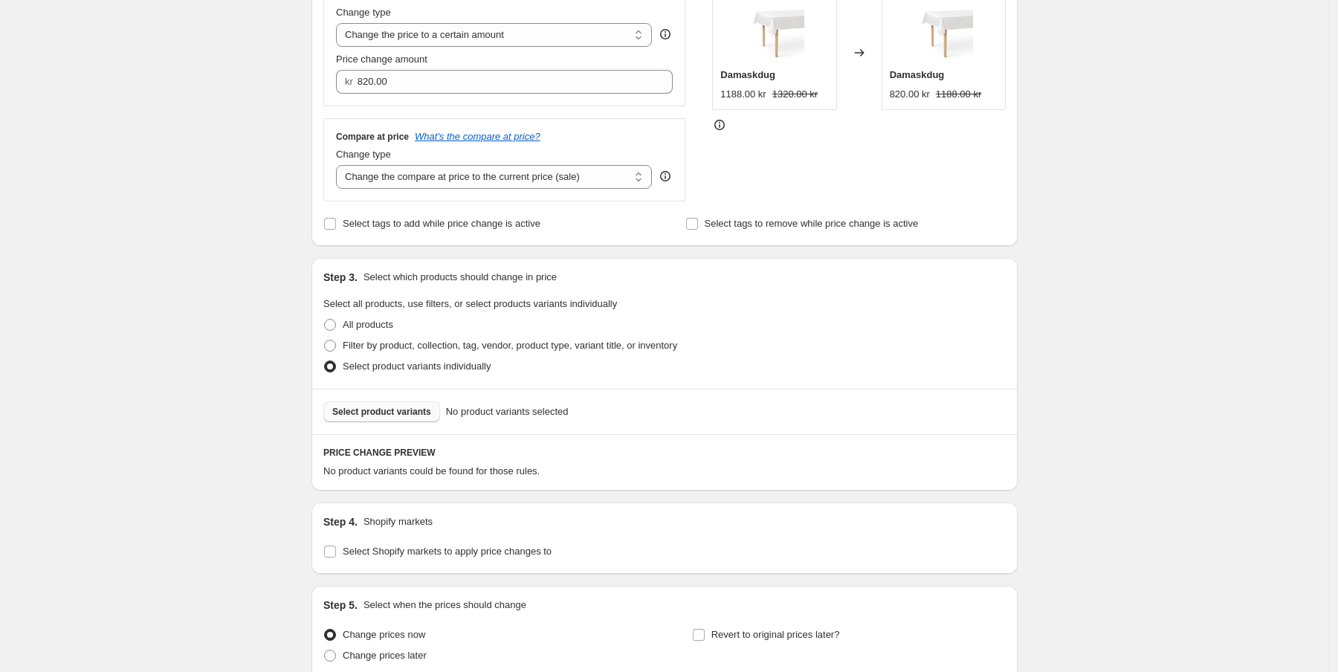
click at [401, 415] on span "Select product variants" at bounding box center [381, 412] width 99 height 12
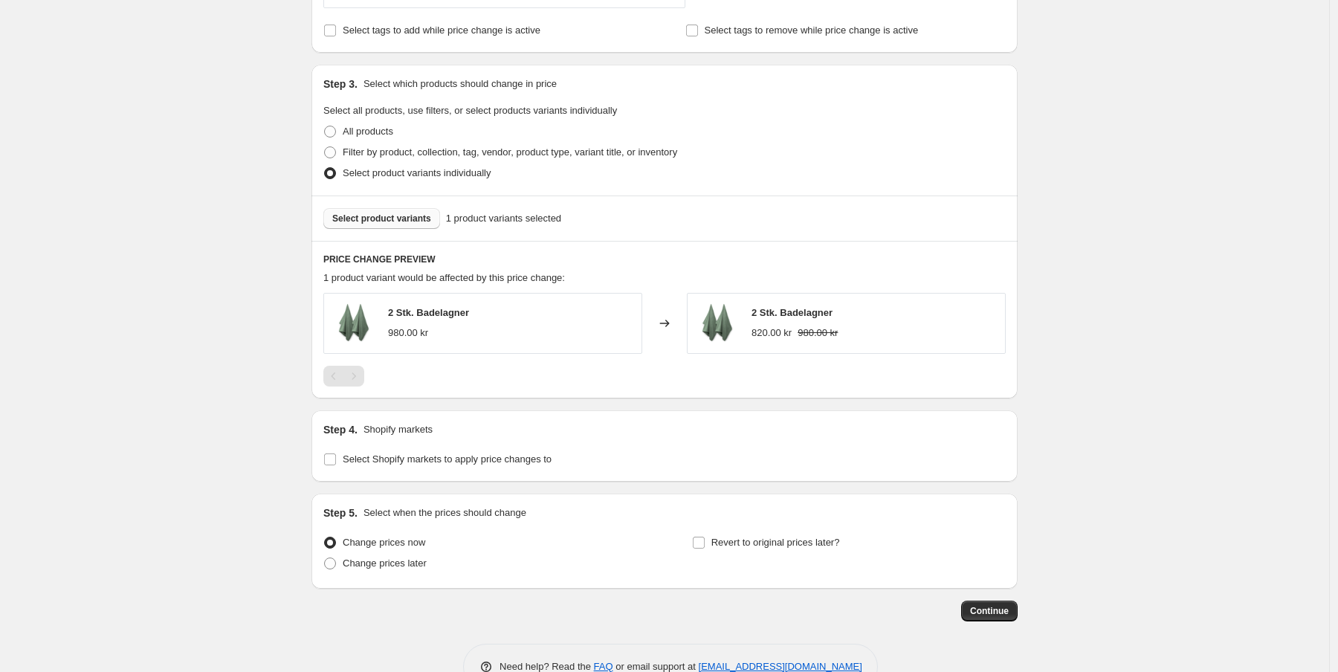
scroll to position [530, 0]
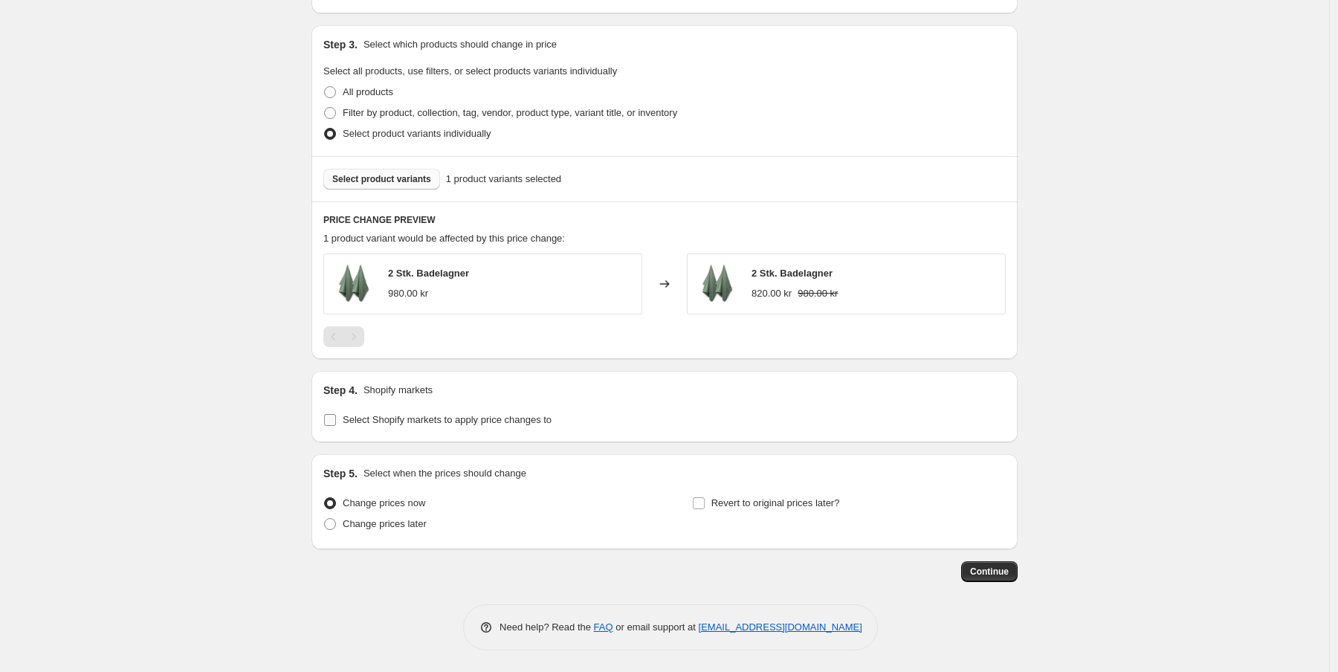
click at [330, 420] on input "Select Shopify markets to apply price changes to" at bounding box center [330, 420] width 12 height 12
checkbox input "true"
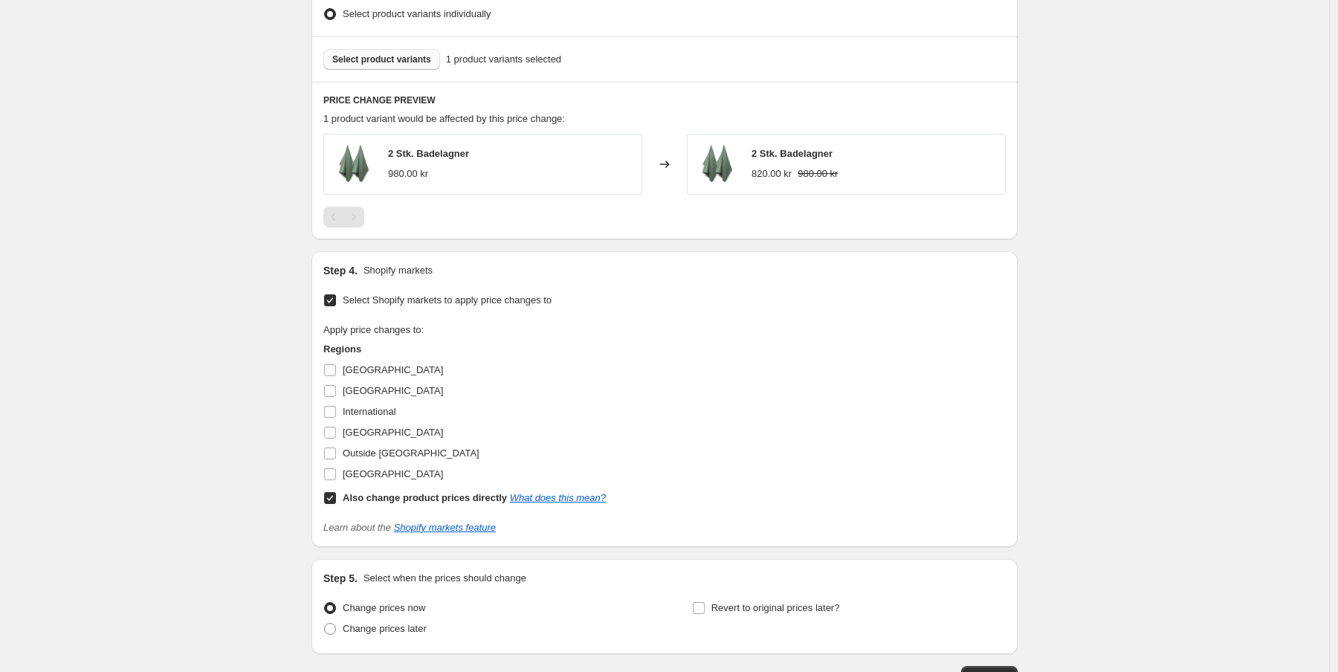
scroll to position [708, 0]
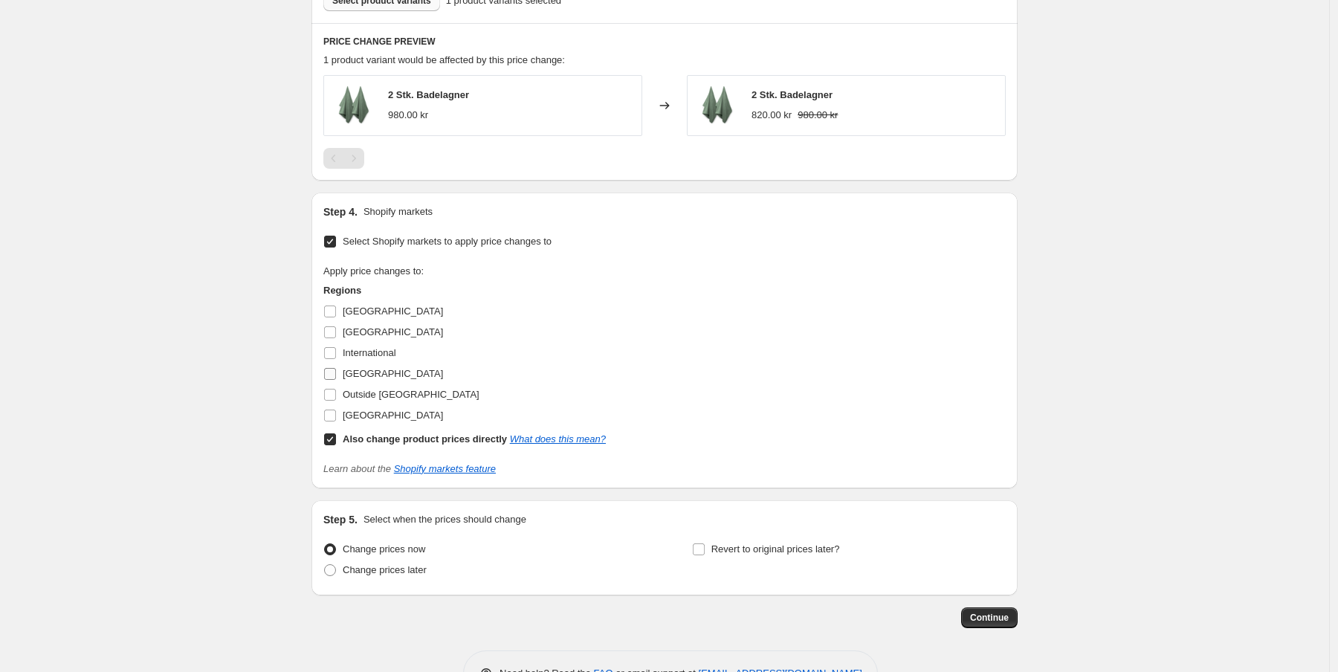
click at [336, 370] on input "Norway" at bounding box center [330, 374] width 12 height 12
checkbox input "true"
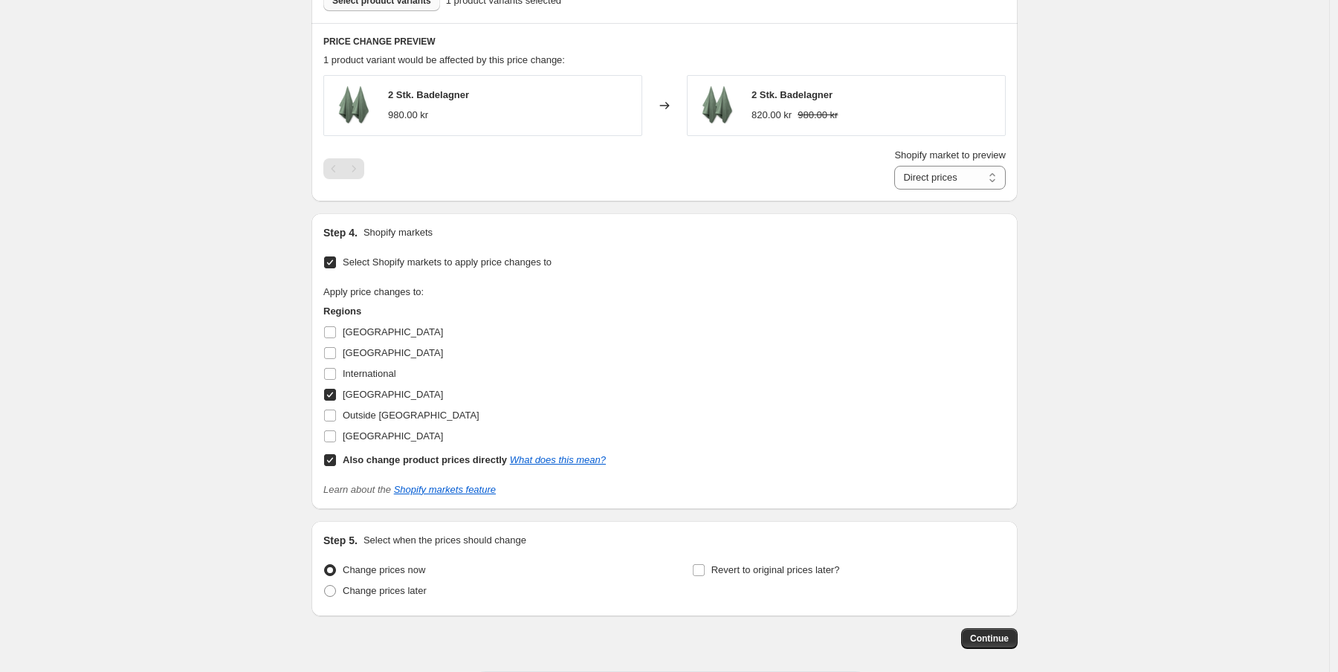
click at [335, 458] on input "Also change product prices directly What does this mean?" at bounding box center [330, 460] width 12 height 12
checkbox input "false"
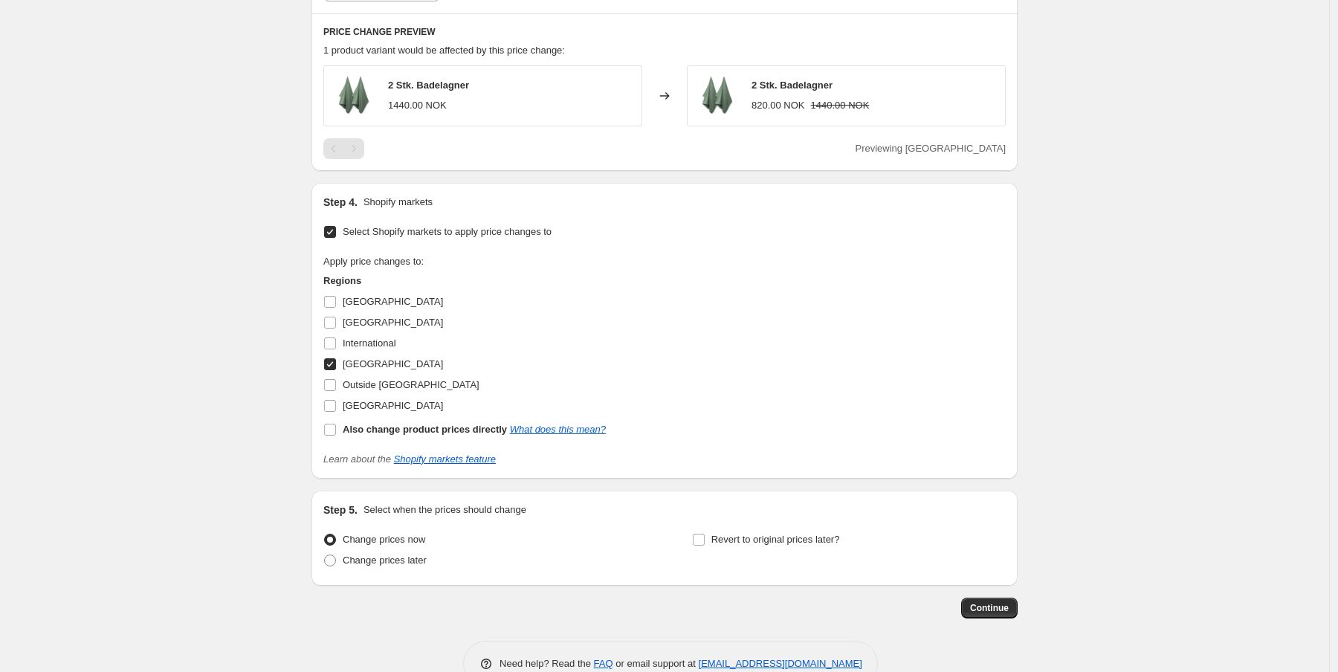
scroll to position [755, 0]
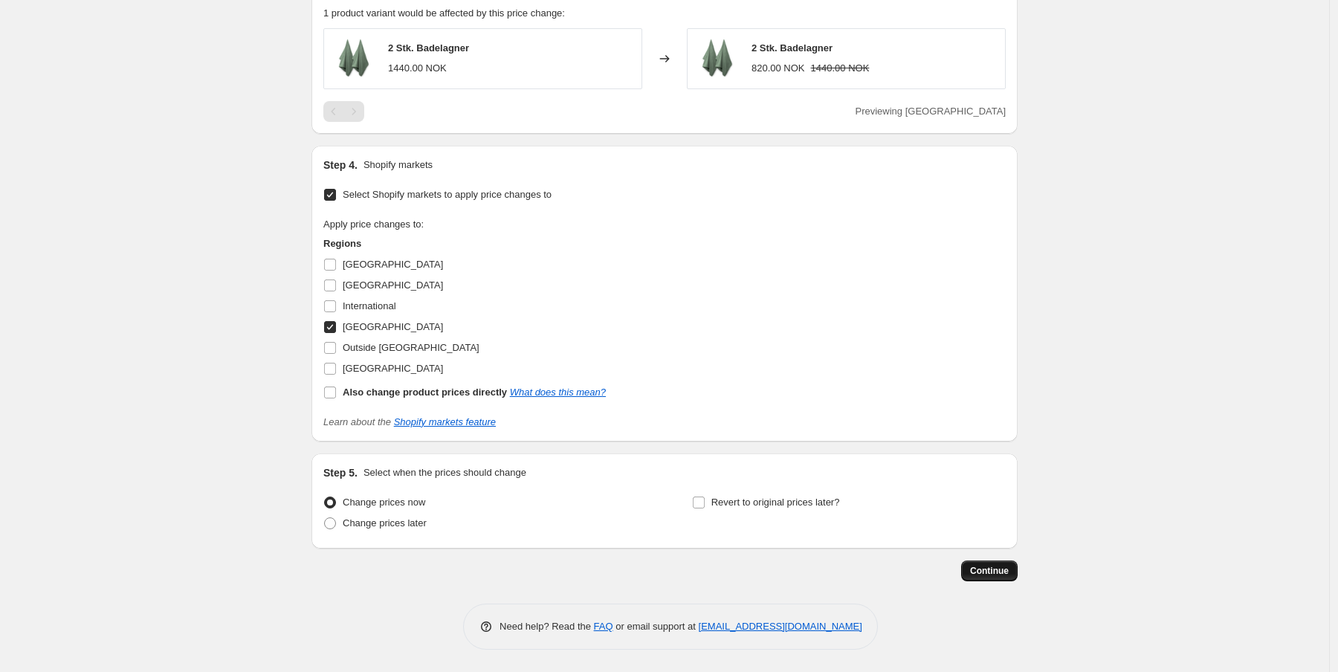
click at [987, 577] on button "Continue" at bounding box center [989, 570] width 56 height 21
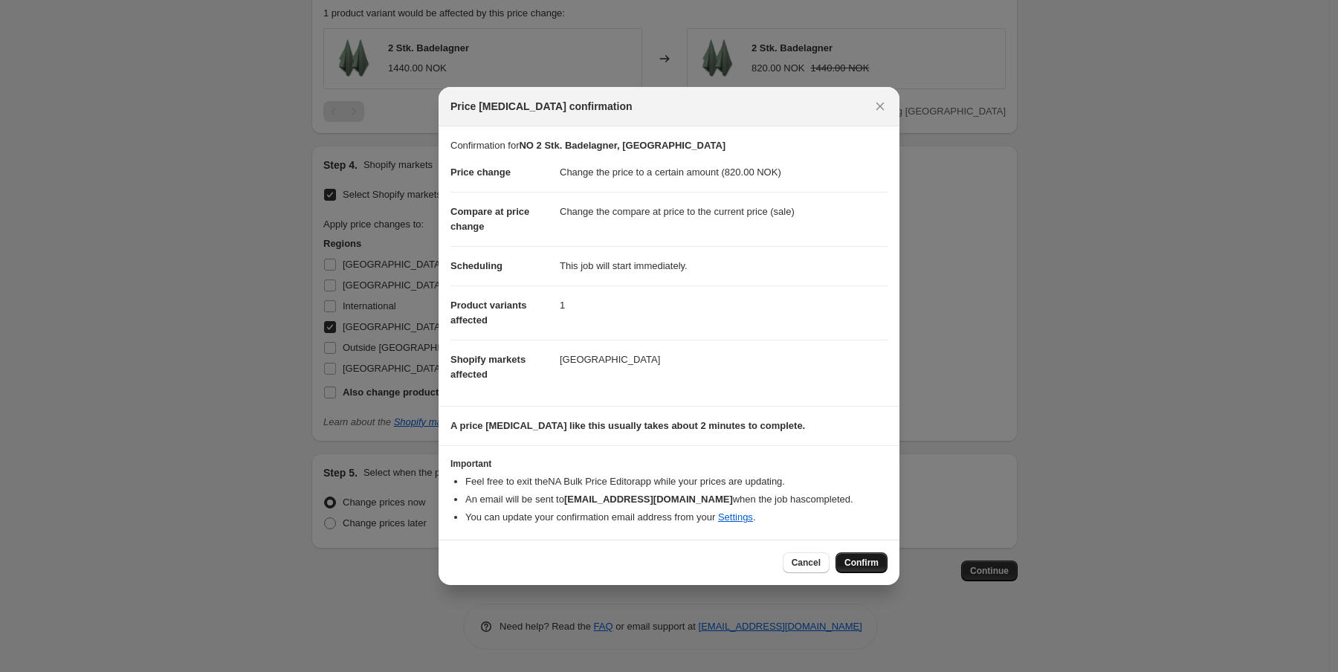
click at [878, 564] on span "Confirm" at bounding box center [861, 563] width 34 height 12
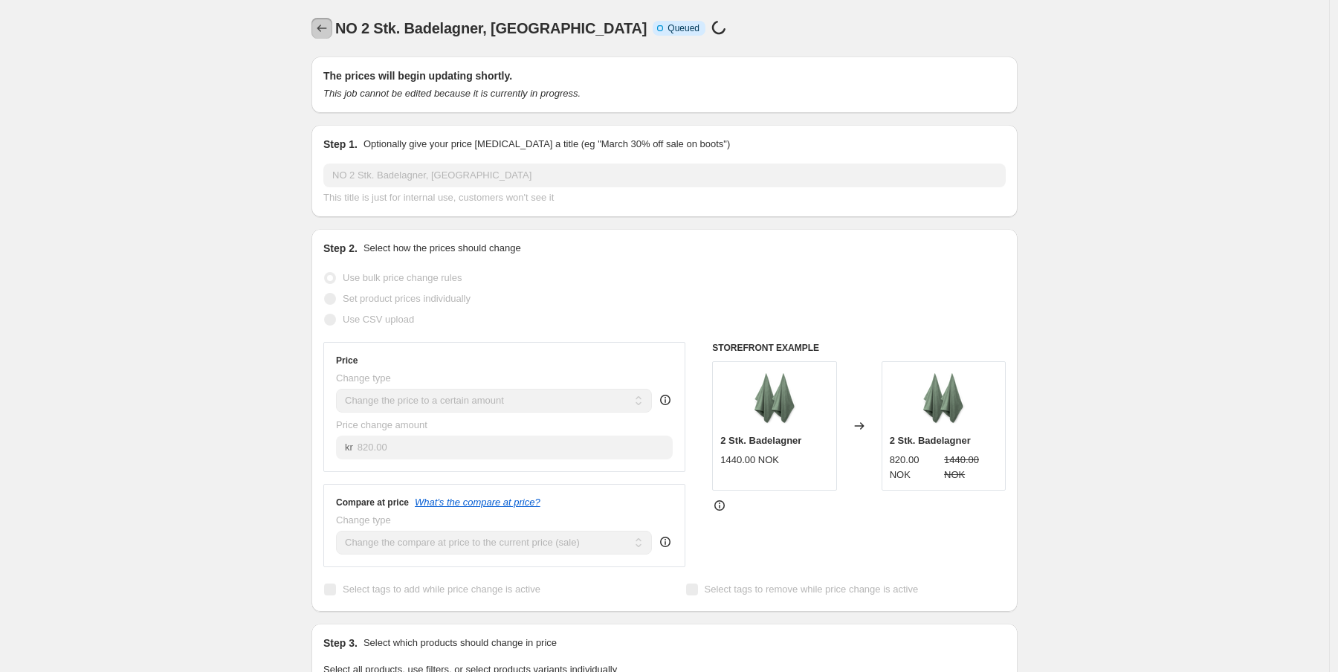
click at [328, 30] on icon "Price change jobs" at bounding box center [321, 28] width 15 height 15
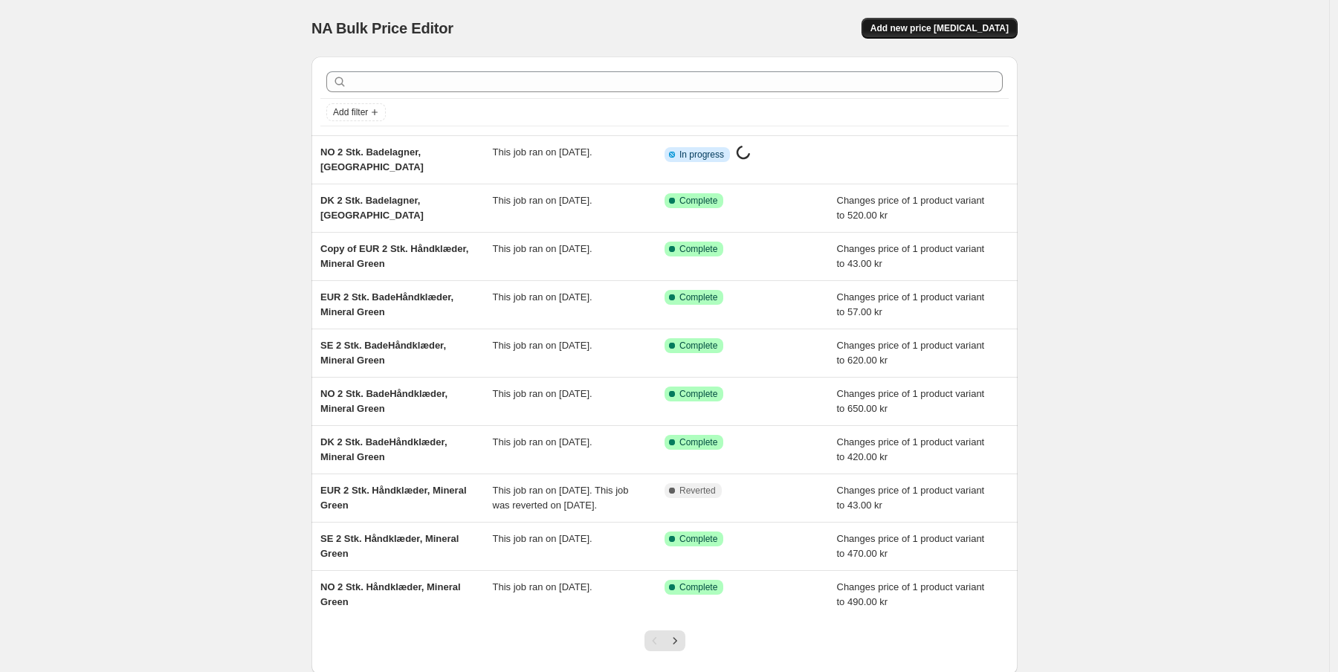
click at [960, 31] on span "Add new price change job" at bounding box center [939, 28] width 138 height 12
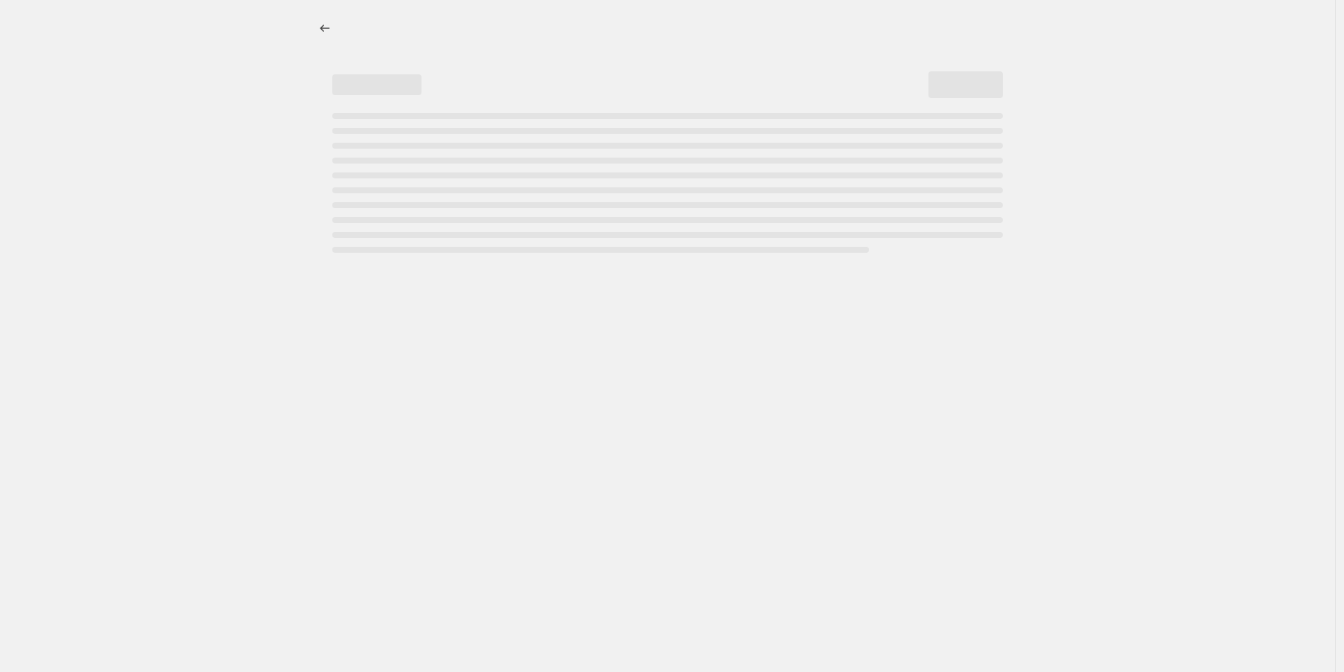
select select "percentage"
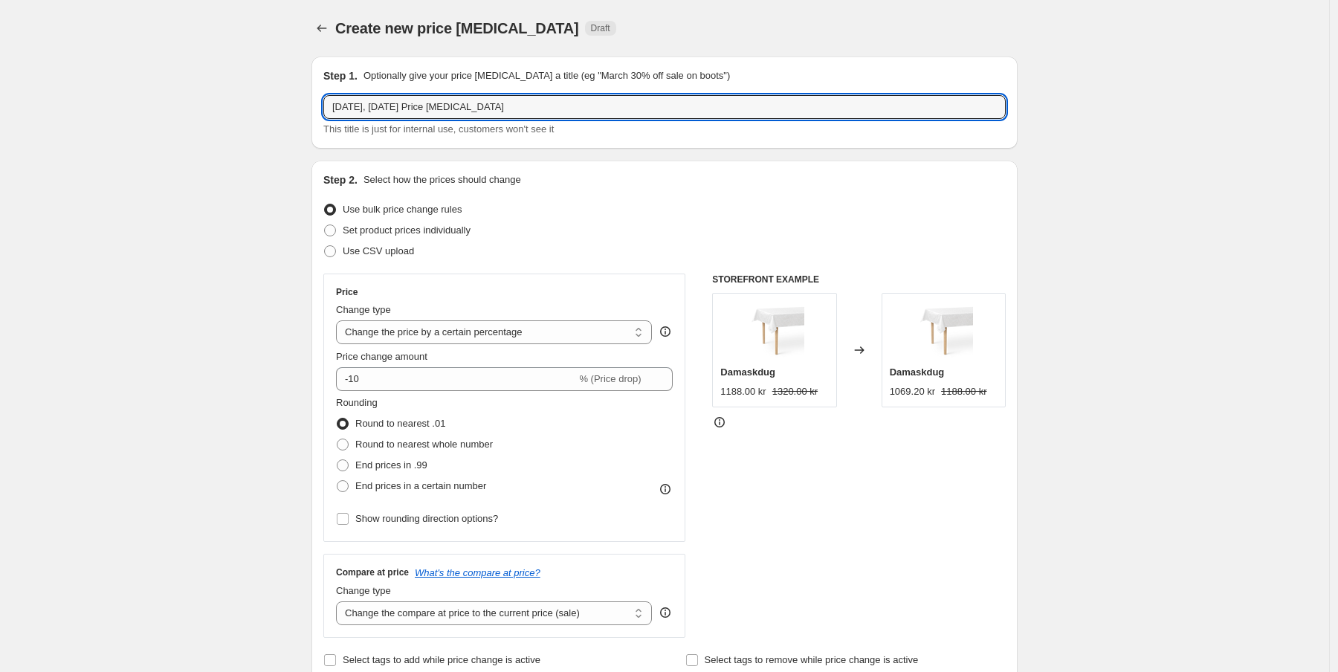
drag, startPoint x: 536, startPoint y: 103, endPoint x: 303, endPoint y: 89, distance: 233.0
paste input "Stk. Badelagner, Mineral Green"
click at [335, 109] on input "2 Stk. Badelagner, Mineral Green" at bounding box center [664, 107] width 682 height 24
type input "S2 Stk. Badelagner, Mineral Green"
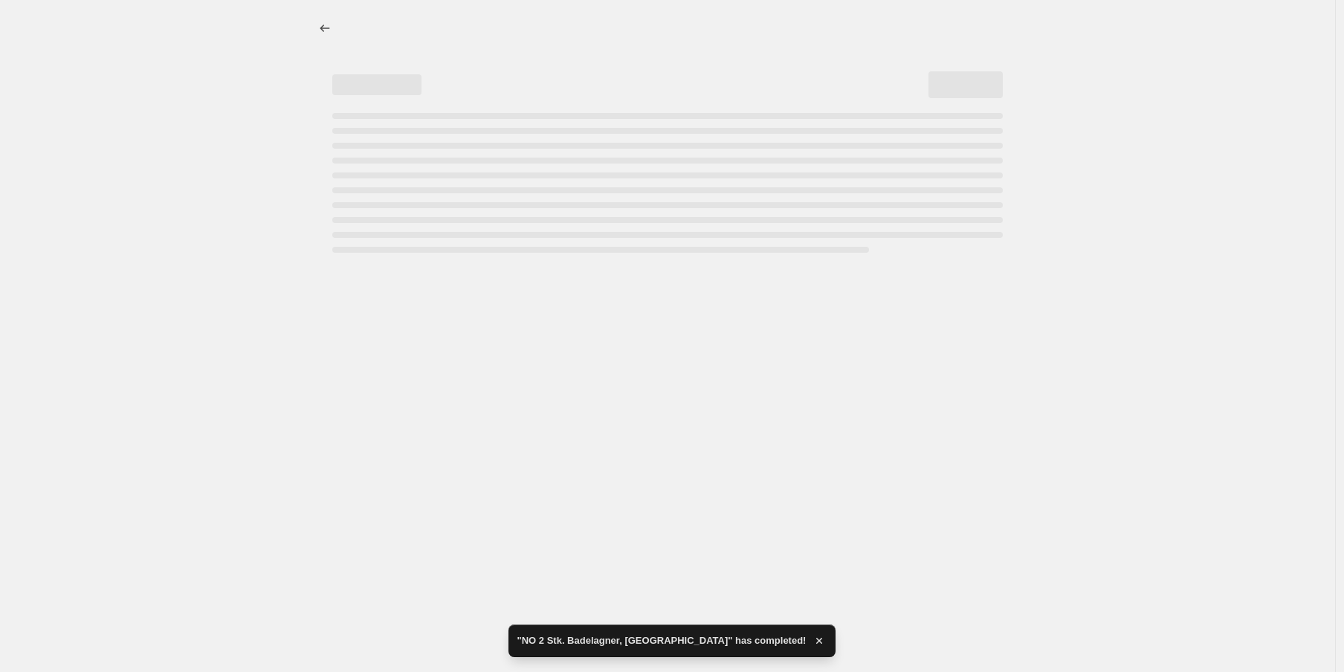
select select "percentage"
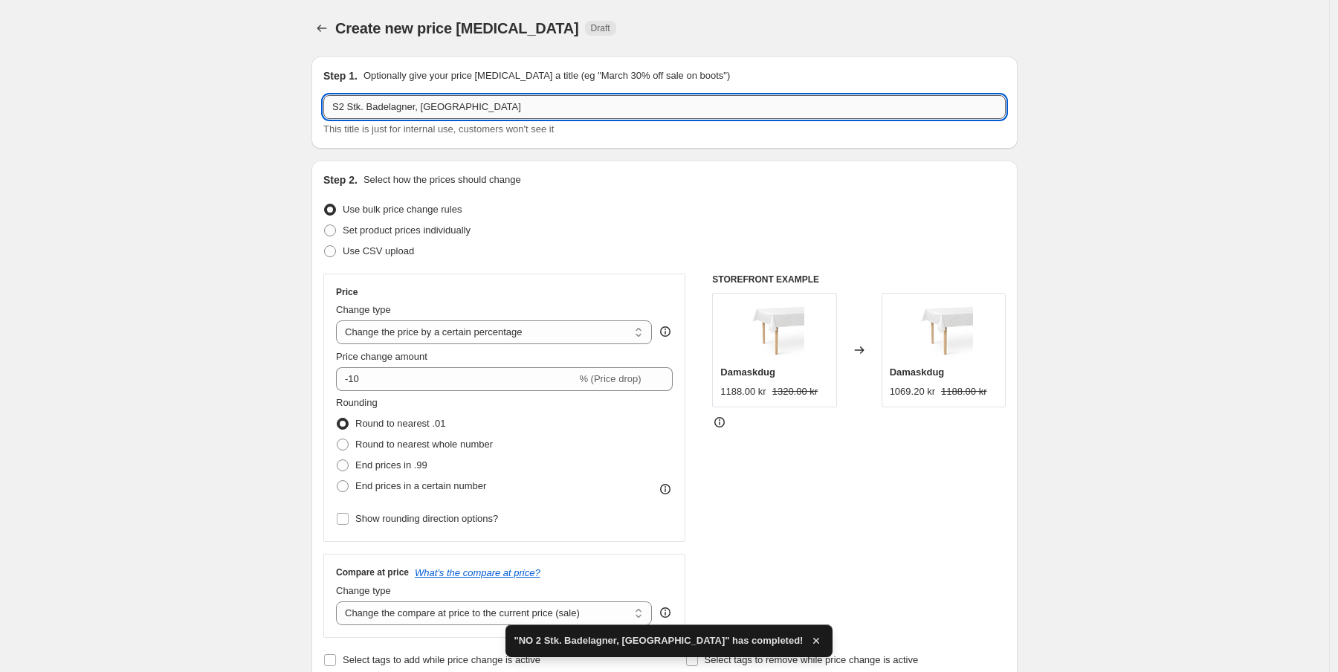
click at [342, 104] on input "S2 Stk. Badelagner, Mineral Green" at bounding box center [664, 107] width 682 height 24
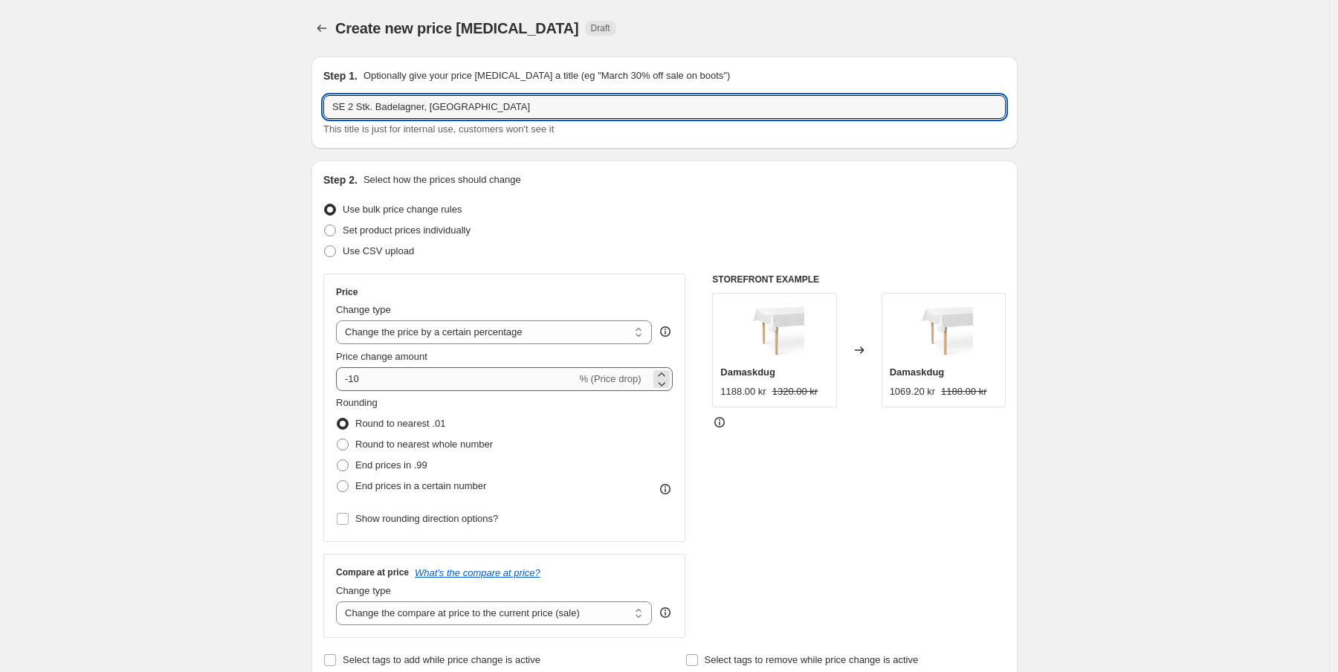
type input "SE 2 Stk. Badelagner, Mineral Green"
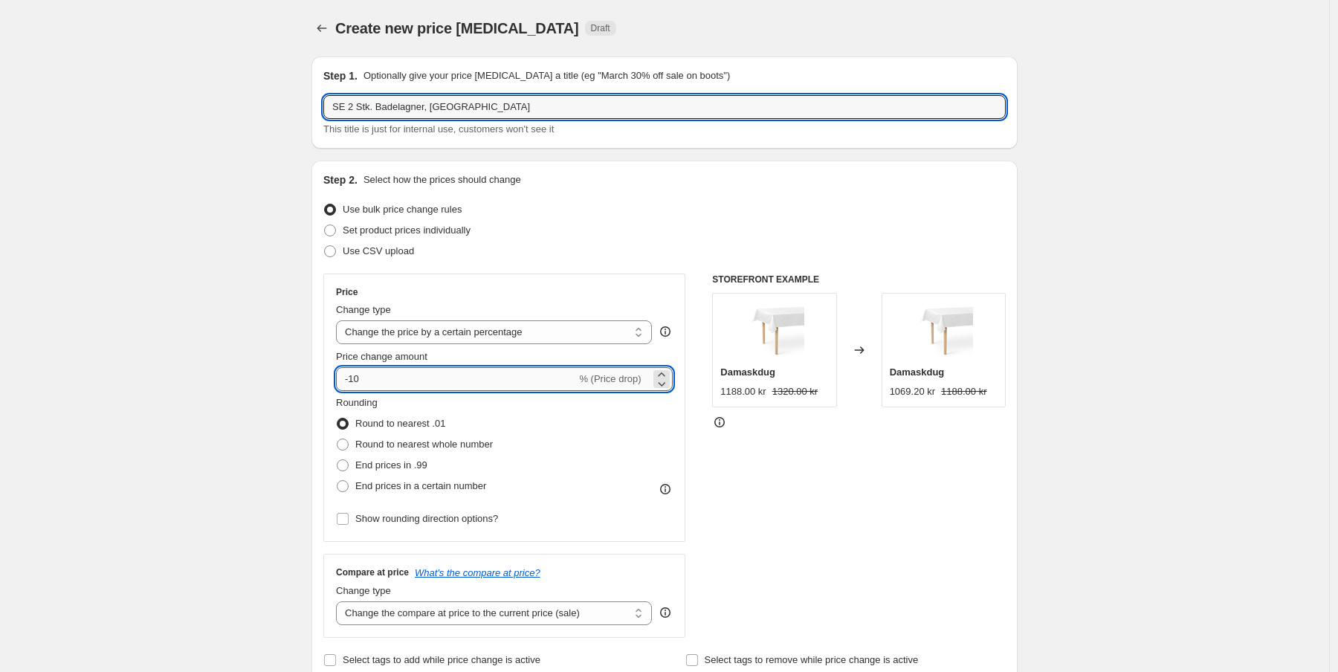
click at [386, 386] on input "-10" at bounding box center [456, 379] width 240 height 24
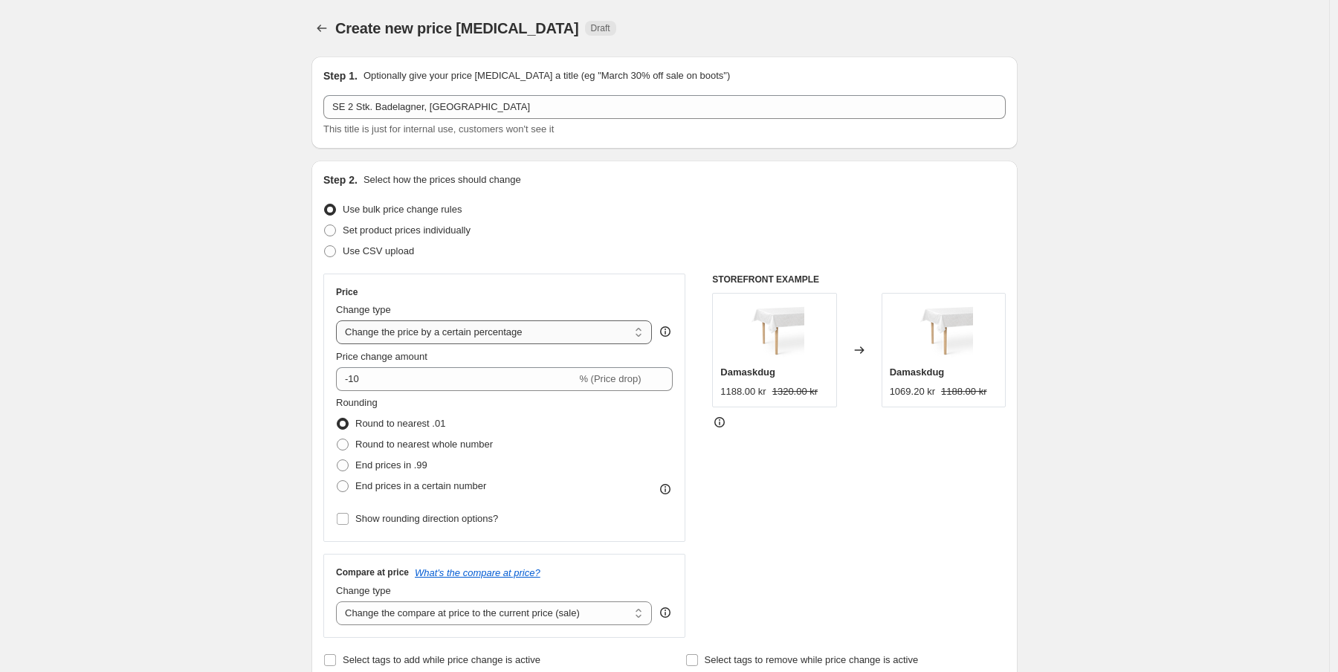
click at [419, 331] on select "Change the price to a certain amount Change the price by a certain amount Chang…" at bounding box center [494, 332] width 316 height 24
select select "to"
click at [338, 320] on select "Change the price to a certain amount Change the price by a certain amount Chang…" at bounding box center [494, 332] width 316 height 24
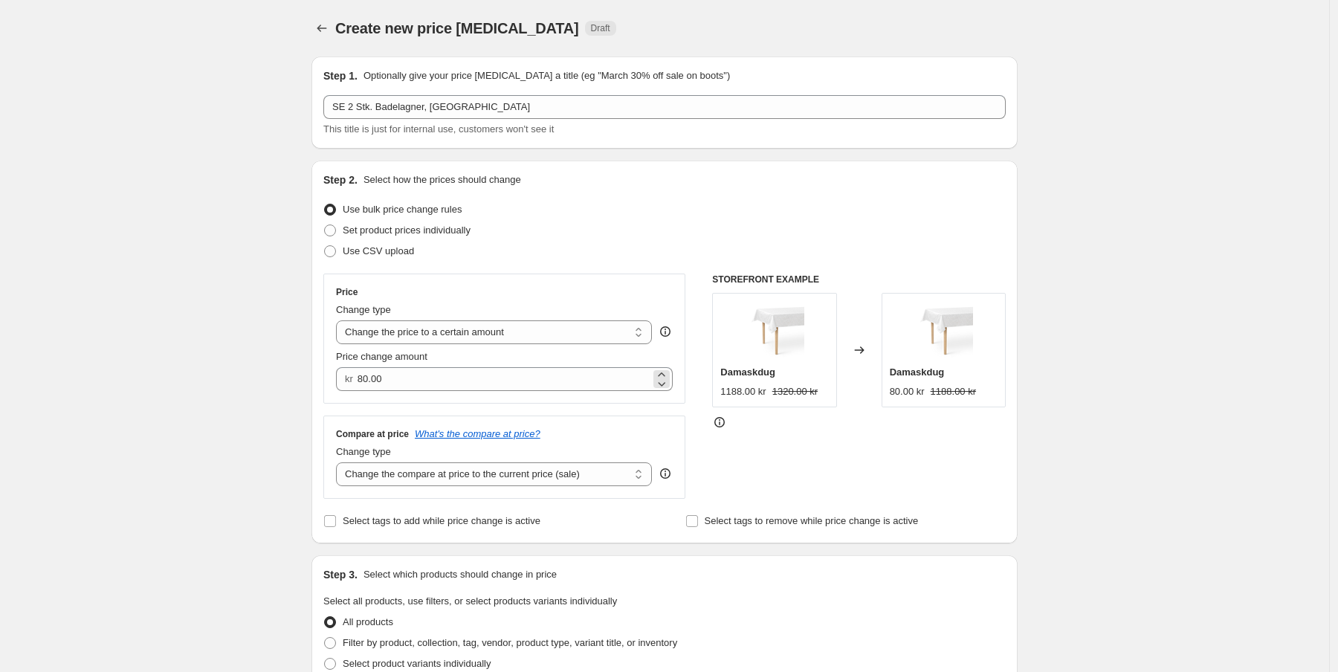
click at [357, 381] on div "kr 80.00" at bounding box center [504, 379] width 337 height 24
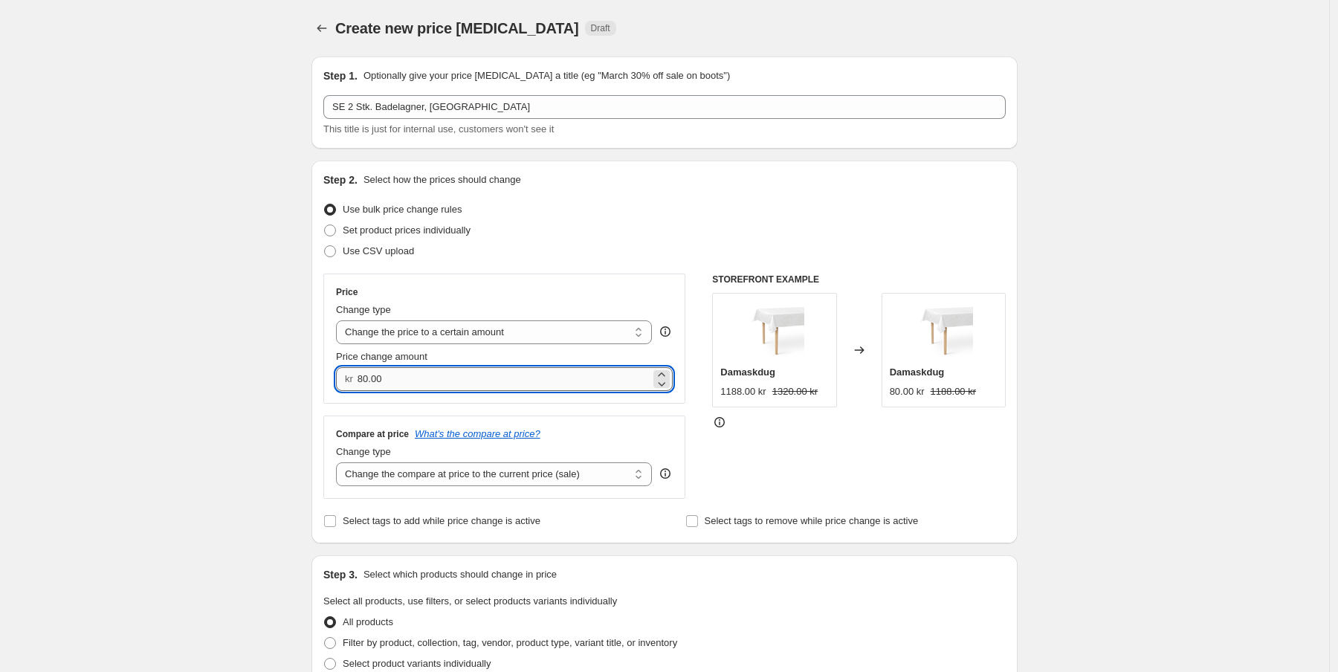
drag, startPoint x: 365, startPoint y: 376, endPoint x: 363, endPoint y: 383, distance: 7.6
click at [365, 378] on input "80.00" at bounding box center [503, 379] width 293 height 24
click at [361, 380] on input "80.00" at bounding box center [503, 379] width 293 height 24
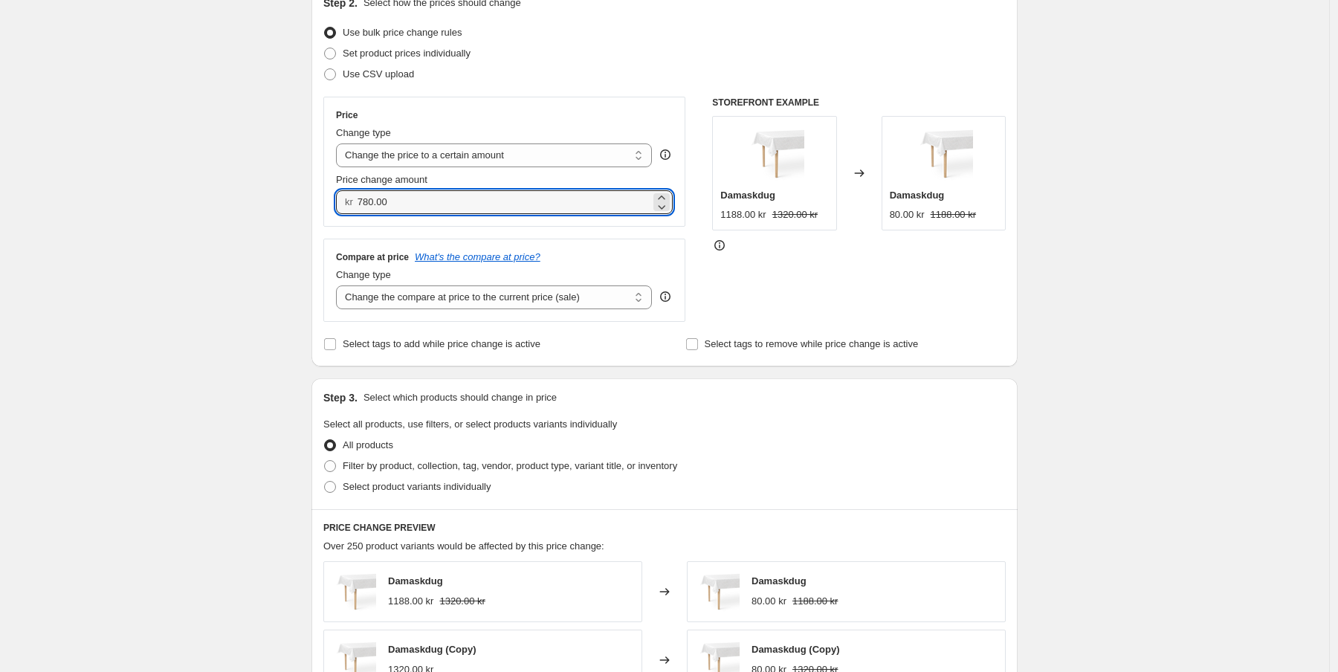
scroll to position [178, 0]
type input "780.00"
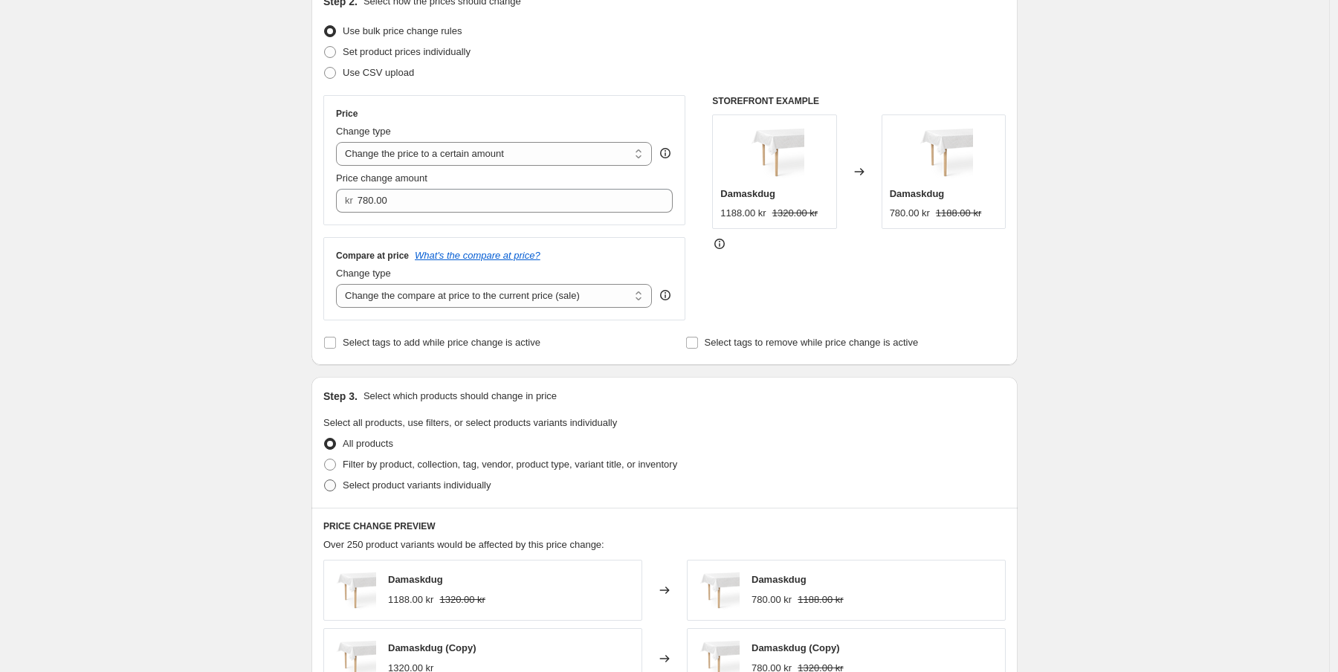
click at [343, 481] on label "Select product variants individually" at bounding box center [406, 485] width 167 height 21
click at [325, 480] on input "Select product variants individually" at bounding box center [324, 479] width 1 height 1
radio input "true"
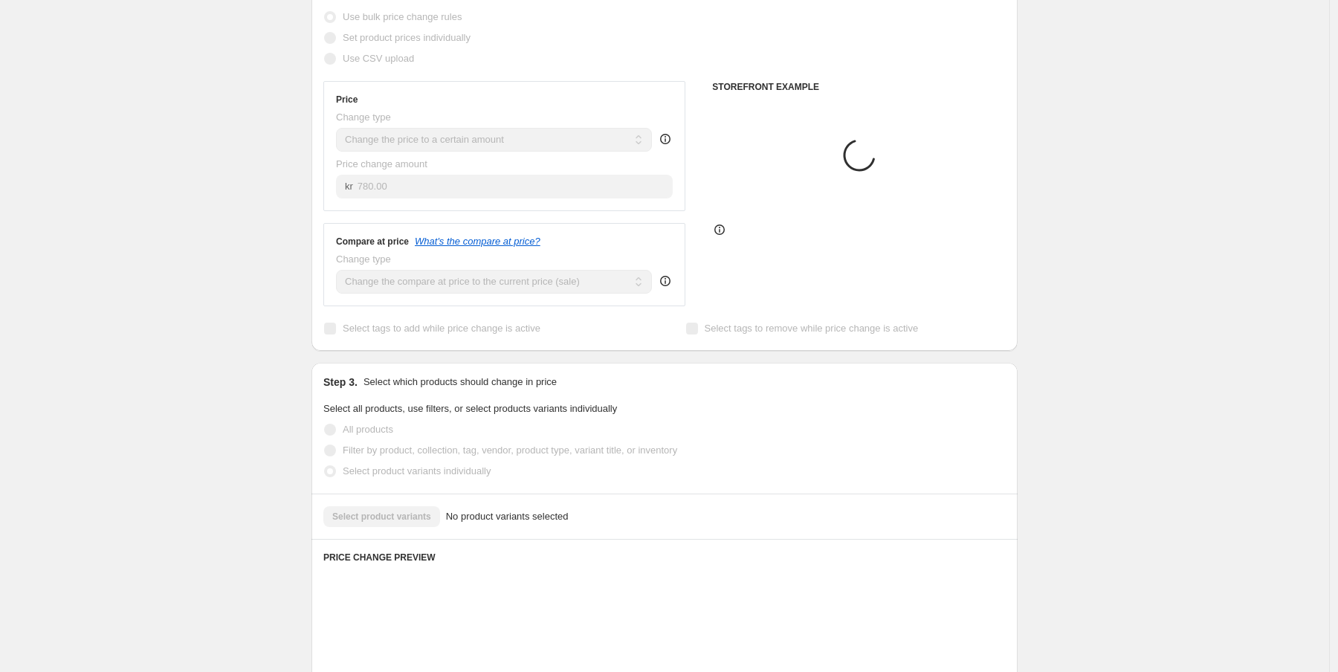
scroll to position [238, 0]
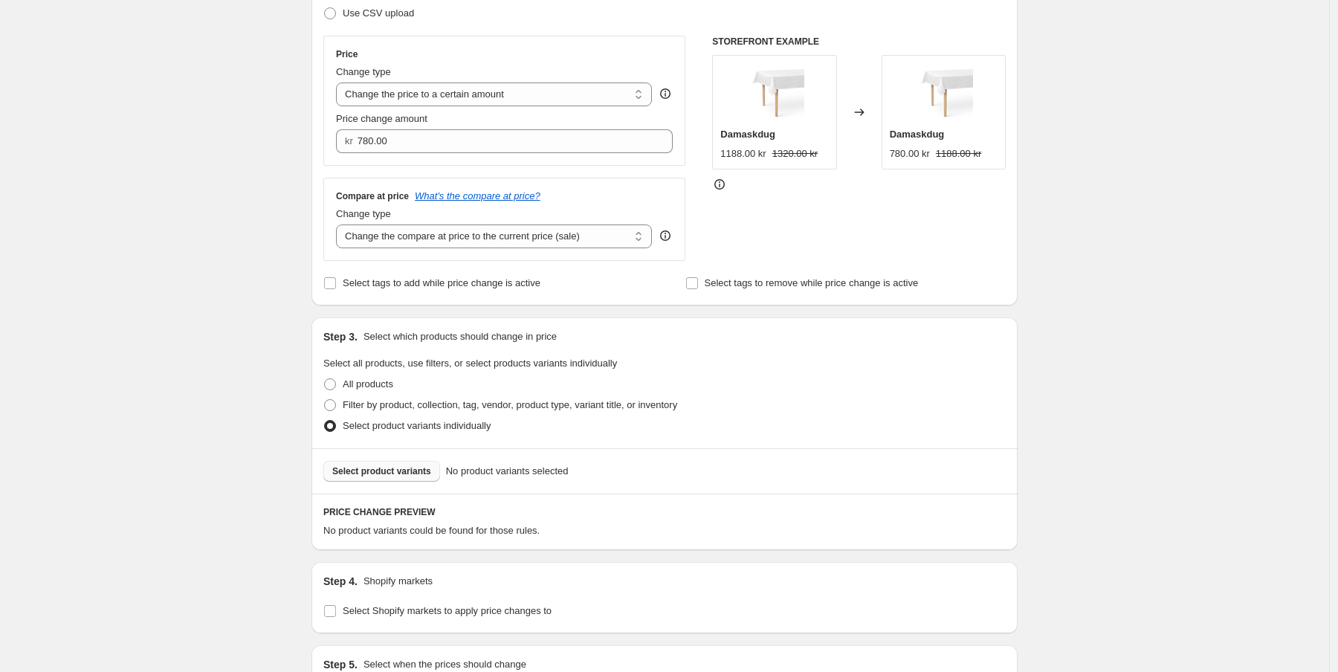
click at [395, 476] on span "Select product variants" at bounding box center [381, 471] width 99 height 12
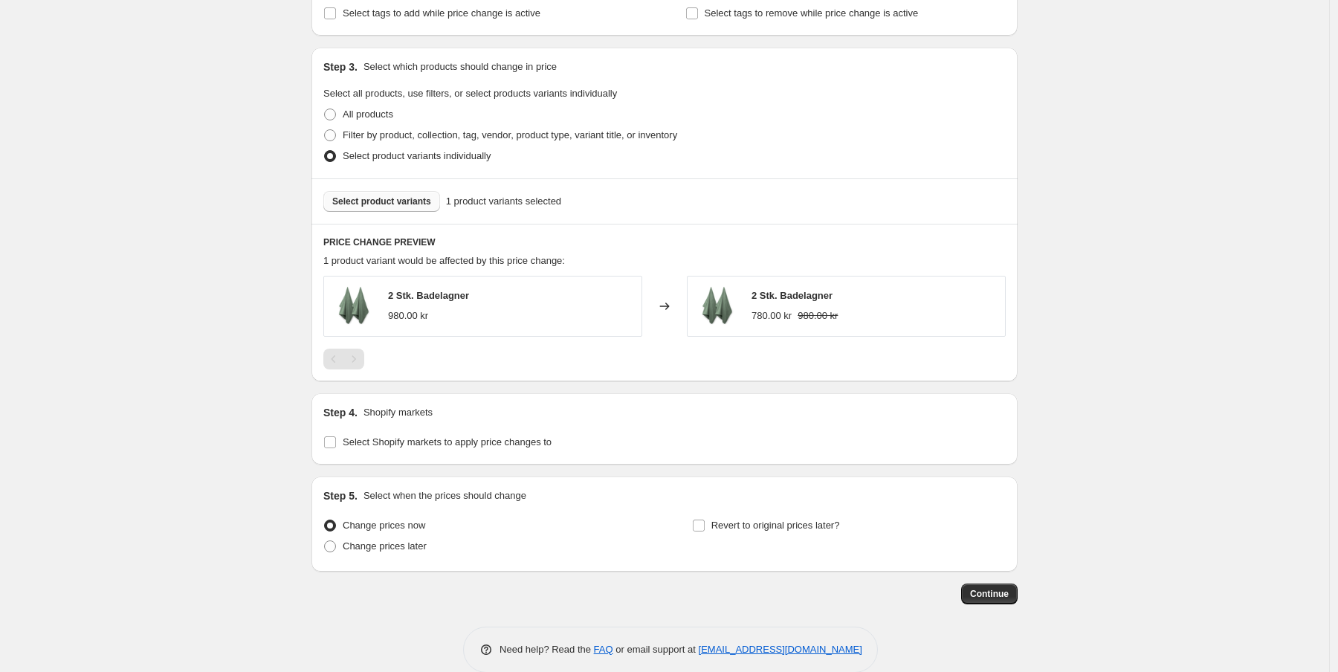
scroll to position [530, 0]
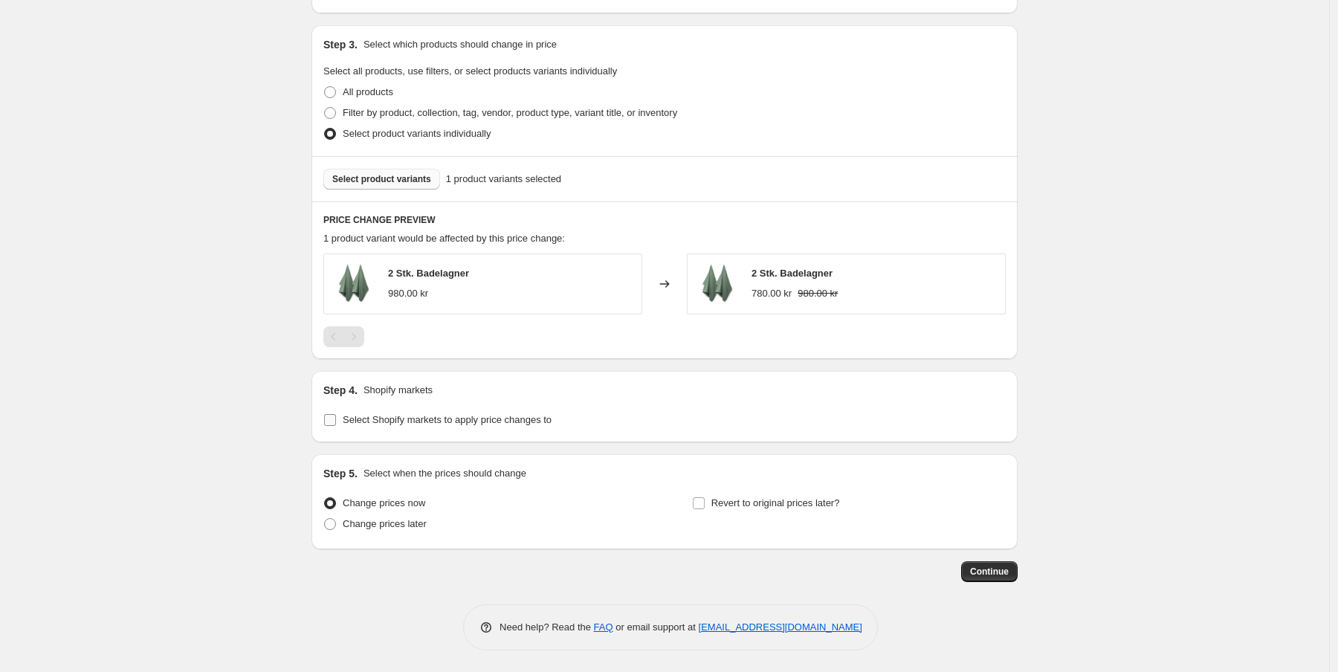
click at [336, 422] on input "Select Shopify markets to apply price changes to" at bounding box center [330, 420] width 12 height 12
checkbox input "true"
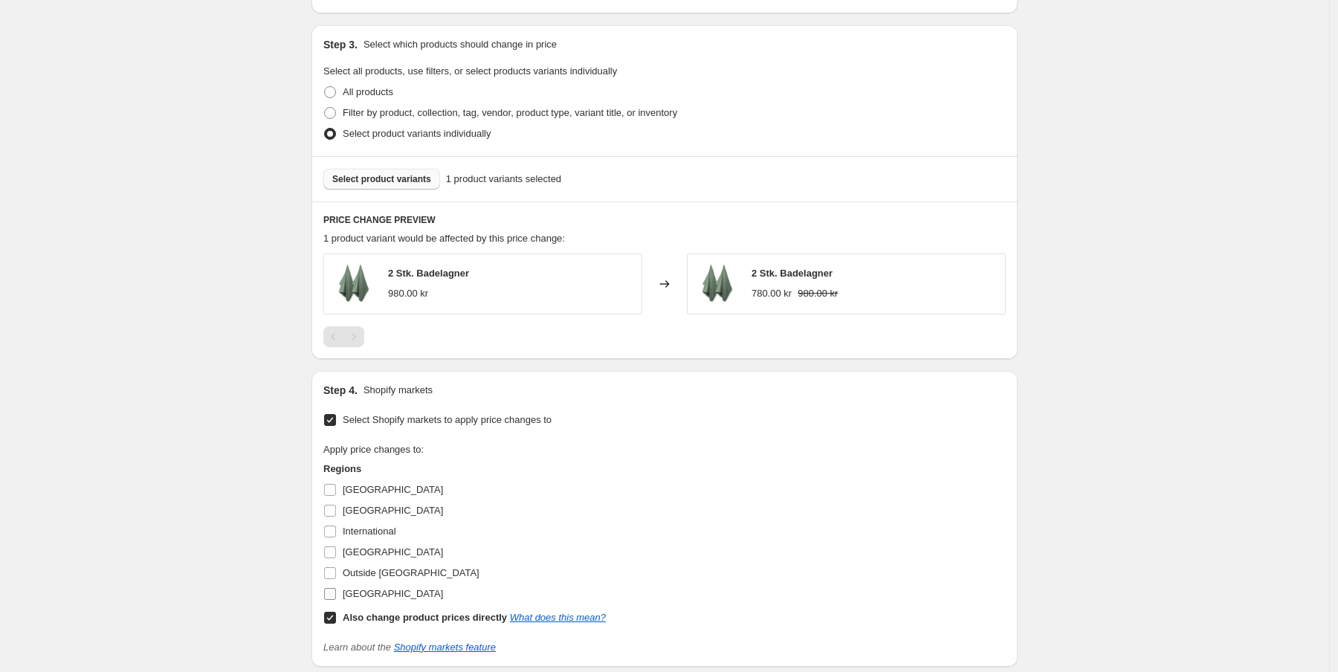
click at [334, 592] on input "Sweden" at bounding box center [330, 594] width 12 height 12
checkbox input "true"
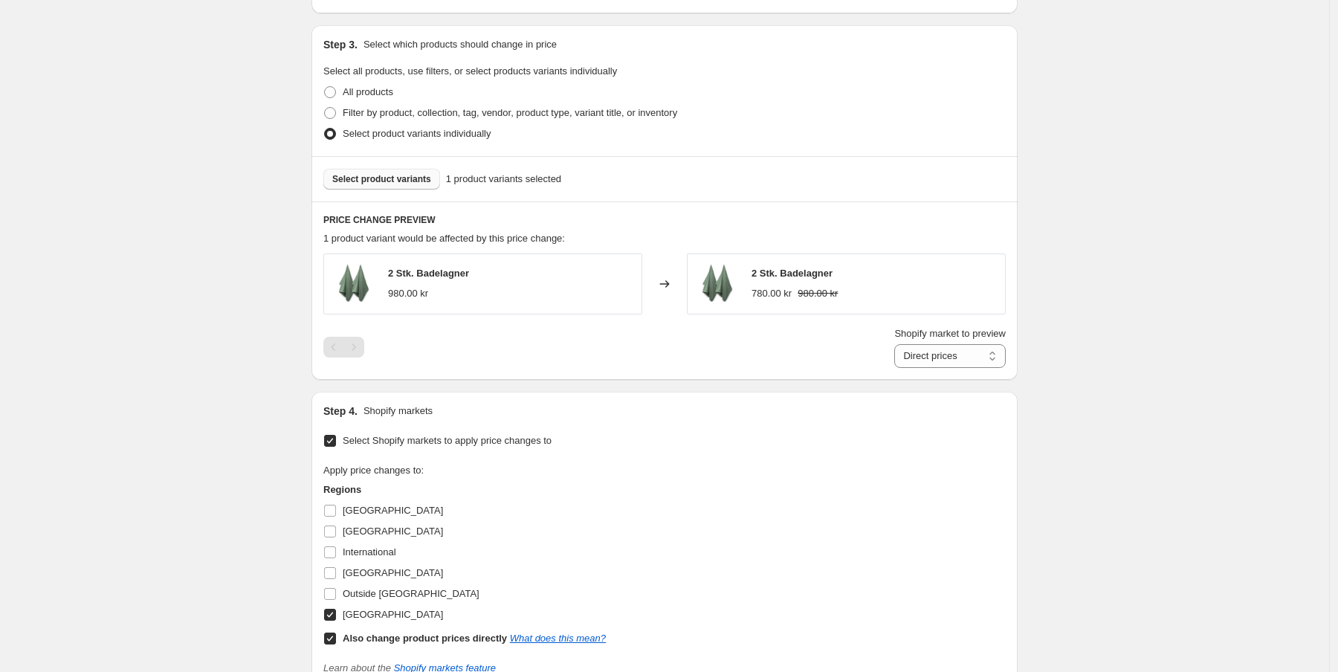
click at [335, 636] on input "Also change product prices directly What does this mean?" at bounding box center [330, 638] width 12 height 12
checkbox input "false"
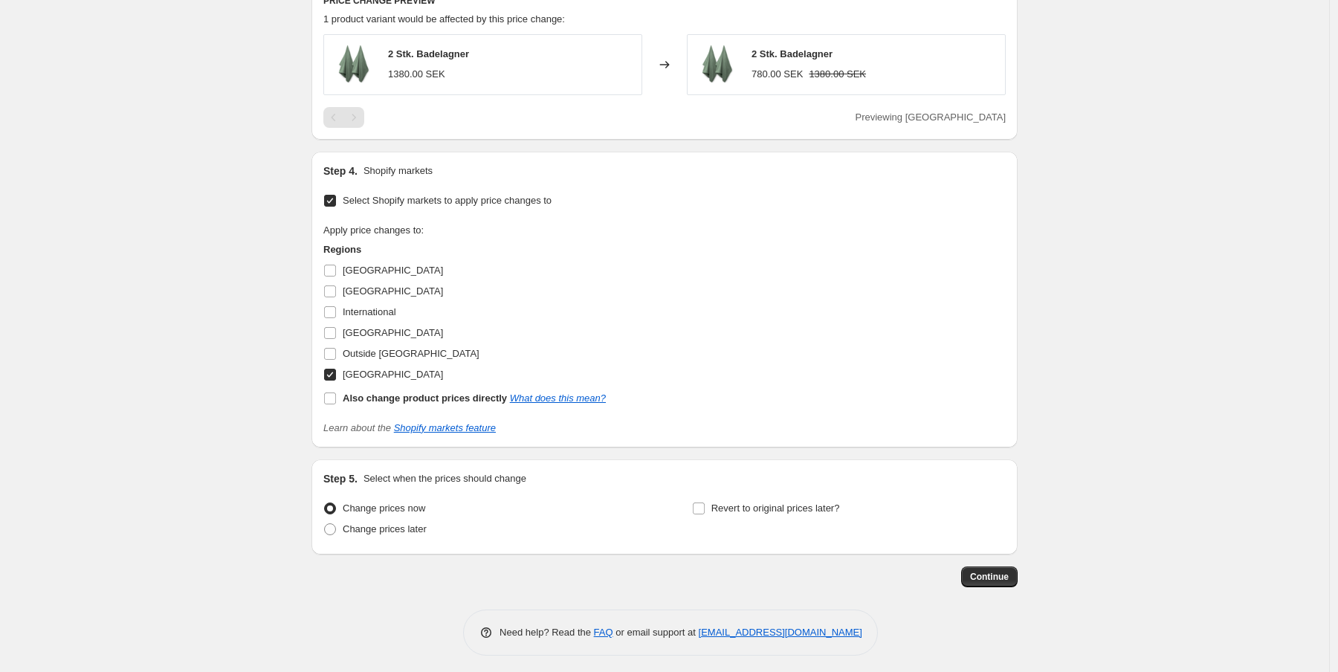
scroll to position [755, 0]
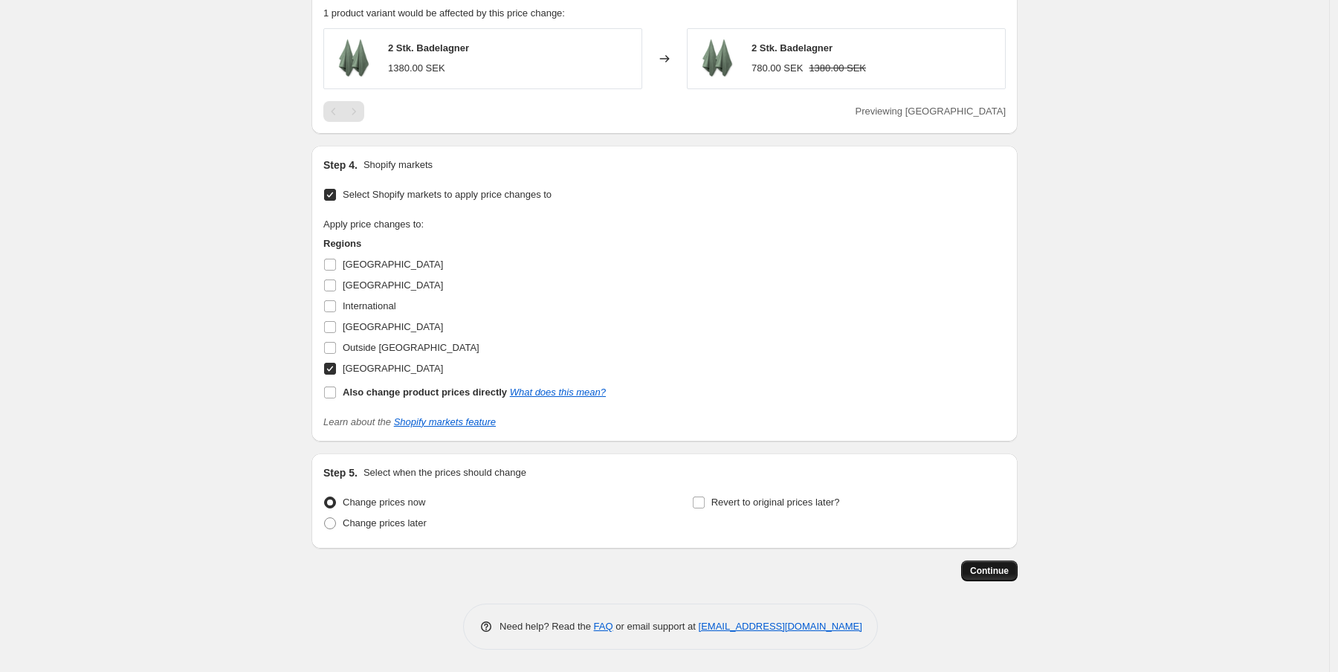
click at [990, 568] on span "Continue" at bounding box center [989, 571] width 39 height 12
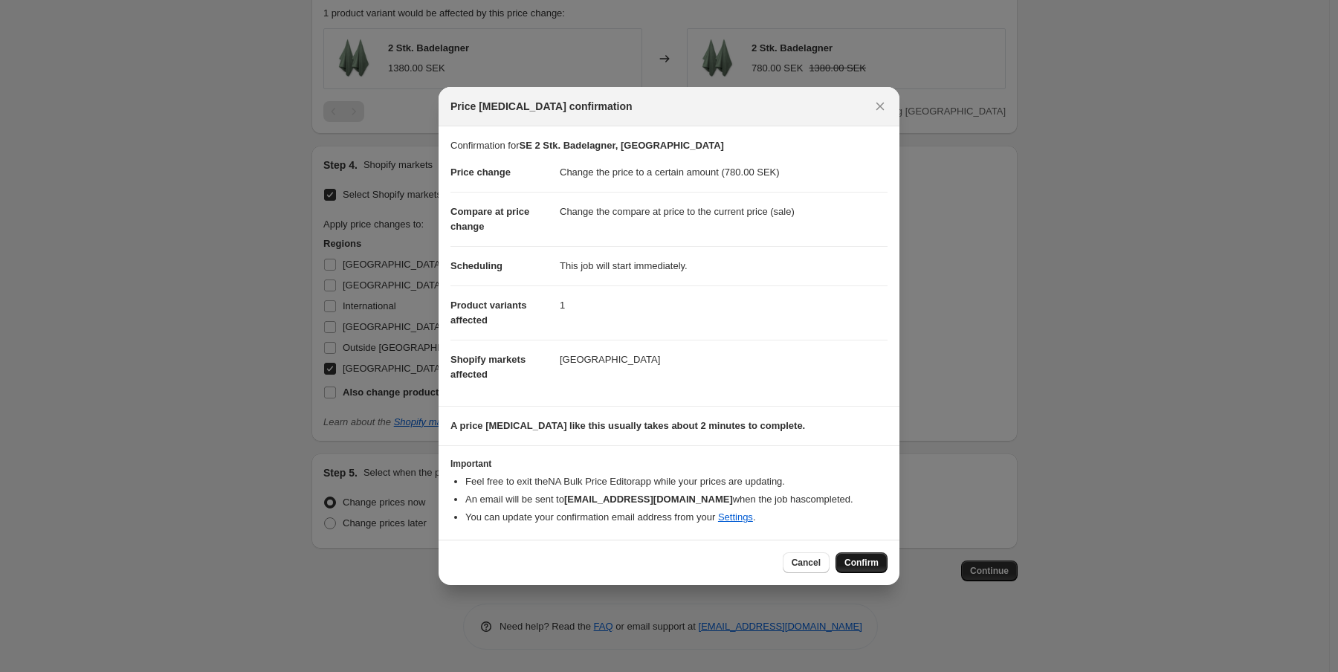
click at [861, 558] on span "Confirm" at bounding box center [861, 563] width 34 height 12
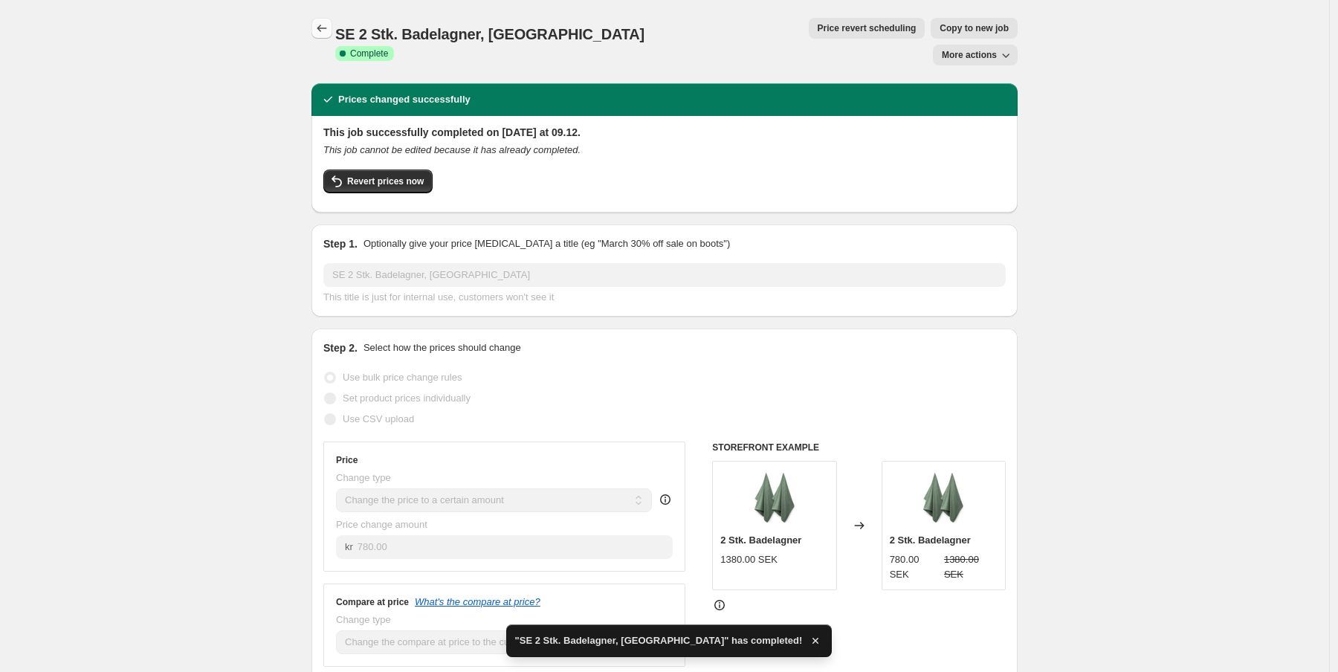
click at [324, 29] on icon "Price change jobs" at bounding box center [321, 28] width 15 height 15
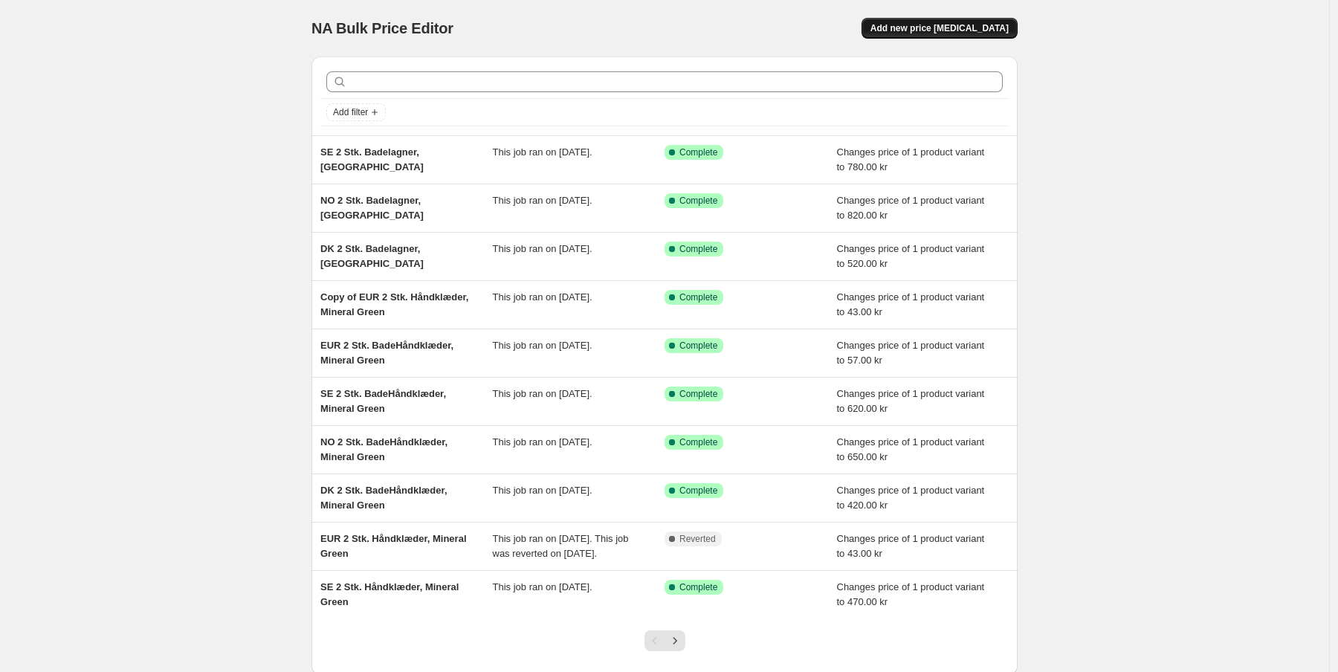
click at [957, 32] on span "Add new price change job" at bounding box center [939, 28] width 138 height 12
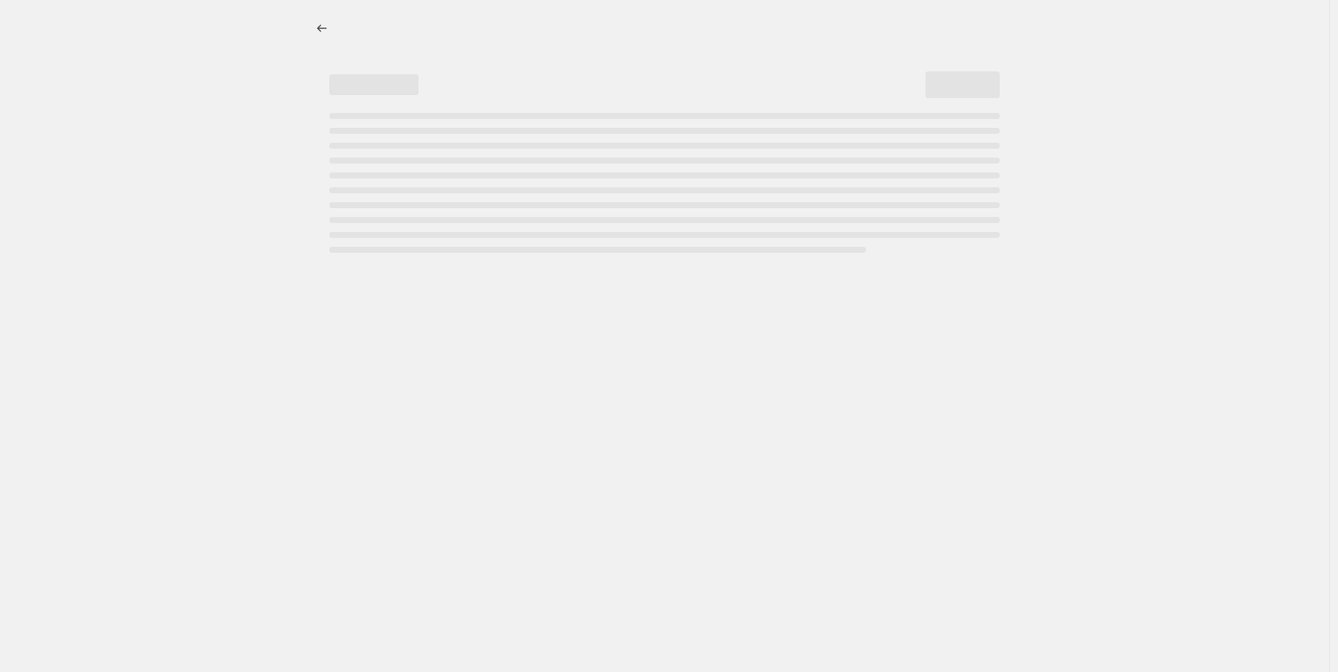
select select "percentage"
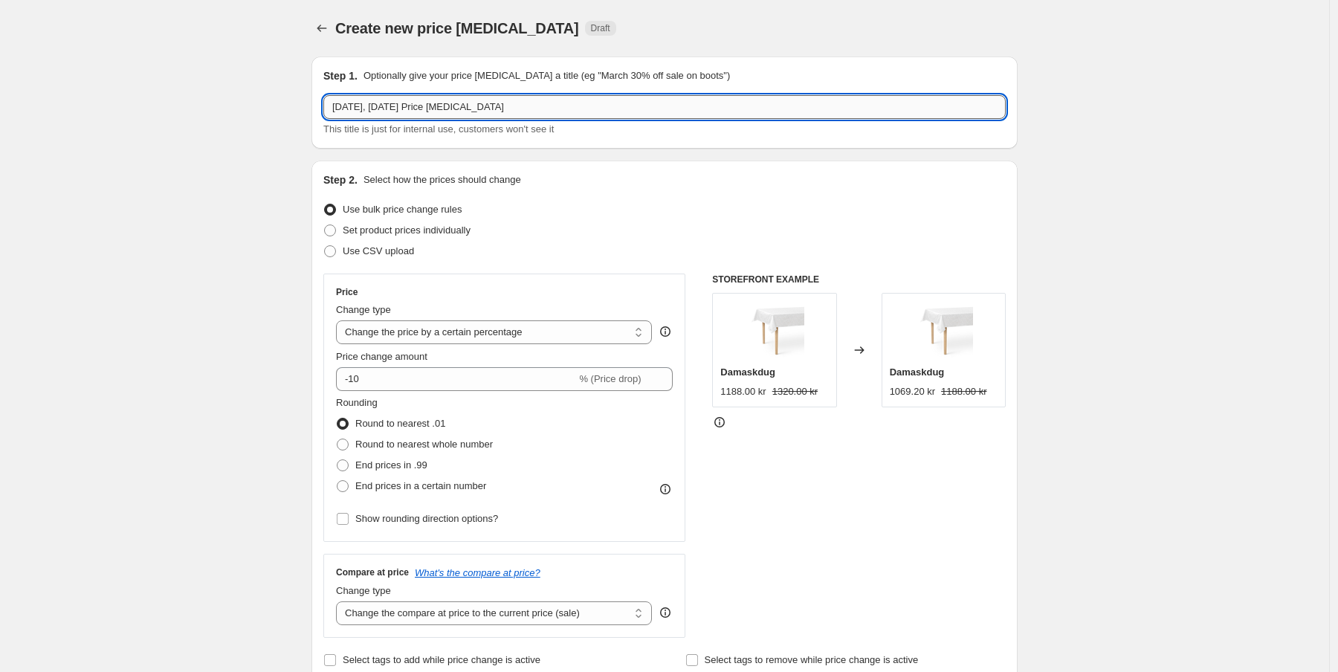
click at [376, 114] on input "25. aug. 2025, 08.02.13 Price change job" at bounding box center [664, 107] width 682 height 24
drag, startPoint x: 531, startPoint y: 116, endPoint x: 231, endPoint y: 86, distance: 301.7
paste input "Stk. Badelagner, Mineral Green"
click at [335, 108] on input "2 Stk. Badelagner, Mineral Green" at bounding box center [664, 107] width 682 height 24
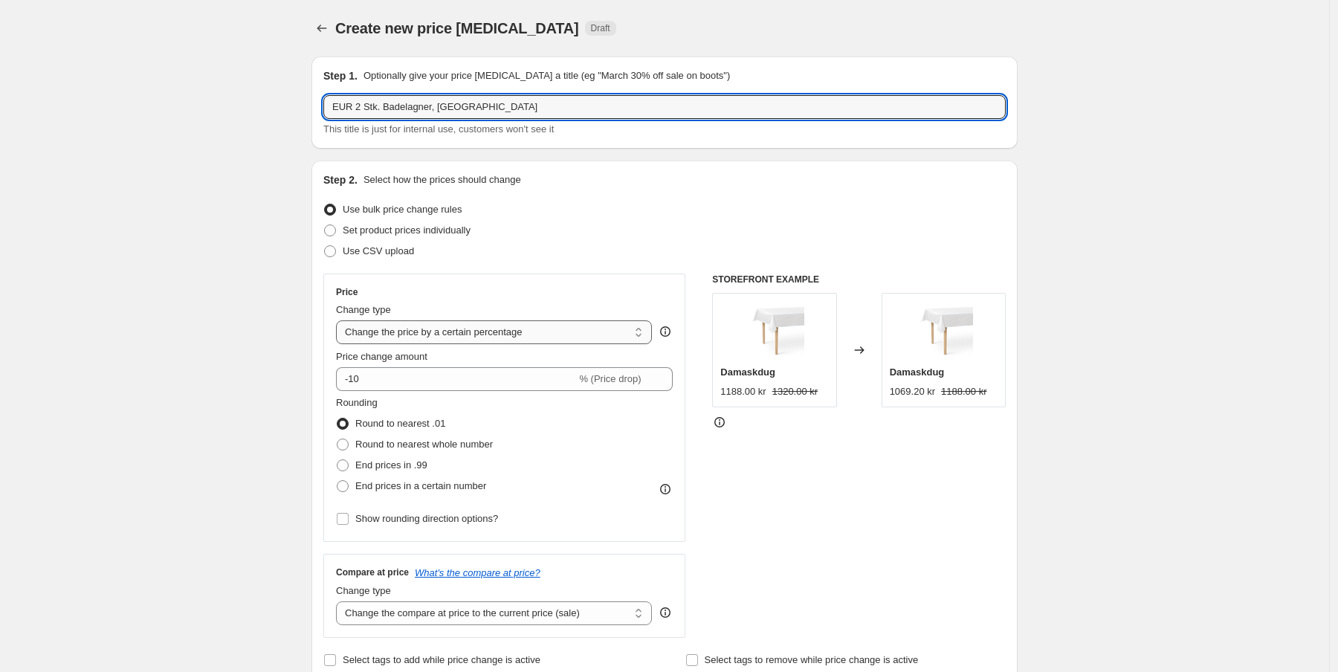
type input "EUR 2 Stk. Badelagner, Mineral Green"
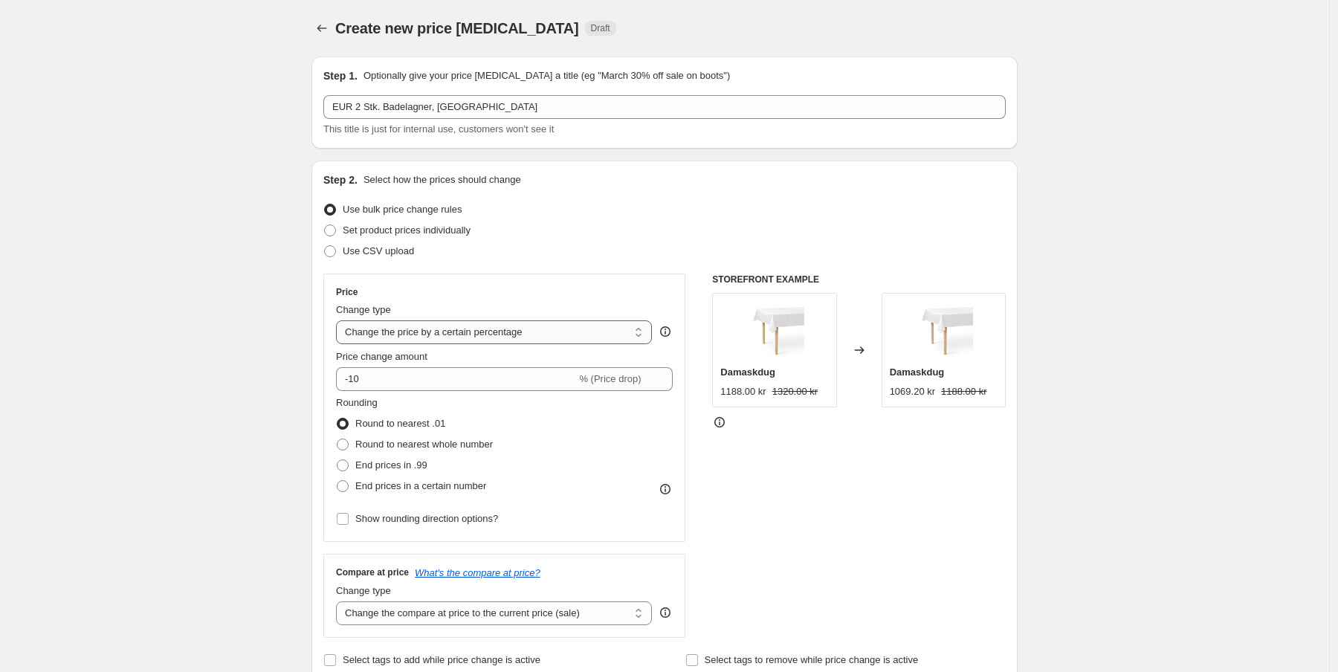
click at [357, 325] on select "Change the price to a certain amount Change the price by a certain amount Chang…" at bounding box center [494, 332] width 316 height 24
select select "to"
click at [338, 320] on select "Change the price to a certain amount Change the price by a certain amount Chang…" at bounding box center [494, 332] width 316 height 24
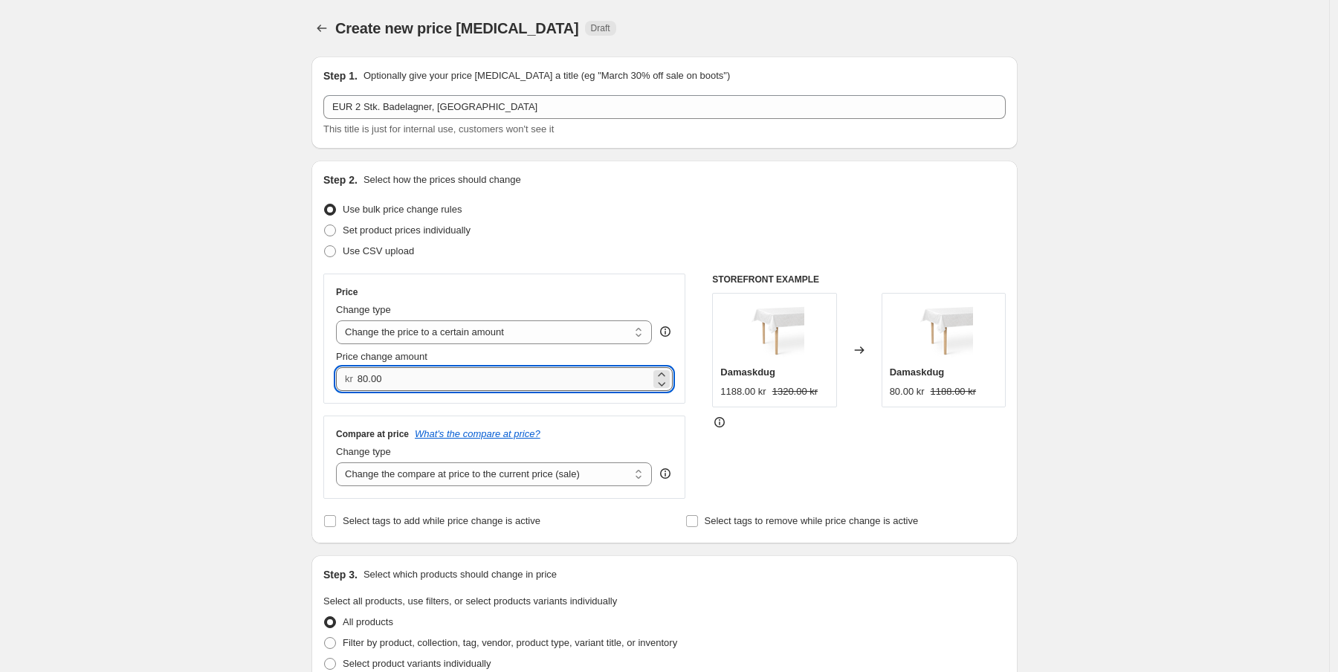
click at [363, 382] on input "80.00" at bounding box center [503, 379] width 293 height 24
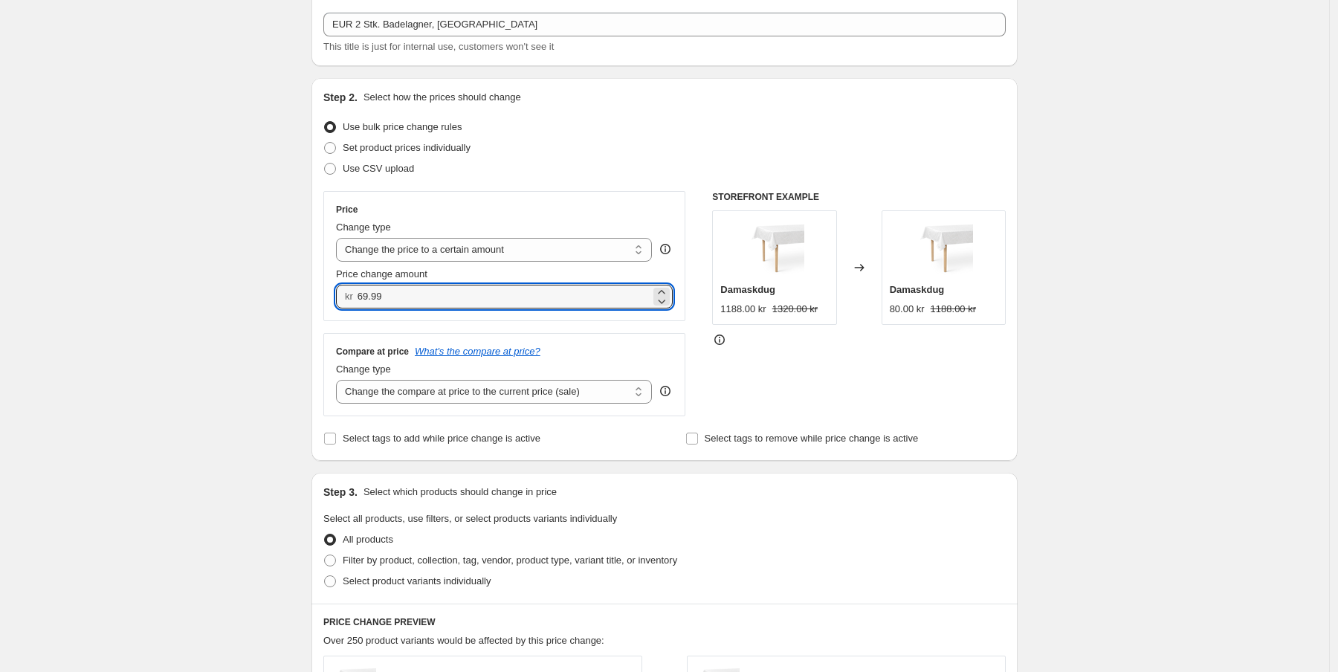
scroll to position [119, 0]
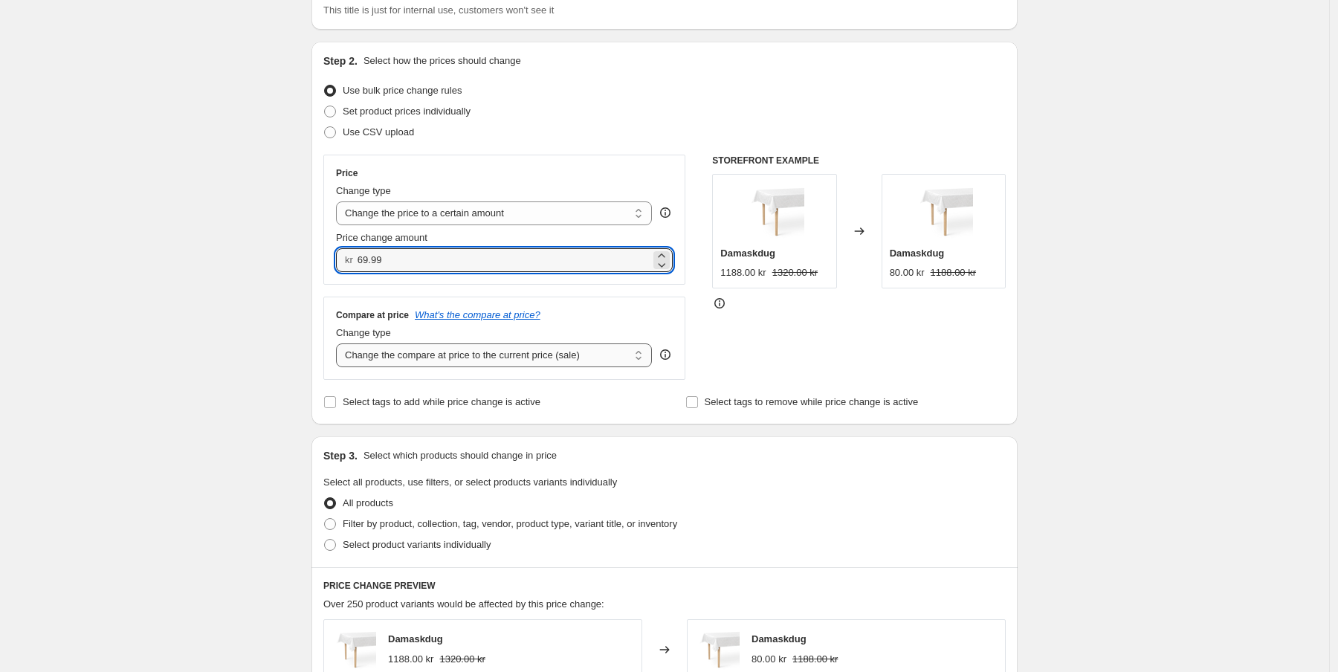
type input "69.99"
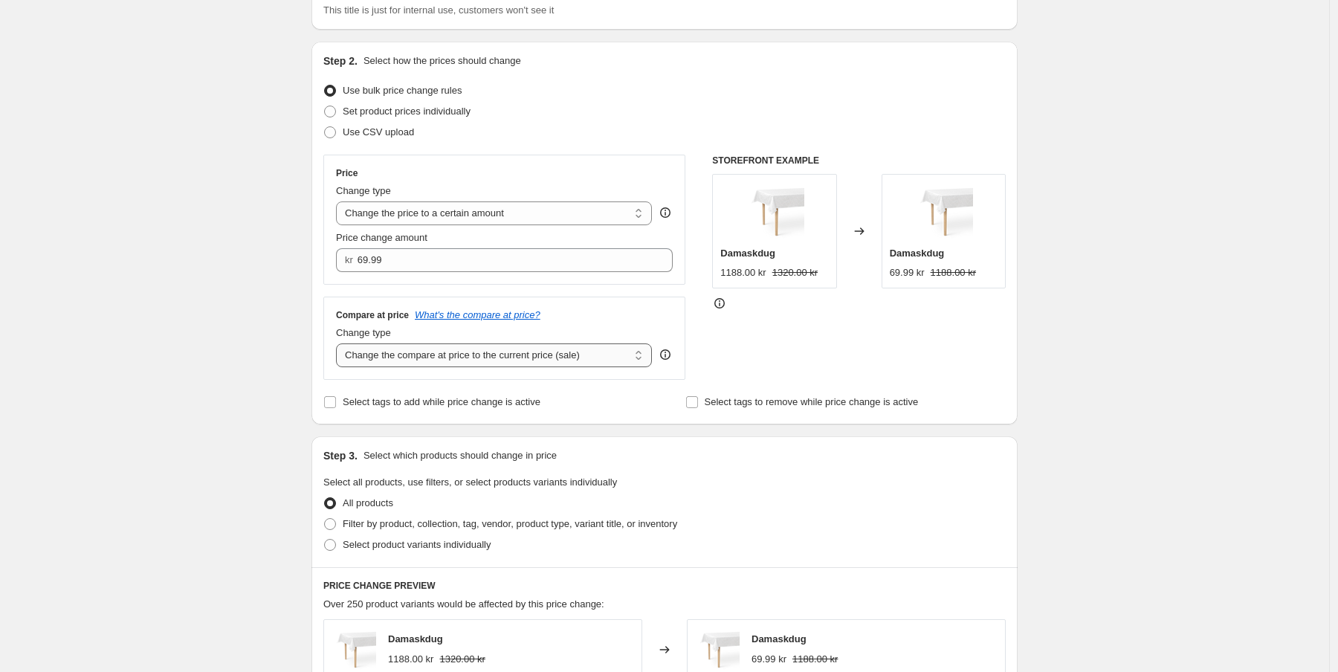
click at [389, 360] on select "Change the compare at price to the current price (sale) Change the compare at p…" at bounding box center [494, 355] width 316 height 24
click at [392, 360] on select "Change the compare at price to the current price (sale) Change the compare at p…" at bounding box center [494, 355] width 316 height 24
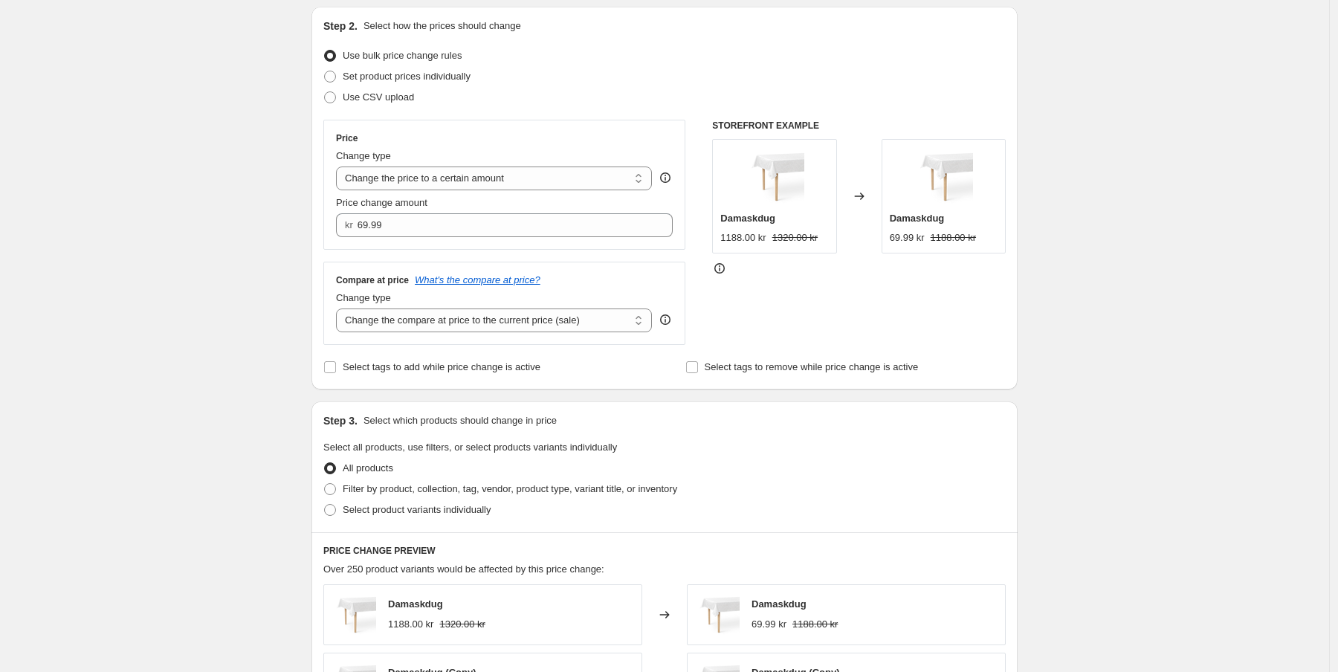
scroll to position [238, 0]
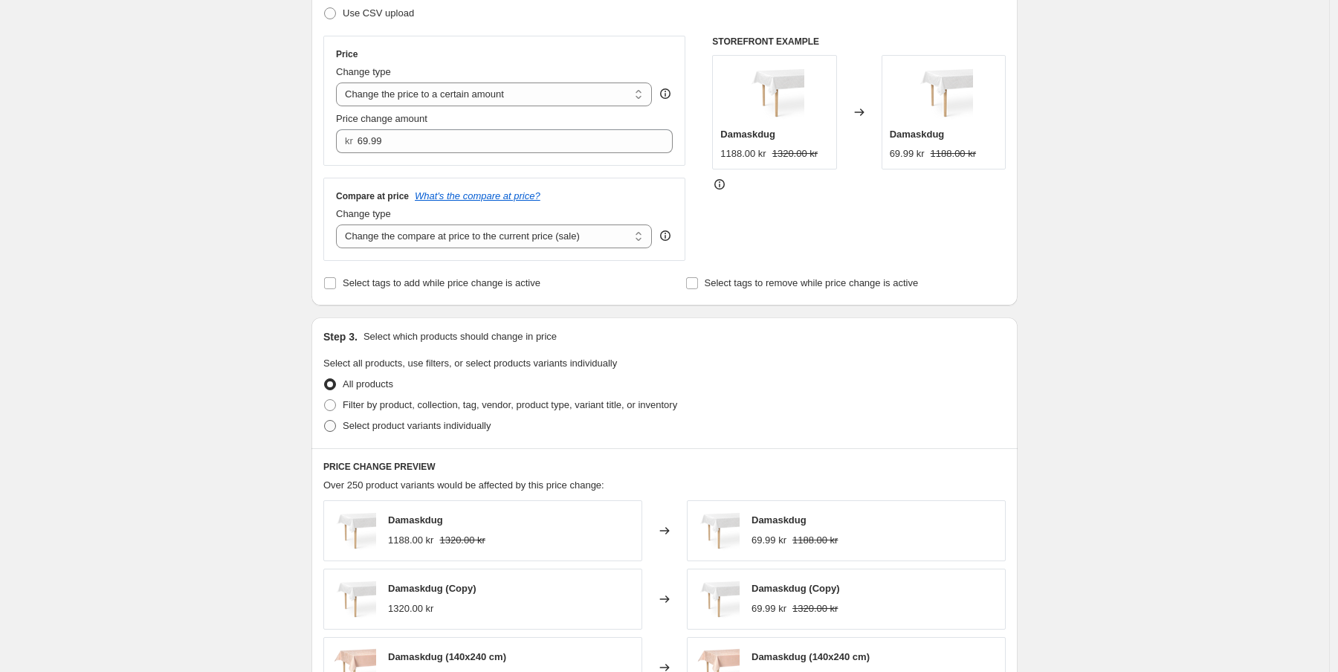
click at [331, 427] on span at bounding box center [330, 426] width 12 height 12
click at [325, 421] on input "Select product variants individually" at bounding box center [324, 420] width 1 height 1
radio input "true"
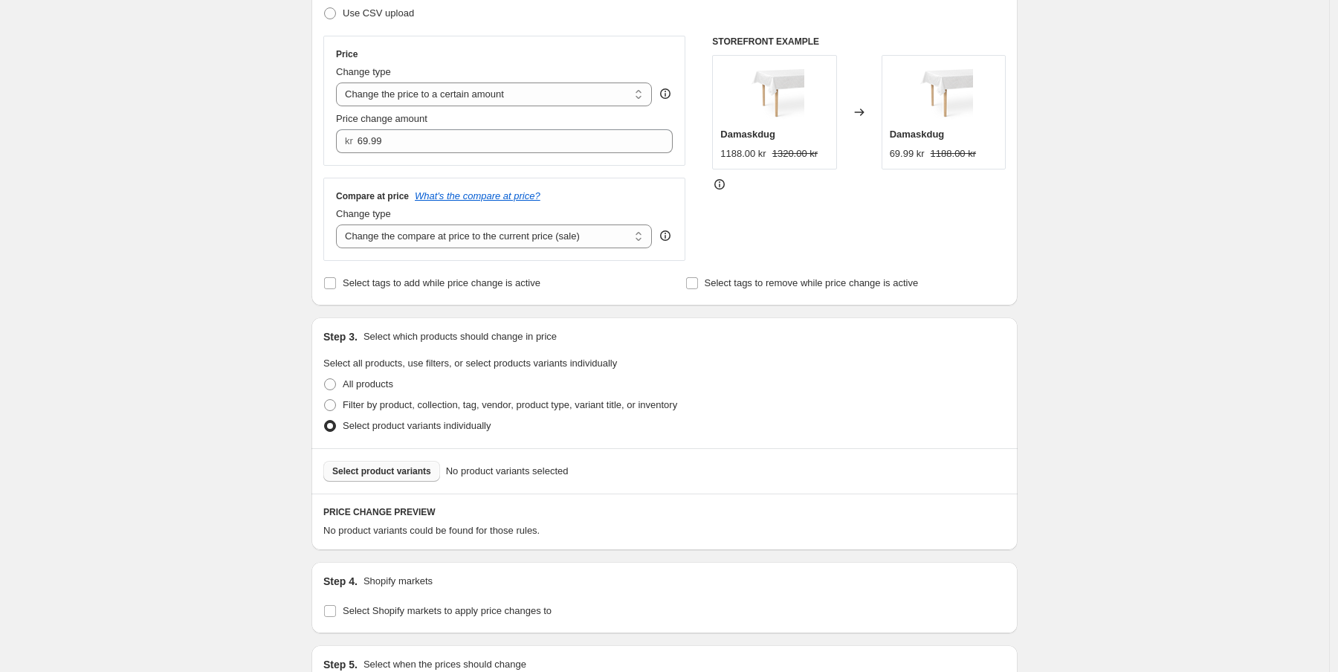
click at [369, 475] on span "Select product variants" at bounding box center [381, 471] width 99 height 12
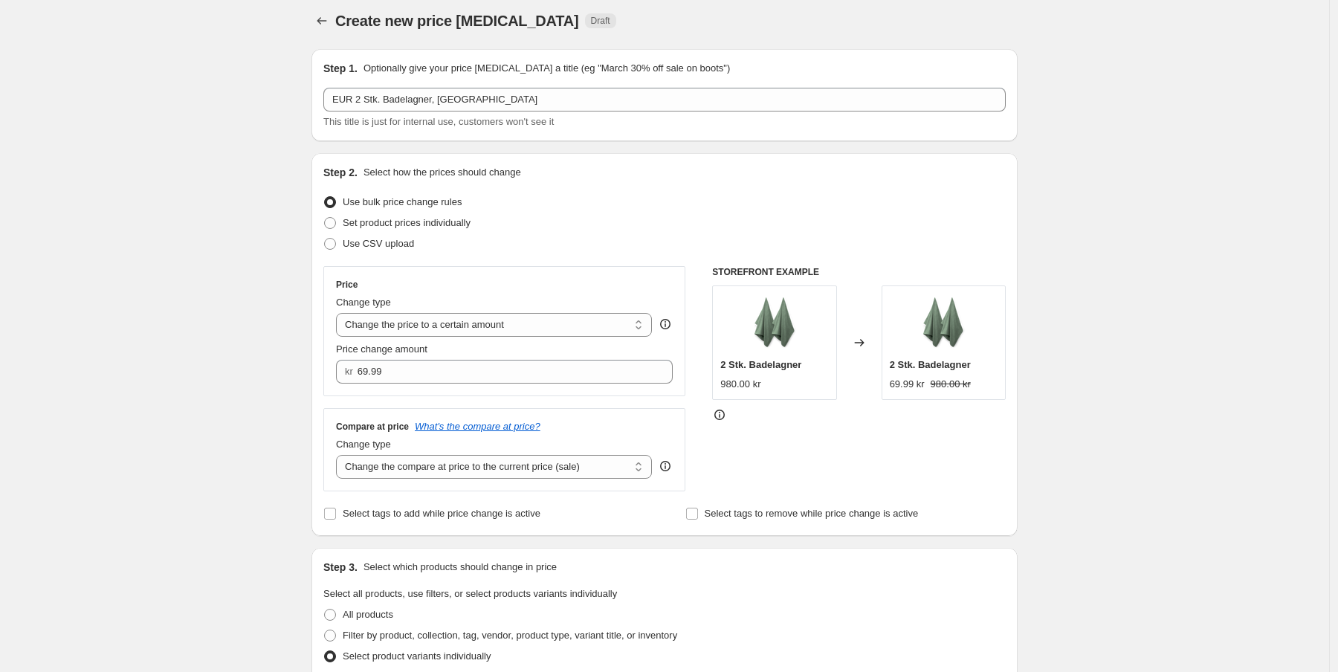
scroll to position [0, 0]
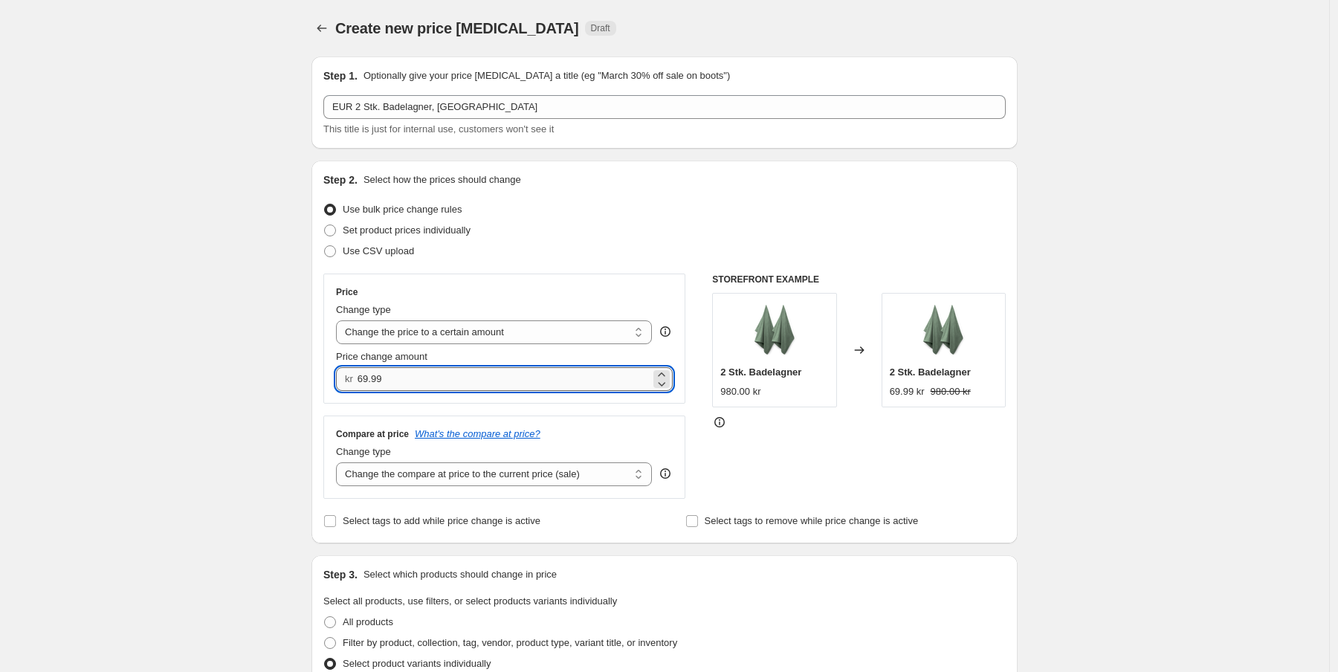
drag, startPoint x: 363, startPoint y: 380, endPoint x: 468, endPoint y: 386, distance: 105.7
click at [468, 386] on input "69.99" at bounding box center [503, 379] width 293 height 24
type input "6"
type input "70.00"
click at [247, 420] on div "Create new price change job. This page is ready Create new price change job Dra…" at bounding box center [664, 601] width 1329 height 1202
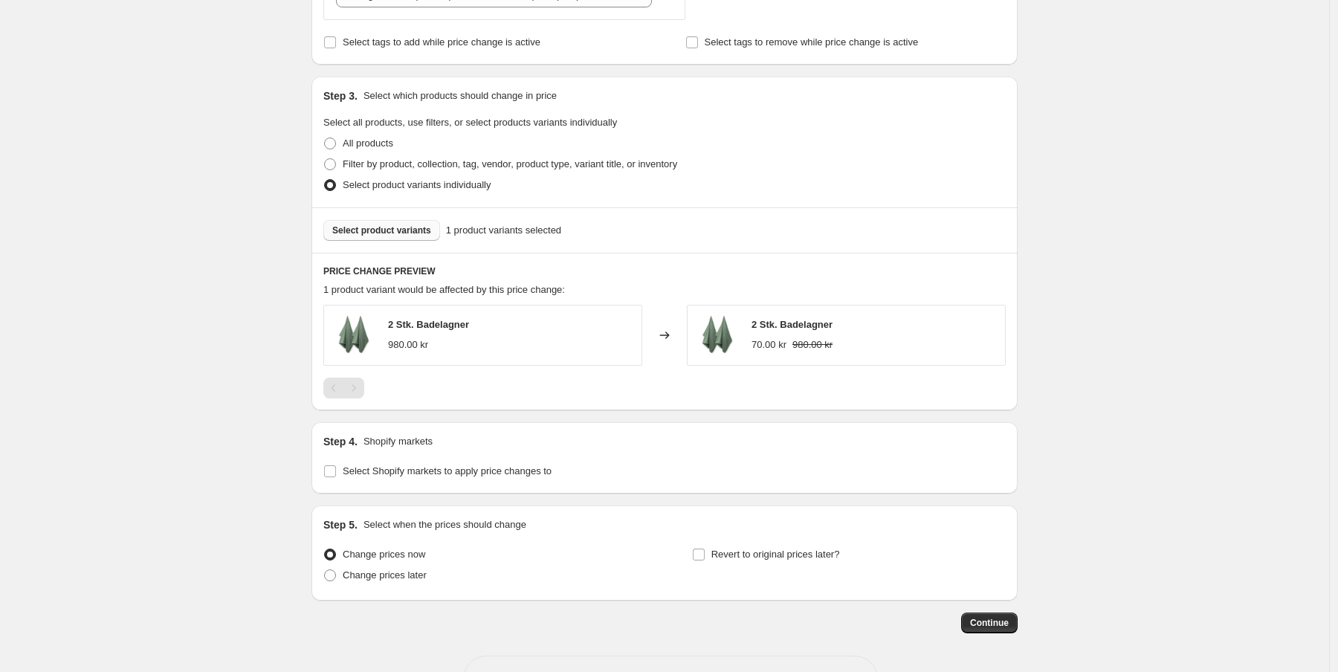
scroll to position [530, 0]
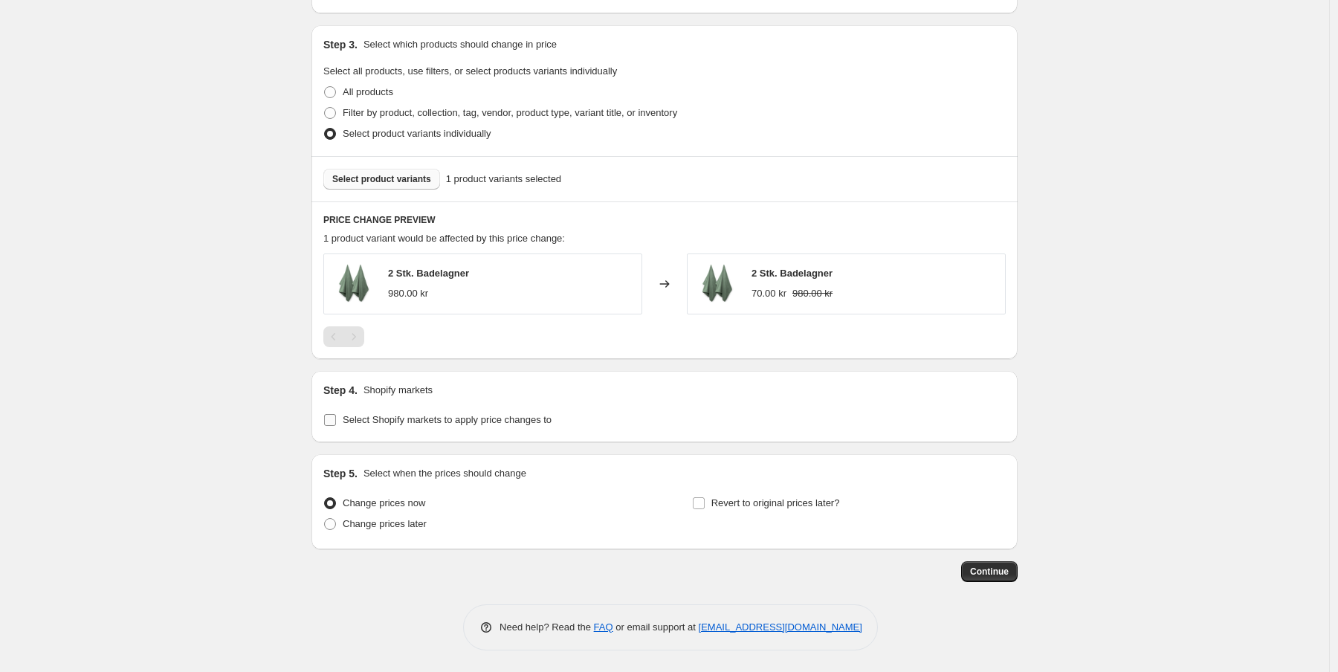
click at [336, 417] on input "Select Shopify markets to apply price changes to" at bounding box center [330, 420] width 12 height 12
checkbox input "true"
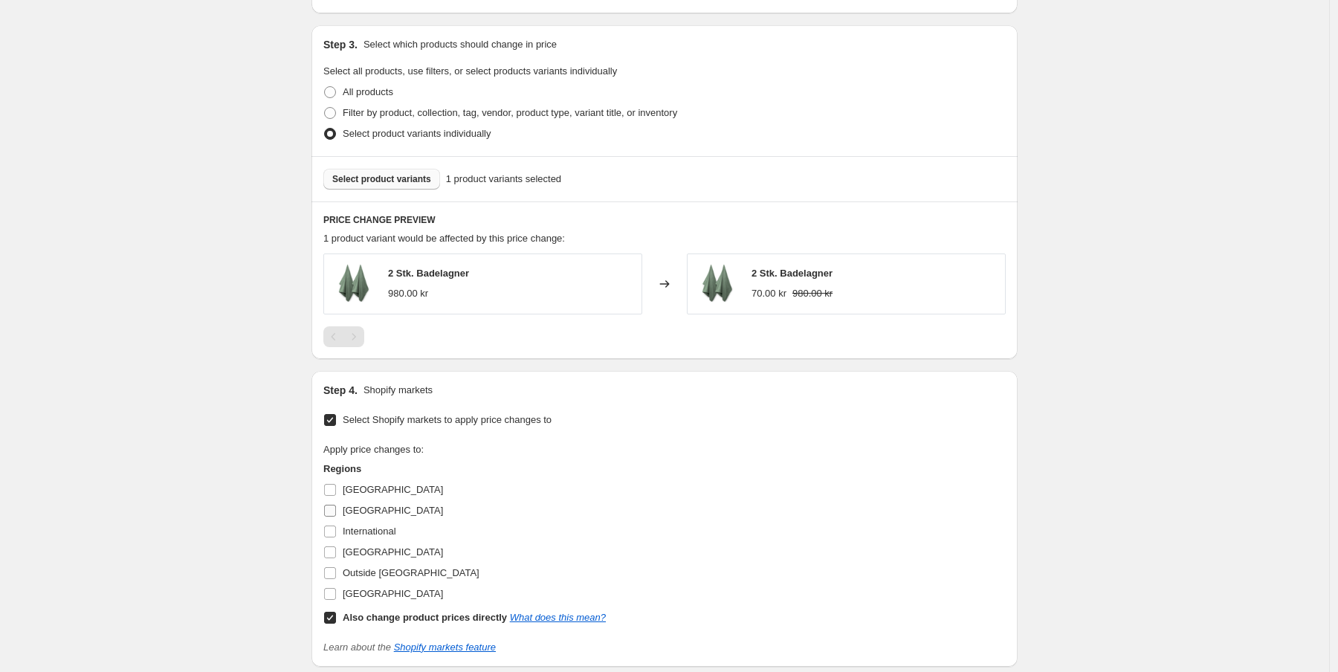
click at [333, 514] on input "Germany" at bounding box center [330, 511] width 12 height 12
checkbox input "true"
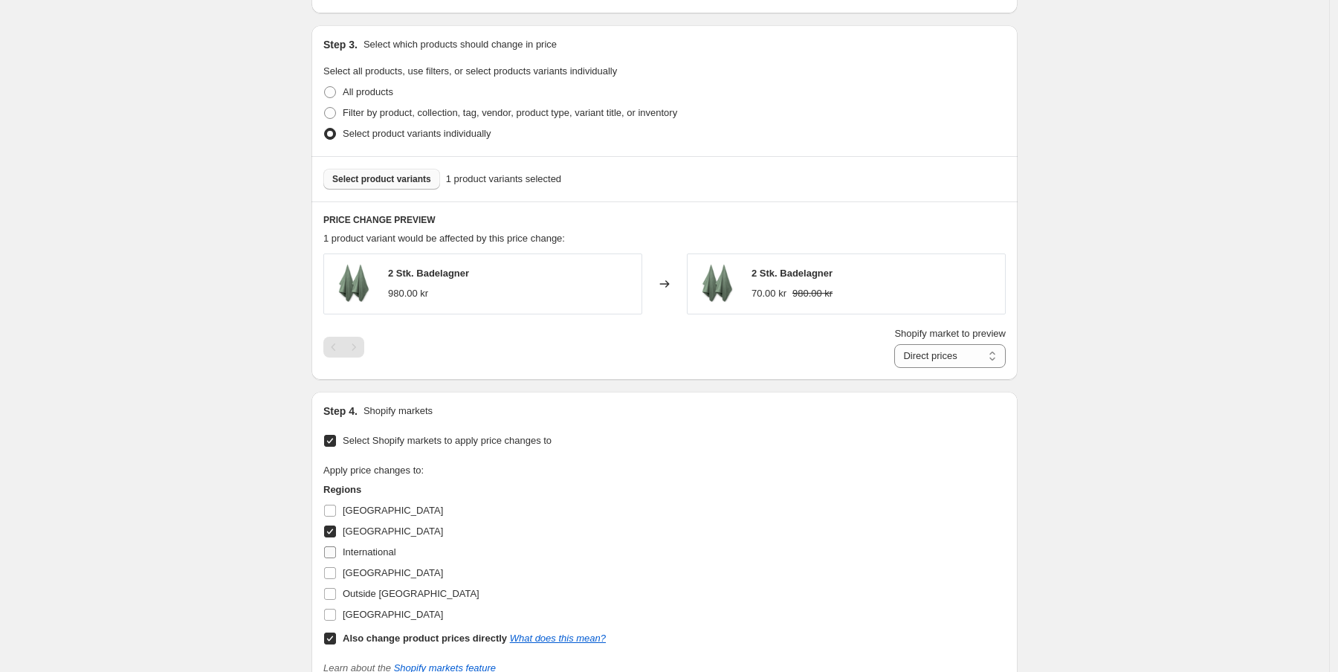
click at [334, 556] on input "International" at bounding box center [330, 552] width 12 height 12
checkbox input "true"
click at [331, 588] on input "Outside EU" at bounding box center [330, 594] width 12 height 12
checkbox input "true"
click at [335, 639] on input "Also change product prices directly What does this mean?" at bounding box center [330, 638] width 12 height 12
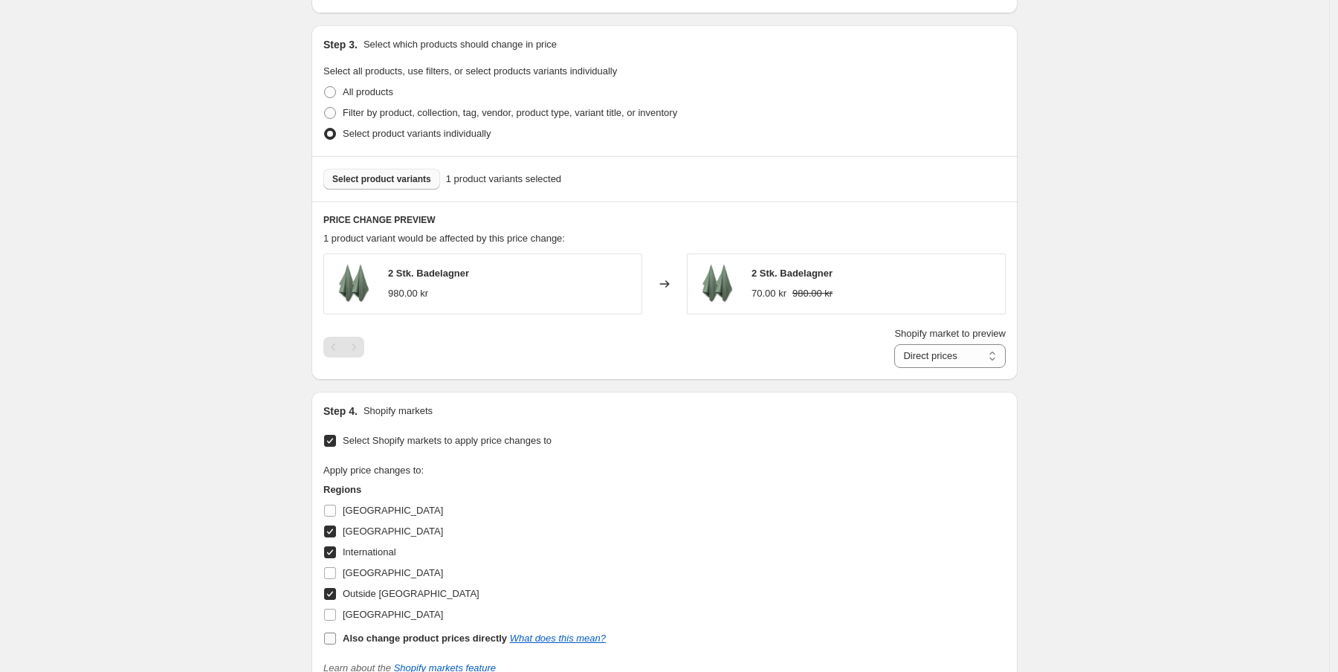
checkbox input "false"
select select "86089990453"
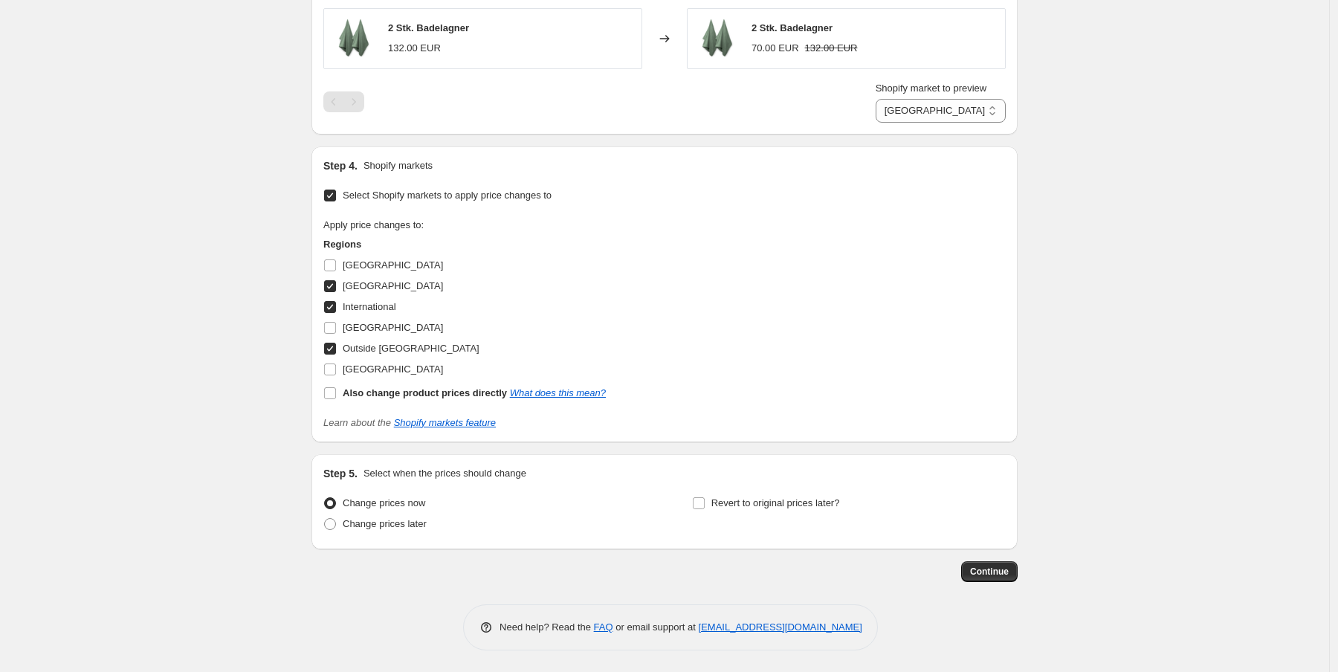
scroll to position [776, 0]
click at [1000, 570] on span "Continue" at bounding box center [989, 571] width 39 height 12
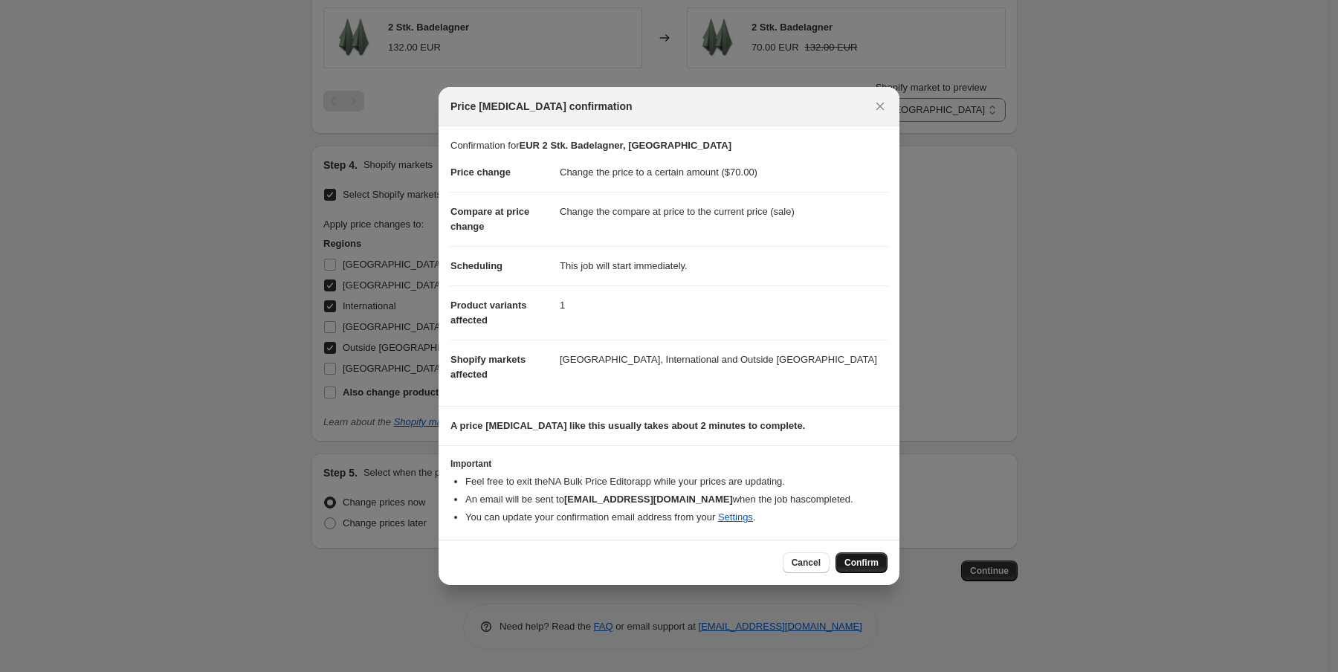
click at [866, 568] on span "Confirm" at bounding box center [861, 563] width 34 height 12
